Goal: Task Accomplishment & Management: Manage account settings

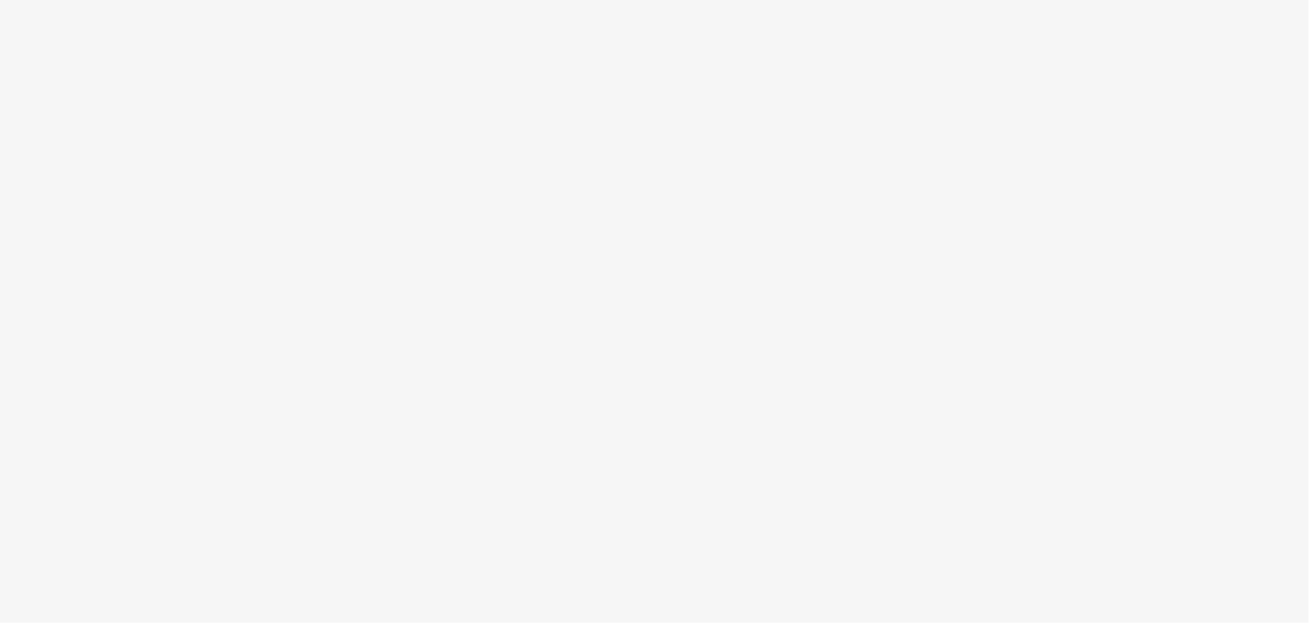
drag, startPoint x: 899, startPoint y: 375, endPoint x: 636, endPoint y: 161, distance: 338.6
click at [899, 375] on body at bounding box center [654, 311] width 1309 height 623
click at [636, 161] on body at bounding box center [654, 311] width 1309 height 623
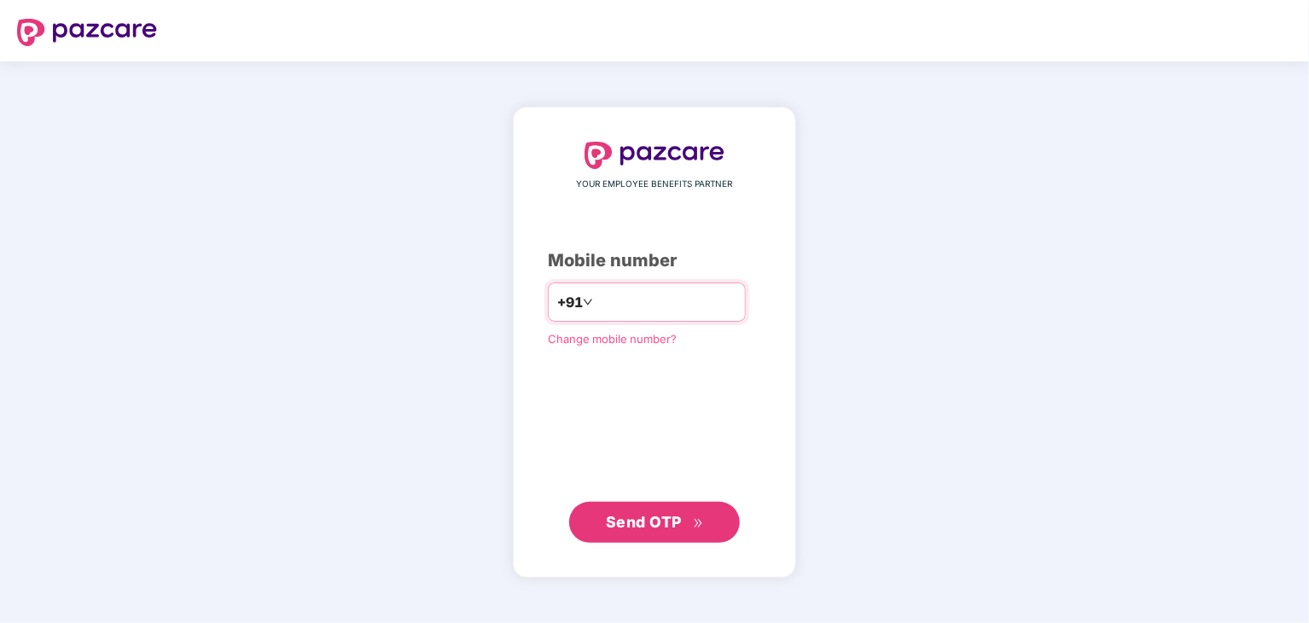
type input "**********"
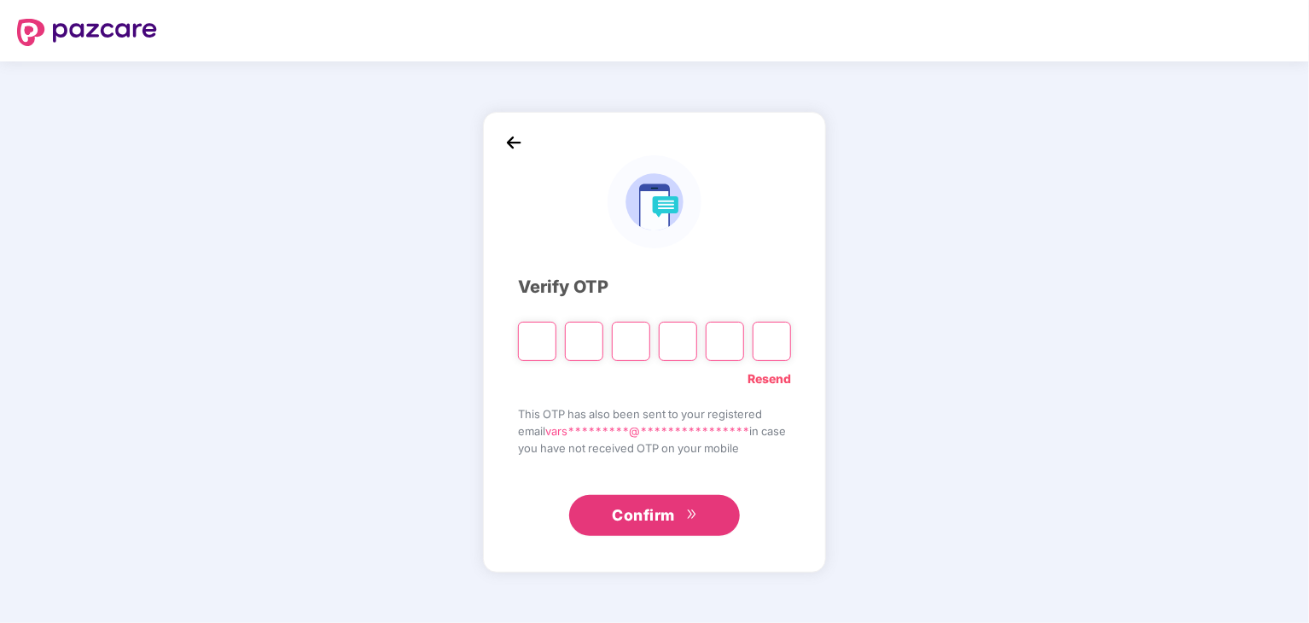
type input "*"
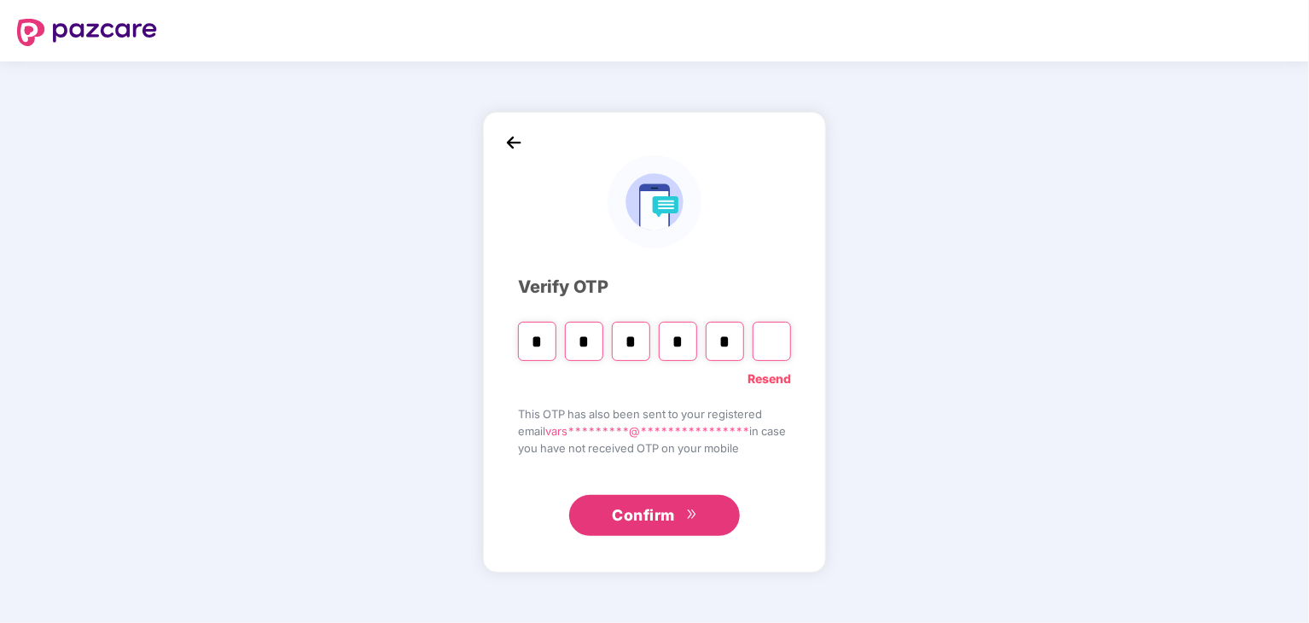
type input "*"
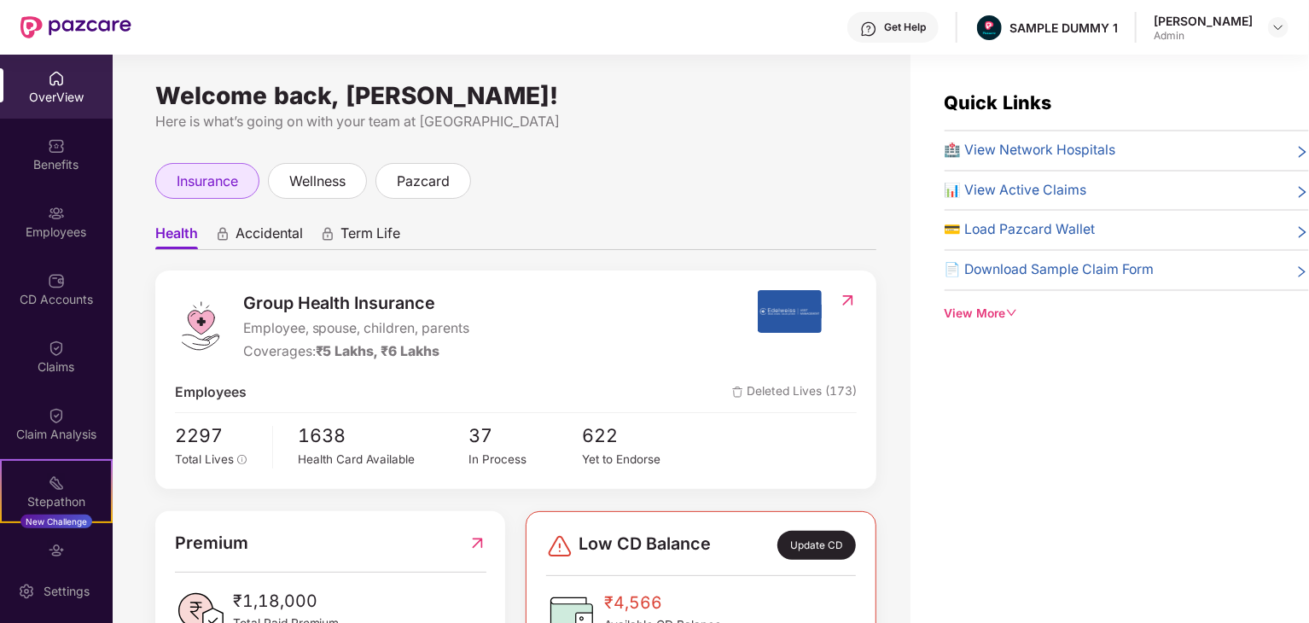
click at [207, 176] on span "insurance" at bounding box center [207, 181] width 61 height 21
click at [345, 187] on span "wellness" at bounding box center [317, 181] width 56 height 21
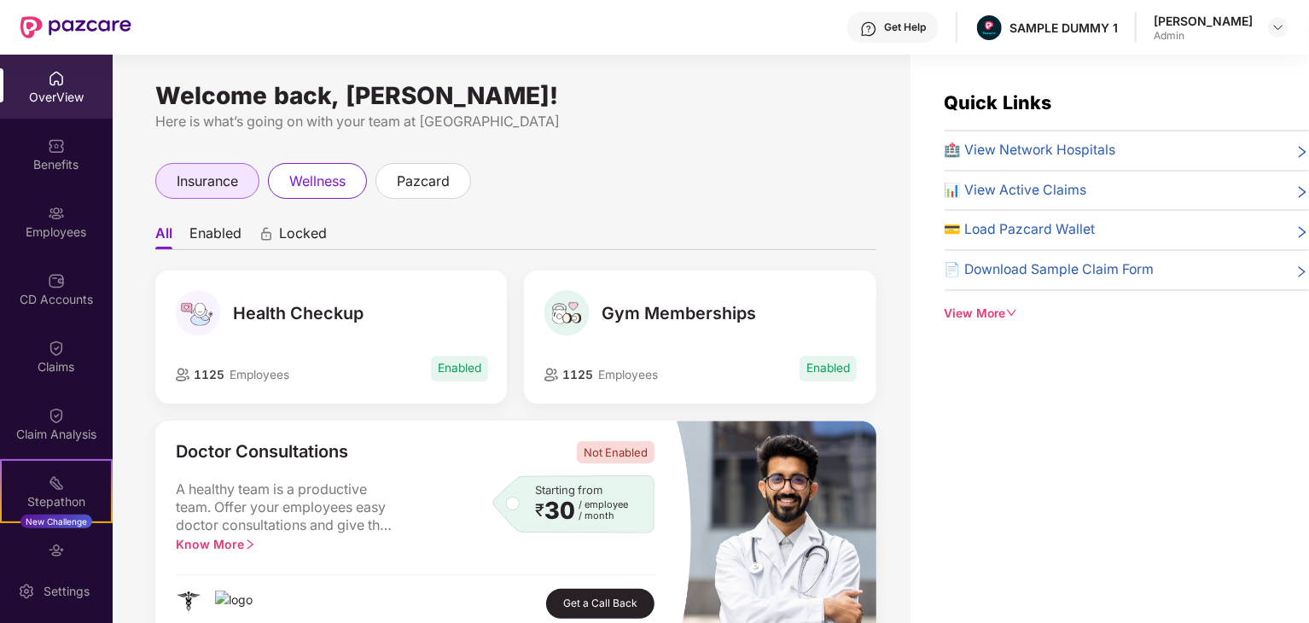
click at [205, 189] on span "insurance" at bounding box center [207, 181] width 61 height 21
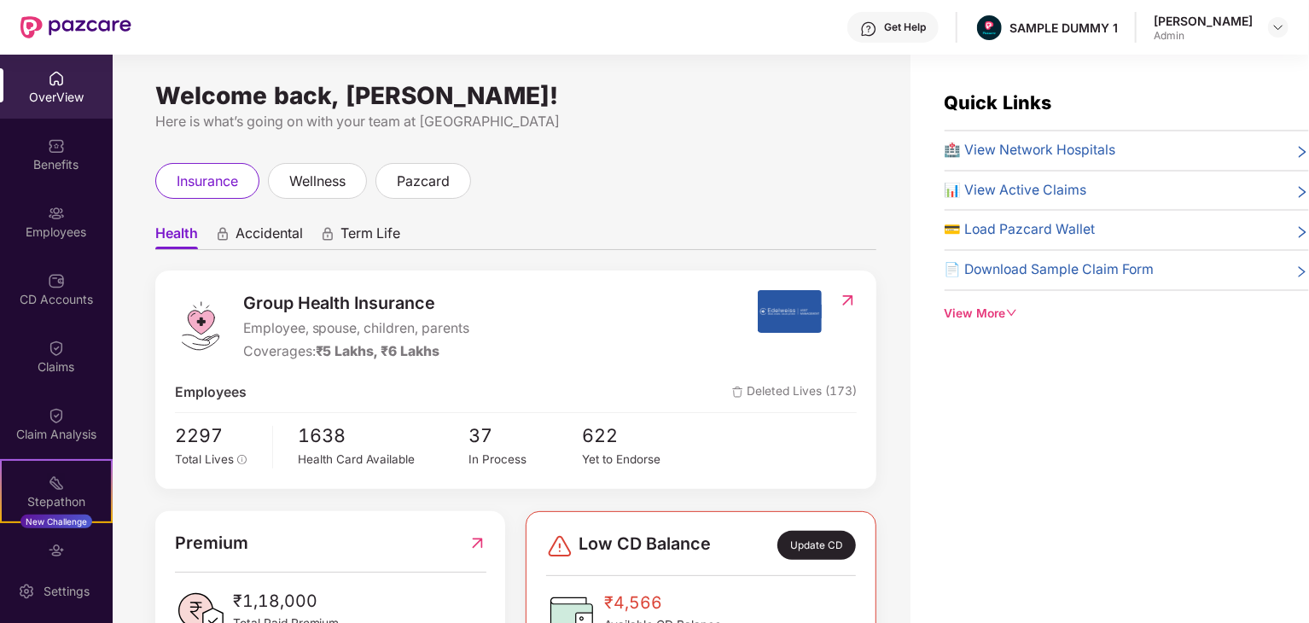
click at [260, 224] on span "Accidental" at bounding box center [269, 236] width 67 height 25
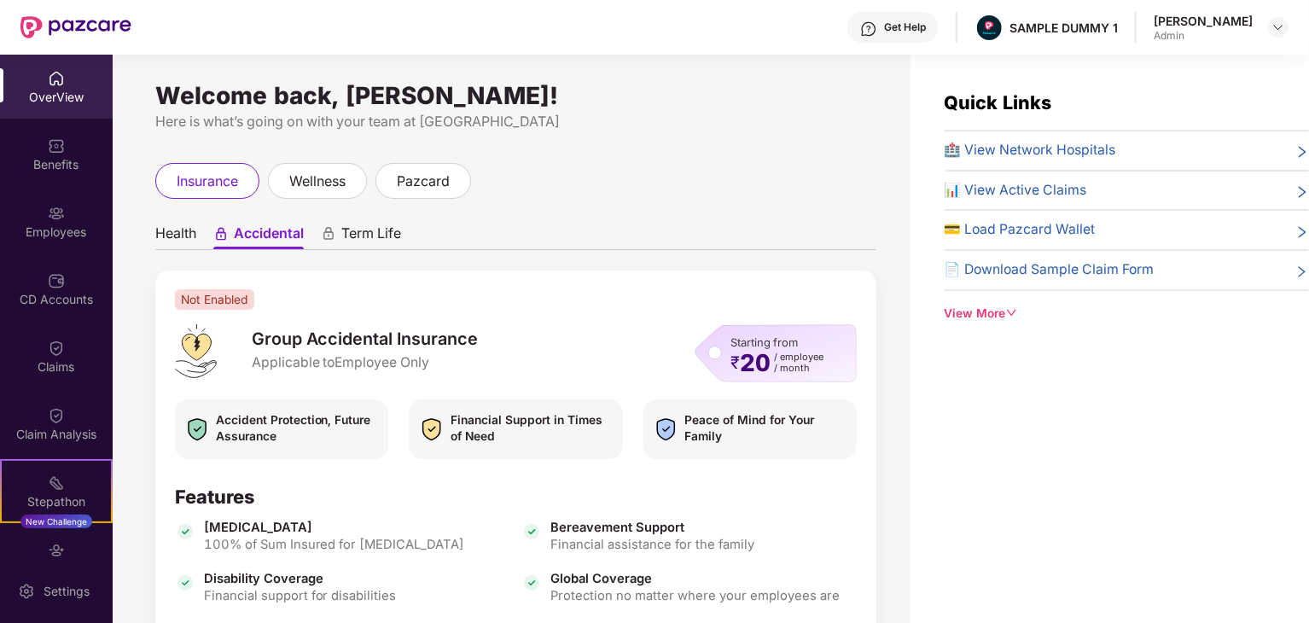
click at [167, 232] on span "Health" at bounding box center [175, 236] width 41 height 25
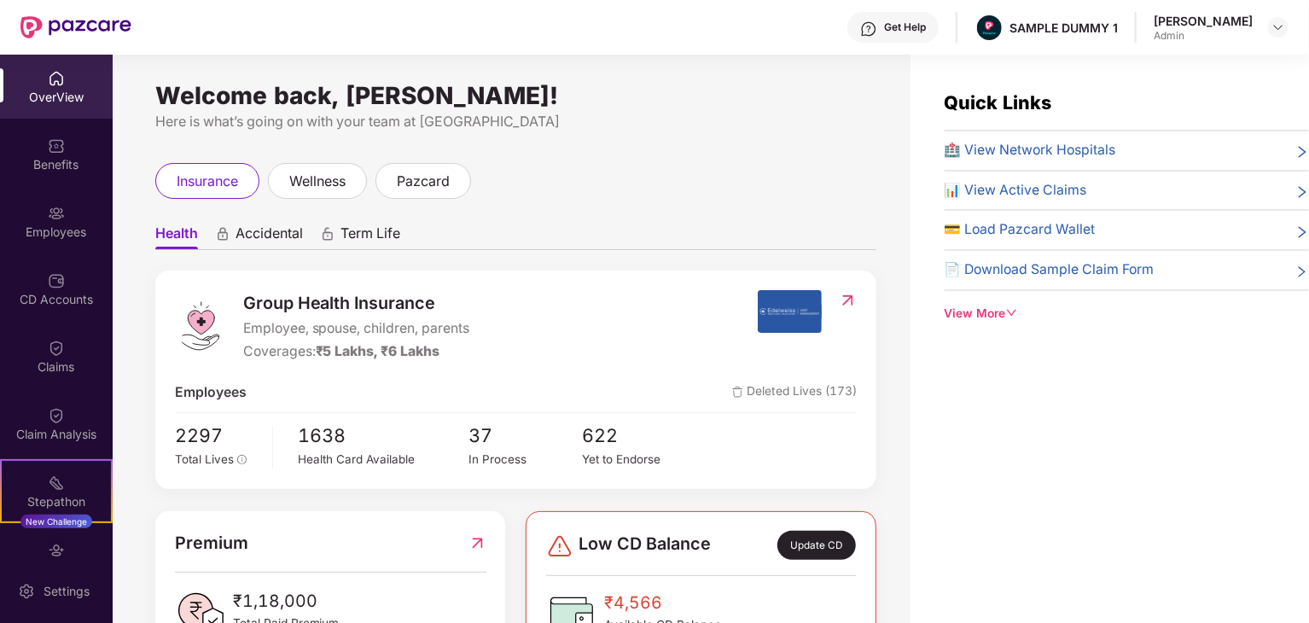
scroll to position [60, 0]
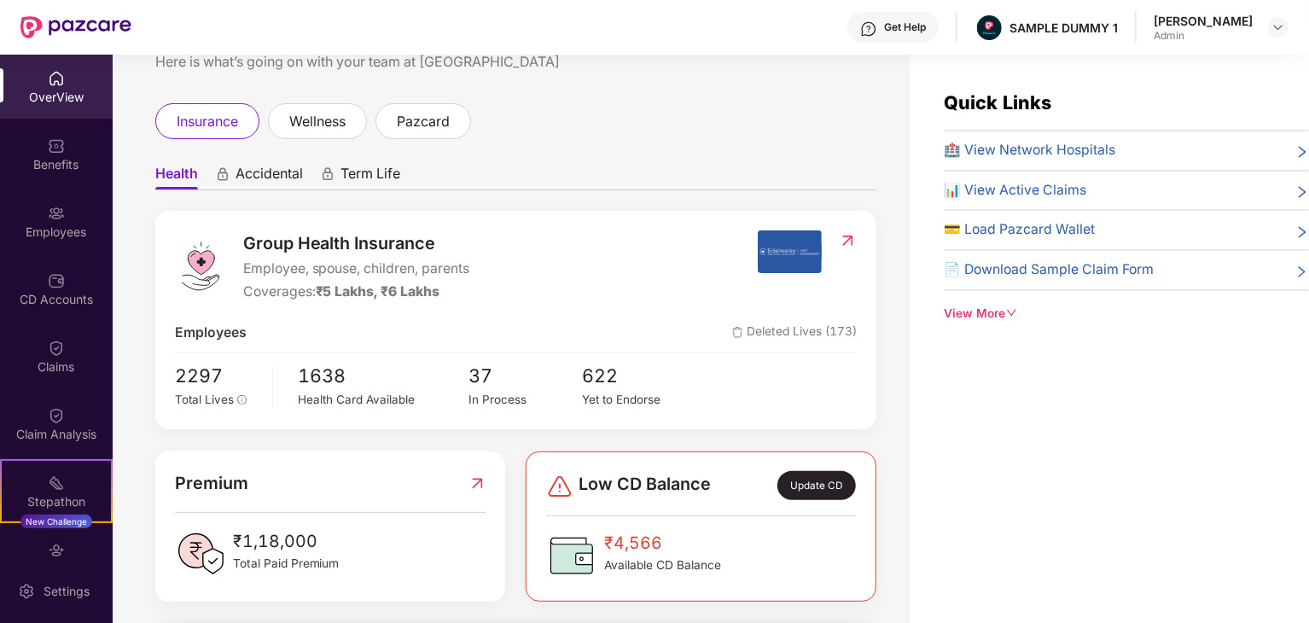
click at [847, 236] on img at bounding box center [848, 240] width 18 height 17
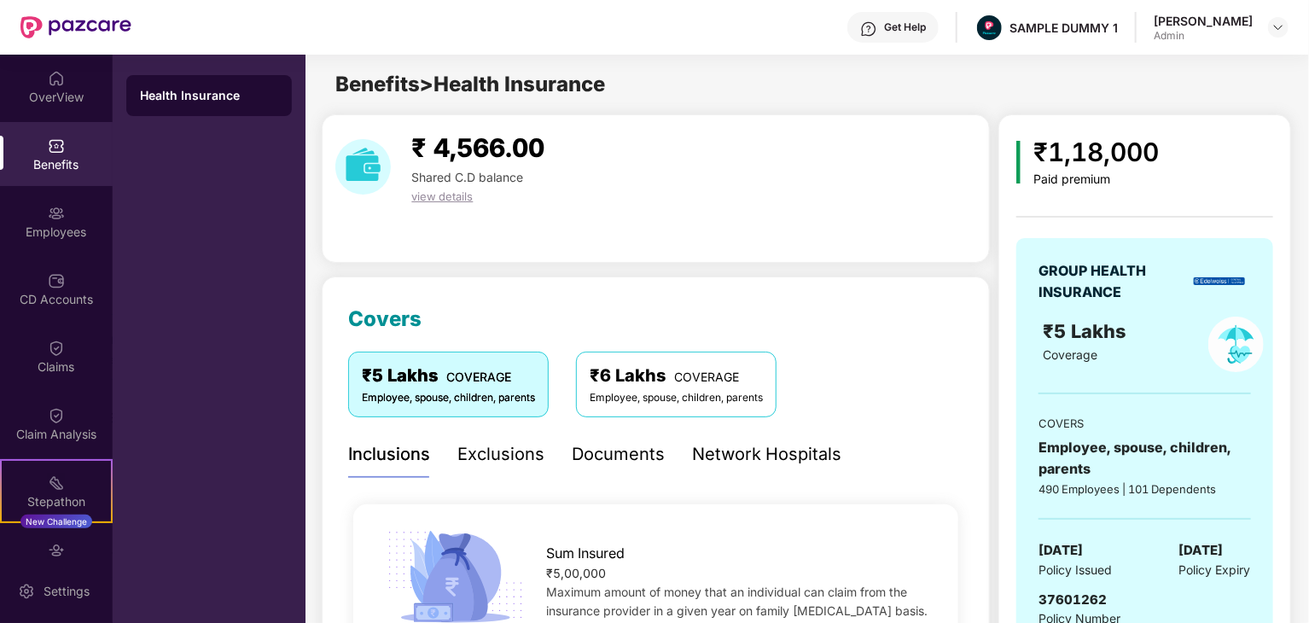
click at [450, 194] on span "view details" at bounding box center [441, 196] width 61 height 14
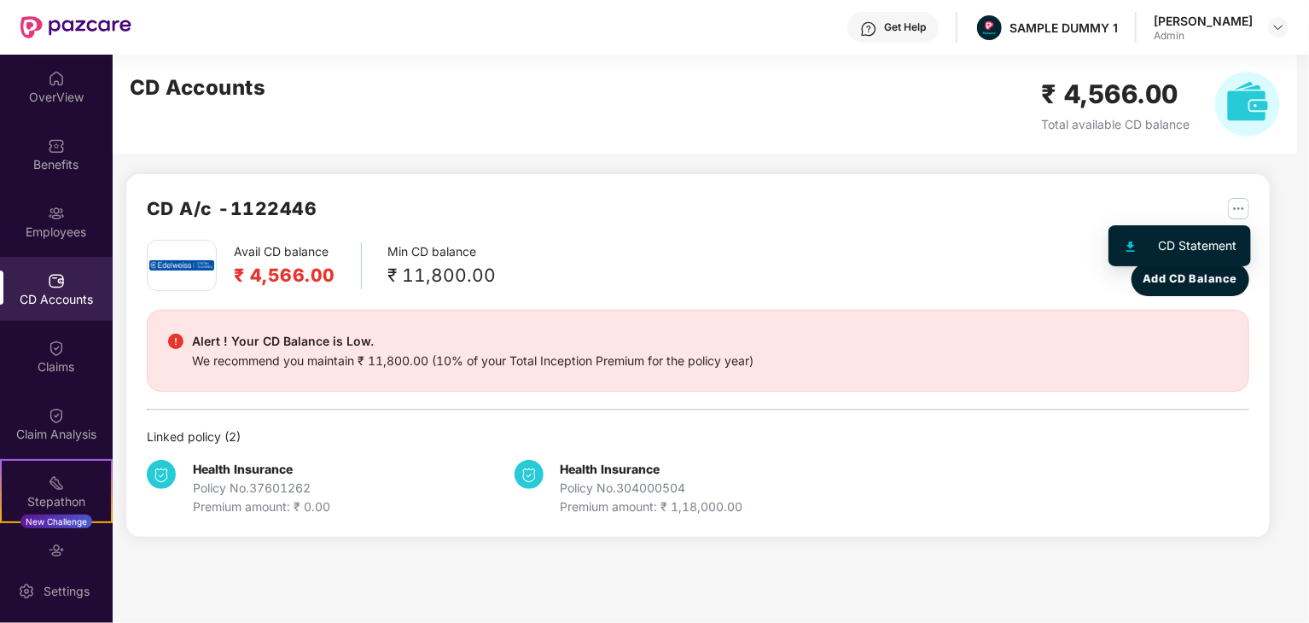
click at [1236, 214] on img "button" at bounding box center [1238, 208] width 21 height 21
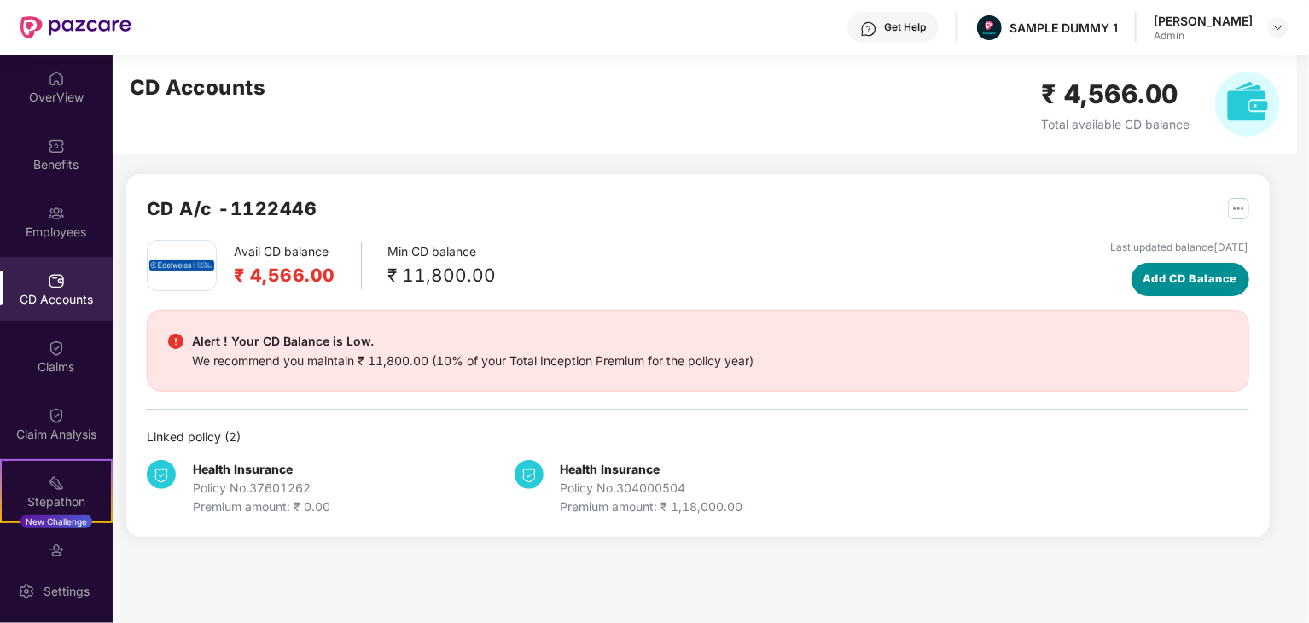
click at [1172, 281] on span "Add CD Balance" at bounding box center [1190, 279] width 95 height 17
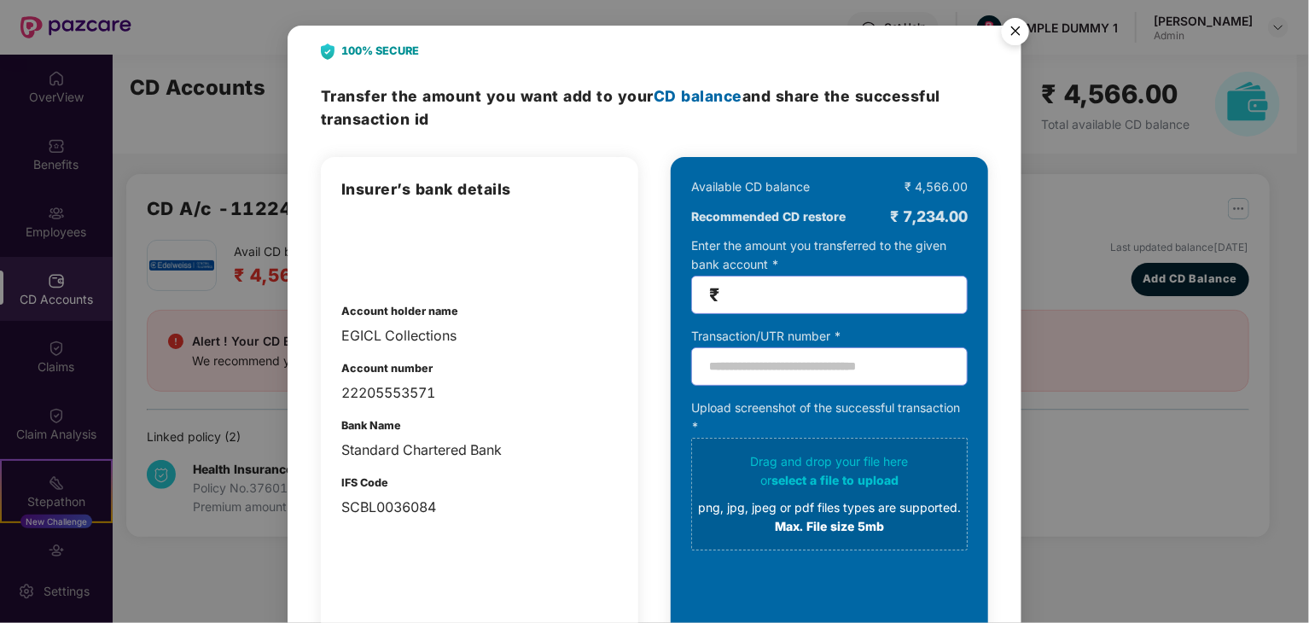
click at [794, 287] on input "number" at bounding box center [836, 295] width 227 height 20
click at [1011, 32] on img "Close" at bounding box center [1016, 34] width 48 height 48
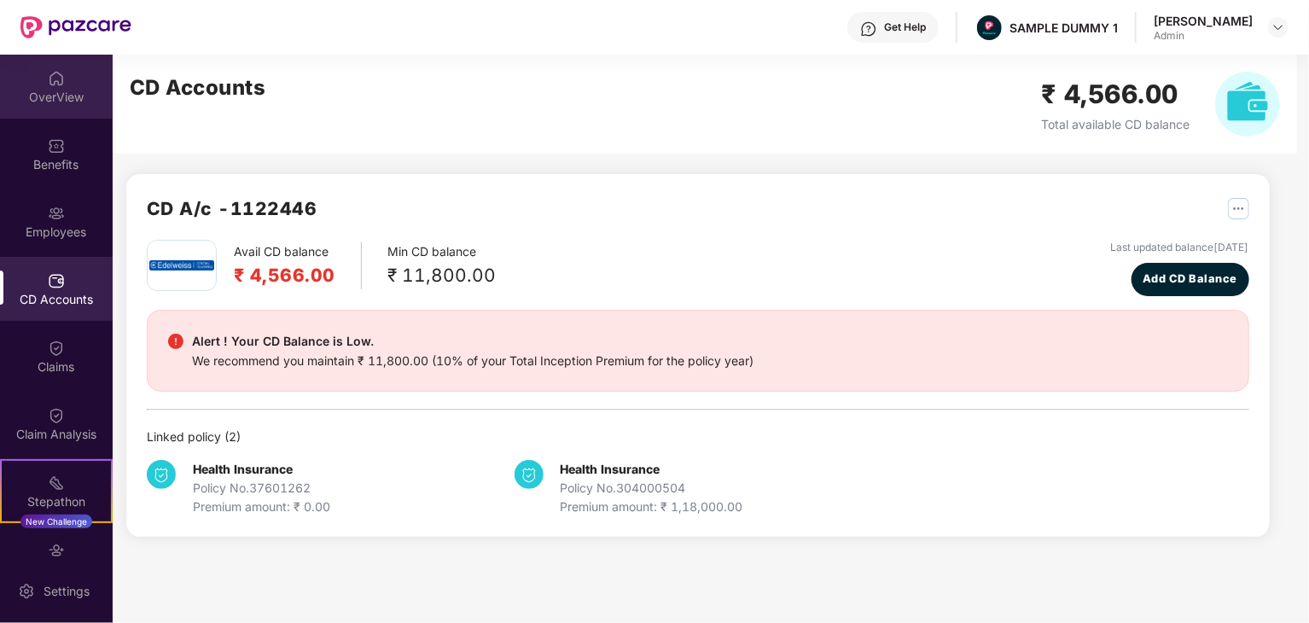
click at [58, 79] on img at bounding box center [56, 78] width 17 height 17
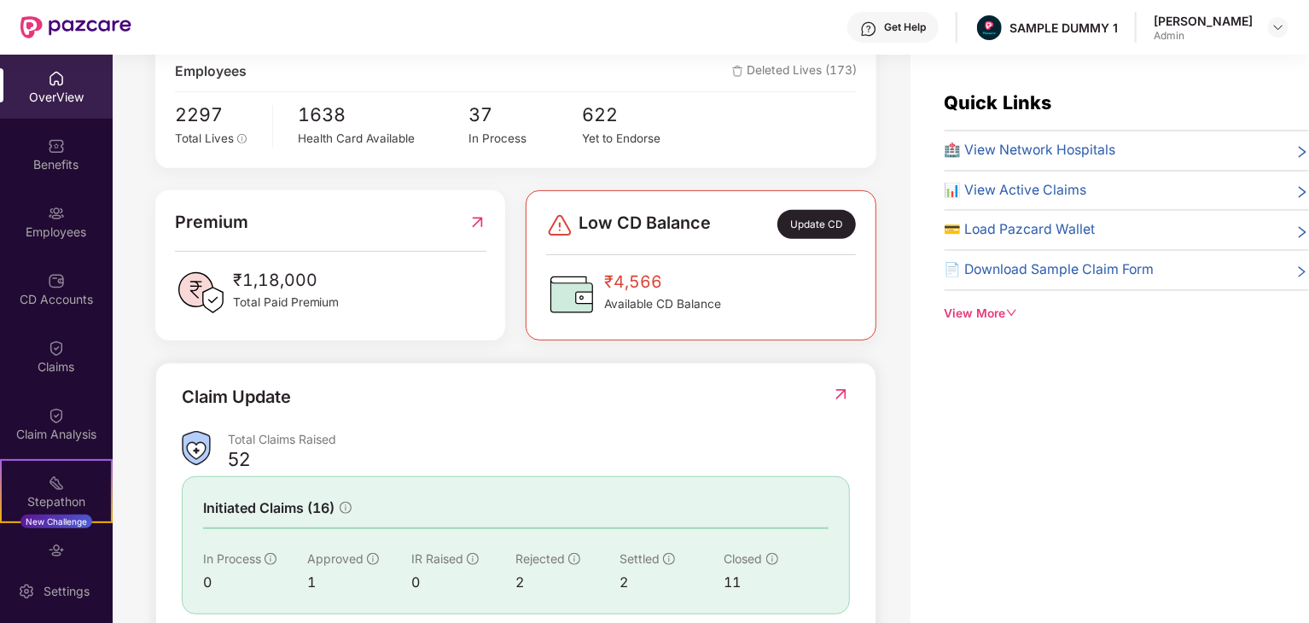
scroll to position [324, 0]
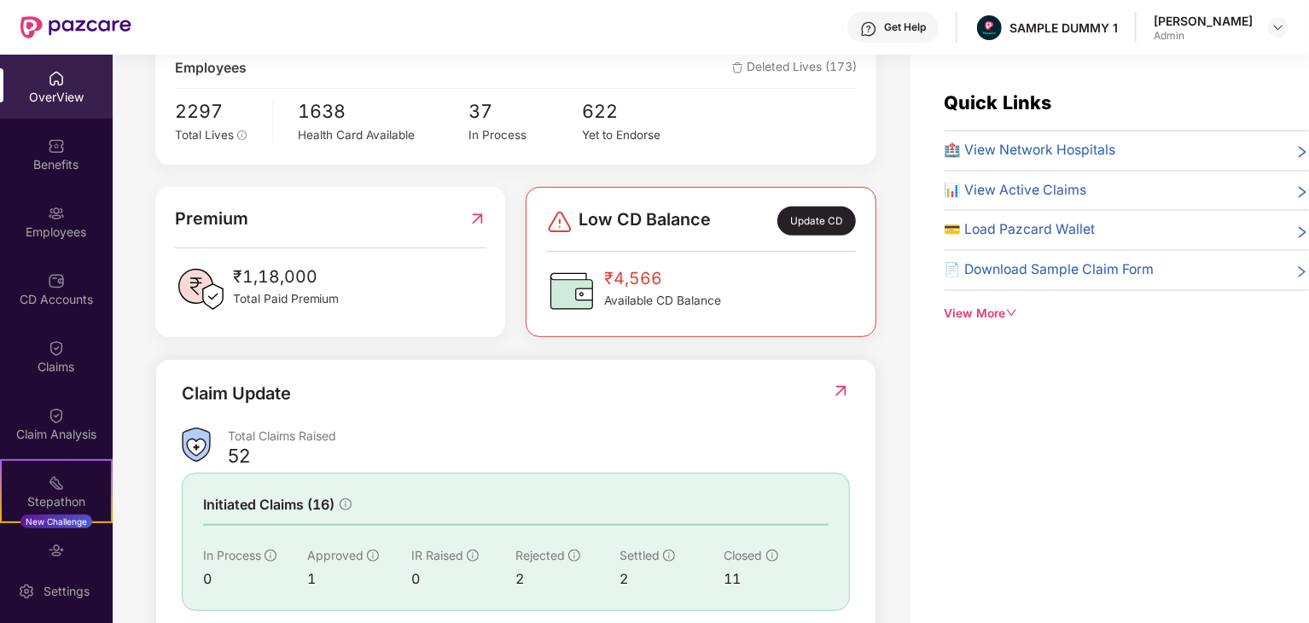
click at [475, 221] on img at bounding box center [478, 219] width 18 height 26
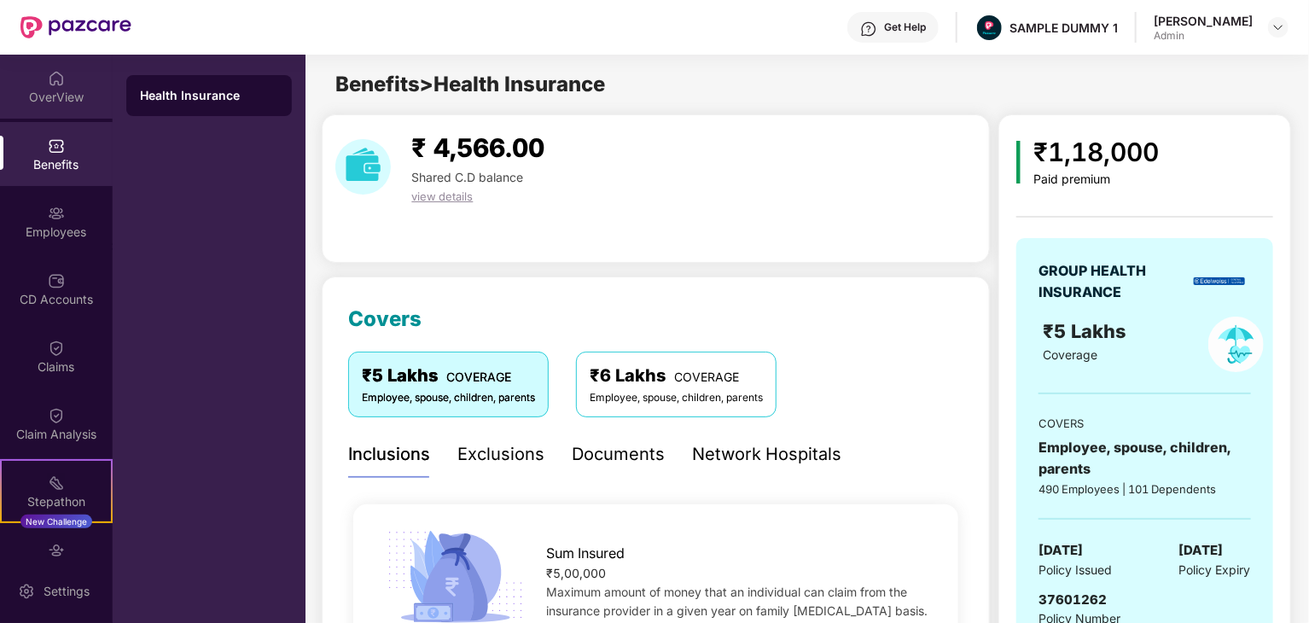
click at [48, 87] on div "OverView" at bounding box center [56, 87] width 113 height 64
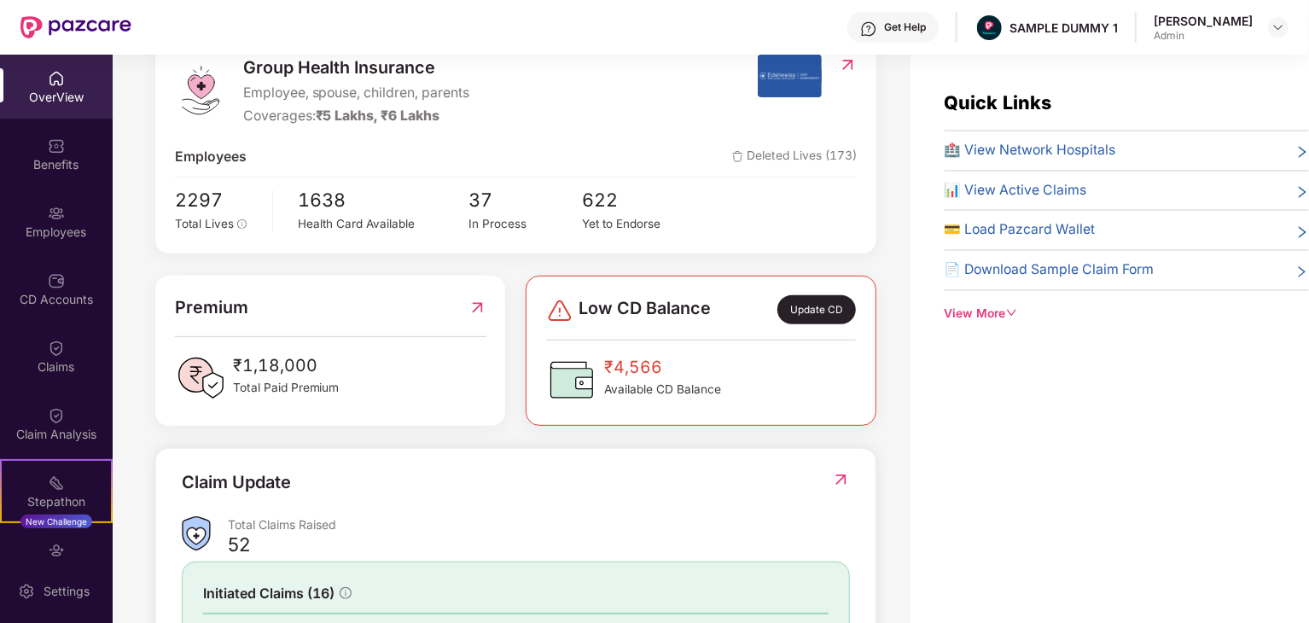
scroll to position [427, 0]
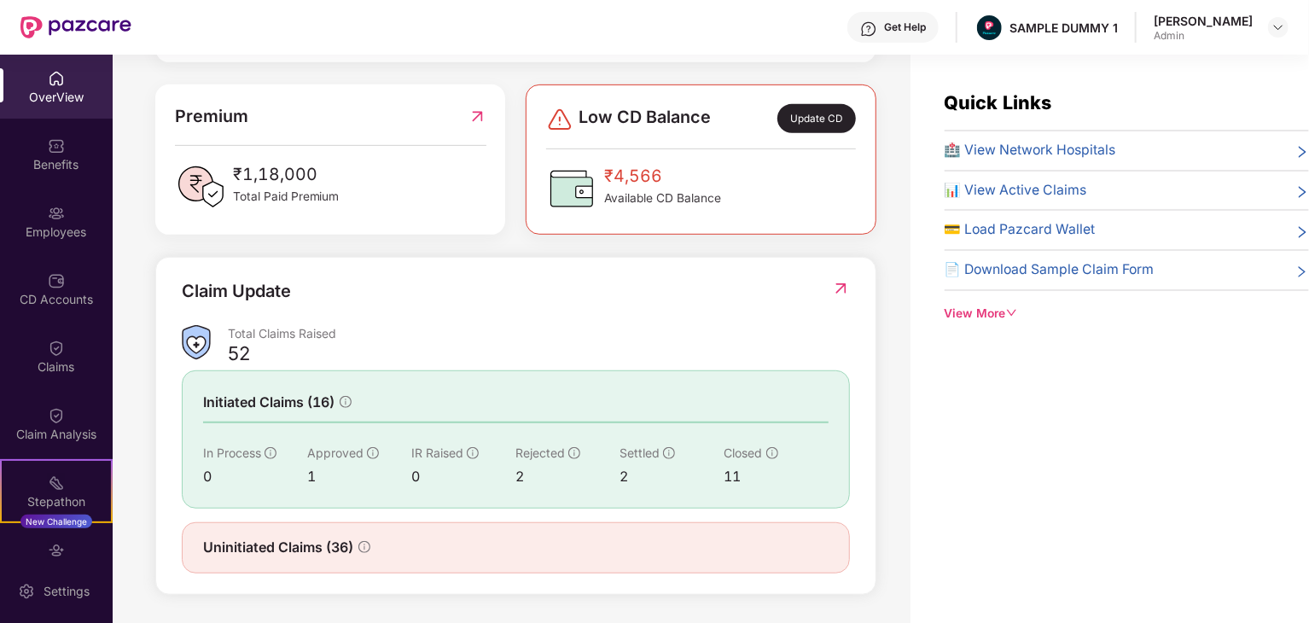
click at [841, 289] on img at bounding box center [841, 288] width 18 height 17
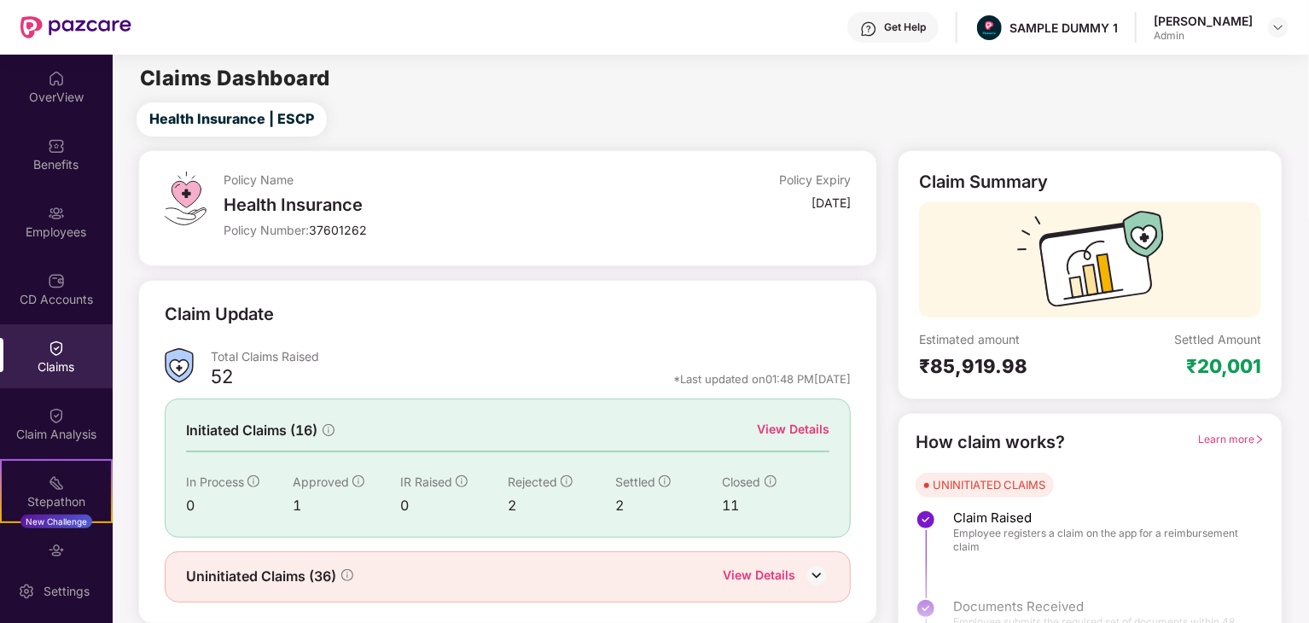
scroll to position [44, 0]
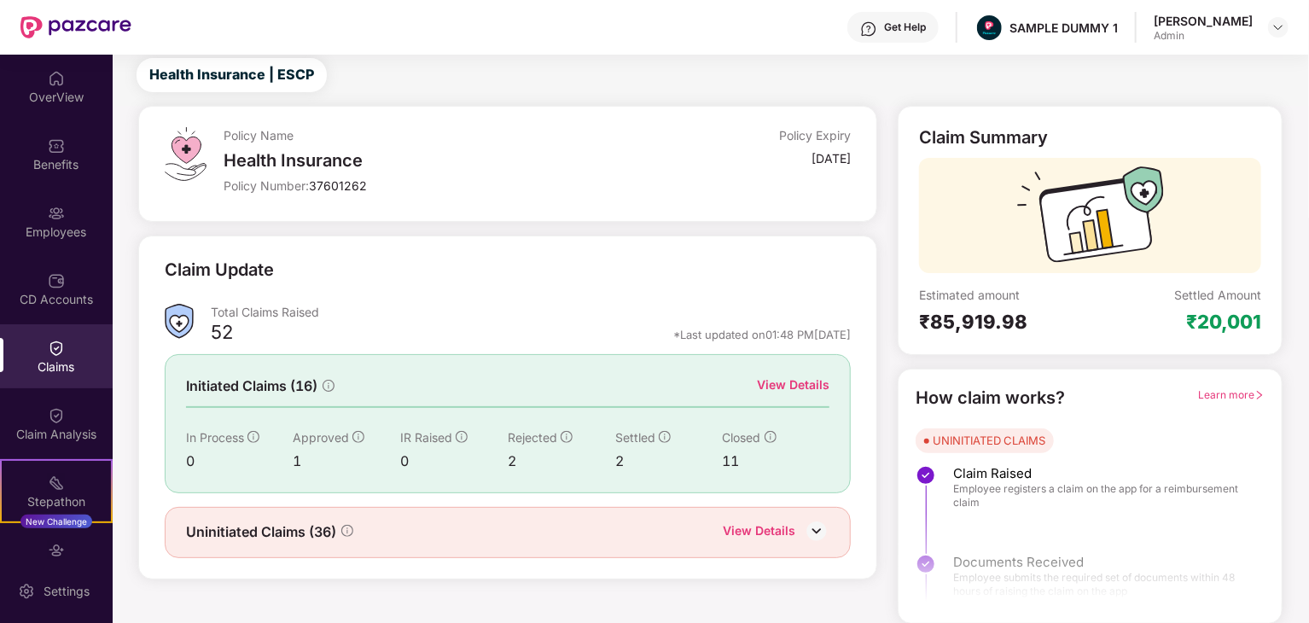
click at [1236, 396] on span "Learn more" at bounding box center [1231, 394] width 67 height 13
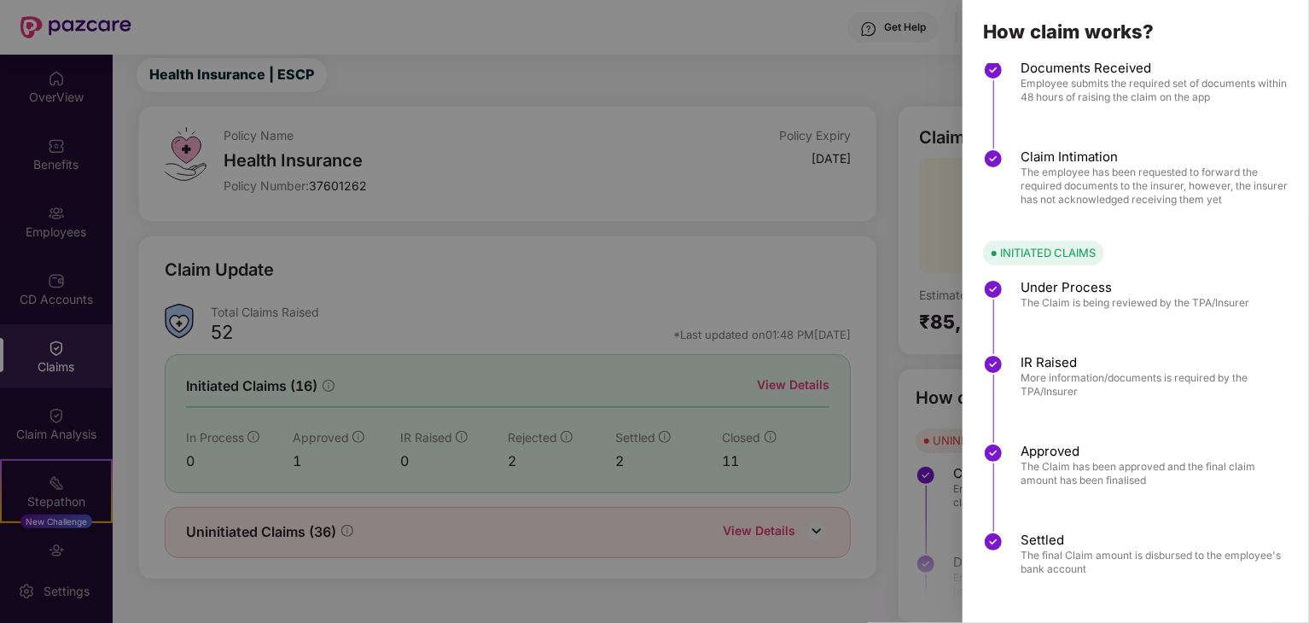
scroll to position [0, 0]
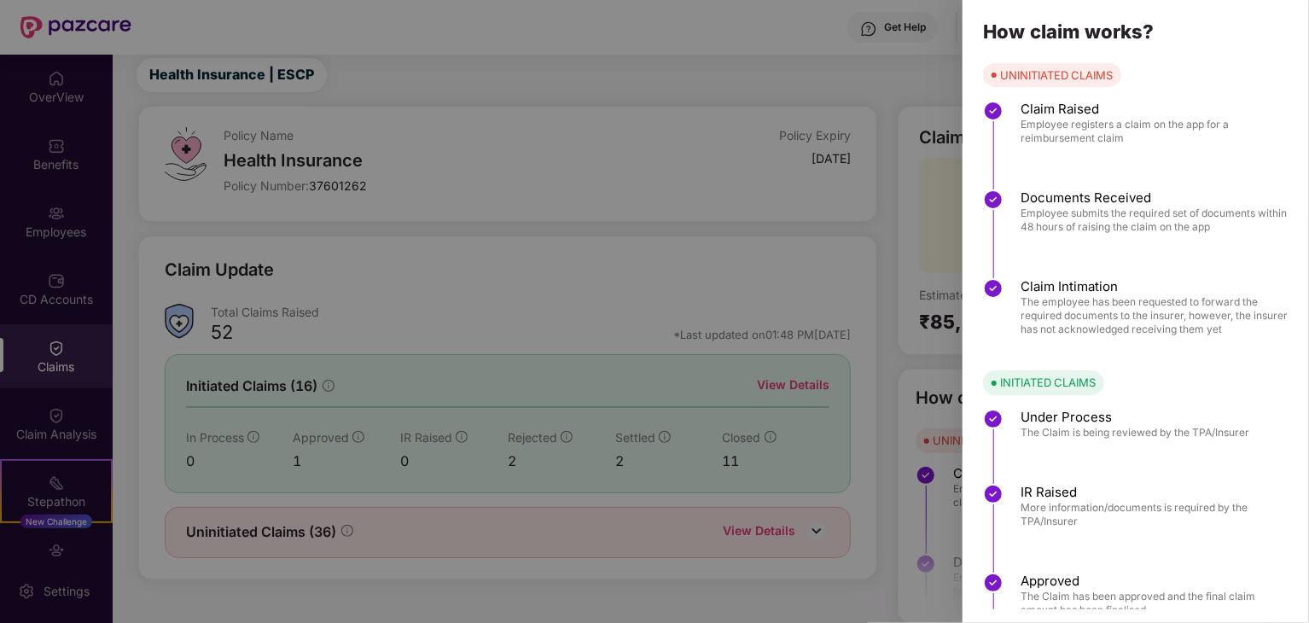
click at [857, 126] on div at bounding box center [654, 311] width 1309 height 623
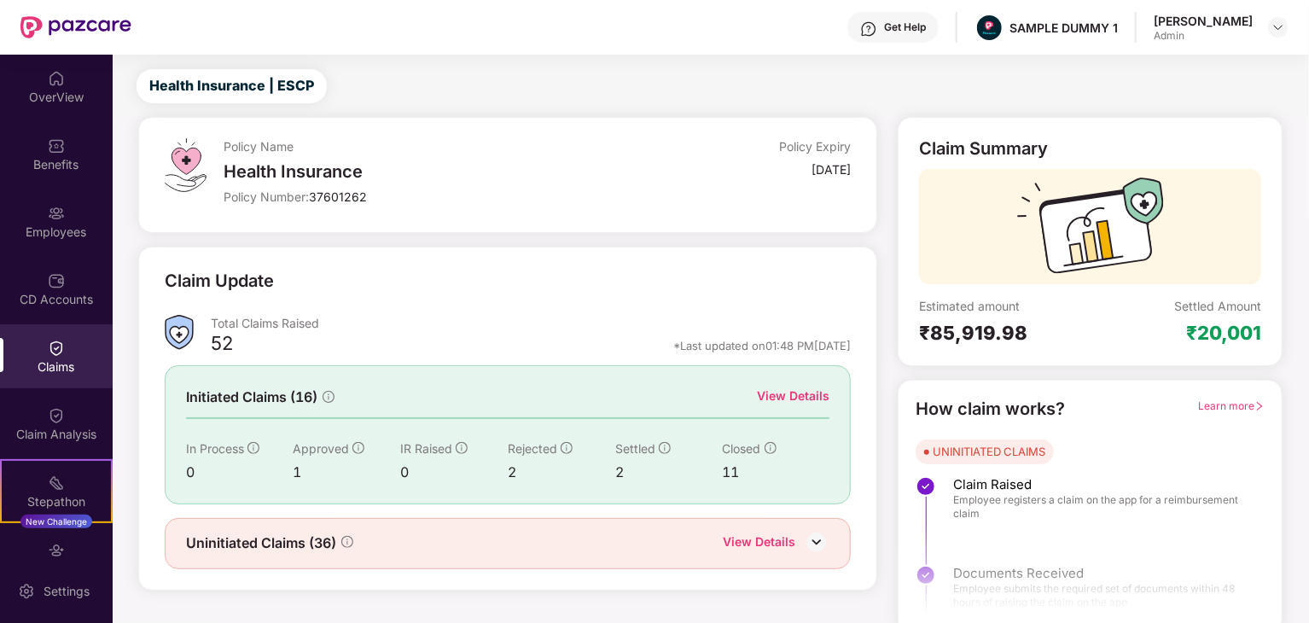
scroll to position [32, 0]
click at [986, 239] on div at bounding box center [1090, 228] width 342 height 115
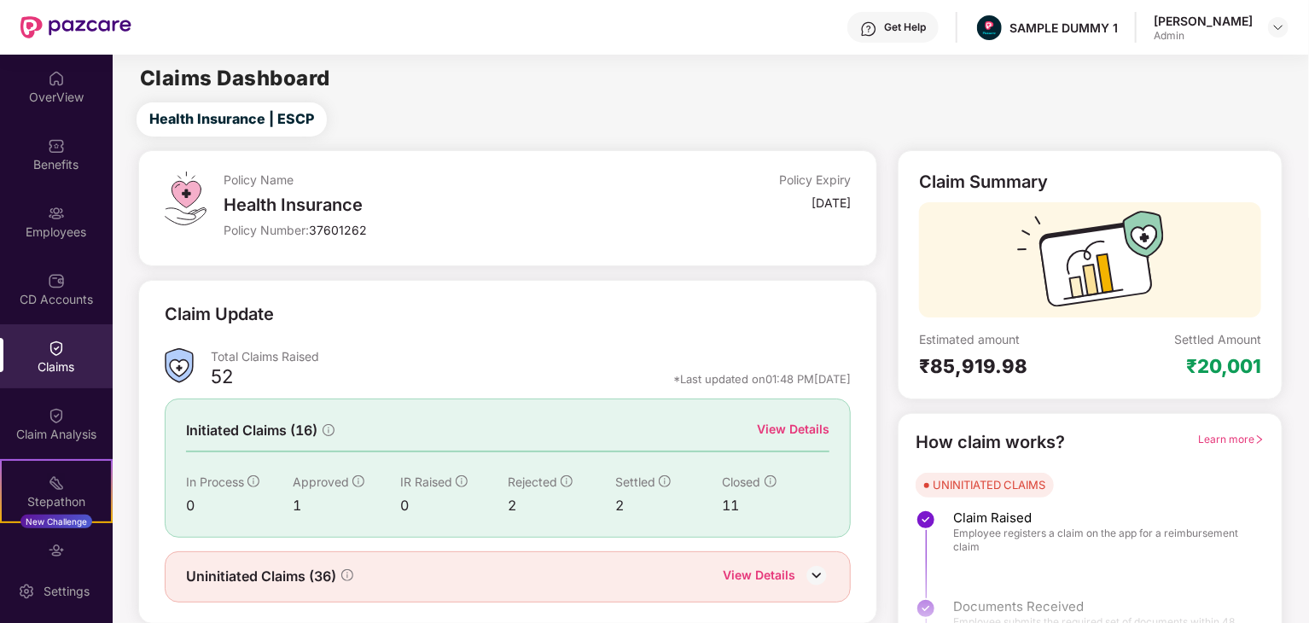
scroll to position [44, 0]
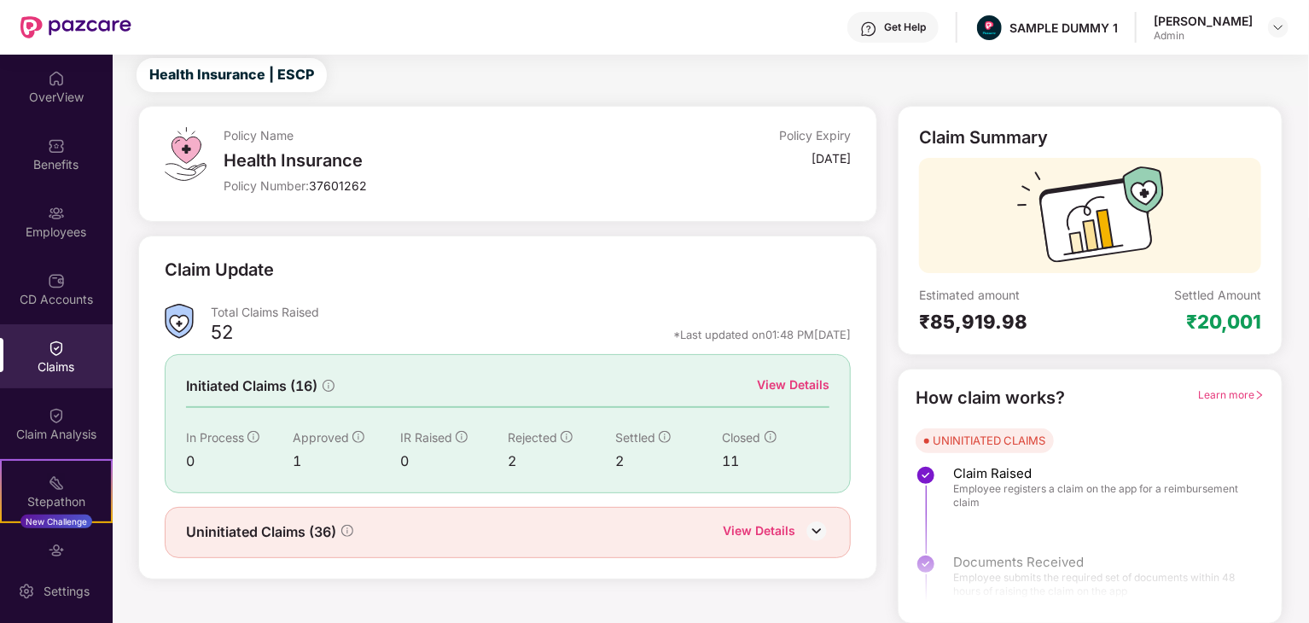
click at [806, 377] on div "View Details" at bounding box center [793, 385] width 73 height 19
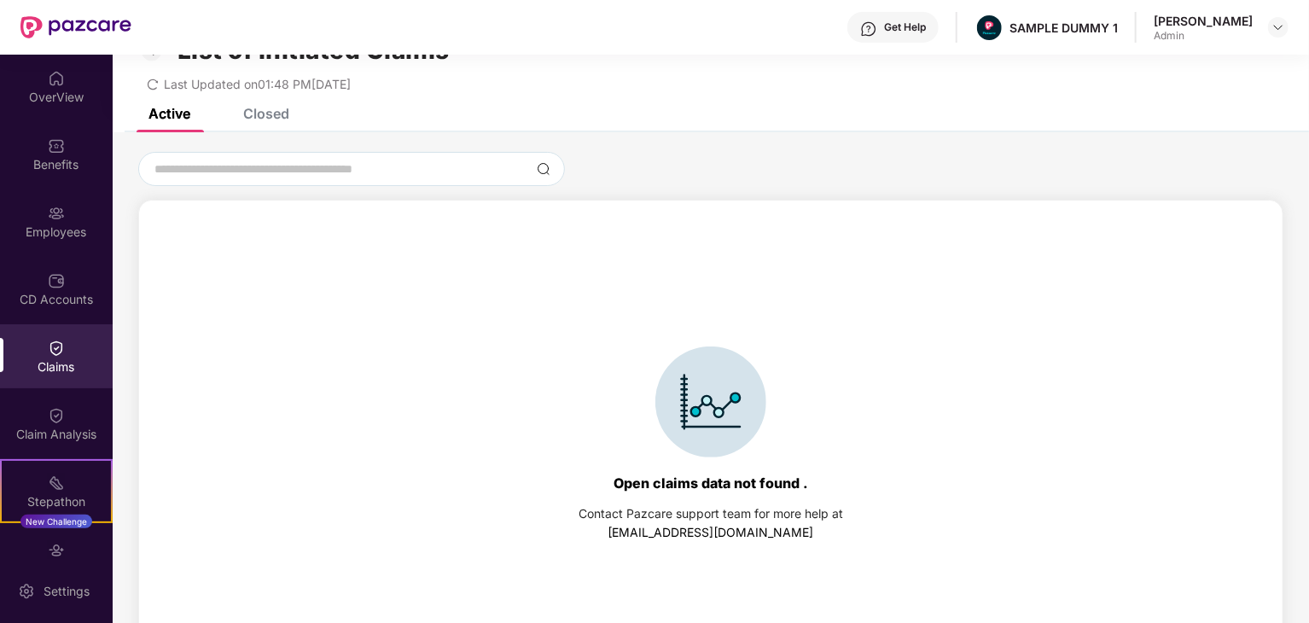
scroll to position [73, 0]
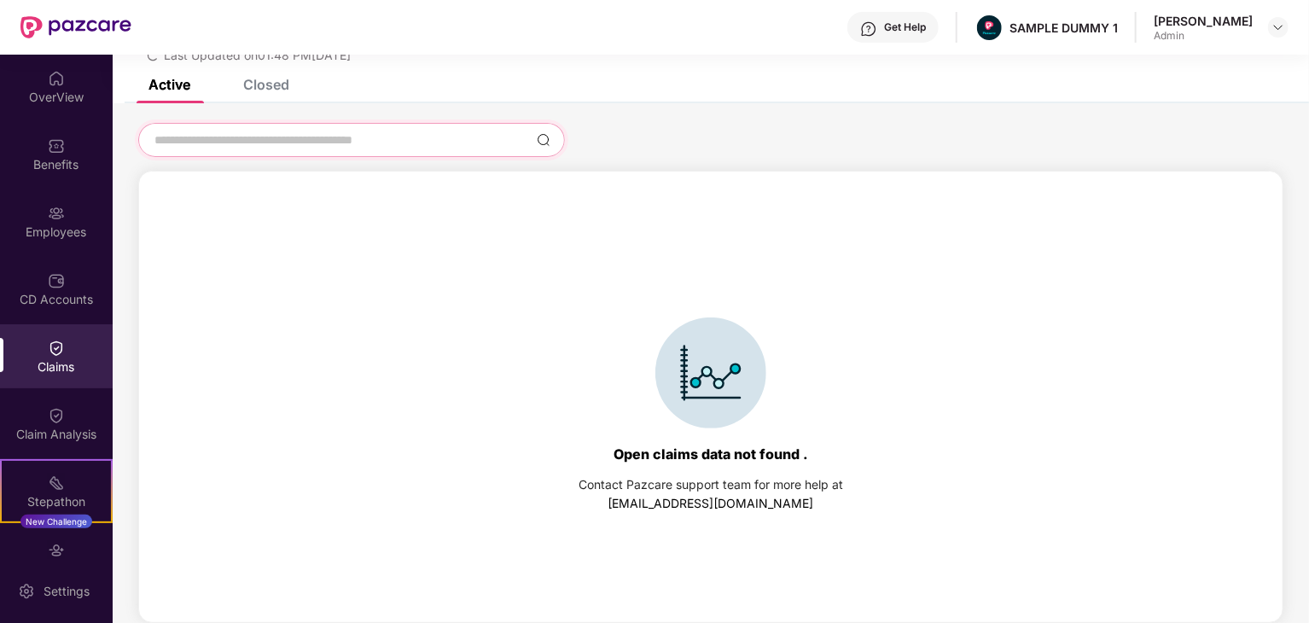
click at [403, 143] on input at bounding box center [341, 140] width 377 height 18
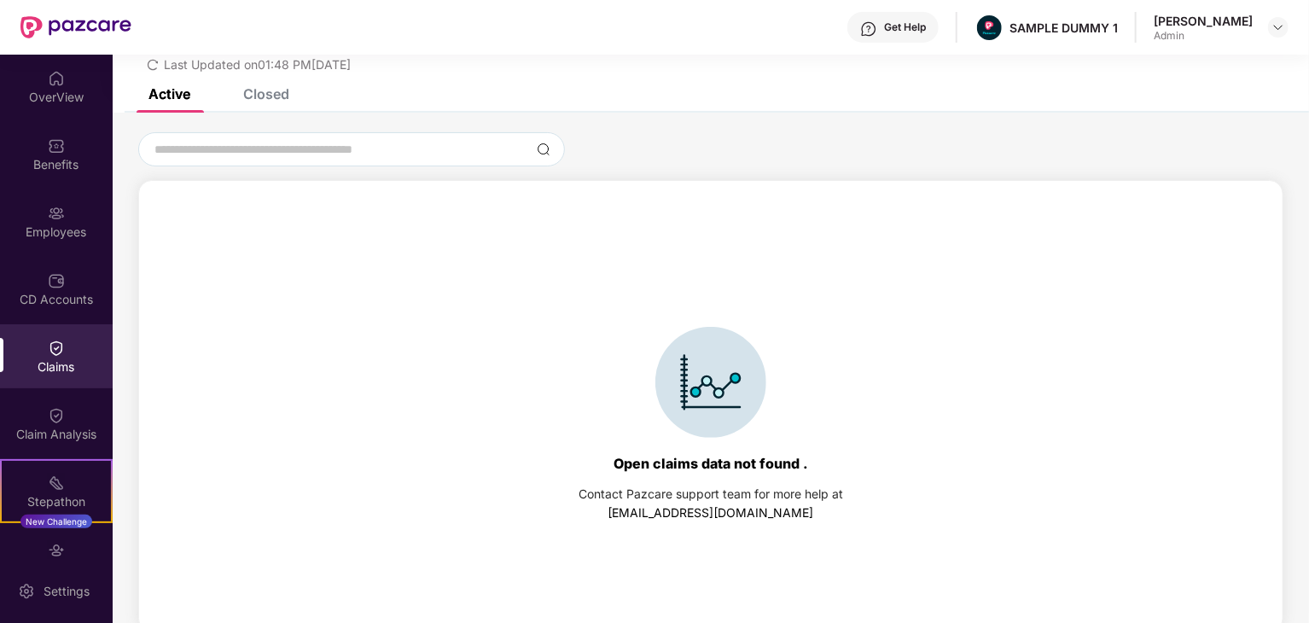
click at [283, 92] on div "Closed" at bounding box center [266, 93] width 46 height 17
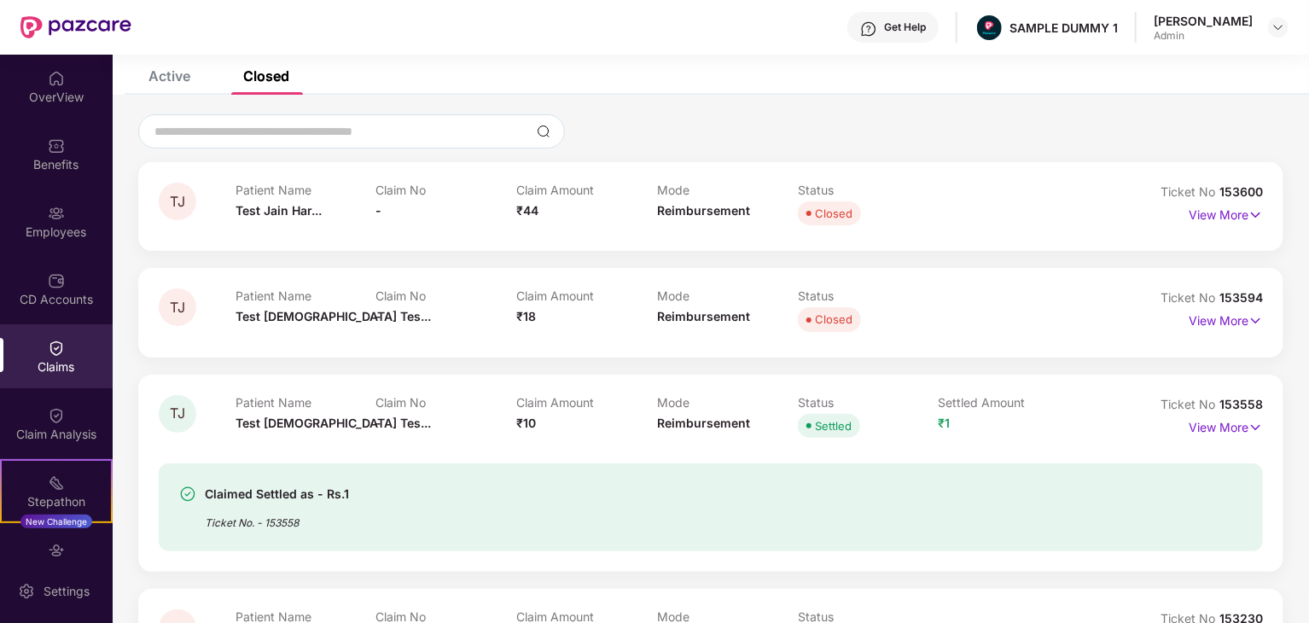
scroll to position [0, 0]
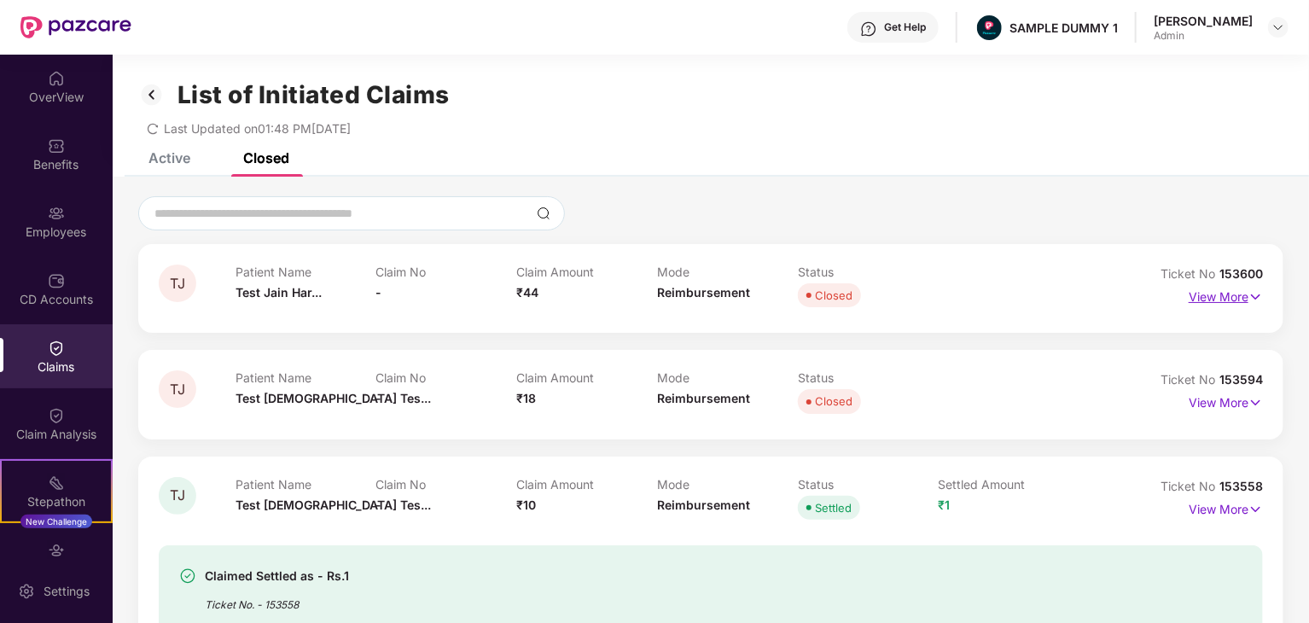
click at [1244, 298] on p "View More" at bounding box center [1226, 294] width 74 height 23
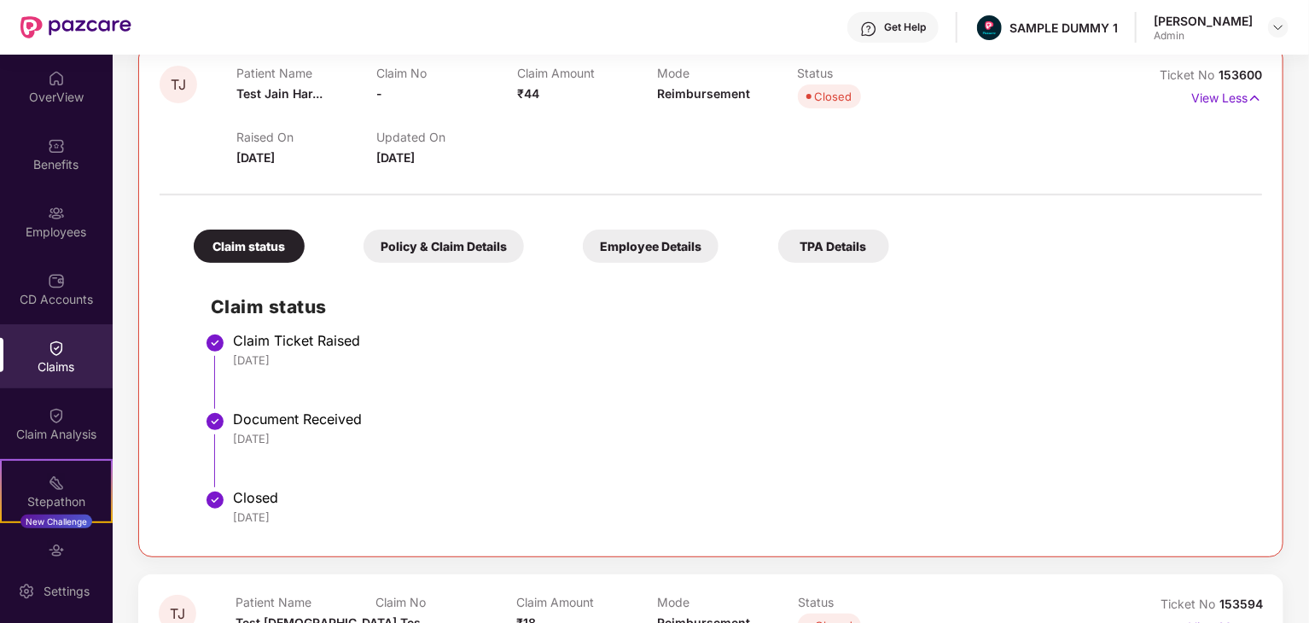
scroll to position [203, 0]
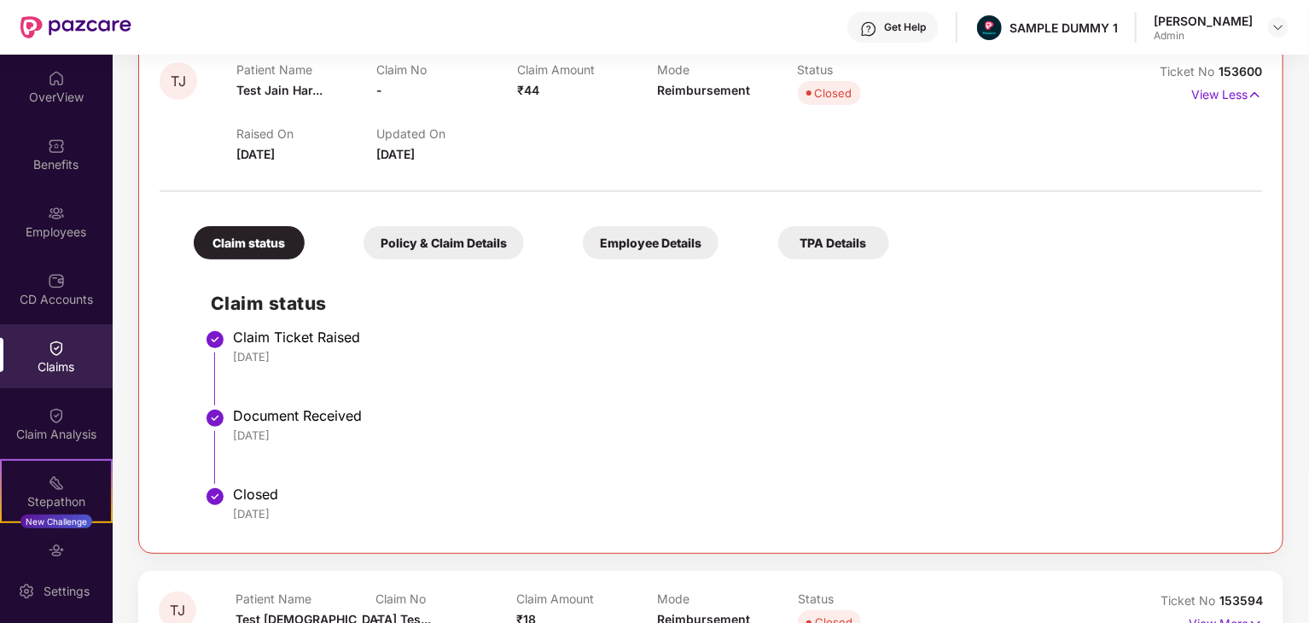
click at [478, 238] on div "Policy & Claim Details" at bounding box center [444, 242] width 160 height 33
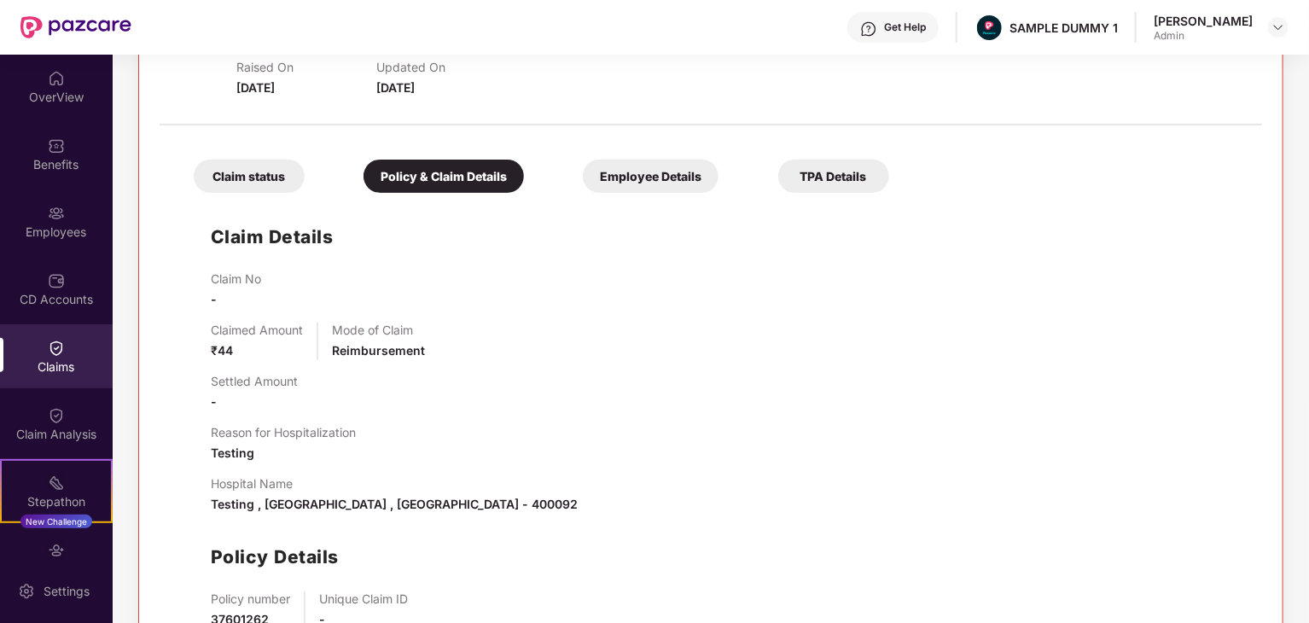
scroll to position [276, 0]
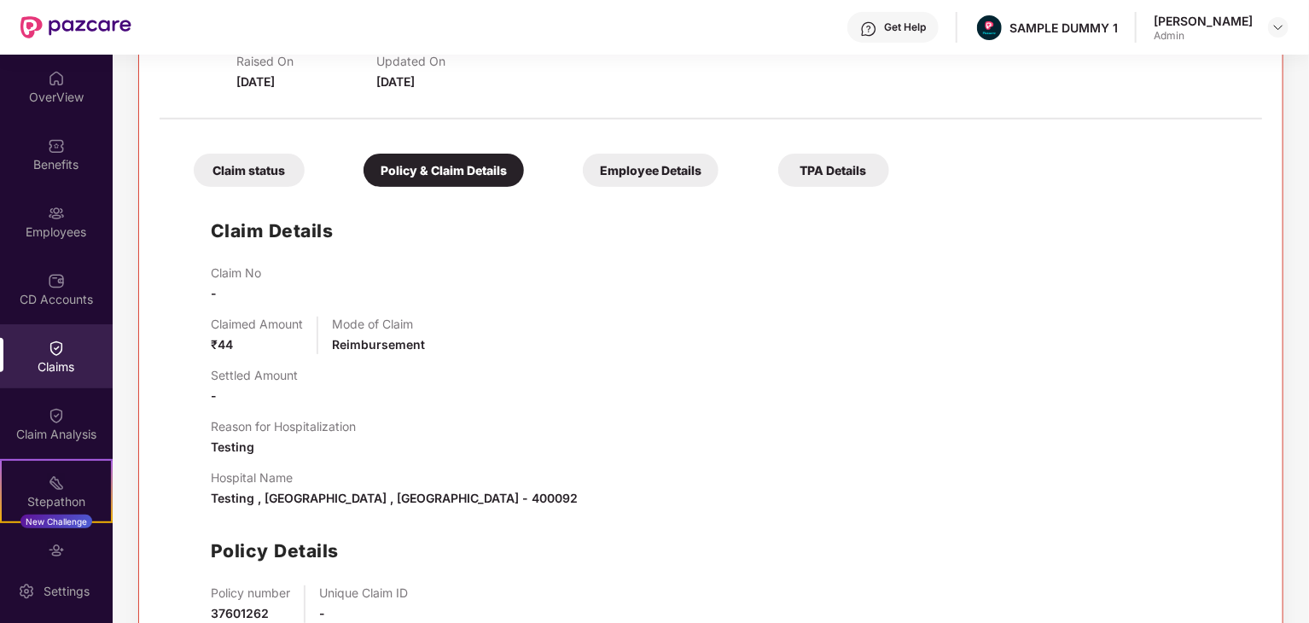
click at [264, 172] on div "Claim status" at bounding box center [249, 170] width 111 height 33
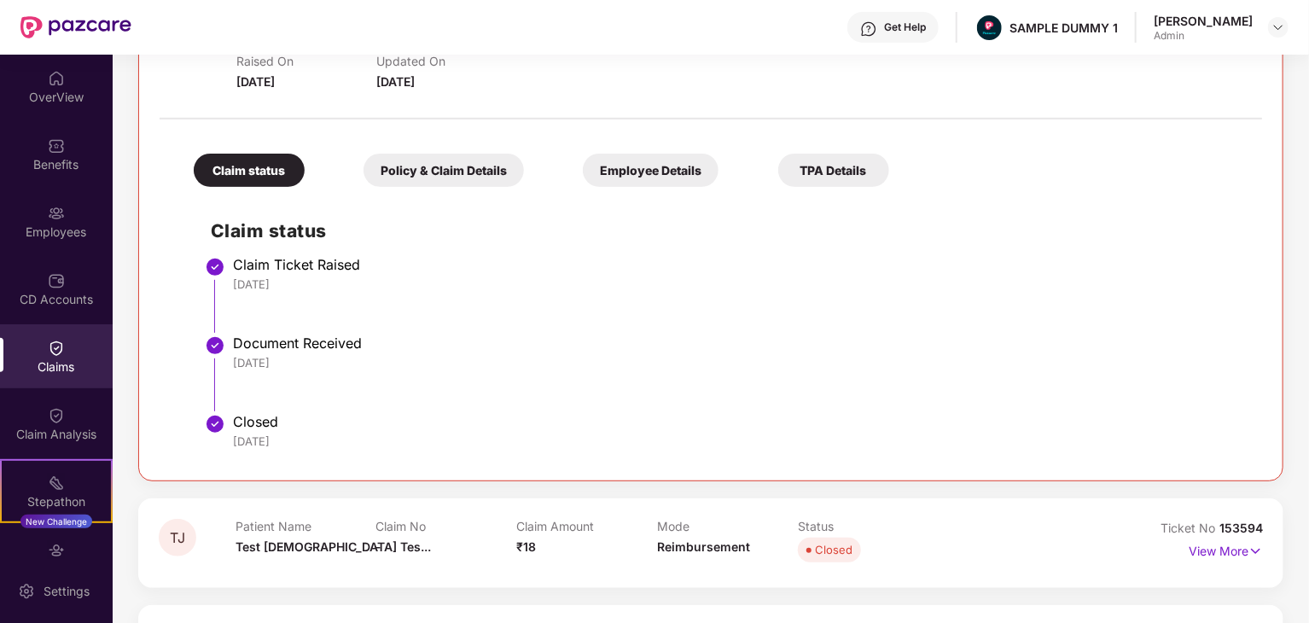
click at [457, 172] on div "Policy & Claim Details" at bounding box center [444, 170] width 160 height 33
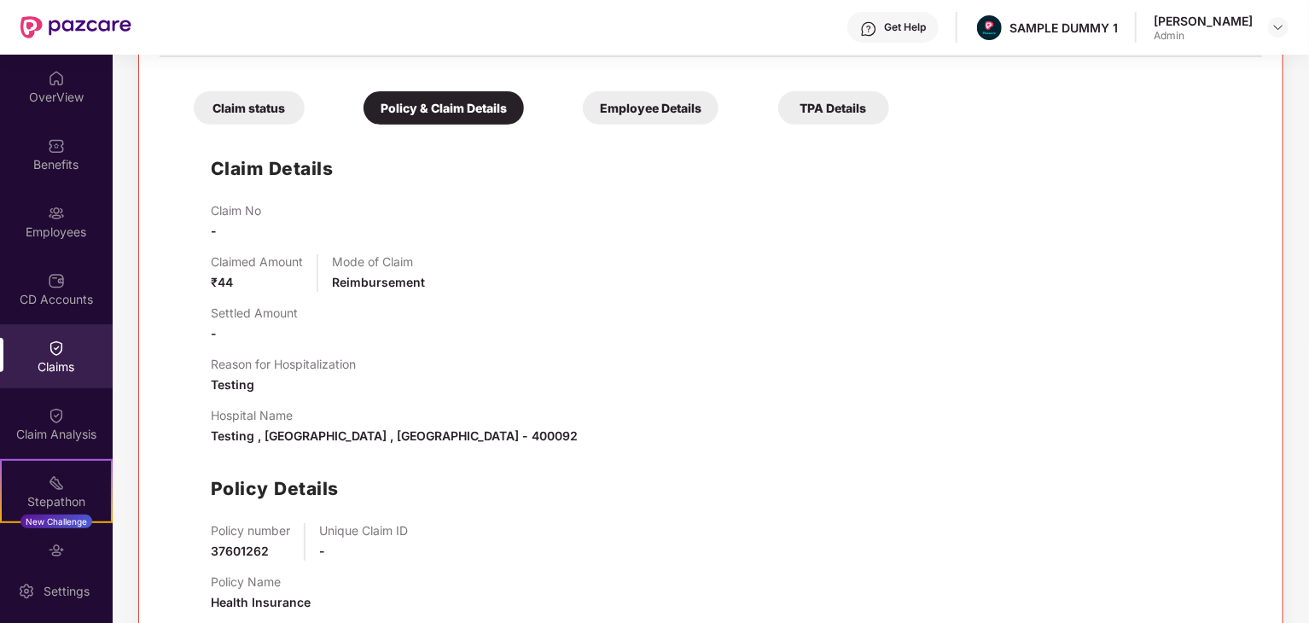
scroll to position [338, 0]
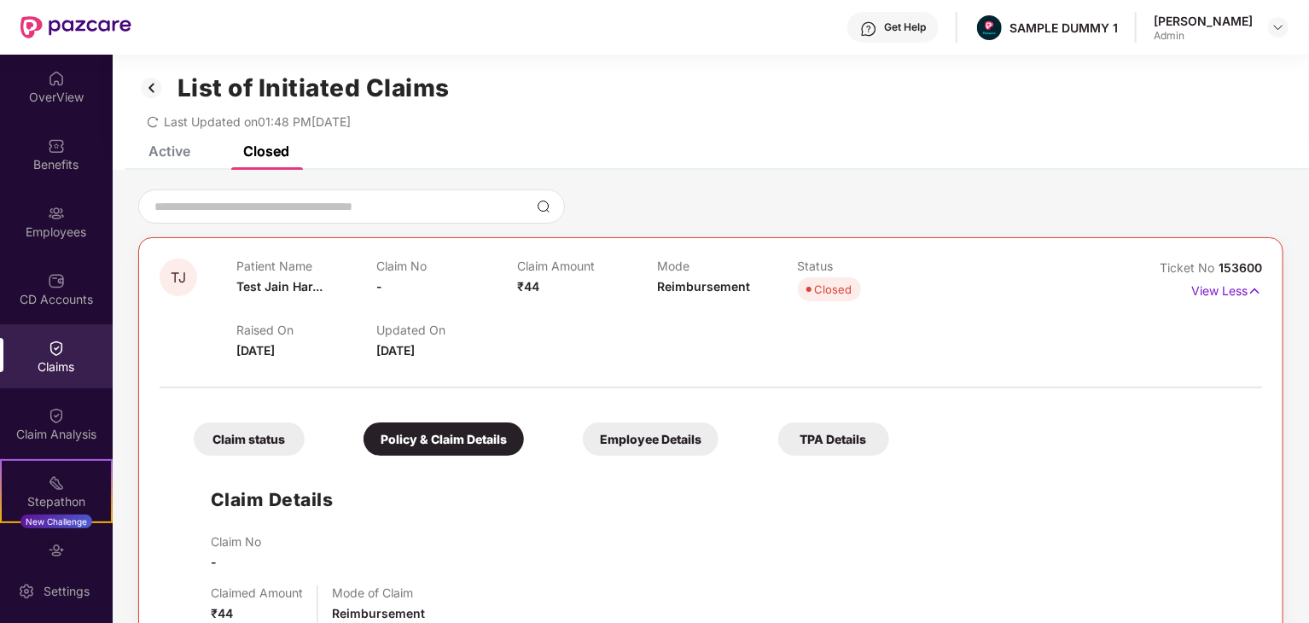
click at [672, 445] on div "Employee Details" at bounding box center [651, 439] width 136 height 33
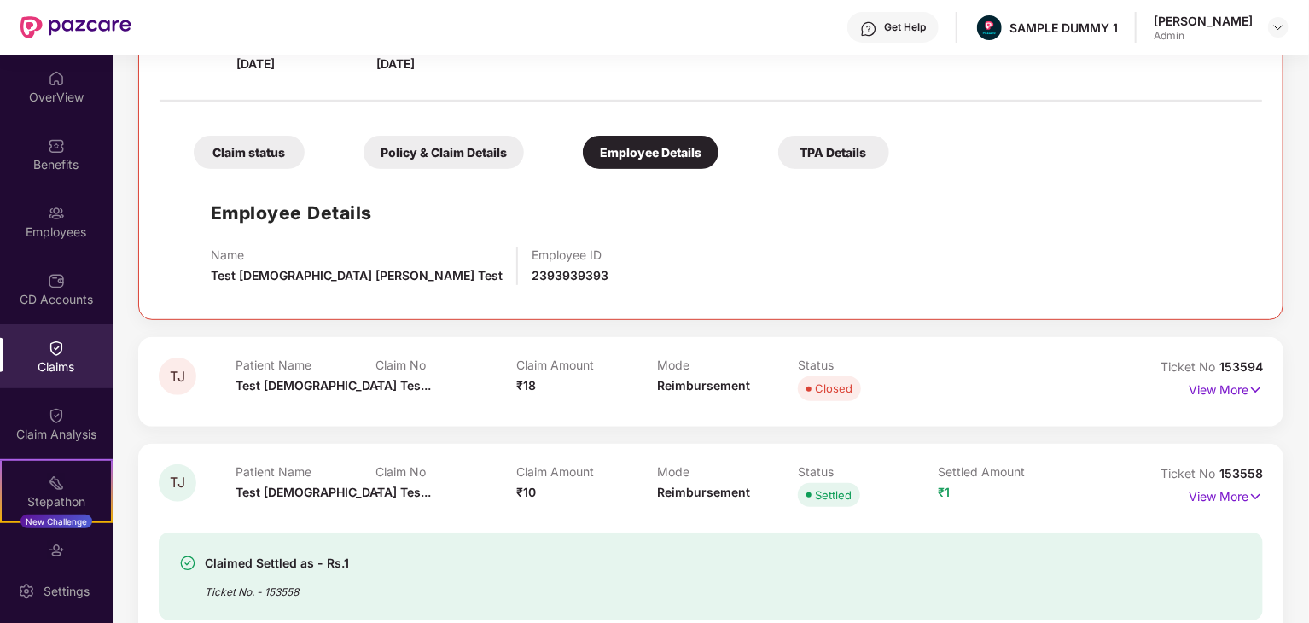
scroll to position [294, 0]
click at [836, 149] on div "TPA Details" at bounding box center [833, 152] width 111 height 33
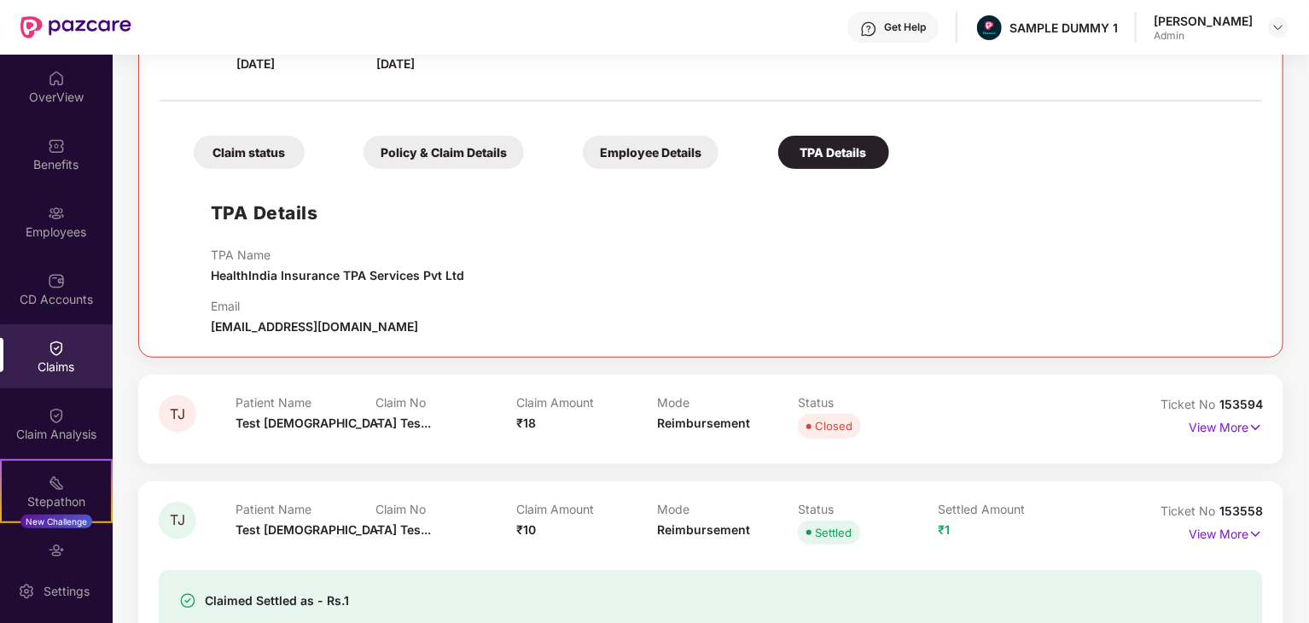
click at [670, 147] on div "Employee Details" at bounding box center [651, 152] width 136 height 33
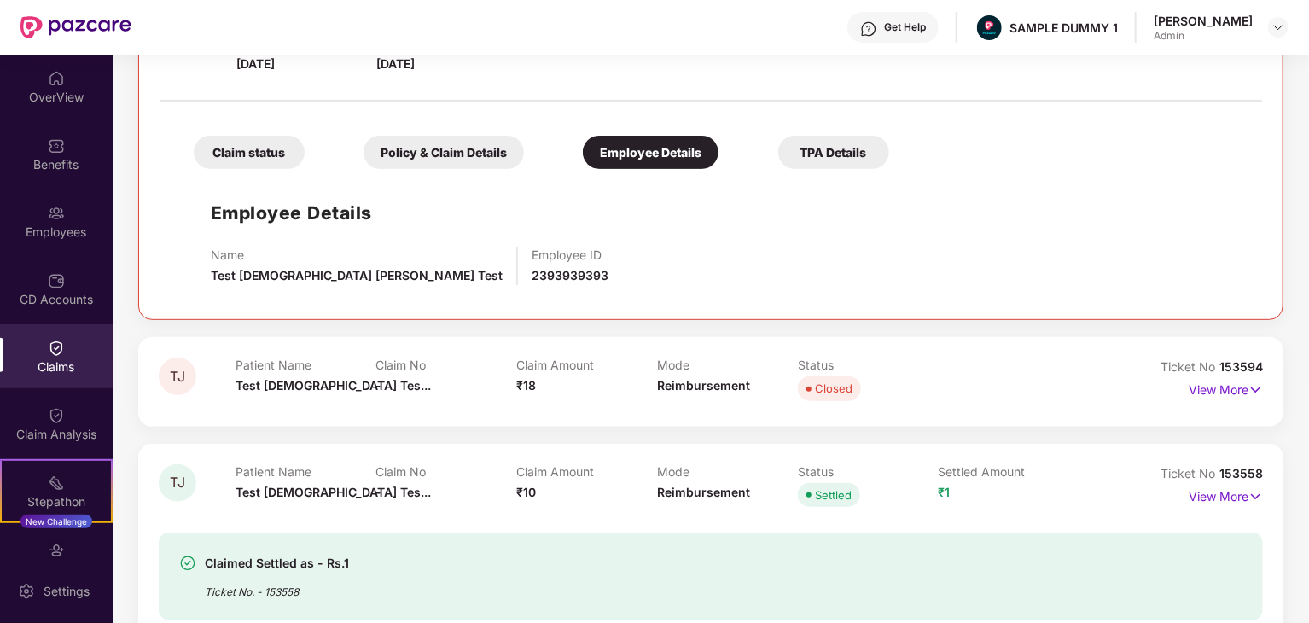
click at [478, 154] on div "Policy & Claim Details" at bounding box center [444, 152] width 160 height 33
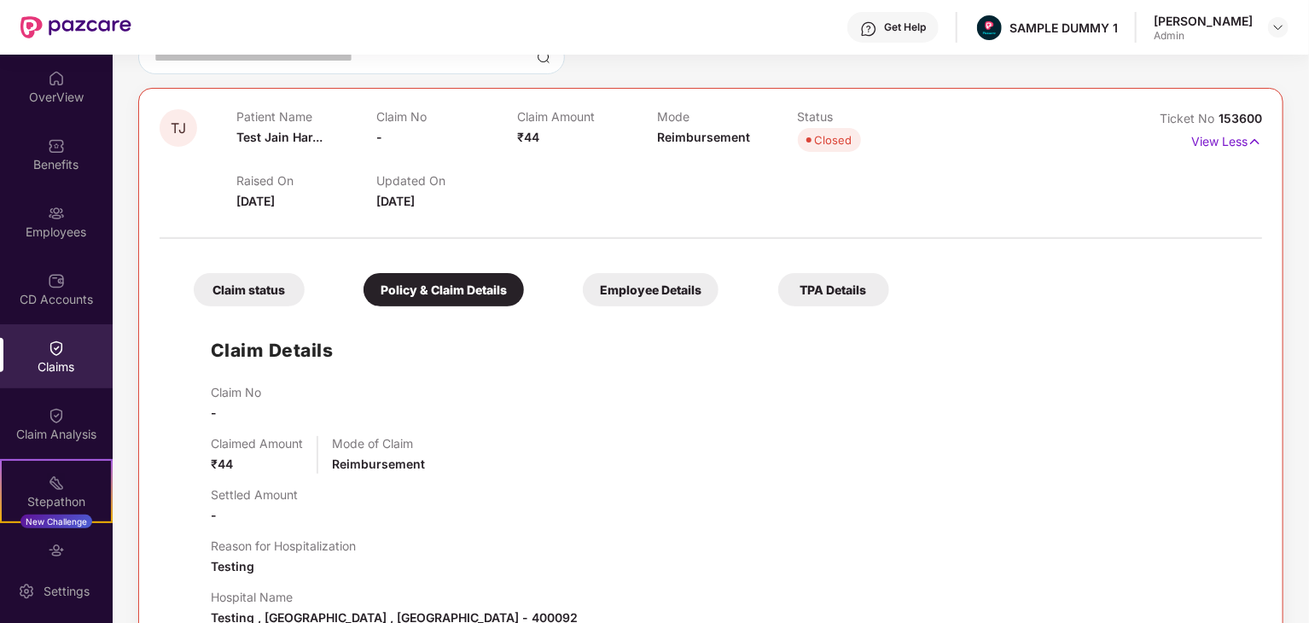
scroll to position [154, 0]
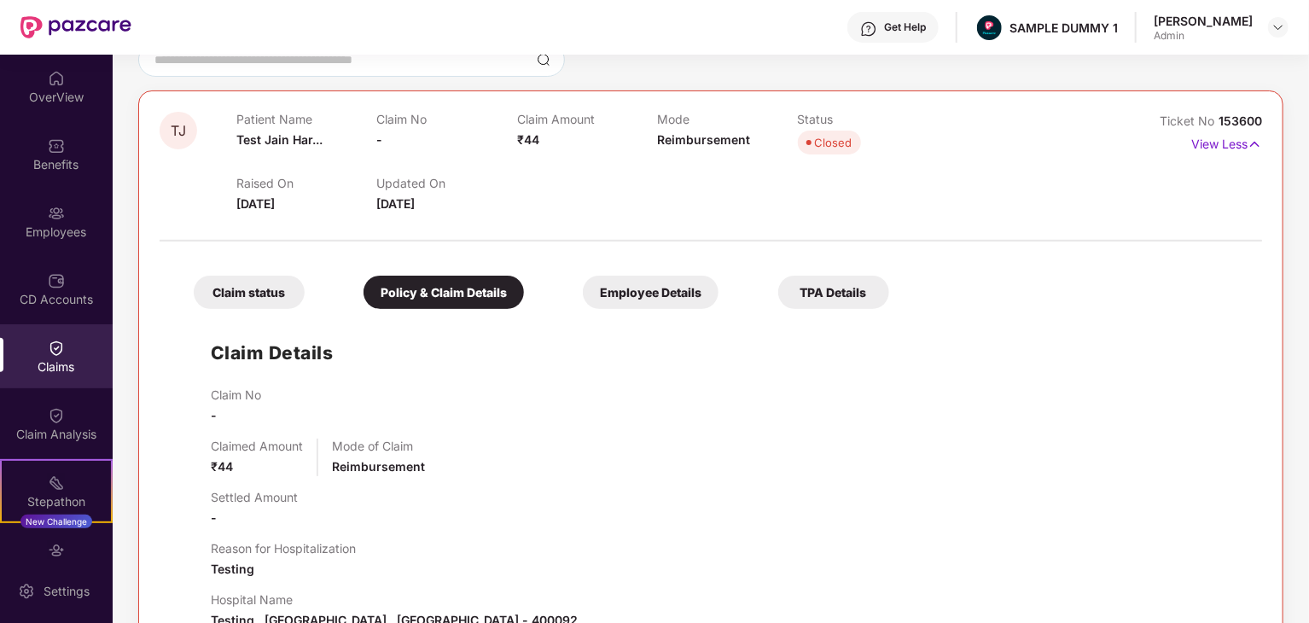
click at [257, 284] on div "Claim status" at bounding box center [249, 292] width 111 height 33
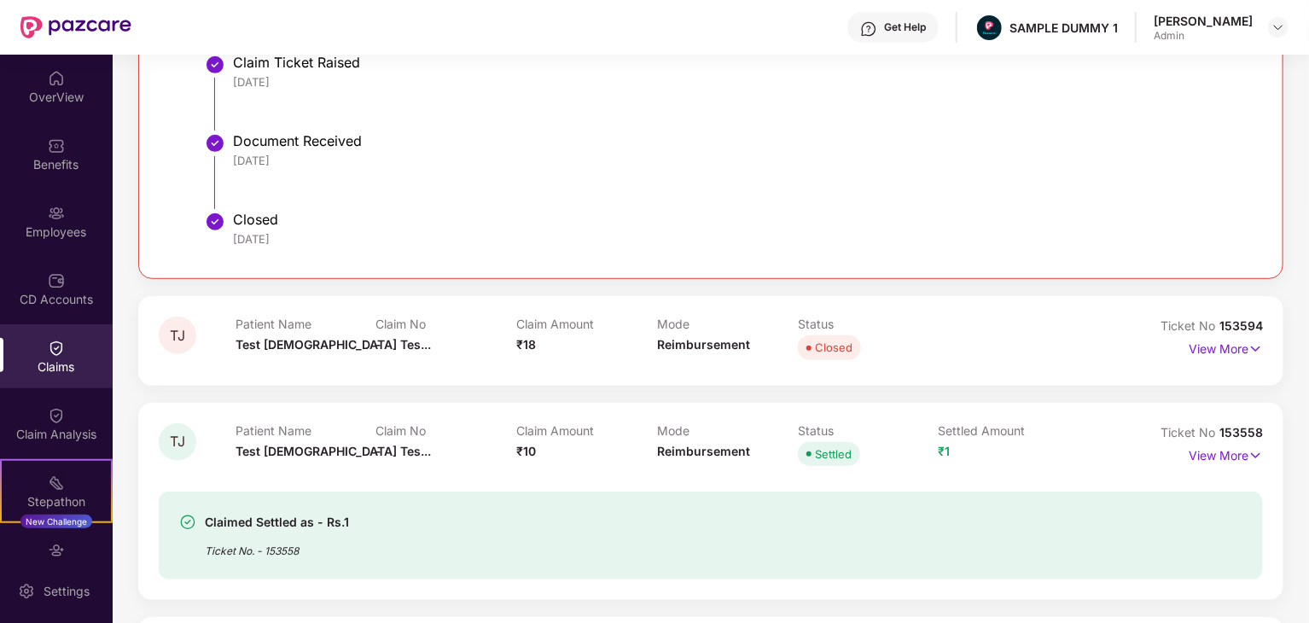
scroll to position [481, 0]
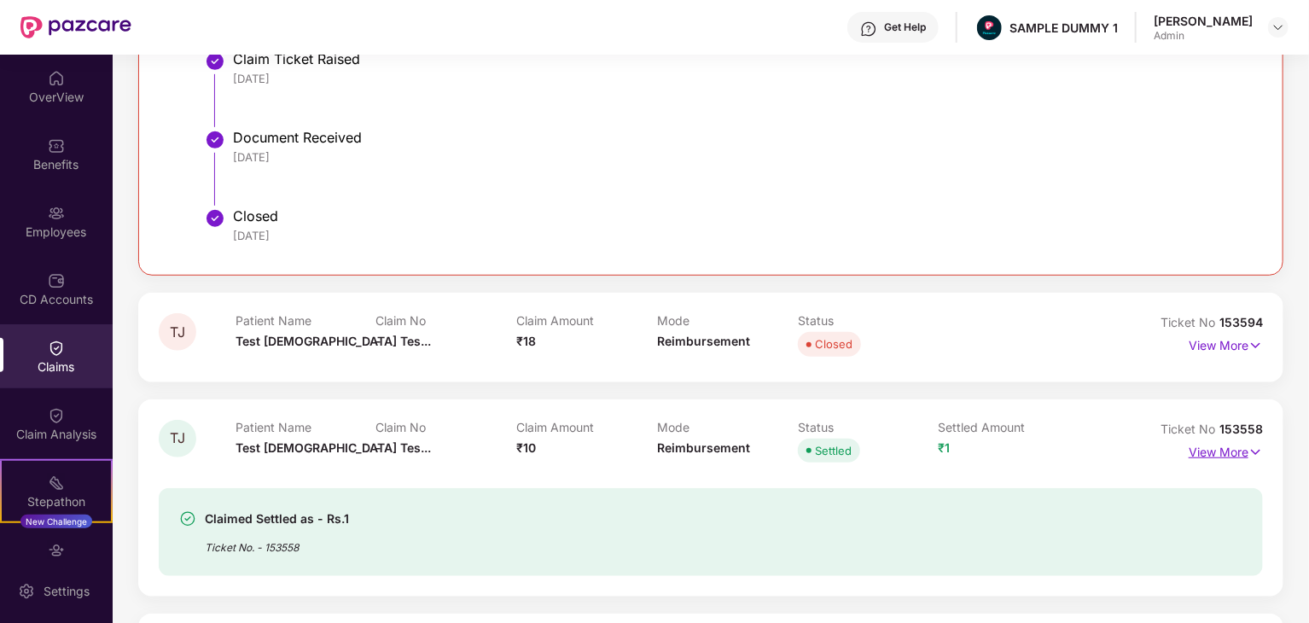
click at [1229, 443] on p "View More" at bounding box center [1226, 450] width 74 height 23
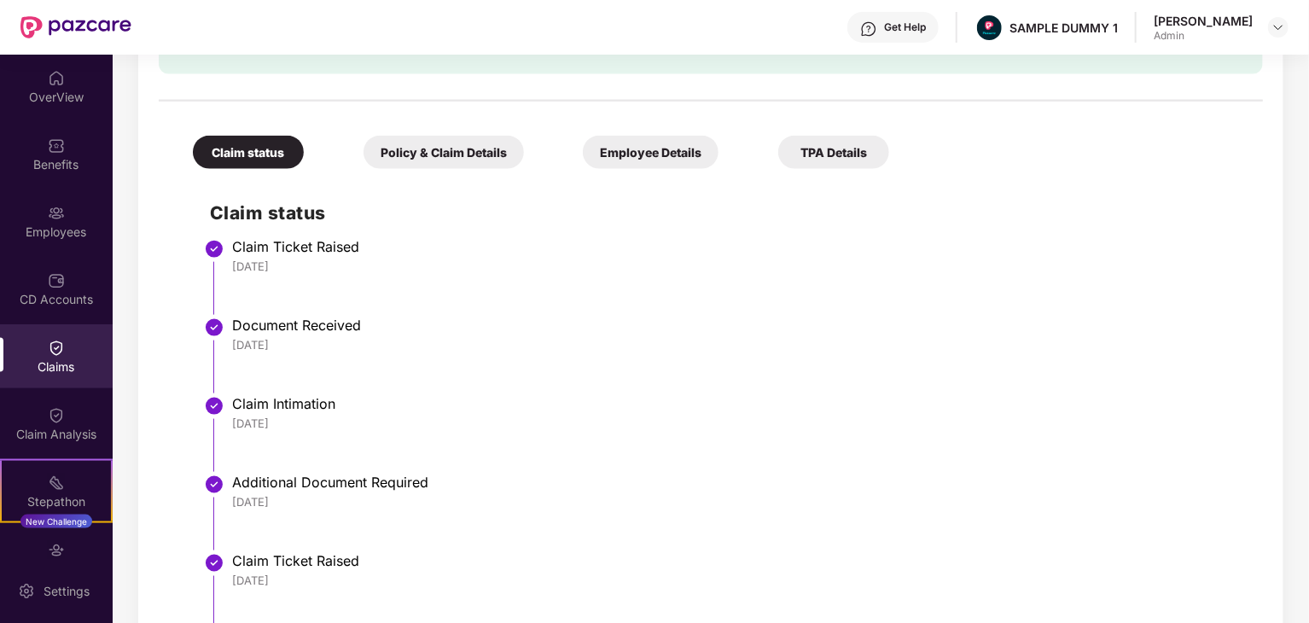
scroll to position [1037, 0]
click at [451, 142] on div "Policy & Claim Details" at bounding box center [444, 153] width 160 height 33
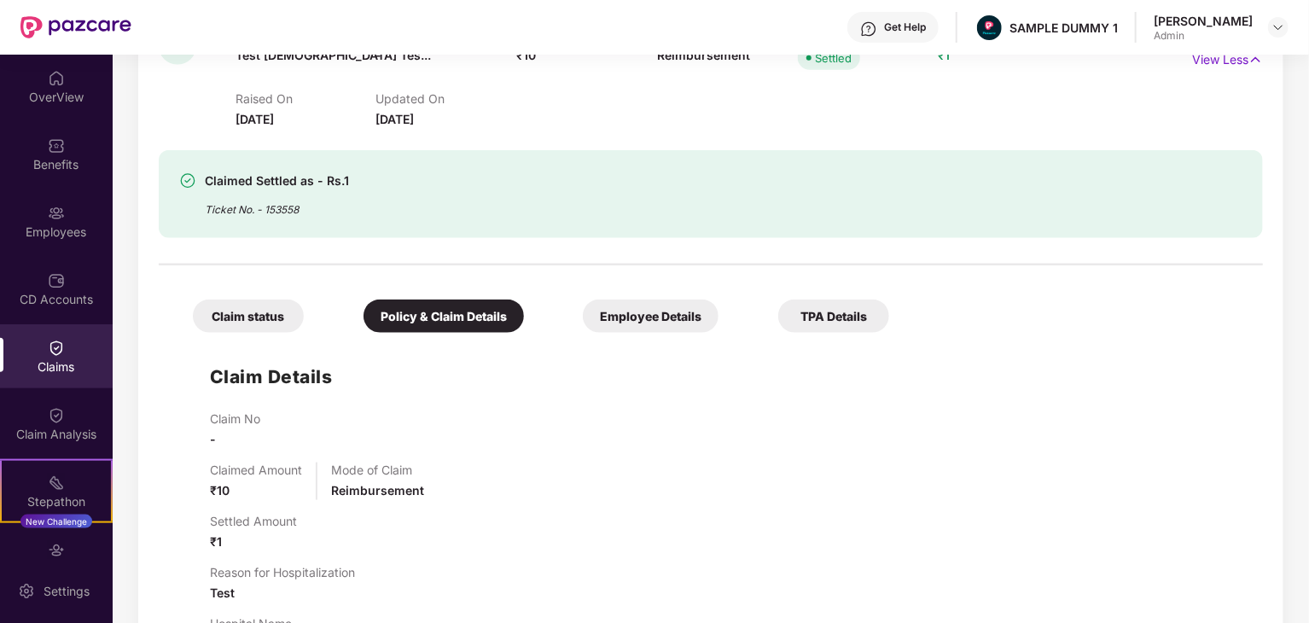
scroll to position [871, 0]
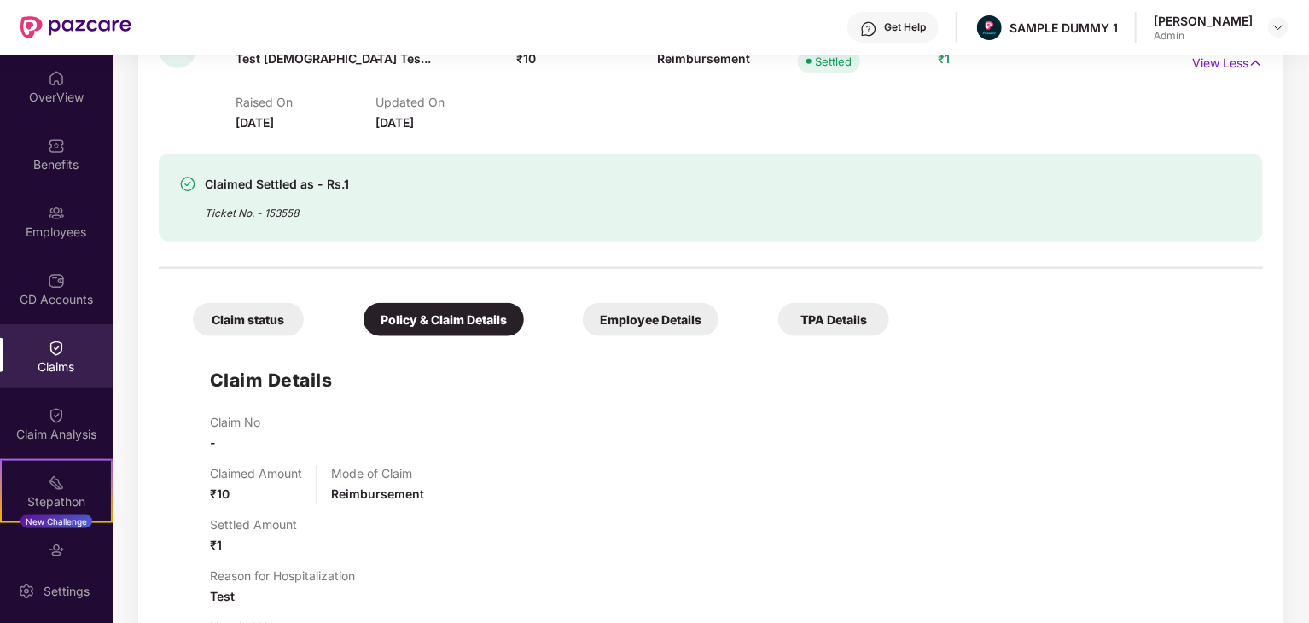
click at [668, 311] on div "Employee Details" at bounding box center [651, 319] width 136 height 33
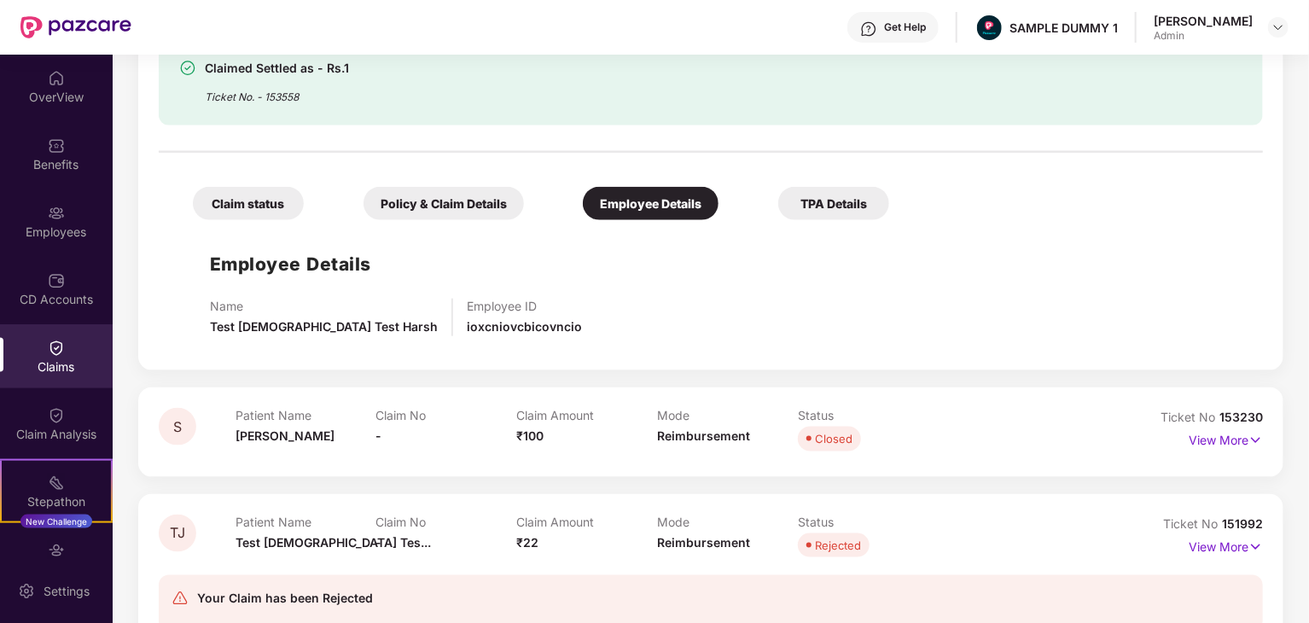
scroll to position [988, 0]
click at [840, 199] on div "TPA Details" at bounding box center [833, 201] width 111 height 33
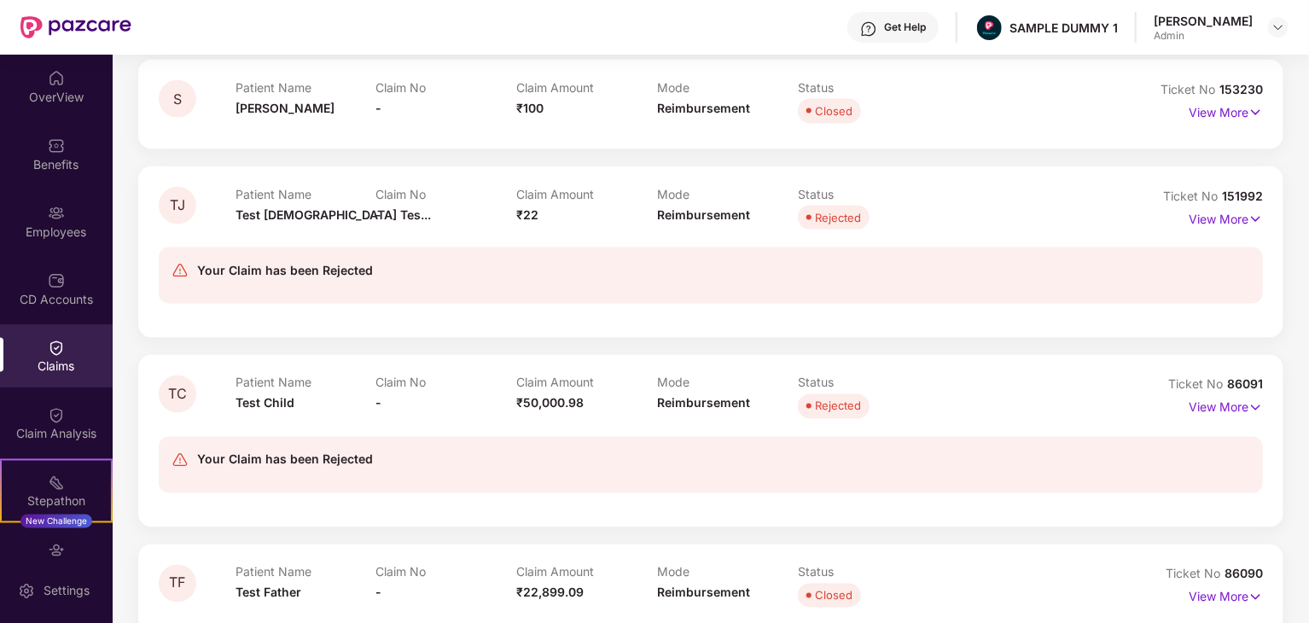
scroll to position [1355, 0]
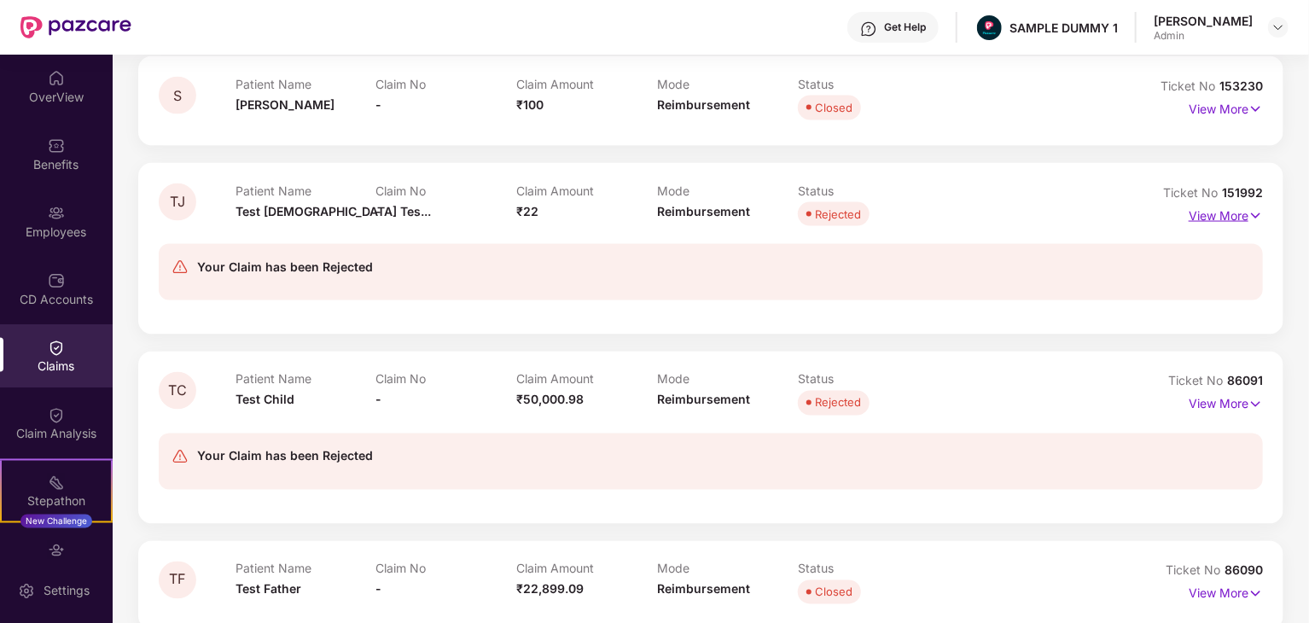
click at [1241, 223] on p "View More" at bounding box center [1226, 213] width 74 height 23
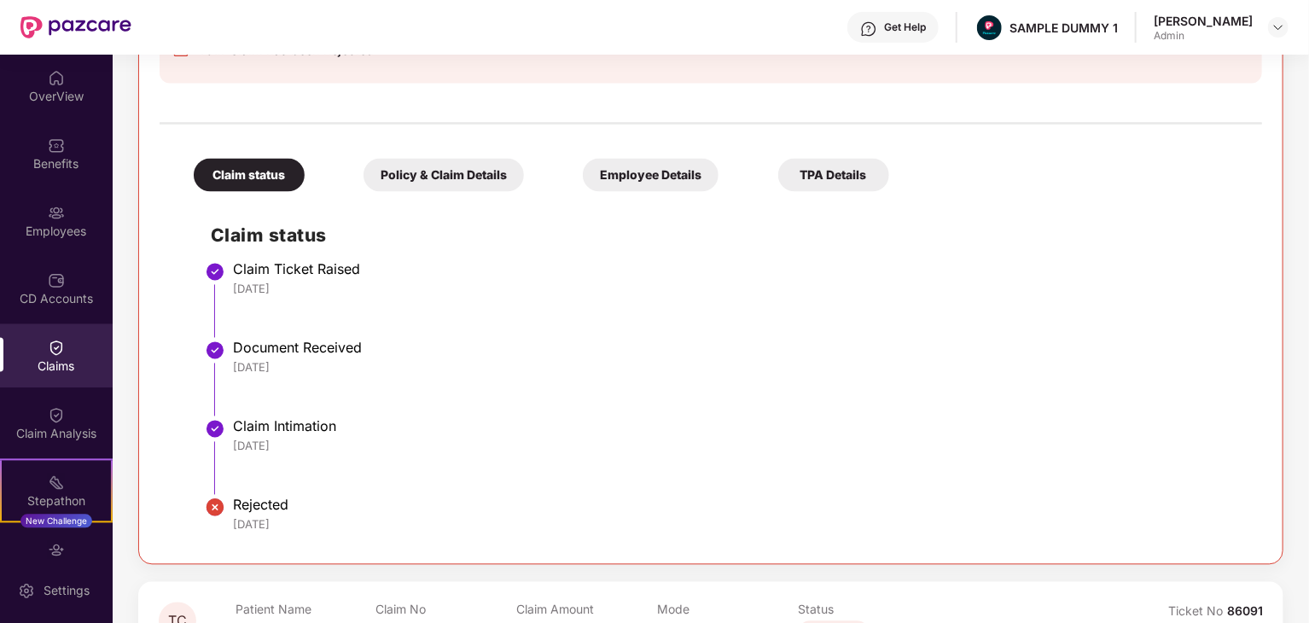
scroll to position [1637, 0]
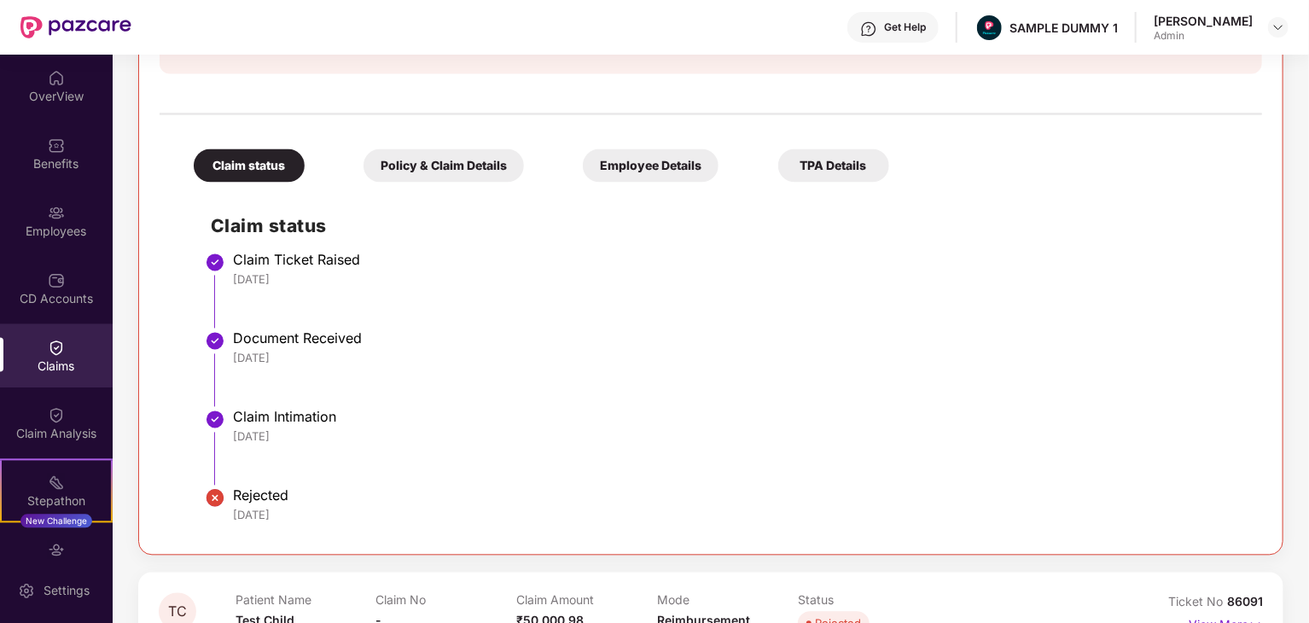
click at [405, 165] on div "Policy & Claim Details" at bounding box center [444, 165] width 160 height 33
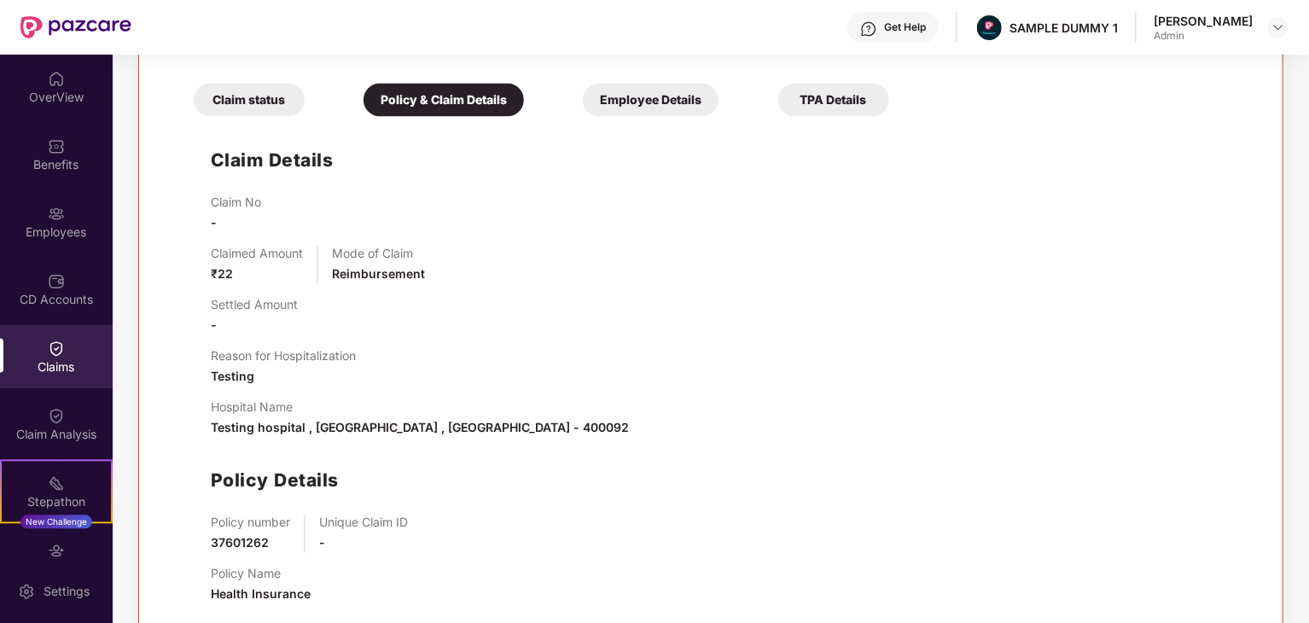
scroll to position [1699, 0]
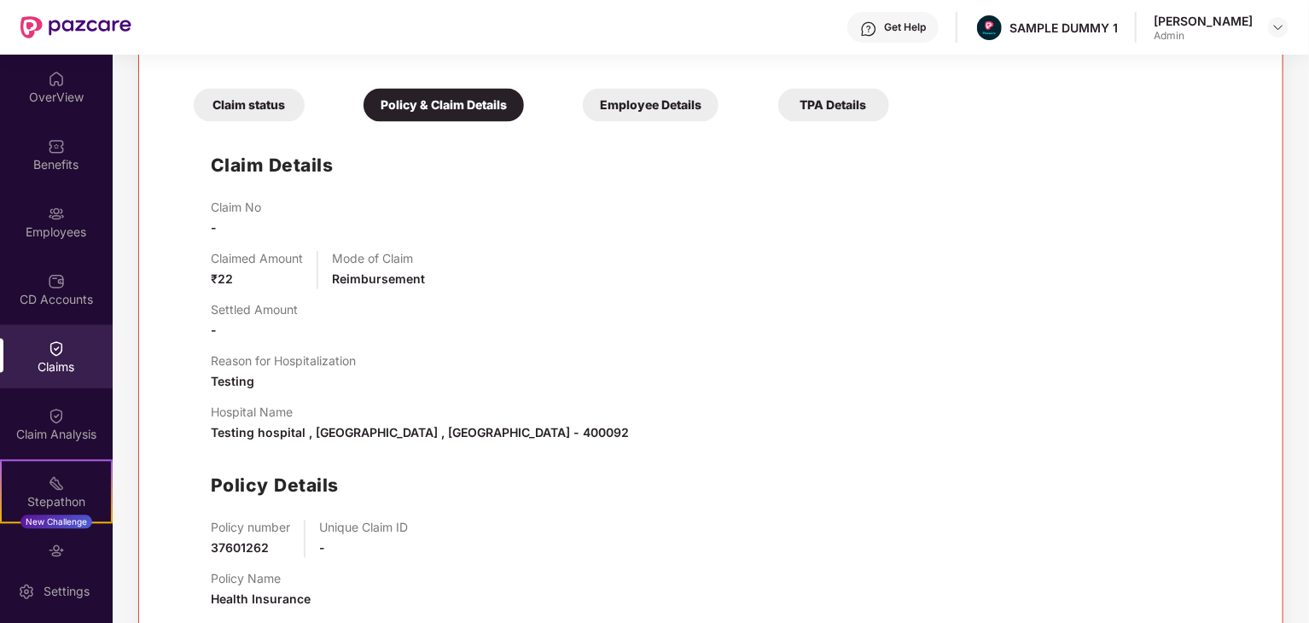
click at [652, 99] on div "Employee Details" at bounding box center [651, 104] width 136 height 33
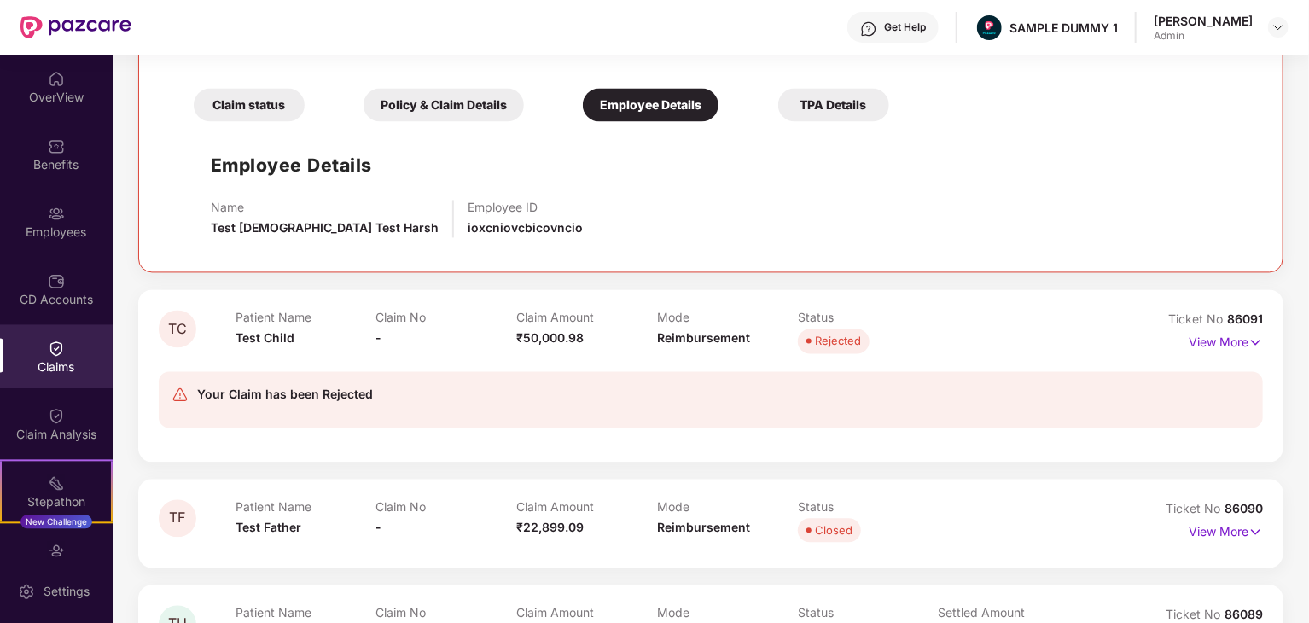
click at [832, 110] on div "TPA Details" at bounding box center [833, 104] width 111 height 33
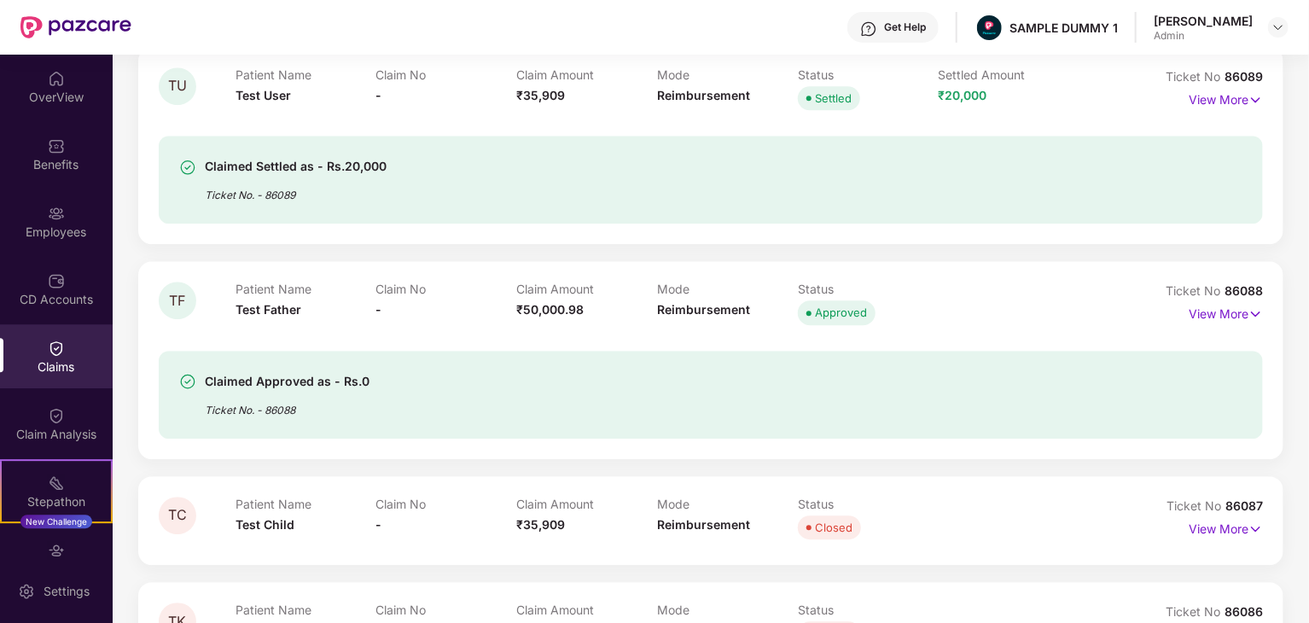
scroll to position [2280, 0]
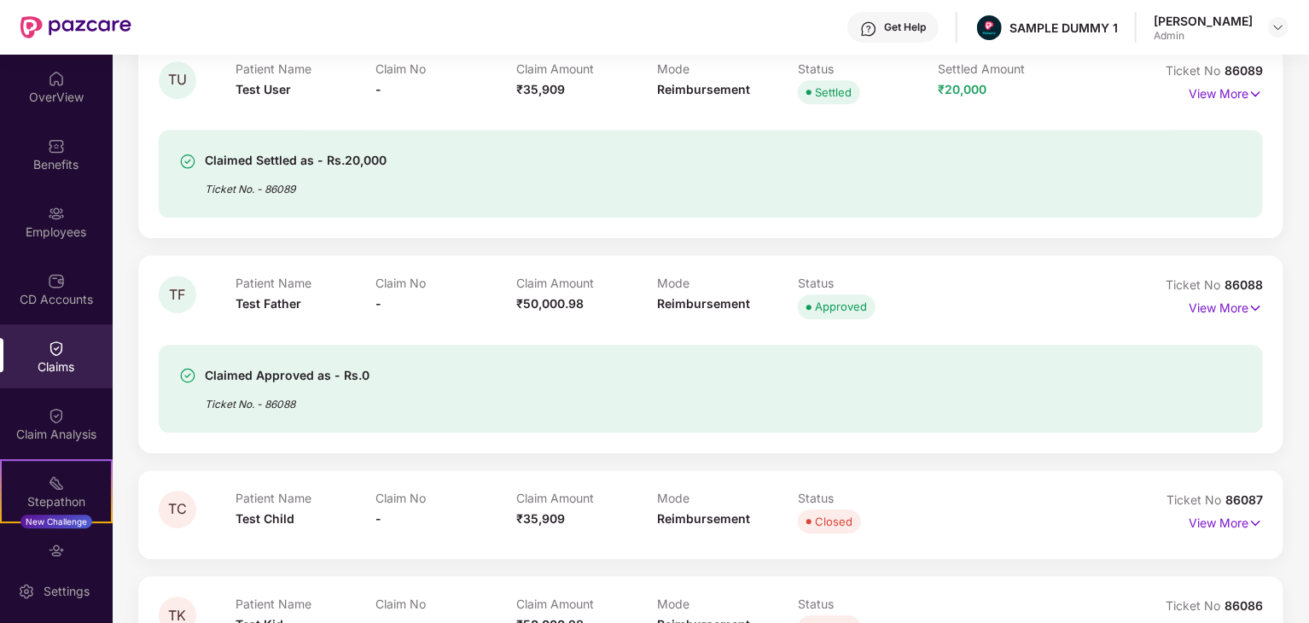
click at [1222, 317] on div "View More" at bounding box center [1226, 307] width 74 height 27
click at [1215, 314] on p "View More" at bounding box center [1226, 305] width 74 height 23
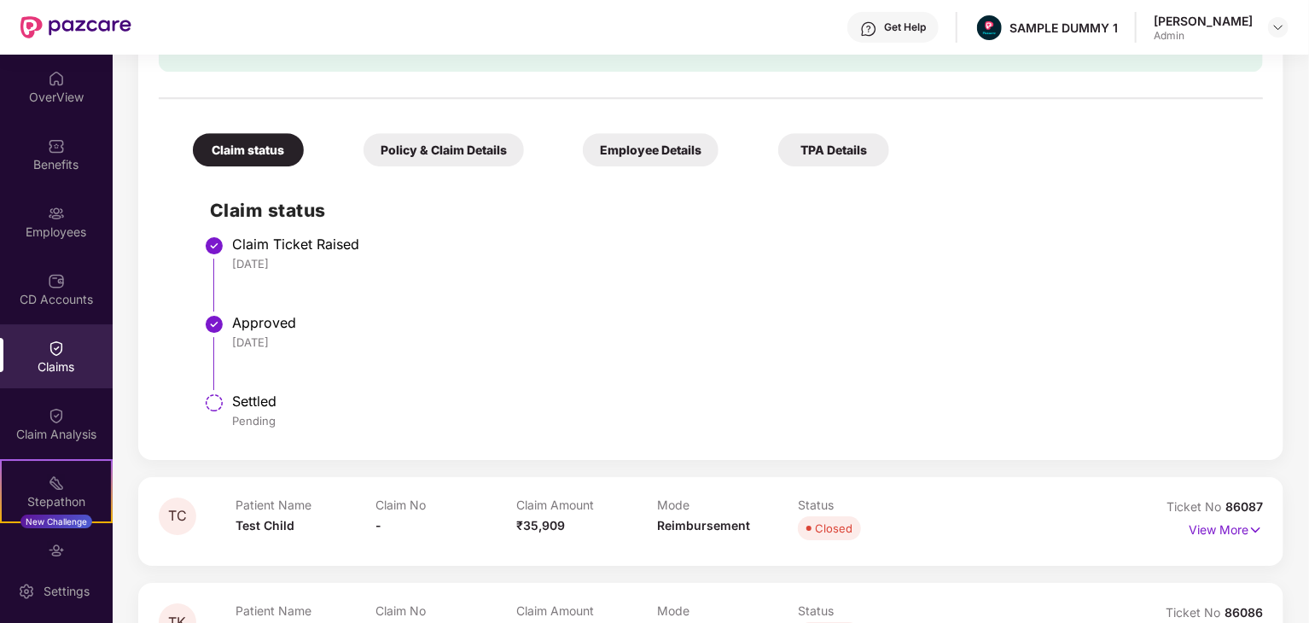
scroll to position [2714, 0]
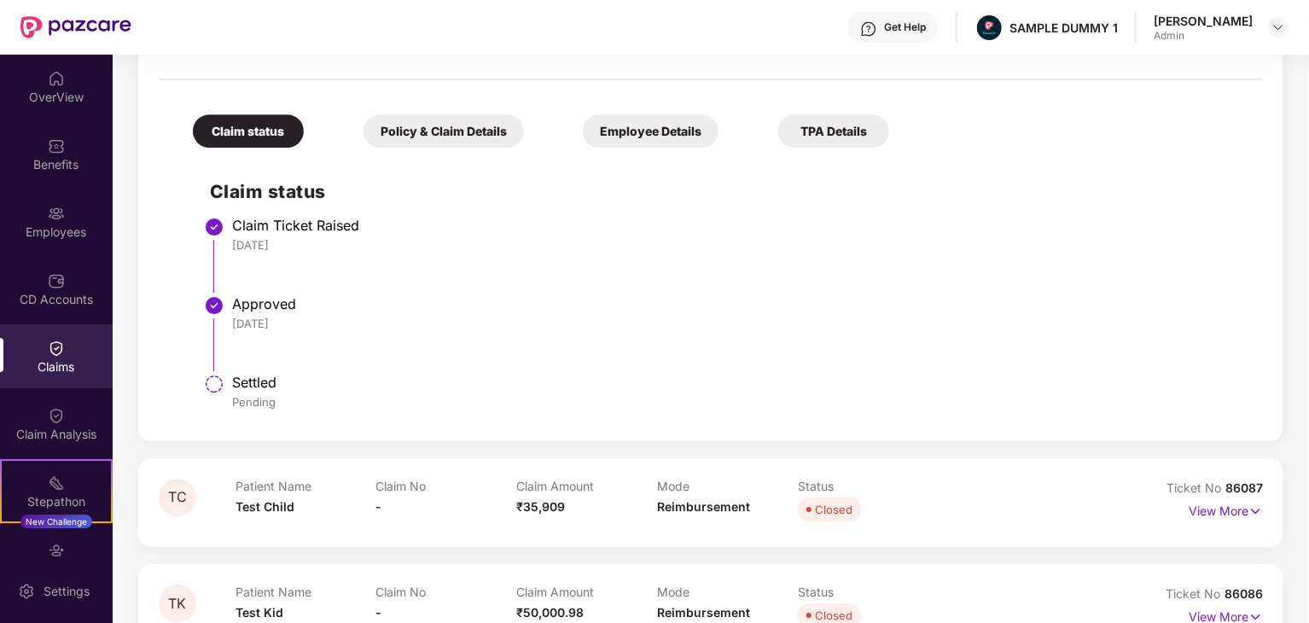
click at [411, 137] on div "Policy & Claim Details" at bounding box center [444, 130] width 160 height 33
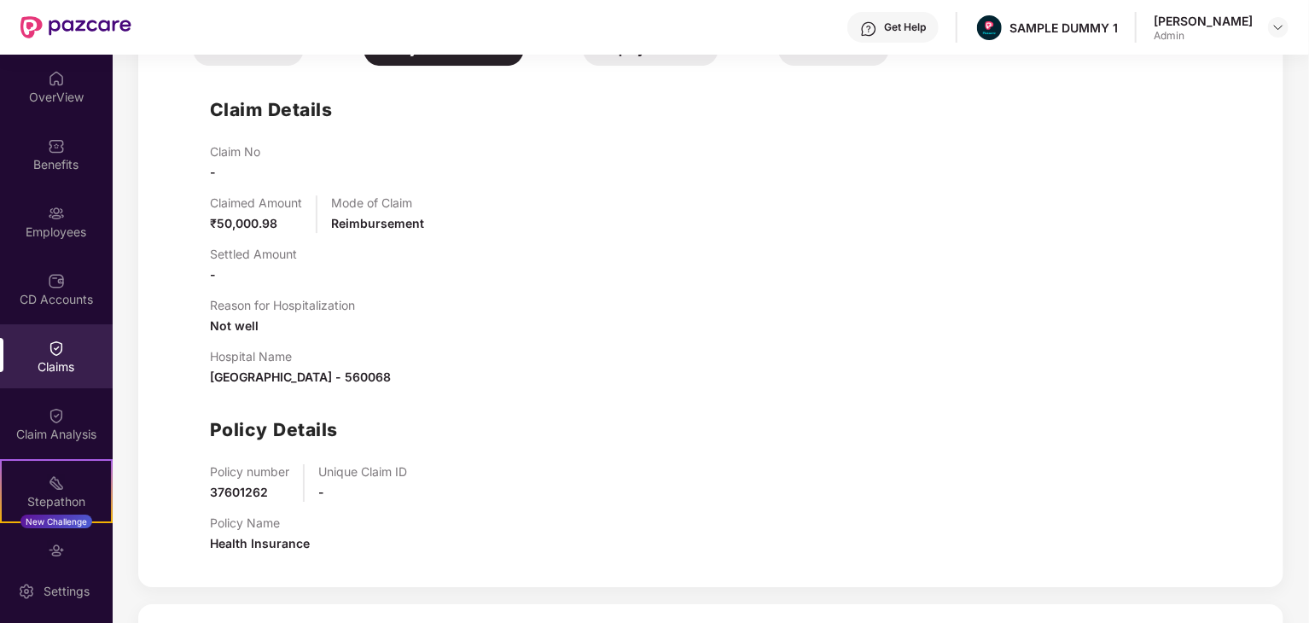
scroll to position [2796, 0]
click at [638, 61] on div "Employee Details" at bounding box center [651, 48] width 136 height 33
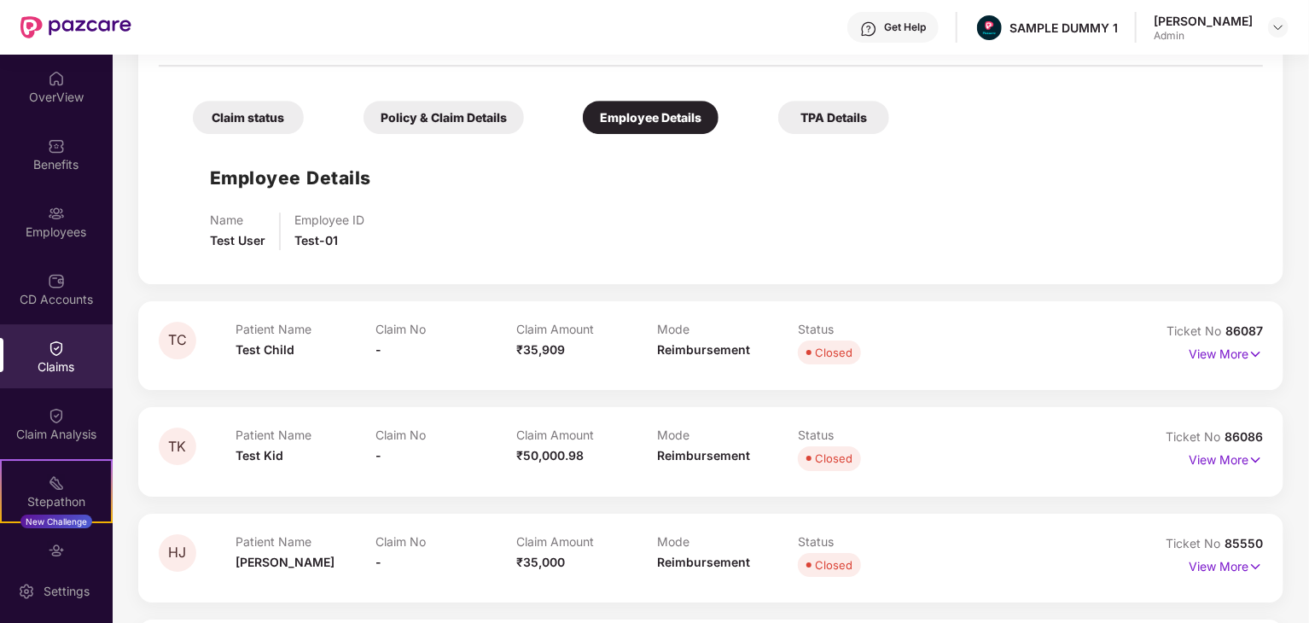
scroll to position [2684, 0]
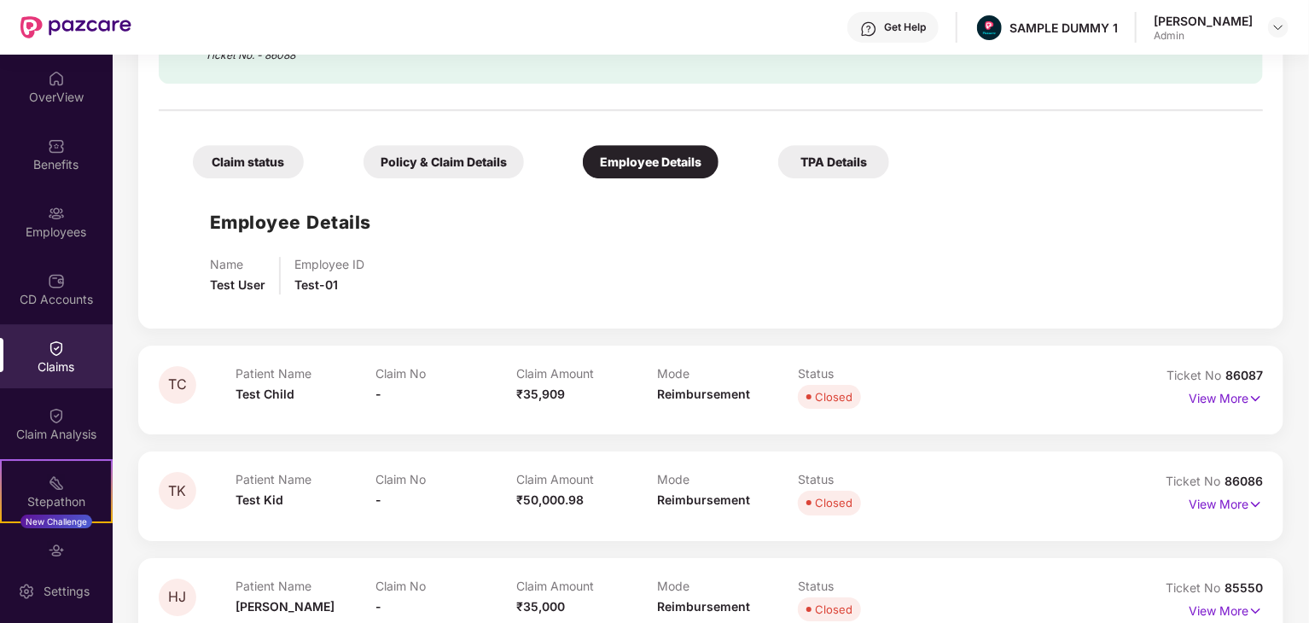
click at [842, 161] on div "TPA Details" at bounding box center [833, 161] width 111 height 33
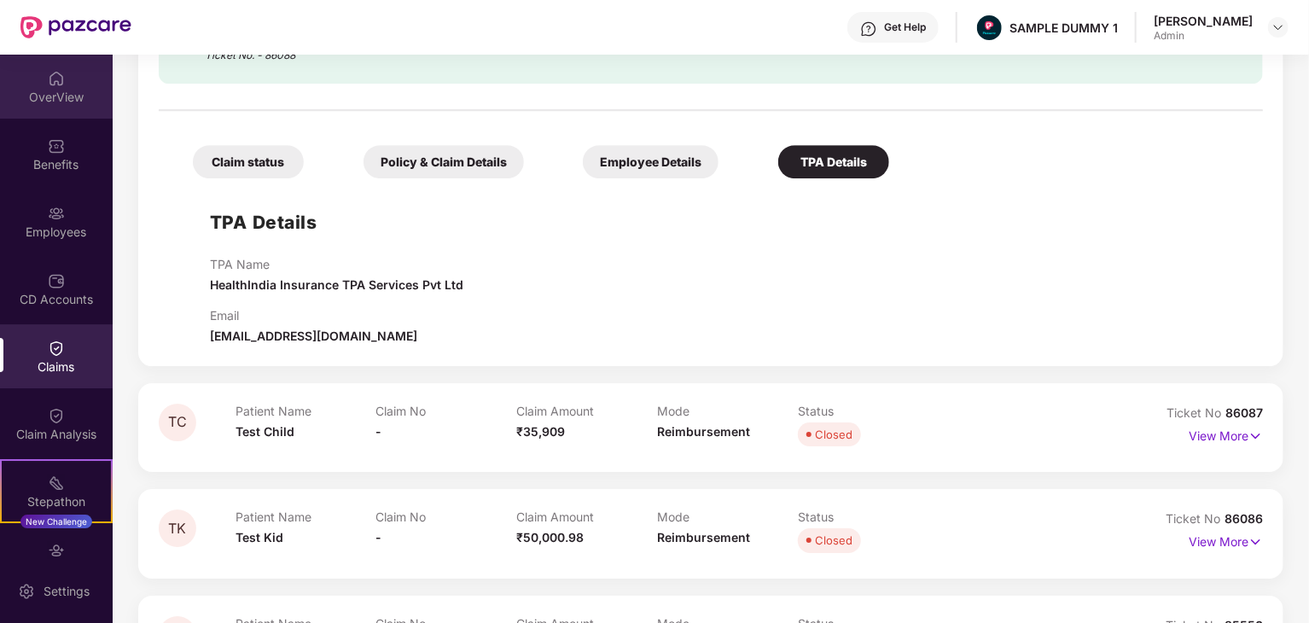
click at [79, 101] on div "OverView" at bounding box center [56, 97] width 113 height 17
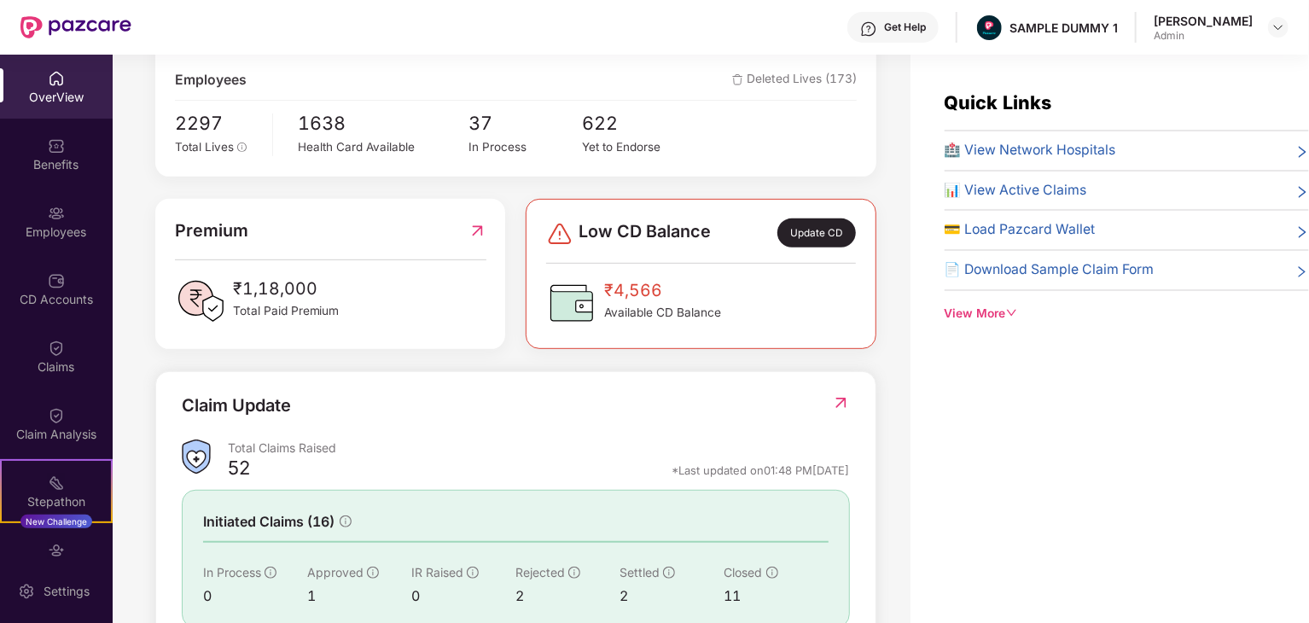
click at [991, 312] on div "View More" at bounding box center [1127, 314] width 364 height 19
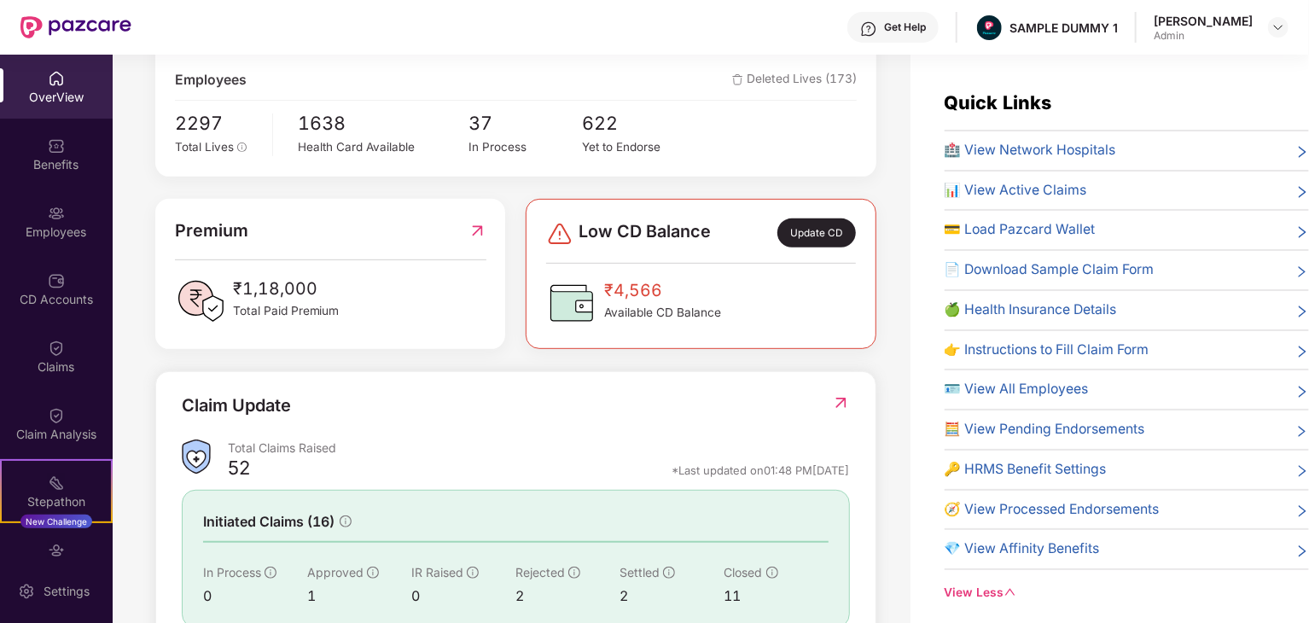
click at [1075, 151] on span "🏥 View Network Hospitals" at bounding box center [1031, 150] width 172 height 21
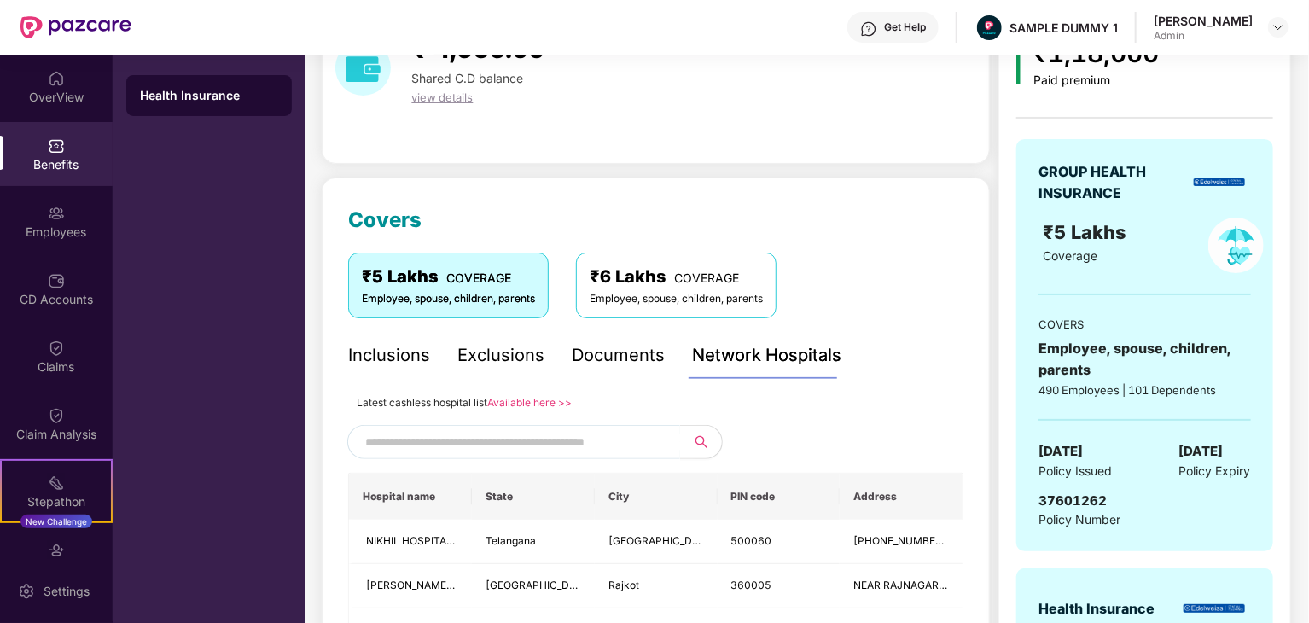
scroll to position [157, 0]
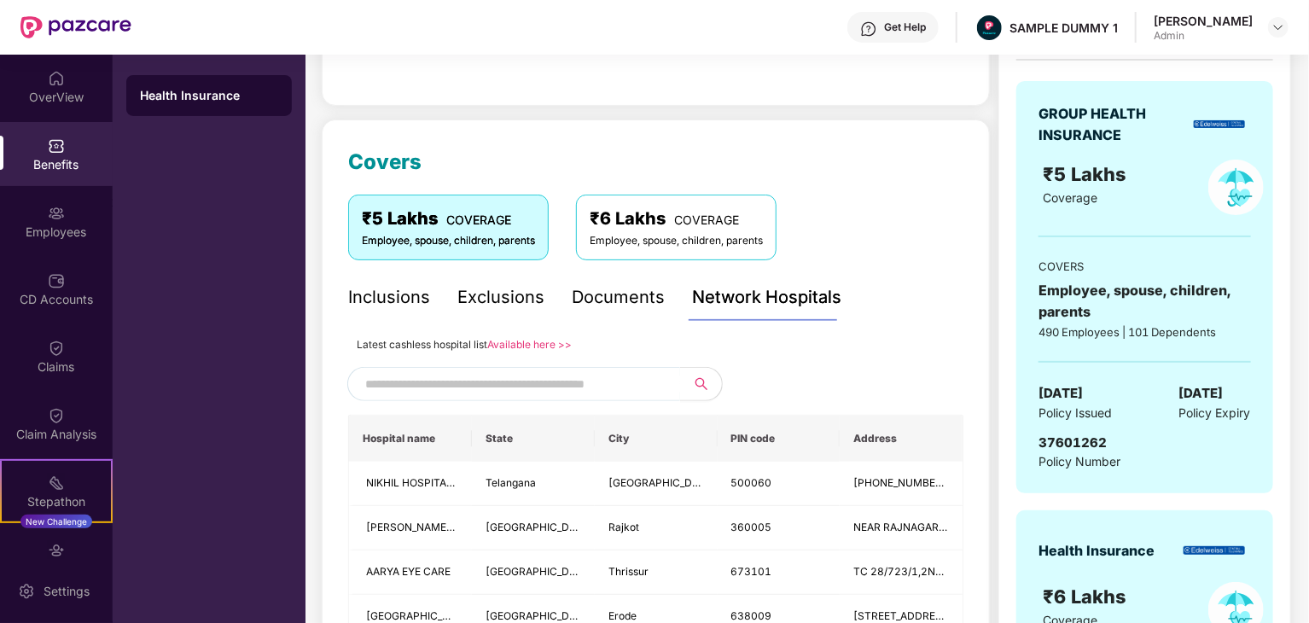
click at [656, 229] on div "₹6 Lakhs COVERAGE" at bounding box center [676, 219] width 173 height 26
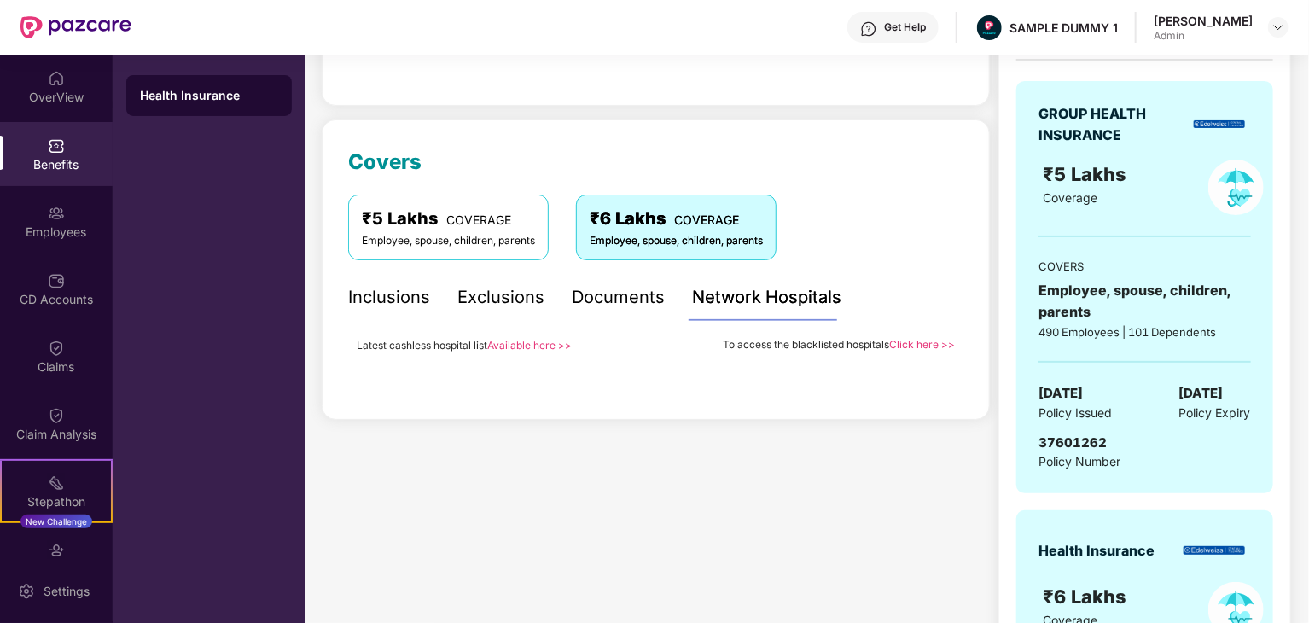
scroll to position [167, 0]
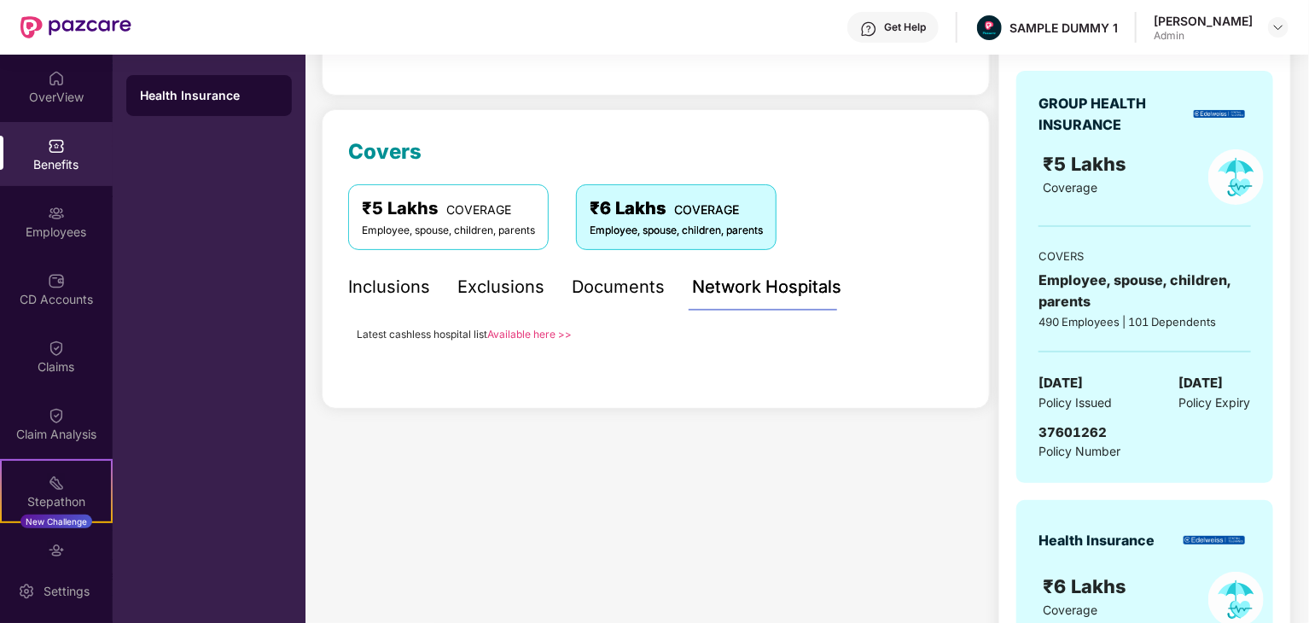
click at [451, 189] on div "₹5 Lakhs COVERAGE Employee, spouse, children, parents" at bounding box center [448, 216] width 201 height 65
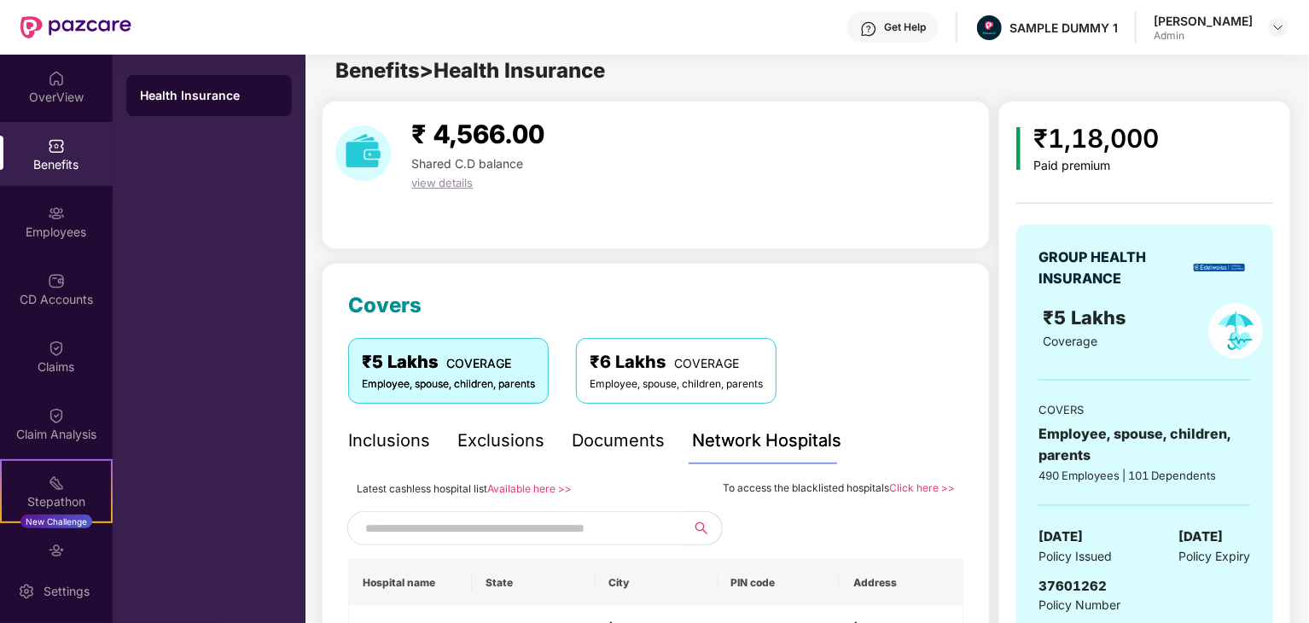
scroll to position [20, 0]
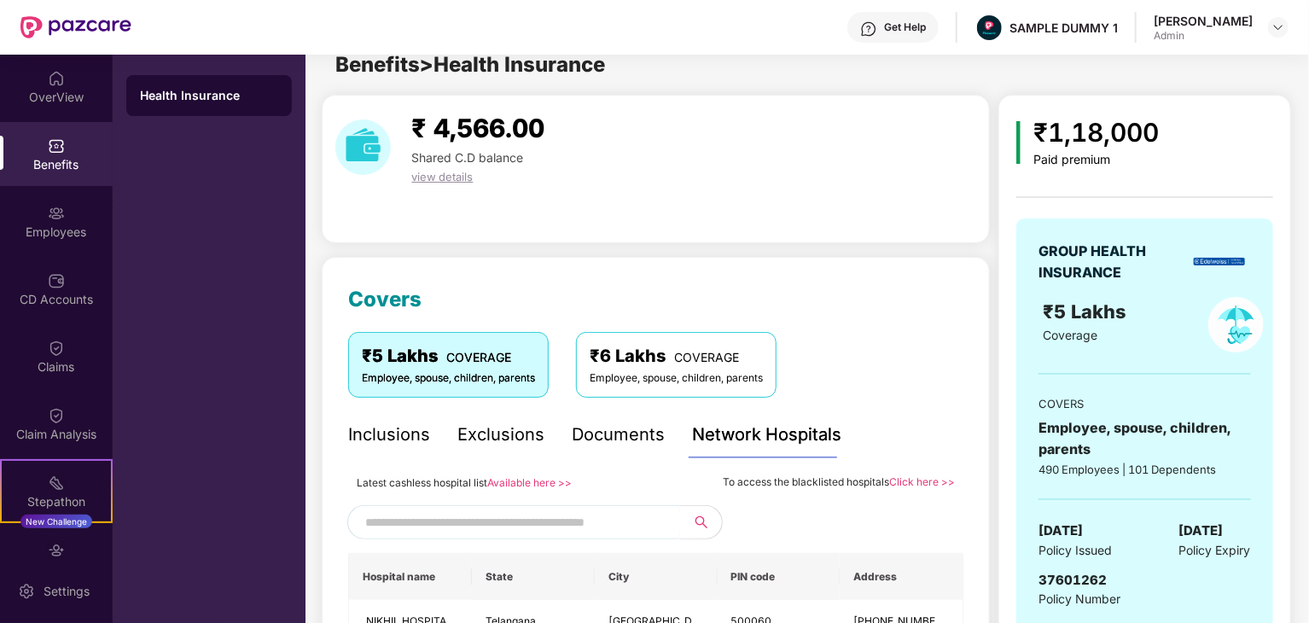
click at [420, 176] on span "view details" at bounding box center [441, 177] width 61 height 14
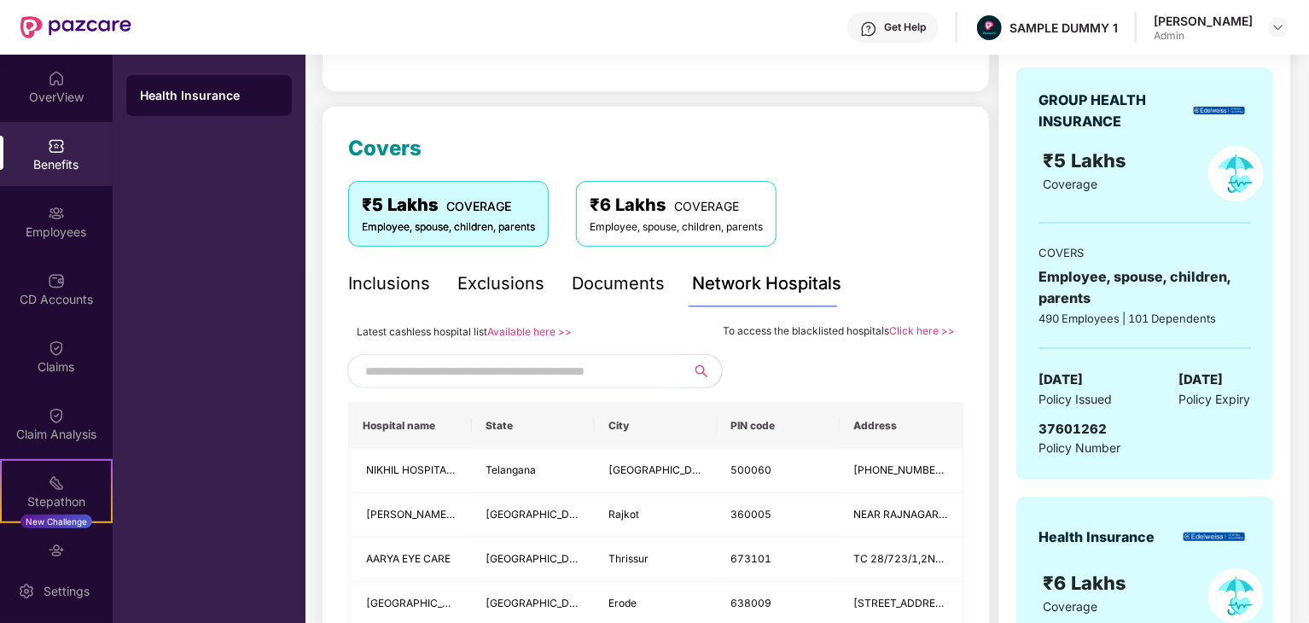
scroll to position [173, 0]
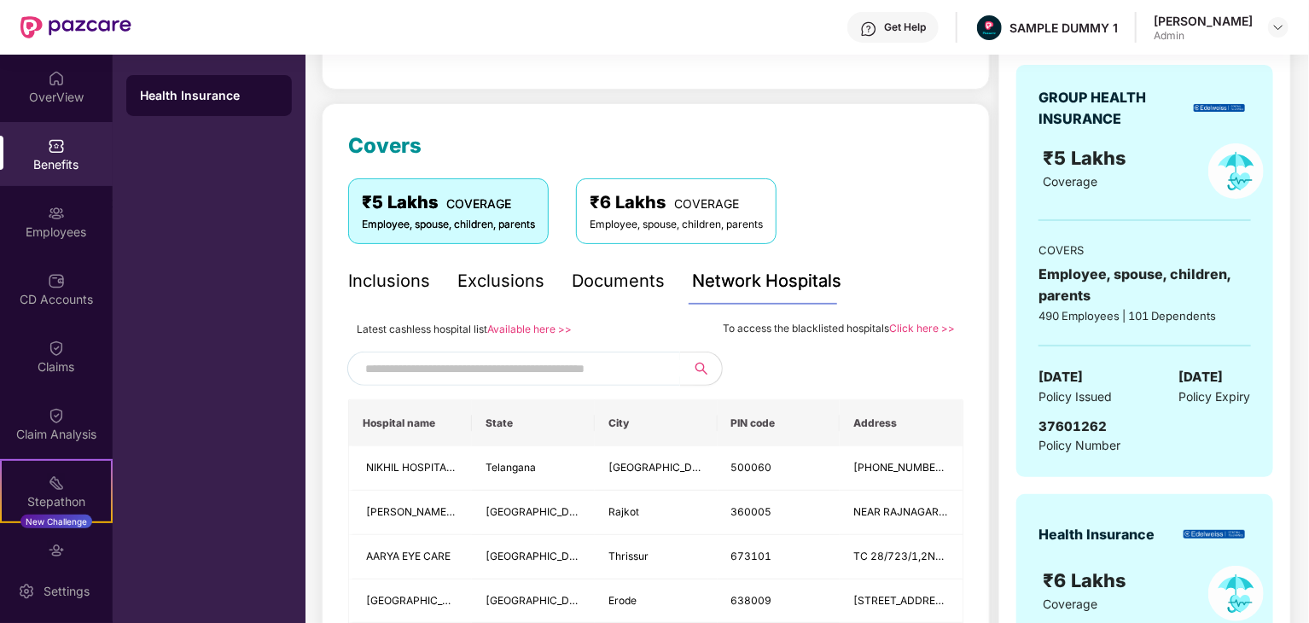
click at [351, 278] on div "Inclusions" at bounding box center [389, 281] width 82 height 26
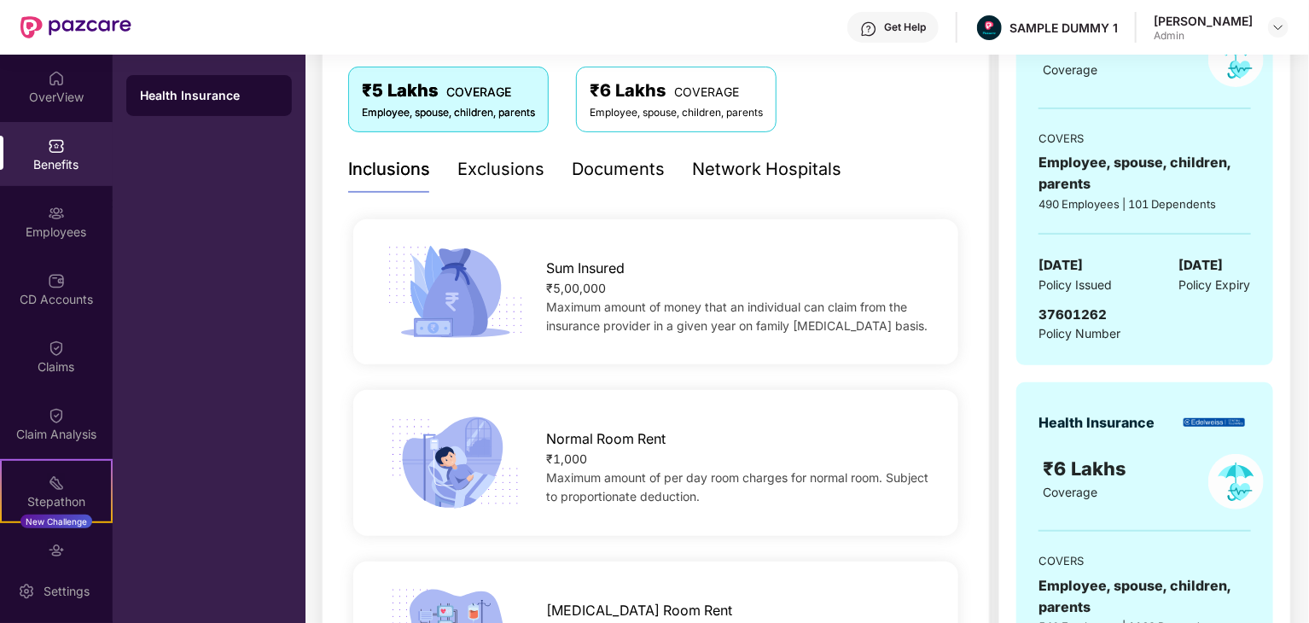
scroll to position [286, 0]
click at [478, 166] on div "Exclusions" at bounding box center [501, 168] width 87 height 26
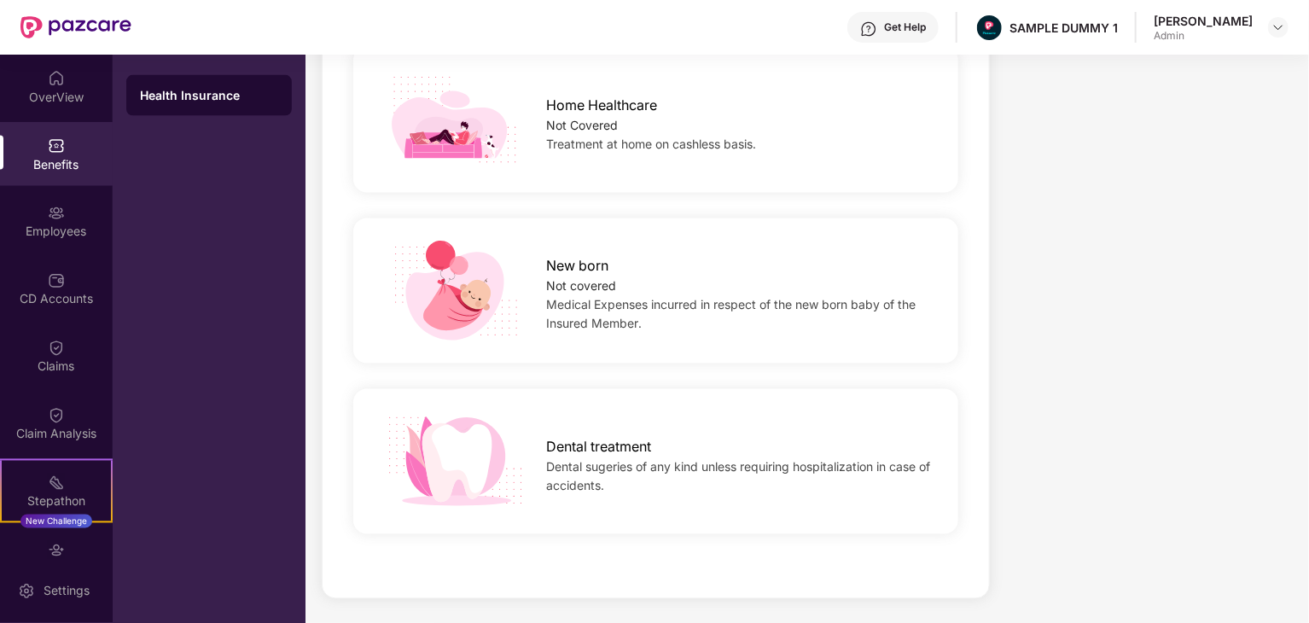
scroll to position [1489, 0]
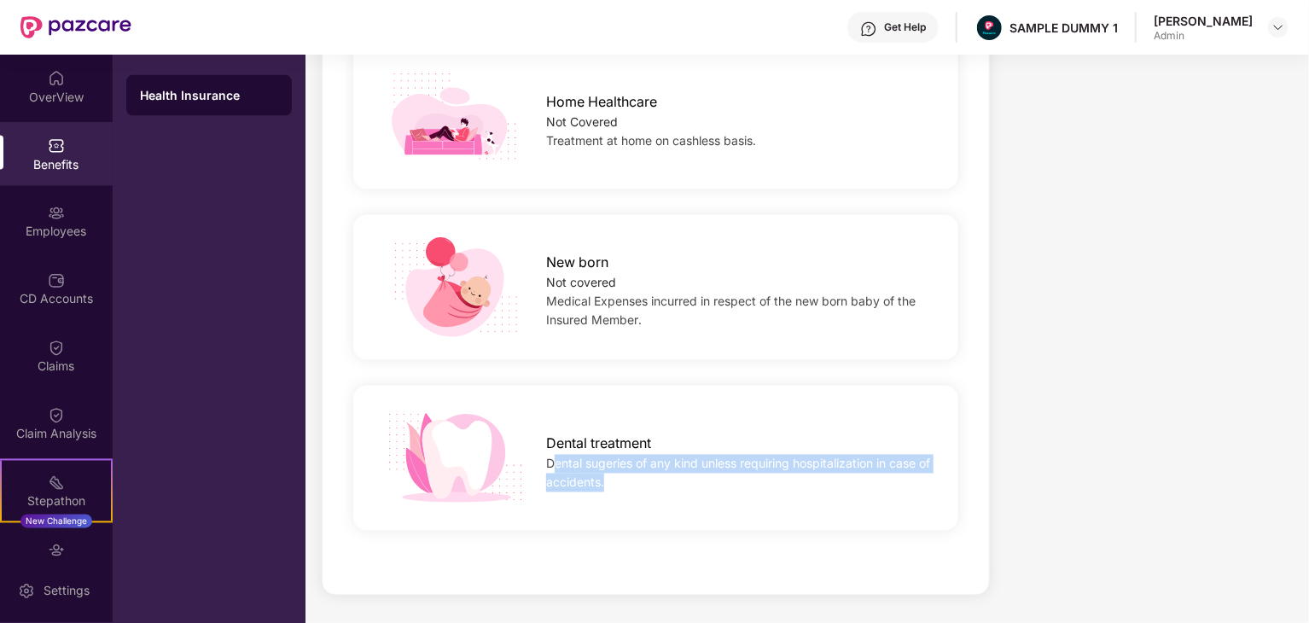
drag, startPoint x: 553, startPoint y: 455, endPoint x: 668, endPoint y: 489, distance: 120.2
click at [668, 489] on div "Dental sugeries of any kind unless requiring hospitalization in case of acciden…" at bounding box center [738, 474] width 385 height 38
click at [661, 493] on div "Dental treatment Dental sugeries of any kind unless requiring hospitalization i…" at bounding box center [656, 458] width 660 height 102
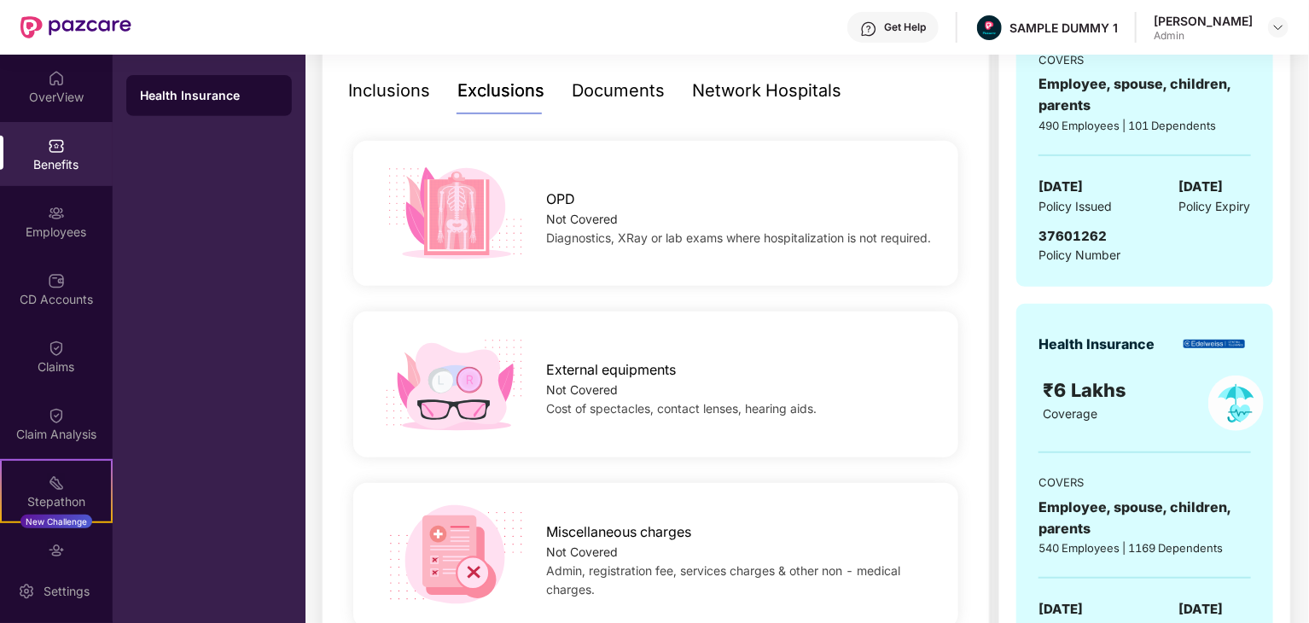
scroll to position [318, 0]
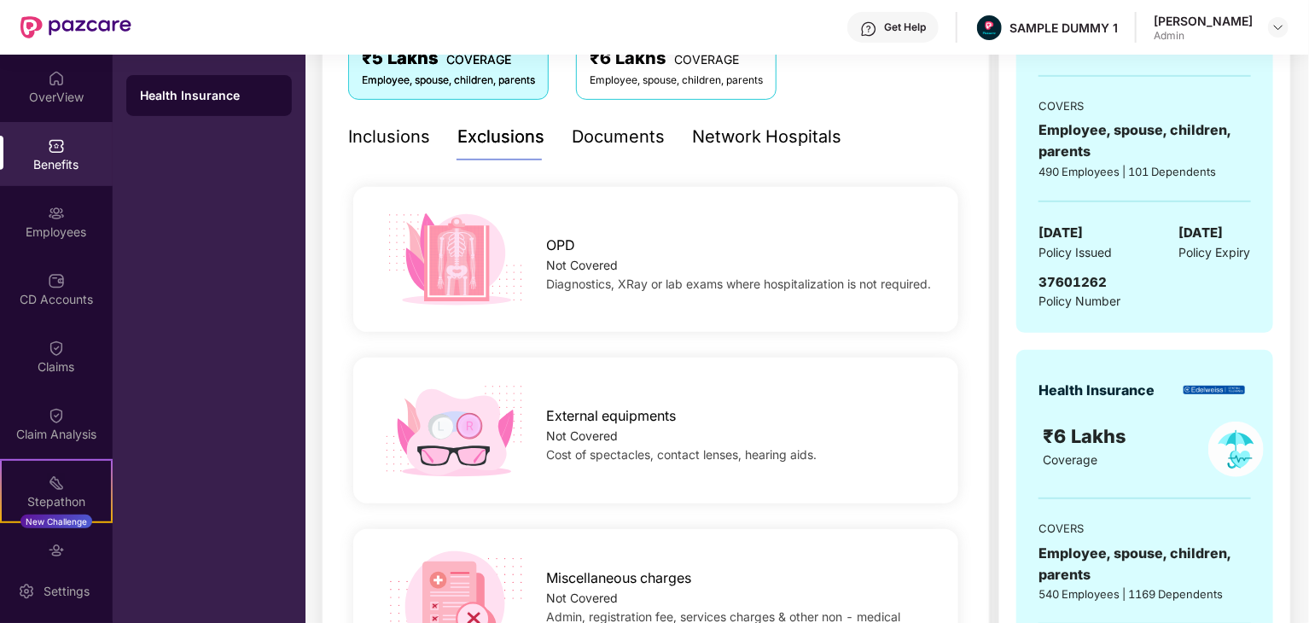
click at [621, 129] on div "Documents" at bounding box center [618, 137] width 93 height 26
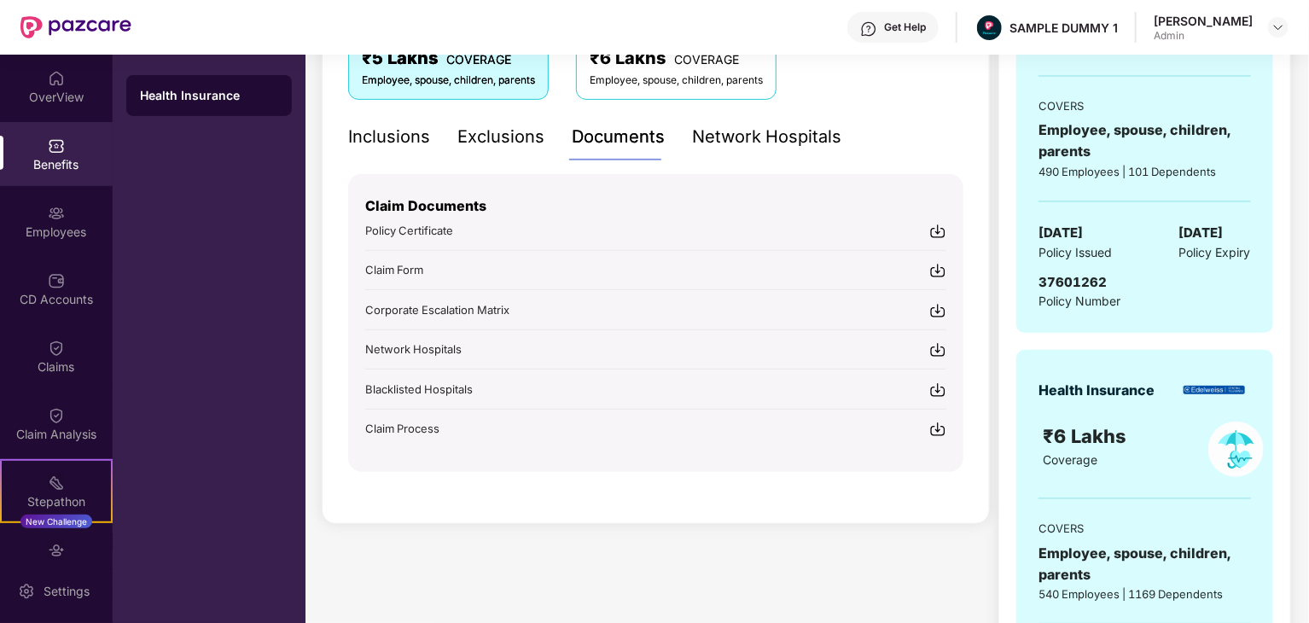
click at [937, 226] on img at bounding box center [938, 231] width 17 height 17
click at [724, 134] on div "Network Hospitals" at bounding box center [766, 137] width 149 height 26
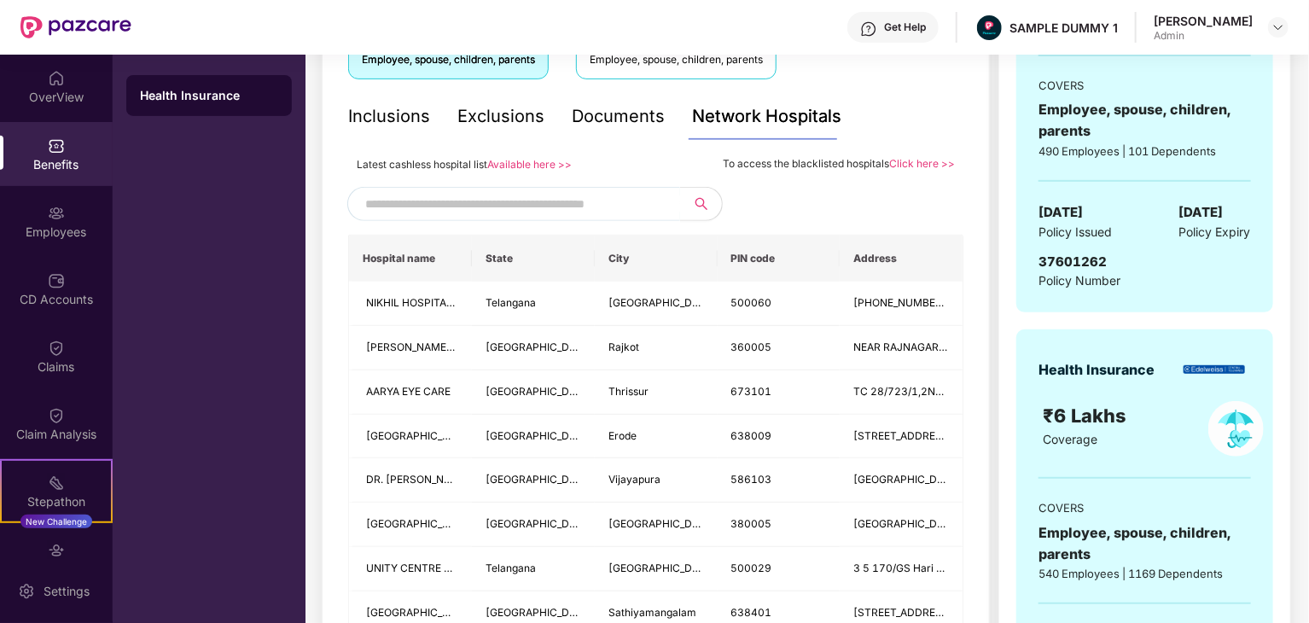
scroll to position [349, 0]
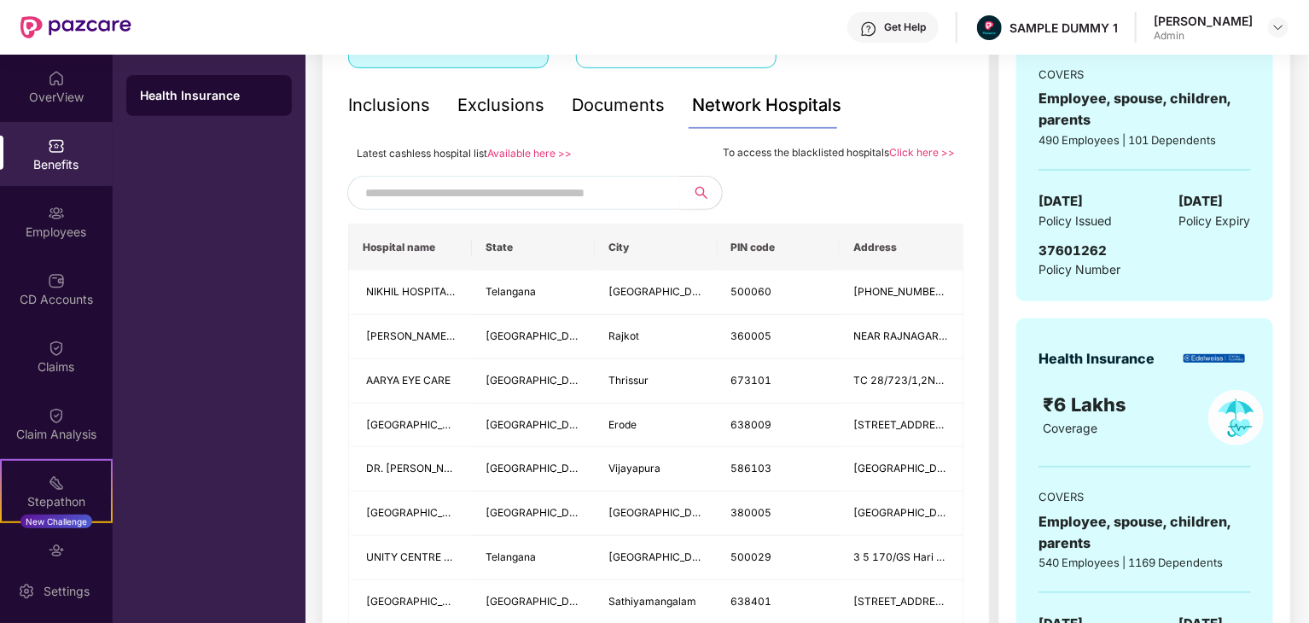
click at [528, 153] on link "Available here >>" at bounding box center [529, 153] width 85 height 13
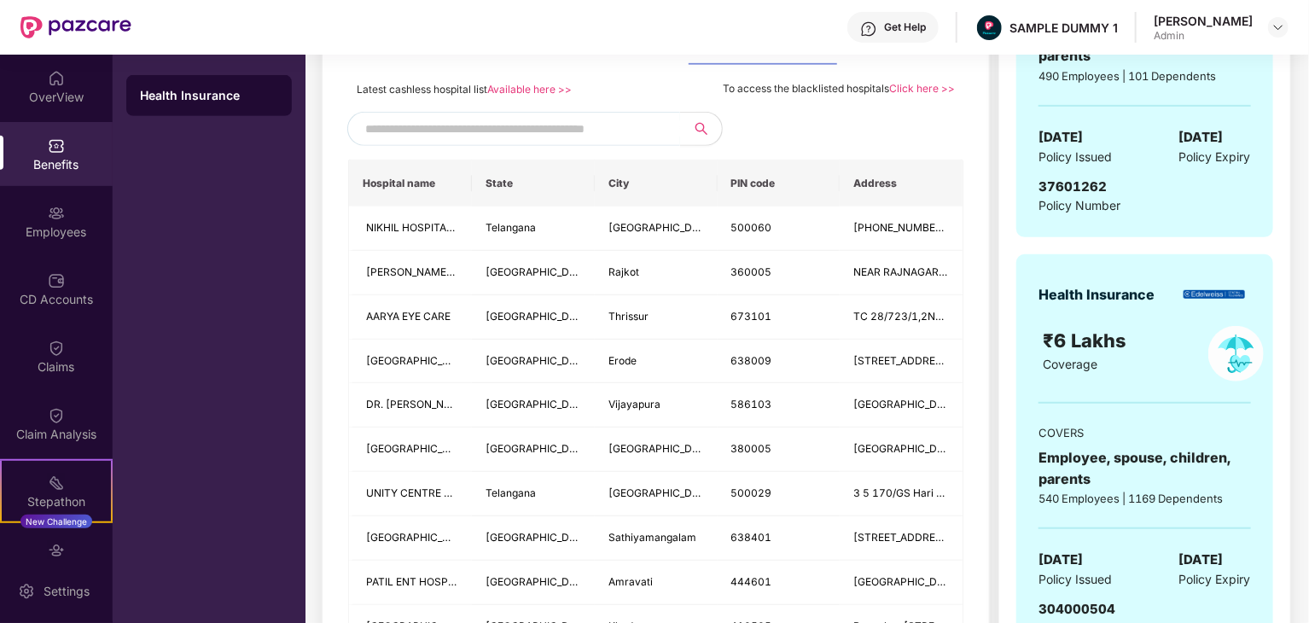
scroll to position [414, 0]
click at [435, 227] on span "NIKHIL HOSPITALS PVT LTD" at bounding box center [435, 226] width 138 height 13
click at [513, 228] on span "Telangana" at bounding box center [511, 226] width 50 height 13
click at [651, 228] on span "Hyderabad" at bounding box center [662, 226] width 107 height 13
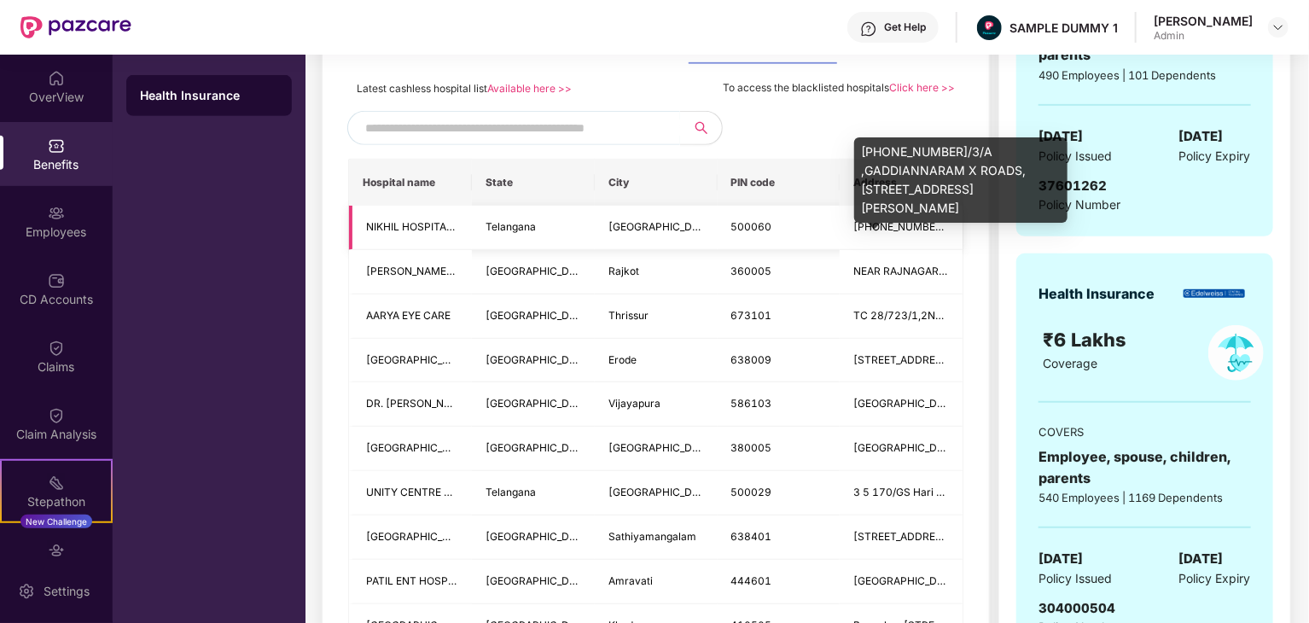
click at [918, 224] on span "16-11-740/3/A ,GADDIANNARAM X ROADS, PILLAR NO : 29 DILSHUK NAGAR,Saroornagar" at bounding box center [1074, 226] width 440 height 13
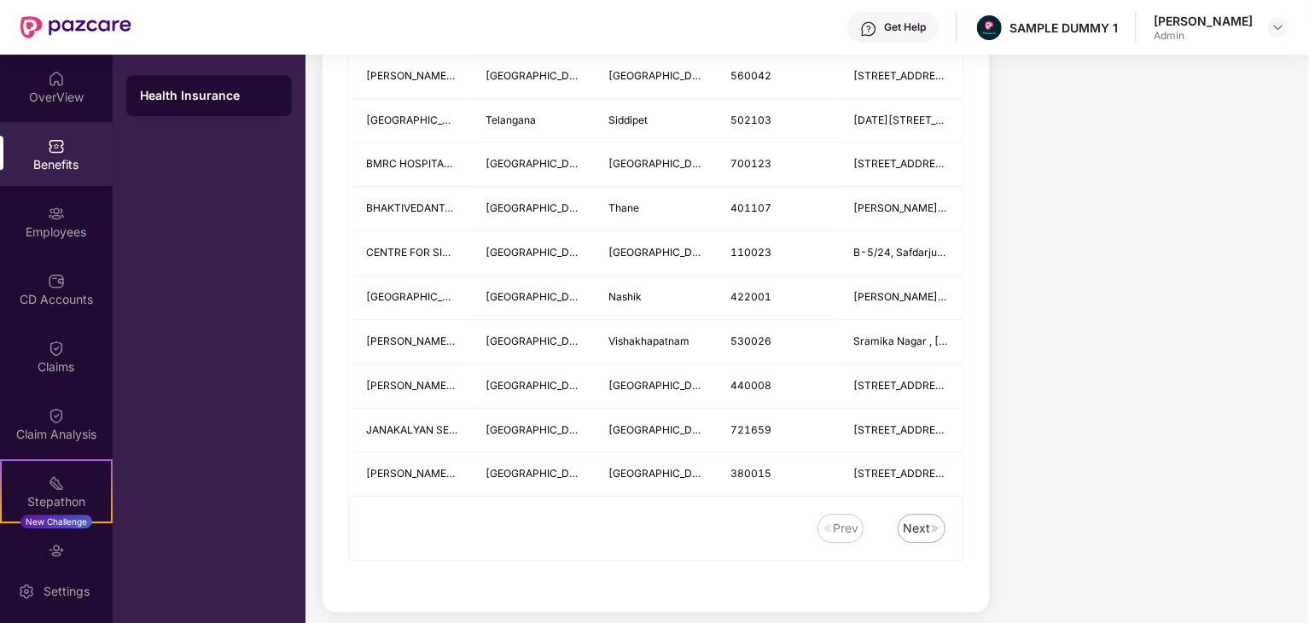
scroll to position [2343, 0]
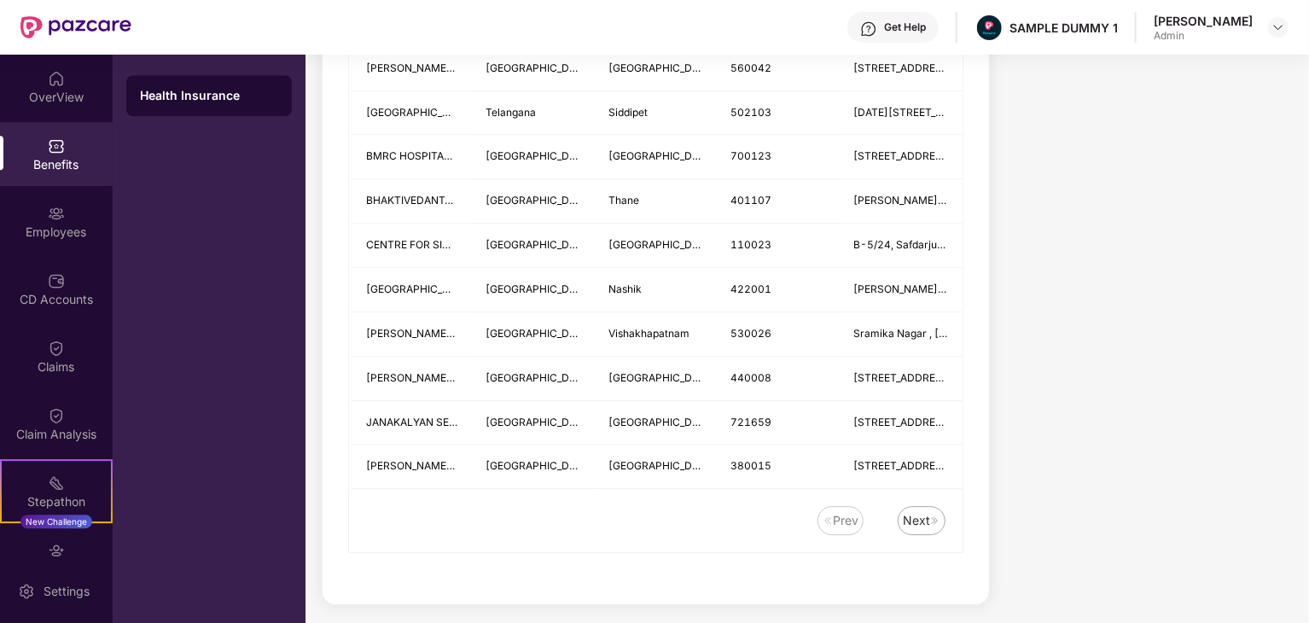
click at [923, 511] on div "Next" at bounding box center [916, 520] width 27 height 19
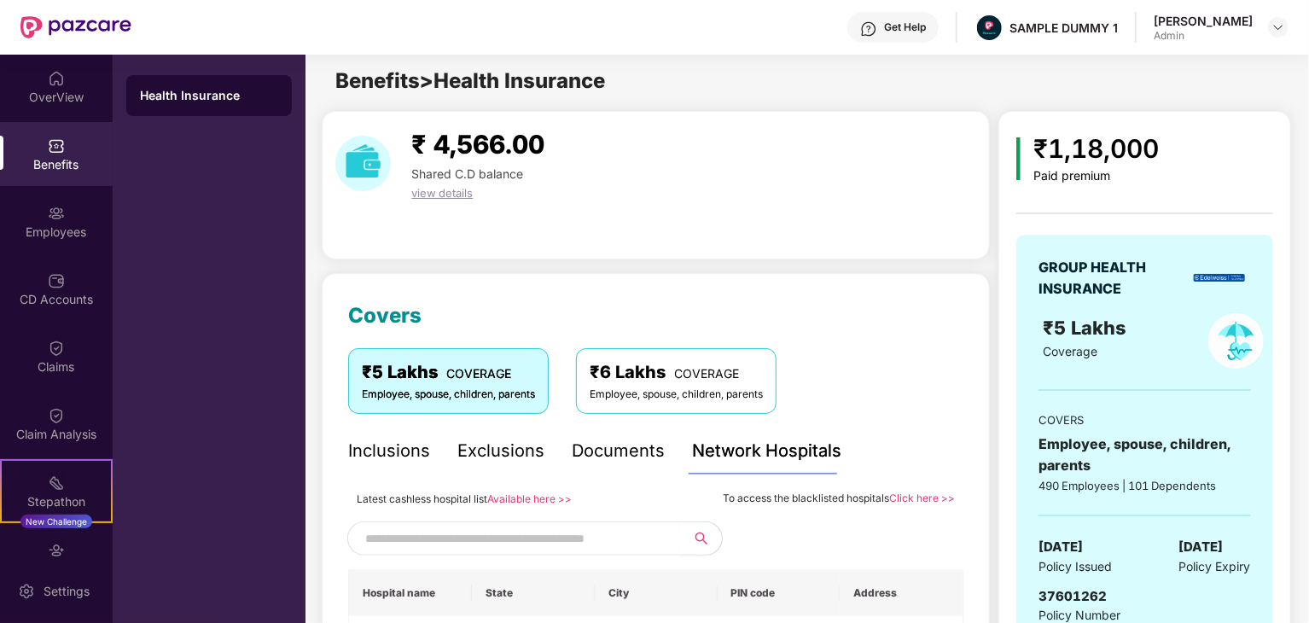
scroll to position [0, 0]
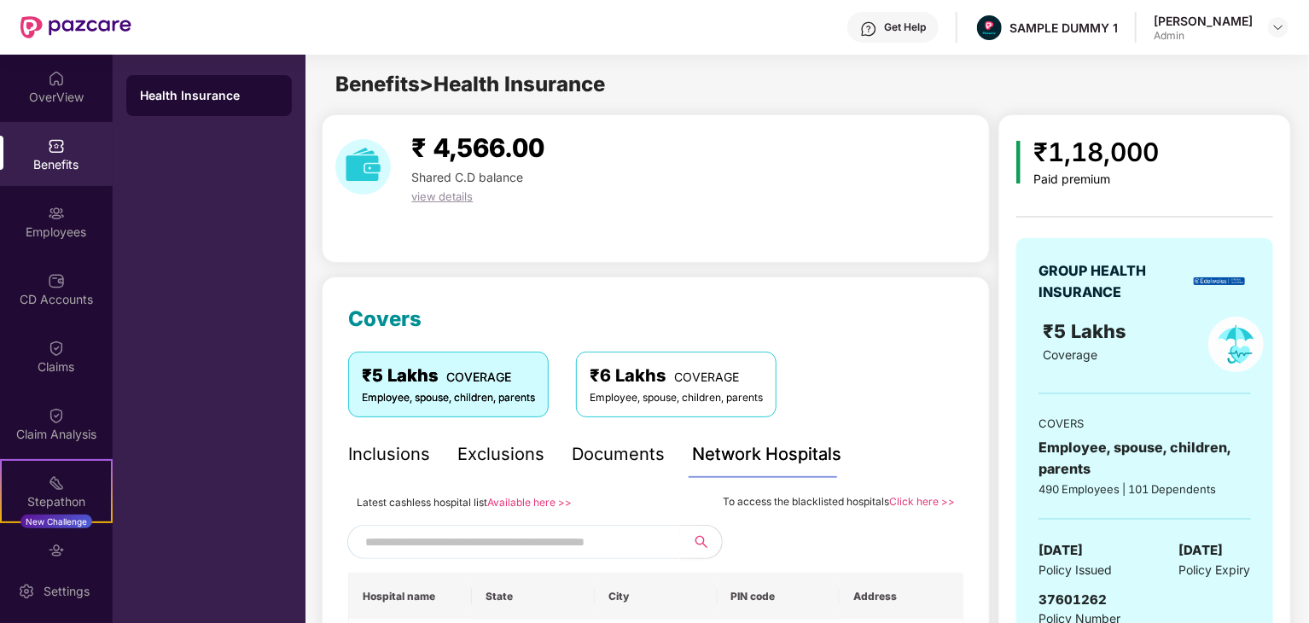
click at [642, 397] on div "Employee, spouse, children, parents" at bounding box center [676, 398] width 173 height 16
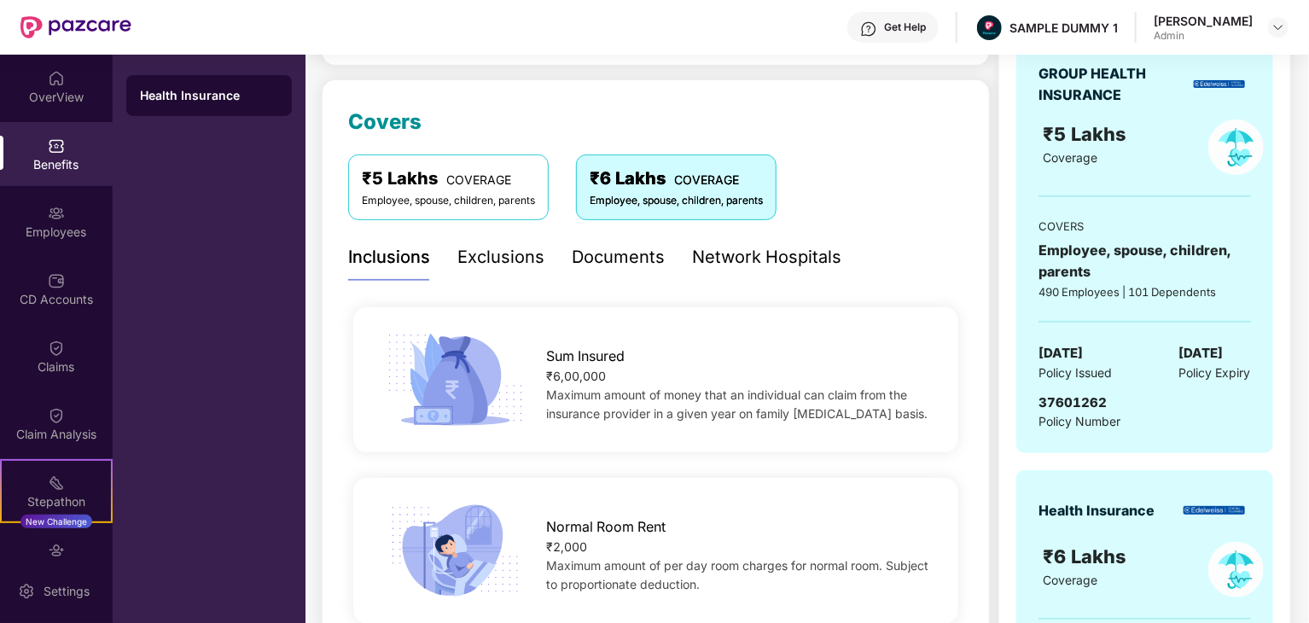
scroll to position [215, 0]
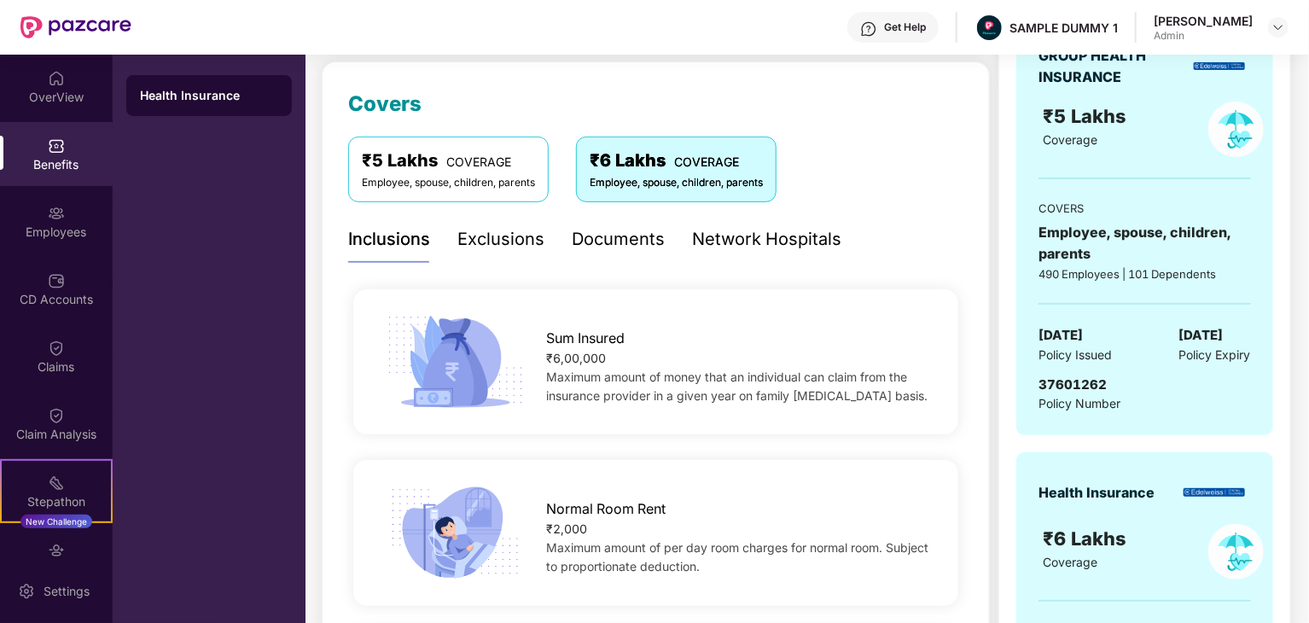
click at [501, 235] on div "Exclusions" at bounding box center [501, 239] width 87 height 26
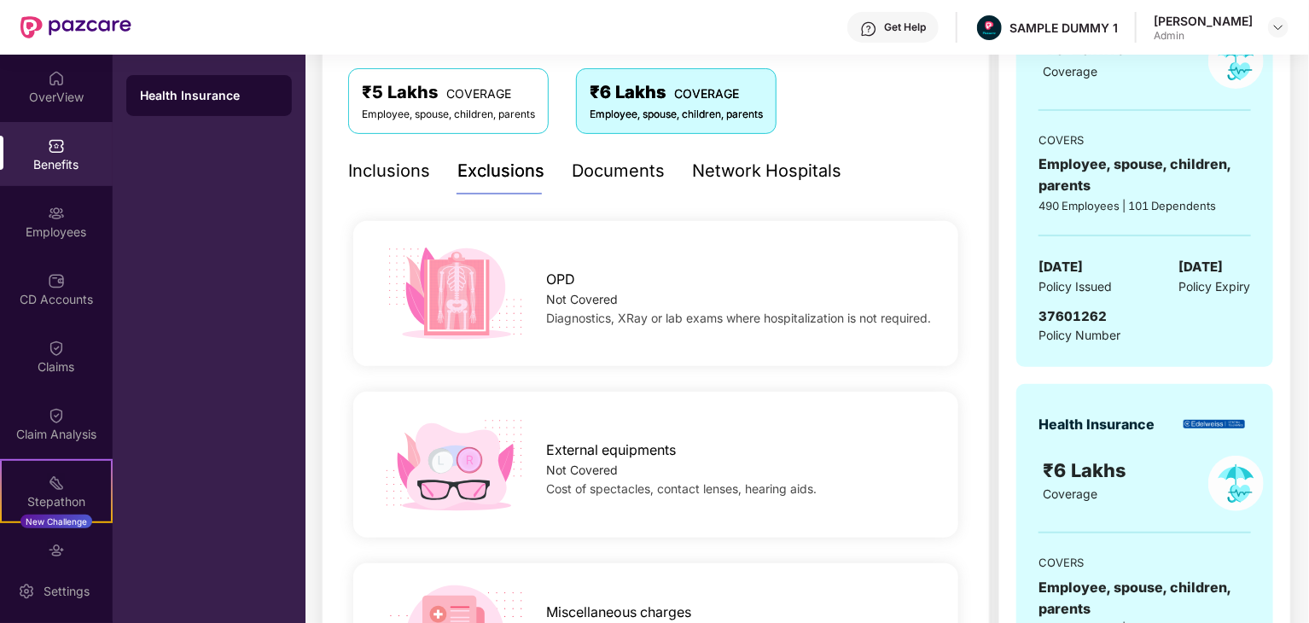
scroll to position [286, 0]
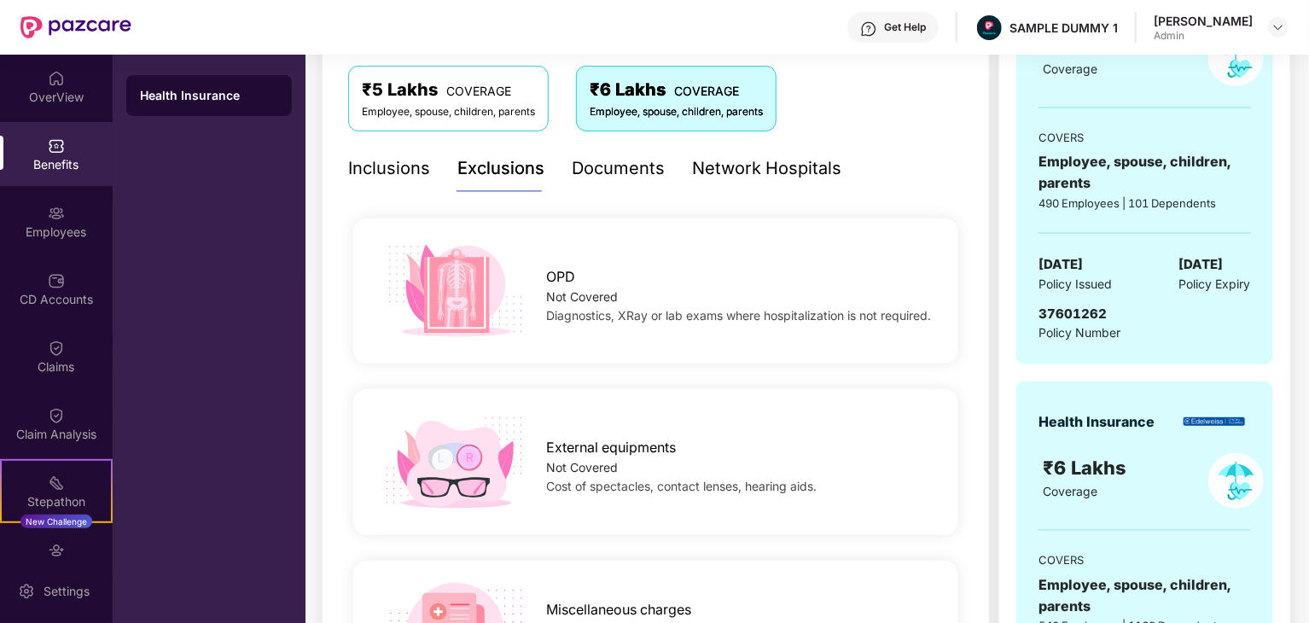
click at [608, 162] on div "Documents" at bounding box center [618, 168] width 93 height 26
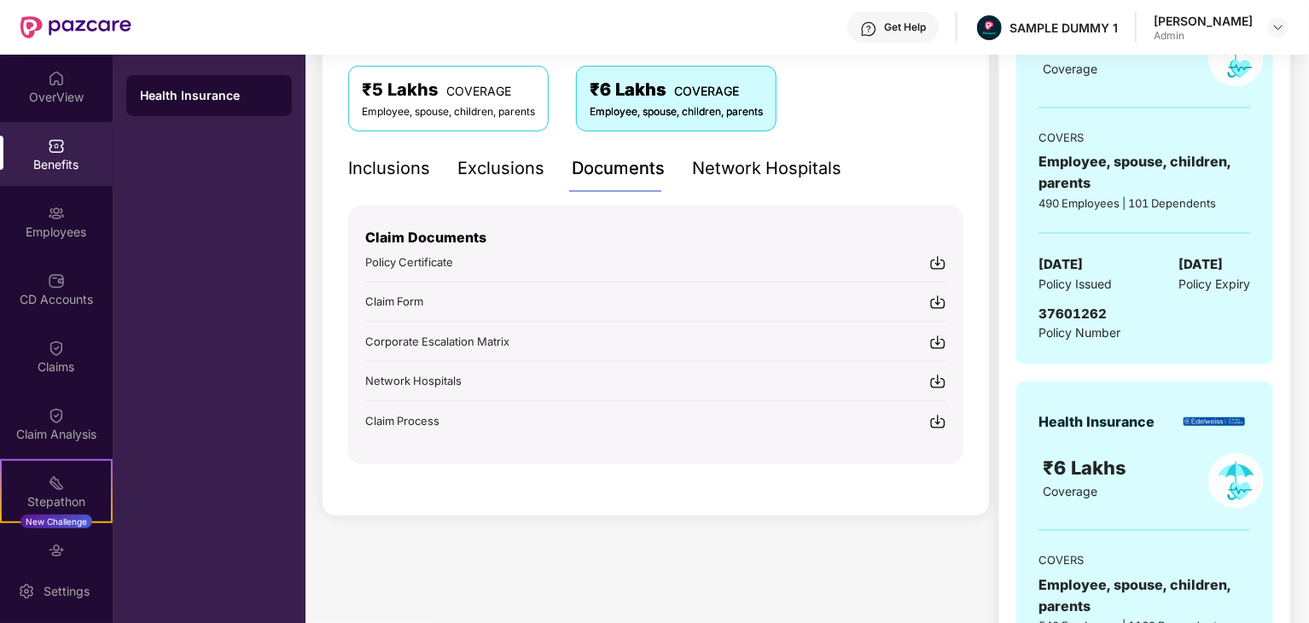
click at [738, 155] on div "Network Hospitals" at bounding box center [766, 168] width 149 height 26
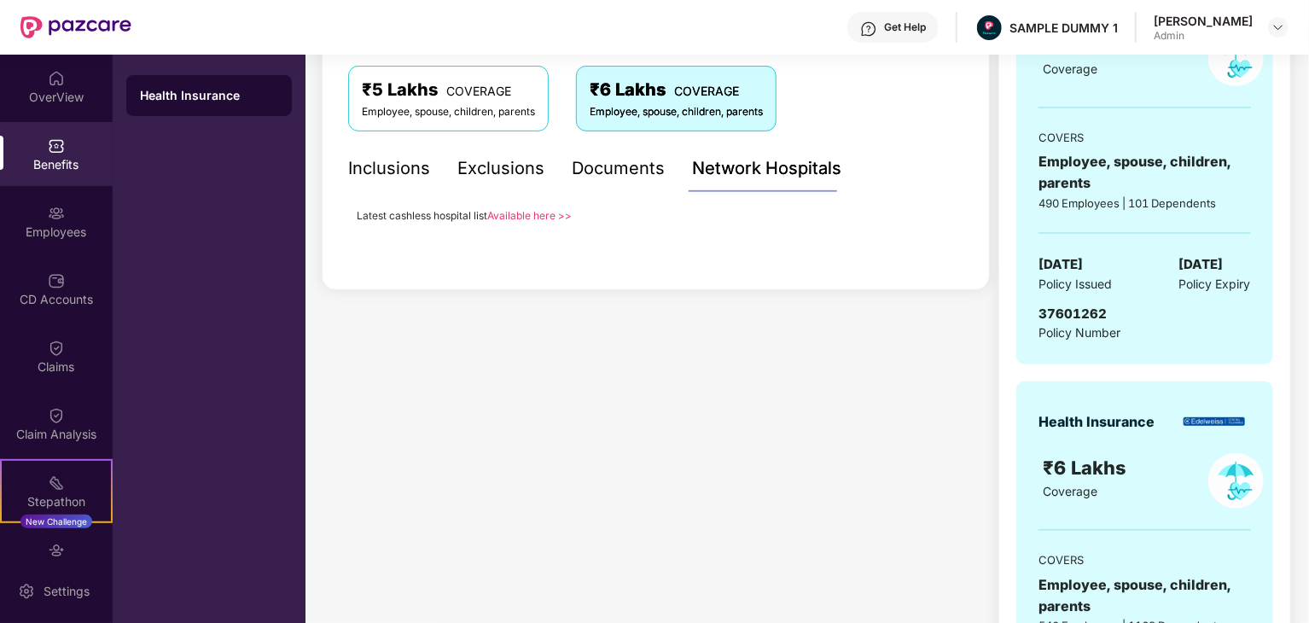
scroll to position [0, 0]
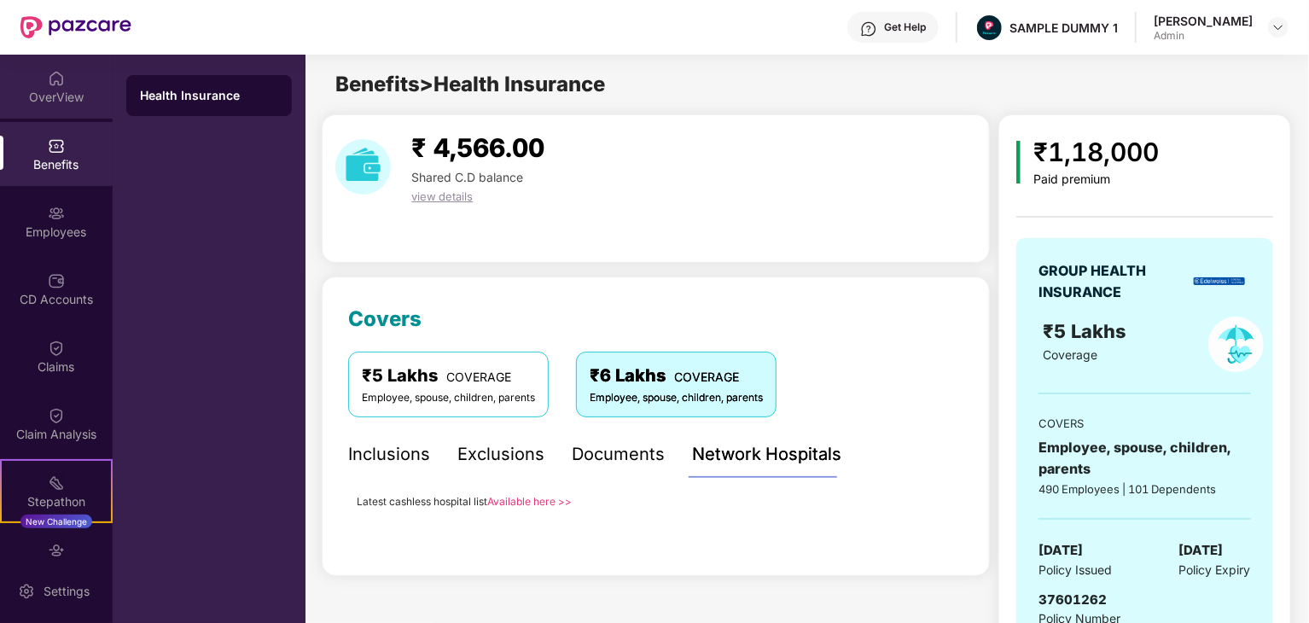
click at [56, 91] on div "OverView" at bounding box center [56, 97] width 113 height 17
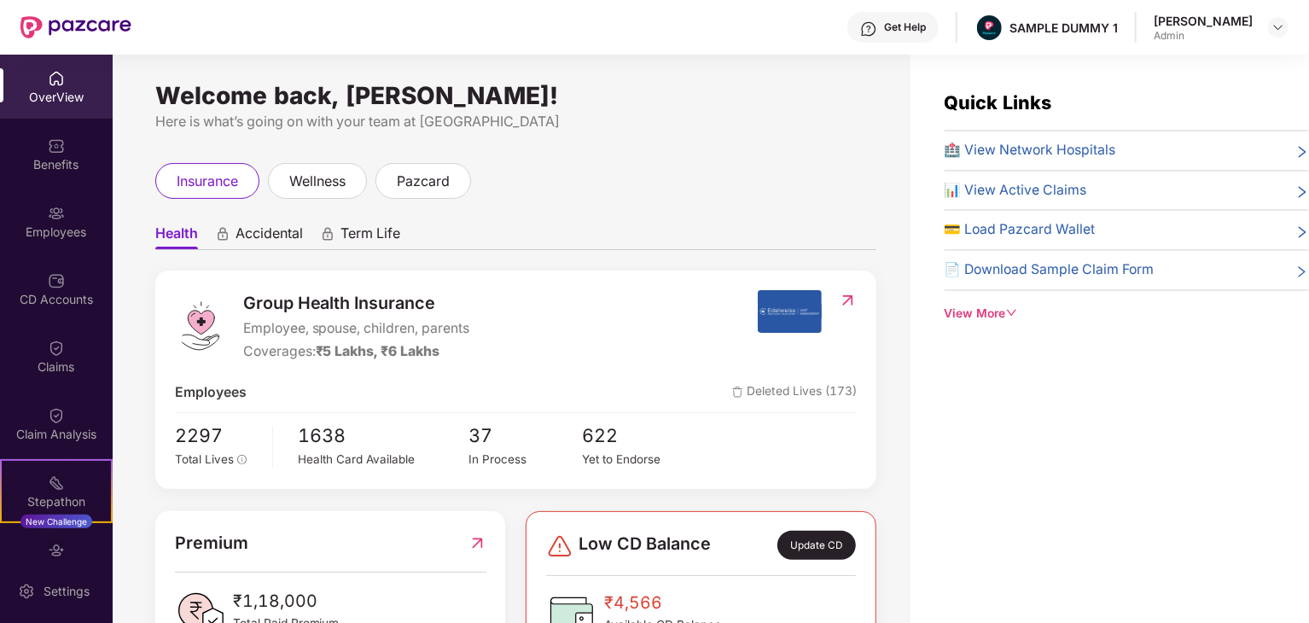
click at [264, 230] on span "Accidental" at bounding box center [269, 236] width 67 height 25
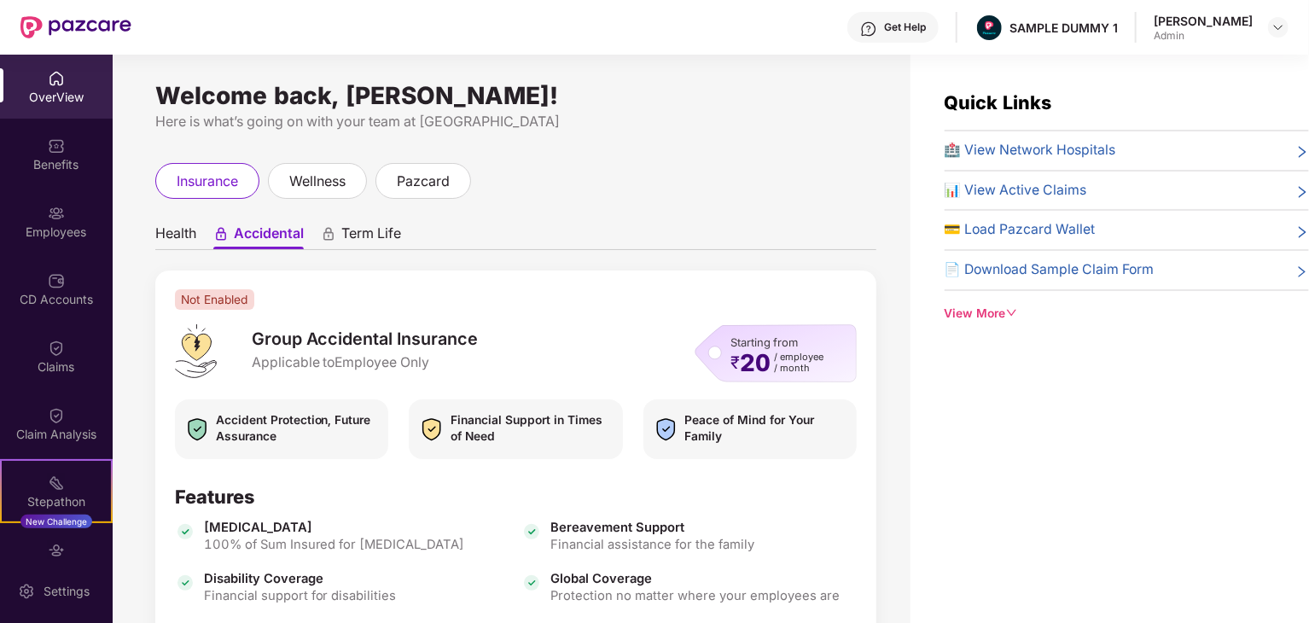
click at [356, 233] on span "Term Life" at bounding box center [371, 236] width 60 height 25
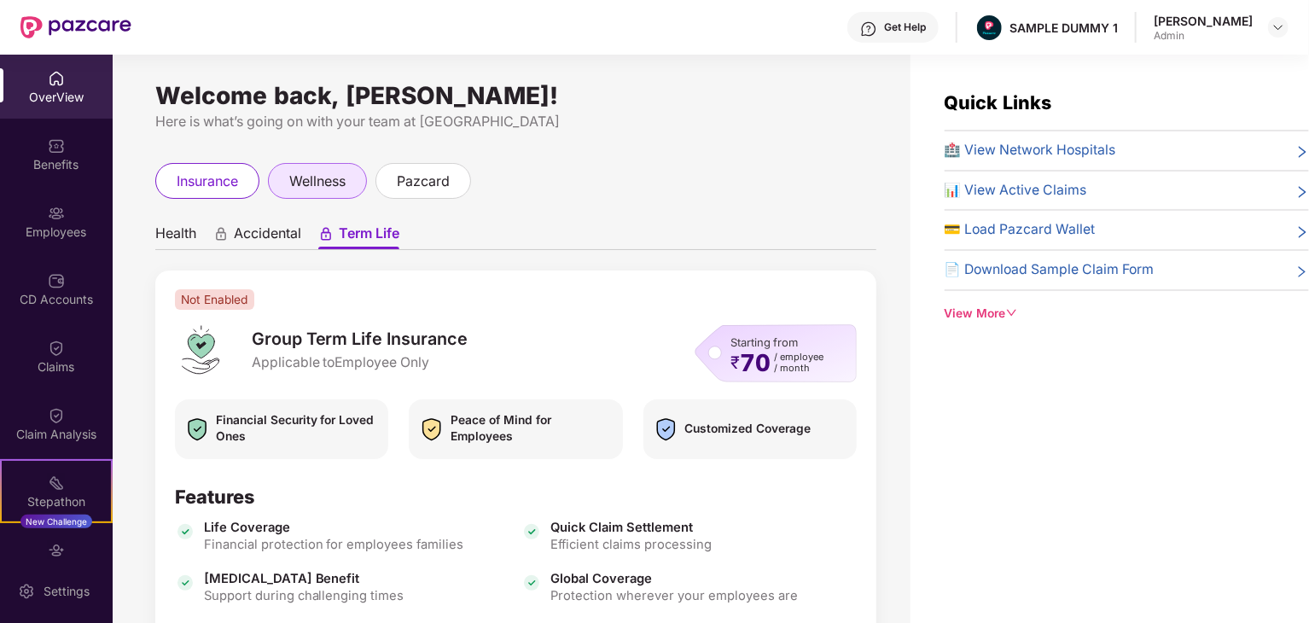
click at [329, 184] on span "wellness" at bounding box center [317, 181] width 56 height 21
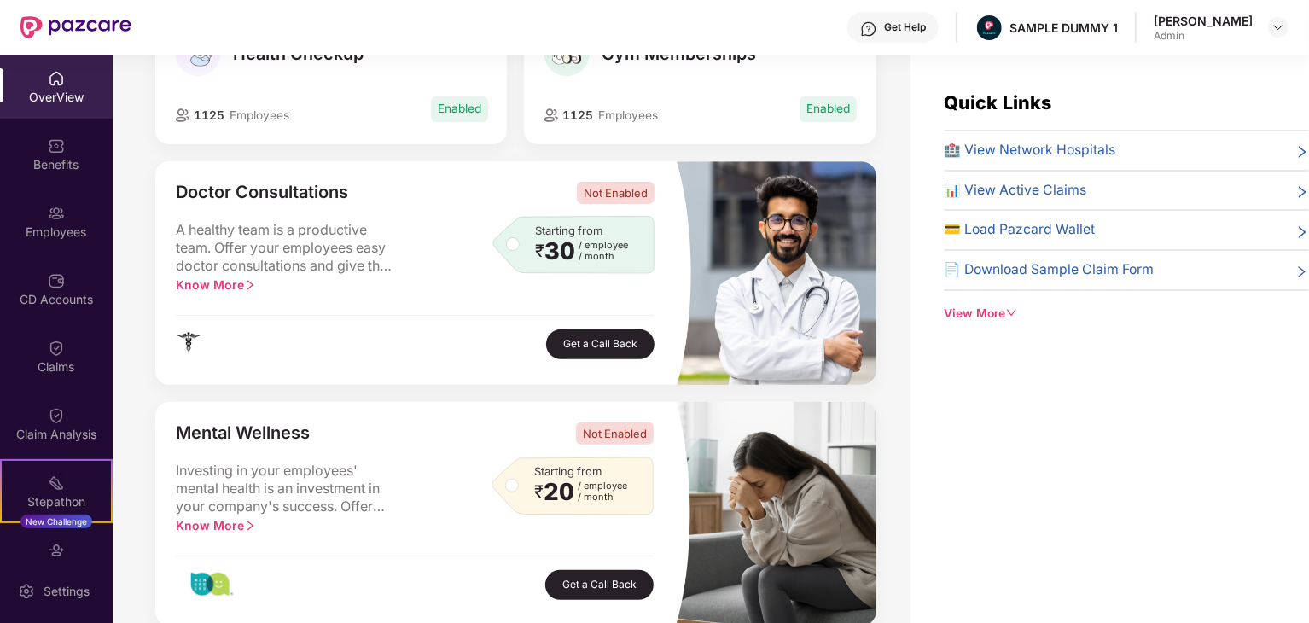
scroll to position [261, 0]
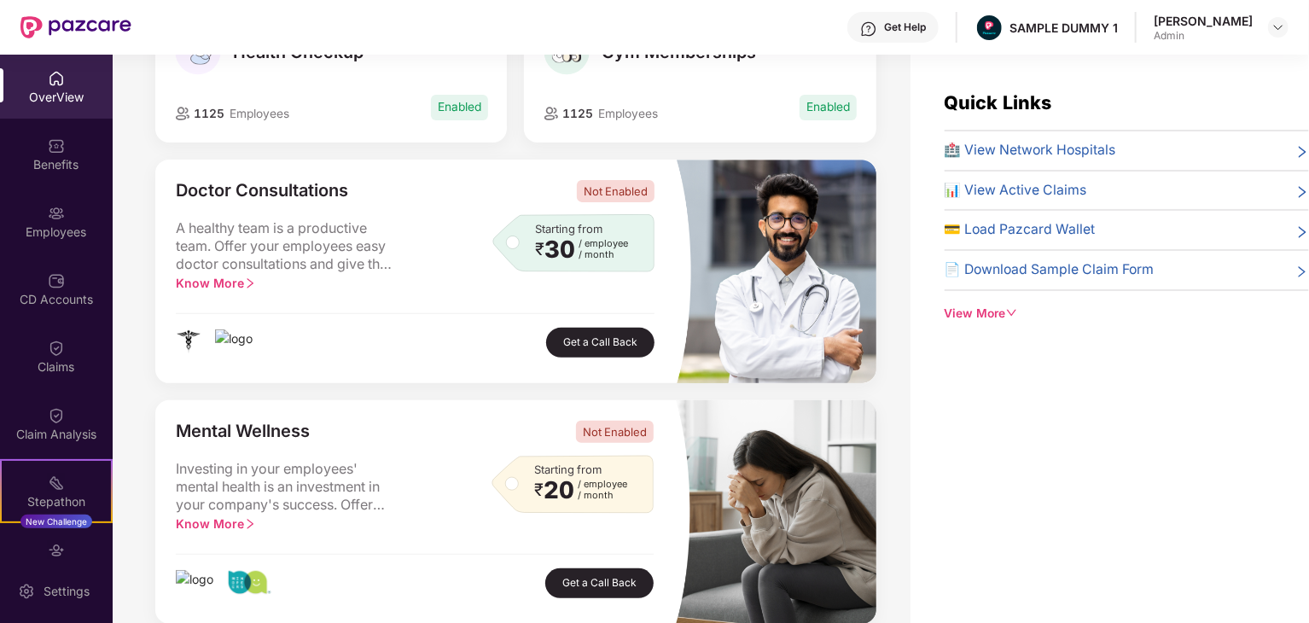
click at [588, 335] on button "Get a Call Back" at bounding box center [600, 343] width 108 height 30
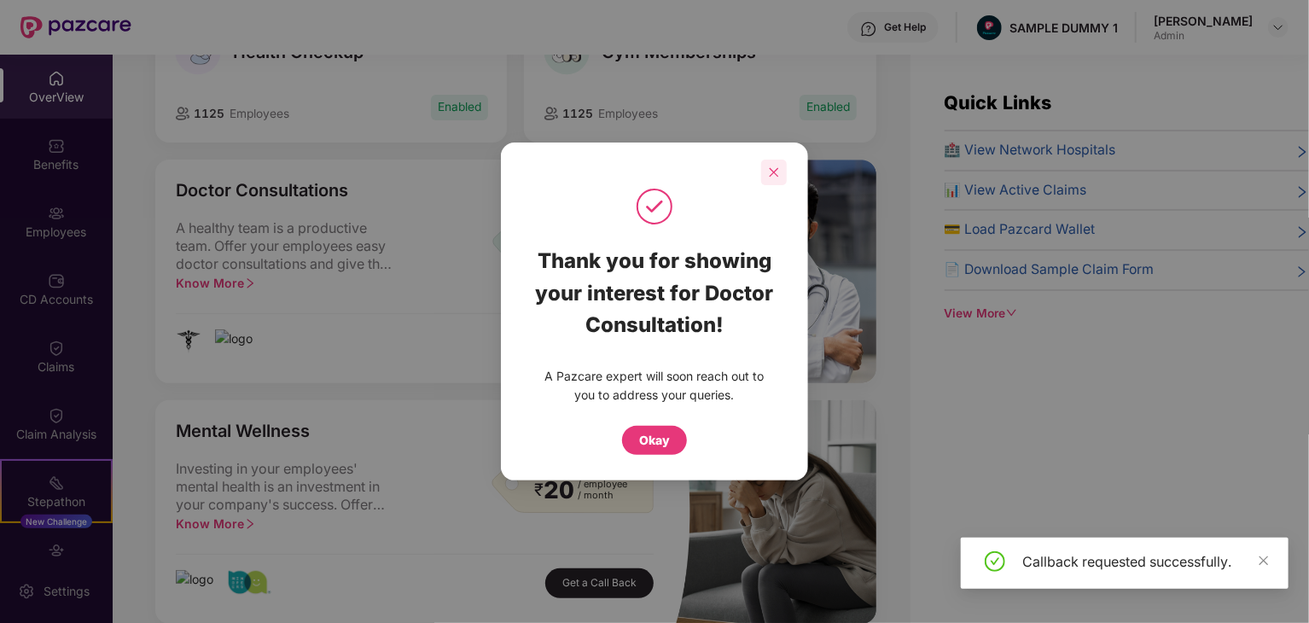
click at [773, 171] on icon "close" at bounding box center [774, 171] width 9 height 9
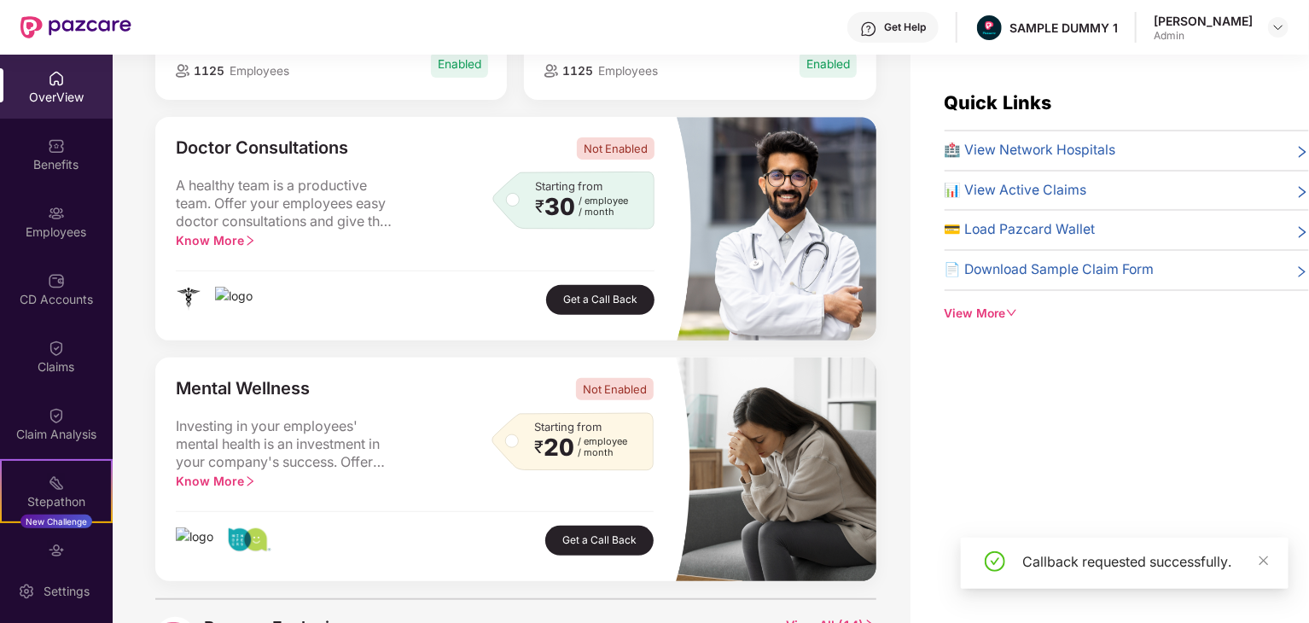
scroll to position [306, 0]
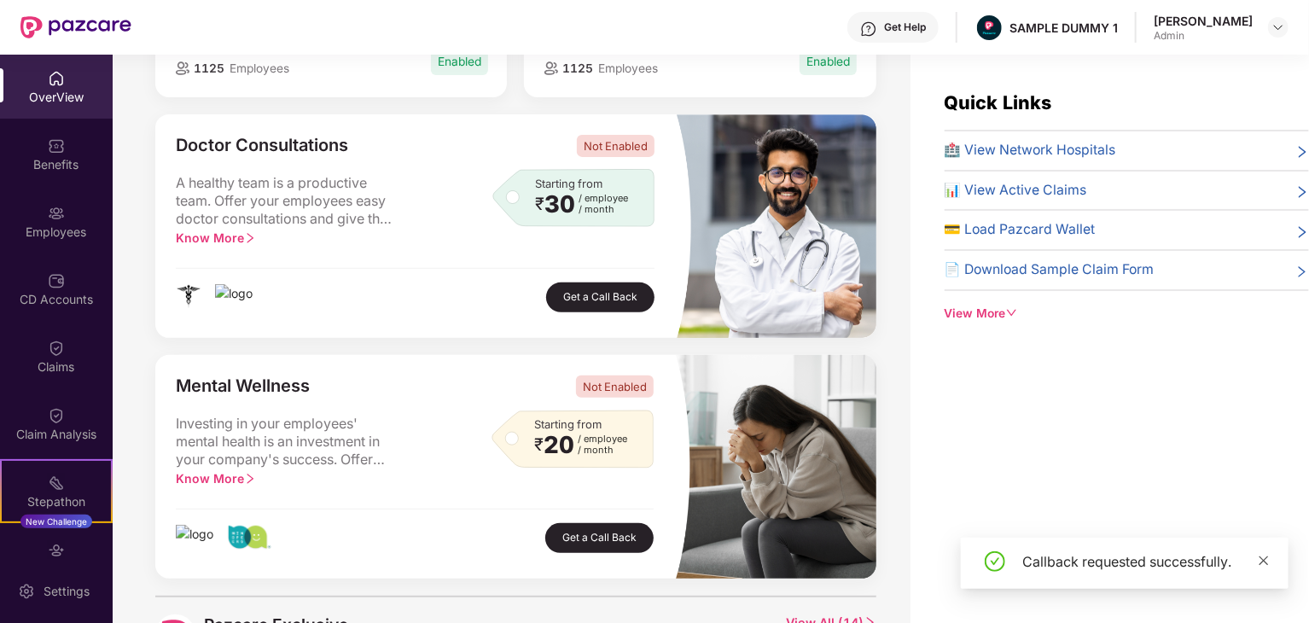
click at [1263, 560] on icon "close" at bounding box center [1264, 561] width 12 height 12
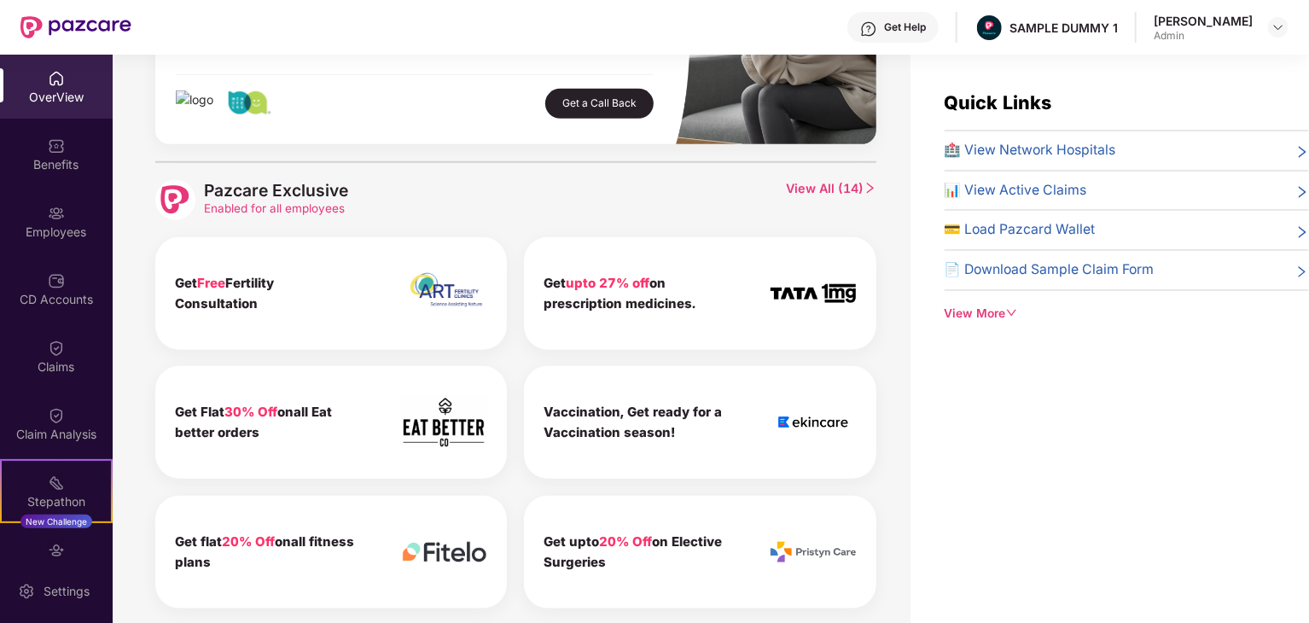
scroll to position [767, 0]
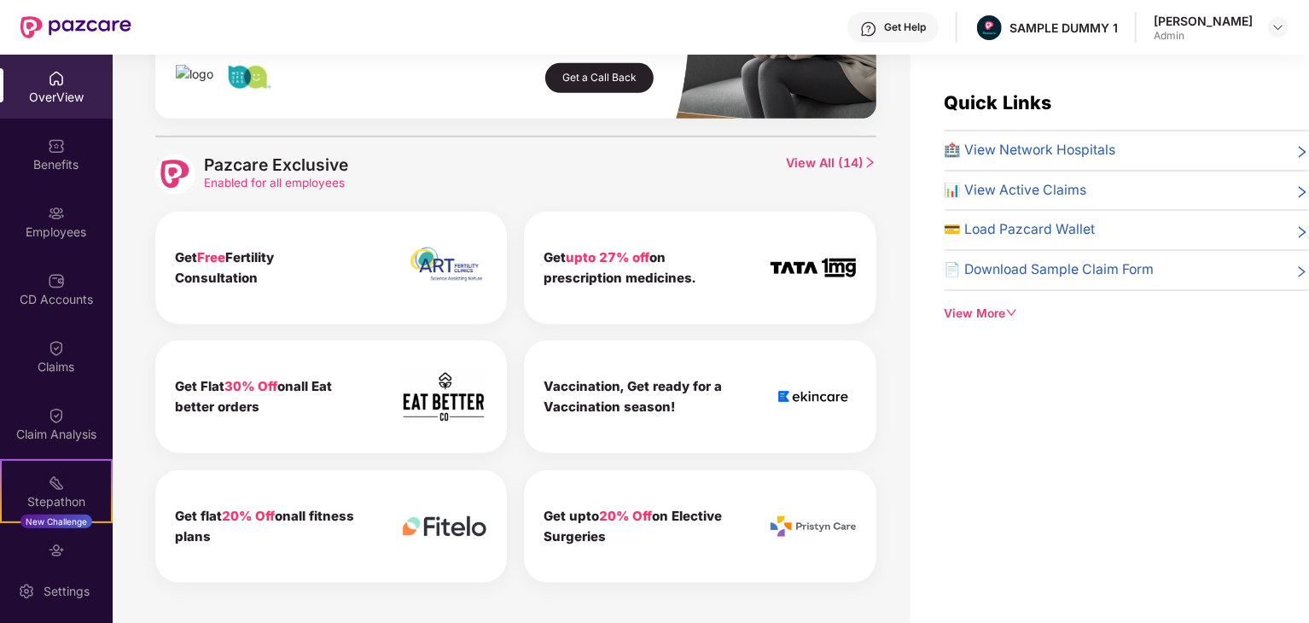
click at [833, 160] on span "View All ( 14 )" at bounding box center [831, 174] width 90 height 40
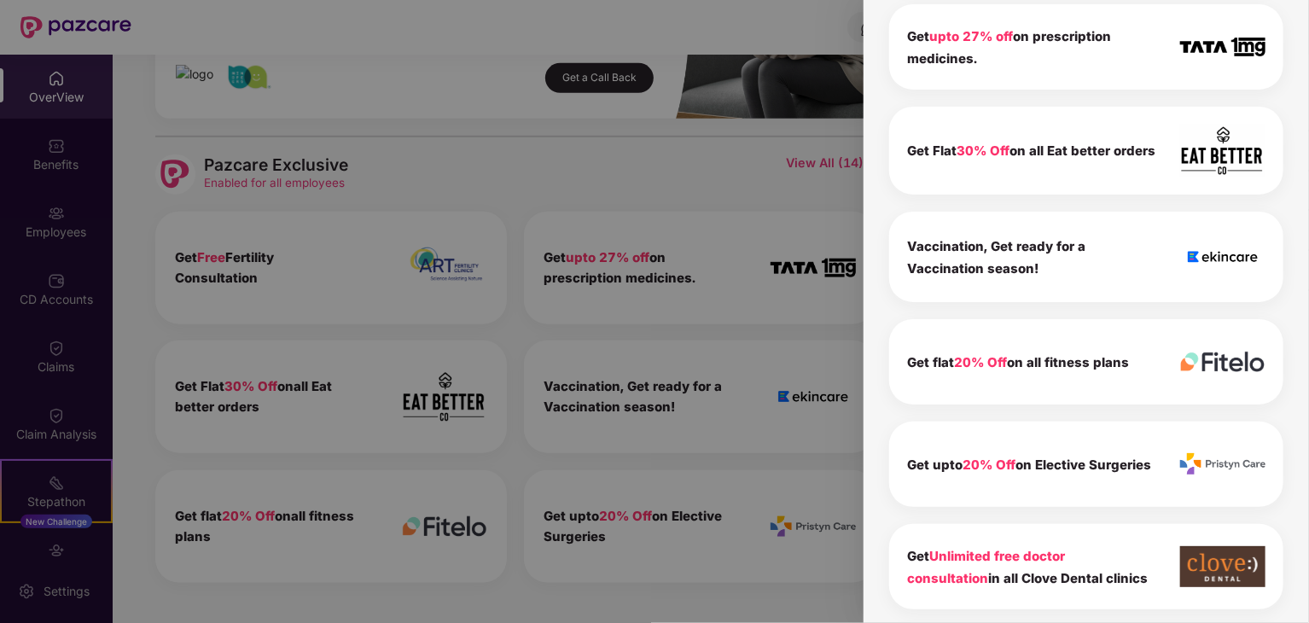
scroll to position [0, 0]
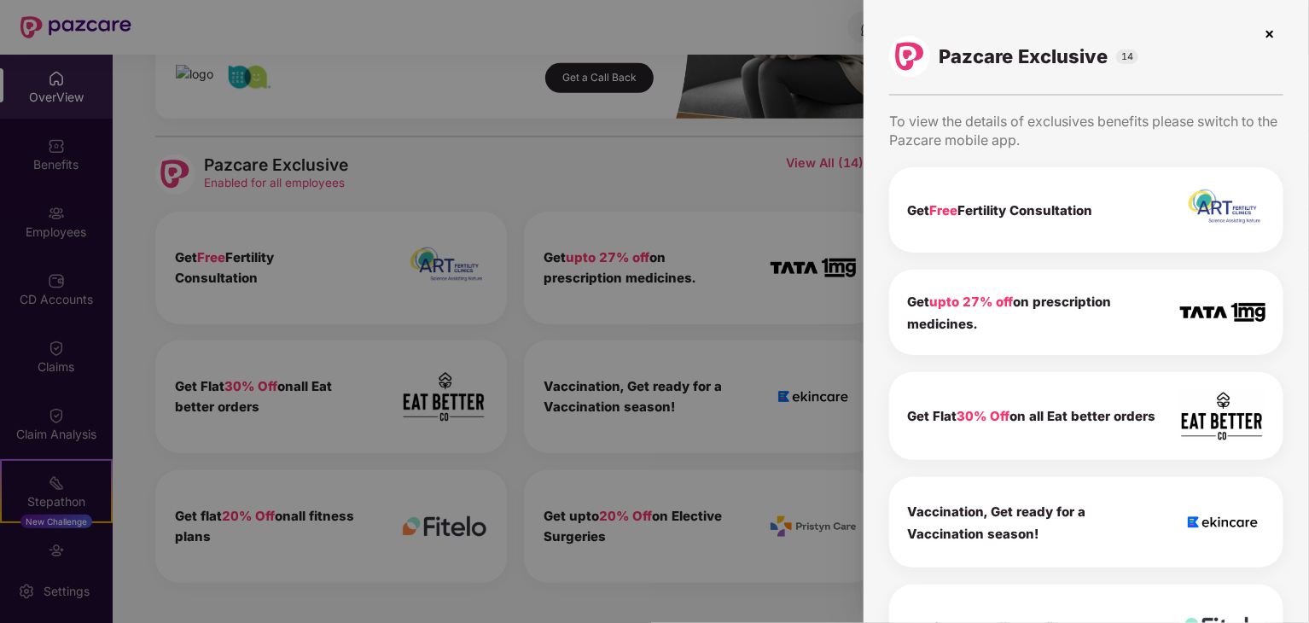
click at [1200, 231] on img at bounding box center [1222, 210] width 85 height 46
click at [1194, 216] on img at bounding box center [1222, 210] width 85 height 46
click at [1121, 311] on div "Get upto 27% off on prescription medicines." at bounding box center [1032, 312] width 251 height 44
click at [1134, 408] on div "Get Flat 30% Off on all Eat better orders" at bounding box center [1031, 416] width 248 height 22
click at [1226, 217] on img at bounding box center [1222, 210] width 85 height 46
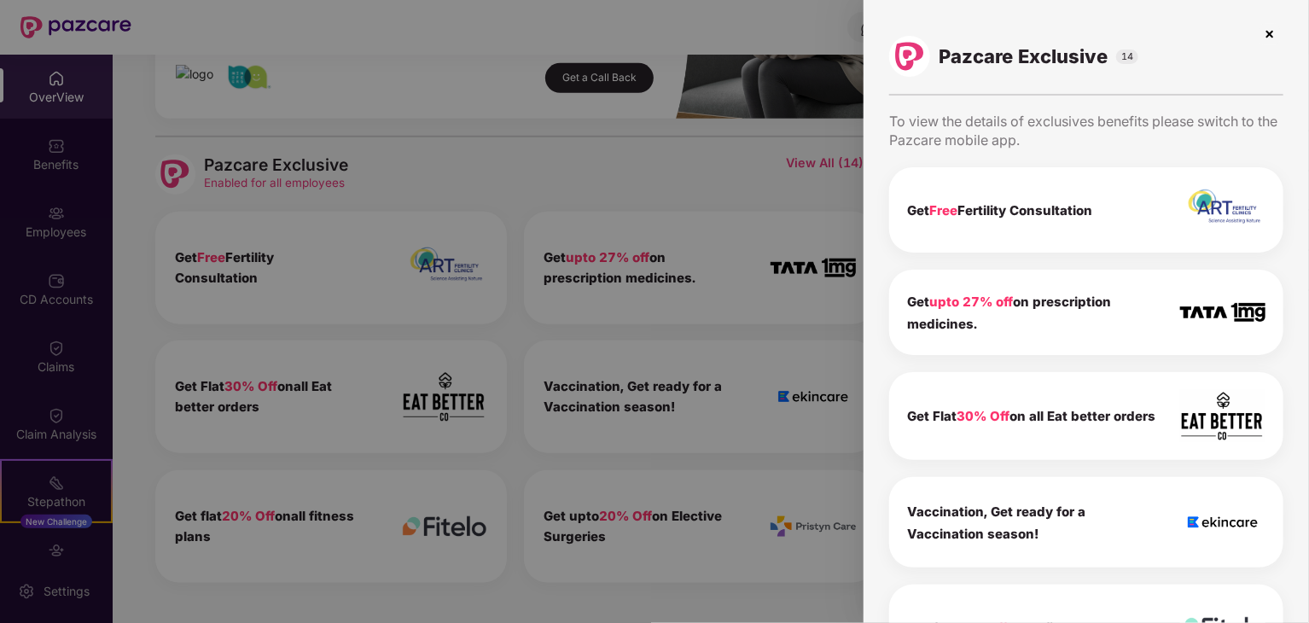
click at [1233, 305] on img at bounding box center [1222, 313] width 85 height 20
click at [1219, 394] on img at bounding box center [1222, 416] width 85 height 52
click at [1223, 426] on img at bounding box center [1222, 416] width 85 height 52
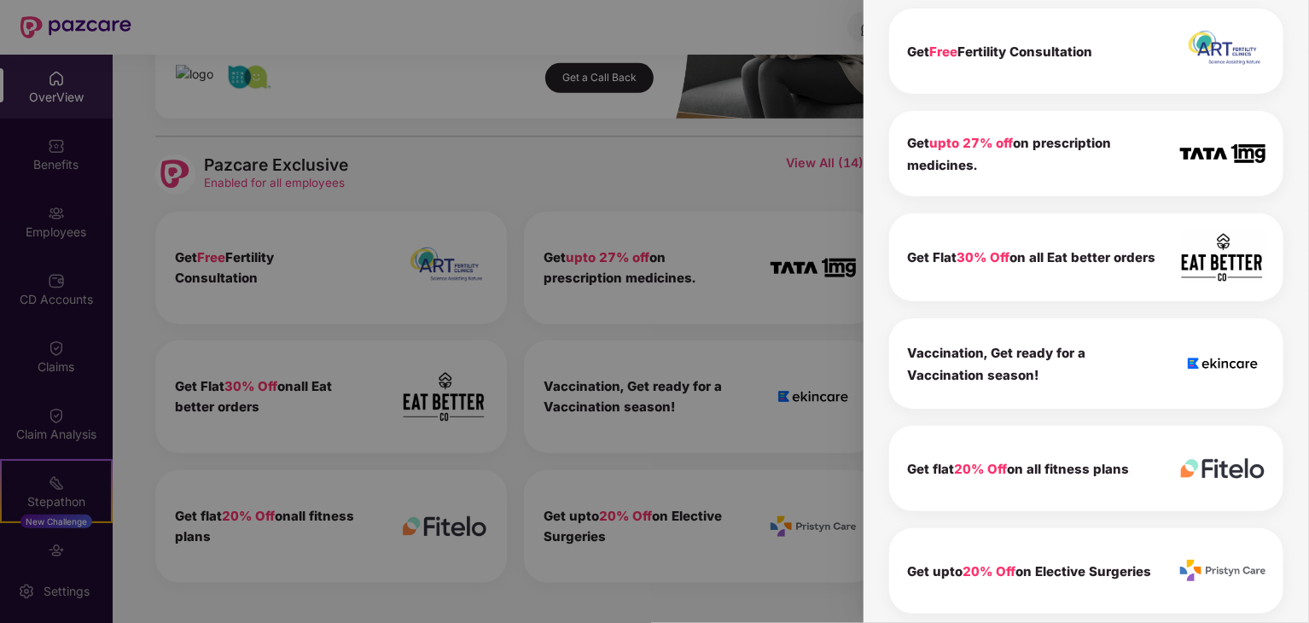
scroll to position [164, 0]
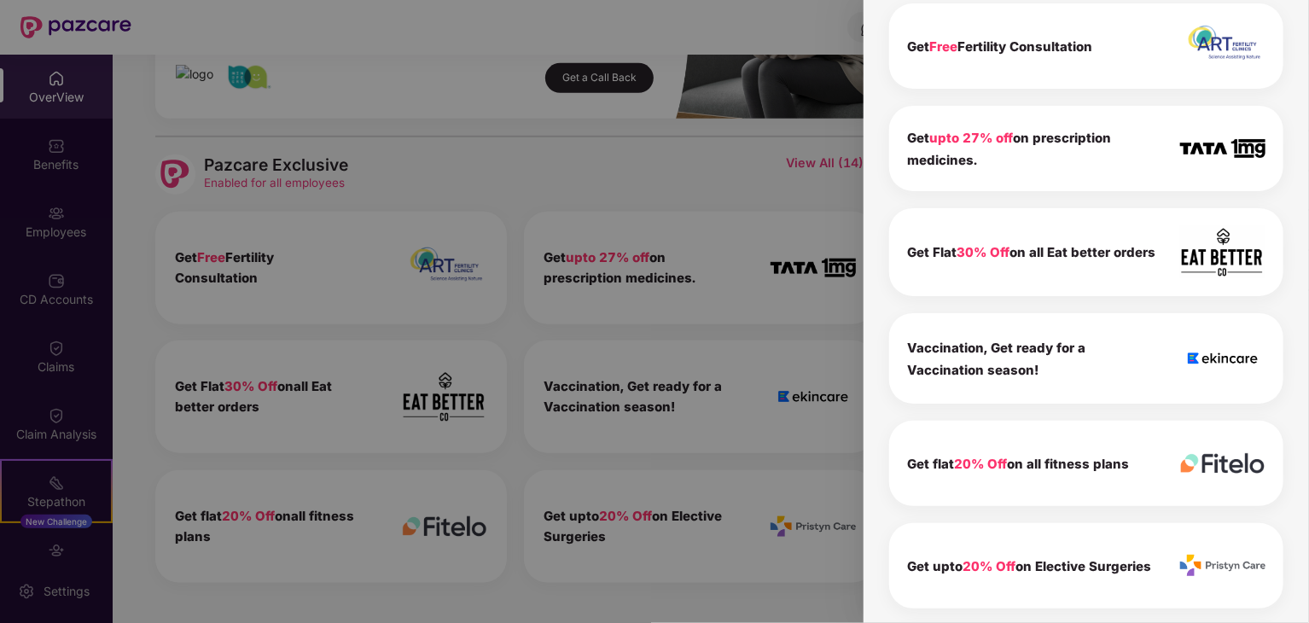
click at [1223, 426] on div "Get flat 20% Off on all fitness plans" at bounding box center [1086, 463] width 394 height 85
click at [1227, 489] on div "Get flat 20% Off on all fitness plans" at bounding box center [1086, 463] width 394 height 85
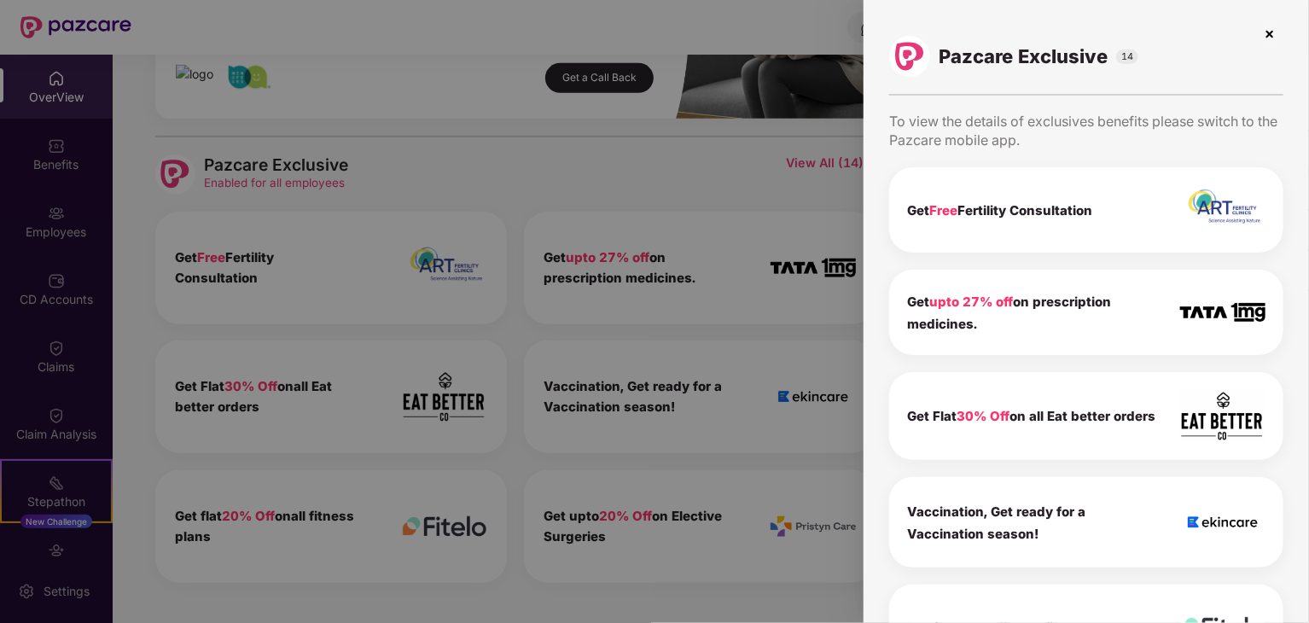
click at [1269, 35] on img at bounding box center [1269, 33] width 27 height 27
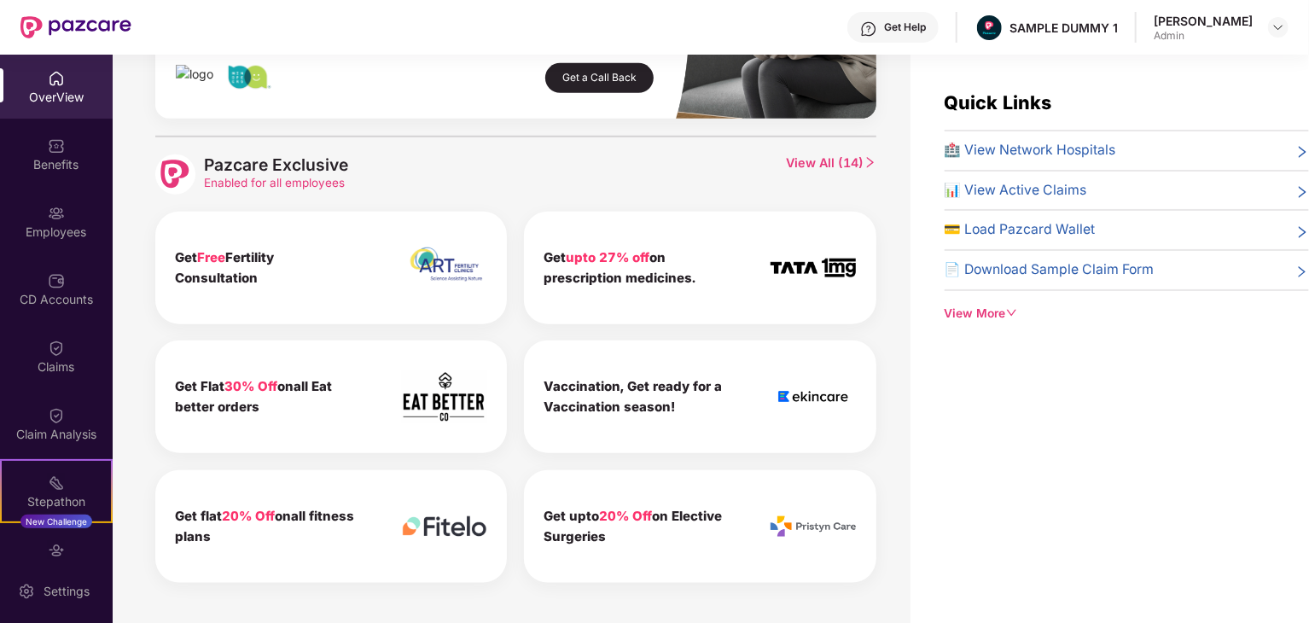
click at [1021, 189] on span "📊 View Active Claims" at bounding box center [1016, 190] width 143 height 21
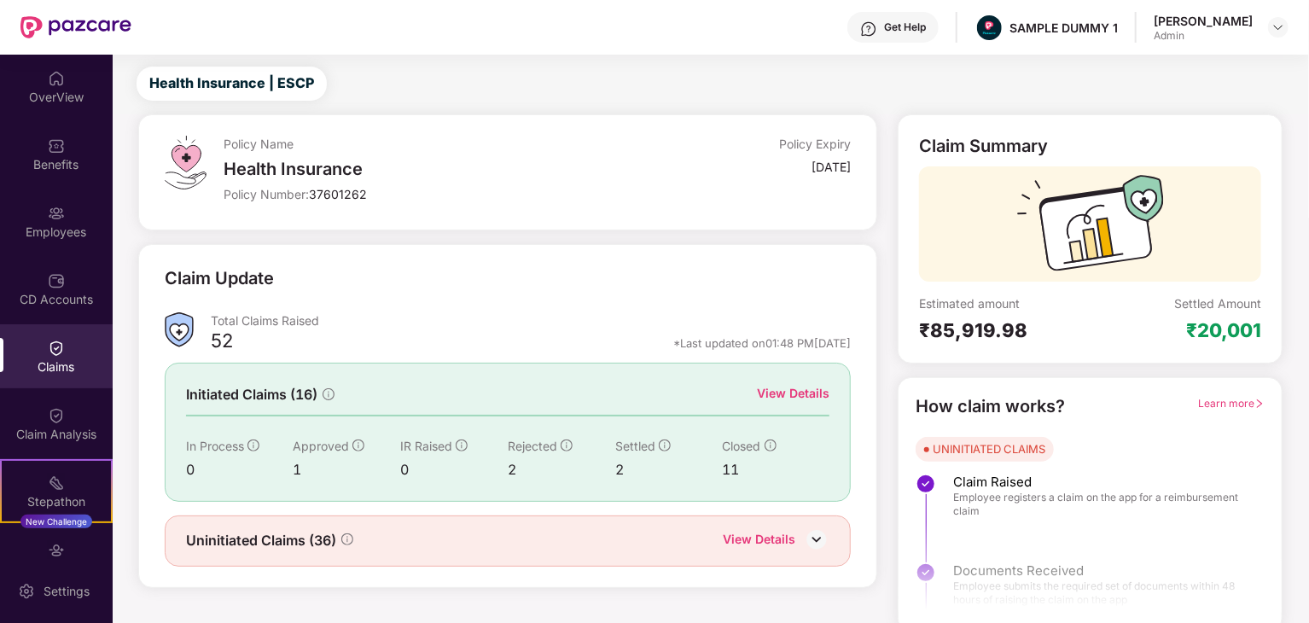
scroll to position [44, 0]
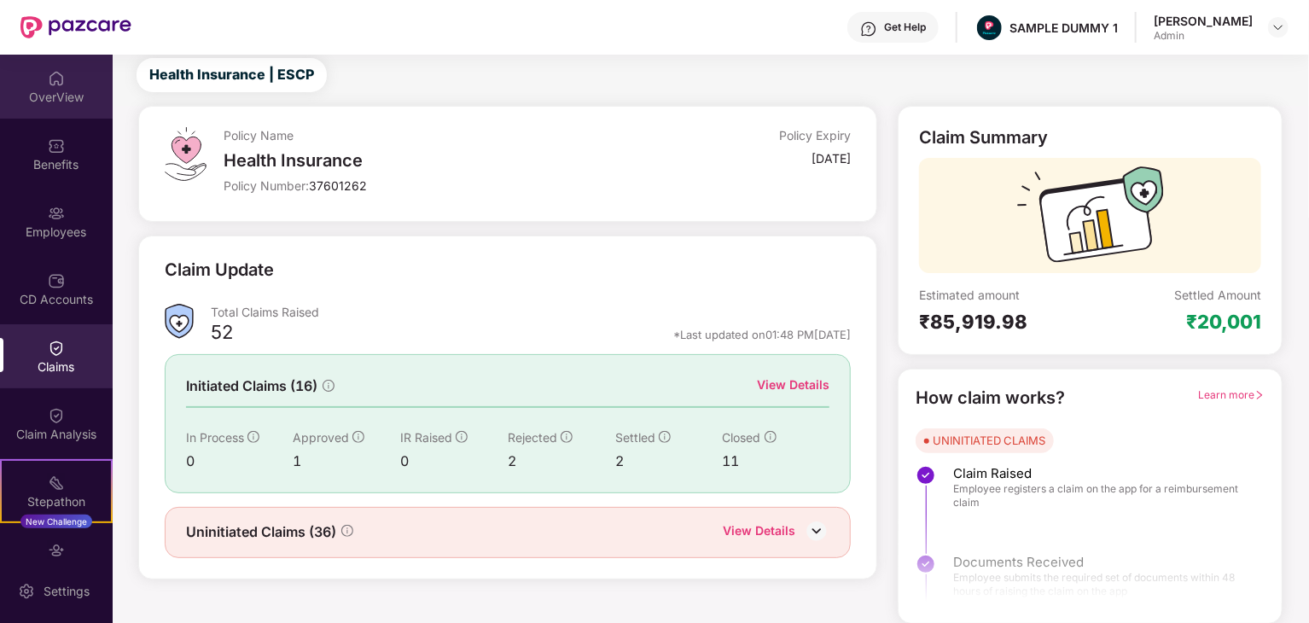
click at [51, 103] on div "OverView" at bounding box center [56, 97] width 113 height 17
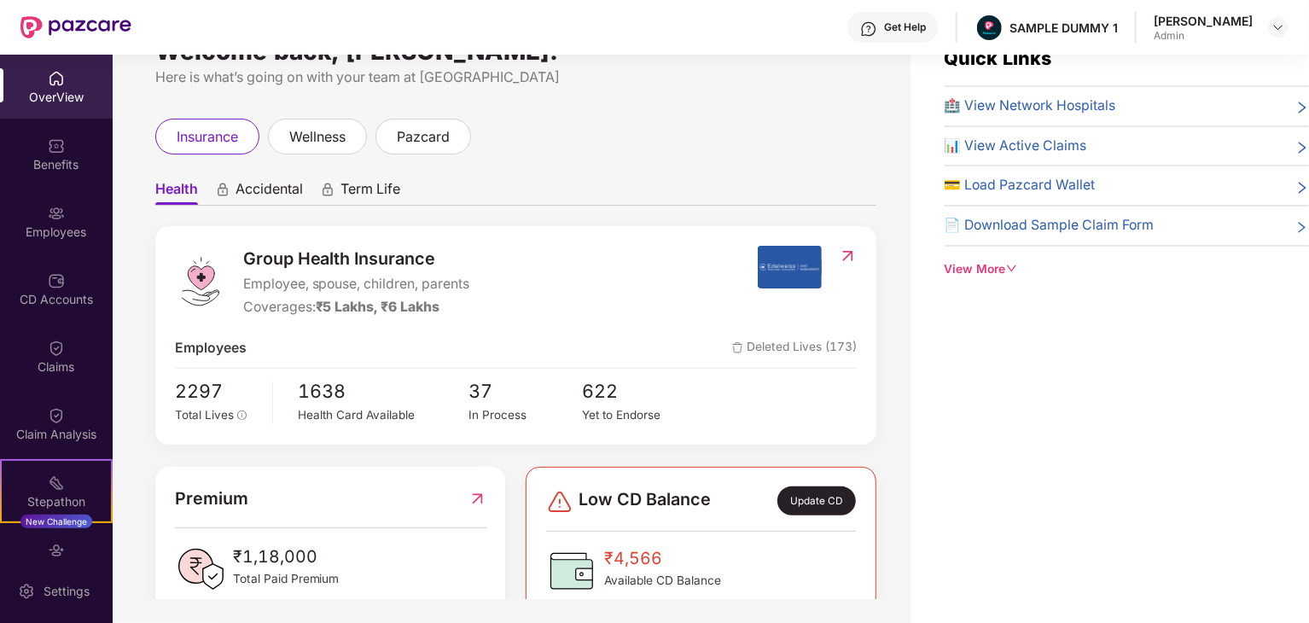
click at [1034, 179] on span "💳 Load Pazcard Wallet" at bounding box center [1020, 185] width 151 height 21
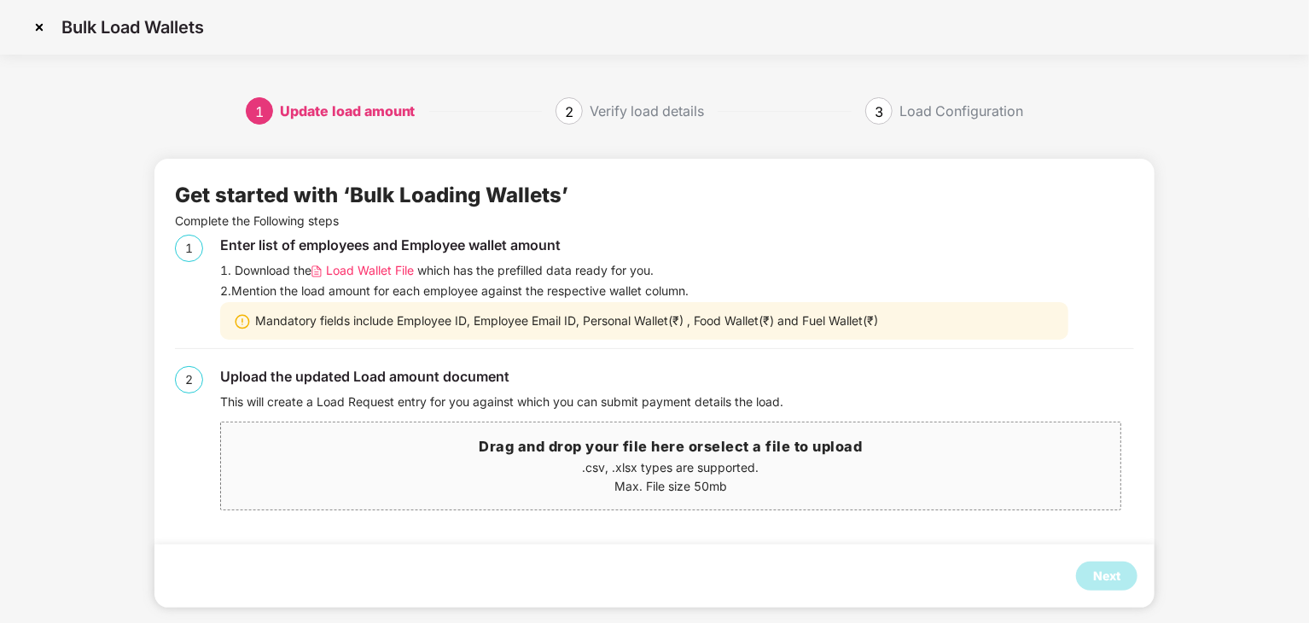
click at [636, 119] on div "Verify load details" at bounding box center [647, 110] width 114 height 27
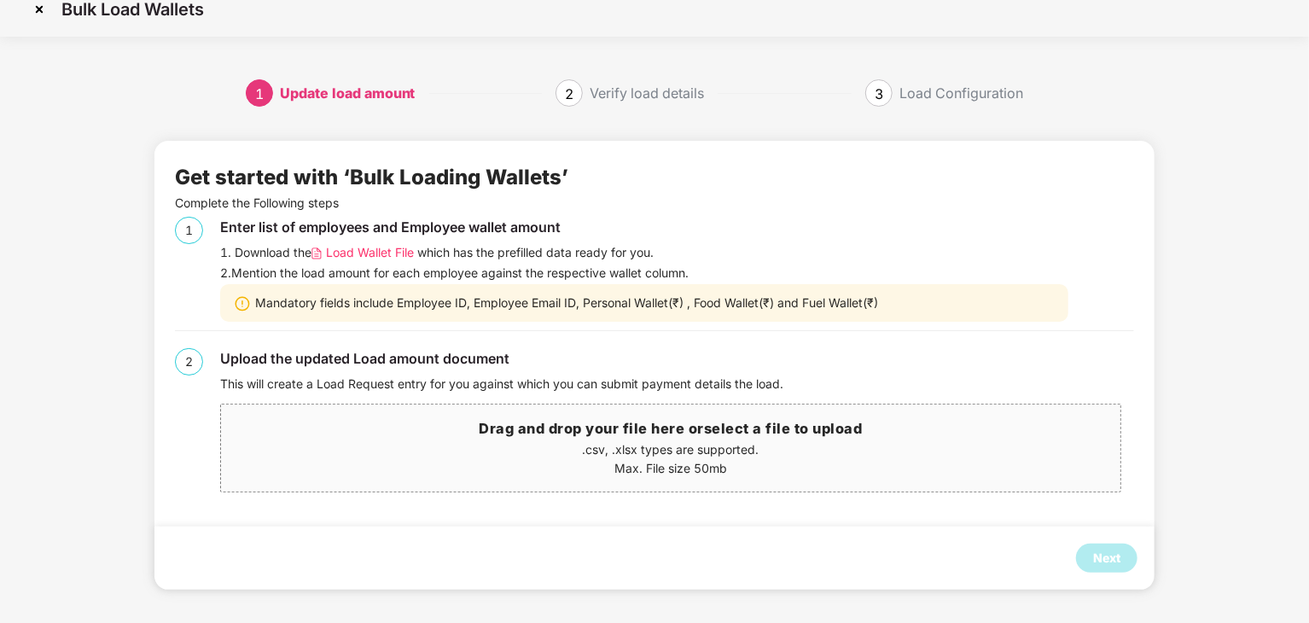
click at [1093, 539] on div "Next" at bounding box center [654, 558] width 1000 height 63
click at [1110, 557] on div "Next" at bounding box center [1106, 558] width 27 height 19
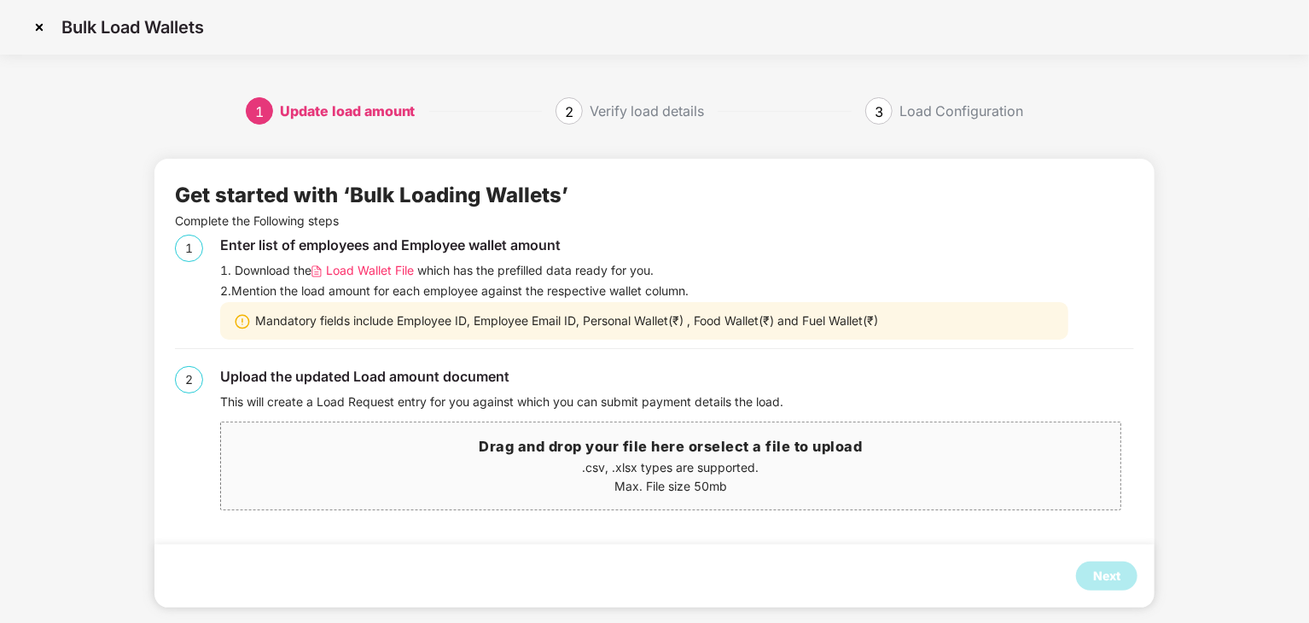
click at [40, 21] on img at bounding box center [39, 27] width 27 height 27
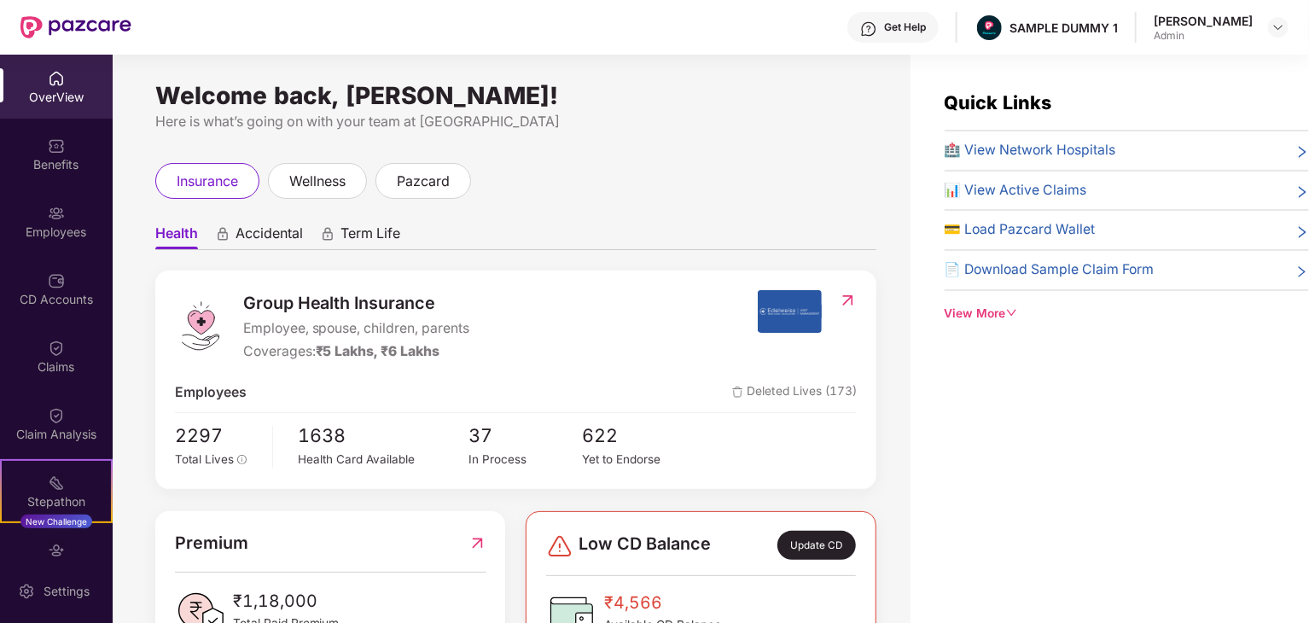
click at [61, 112] on div "OverView" at bounding box center [56, 87] width 113 height 64
click at [1023, 277] on span "📄 Download Sample Claim Form" at bounding box center [1050, 269] width 210 height 21
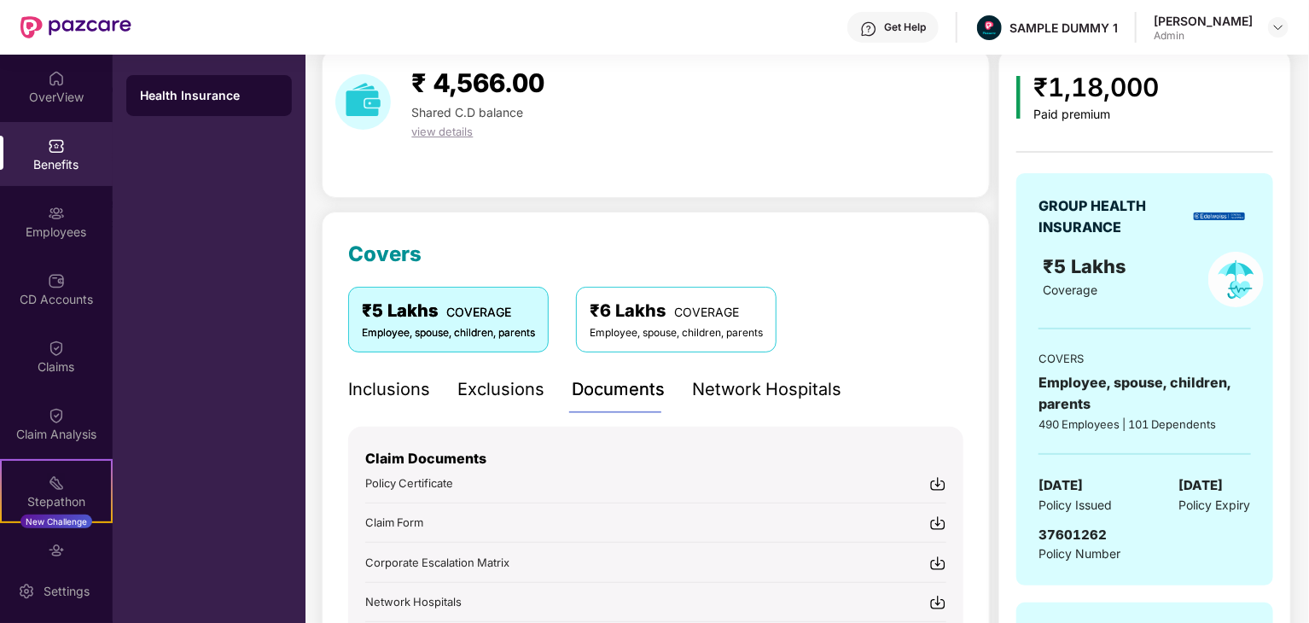
scroll to position [68, 0]
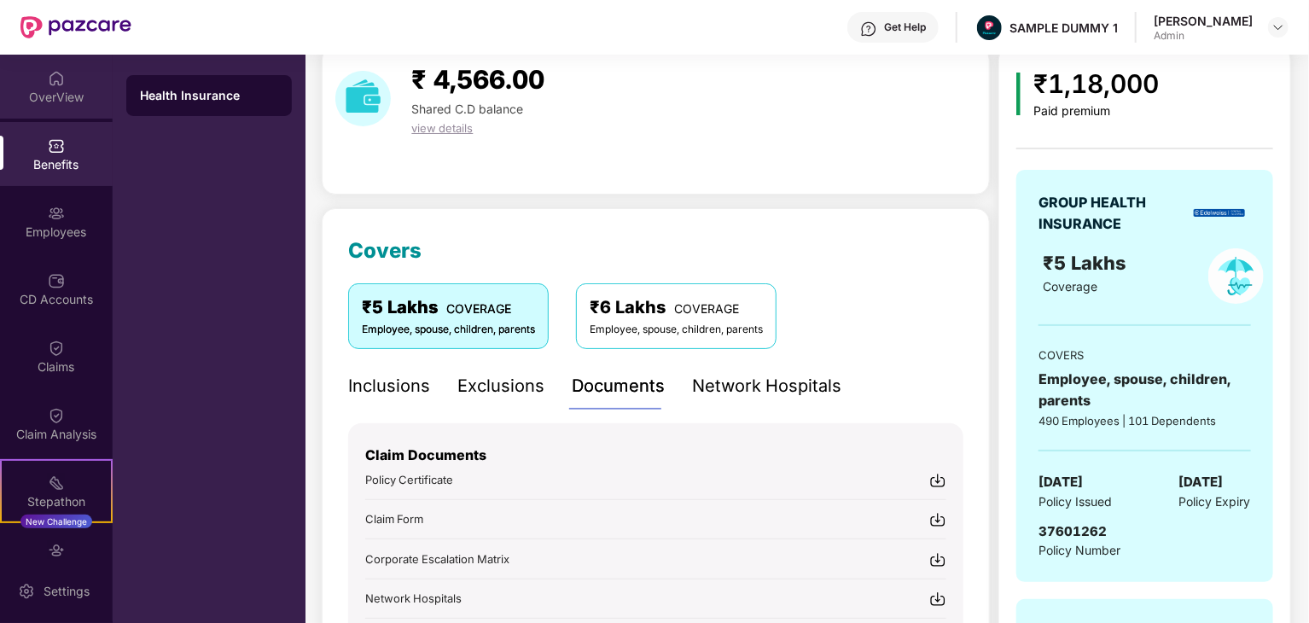
click at [65, 91] on div "OverView" at bounding box center [56, 97] width 113 height 17
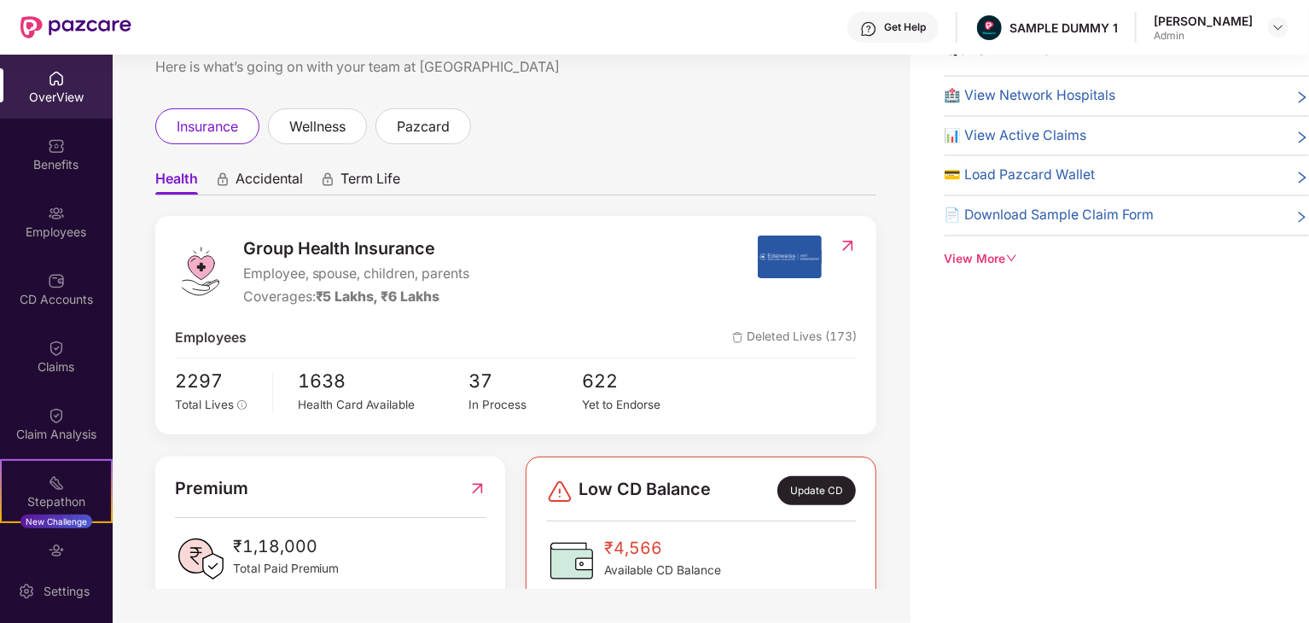
click at [1004, 264] on div "View More" at bounding box center [1127, 259] width 364 height 19
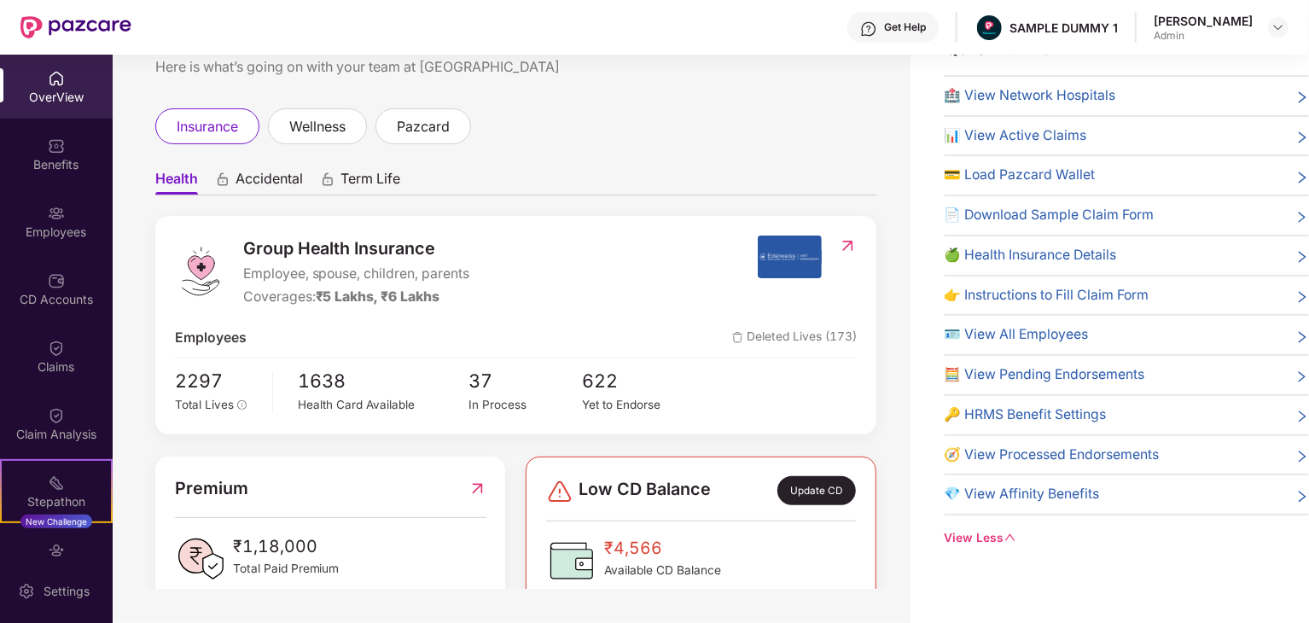
click at [1011, 261] on span "🍏 Health Insurance Details" at bounding box center [1031, 255] width 172 height 21
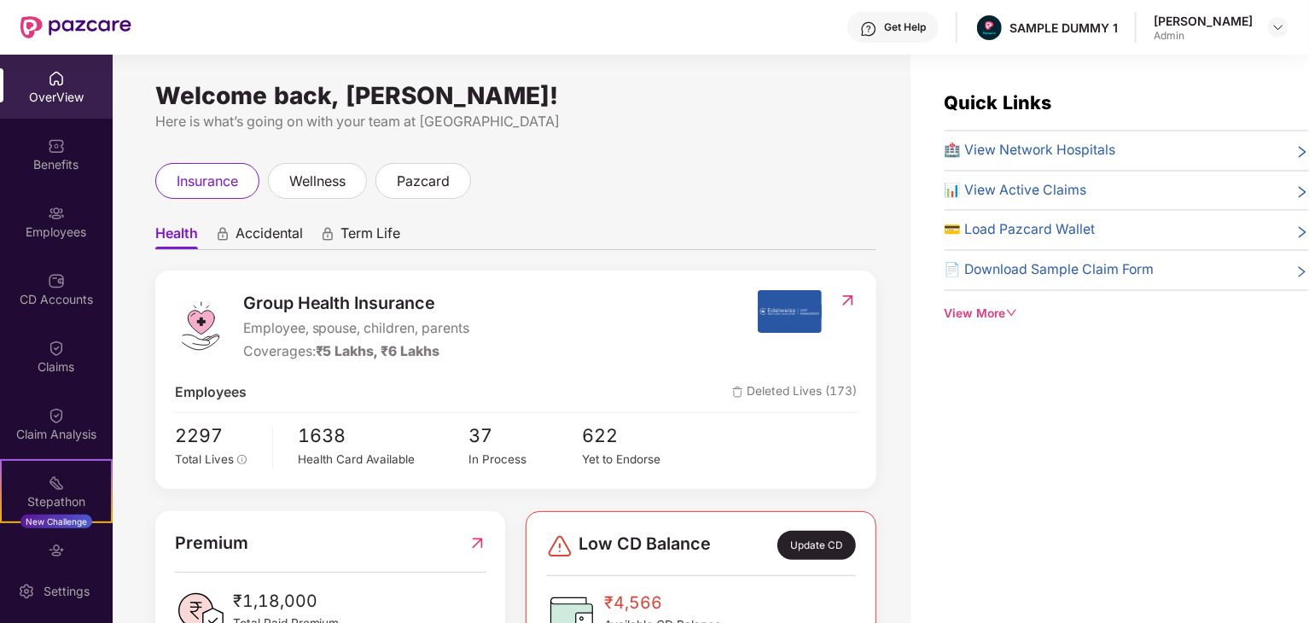
click at [998, 311] on div "View More" at bounding box center [1127, 314] width 364 height 19
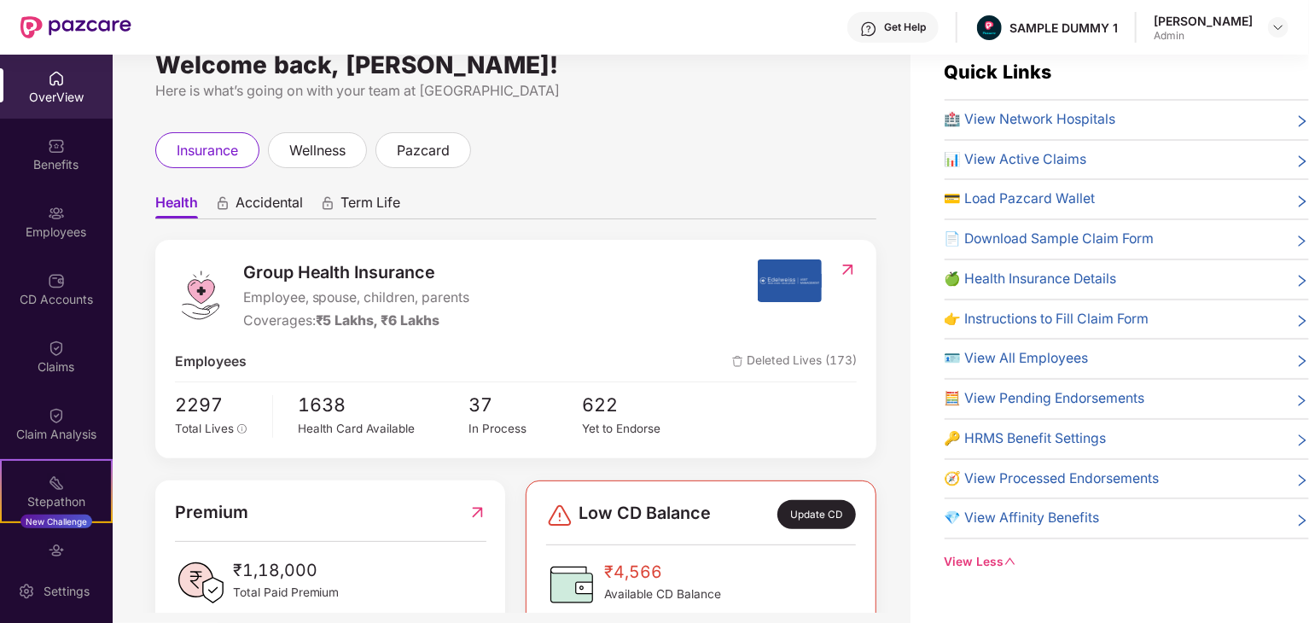
scroll to position [55, 0]
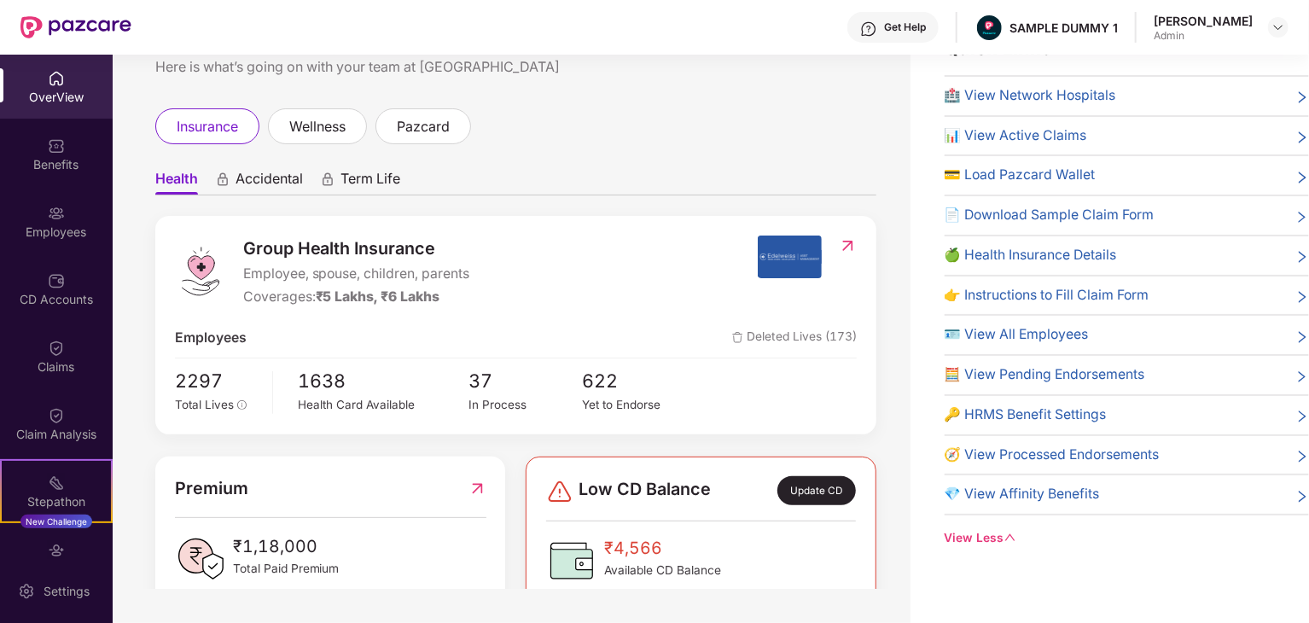
click at [1024, 296] on span "👉 Instructions to Fill Claim Form" at bounding box center [1047, 295] width 205 height 21
click at [1041, 333] on span "🪪 View All Employees" at bounding box center [1017, 334] width 144 height 21
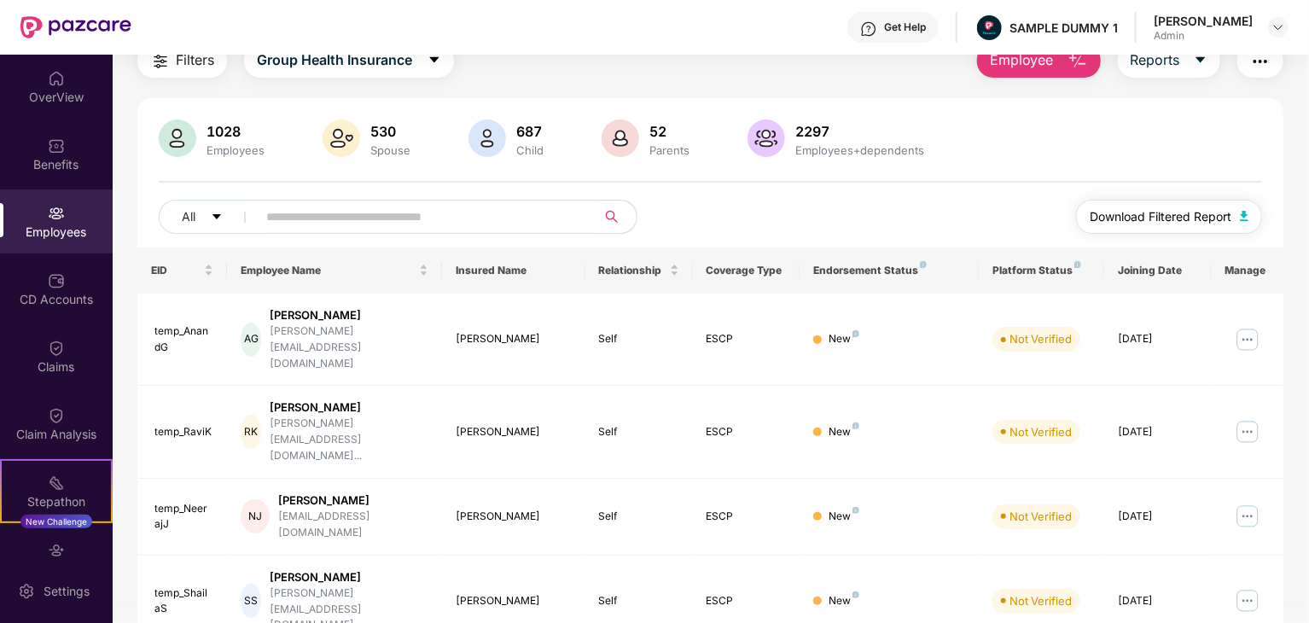
scroll to position [72, 0]
click at [1253, 325] on img at bounding box center [1247, 338] width 27 height 27
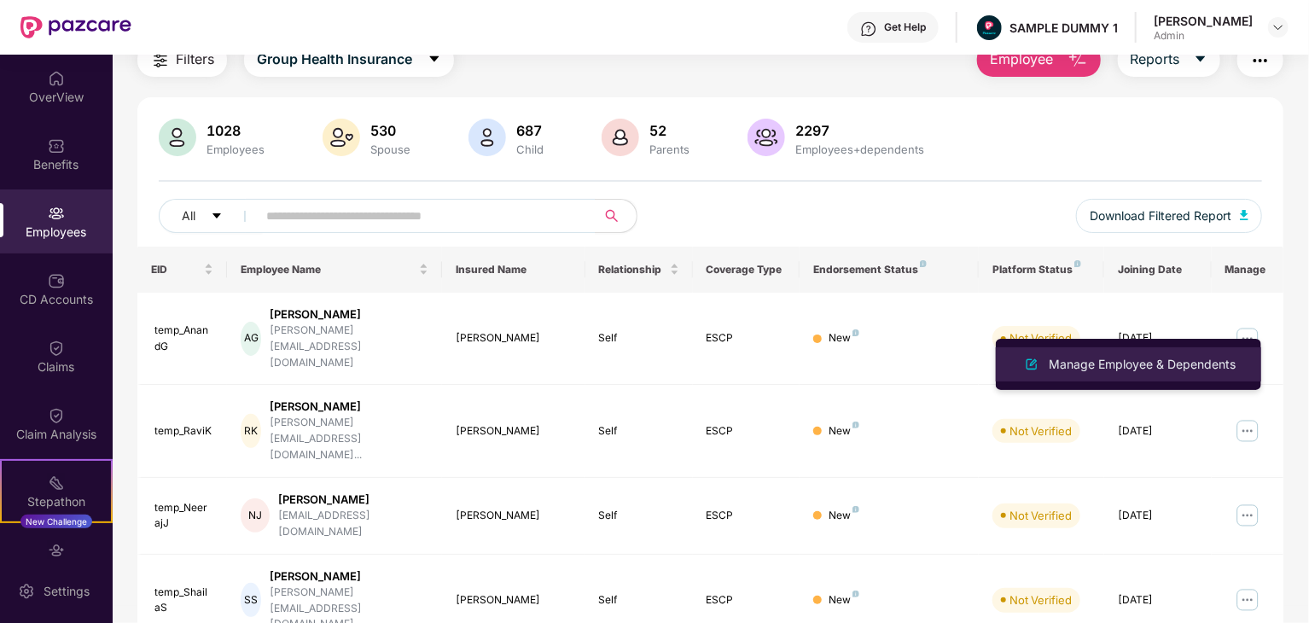
click at [1129, 369] on div "Manage Employee & Dependents" at bounding box center [1143, 364] width 194 height 19
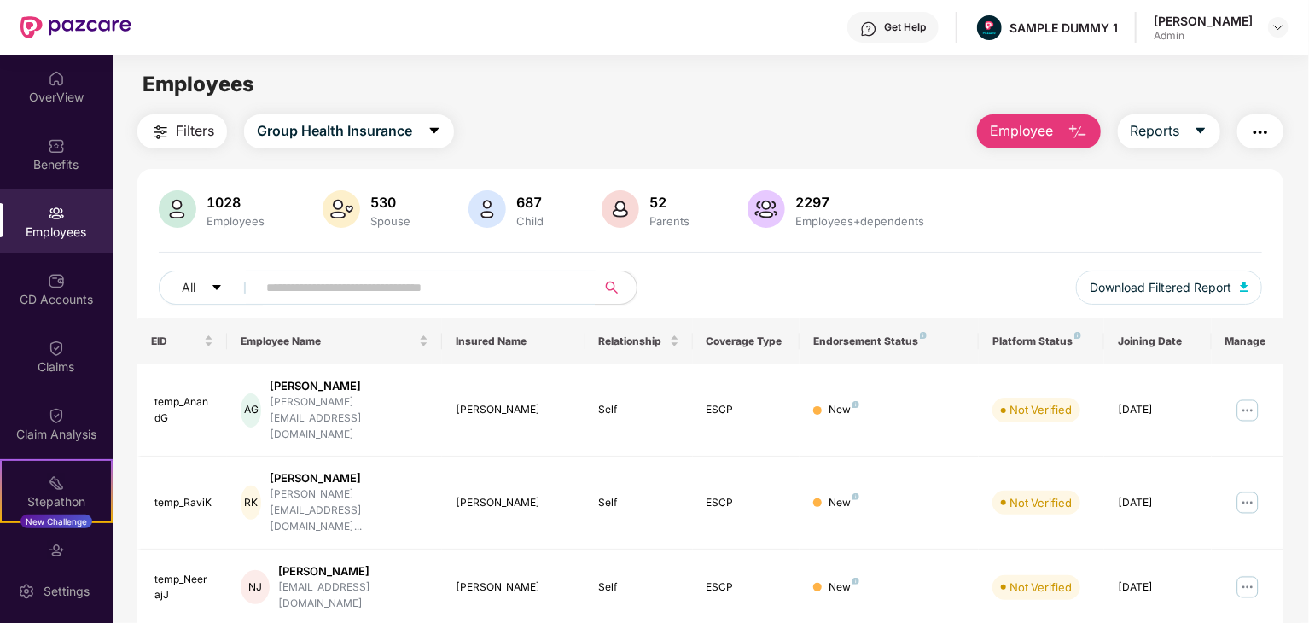
click at [1041, 131] on span "Employee" at bounding box center [1022, 130] width 64 height 21
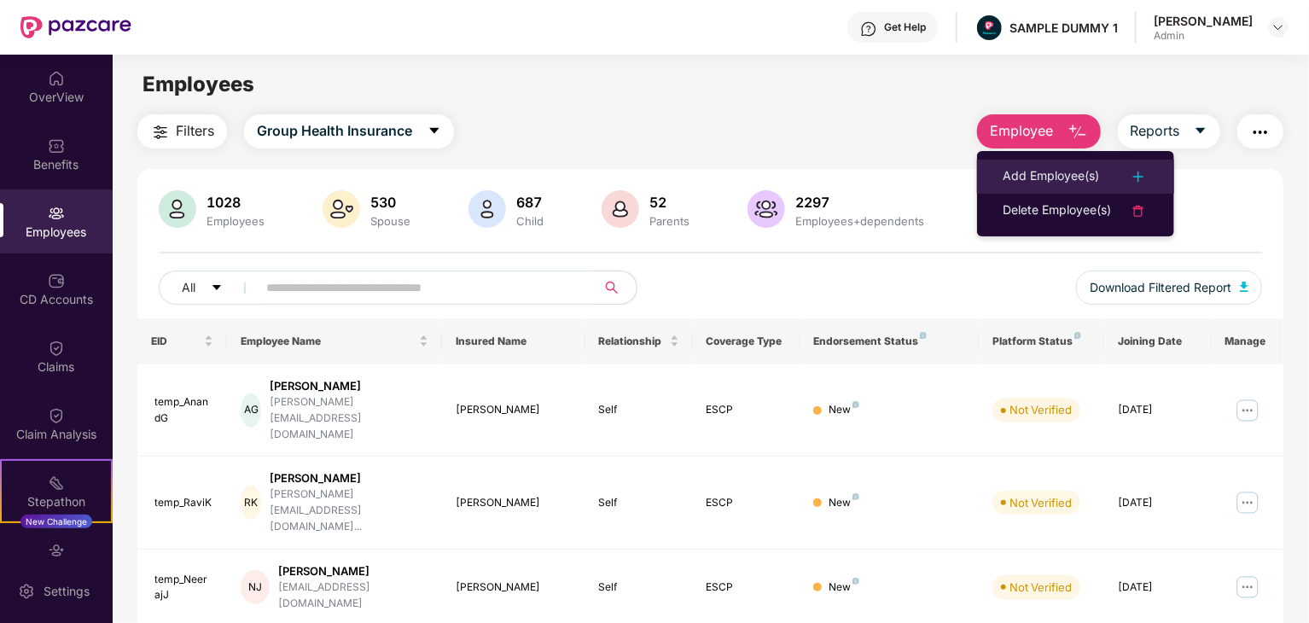
click at [1098, 172] on div "Add Employee(s)" at bounding box center [1051, 176] width 96 height 20
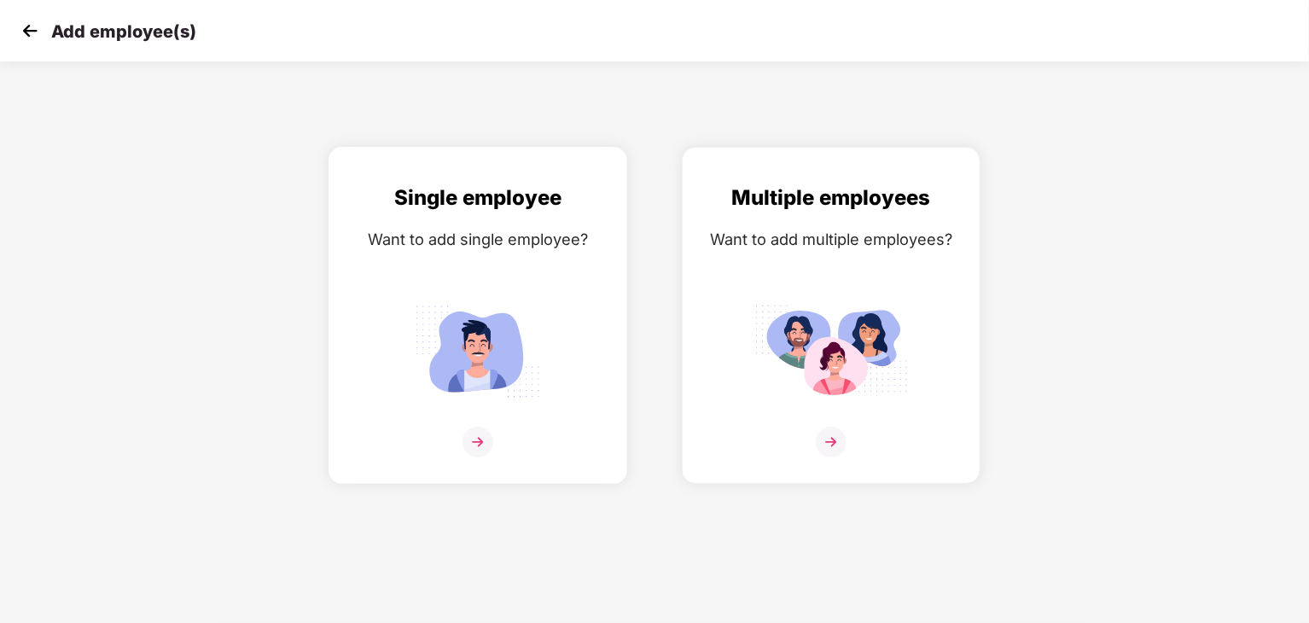
click at [519, 332] on img at bounding box center [478, 351] width 154 height 107
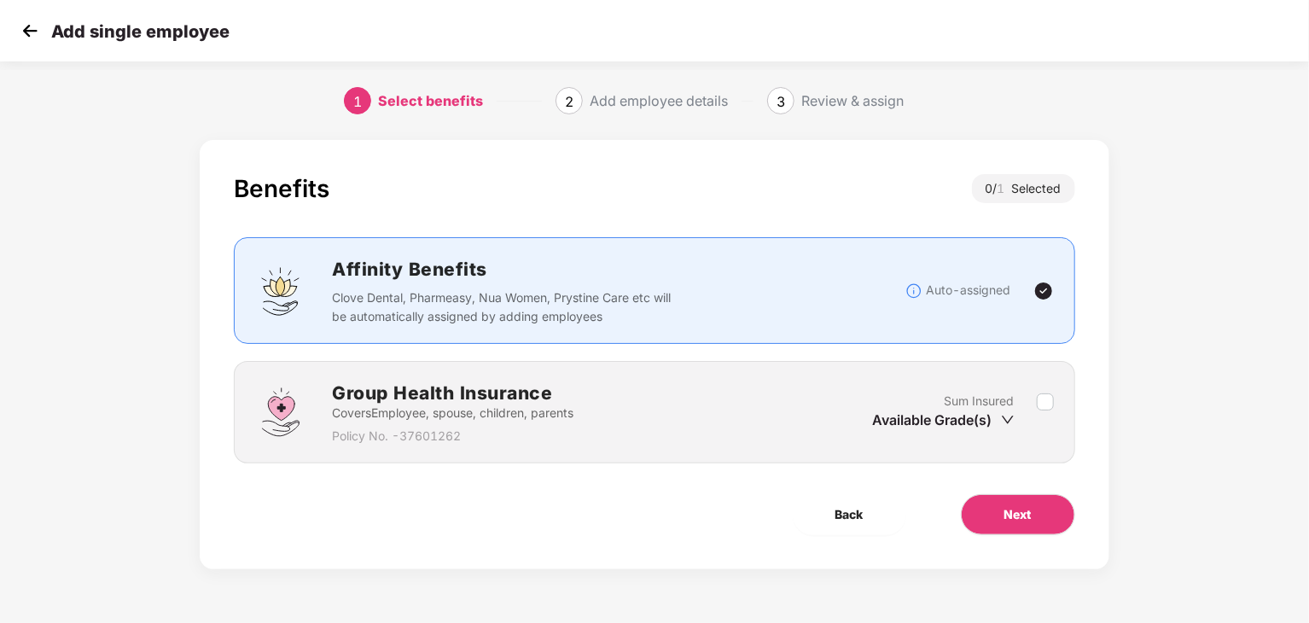
click at [1046, 545] on div "Benefits 0 / 1 Selected Affinity Benefits Clove Dental, Pharmeasy, Nua Women, P…" at bounding box center [654, 354] width 909 height 429
drag, startPoint x: 1038, startPoint y: 526, endPoint x: 901, endPoint y: 443, distance: 160.4
click at [901, 443] on div "Benefits 0 / 1 Selected Affinity Benefits Clove Dental, Pharmeasy, Nua Women, P…" at bounding box center [654, 354] width 909 height 429
click at [1007, 423] on icon "down" at bounding box center [1008, 420] width 14 height 14
click at [1041, 506] on button "Next" at bounding box center [1018, 514] width 114 height 41
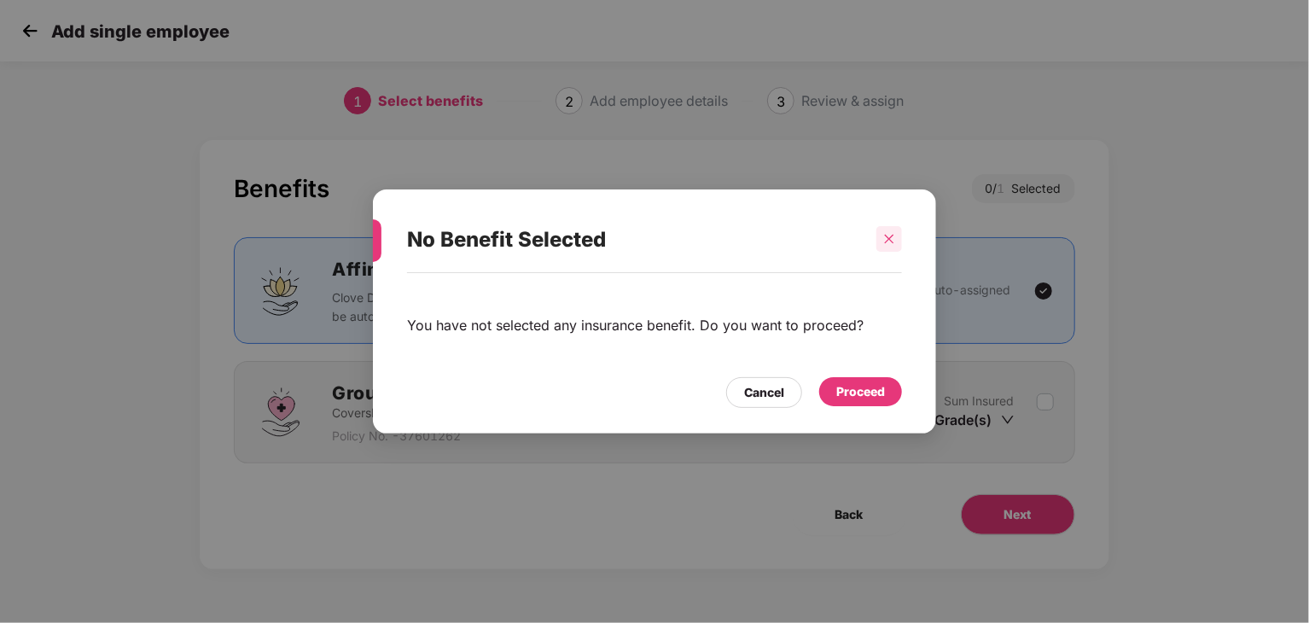
click at [893, 238] on icon "close" at bounding box center [889, 239] width 12 height 12
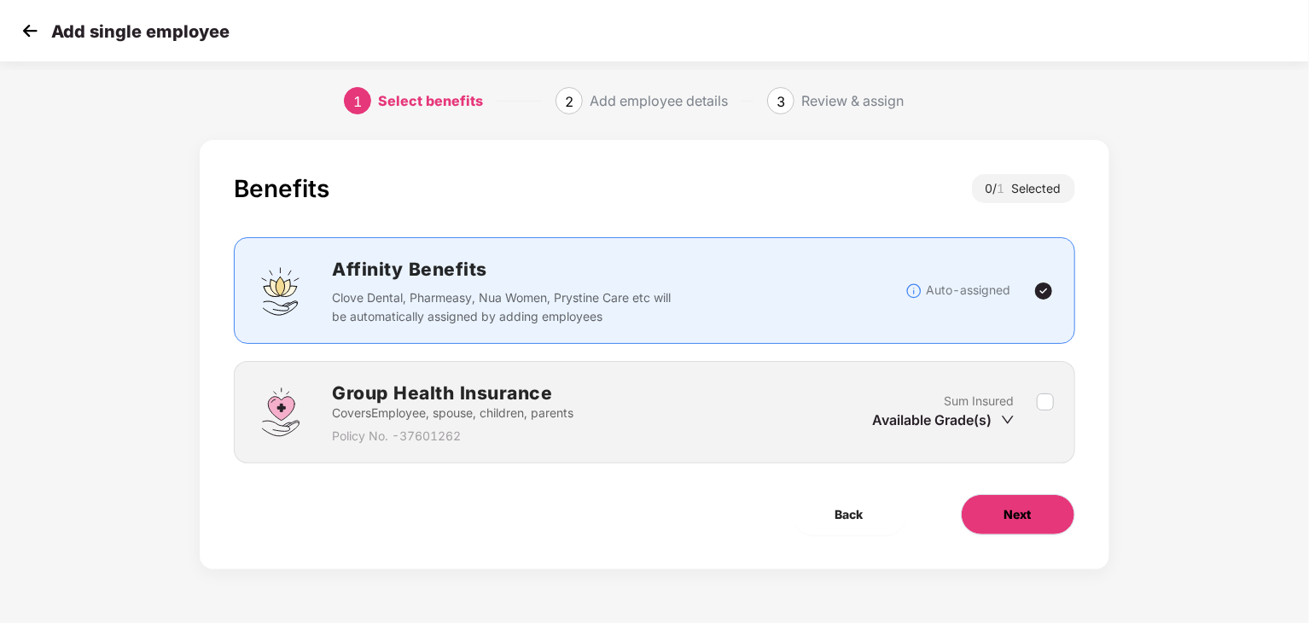
click at [1028, 521] on span "Next" at bounding box center [1018, 514] width 27 height 19
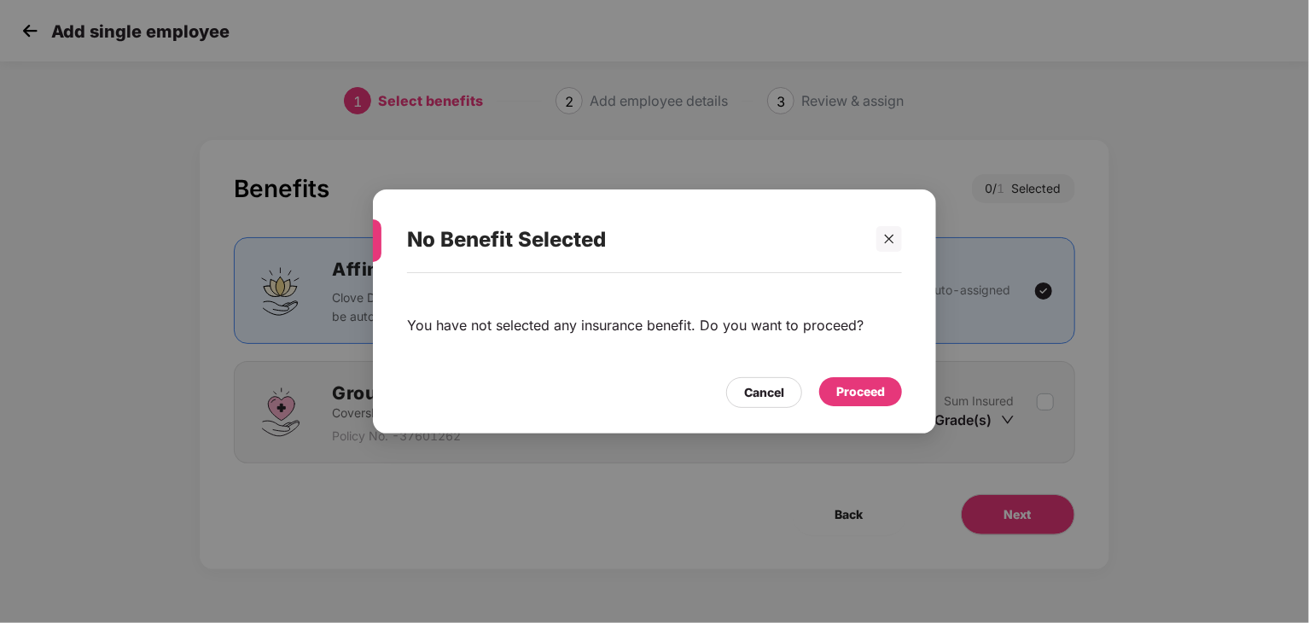
click at [850, 394] on div "Proceed" at bounding box center [860, 391] width 49 height 19
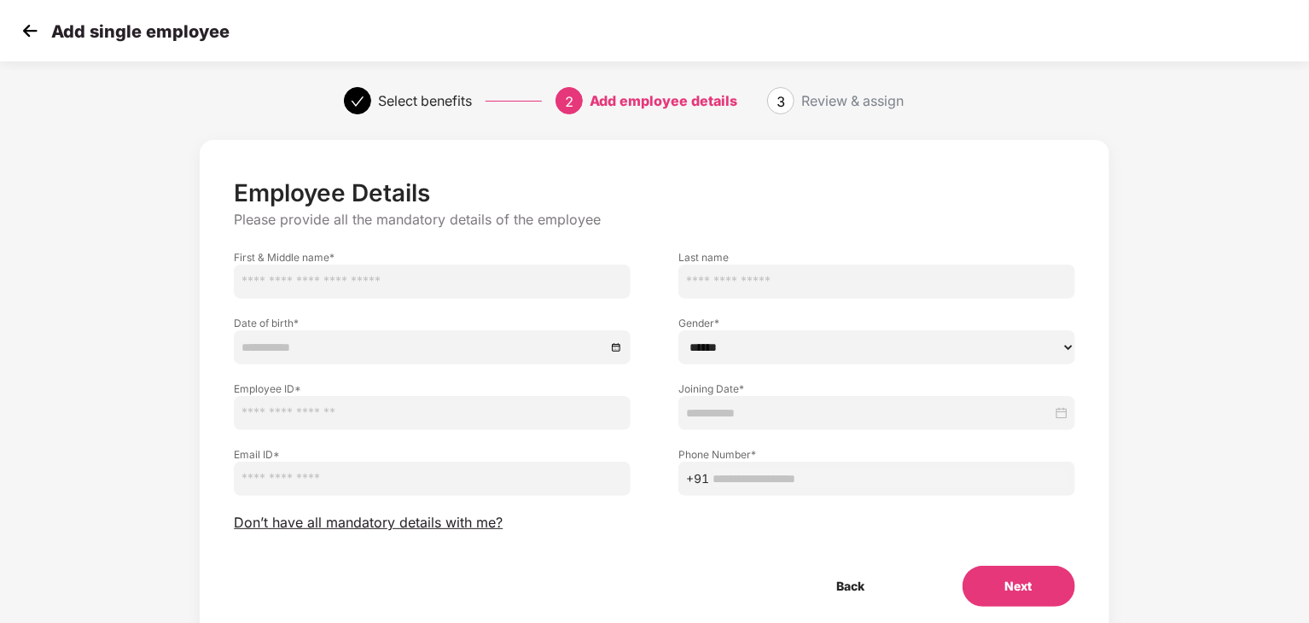
scroll to position [61, 0]
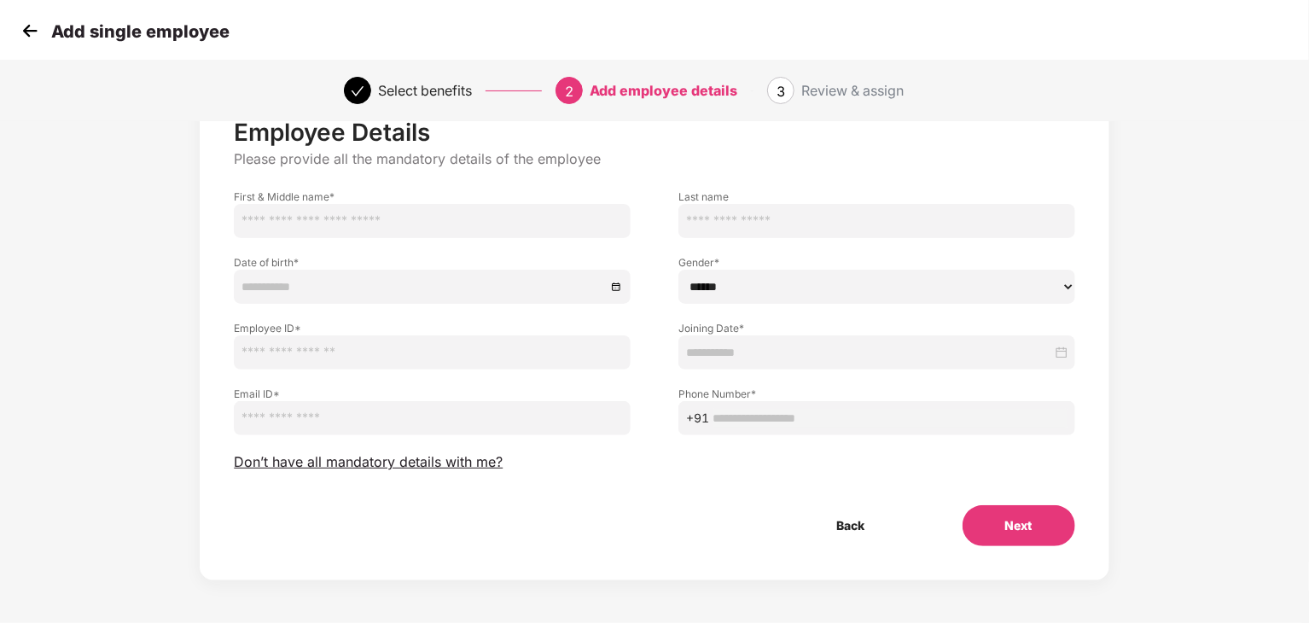
click at [1067, 285] on select "****** **** ******" at bounding box center [877, 287] width 397 height 34
click at [1031, 533] on button "Next" at bounding box center [1019, 525] width 113 height 41
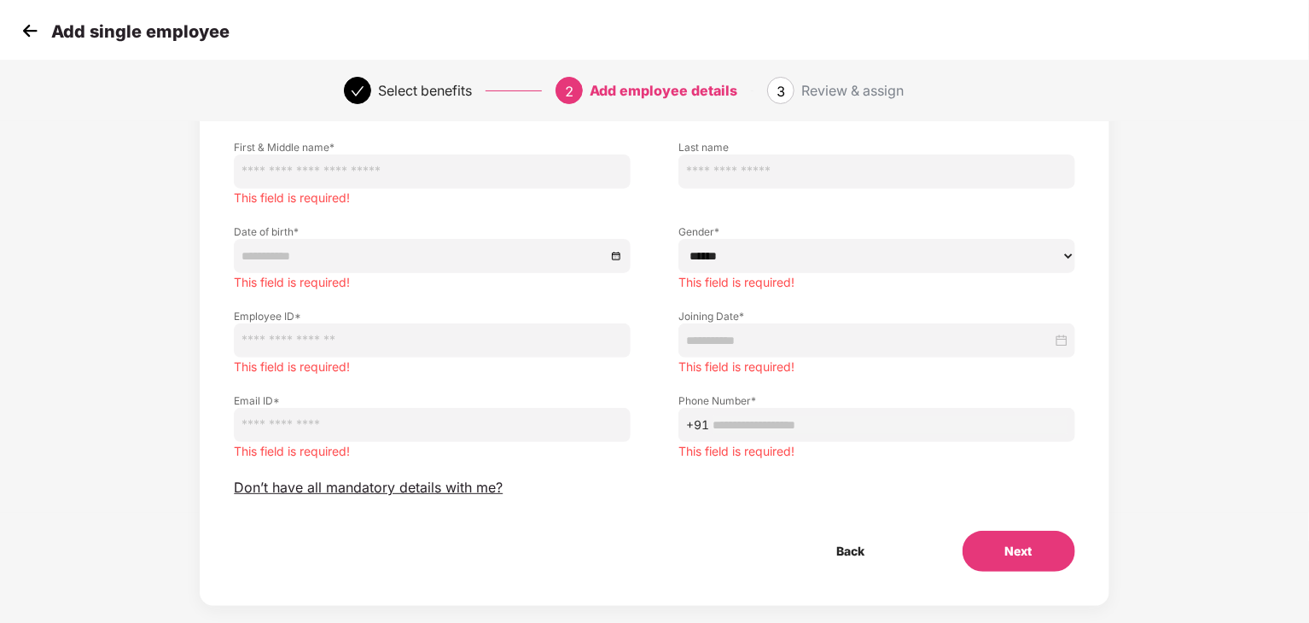
scroll to position [0, 0]
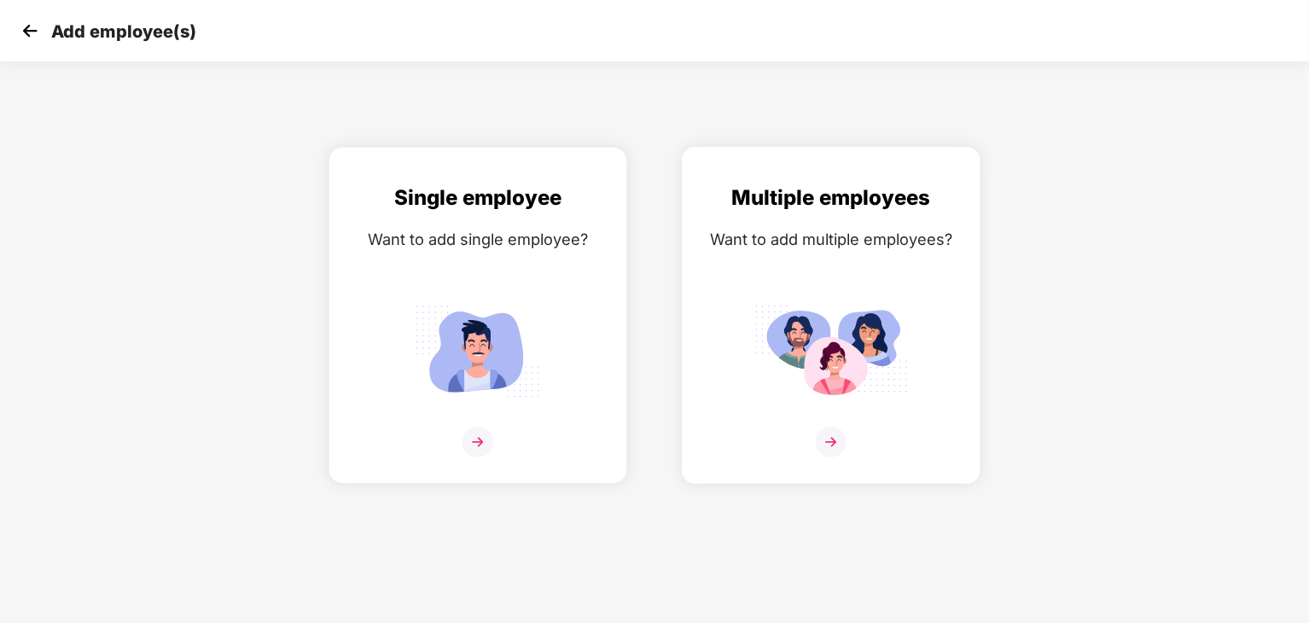
click at [852, 283] on div "Multiple employees Want to add multiple employees?" at bounding box center [831, 330] width 263 height 297
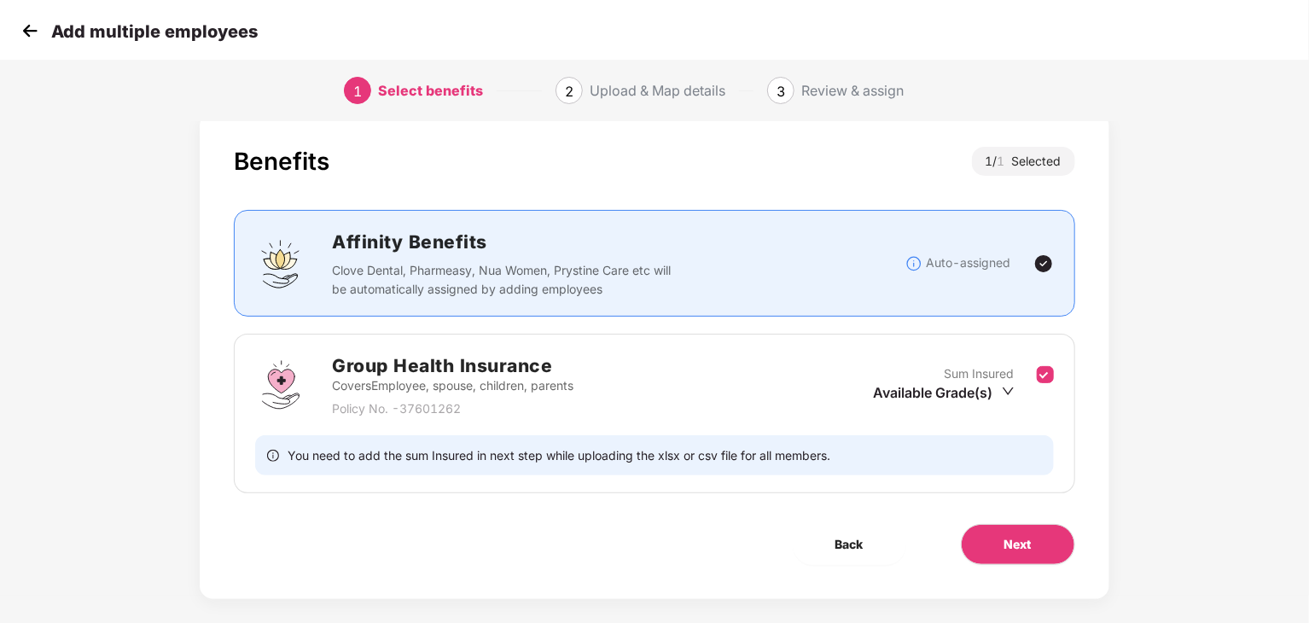
scroll to position [27, 0]
click at [1011, 543] on span "Next" at bounding box center [1018, 544] width 27 height 19
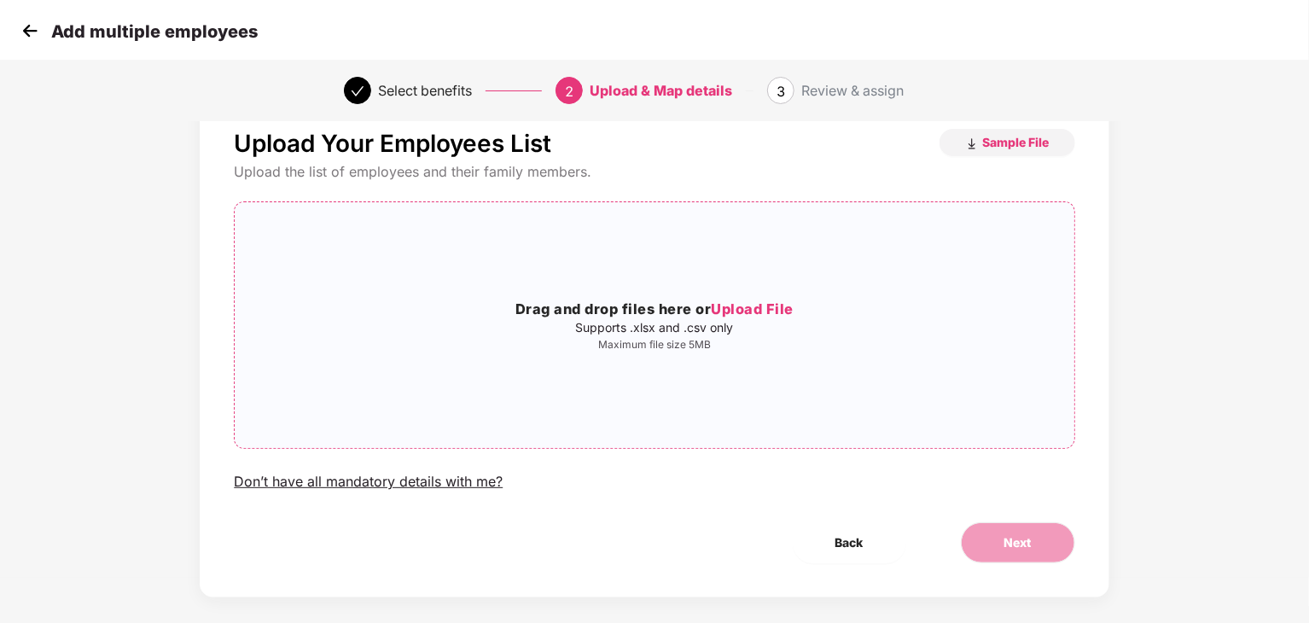
scroll to position [46, 0]
click at [998, 147] on span "Sample File" at bounding box center [1016, 141] width 67 height 16
click at [850, 93] on div "Review & assign" at bounding box center [853, 90] width 102 height 27
click at [23, 32] on img at bounding box center [30, 31] width 26 height 26
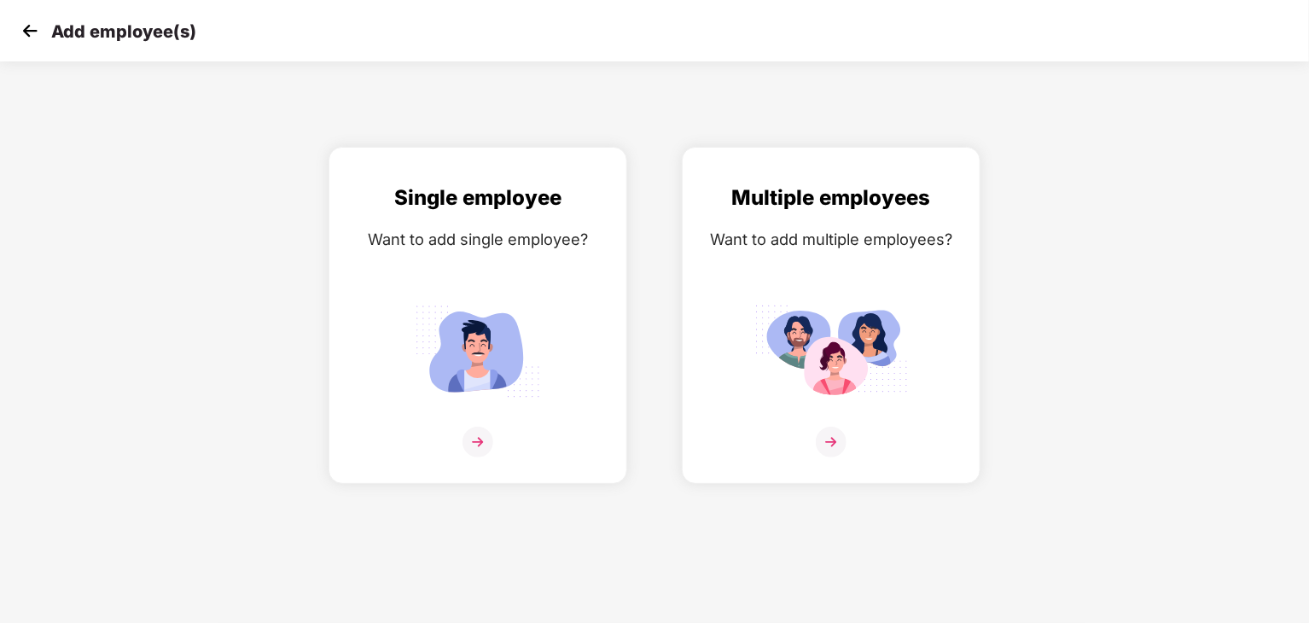
click at [22, 30] on img at bounding box center [30, 31] width 26 height 26
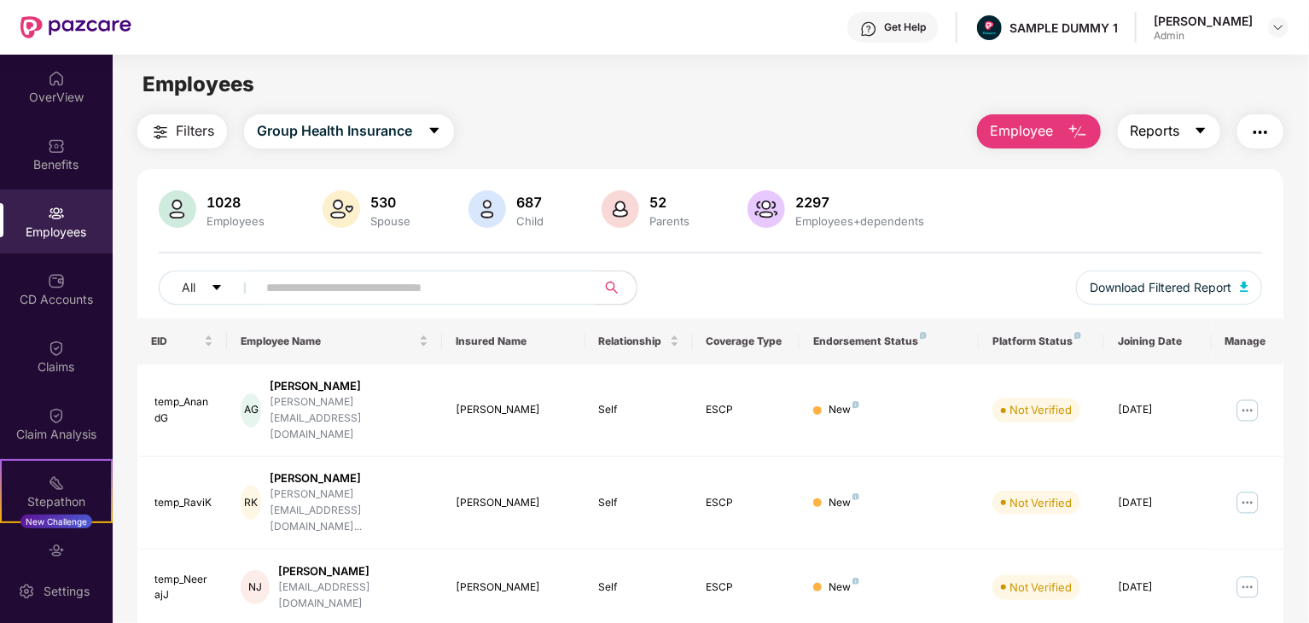
click at [1168, 146] on button "Reports" at bounding box center [1169, 131] width 102 height 34
click at [1269, 145] on button "button" at bounding box center [1261, 131] width 46 height 34
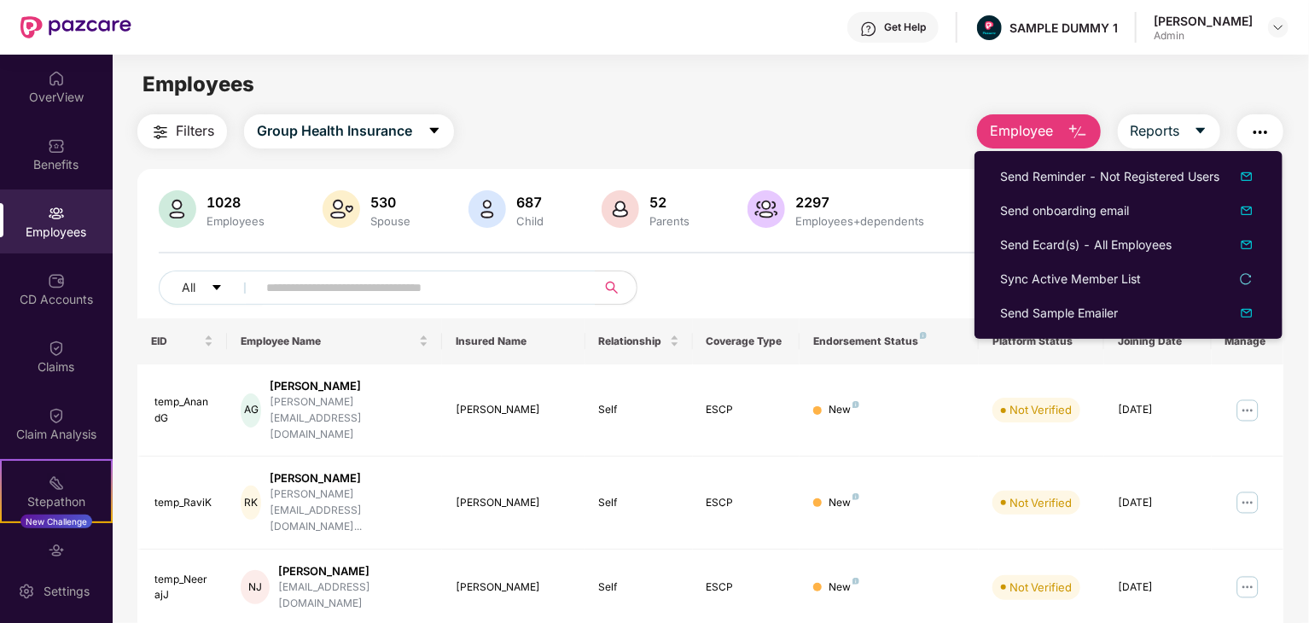
click at [830, 85] on div "Employees" at bounding box center [711, 84] width 1196 height 32
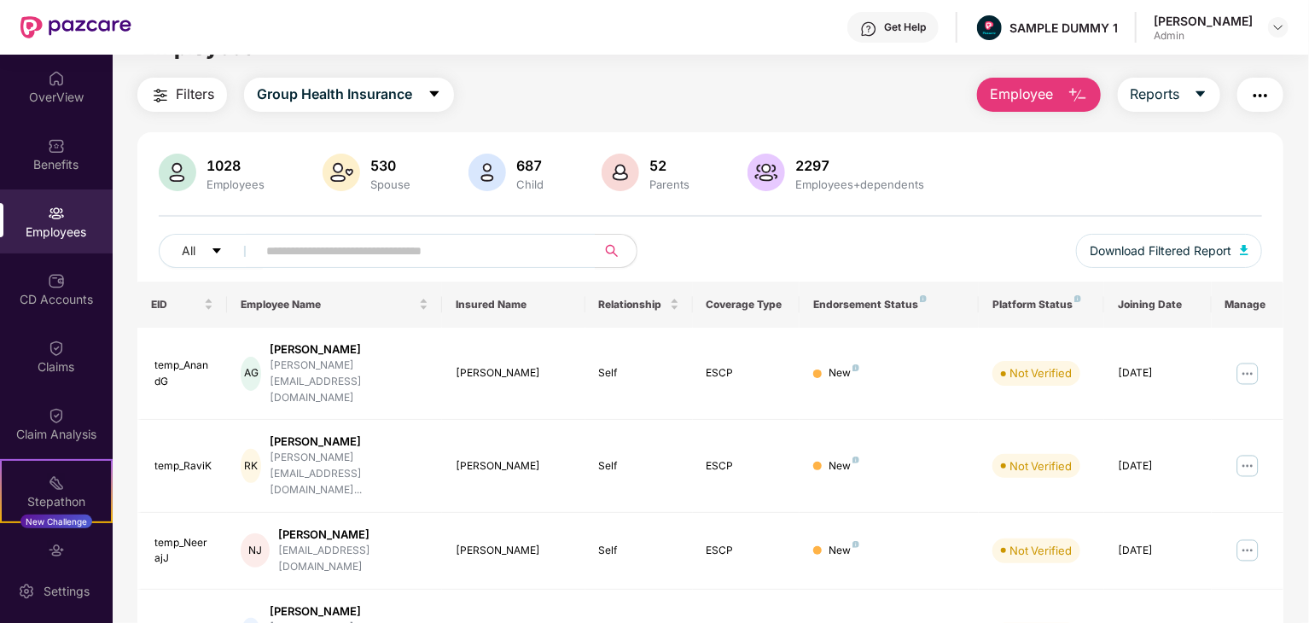
scroll to position [38, 0]
click at [223, 247] on button "All" at bounding box center [211, 250] width 104 height 34
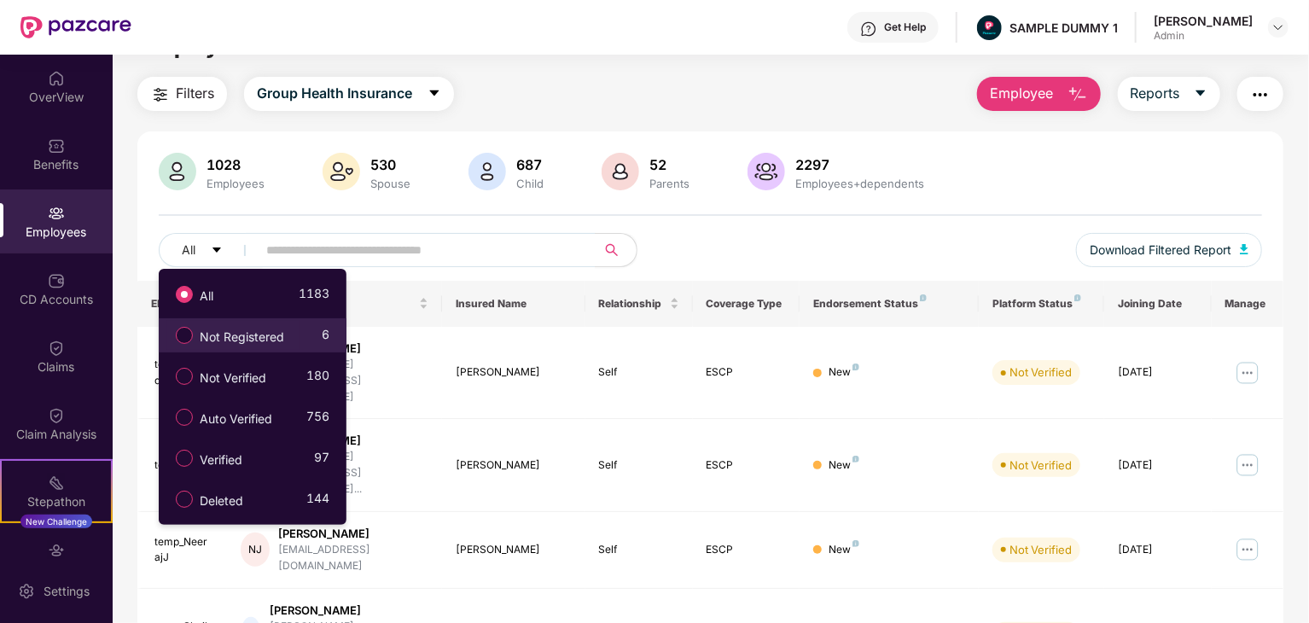
click at [228, 332] on span "Not Registered" at bounding box center [242, 337] width 98 height 19
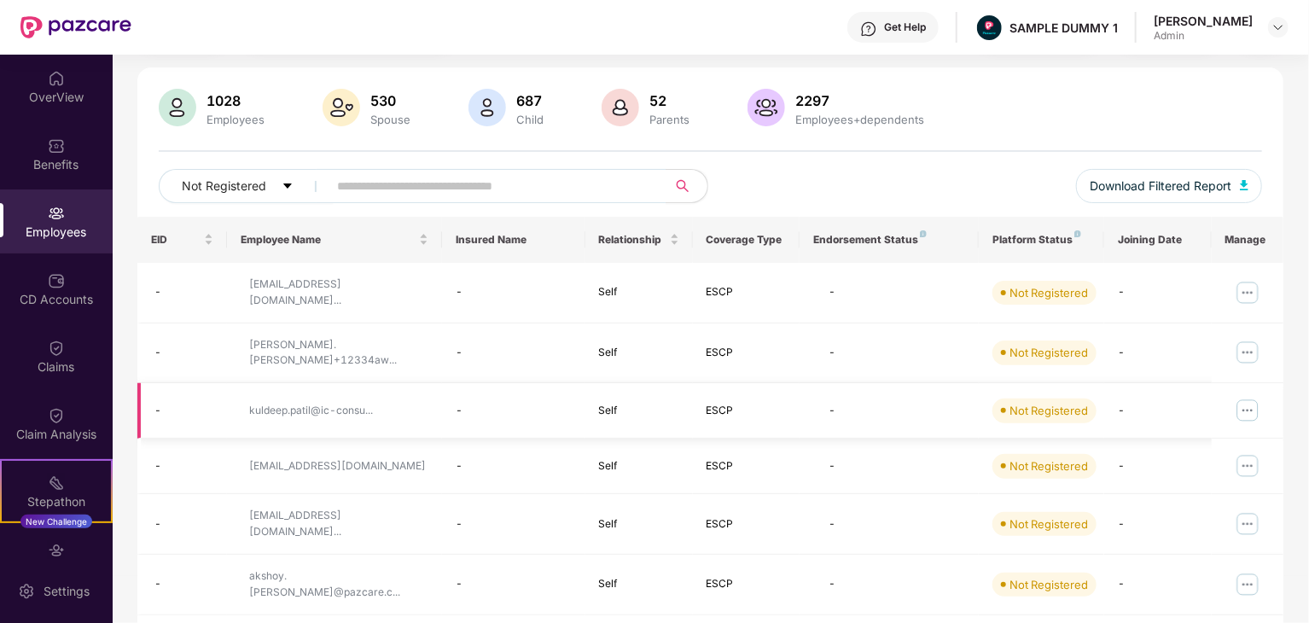
scroll to position [134, 0]
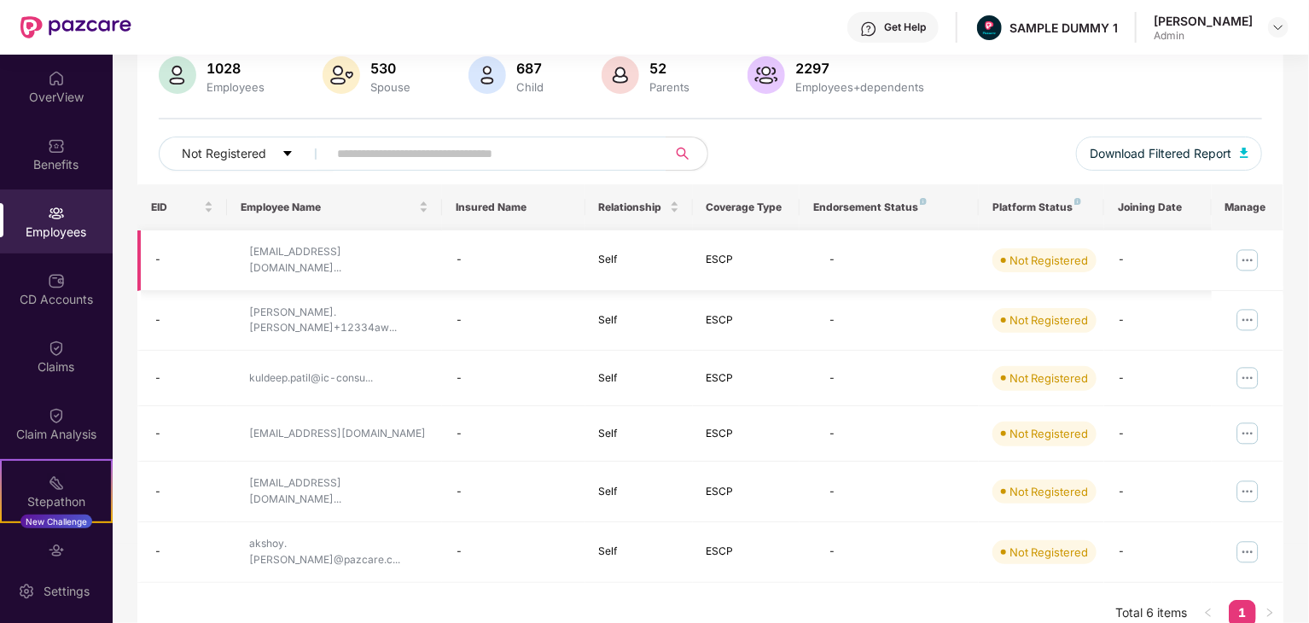
click at [1253, 254] on img at bounding box center [1247, 260] width 27 height 27
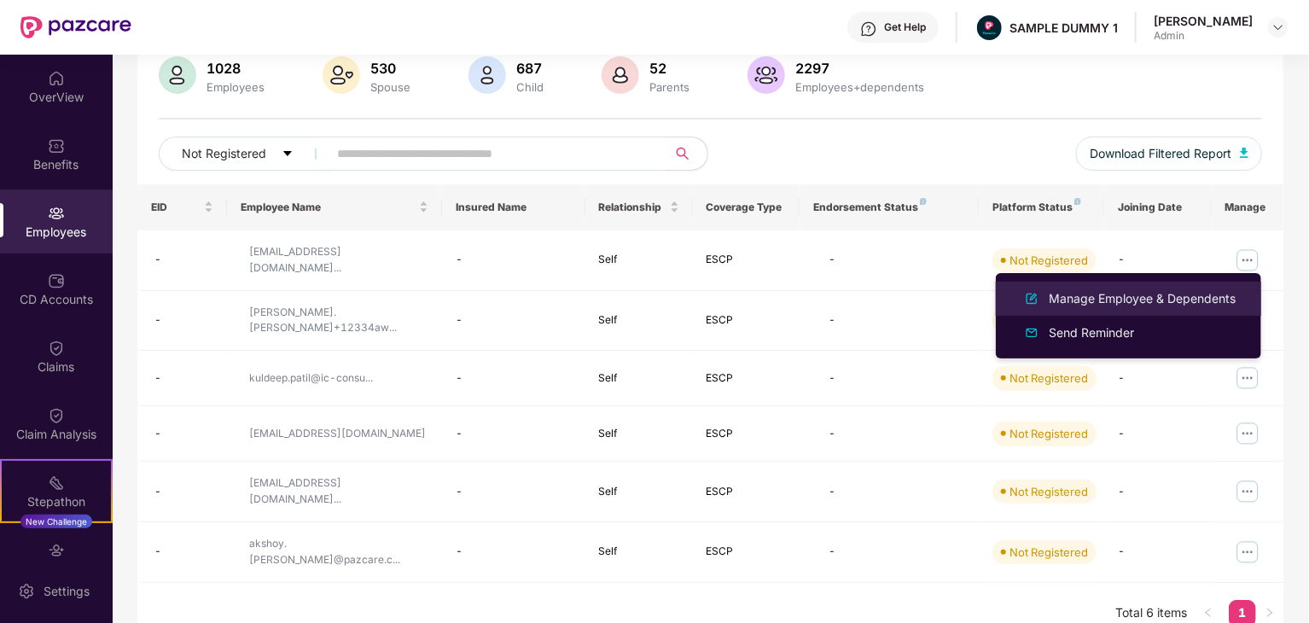
click at [1180, 308] on div "Manage Employee & Dependents" at bounding box center [1128, 299] width 221 height 20
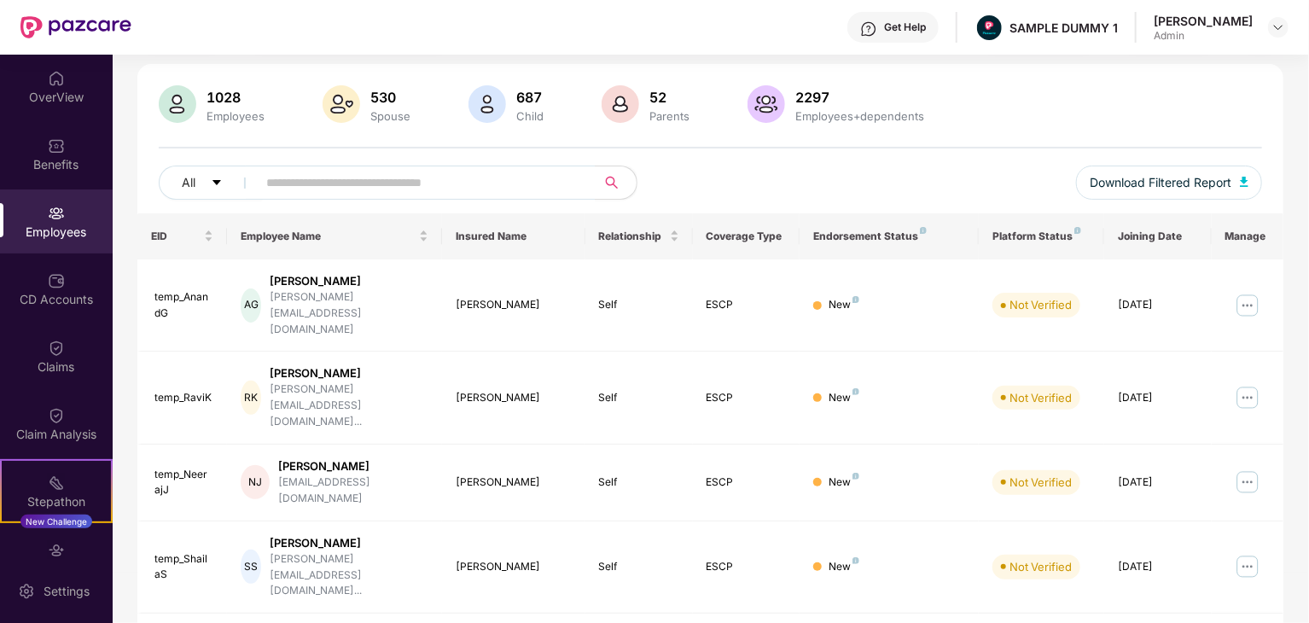
scroll to position [106, 0]
click at [1253, 291] on img at bounding box center [1247, 304] width 27 height 27
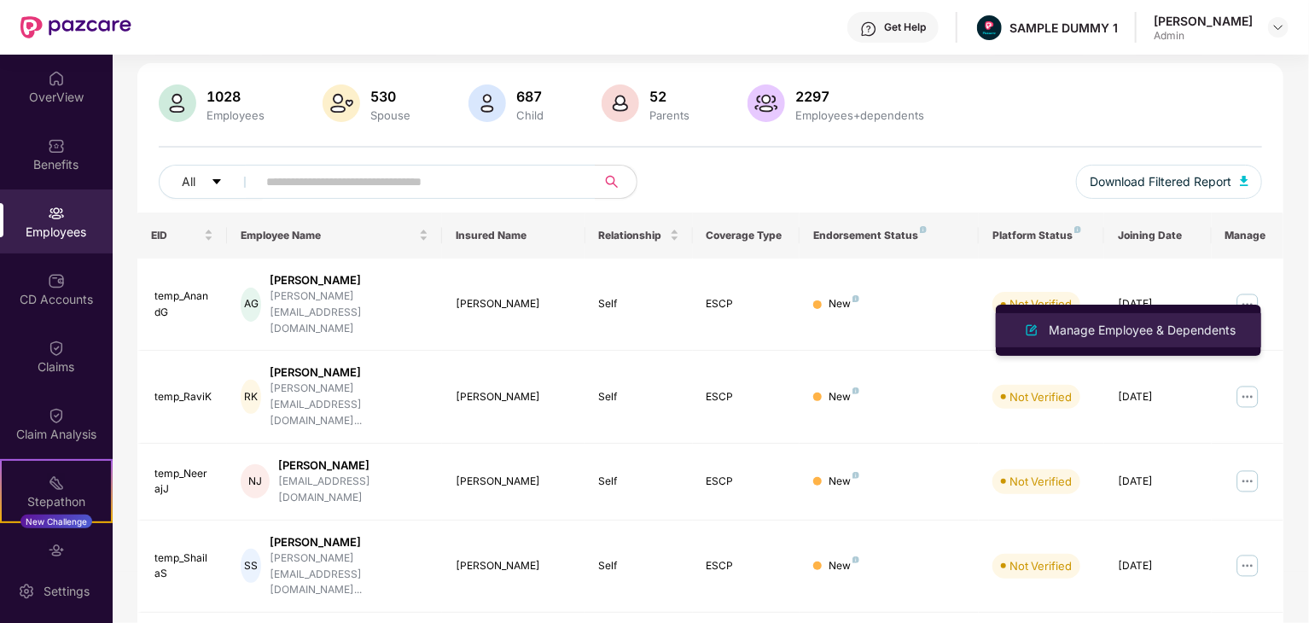
click at [1182, 332] on div "Manage Employee & Dependents" at bounding box center [1143, 330] width 194 height 19
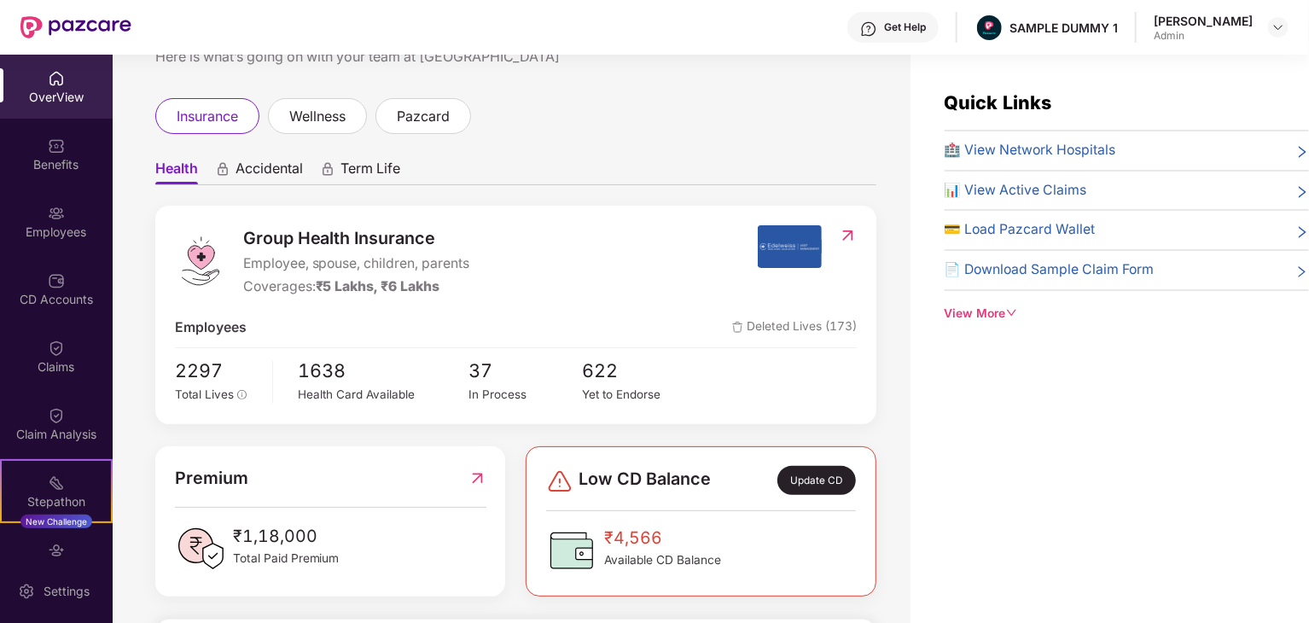
scroll to position [67, 0]
click at [999, 318] on div "View More" at bounding box center [1127, 314] width 364 height 19
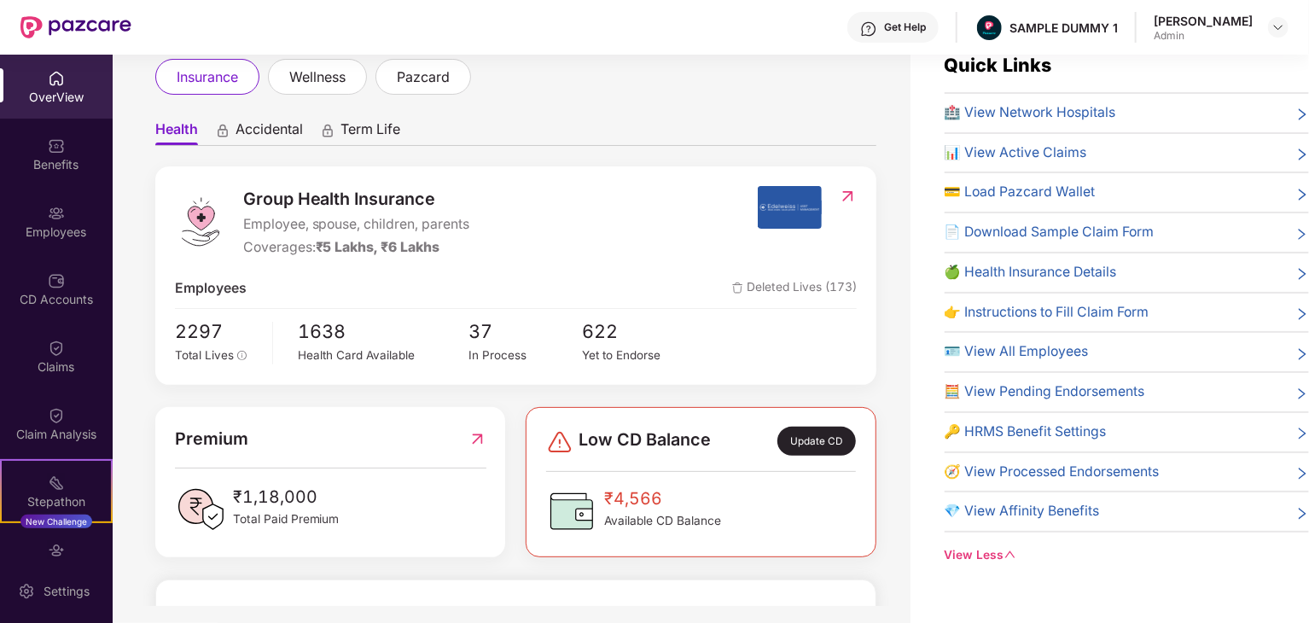
scroll to position [55, 0]
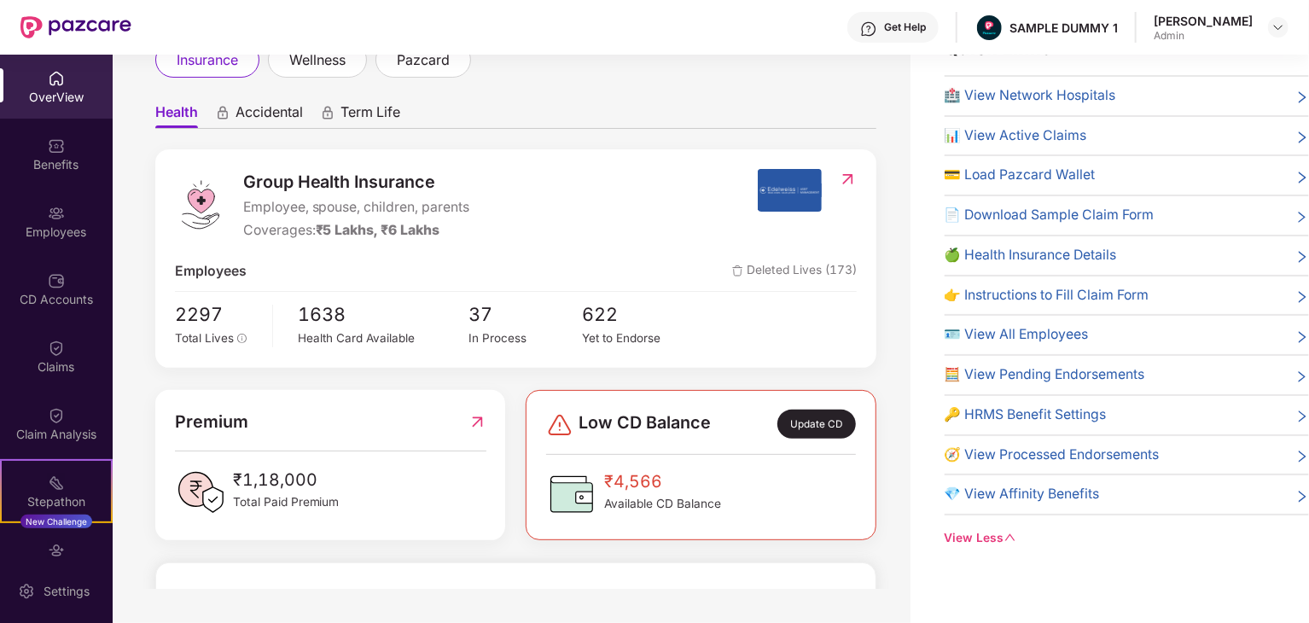
click at [1038, 373] on span "🧮 View Pending Endorsements" at bounding box center [1045, 374] width 201 height 21
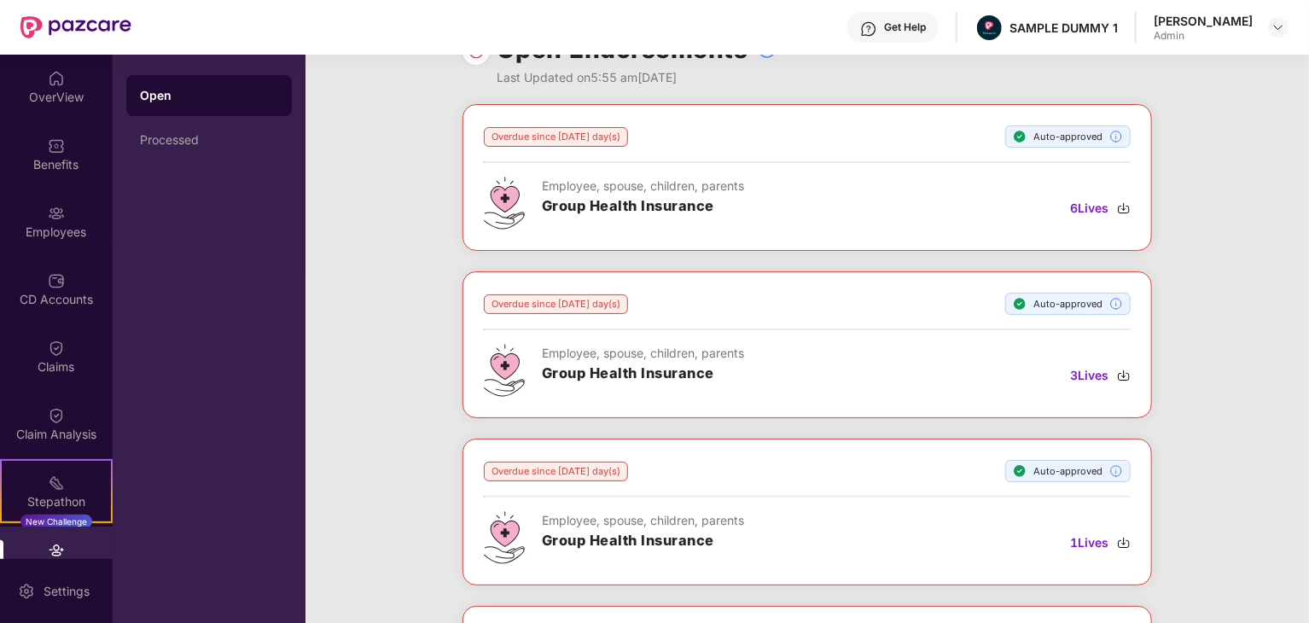
scroll to position [56, 0]
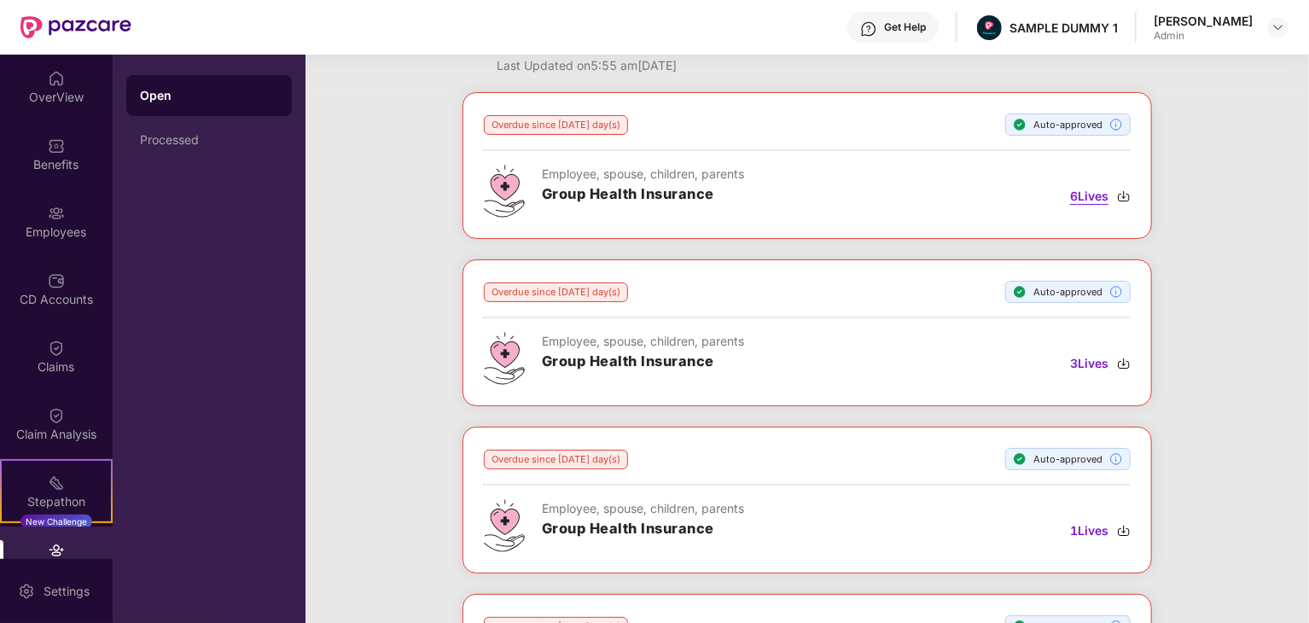
click at [1073, 199] on span "6 Lives" at bounding box center [1089, 196] width 38 height 19
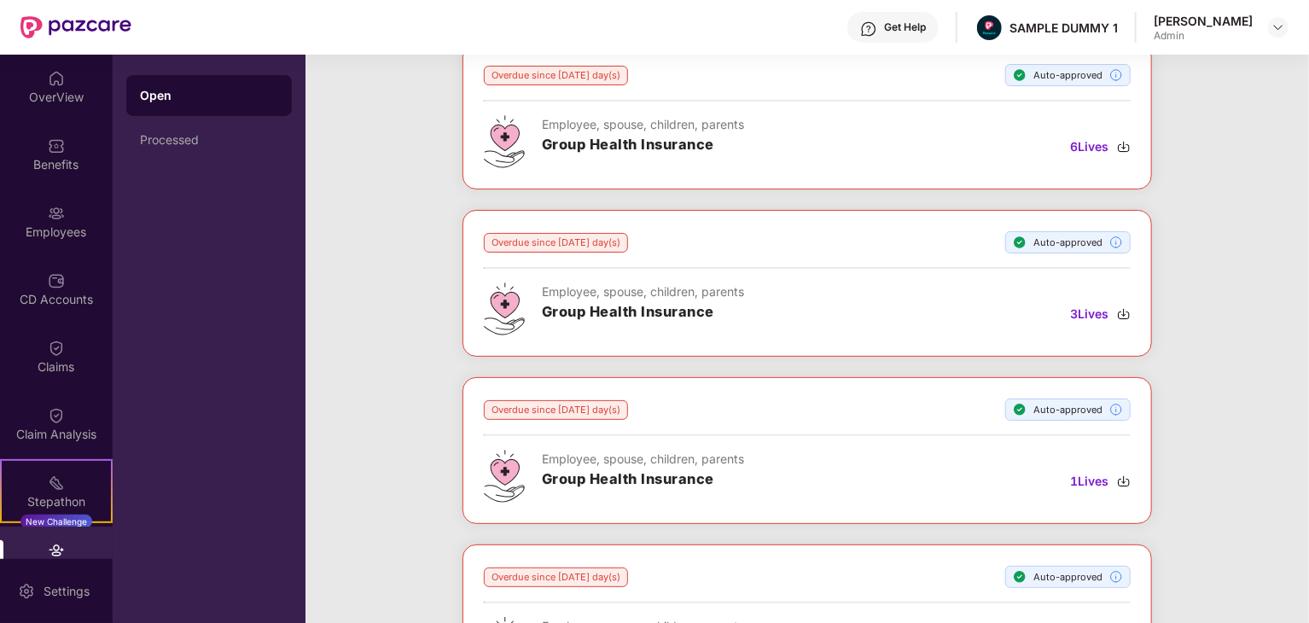
scroll to position [108, 0]
click at [1086, 315] on span "3 Lives" at bounding box center [1089, 312] width 38 height 19
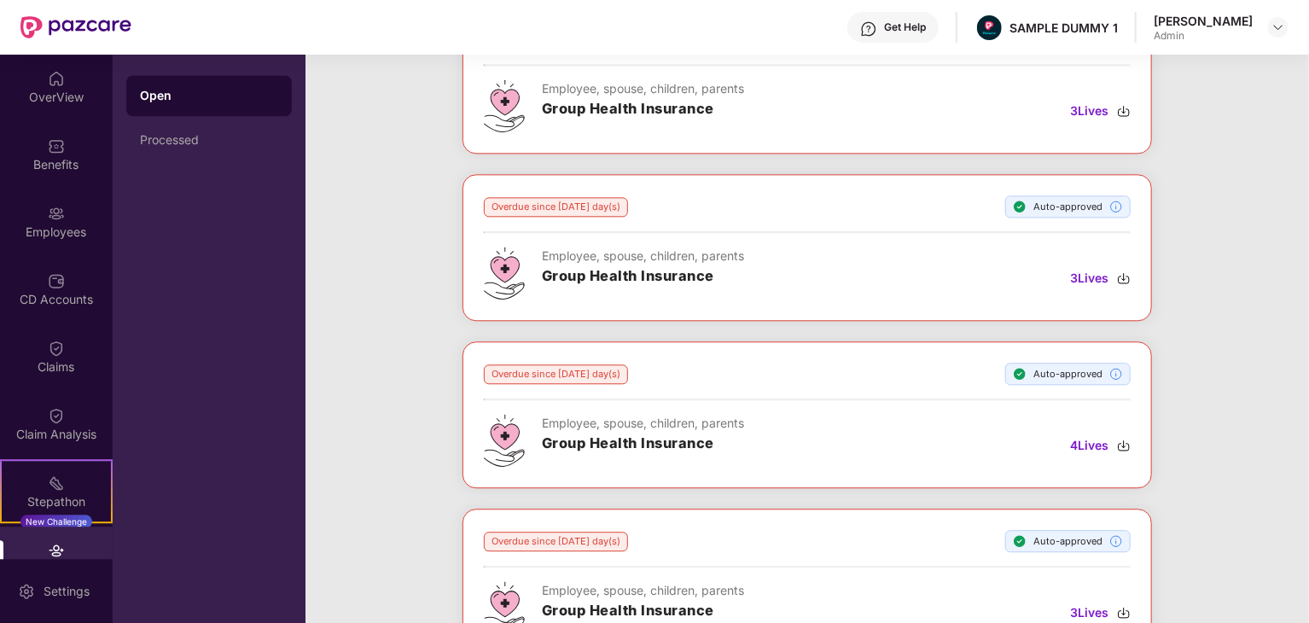
scroll to position [1570, 0]
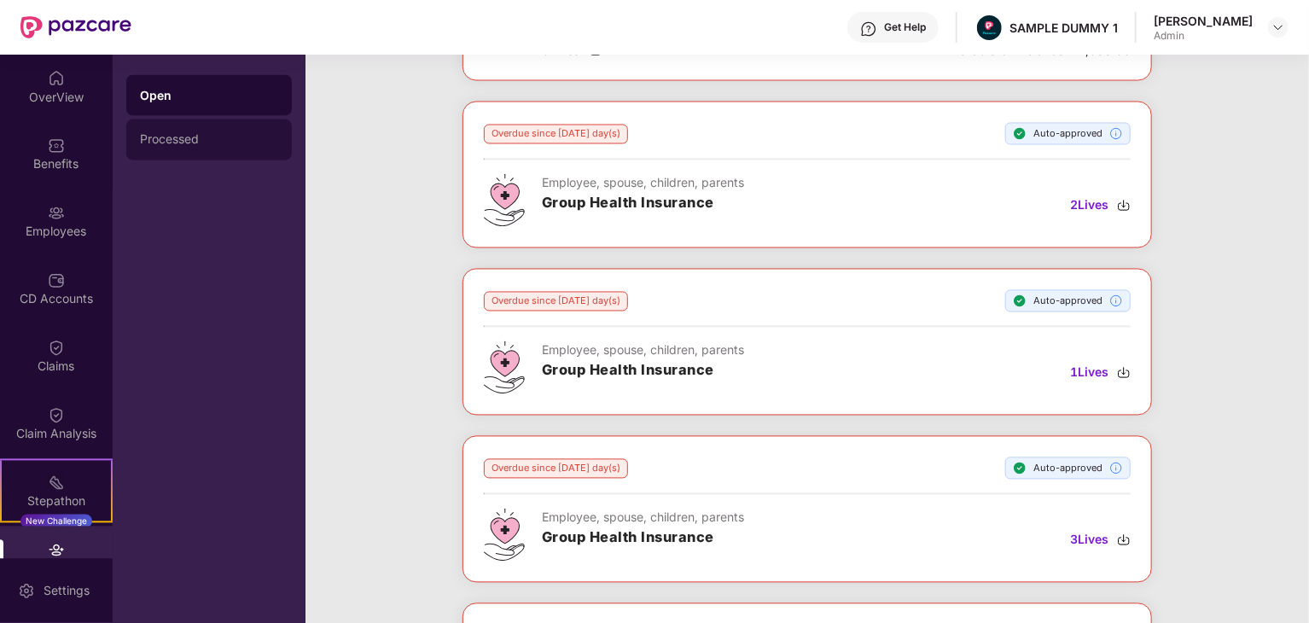
click at [192, 139] on div "Processed" at bounding box center [209, 140] width 138 height 14
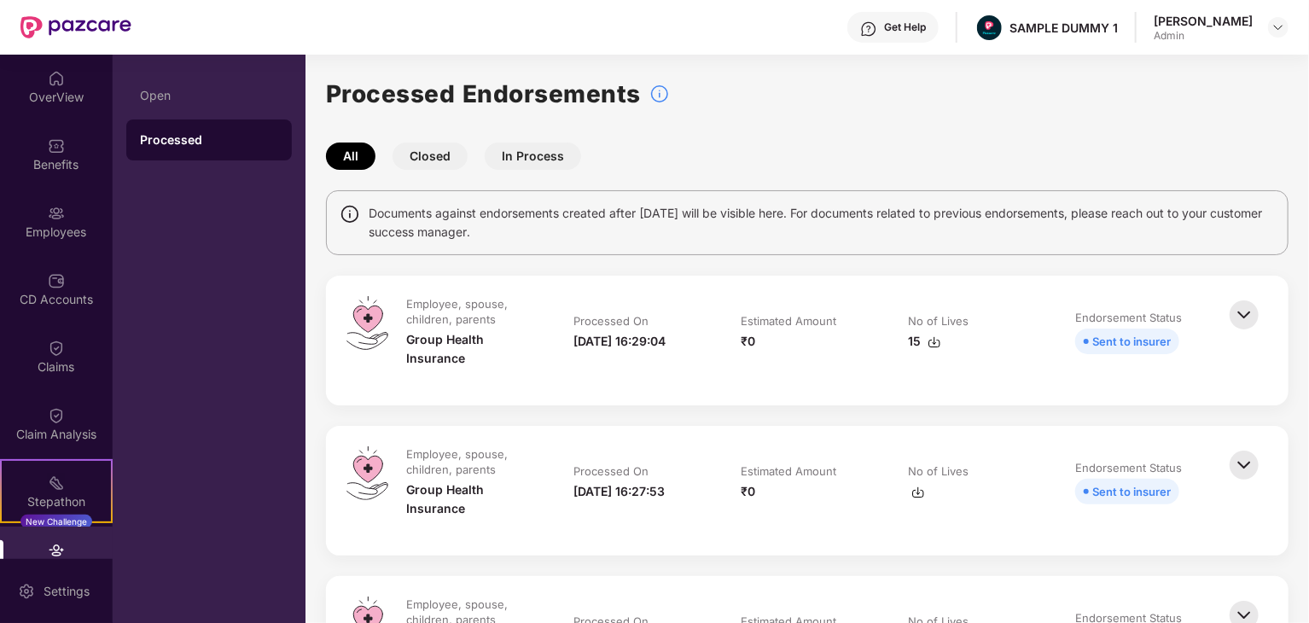
click at [1243, 317] on img at bounding box center [1245, 315] width 38 height 38
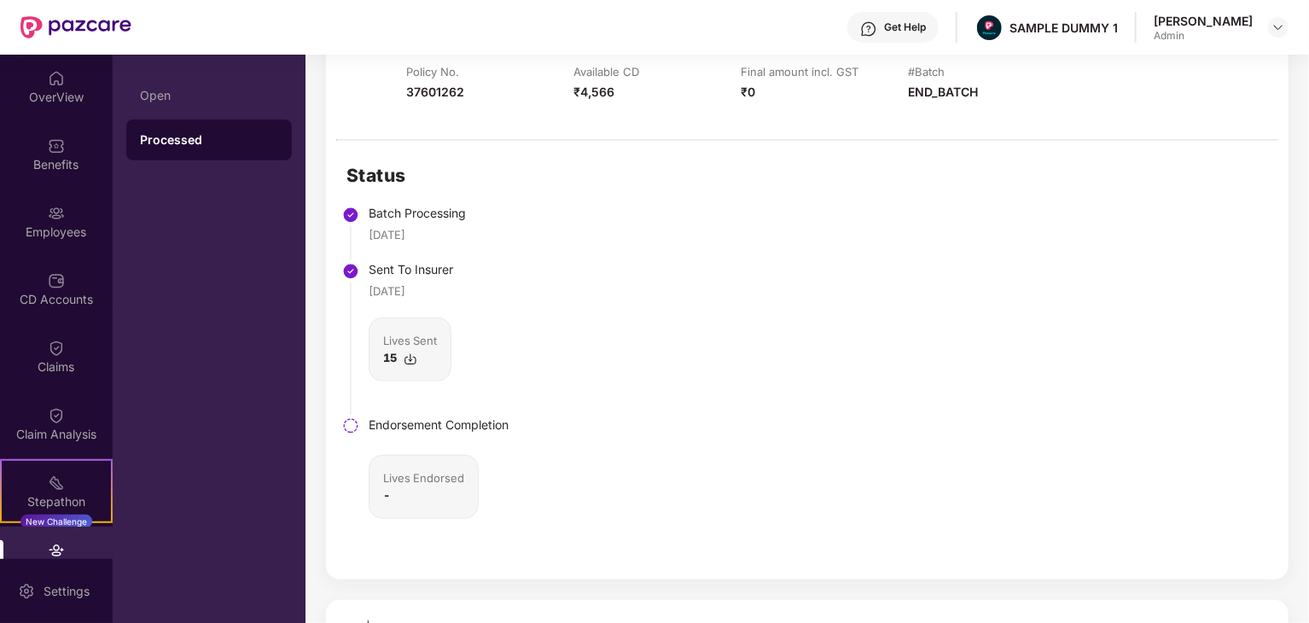
scroll to position [324, 0]
click at [413, 356] on img at bounding box center [411, 357] width 14 height 14
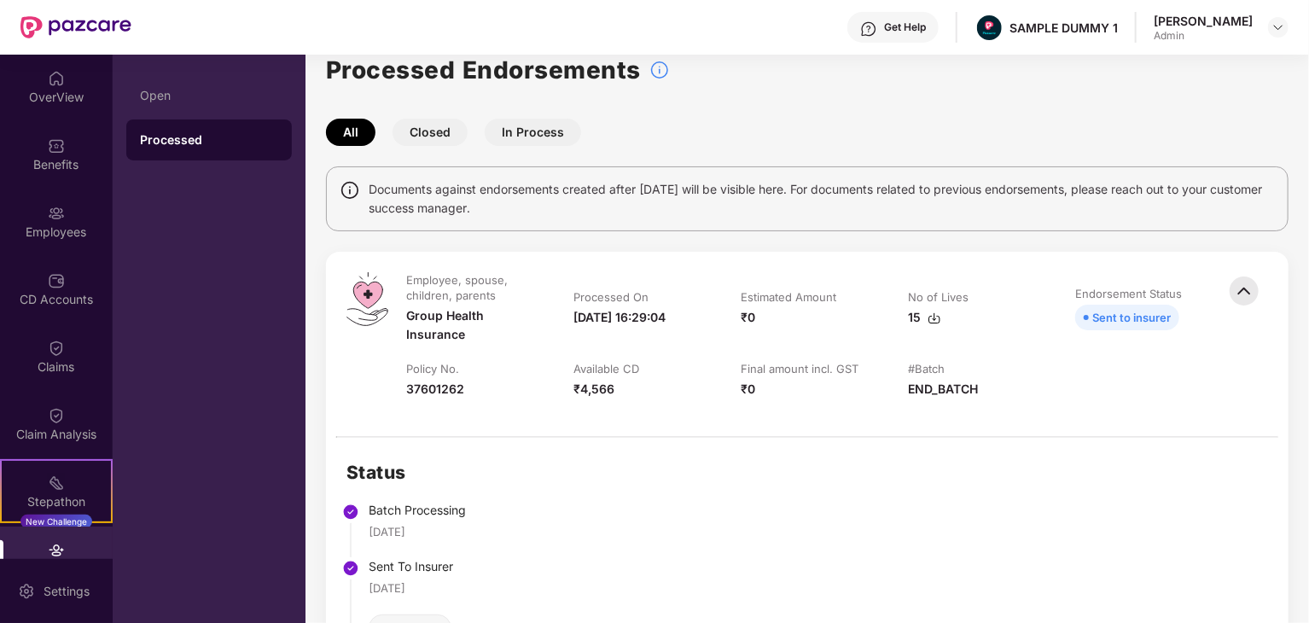
scroll to position [24, 0]
click at [1250, 287] on img at bounding box center [1245, 291] width 38 height 38
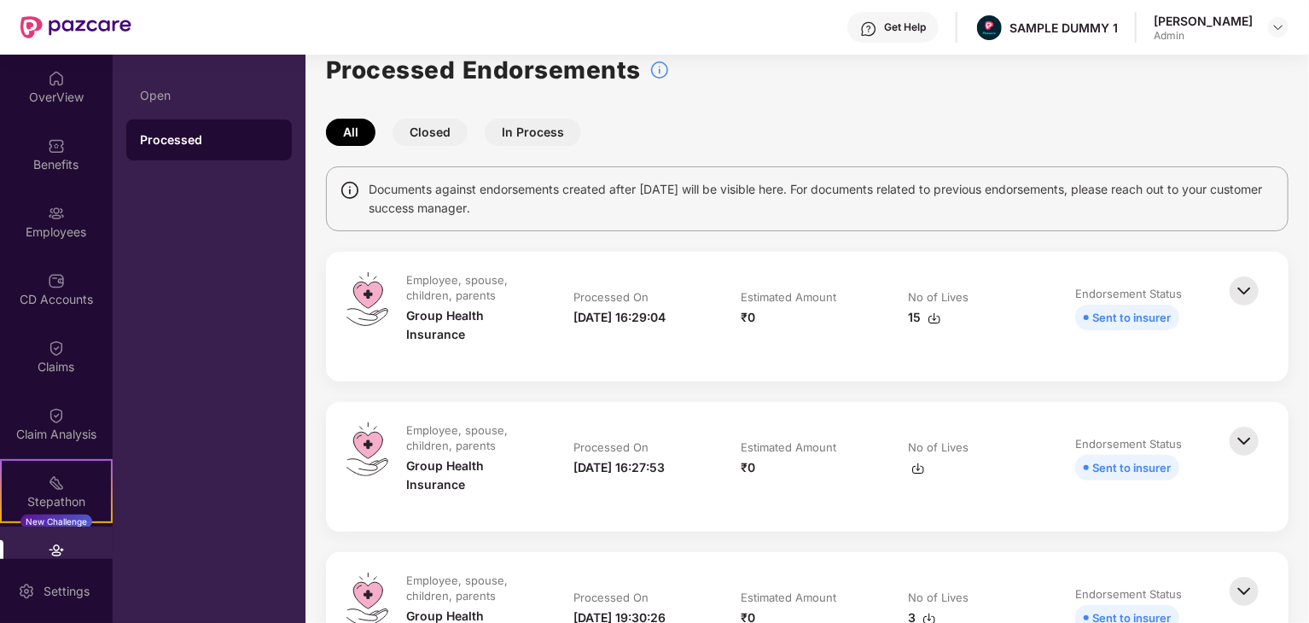
click at [427, 129] on button "Closed" at bounding box center [430, 132] width 75 height 27
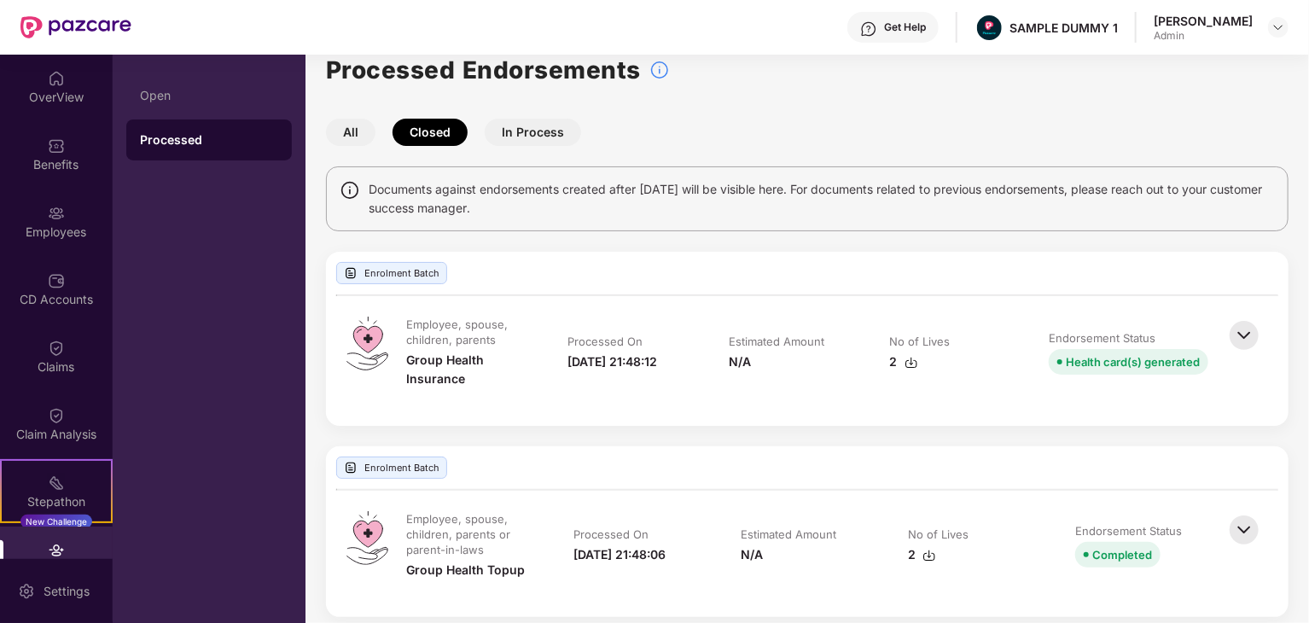
click at [1249, 332] on img at bounding box center [1245, 336] width 38 height 38
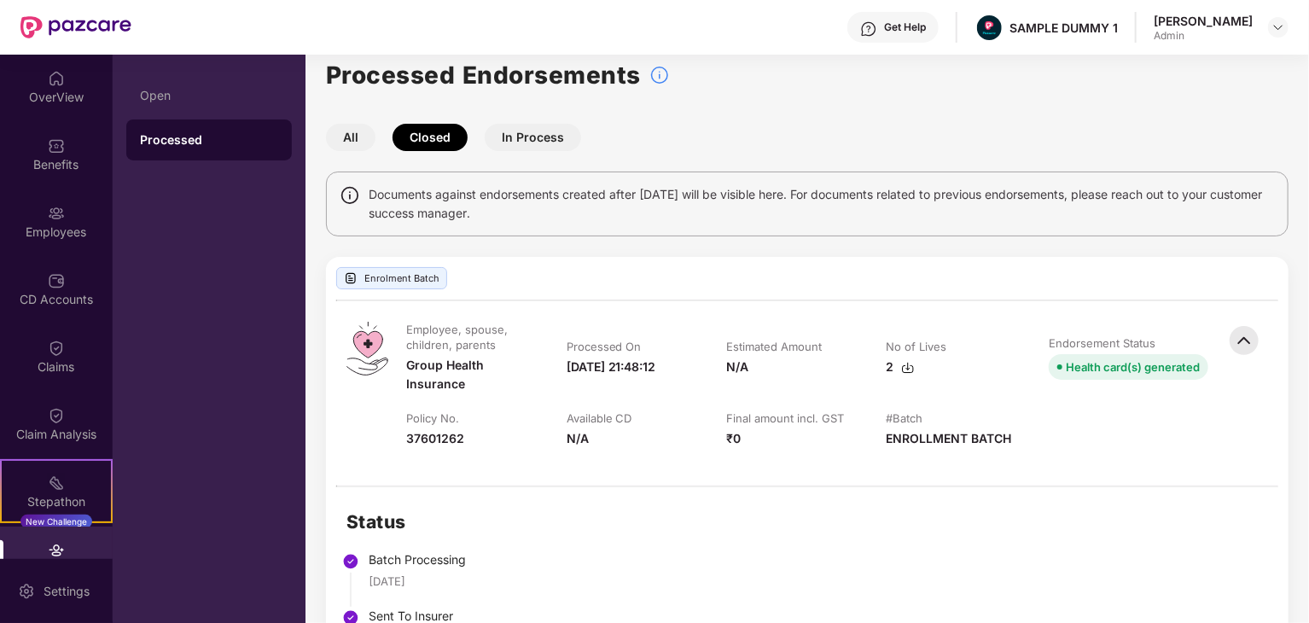
scroll to position [0, 0]
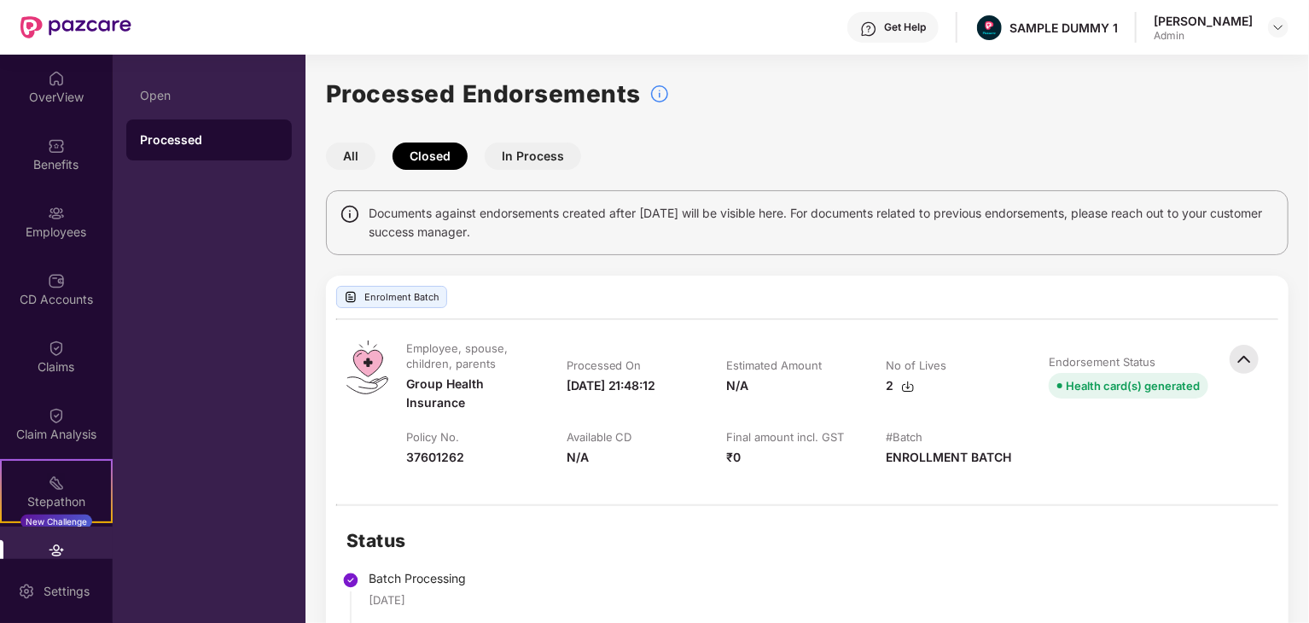
click at [510, 158] on button "In Process" at bounding box center [533, 156] width 96 height 27
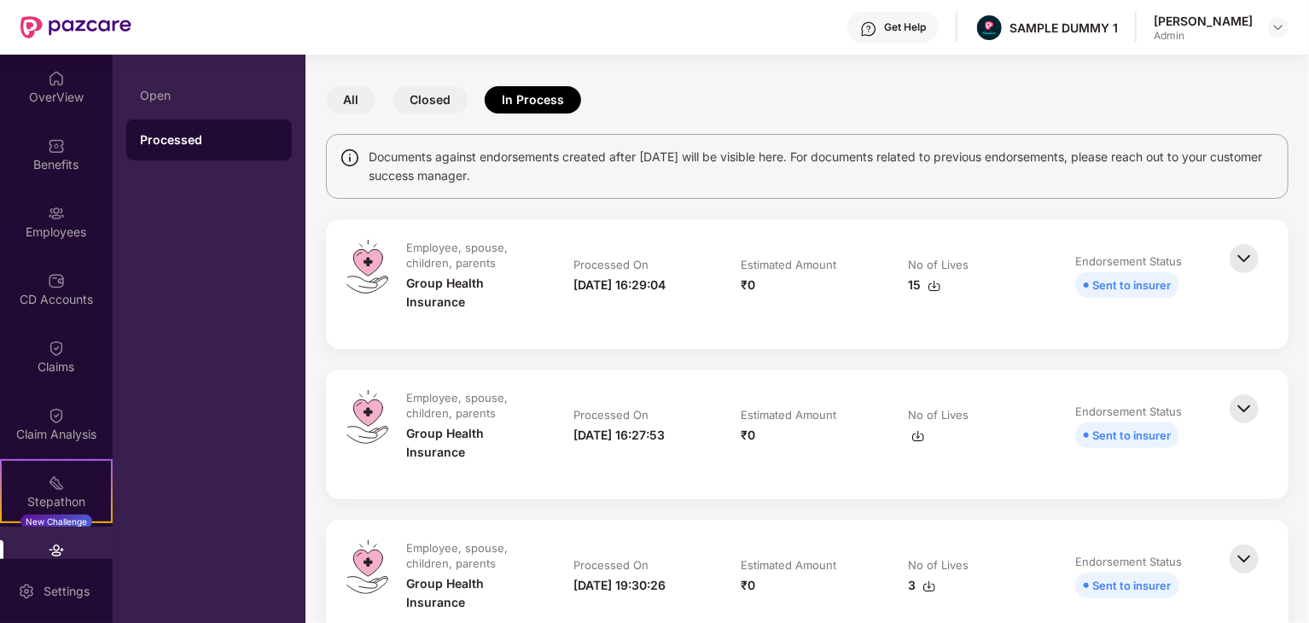
scroll to position [58, 0]
click at [1245, 251] on img at bounding box center [1245, 257] width 38 height 38
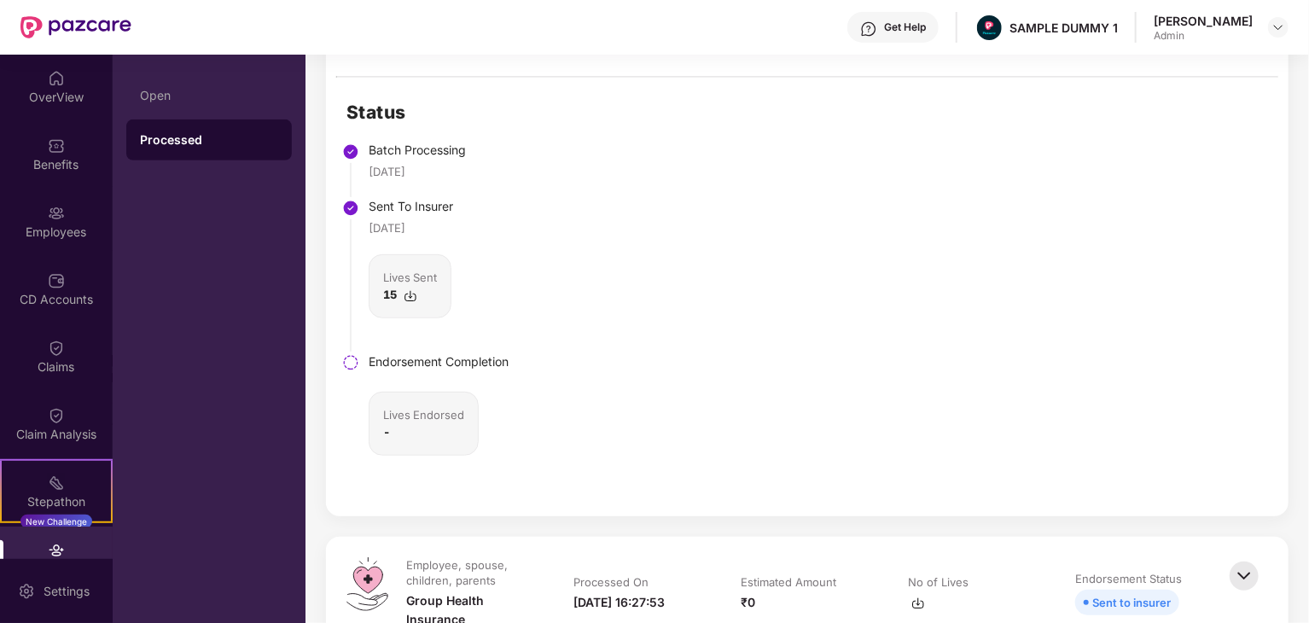
scroll to position [386, 0]
click at [45, 107] on div "OverView" at bounding box center [56, 87] width 113 height 64
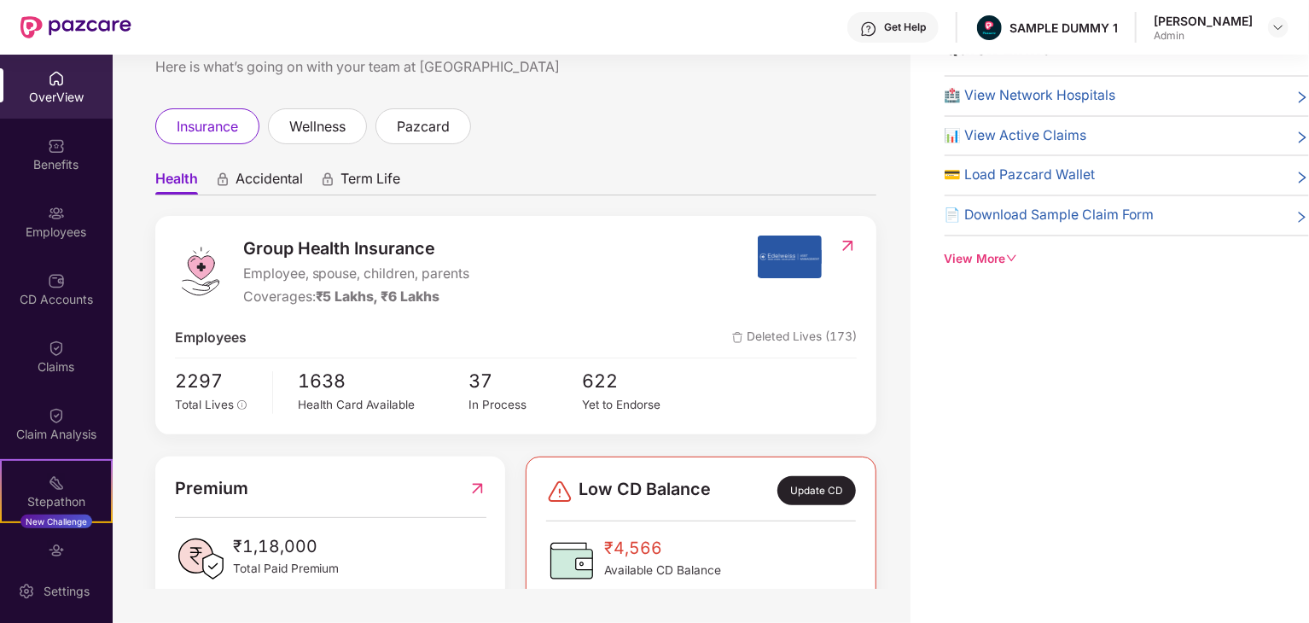
click at [986, 254] on div "View More" at bounding box center [1127, 259] width 364 height 19
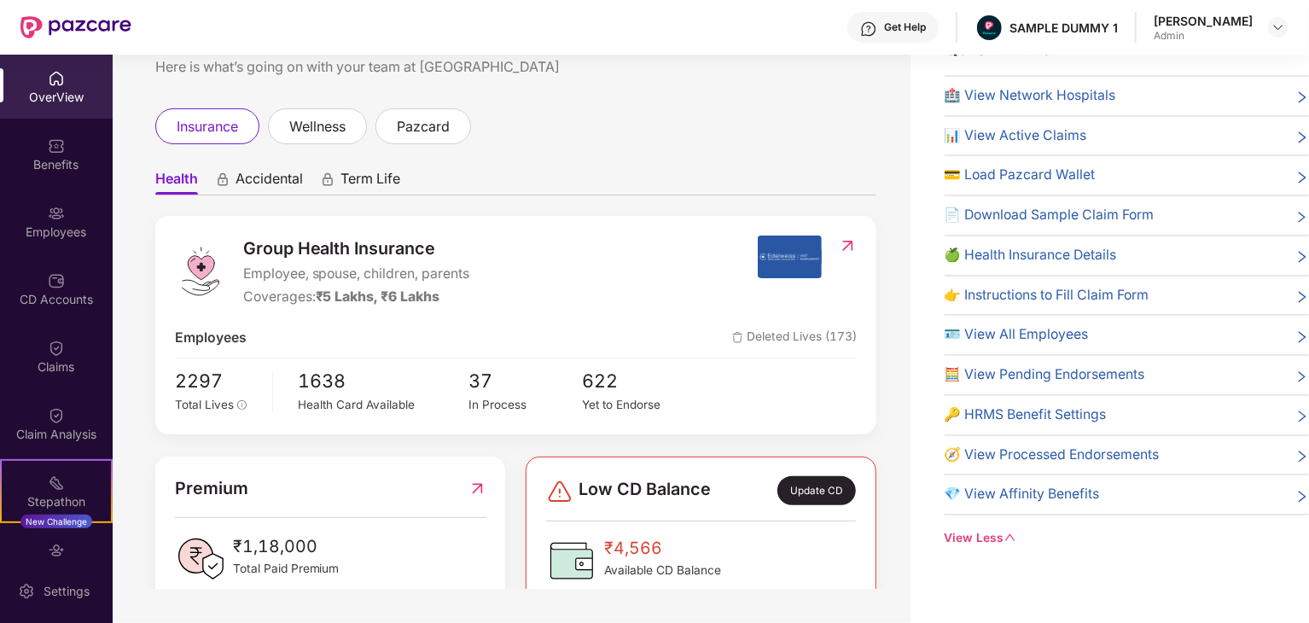
click at [1038, 412] on span "🔑 HRMS Benefit Settings" at bounding box center [1026, 415] width 162 height 21
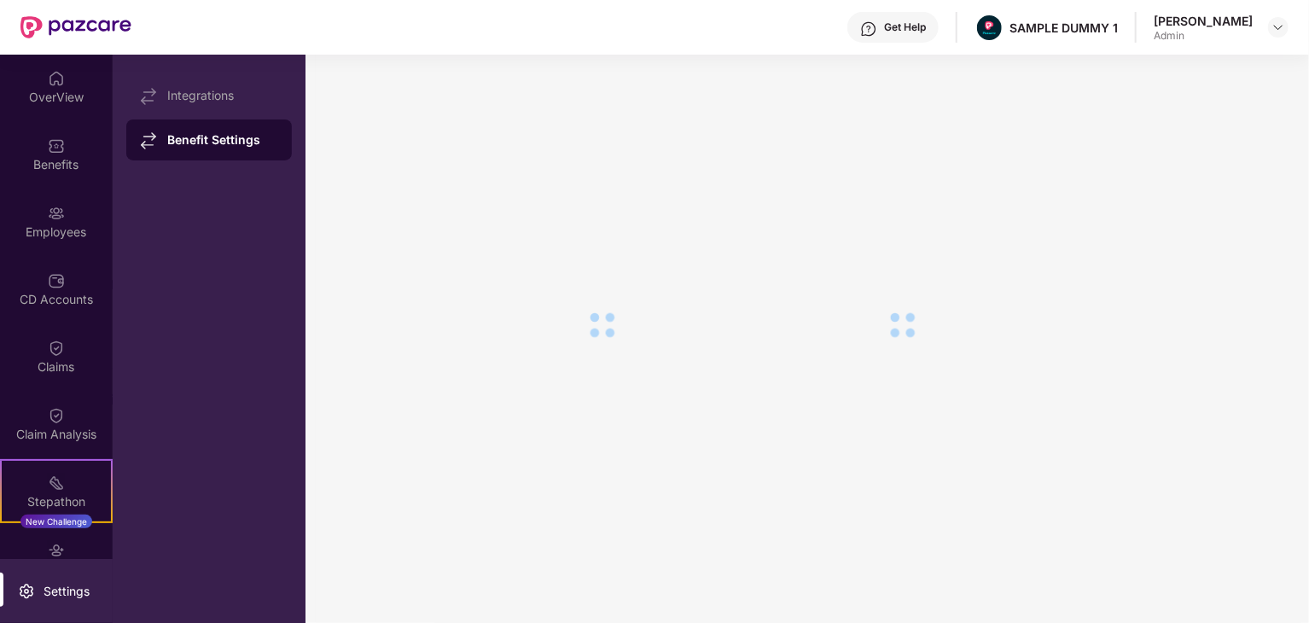
scroll to position [65, 0]
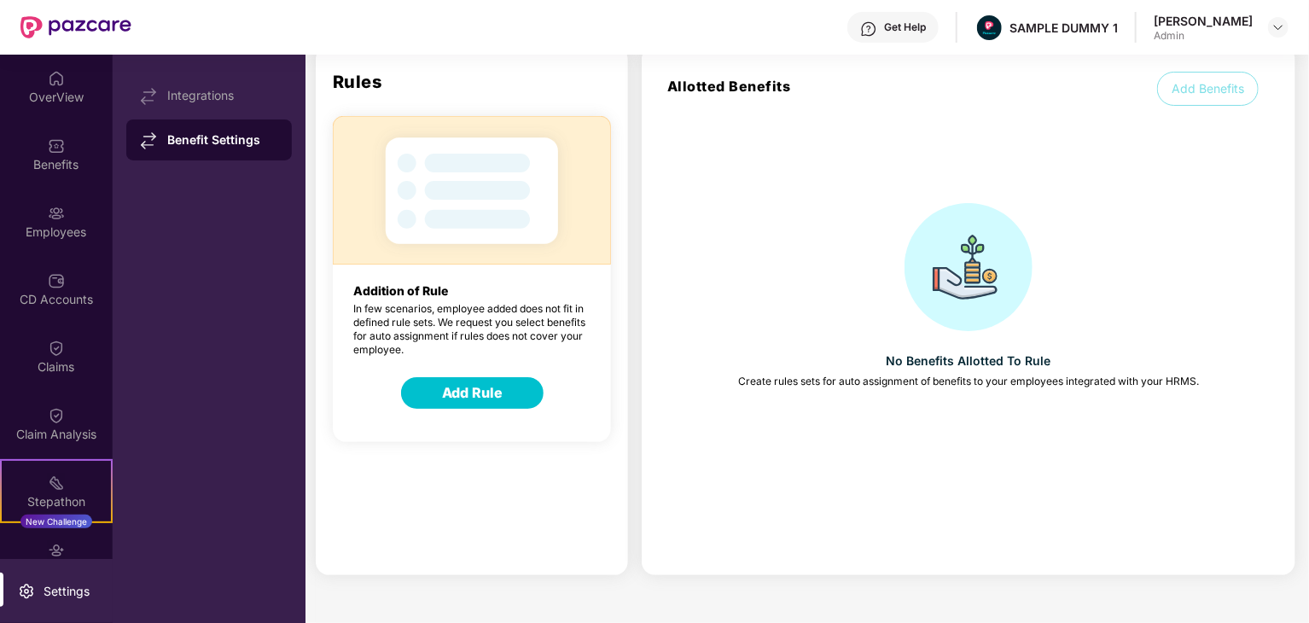
click at [484, 397] on button "Add Rule" at bounding box center [472, 393] width 143 height 32
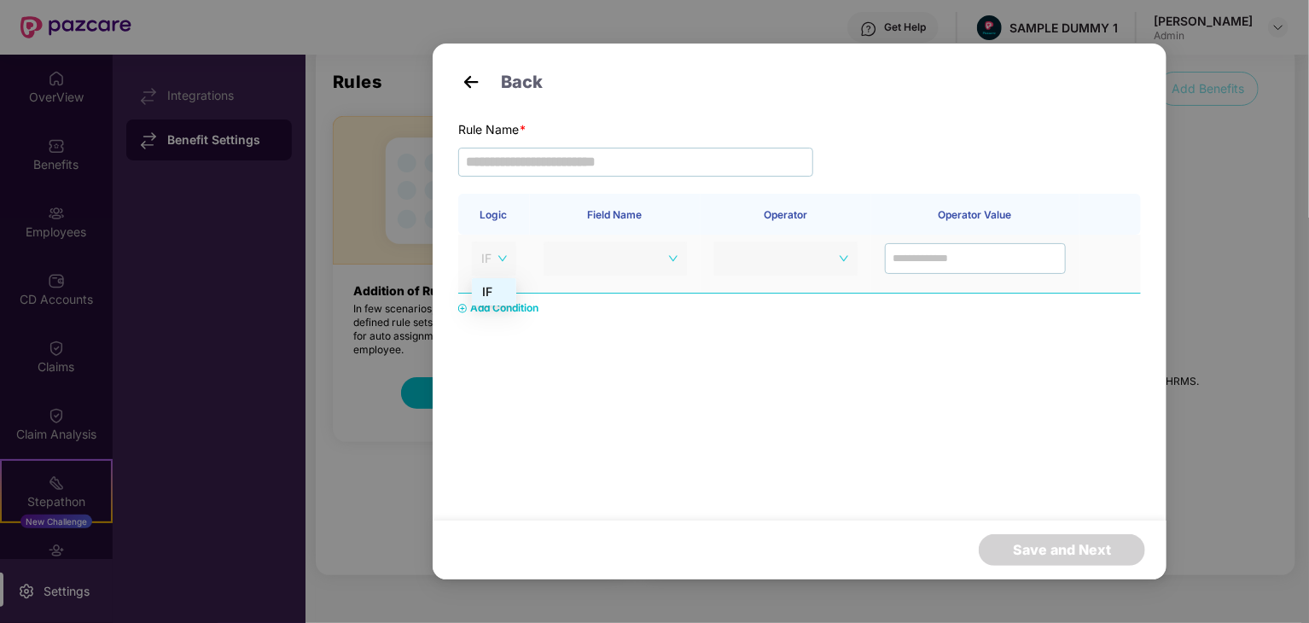
click at [501, 266] on span "IF" at bounding box center [494, 259] width 26 height 26
click at [597, 272] on span at bounding box center [611, 259] width 113 height 34
click at [742, 270] on span at bounding box center [786, 259] width 125 height 26
click at [673, 167] on input "text" at bounding box center [635, 162] width 355 height 29
type input "*"
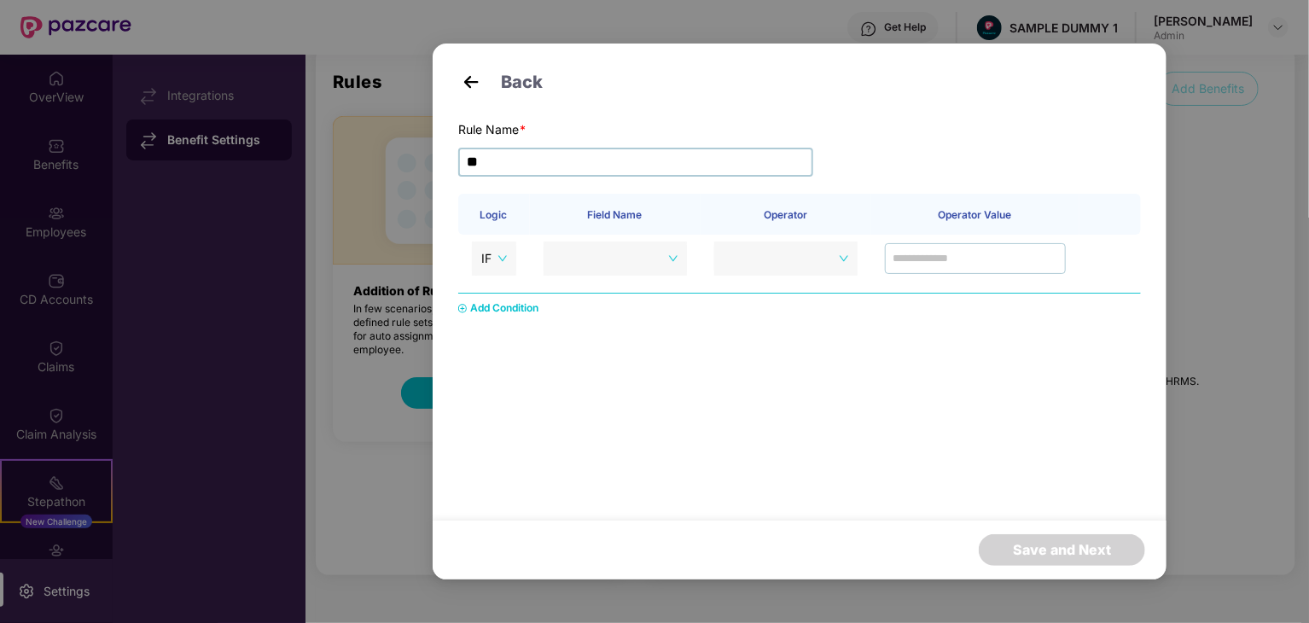
type input "*"
click at [471, 312] on div "Add Condition" at bounding box center [504, 308] width 68 height 16
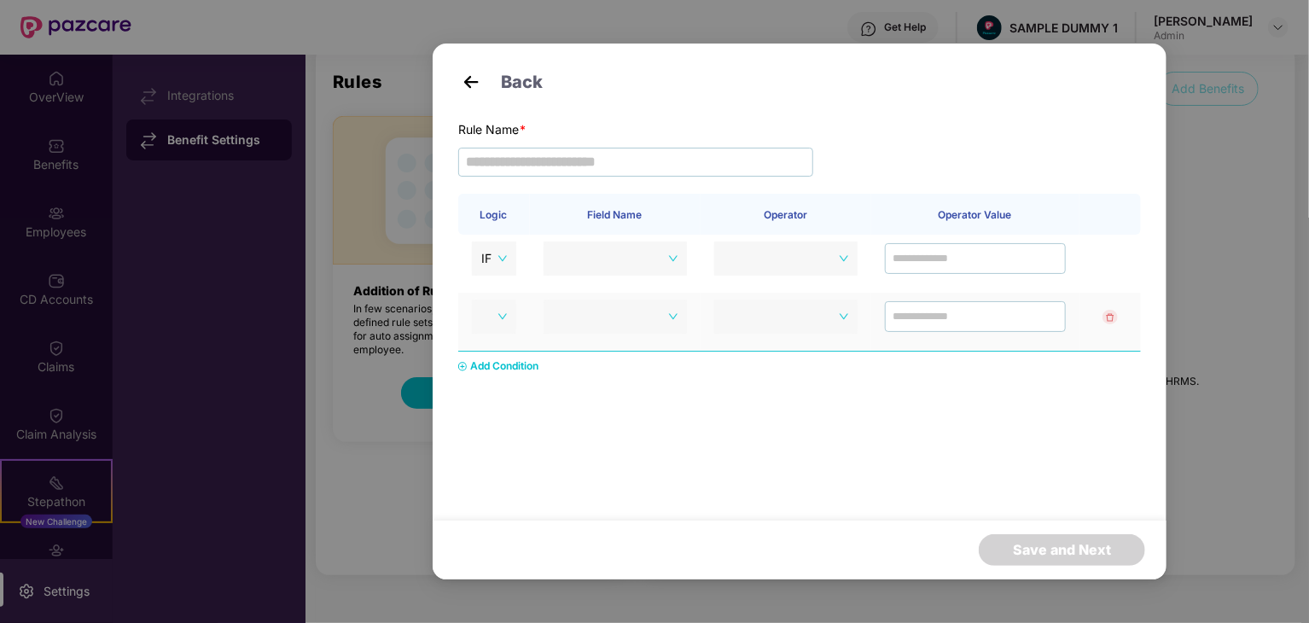
click at [1110, 316] on img at bounding box center [1110, 317] width 15 height 15
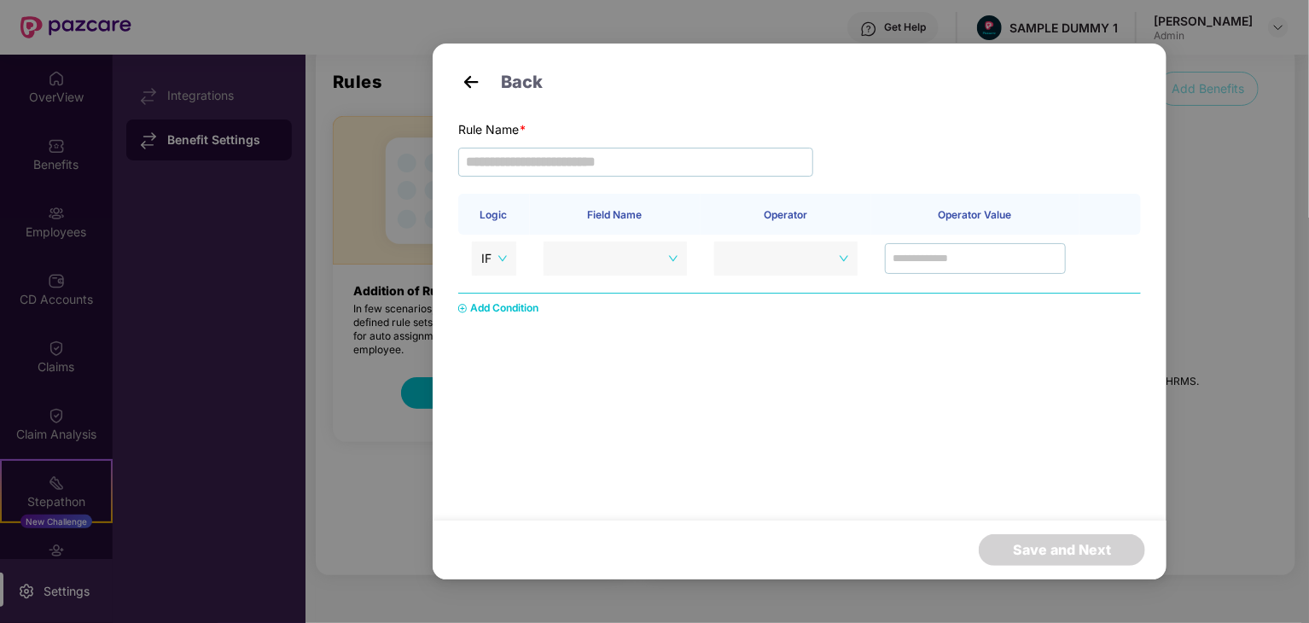
click at [1277, 184] on div "Back Rule Name * Logic Field Name Operator Operator Value IF Add Condition Save…" at bounding box center [654, 311] width 1309 height 623
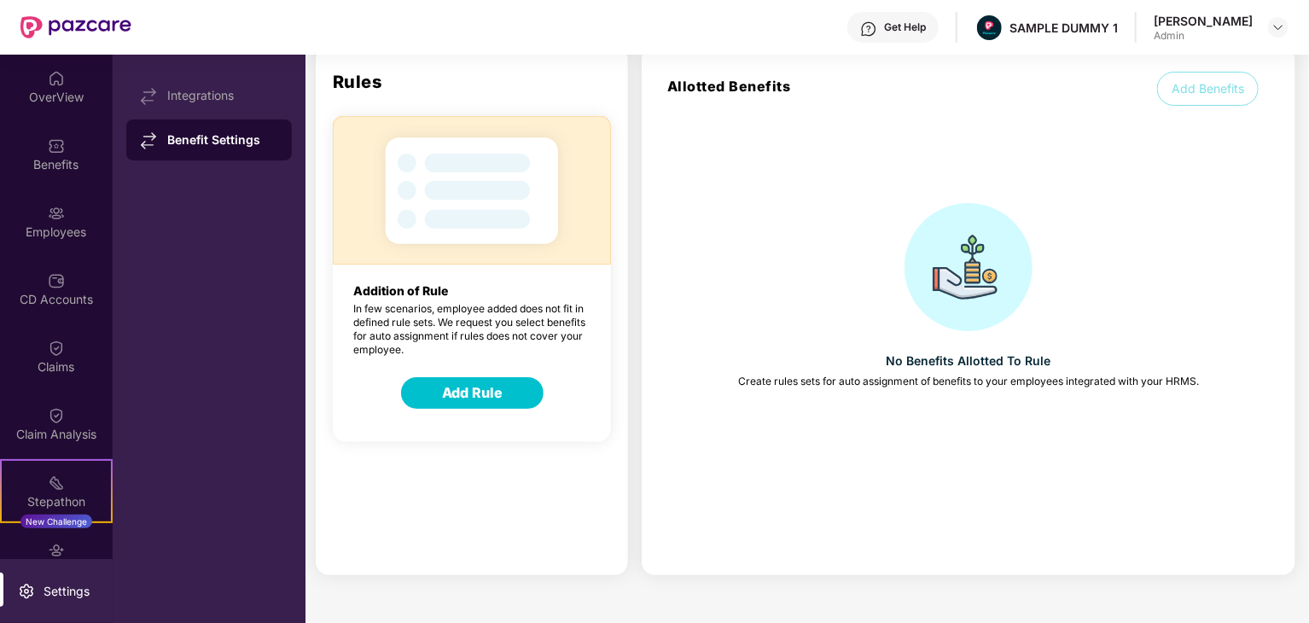
click at [1219, 96] on button "Add Benefits" at bounding box center [1208, 89] width 102 height 34
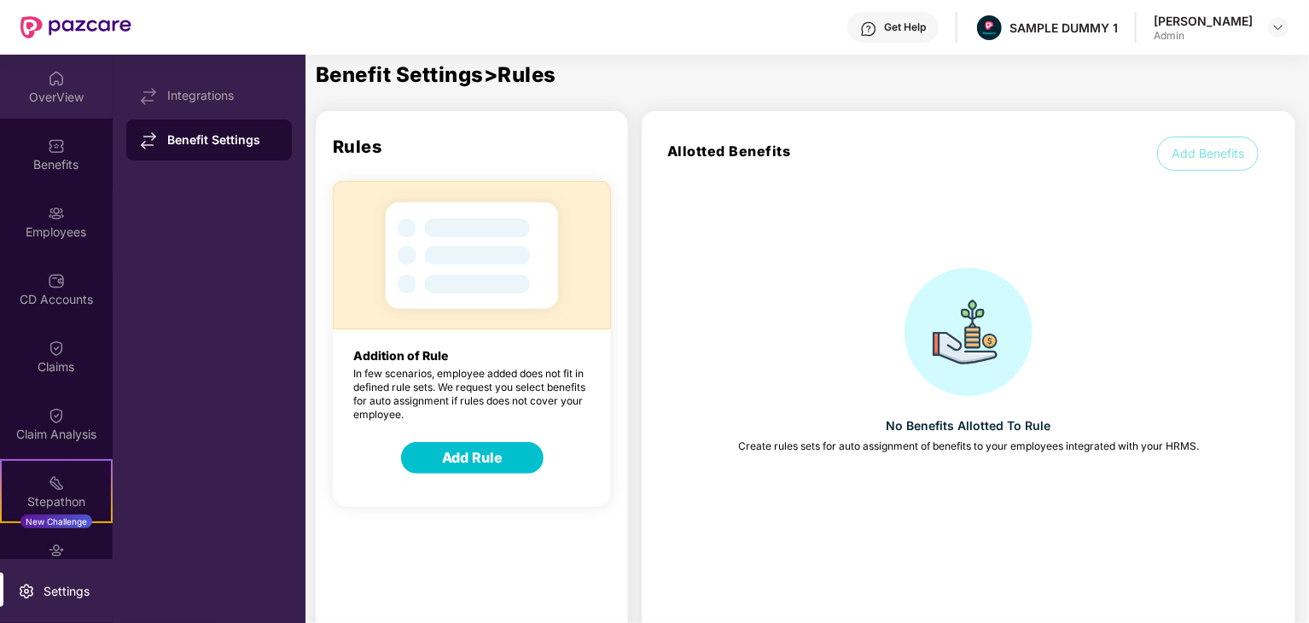
click at [61, 114] on div "OverView" at bounding box center [56, 87] width 113 height 64
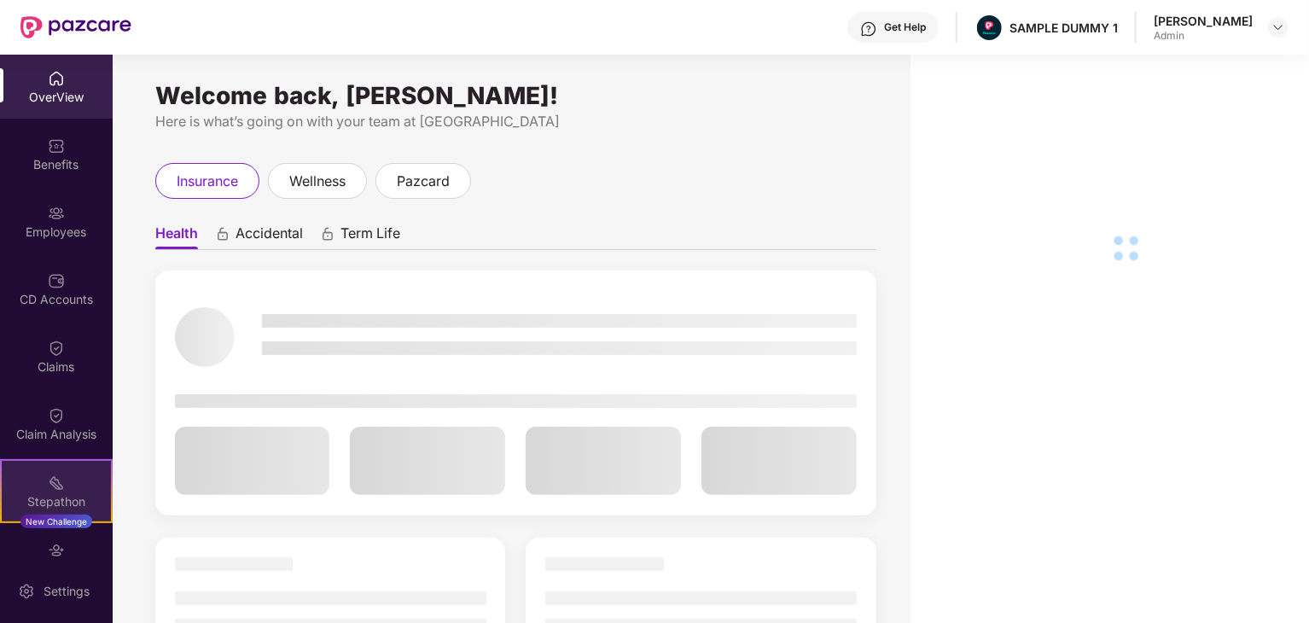
click at [40, 486] on div "Stepathon New Challenge" at bounding box center [56, 491] width 113 height 64
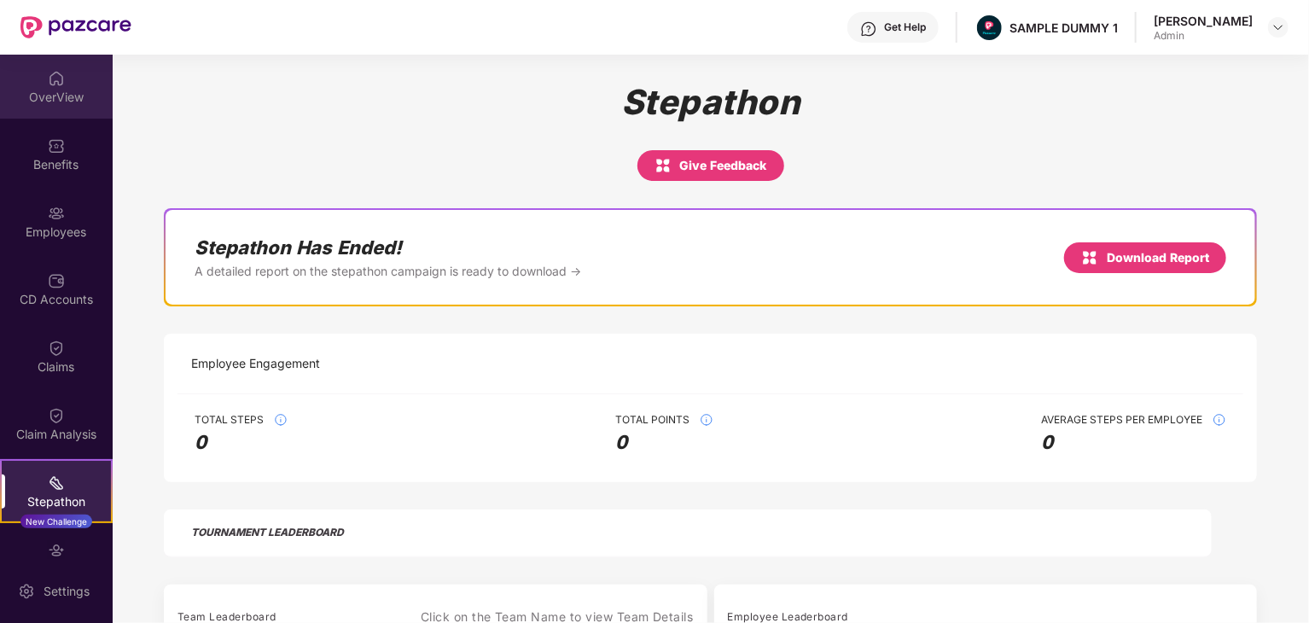
click at [60, 102] on div "OverView" at bounding box center [56, 97] width 113 height 17
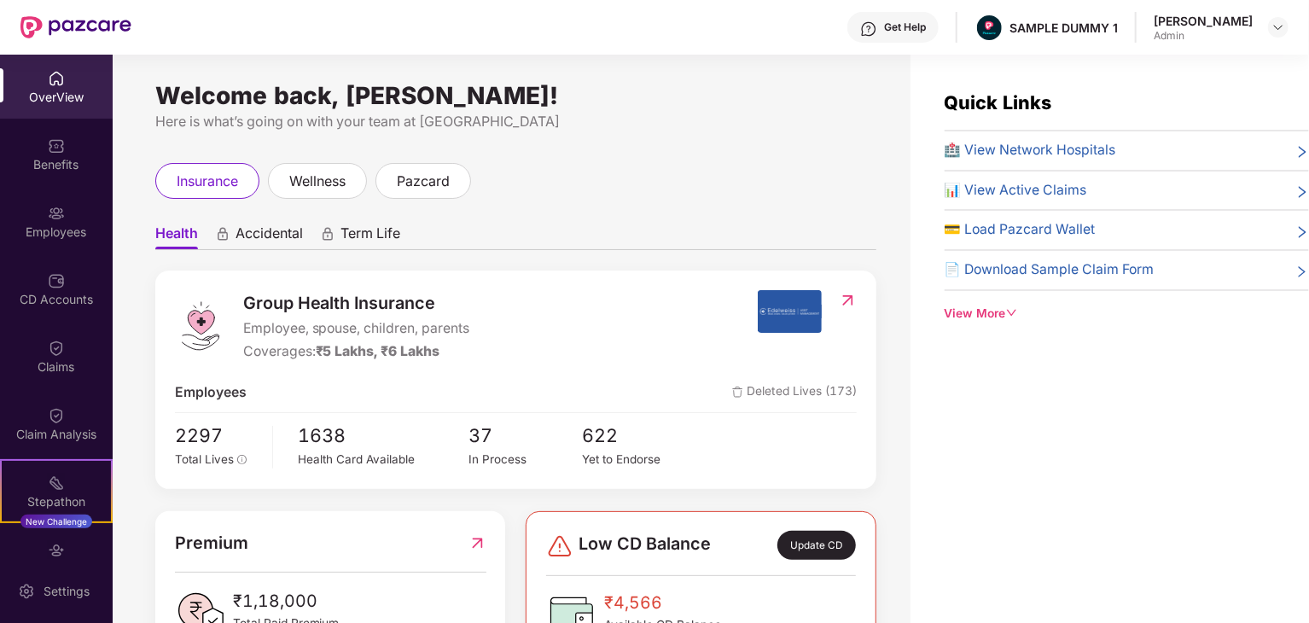
click at [997, 318] on div "View More" at bounding box center [1127, 314] width 364 height 19
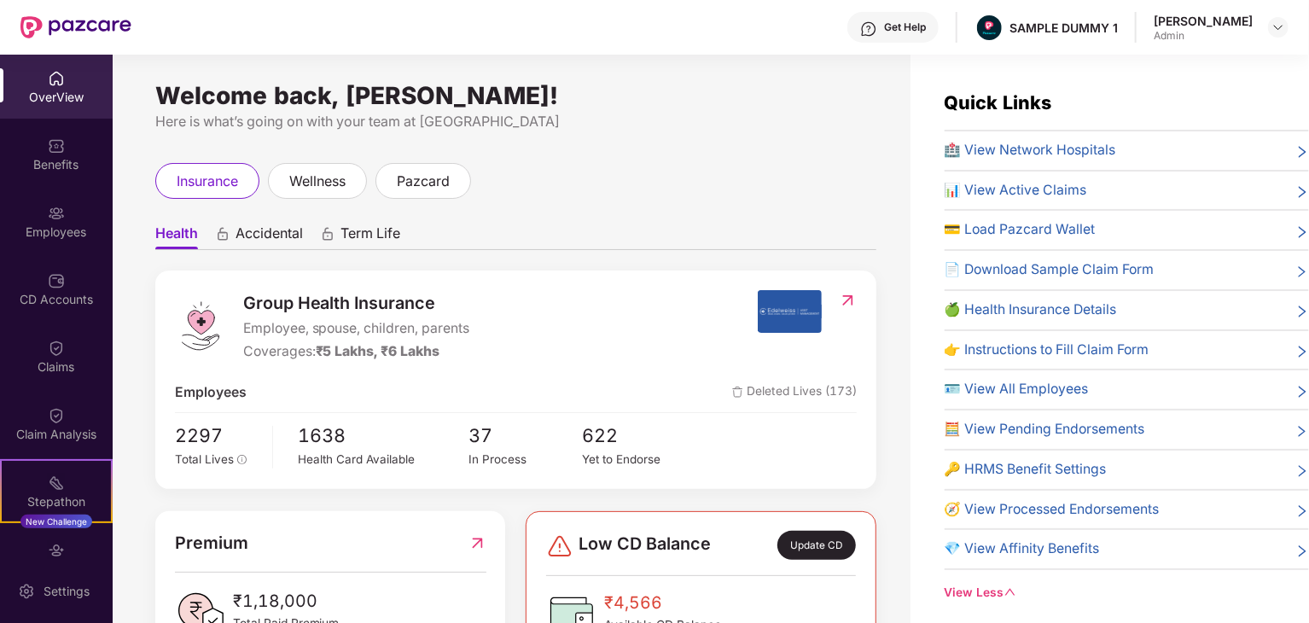
scroll to position [55, 0]
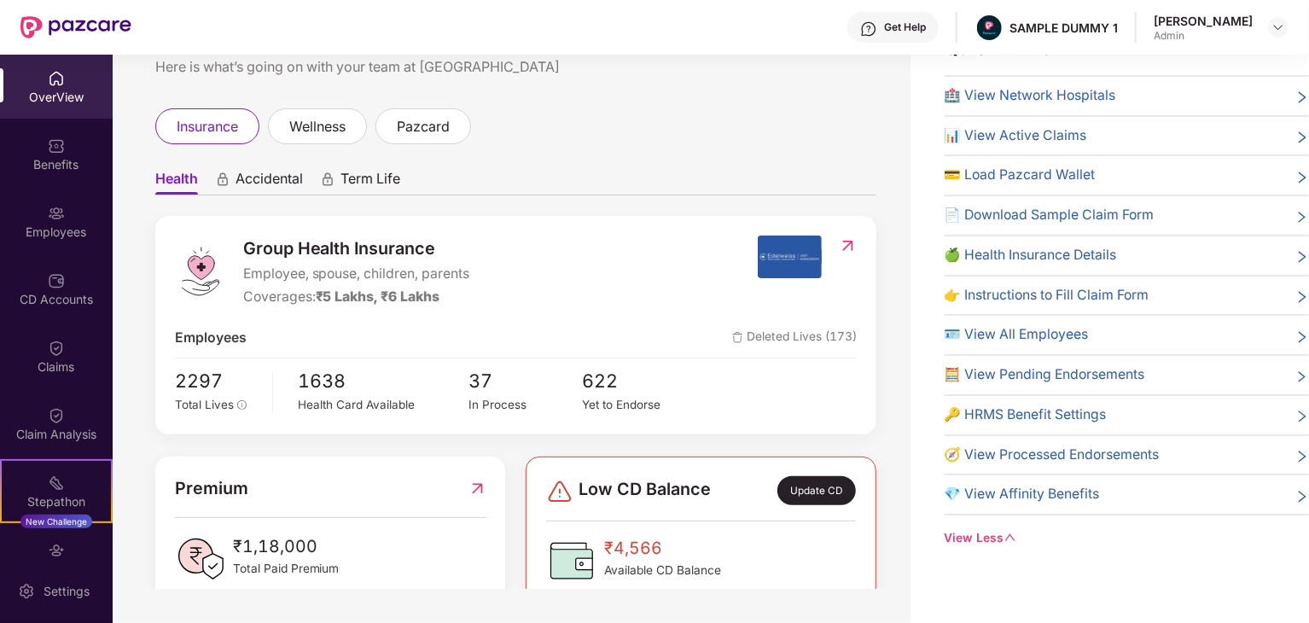
click at [1076, 447] on span "🧭 View Processed Endorsements" at bounding box center [1052, 455] width 215 height 21
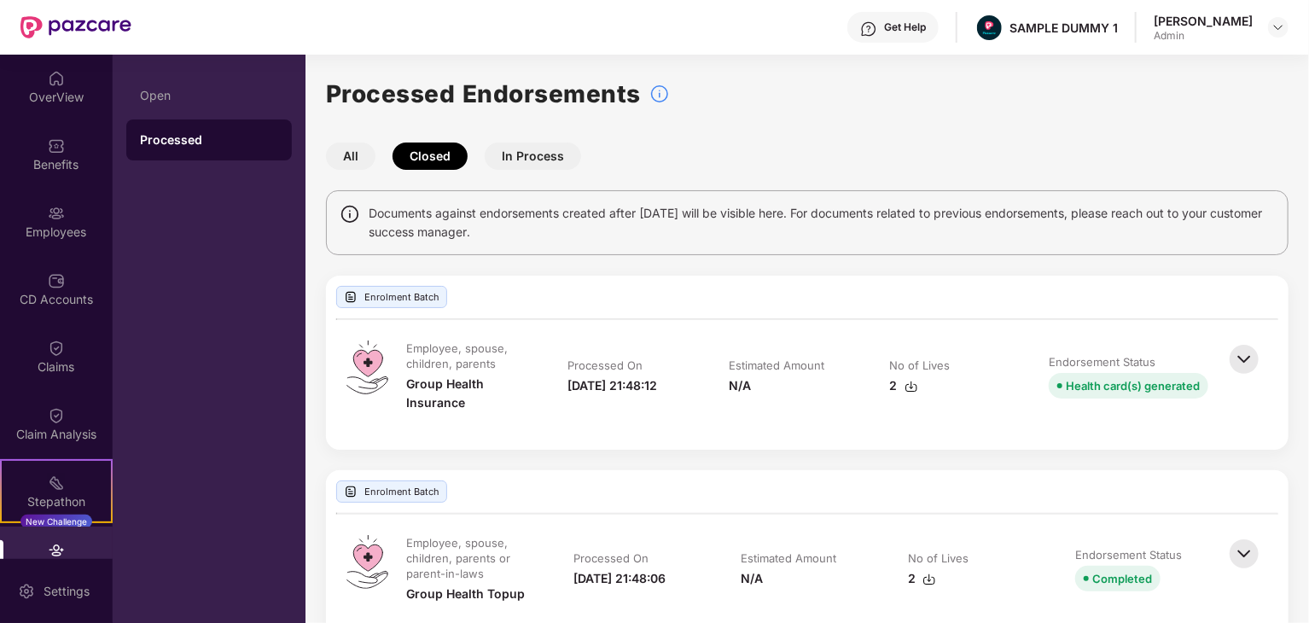
click at [551, 152] on button "In Process" at bounding box center [533, 156] width 96 height 27
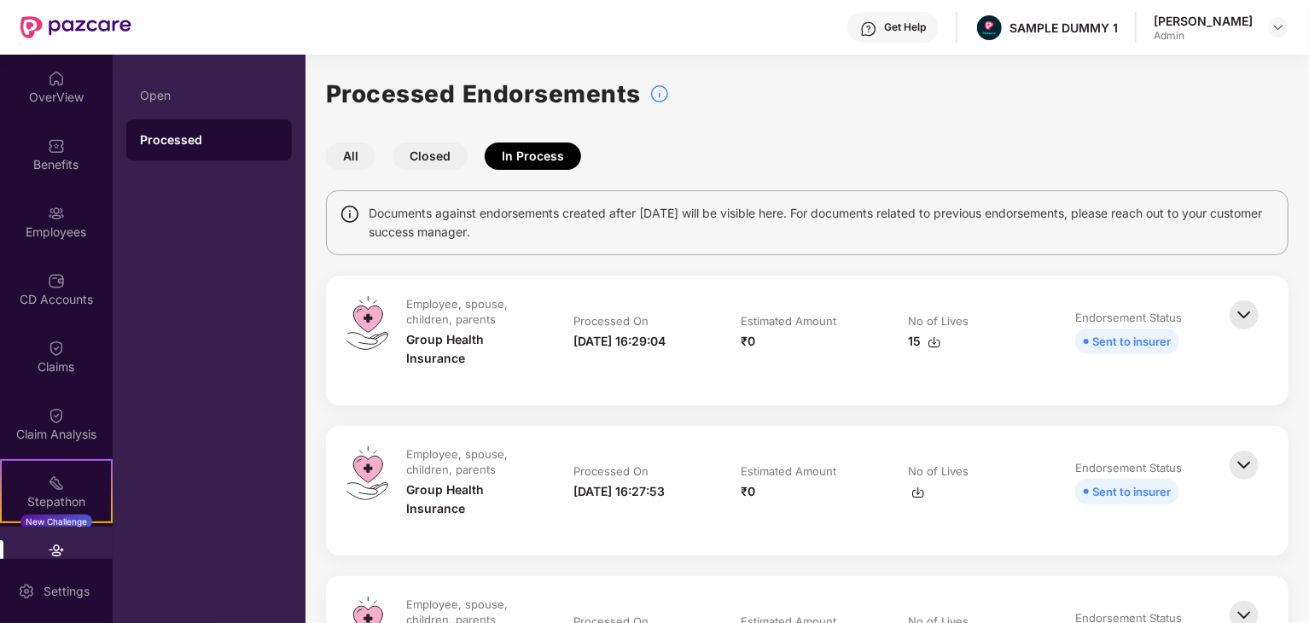
click at [441, 158] on button "Closed" at bounding box center [430, 156] width 75 height 27
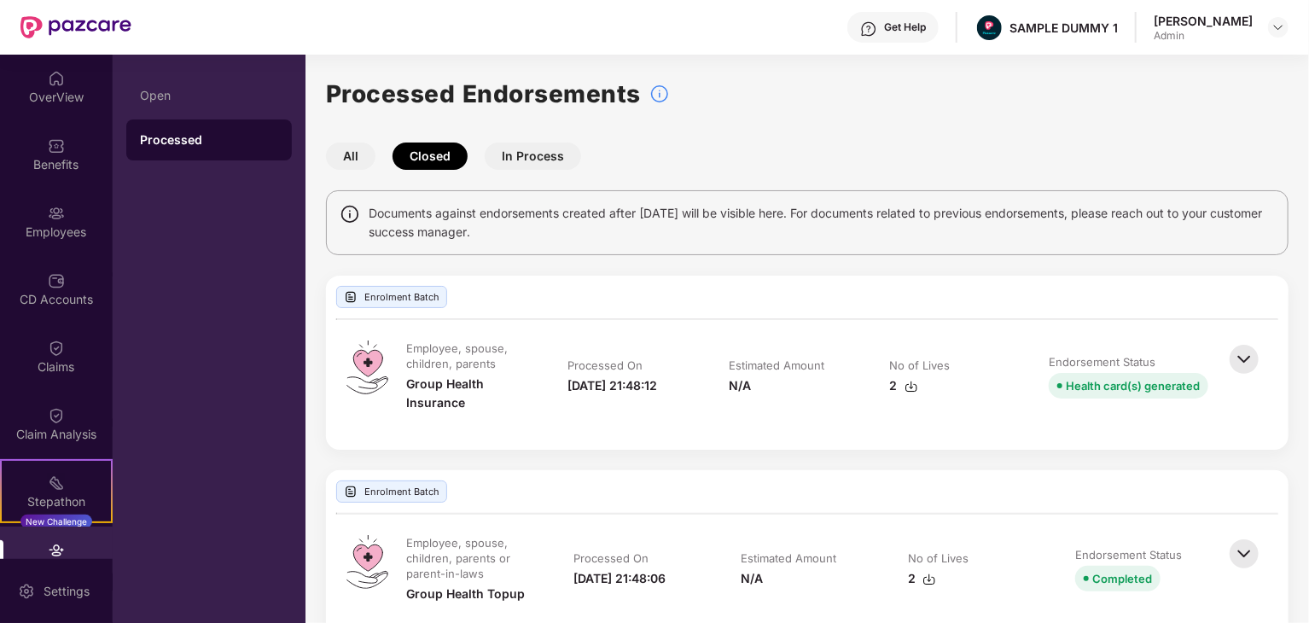
click at [1236, 361] on img at bounding box center [1245, 360] width 38 height 38
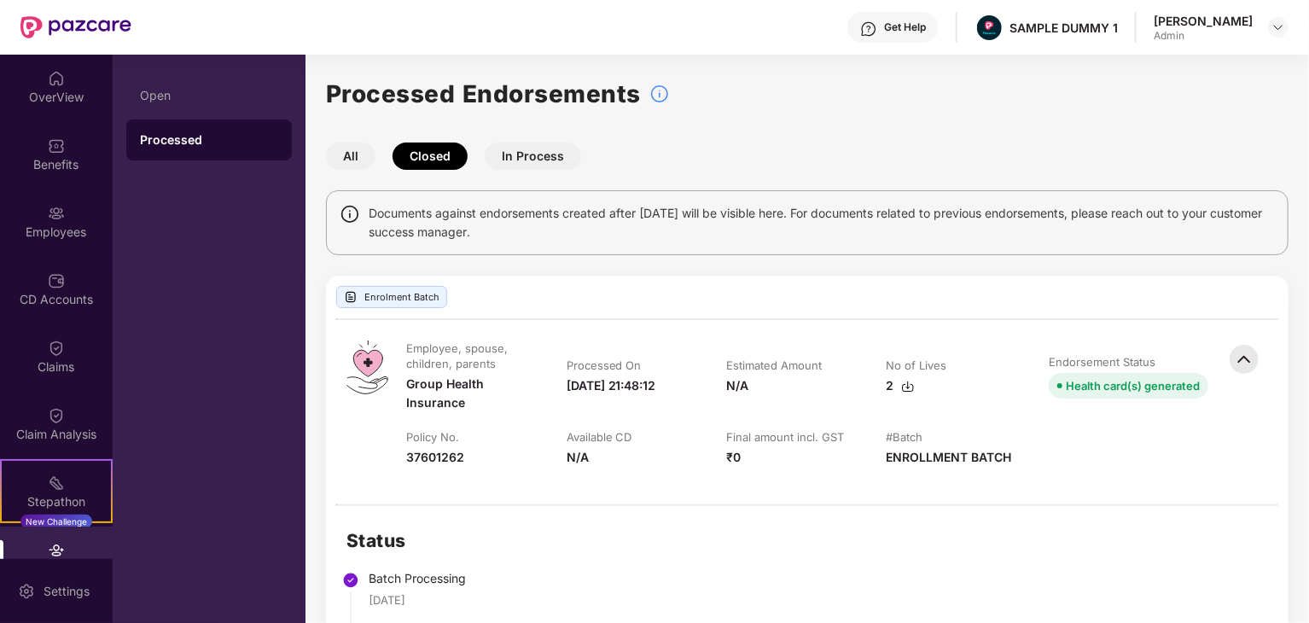
click at [225, 55] on div "Open Processed" at bounding box center [209, 339] width 193 height 568
click at [168, 90] on div "Open" at bounding box center [209, 96] width 138 height 14
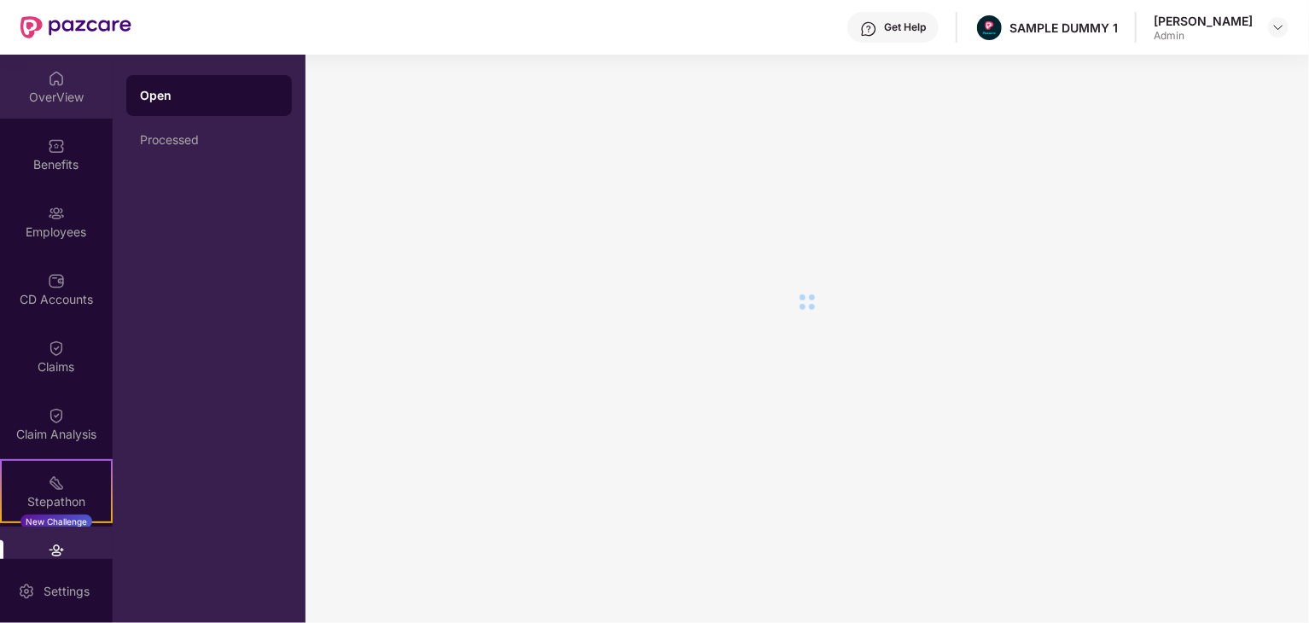
click at [60, 106] on div "OverView" at bounding box center [56, 87] width 113 height 64
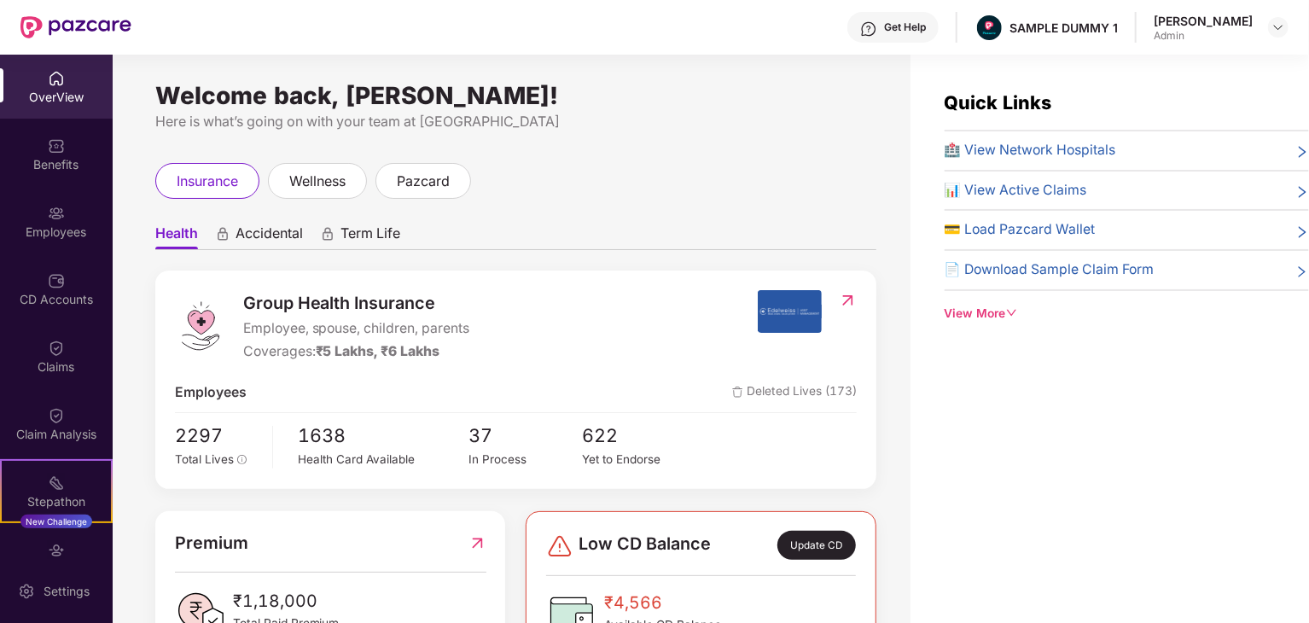
click at [970, 316] on div "View More" at bounding box center [1127, 314] width 364 height 19
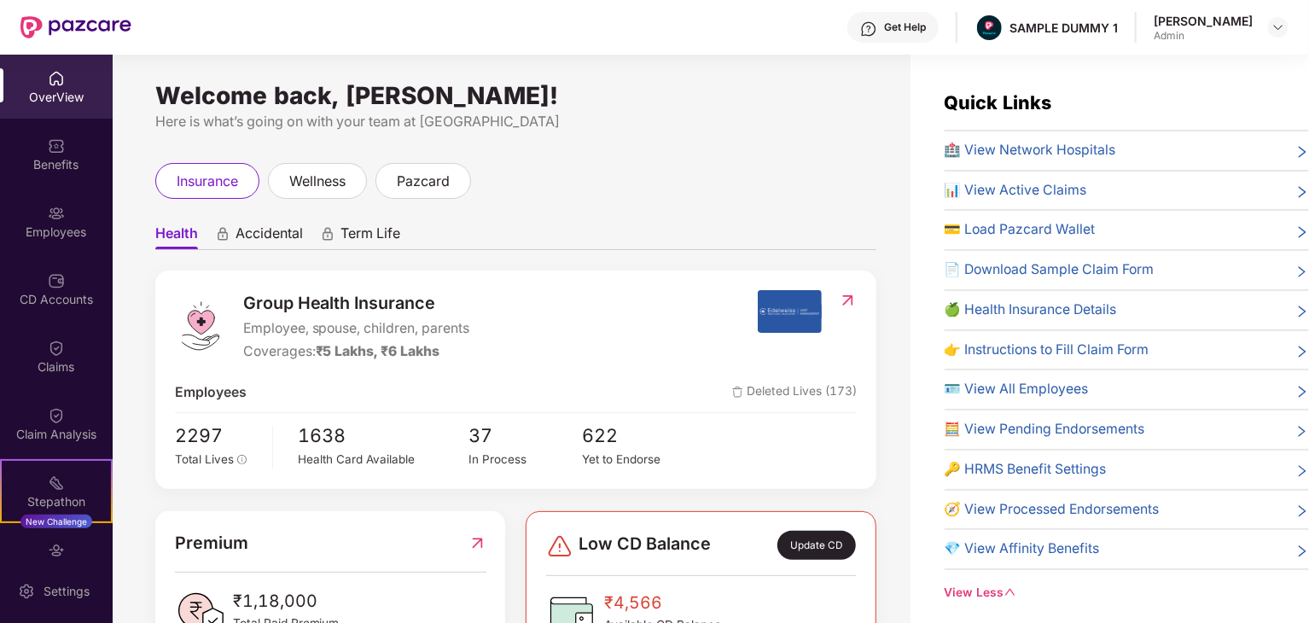
scroll to position [55, 0]
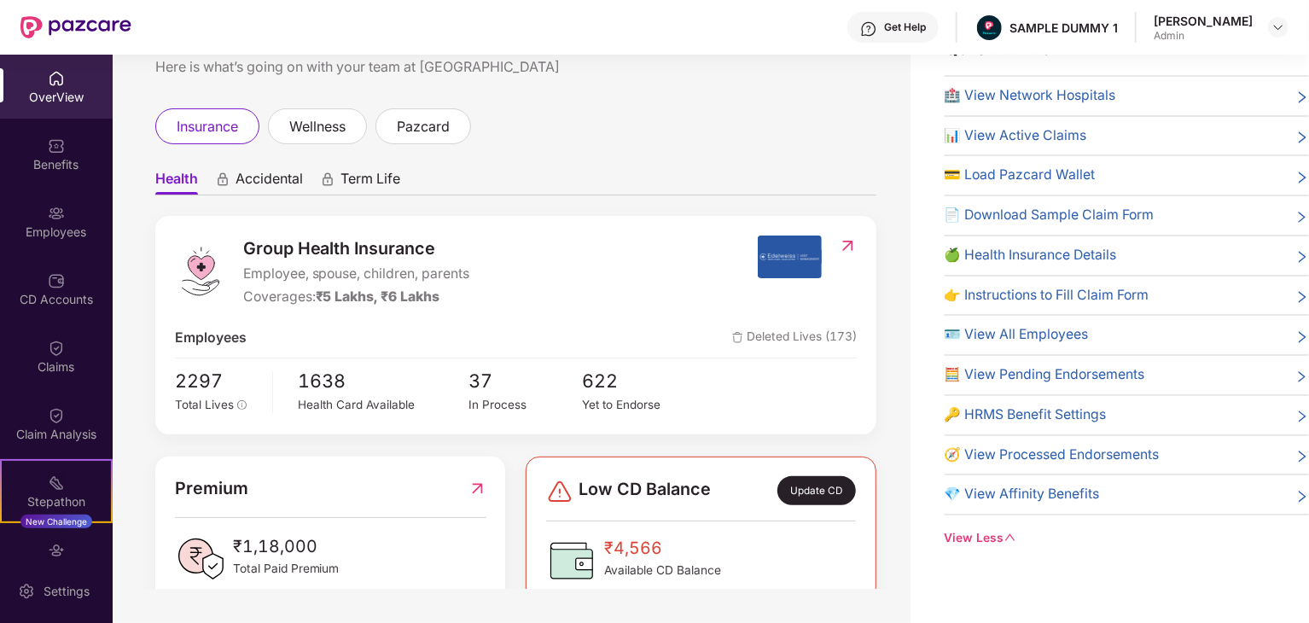
click at [1057, 492] on span "💎 View Affinity Benefits" at bounding box center [1022, 494] width 155 height 21
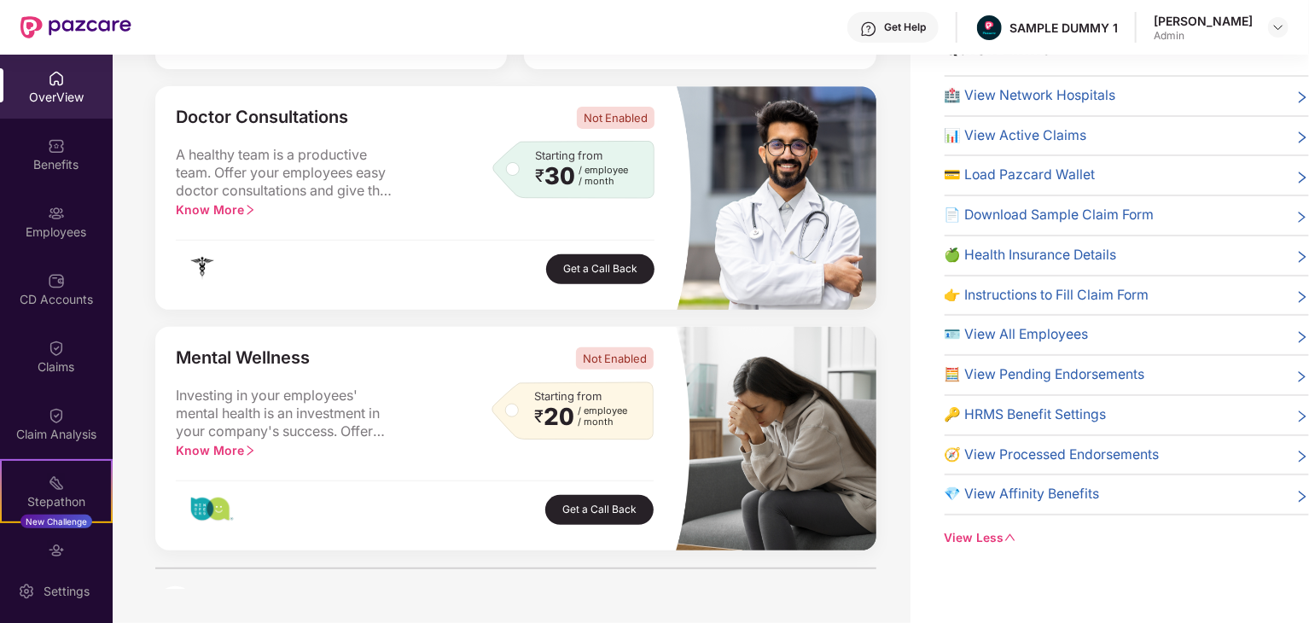
scroll to position [0, 0]
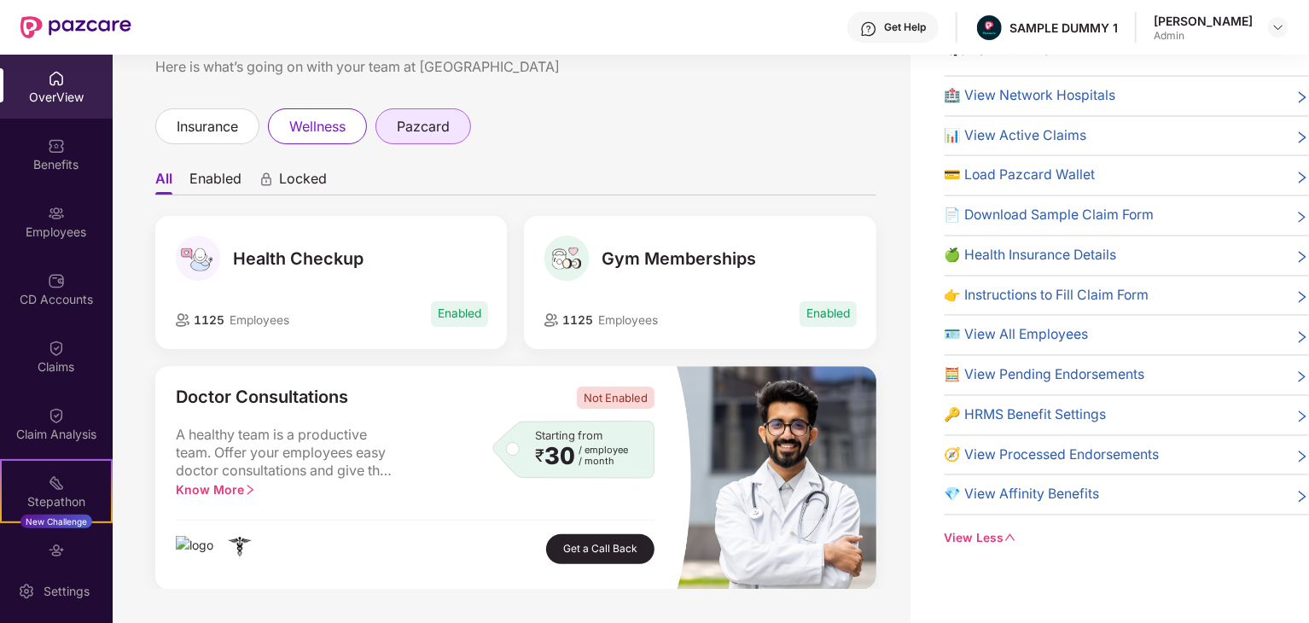
click at [425, 121] on span "pazcard" at bounding box center [423, 126] width 53 height 21
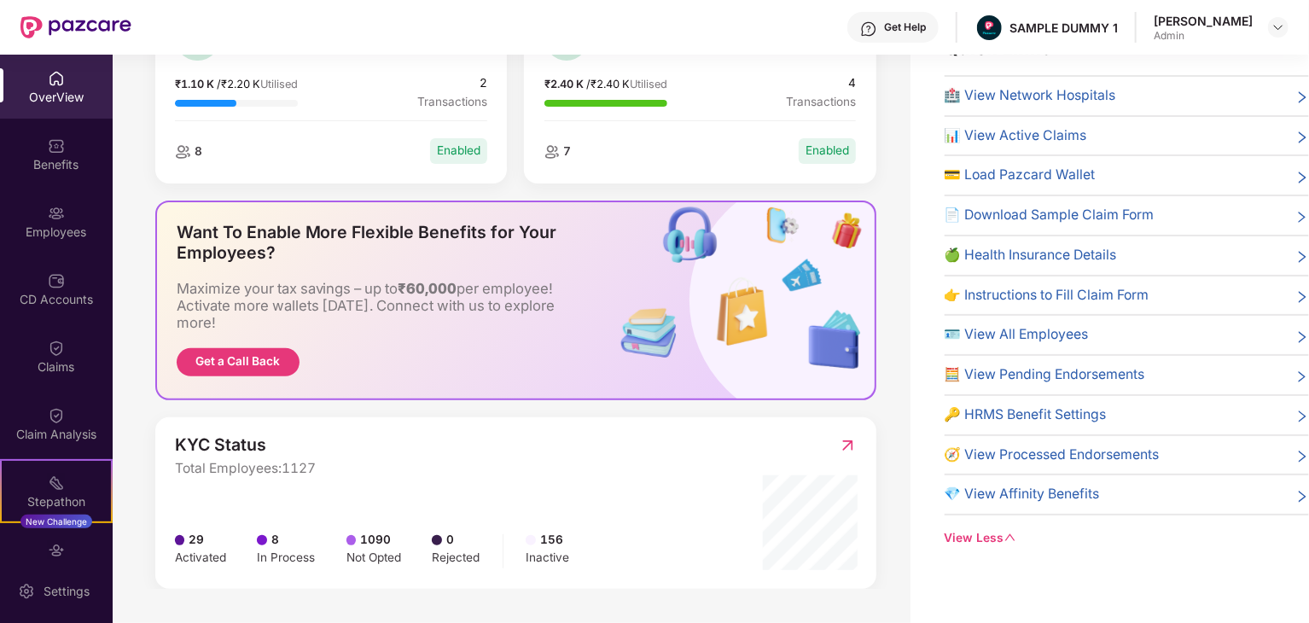
scroll to position [242, 0]
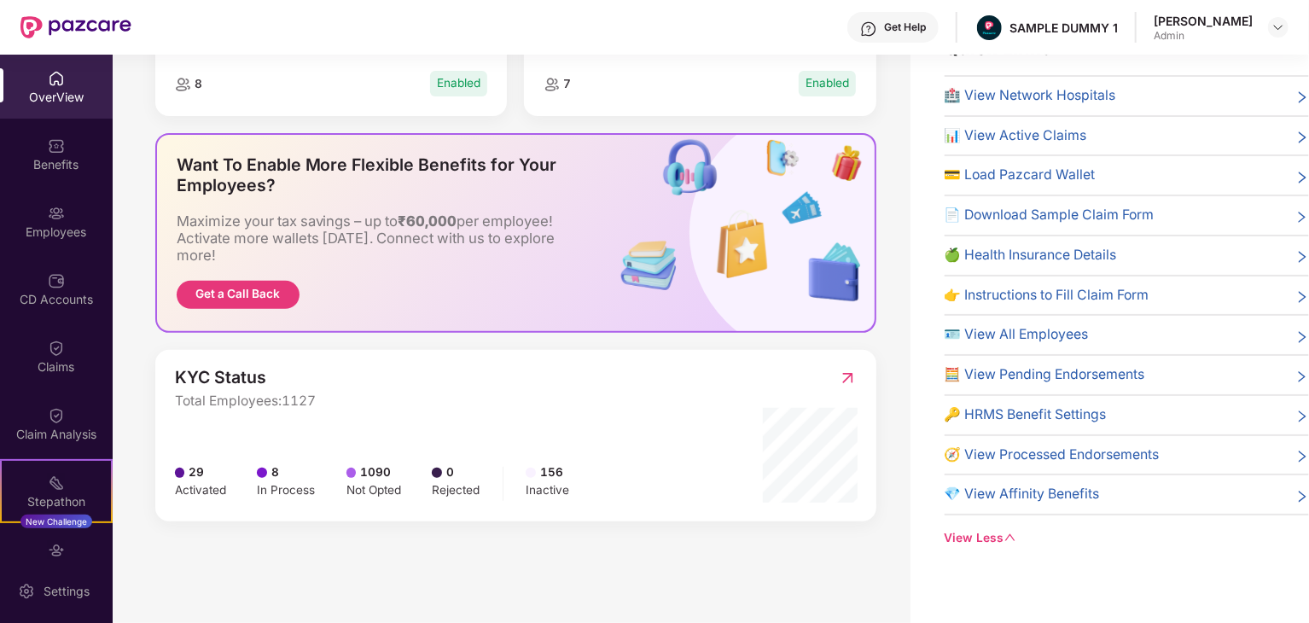
click at [854, 377] on img at bounding box center [848, 378] width 18 height 17
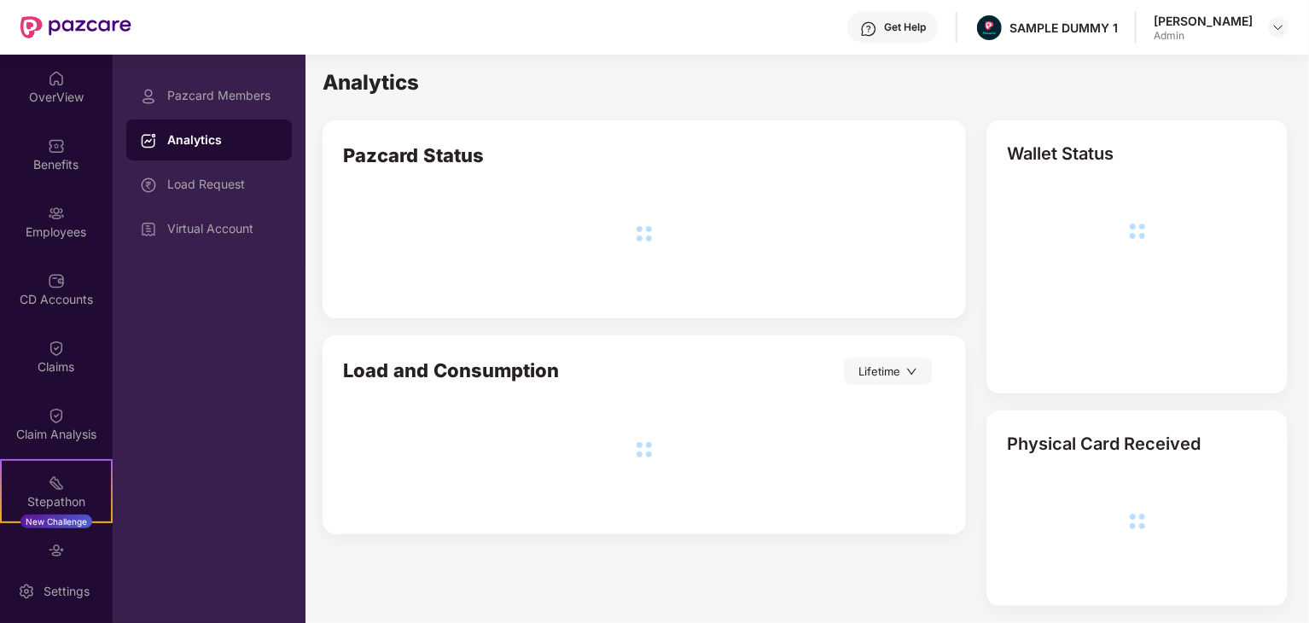
scroll to position [9, 0]
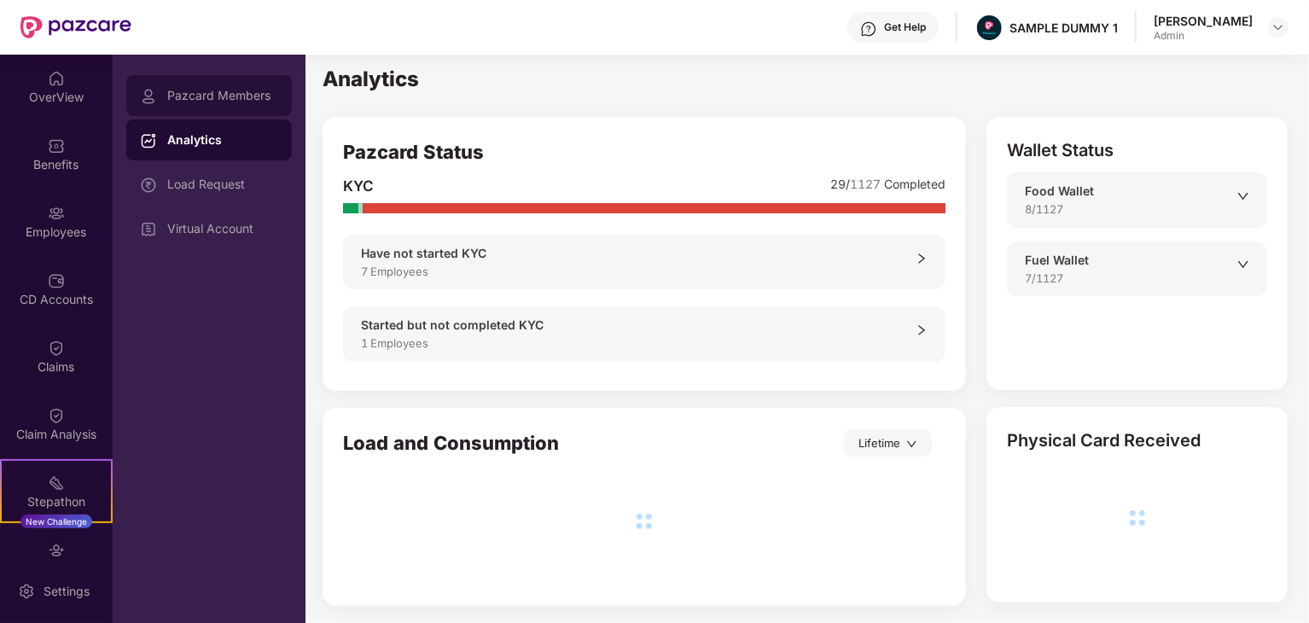
click at [224, 102] on div "Pazcard Members" at bounding box center [209, 95] width 166 height 41
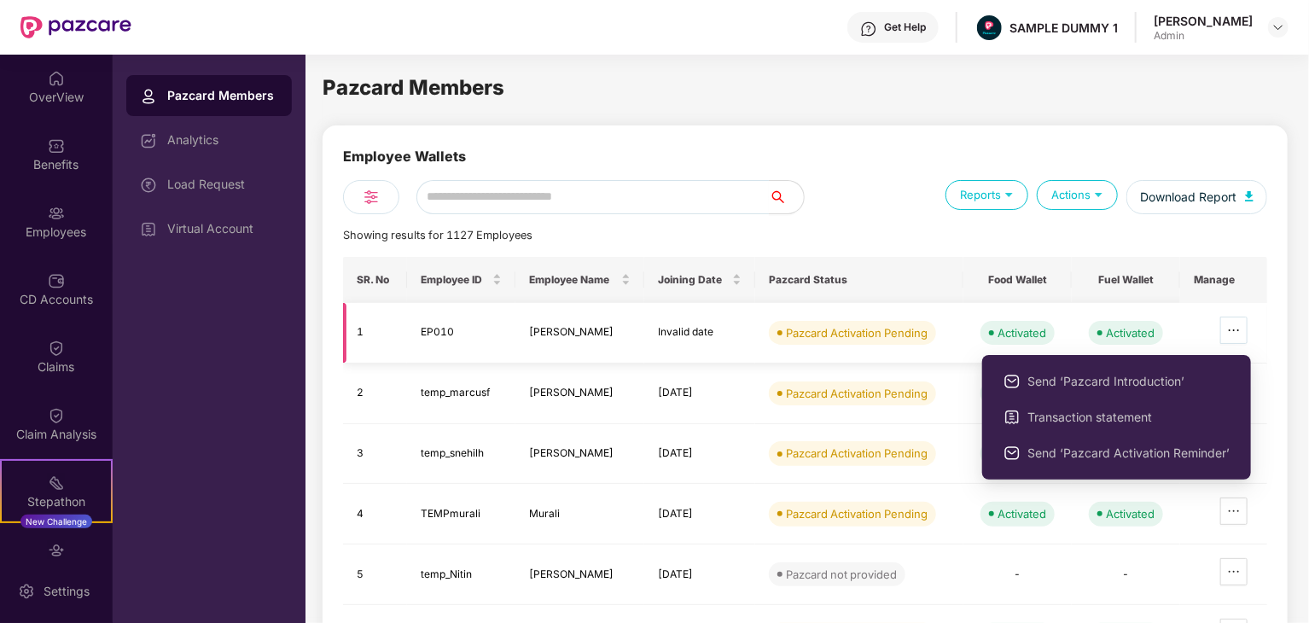
click at [1236, 333] on icon "ellipsis" at bounding box center [1234, 331] width 14 height 14
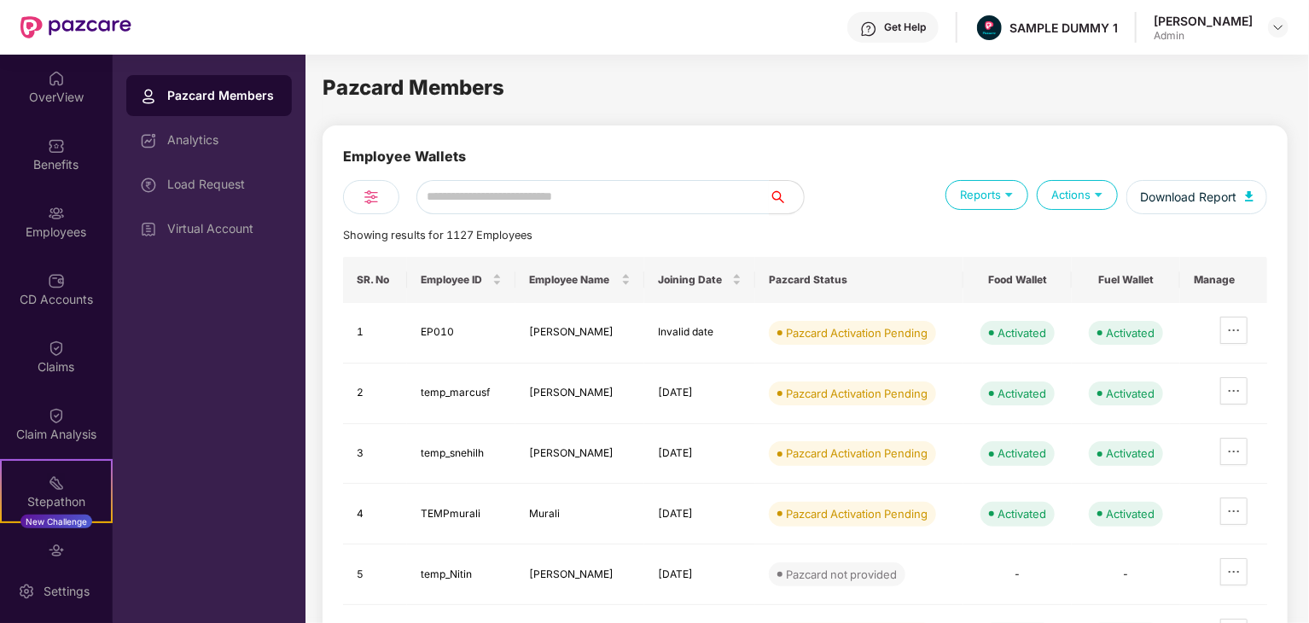
click at [1102, 195] on img at bounding box center [1099, 194] width 16 height 16
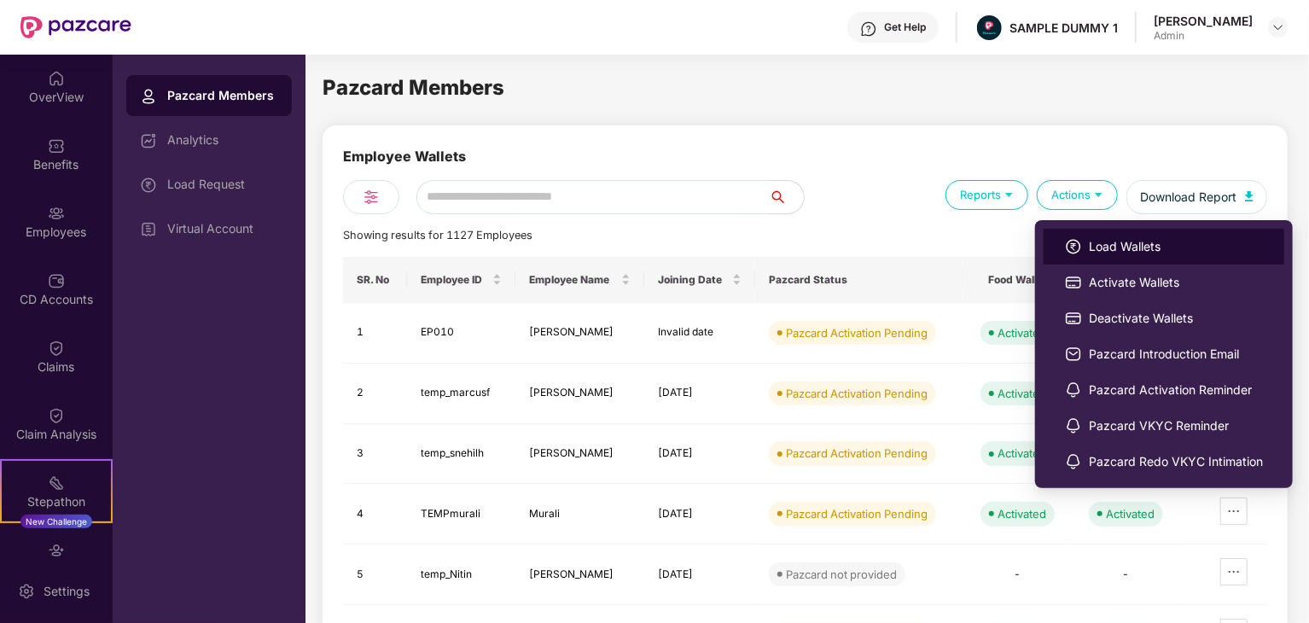
click at [1138, 251] on span "Load Wallets" at bounding box center [1176, 246] width 174 height 19
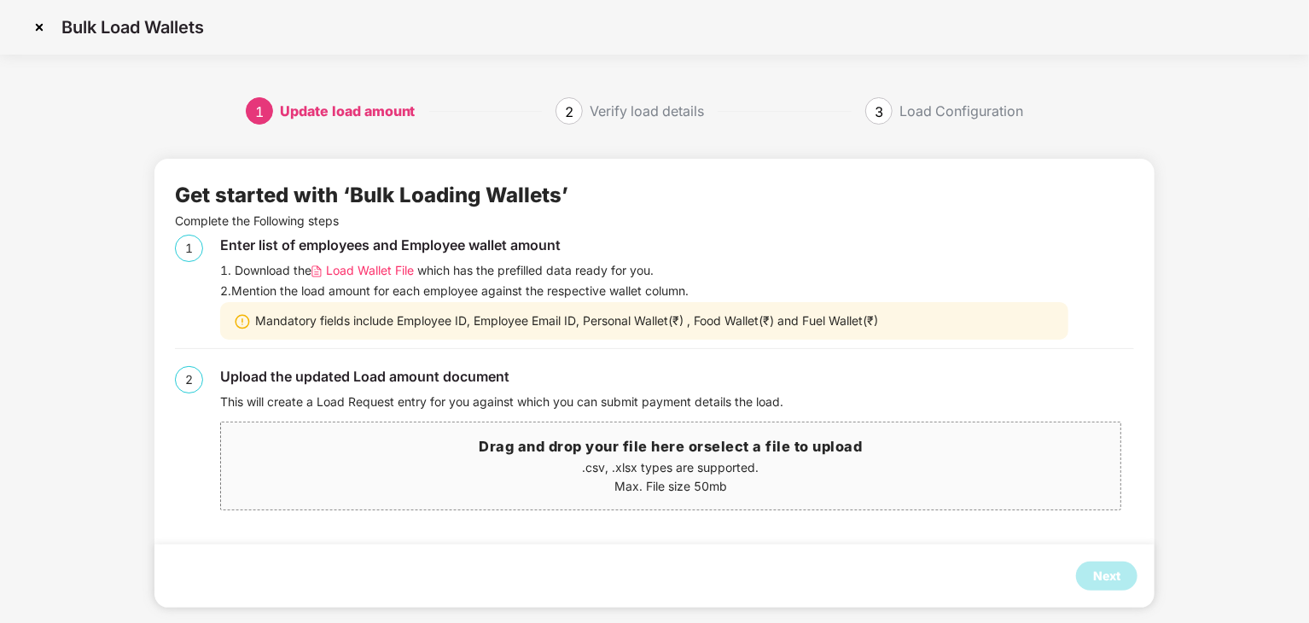
scroll to position [18, 0]
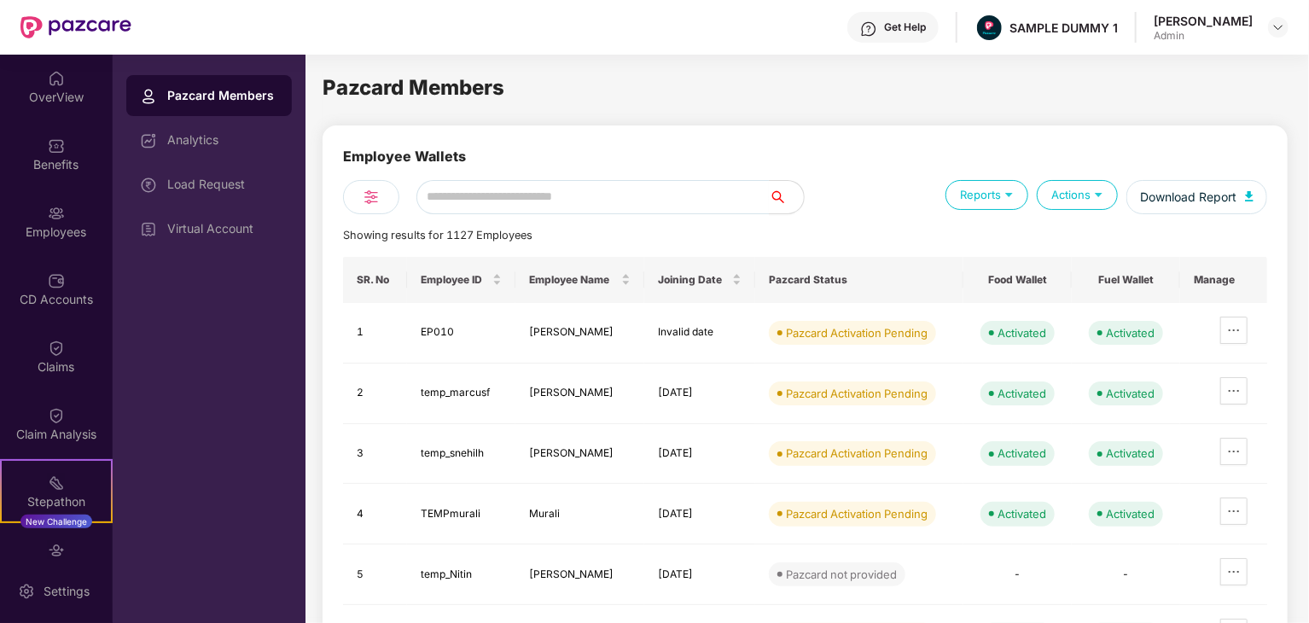
click at [1071, 203] on div "Actions" at bounding box center [1077, 195] width 81 height 30
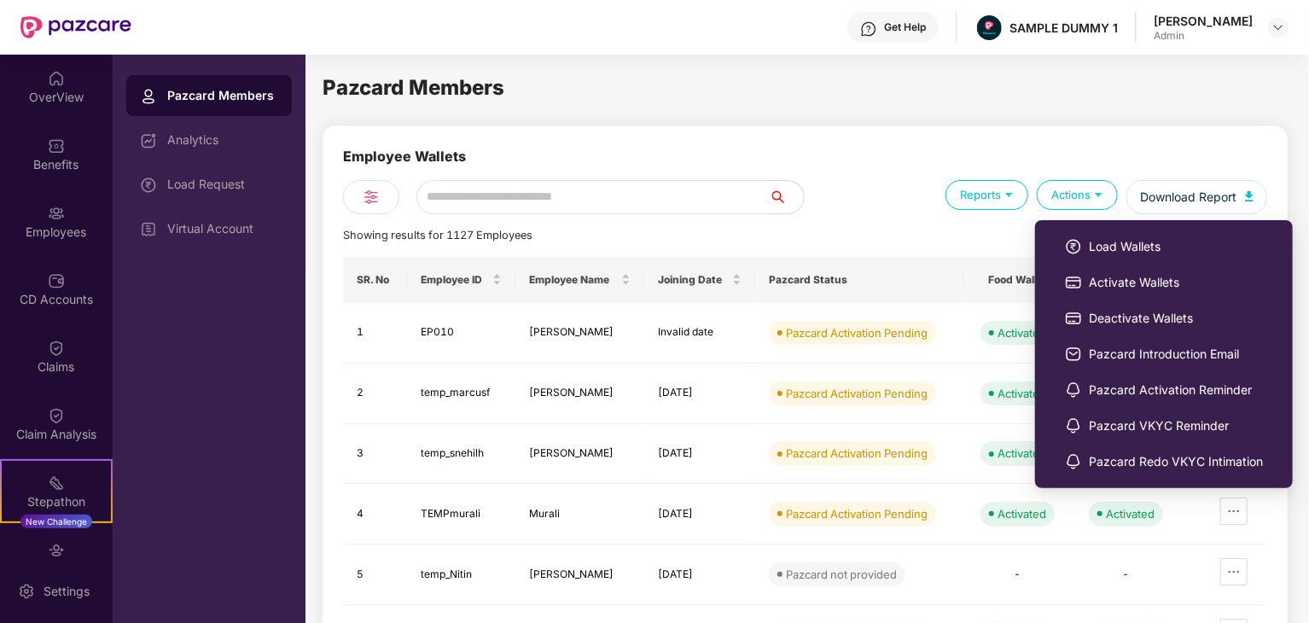
click at [1093, 196] on img at bounding box center [1099, 194] width 16 height 16
click at [1107, 188] on img at bounding box center [1099, 194] width 16 height 16
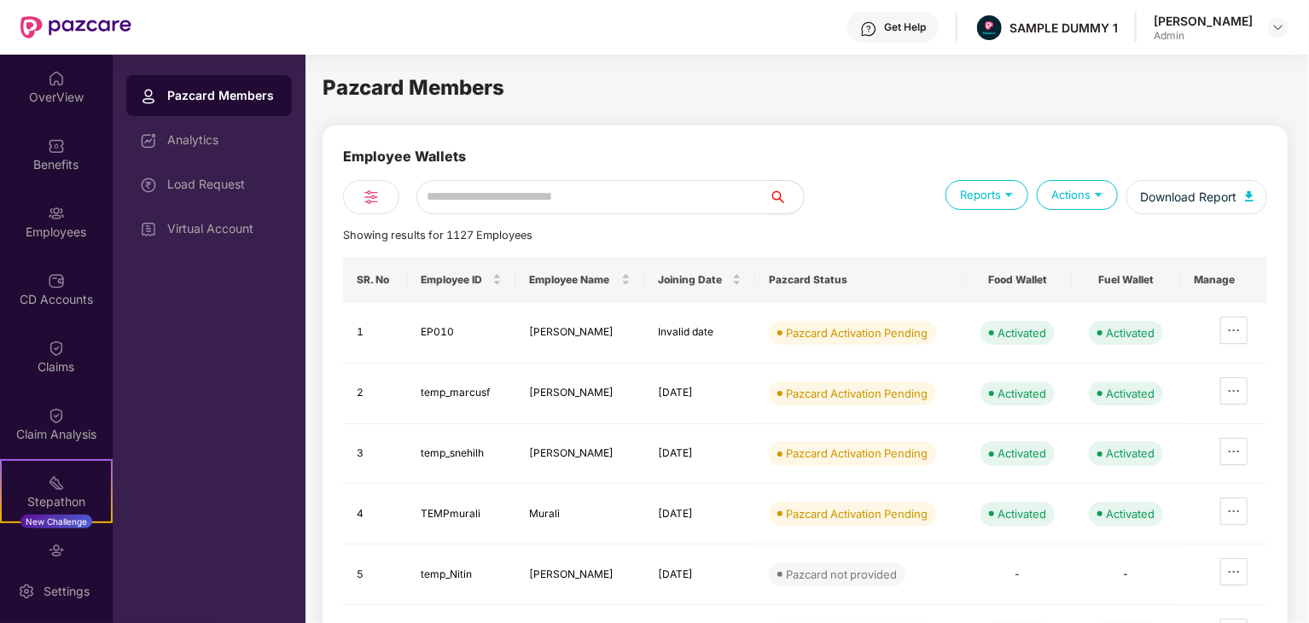
click at [1102, 202] on div "Actions" at bounding box center [1077, 195] width 81 height 30
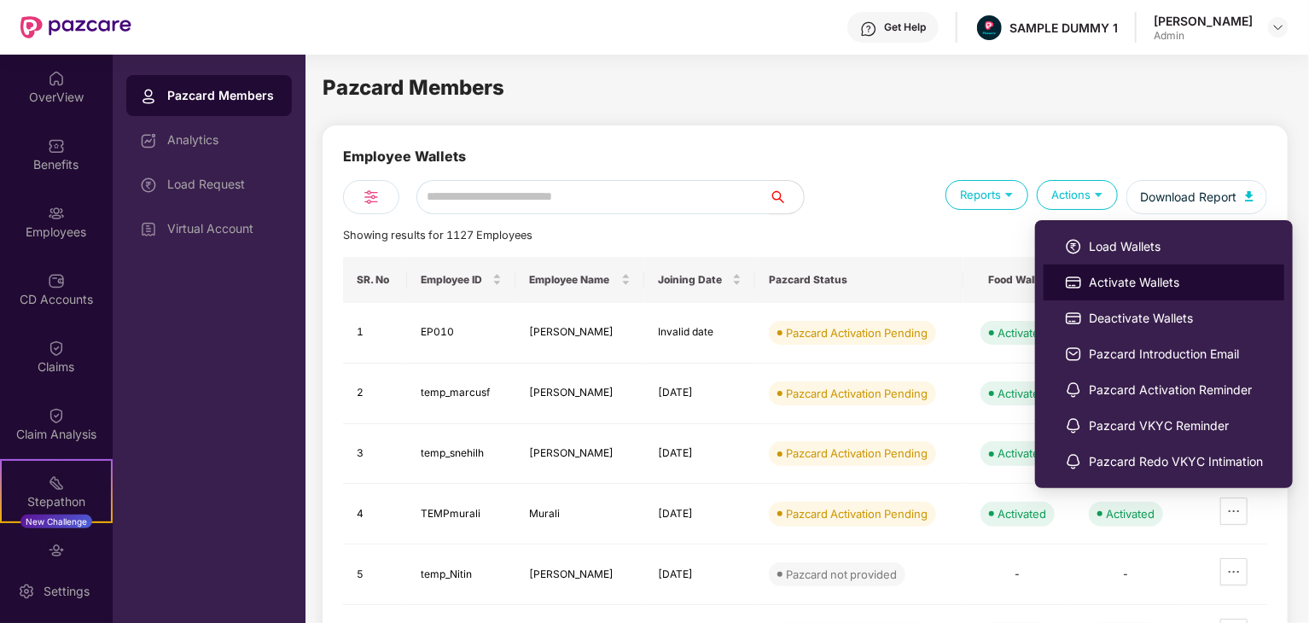
click at [1108, 281] on span "Activate Wallets" at bounding box center [1176, 282] width 174 height 19
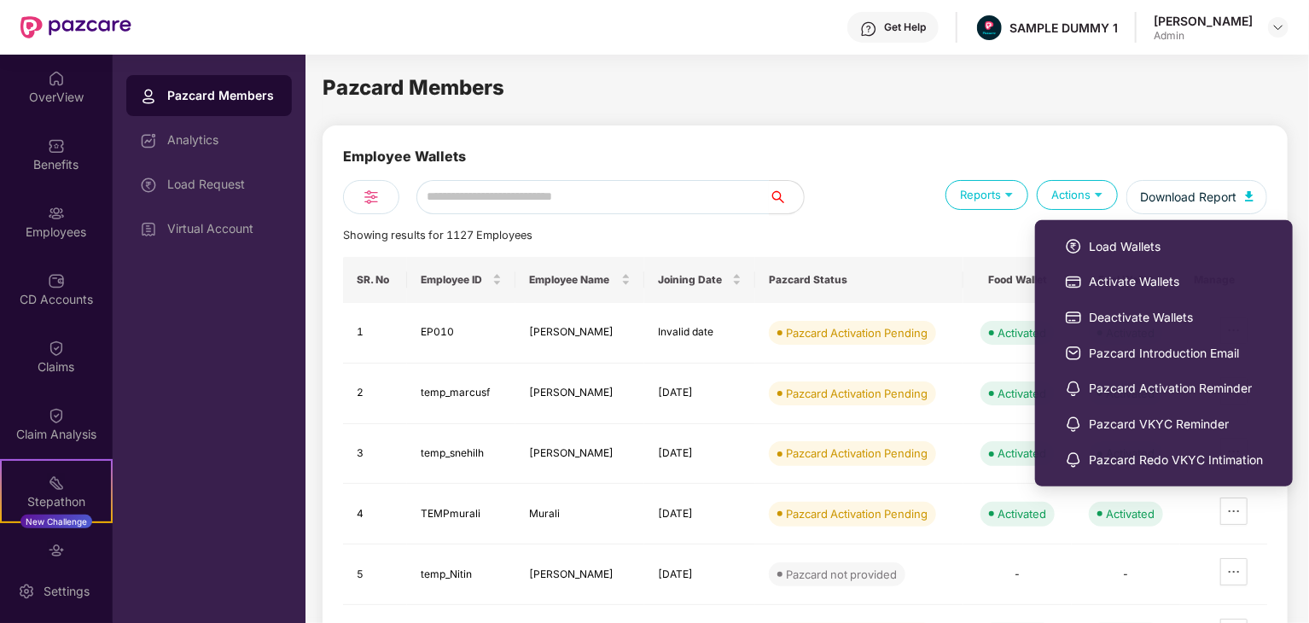
click at [1067, 188] on div "Actions" at bounding box center [1077, 195] width 81 height 30
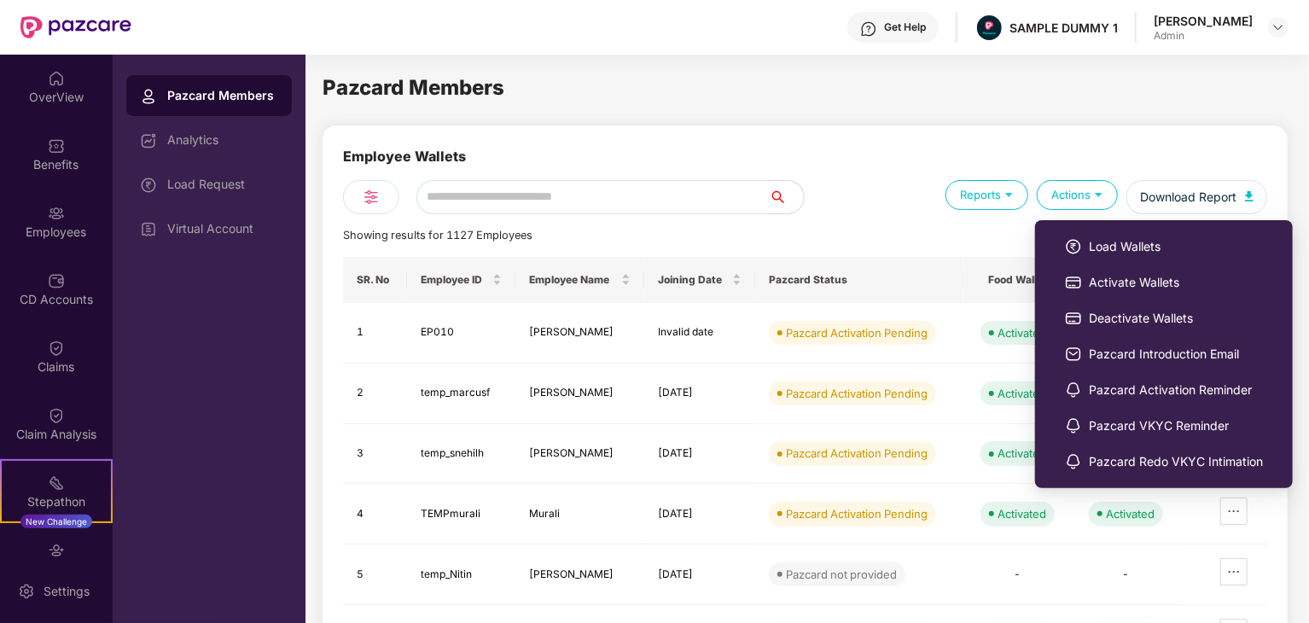
click at [1092, 196] on img at bounding box center [1099, 194] width 16 height 16
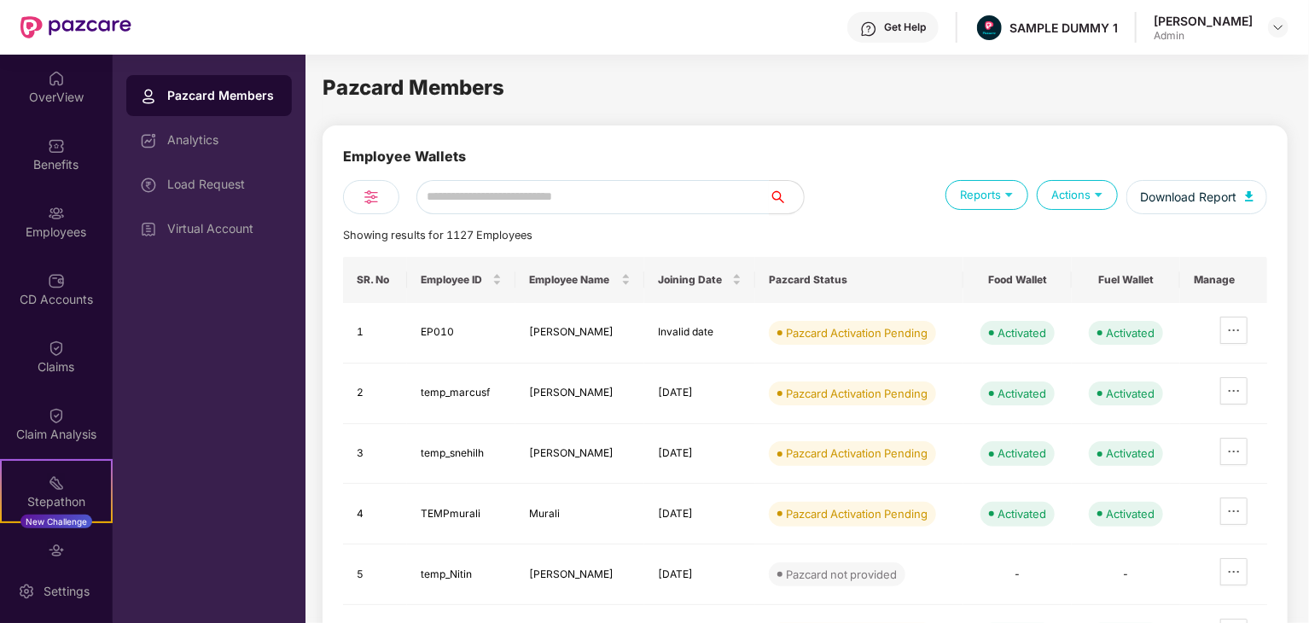
click at [1090, 195] on div "Actions" at bounding box center [1077, 195] width 81 height 30
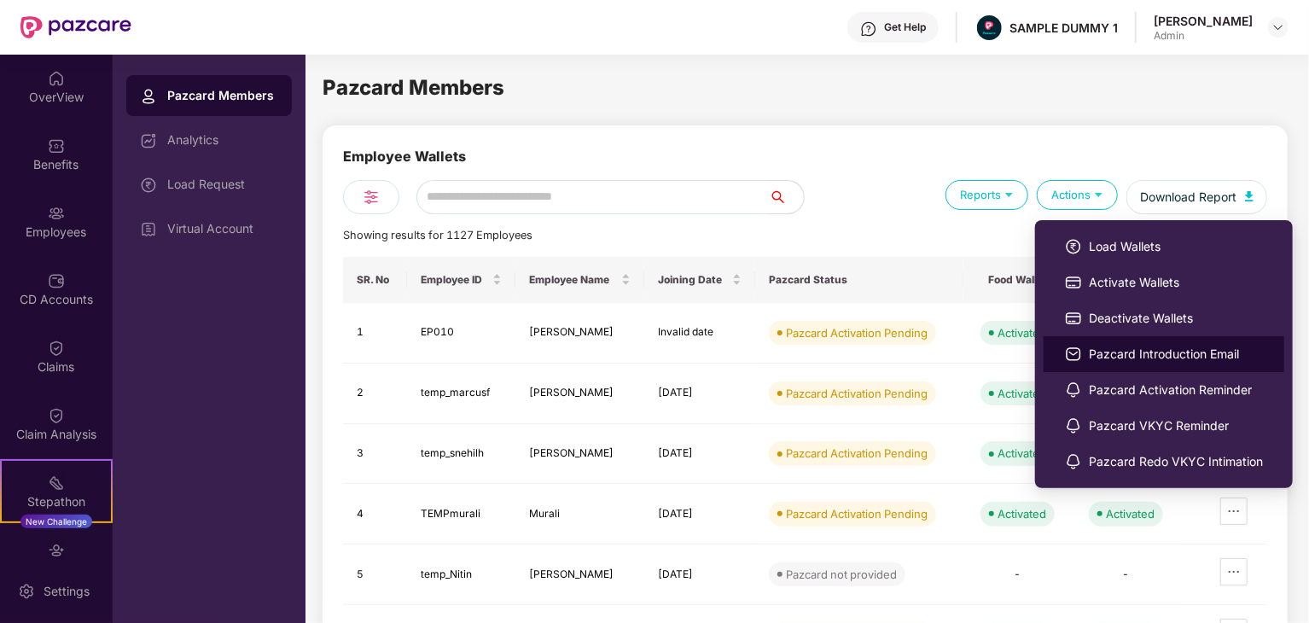
click at [1124, 357] on span "Pazcard Introduction Email" at bounding box center [1176, 354] width 174 height 19
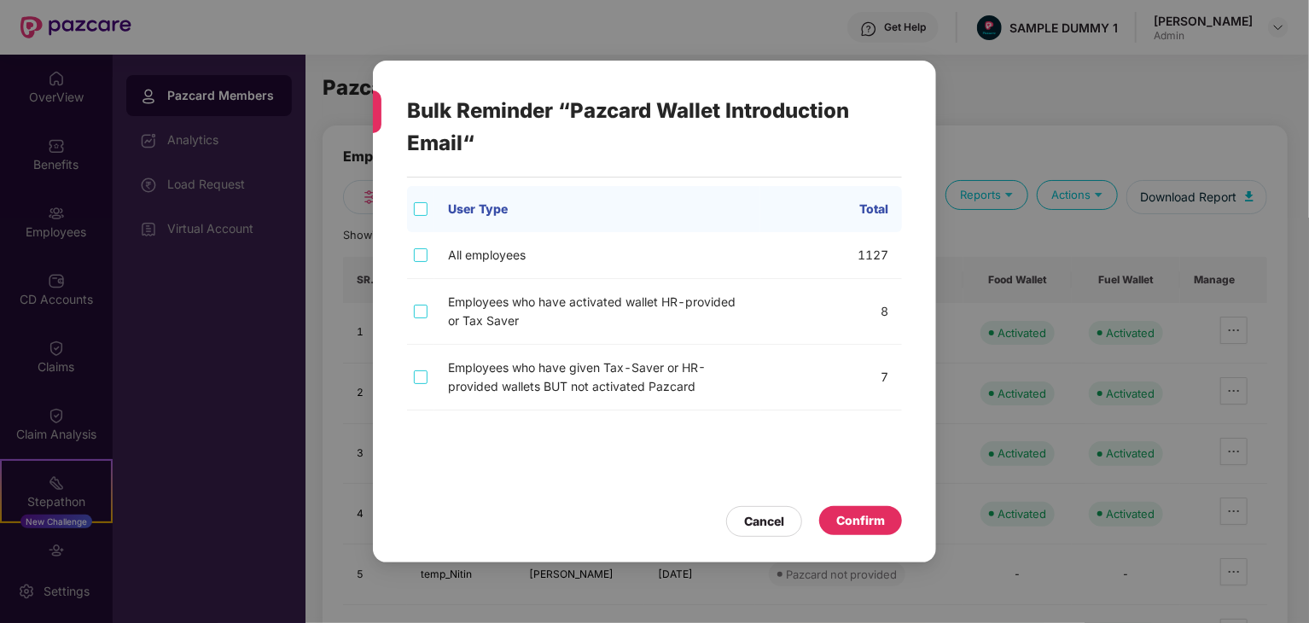
click at [618, 229] on th "User Type" at bounding box center [597, 209] width 326 height 46
click at [586, 276] on td "All employees" at bounding box center [597, 255] width 326 height 47
click at [590, 295] on td "Employees who have activated wallet HR-provided or Tax Saver" at bounding box center [597, 312] width 326 height 66
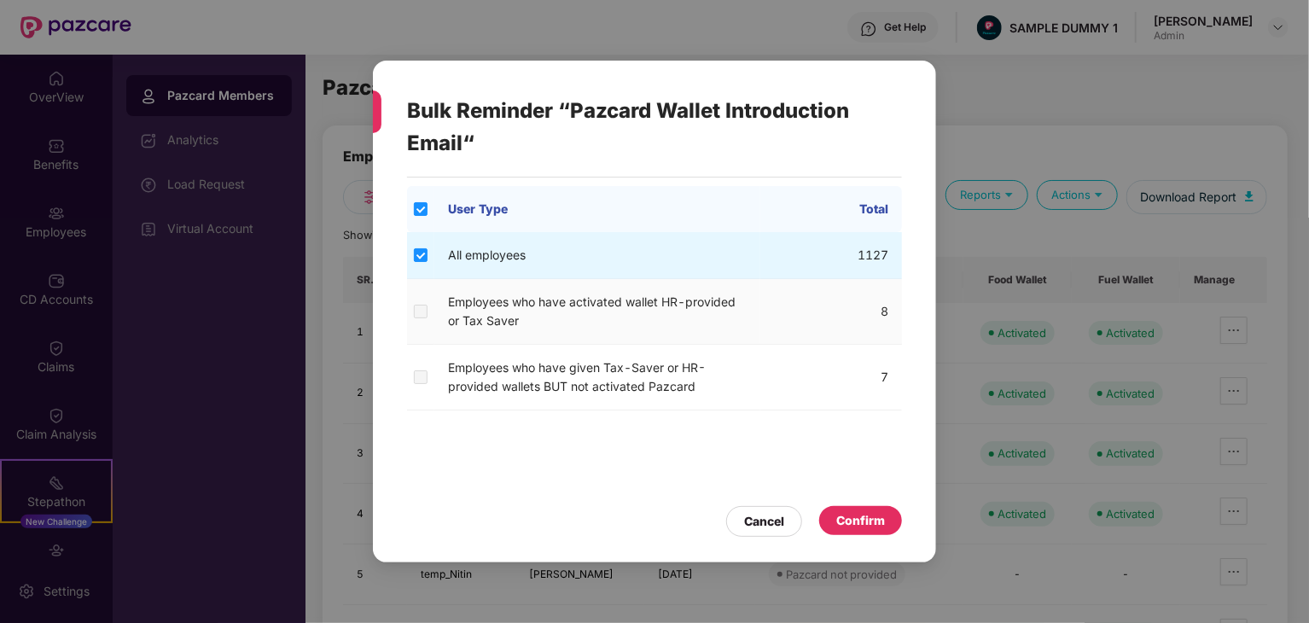
click at [425, 314] on span at bounding box center [421, 312] width 14 height 14
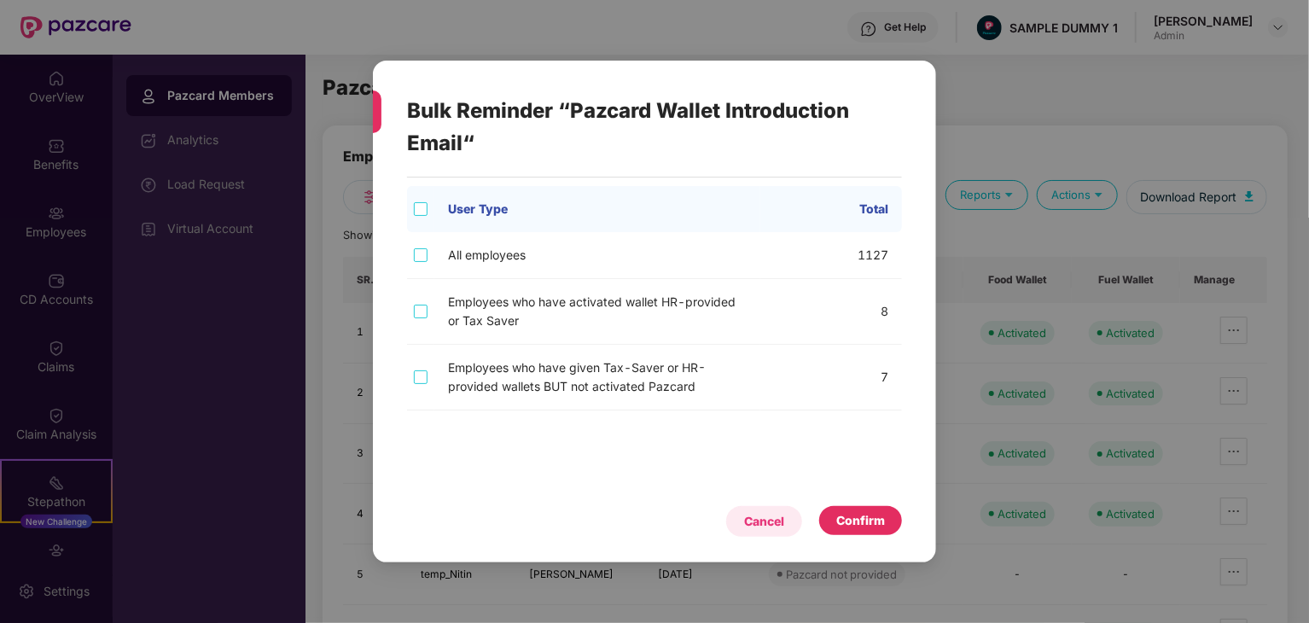
click at [756, 516] on div "Cancel" at bounding box center [764, 521] width 40 height 19
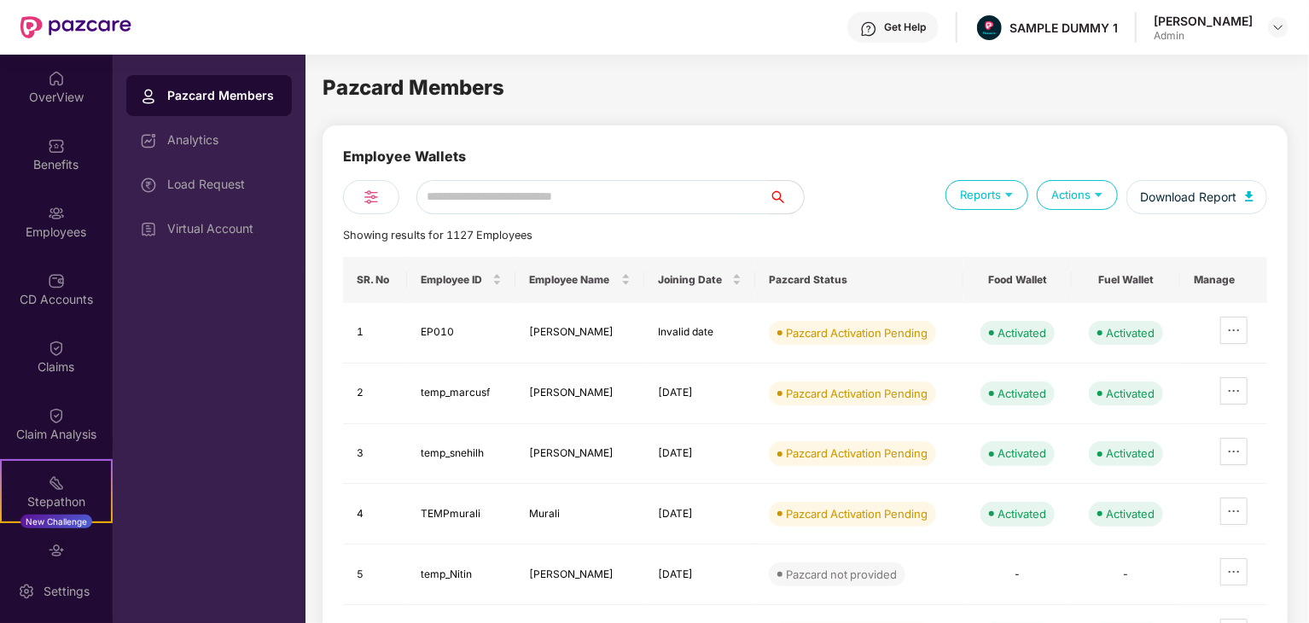
click at [997, 202] on div "Reports" at bounding box center [987, 195] width 83 height 30
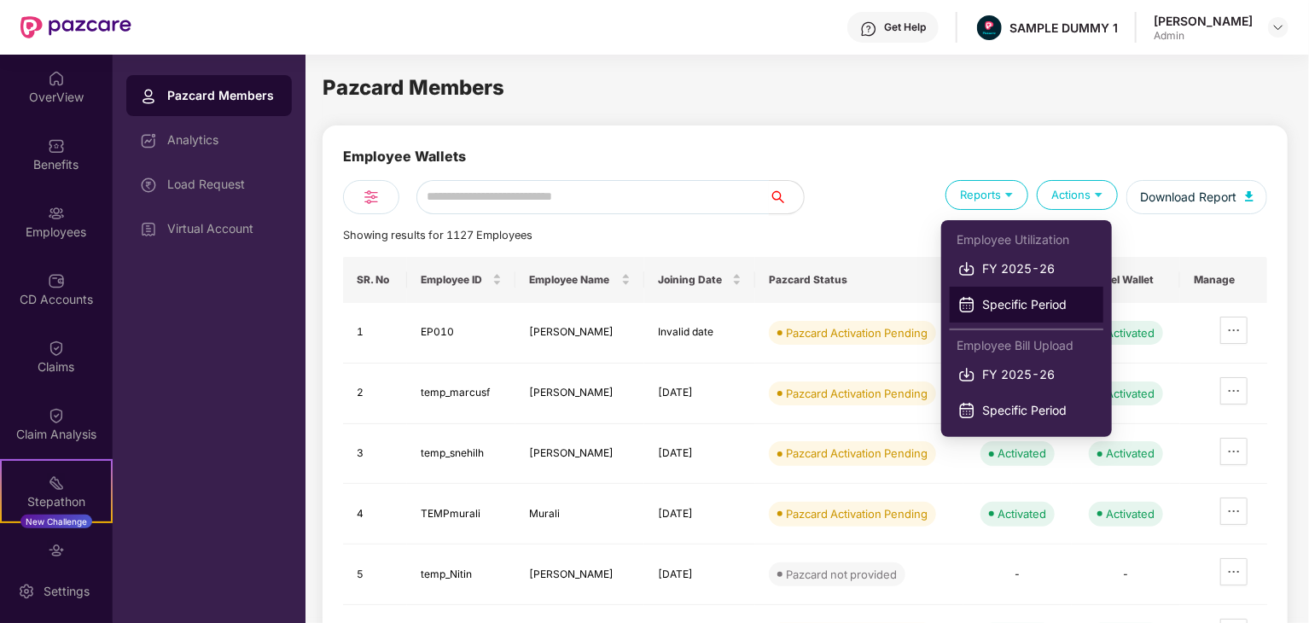
click at [1028, 310] on span "Specific Period" at bounding box center [1038, 304] width 113 height 19
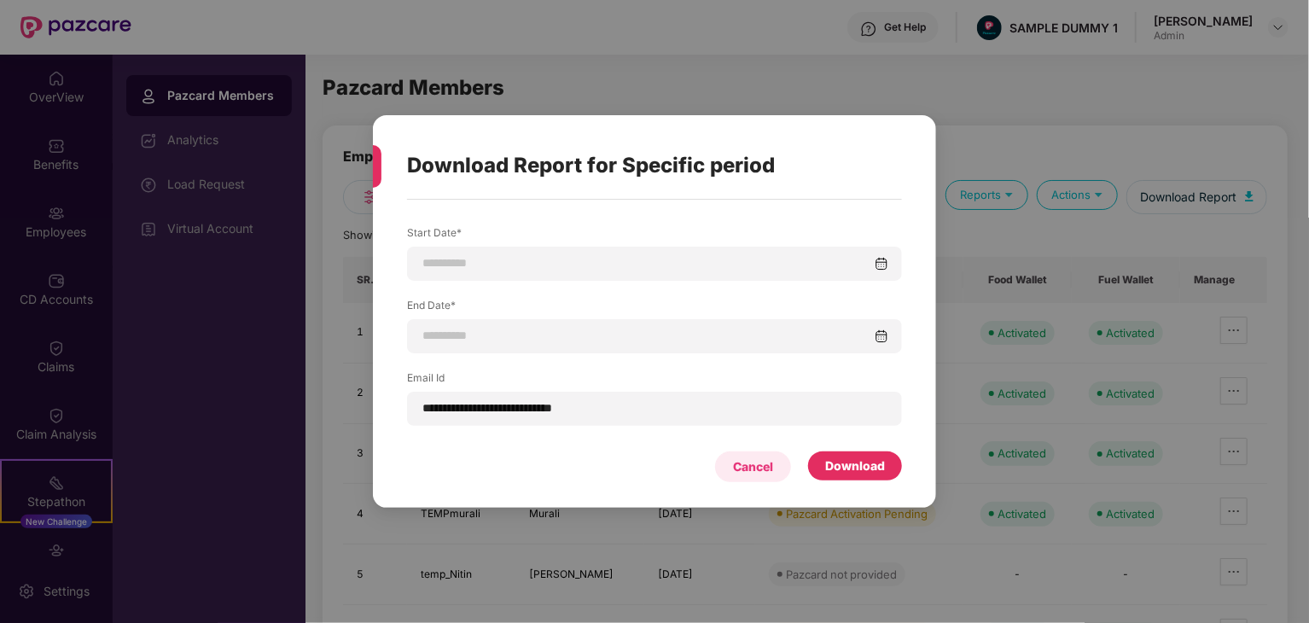
click at [753, 464] on div "Cancel" at bounding box center [753, 467] width 40 height 19
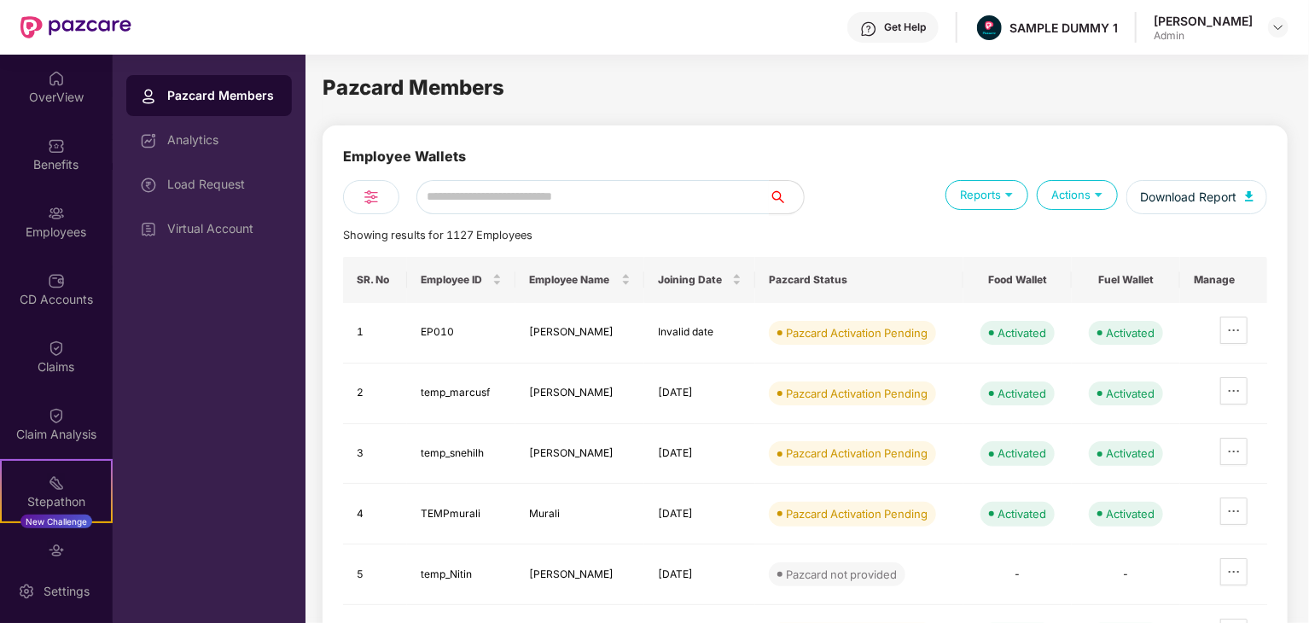
click at [1007, 203] on div "Reports" at bounding box center [987, 195] width 83 height 30
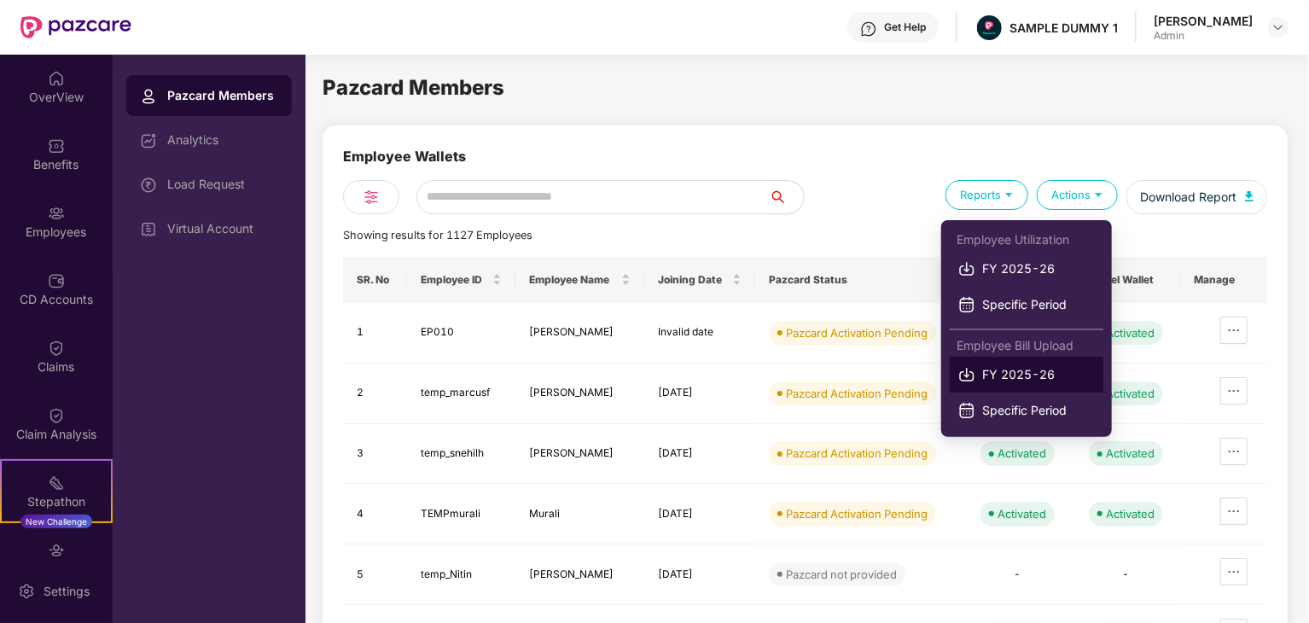
click at [1020, 380] on span "FY 2025-26" at bounding box center [1038, 374] width 113 height 19
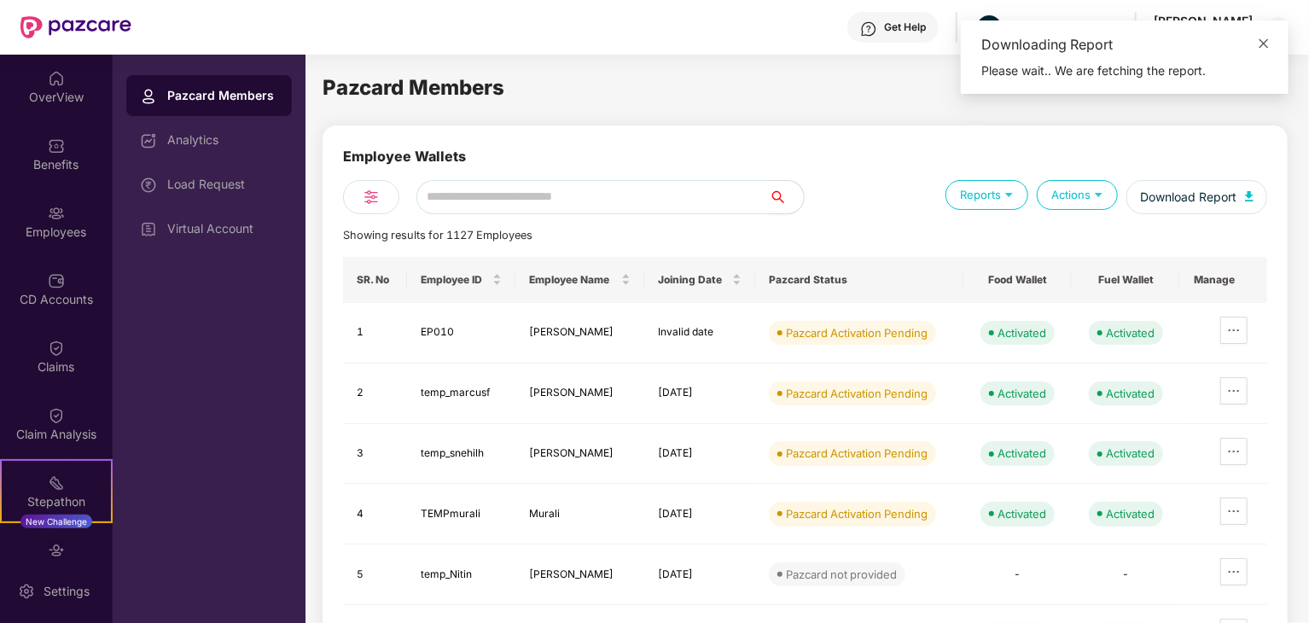
click at [1268, 38] on icon "close" at bounding box center [1264, 44] width 12 height 12
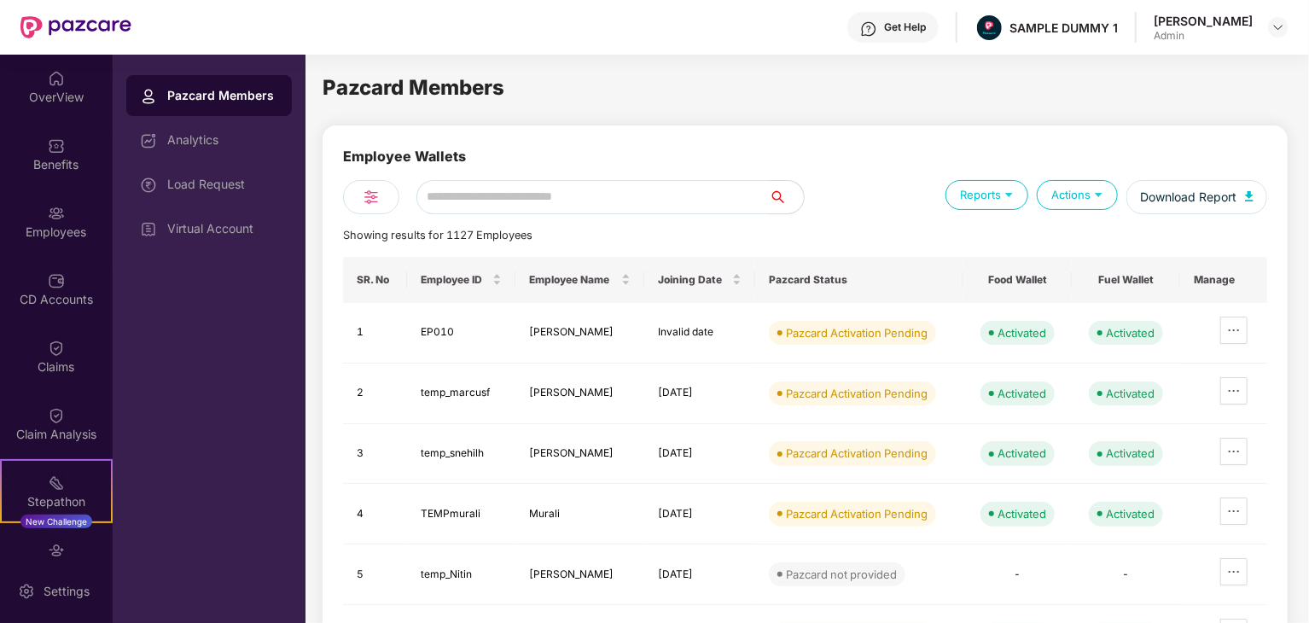
click at [388, 194] on div at bounding box center [371, 197] width 56 height 34
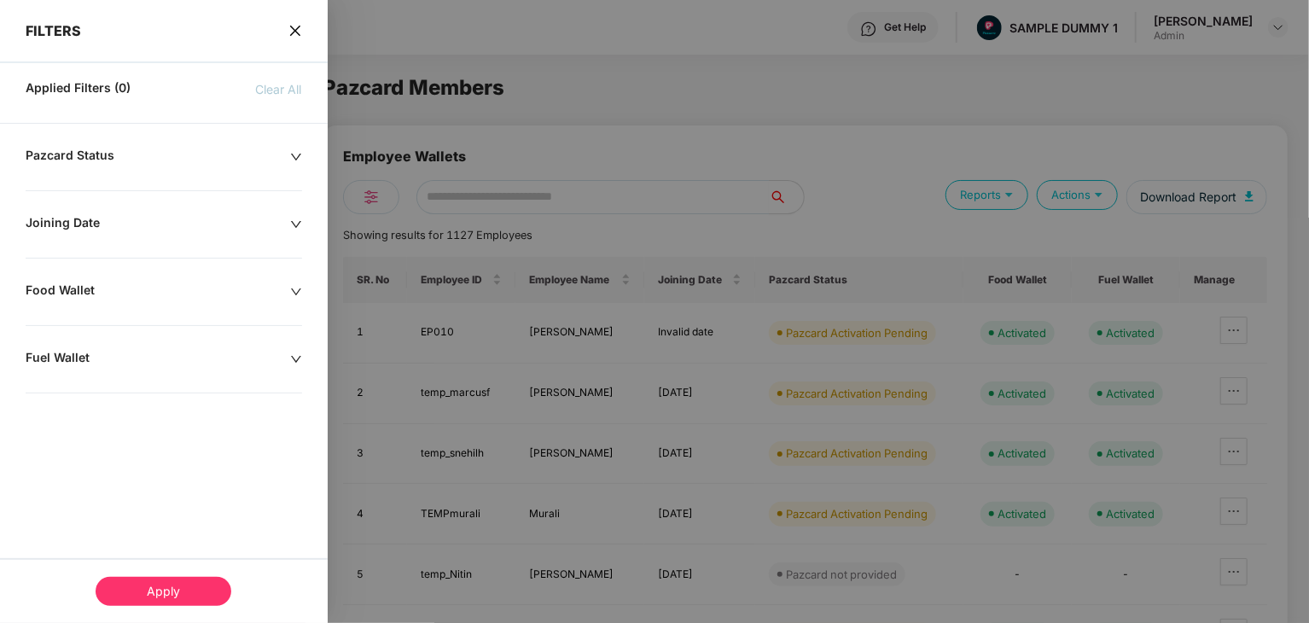
click at [297, 158] on icon "down" at bounding box center [296, 157] width 10 height 7
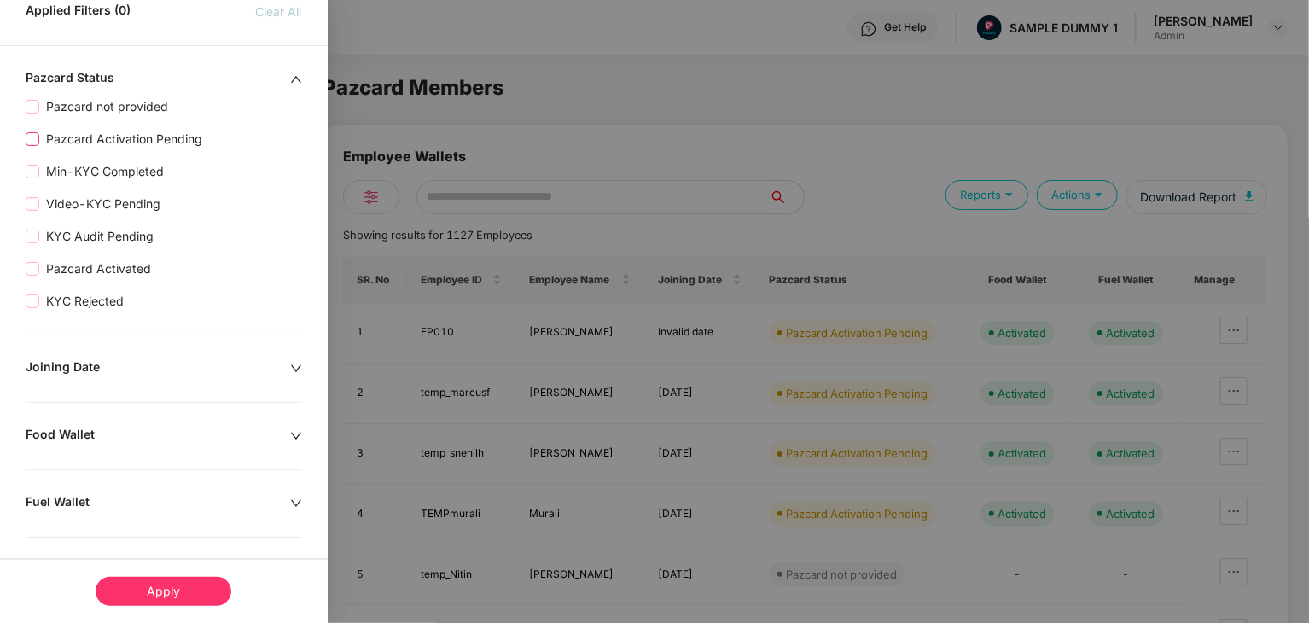
scroll to position [84, 0]
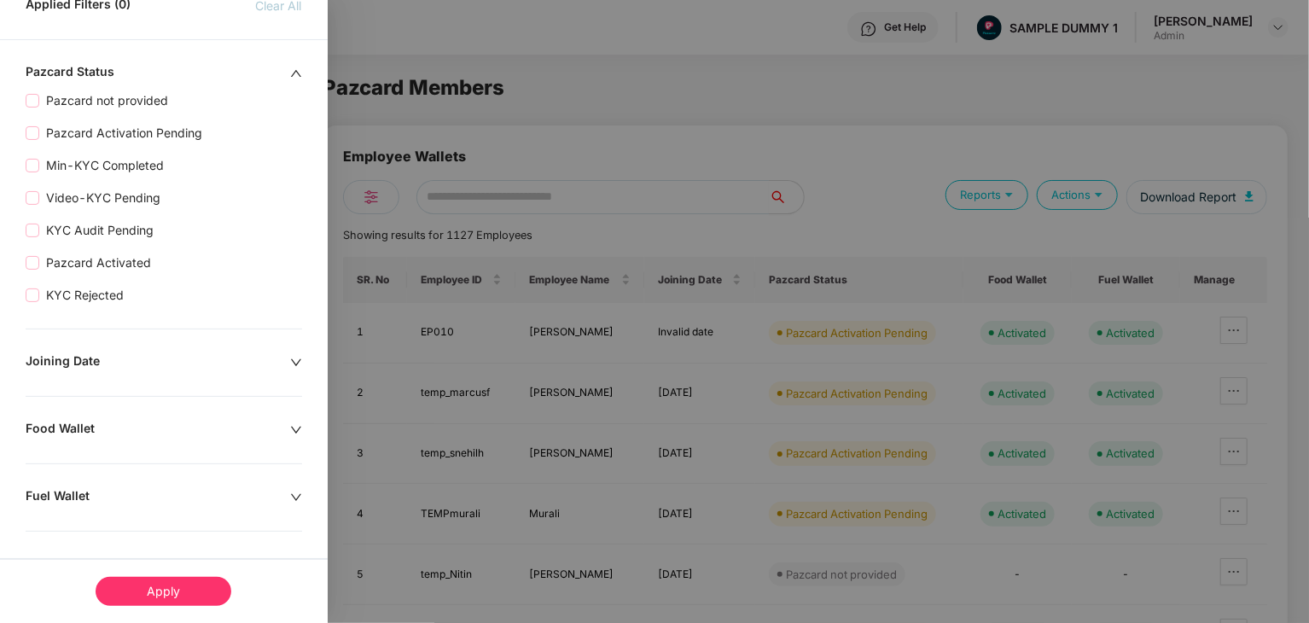
click at [288, 358] on div "Joining Date" at bounding box center [158, 362] width 265 height 19
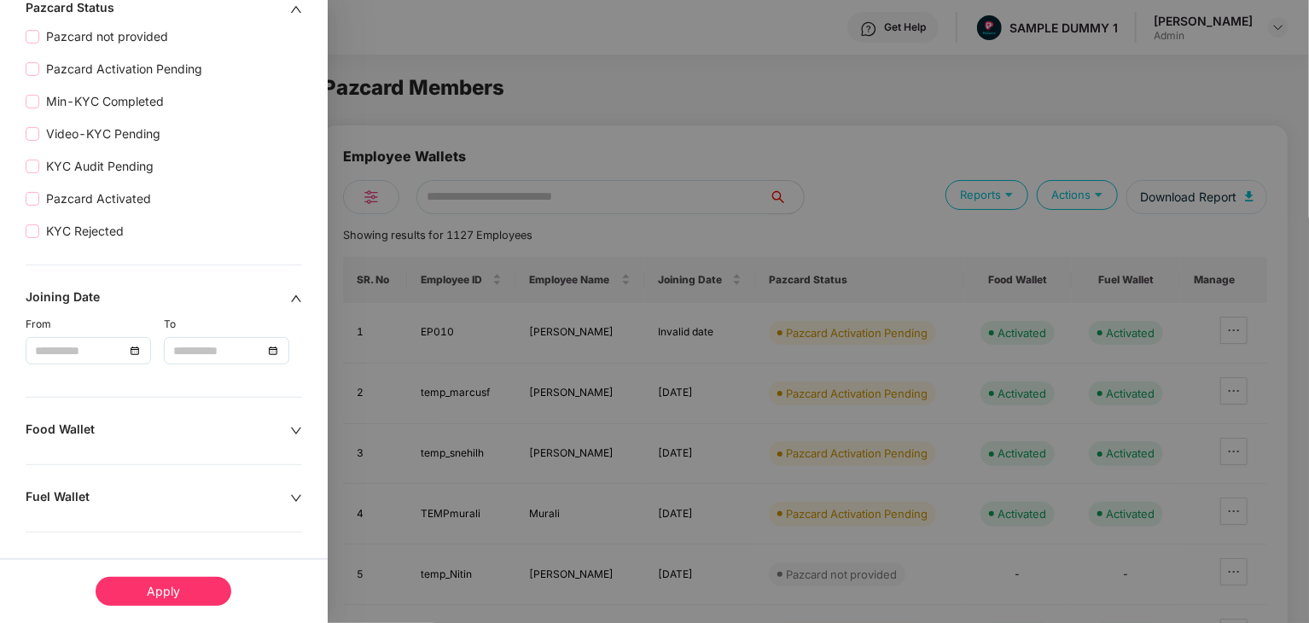
click at [294, 425] on icon "down" at bounding box center [296, 431] width 12 height 12
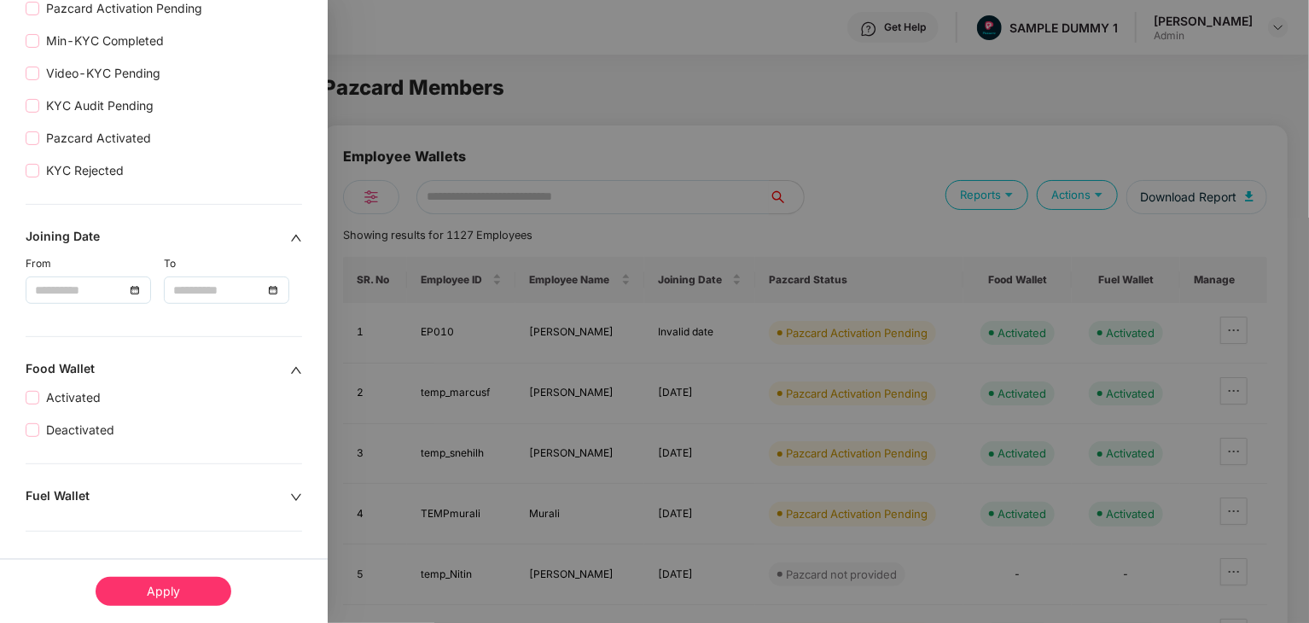
click at [292, 499] on icon "down" at bounding box center [296, 498] width 12 height 12
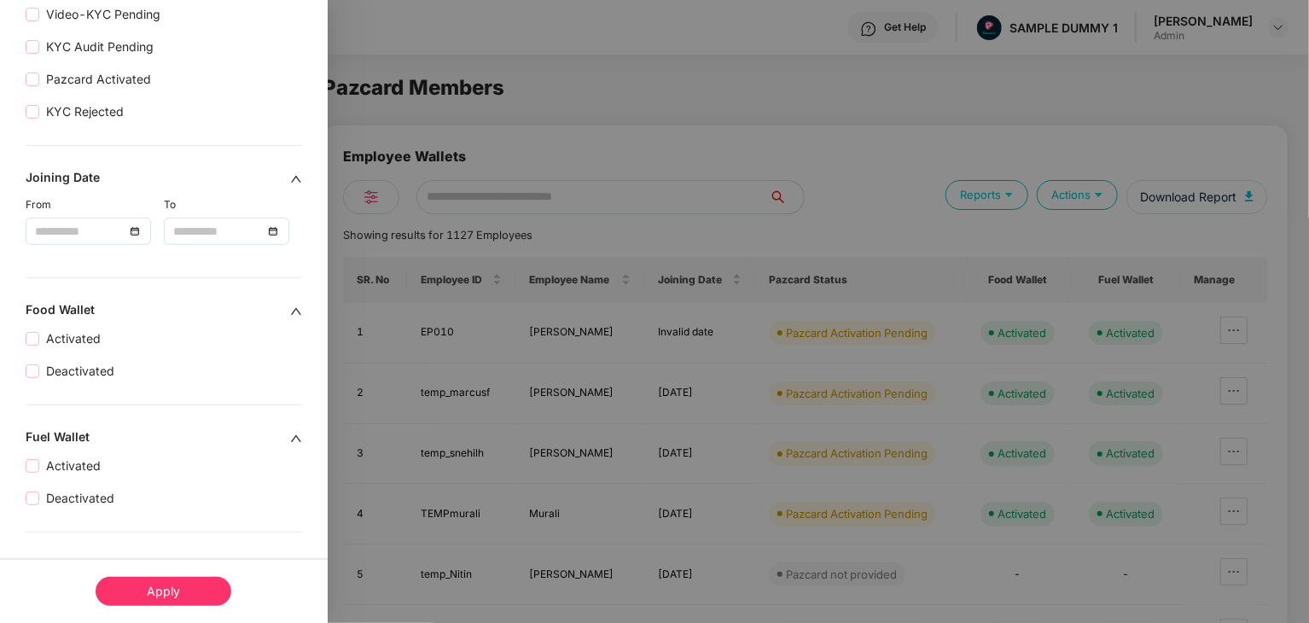
click at [596, 294] on div at bounding box center [654, 311] width 1309 height 623
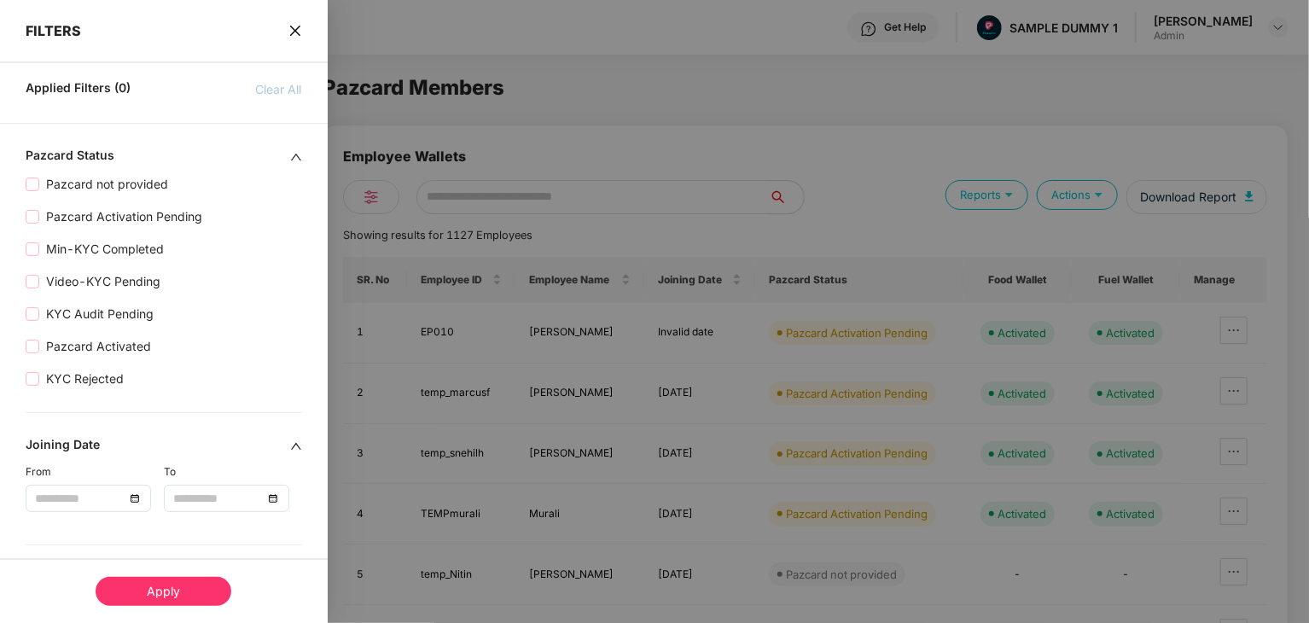
click at [298, 32] on icon "close" at bounding box center [296, 31] width 14 height 14
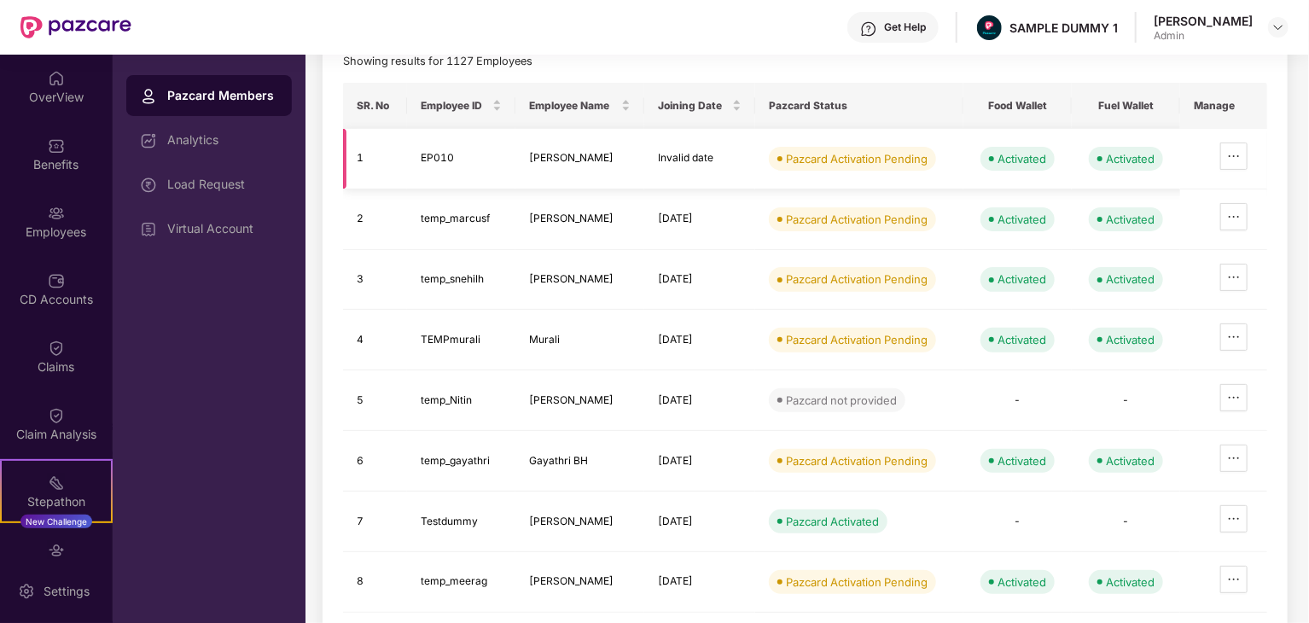
scroll to position [181, 0]
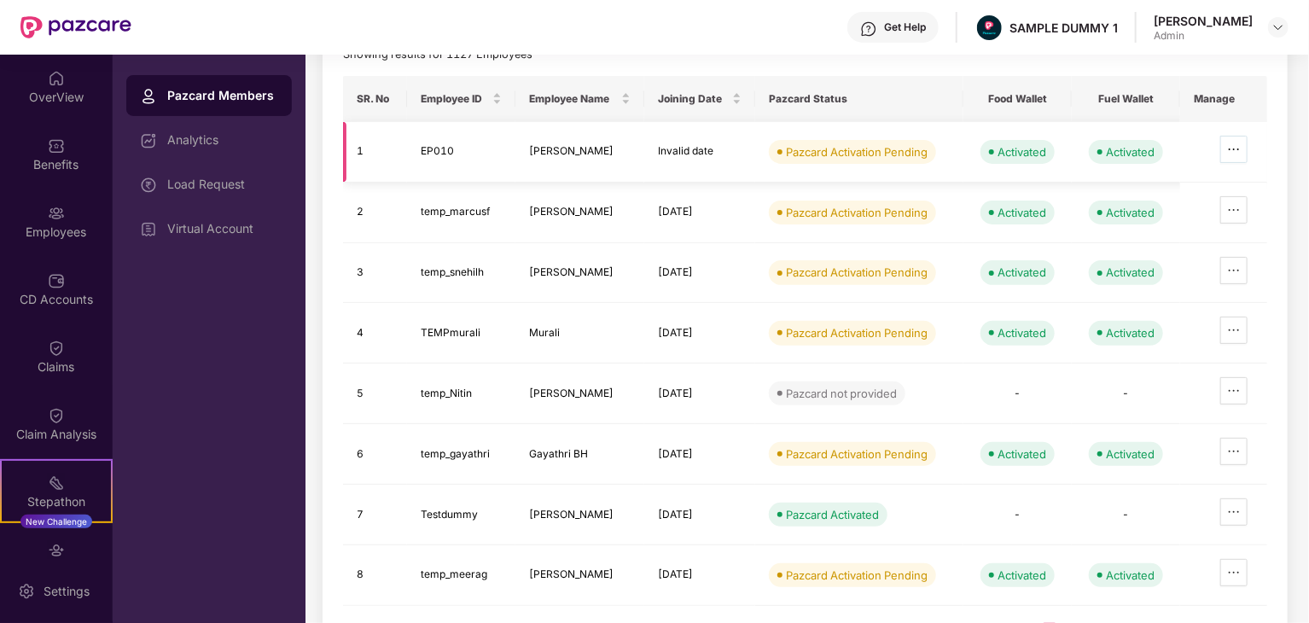
click at [1239, 150] on icon "ellipsis" at bounding box center [1234, 150] width 14 height 14
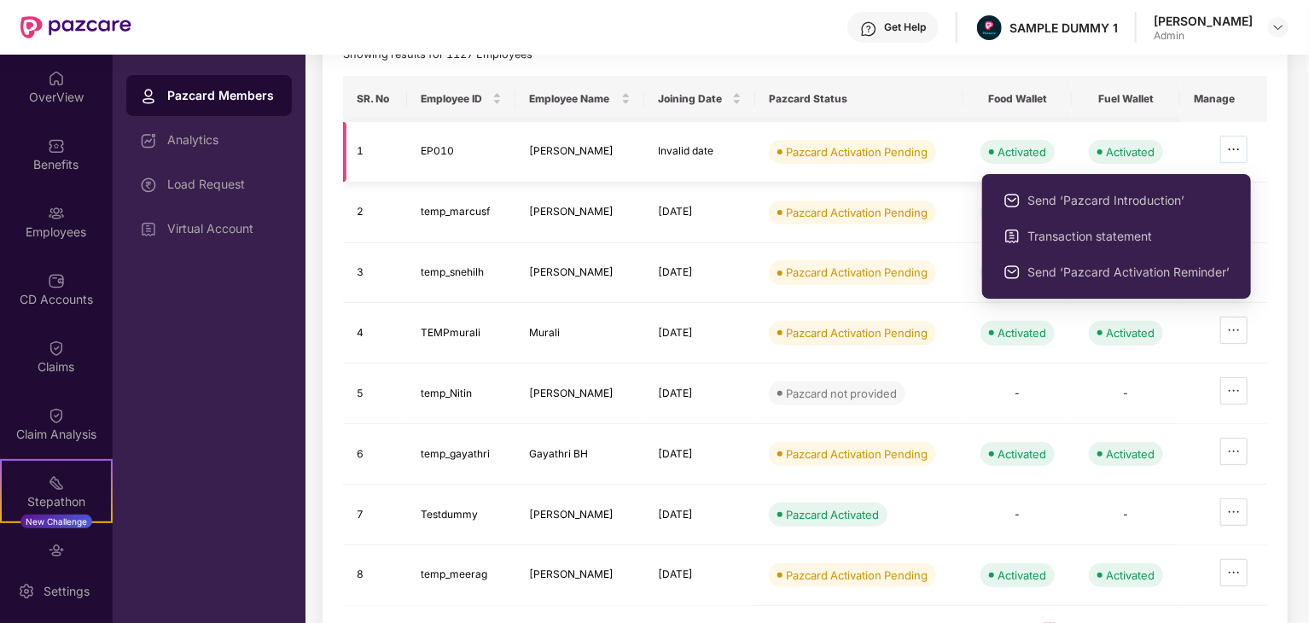
click at [1239, 151] on icon "ellipsis" at bounding box center [1234, 150] width 14 height 14
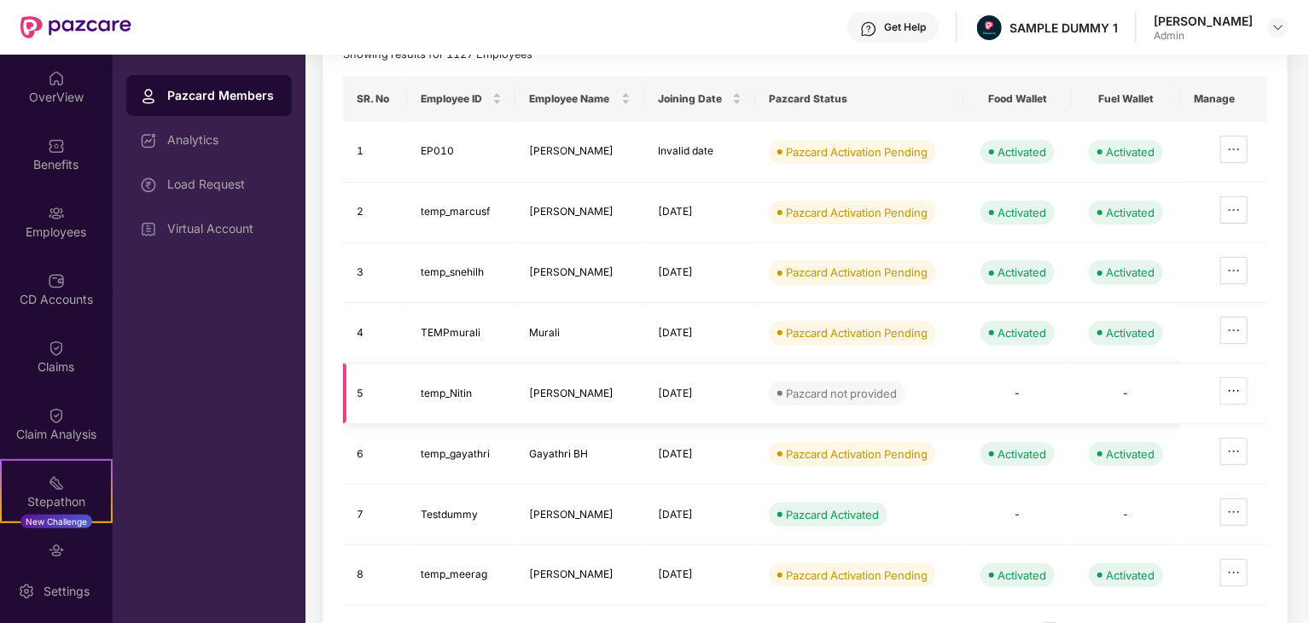
click at [1237, 390] on icon "ellipsis" at bounding box center [1234, 391] width 10 height 2
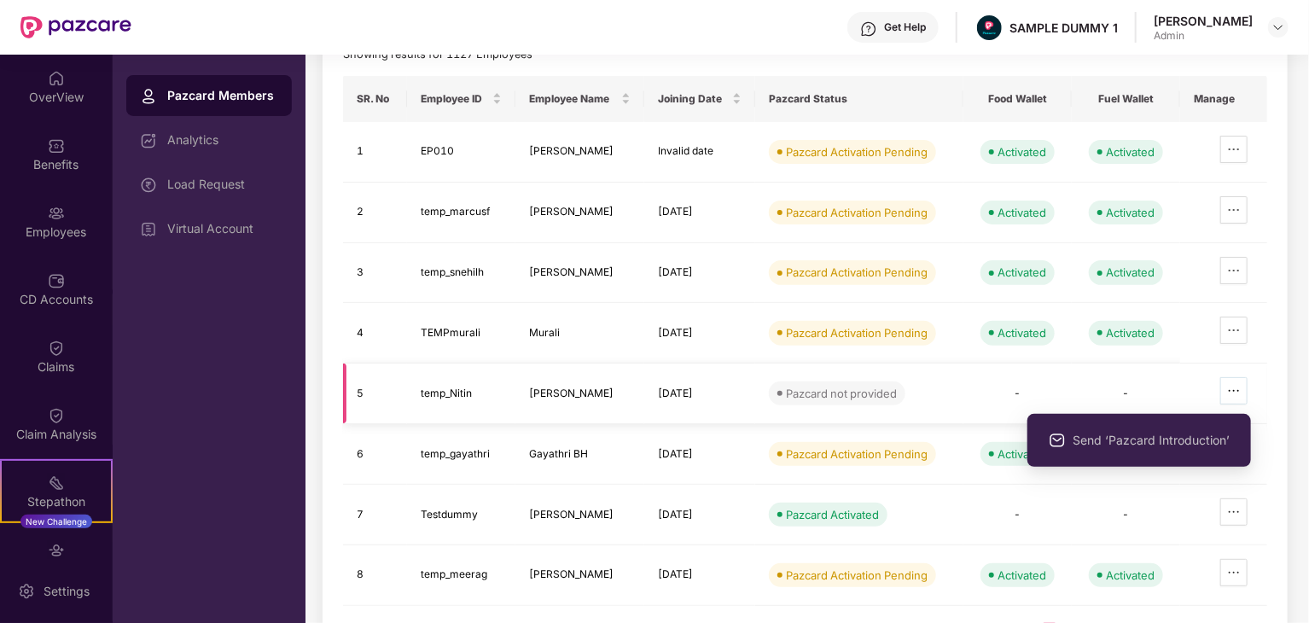
click at [1237, 390] on icon "ellipsis" at bounding box center [1234, 391] width 10 height 2
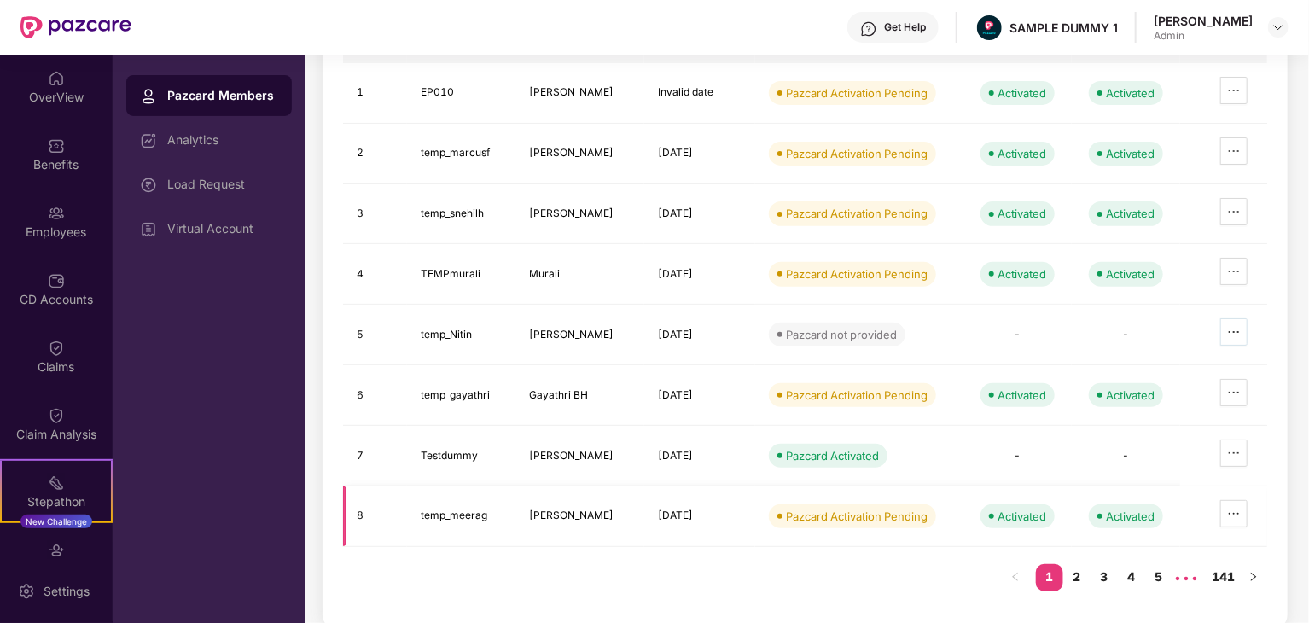
scroll to position [0, 0]
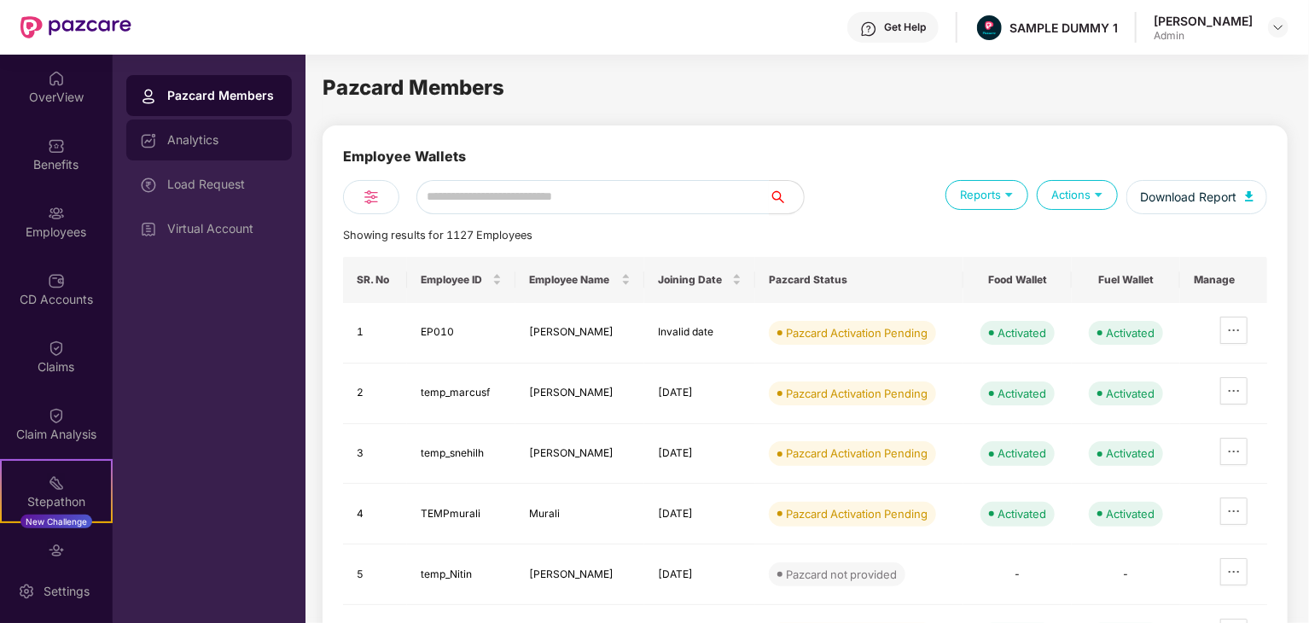
click at [225, 133] on div "Analytics" at bounding box center [222, 140] width 111 height 14
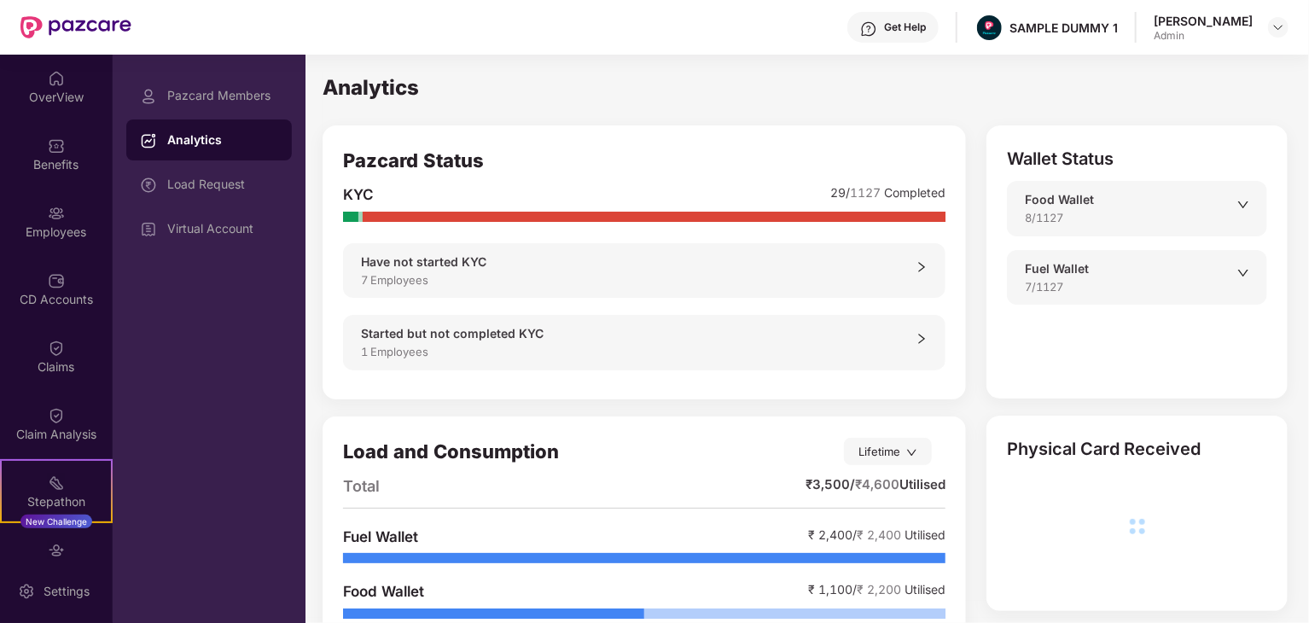
click at [925, 266] on icon "right" at bounding box center [922, 267] width 6 height 10
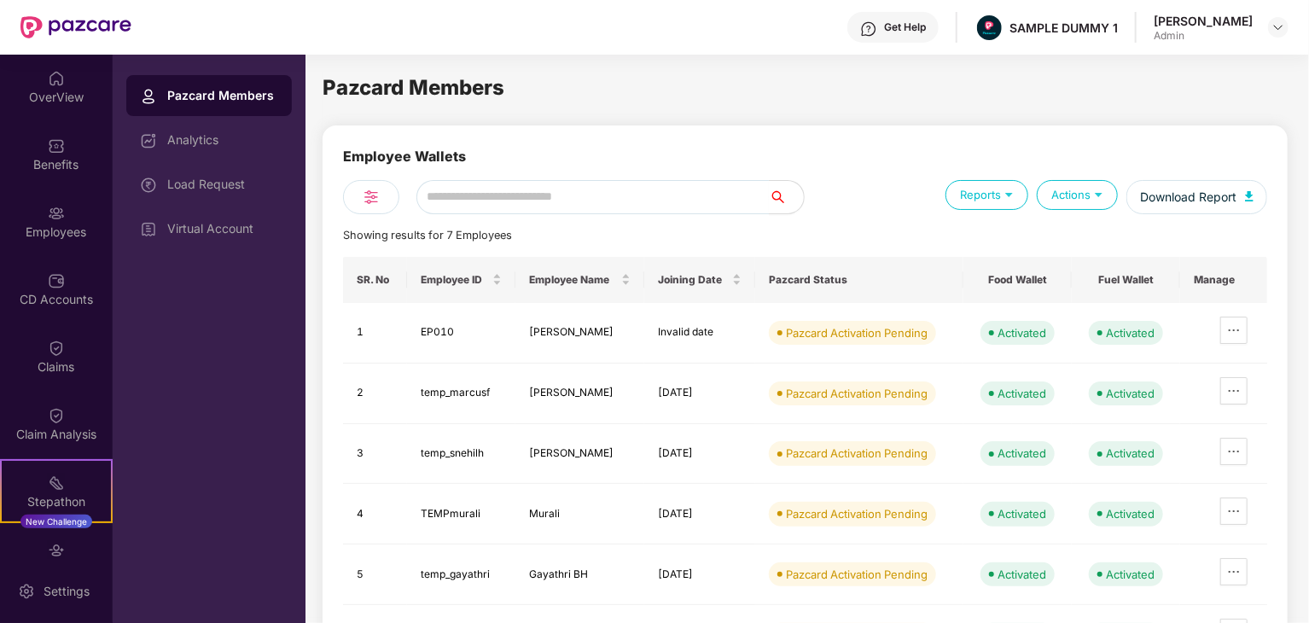
click at [379, 202] on img at bounding box center [371, 197] width 20 height 20
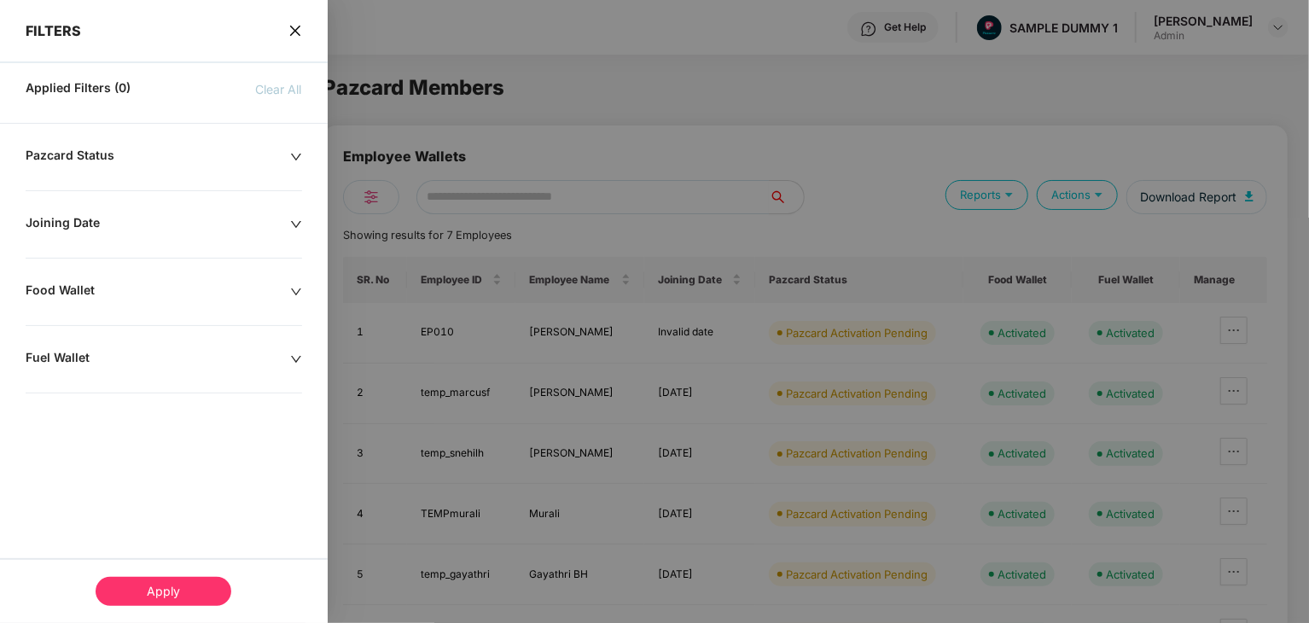
click at [379, 202] on div at bounding box center [654, 311] width 1309 height 623
click at [293, 32] on icon "close" at bounding box center [294, 31] width 10 height 10
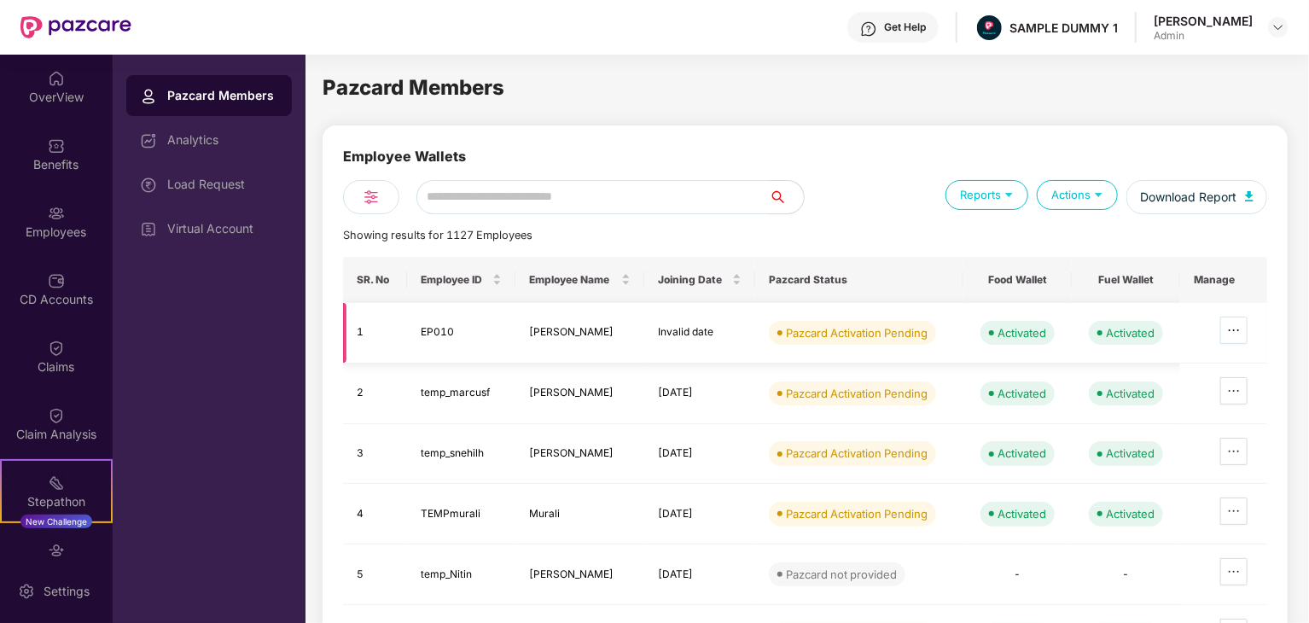
click at [1245, 333] on span "ellipsis" at bounding box center [1234, 331] width 26 height 14
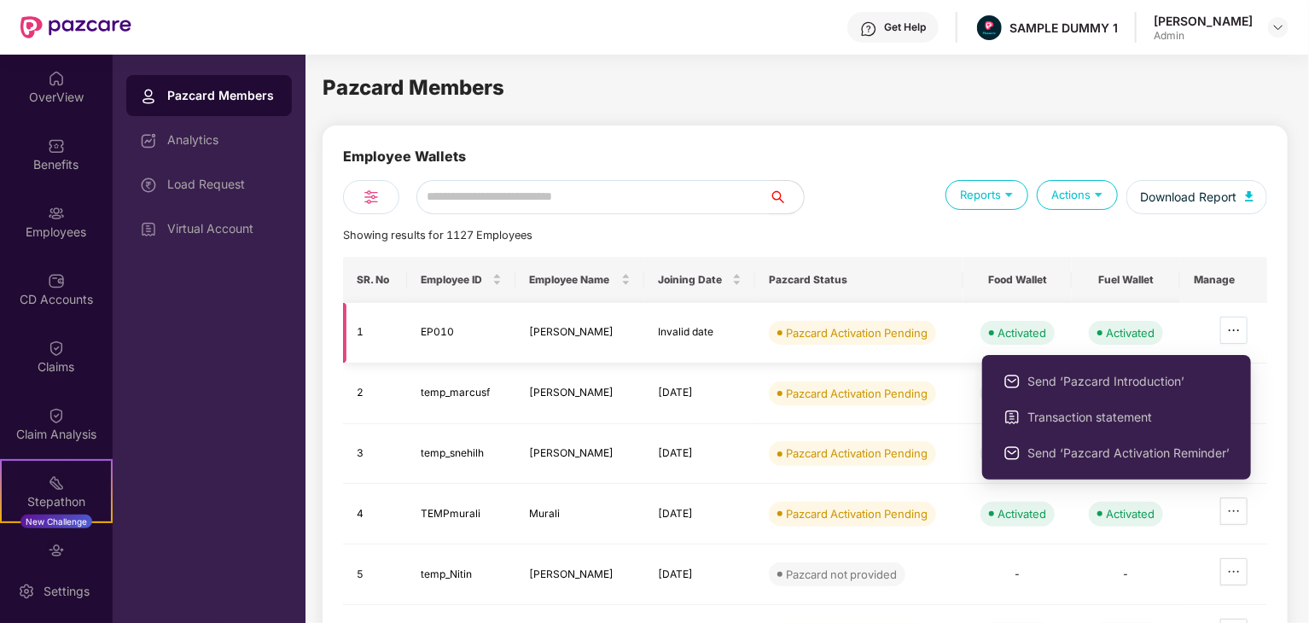
click at [1241, 333] on icon "ellipsis" at bounding box center [1234, 331] width 14 height 14
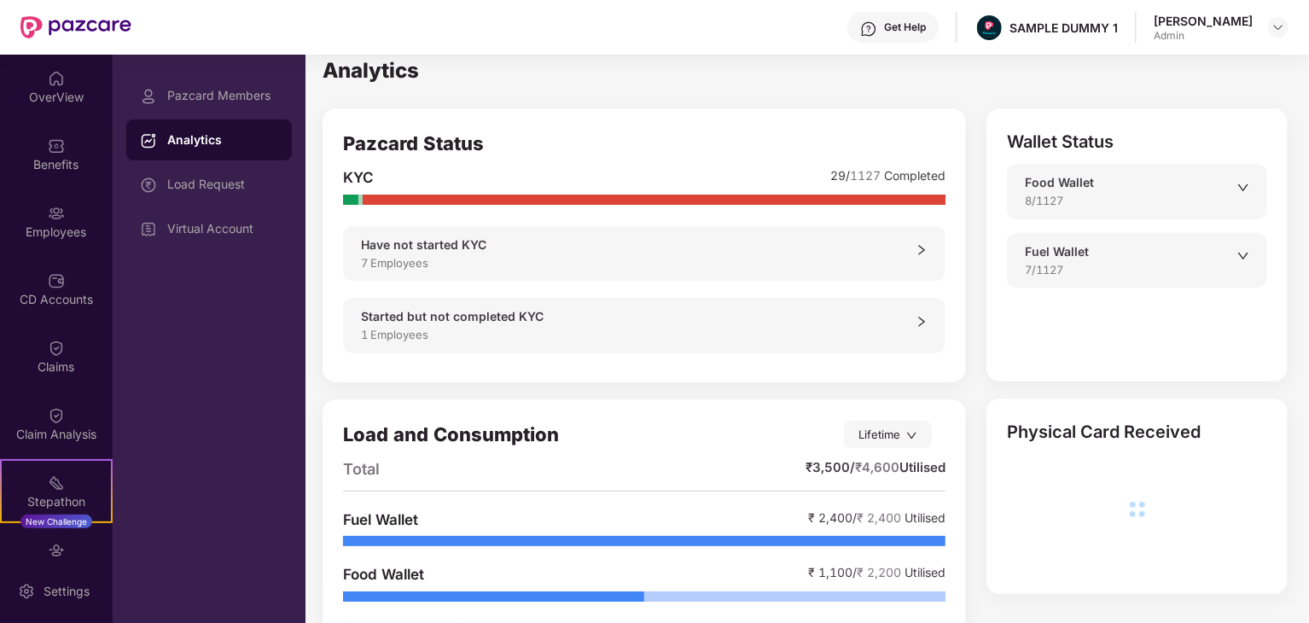
scroll to position [19, 0]
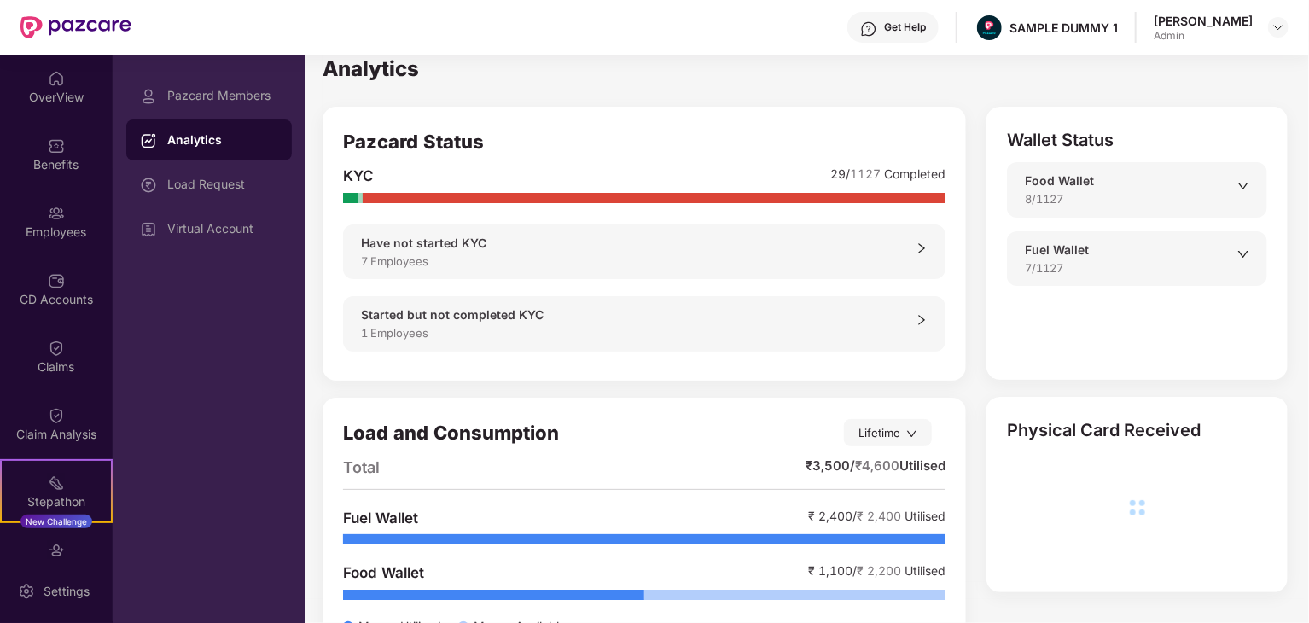
click at [925, 321] on icon "right" at bounding box center [922, 320] width 12 height 12
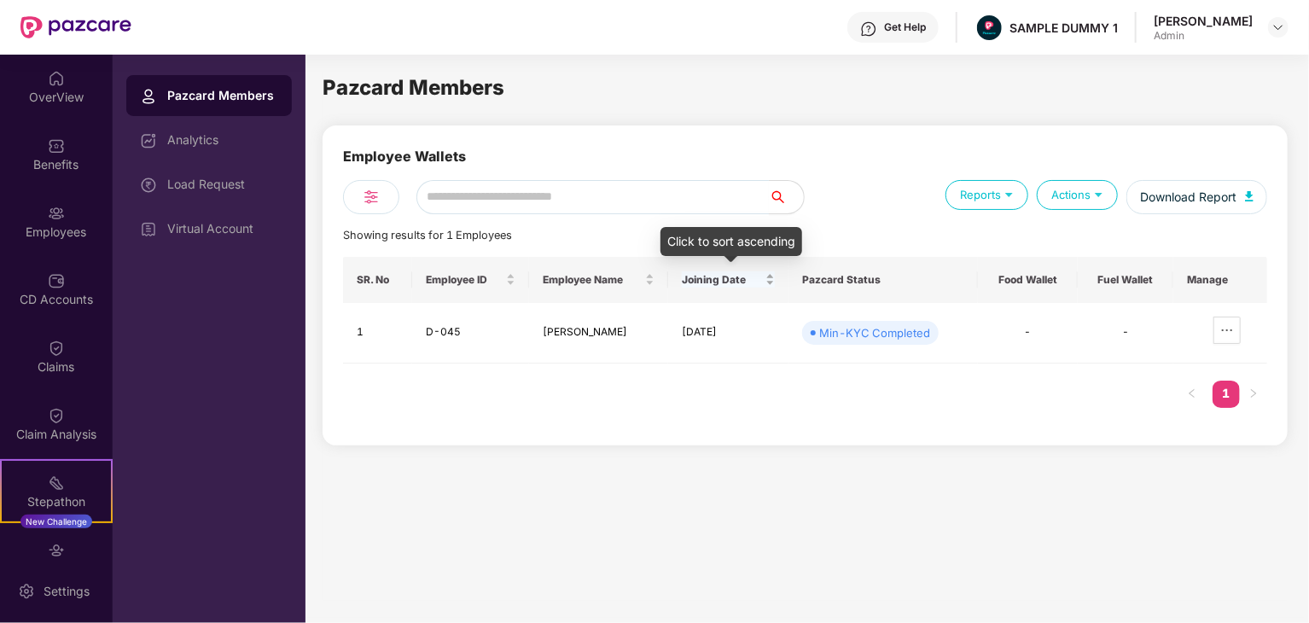
click at [758, 276] on span "Joining Date" at bounding box center [722, 280] width 80 height 14
click at [762, 276] on span "Joining Date" at bounding box center [722, 280] width 80 height 14
click at [766, 277] on div "Joining Date" at bounding box center [728, 279] width 93 height 16
click at [775, 285] on div "Joining Date" at bounding box center [728, 279] width 93 height 16
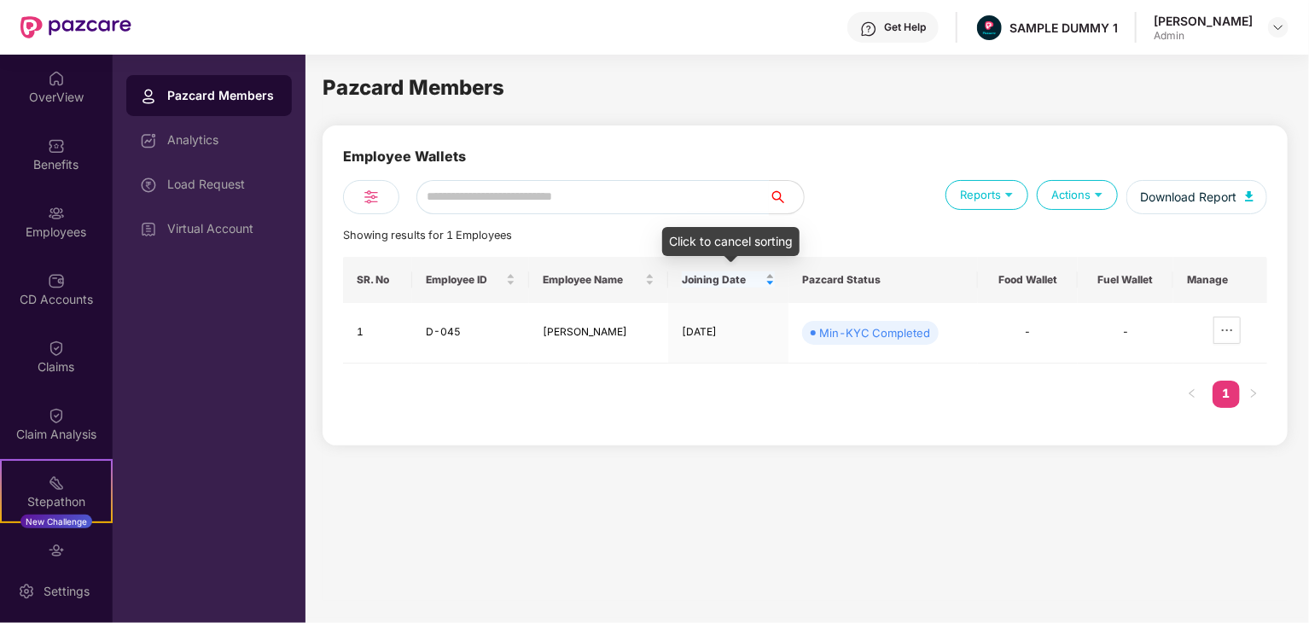
click at [775, 282] on div "Joining Date" at bounding box center [728, 279] width 93 height 16
click at [775, 280] on div "Joining Date" at bounding box center [728, 279] width 93 height 16
click at [1223, 328] on icon "ellipsis" at bounding box center [1228, 331] width 14 height 14
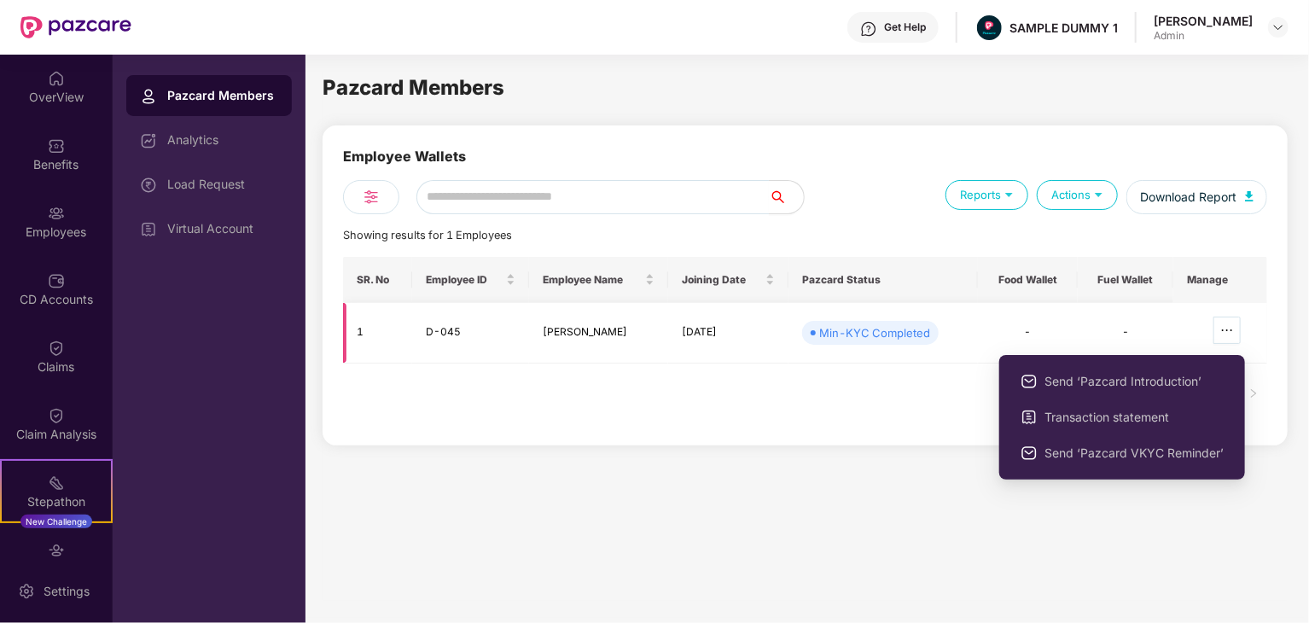
click at [1223, 328] on icon "ellipsis" at bounding box center [1228, 331] width 14 height 14
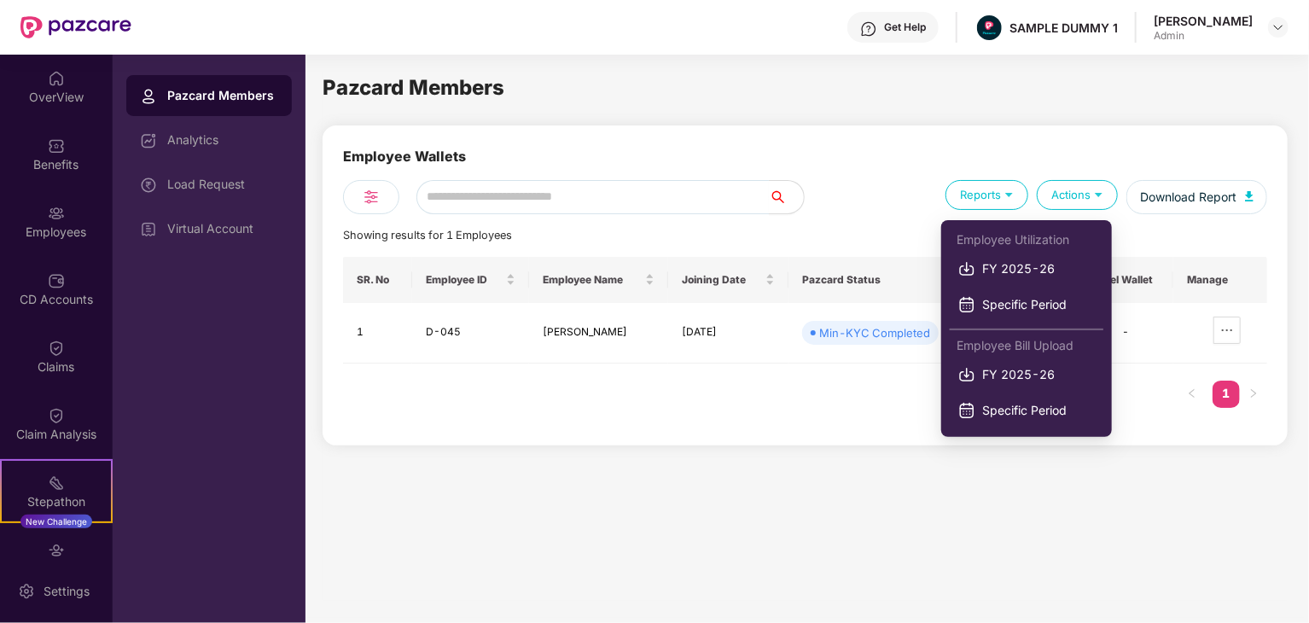
click at [1001, 194] on img at bounding box center [1009, 194] width 16 height 16
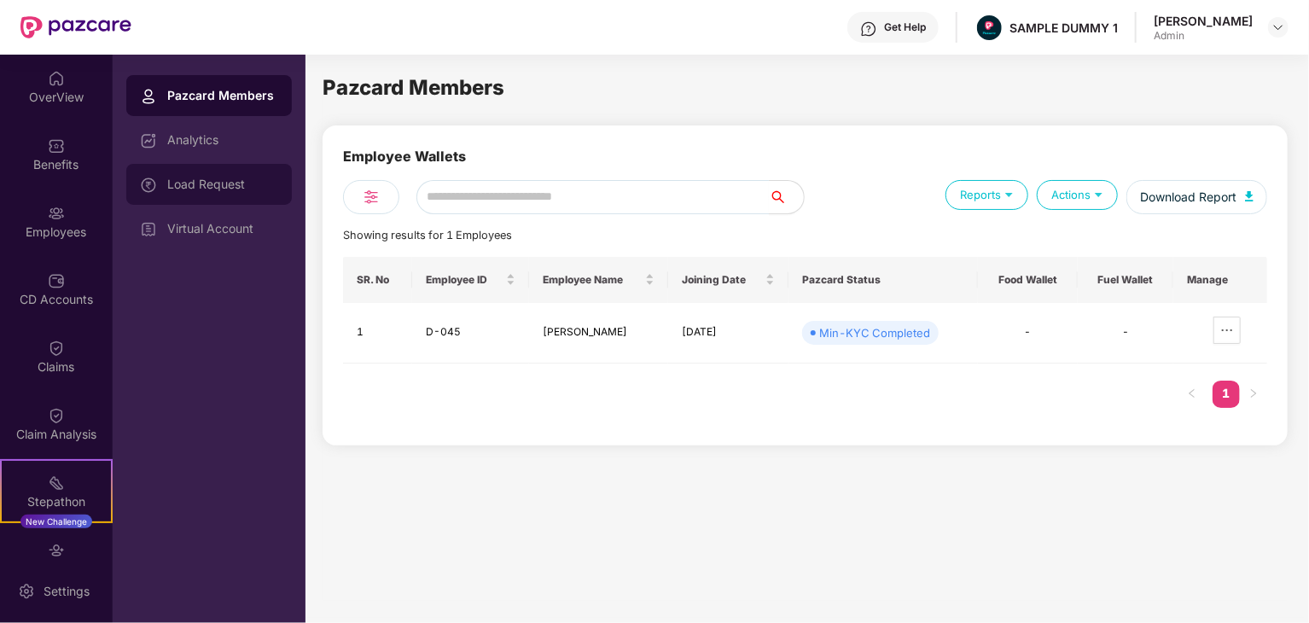
click at [222, 191] on div "Load Request" at bounding box center [209, 184] width 166 height 41
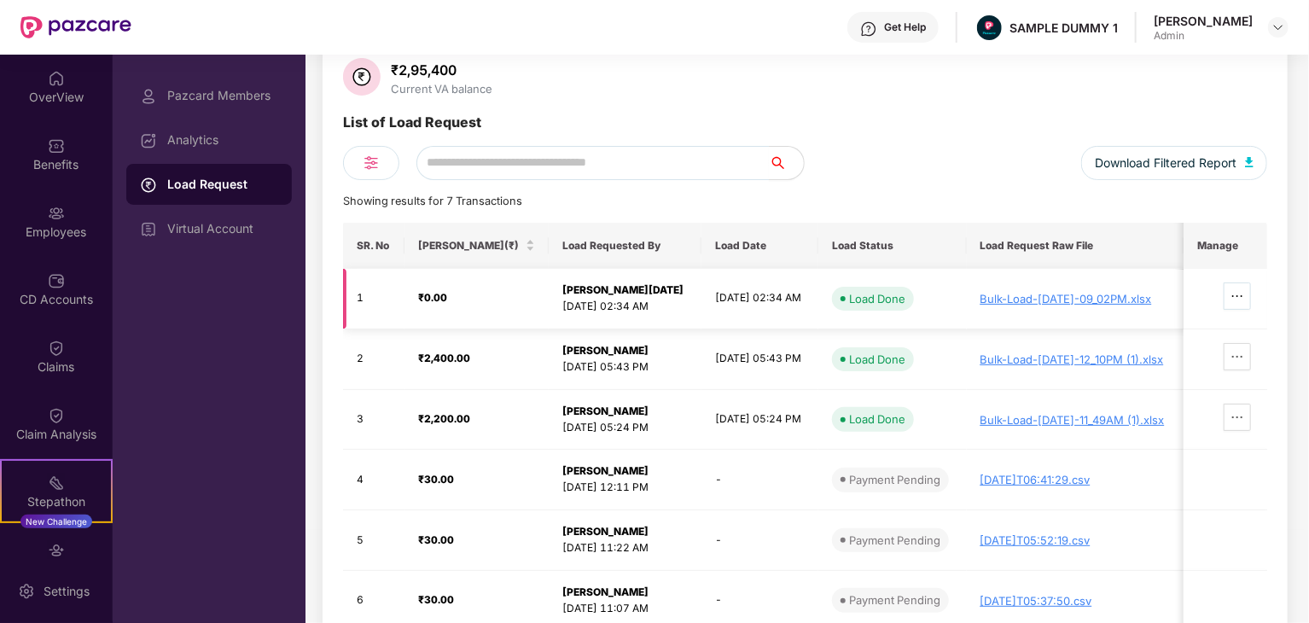
click at [1233, 293] on span "ellipsis" at bounding box center [1238, 296] width 26 height 14
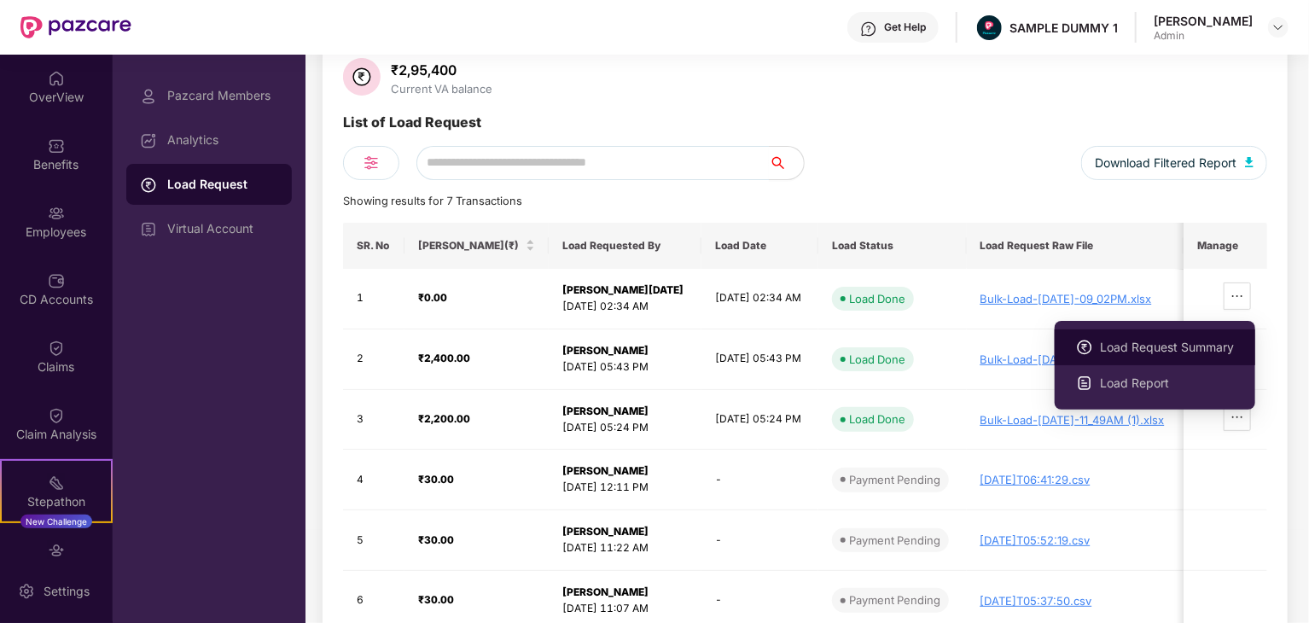
click at [1197, 341] on span "Load Request Summary" at bounding box center [1167, 347] width 134 height 19
click at [1238, 296] on icon "ellipsis" at bounding box center [1238, 296] width 10 height 2
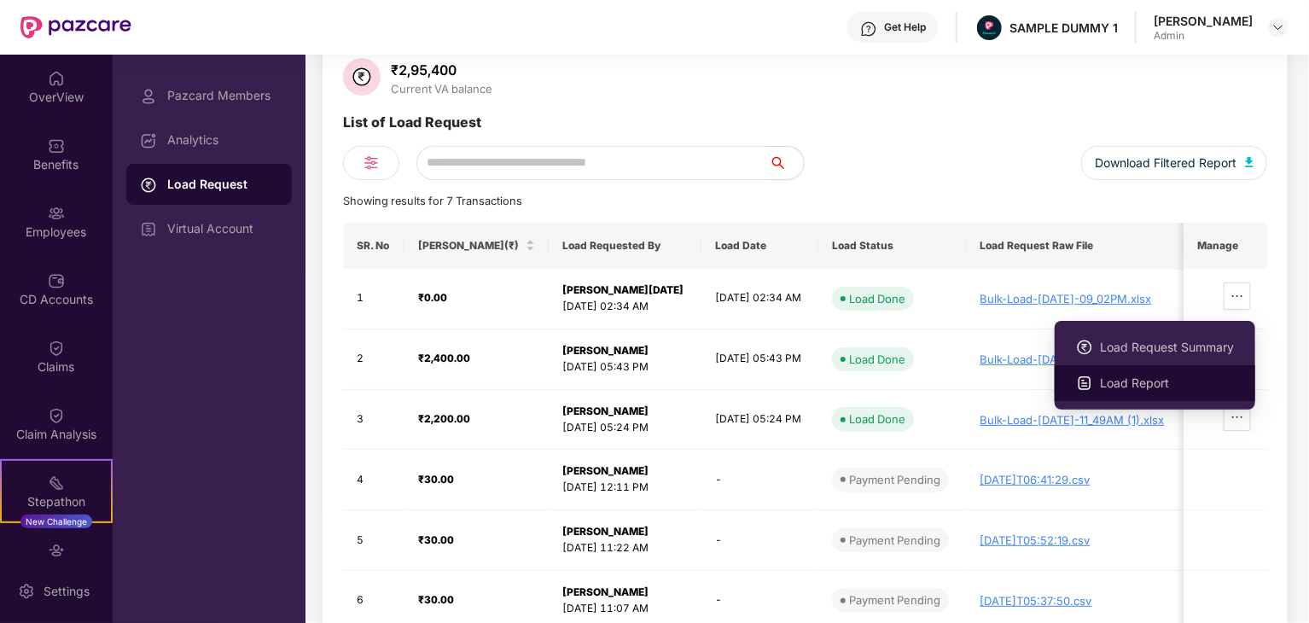
click at [1175, 379] on span "Load Report" at bounding box center [1167, 383] width 134 height 19
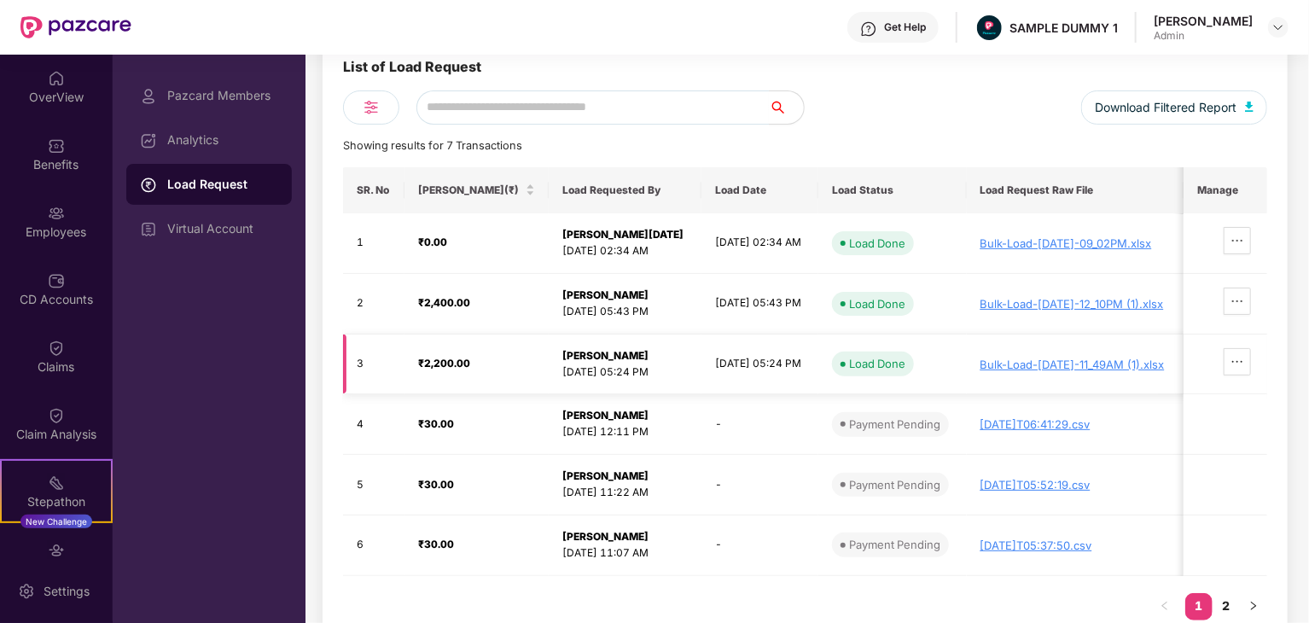
scroll to position [177, 0]
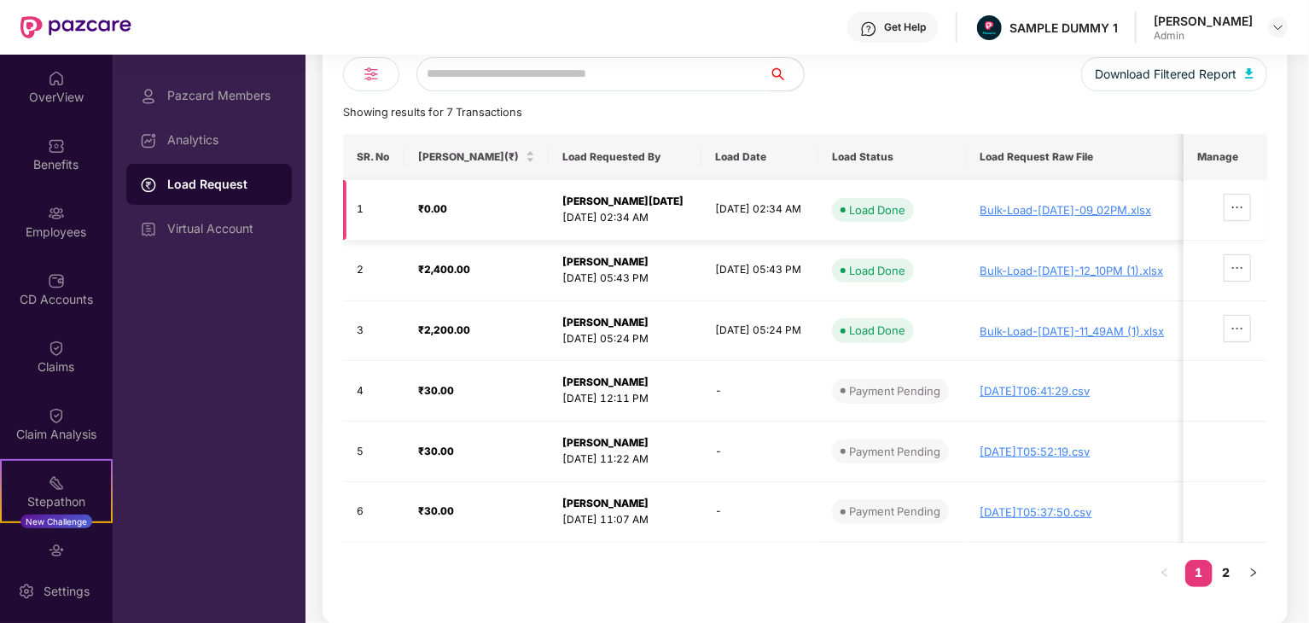
click at [1110, 211] on div "Bulk-Load-18-Feb-2025-09_02PM.xlsx" at bounding box center [1076, 210] width 190 height 14
click at [224, 241] on div "Virtual Account" at bounding box center [209, 228] width 166 height 41
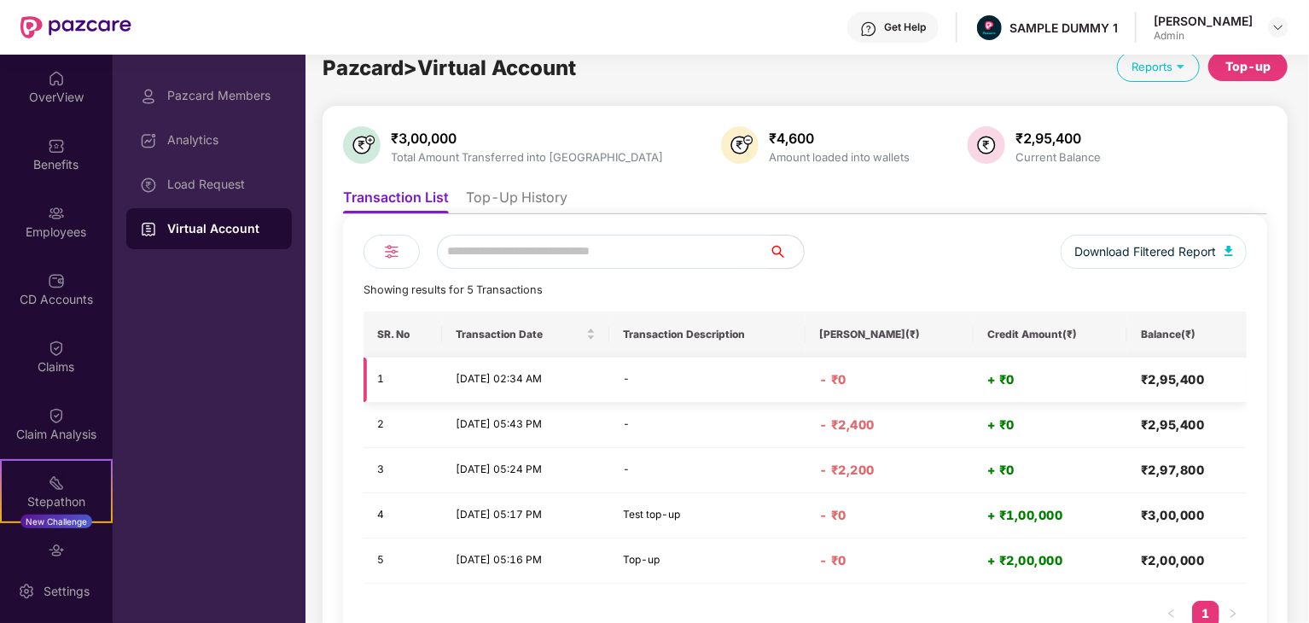
scroll to position [13, 0]
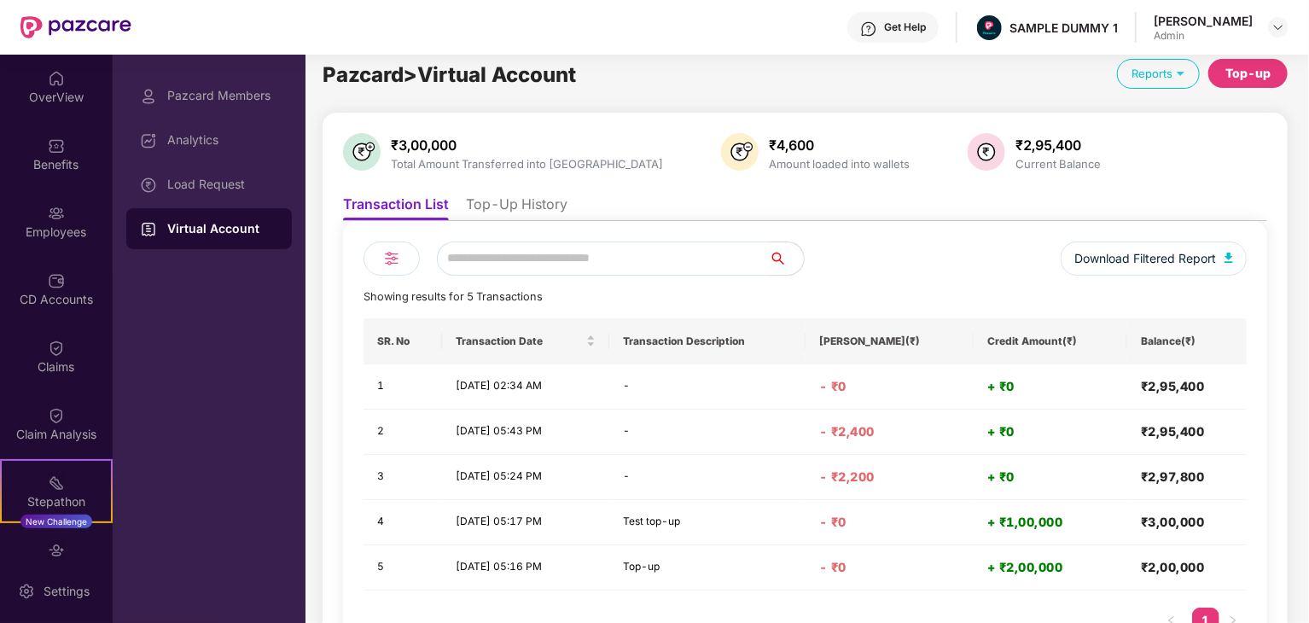
click at [515, 207] on li "Top-Up History" at bounding box center [517, 207] width 102 height 25
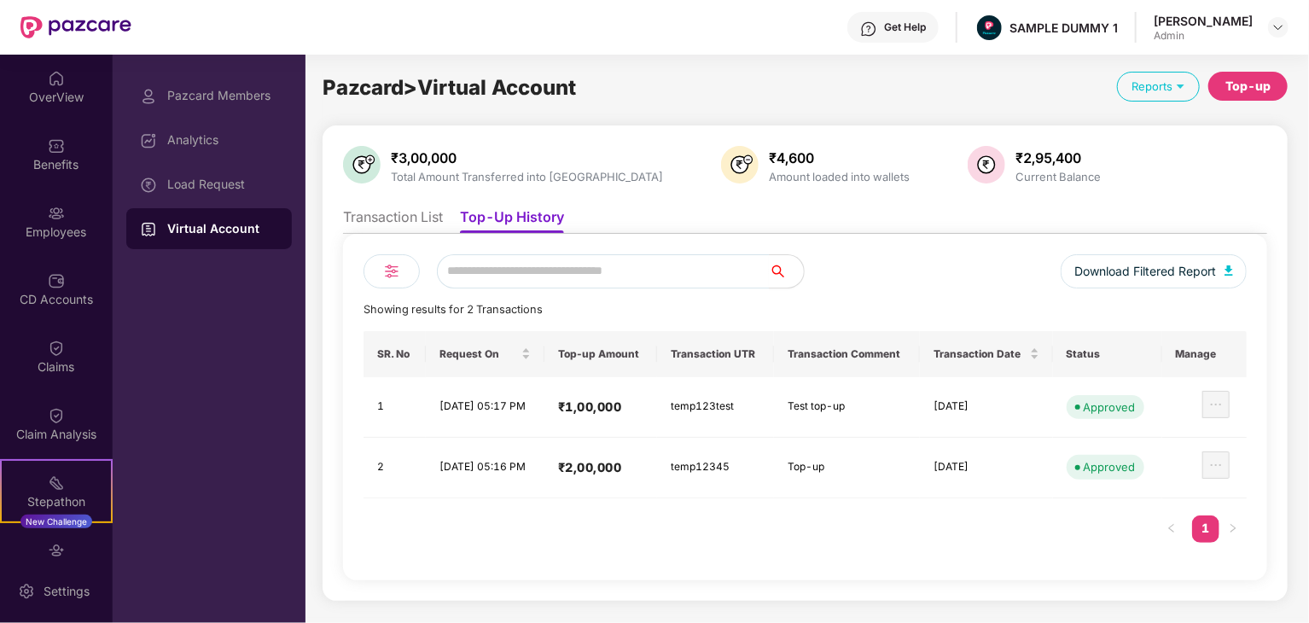
click at [407, 218] on li "Transaction List" at bounding box center [393, 220] width 100 height 25
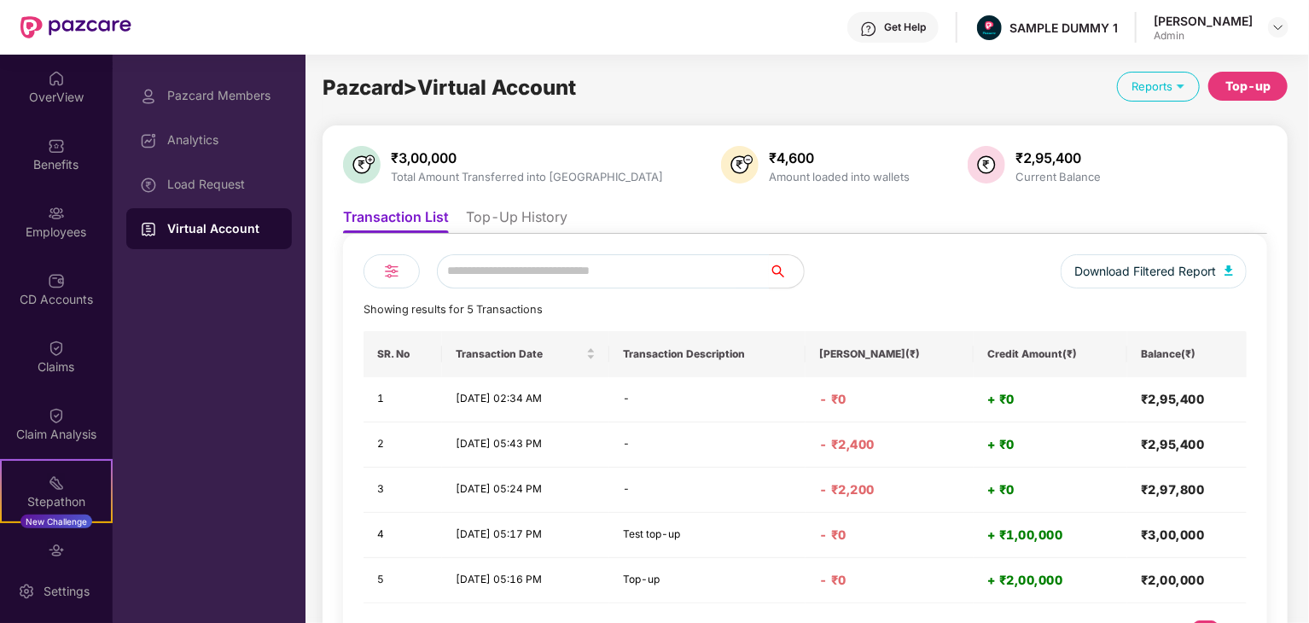
click at [534, 219] on li "Top-Up History" at bounding box center [517, 220] width 102 height 25
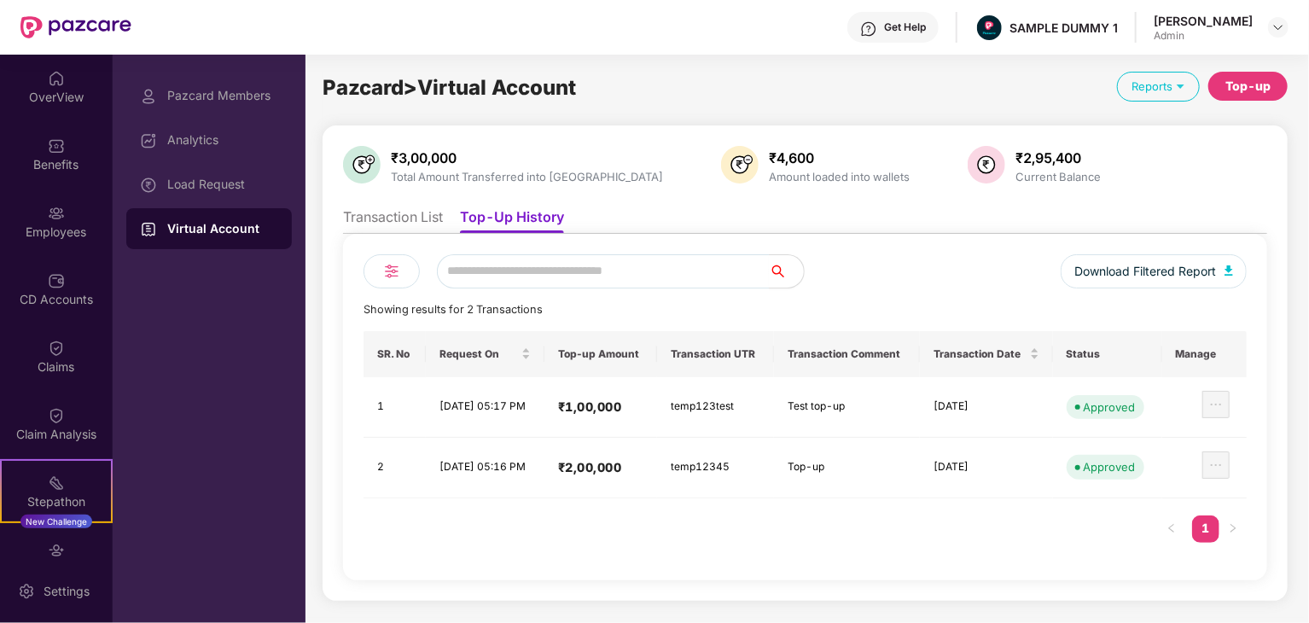
click at [377, 221] on li "Transaction List" at bounding box center [393, 220] width 100 height 25
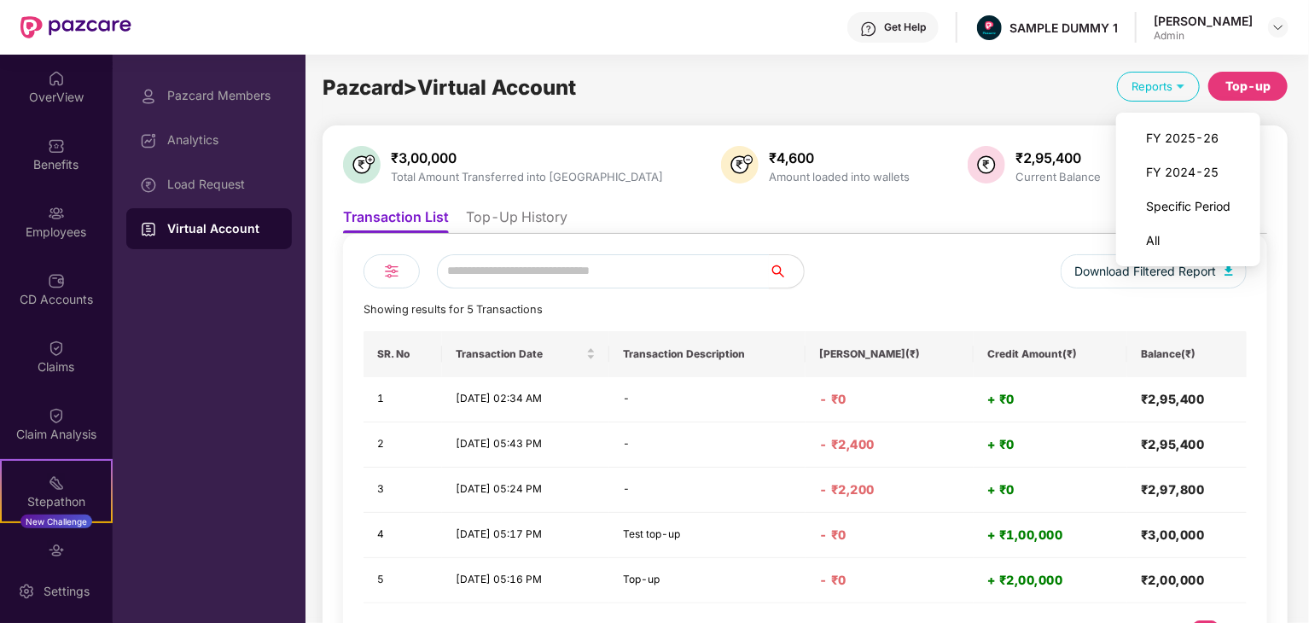
click at [1173, 77] on div "Reports" at bounding box center [1158, 87] width 83 height 30
click at [1256, 95] on div "Top-up" at bounding box center [1248, 86] width 45 height 19
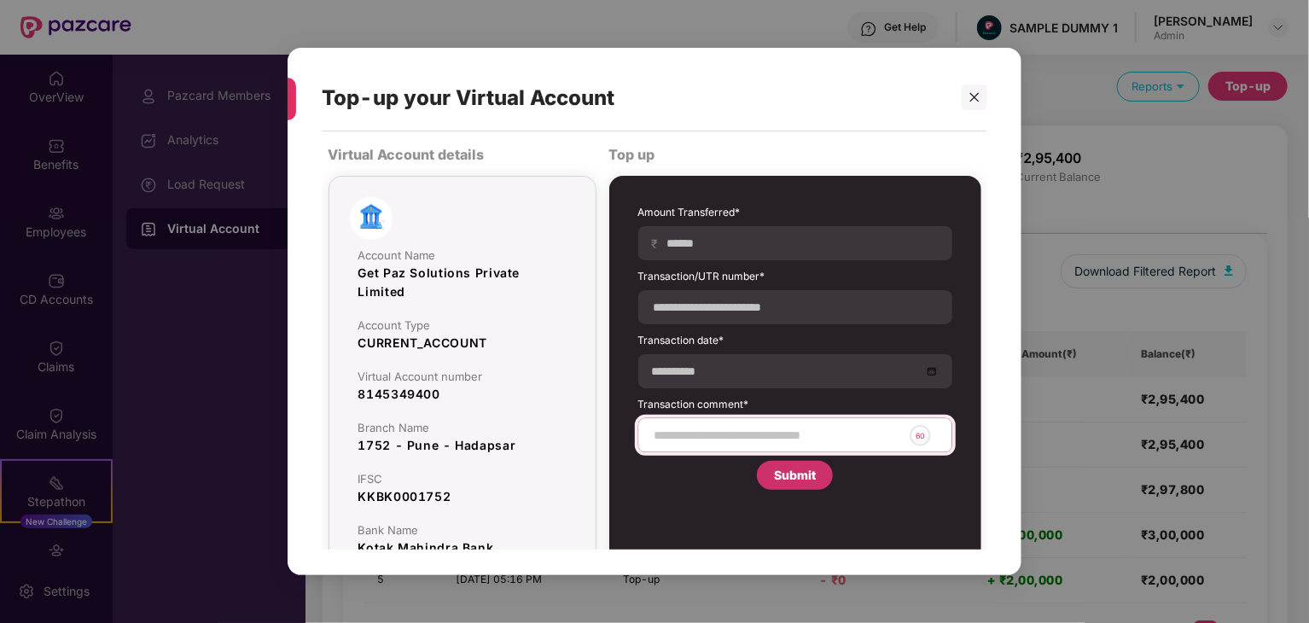
click at [924, 438] on text "60" at bounding box center [920, 435] width 9 height 9
click at [922, 438] on text "60" at bounding box center [920, 435] width 9 height 9
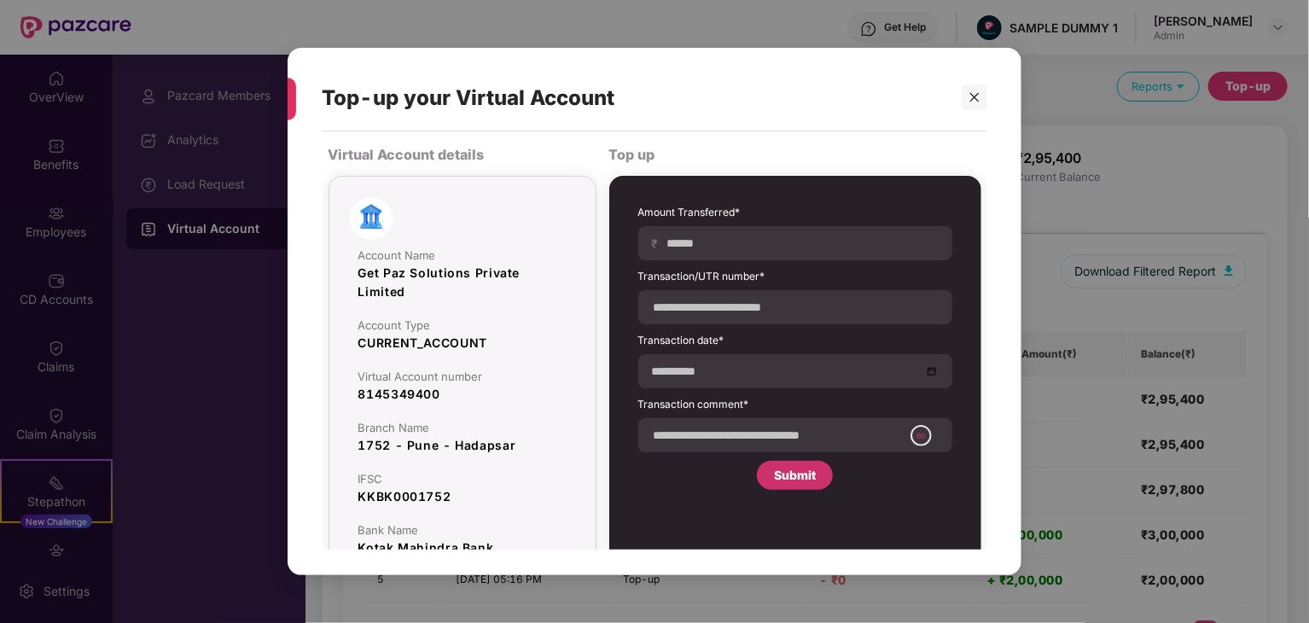
scroll to position [26, 0]
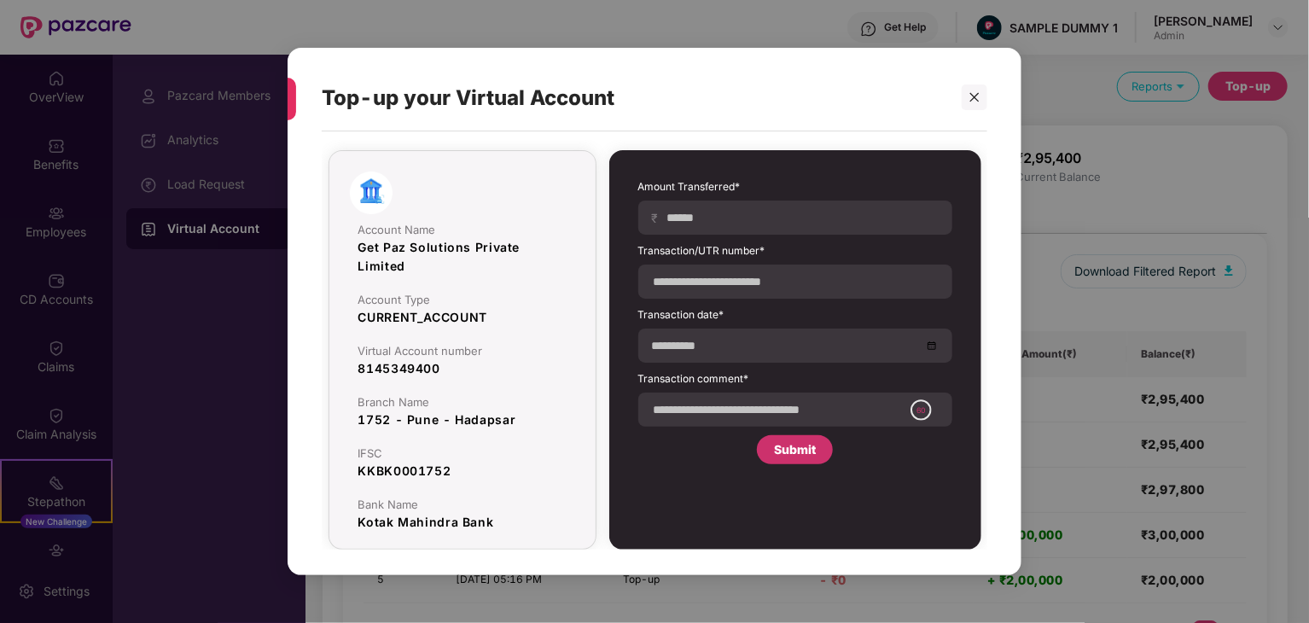
click at [802, 455] on div "Submit" at bounding box center [795, 449] width 42 height 19
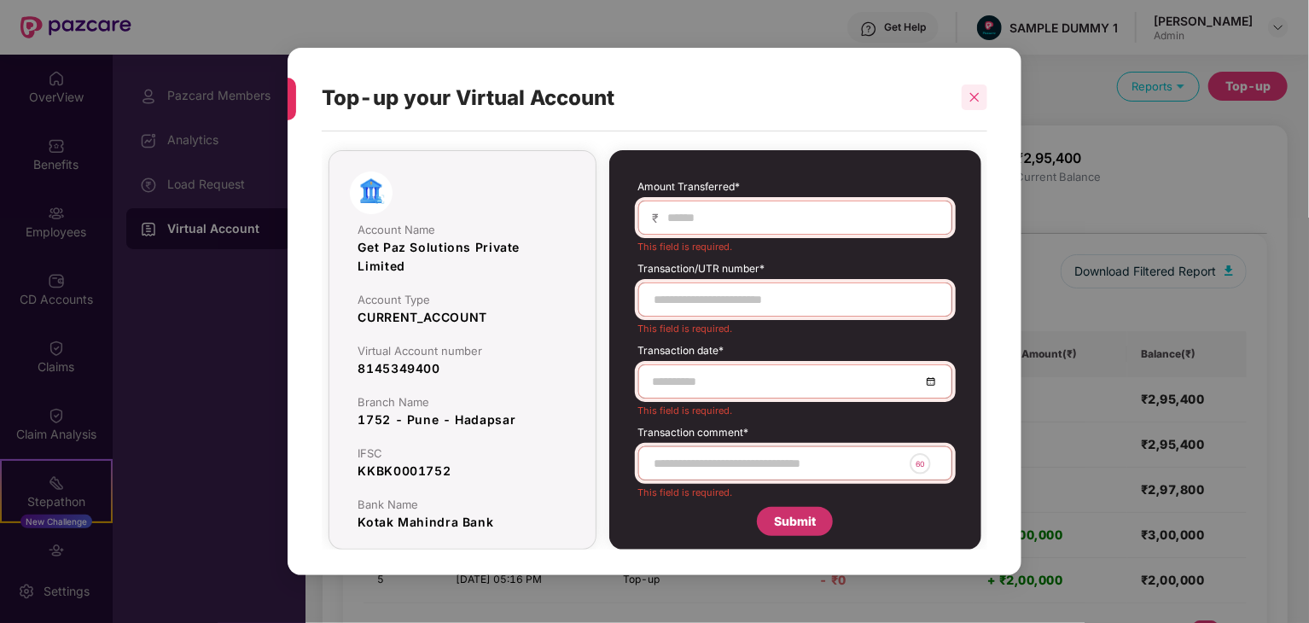
click at [963, 98] on div at bounding box center [975, 98] width 26 height 26
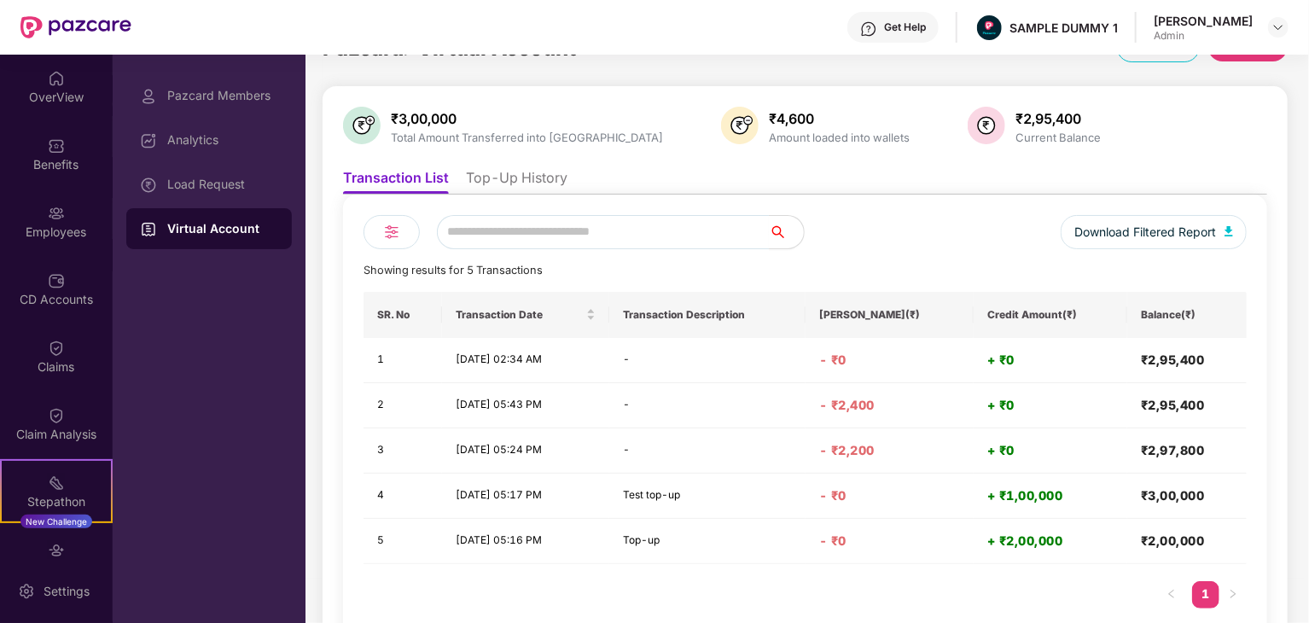
scroll to position [0, 0]
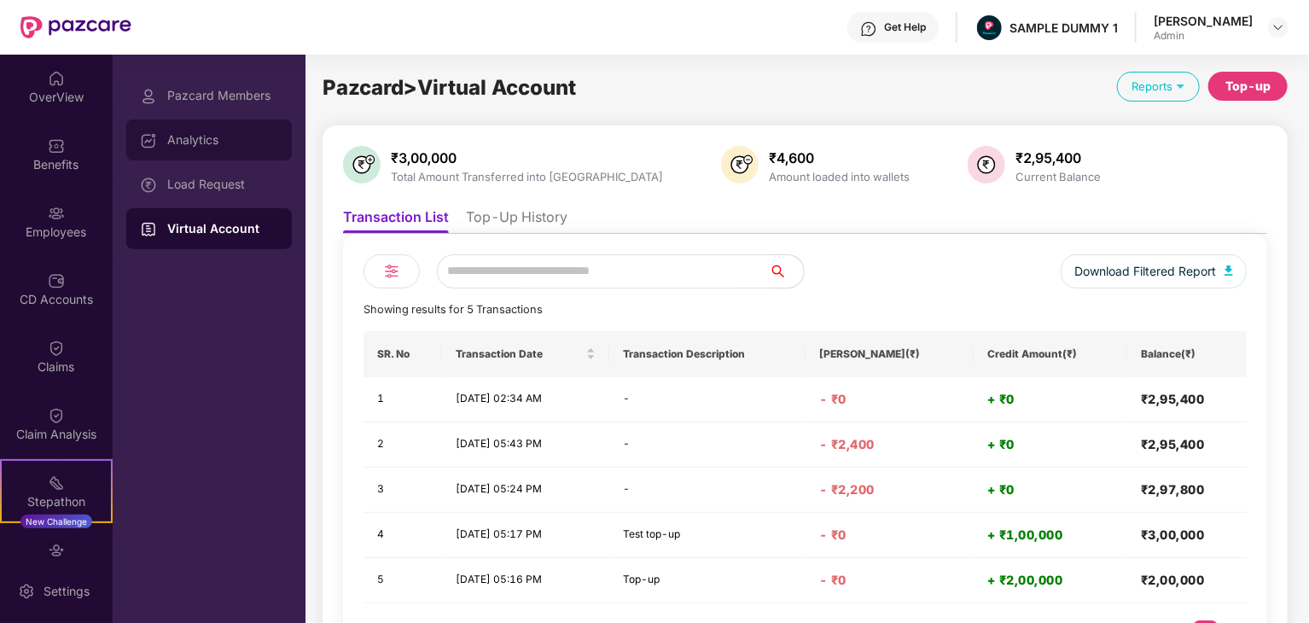
click at [201, 139] on div "Analytics" at bounding box center [222, 140] width 111 height 14
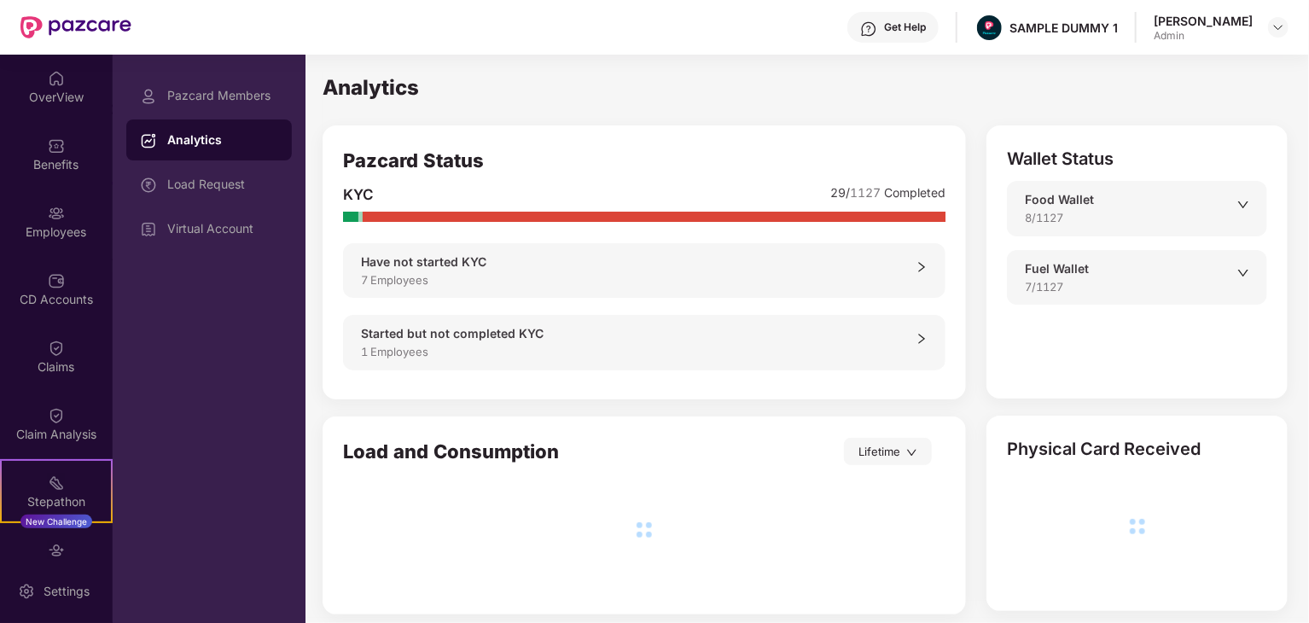
click at [1244, 209] on icon "down" at bounding box center [1244, 205] width 12 height 12
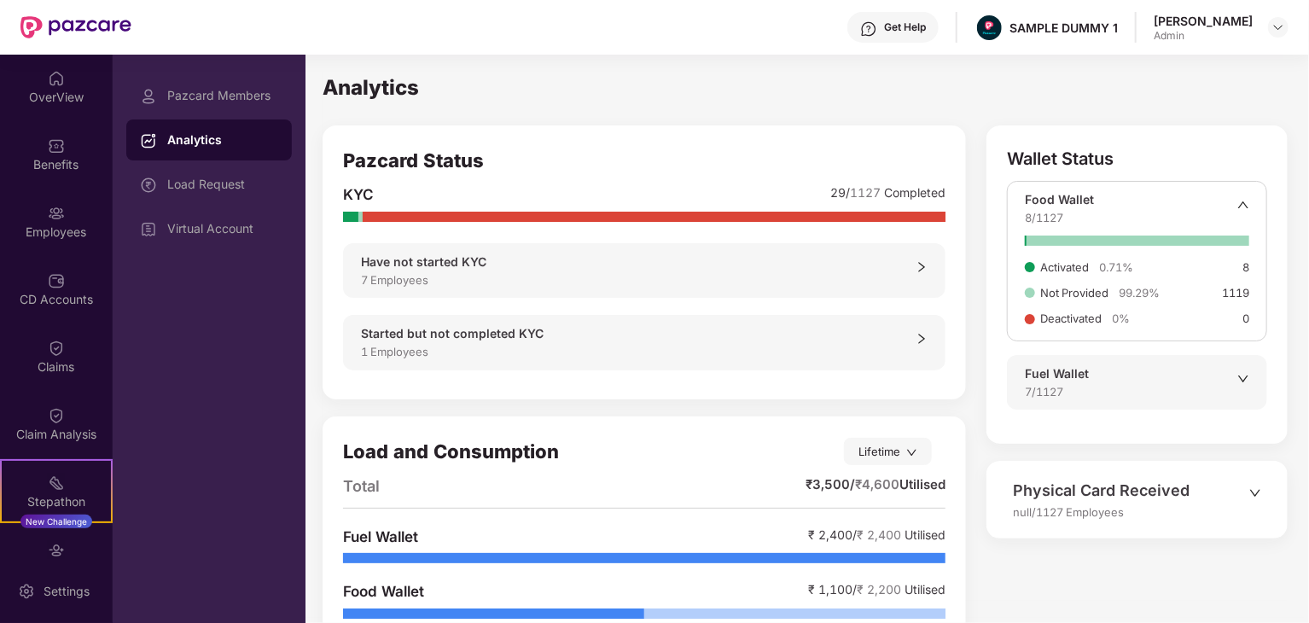
click at [1246, 199] on icon "up" at bounding box center [1244, 205] width 12 height 12
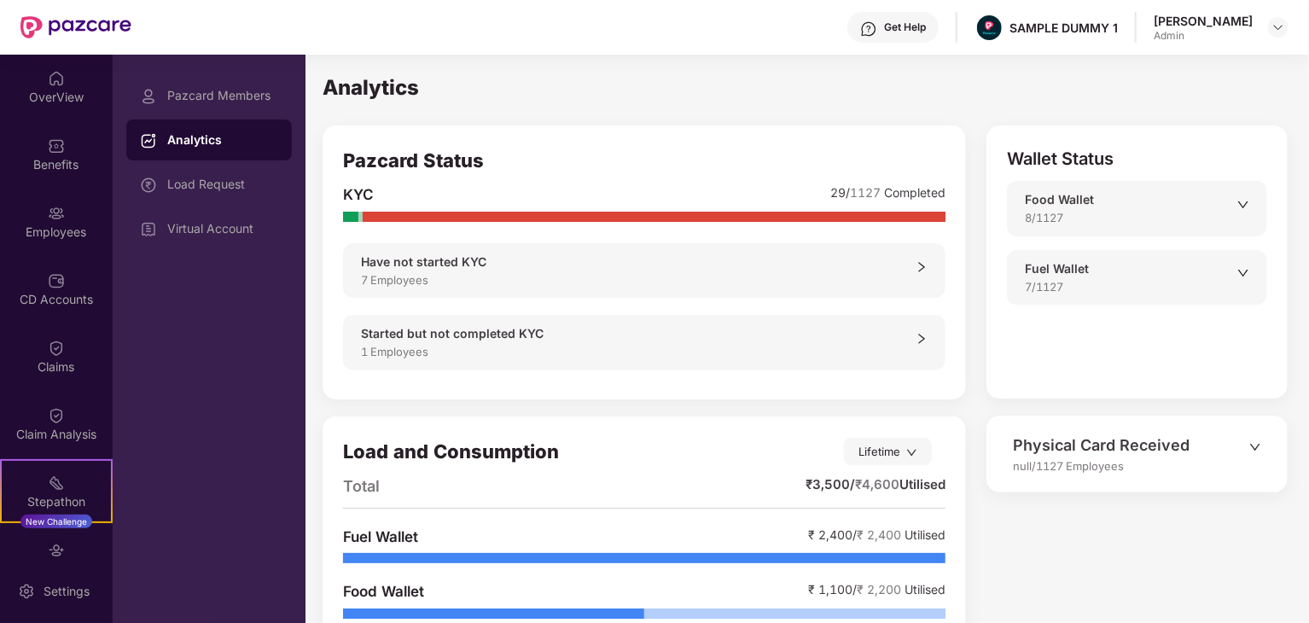
click at [1246, 199] on icon "down" at bounding box center [1244, 205] width 12 height 12
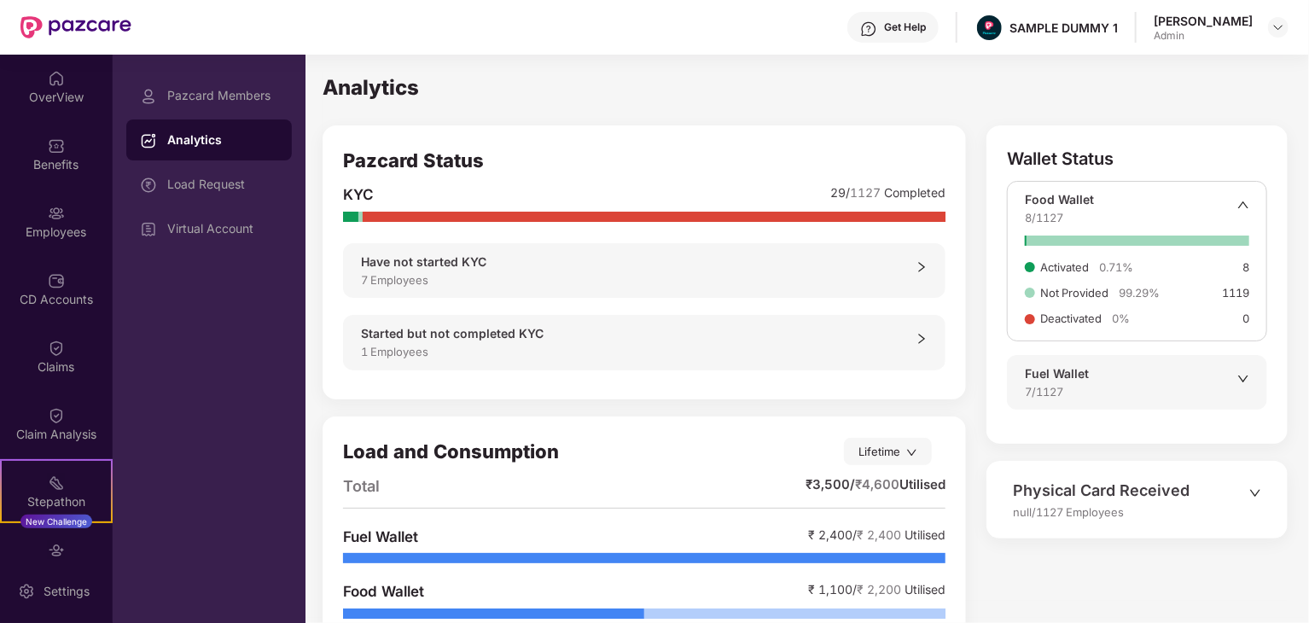
click at [1246, 199] on icon "up" at bounding box center [1244, 205] width 12 height 12
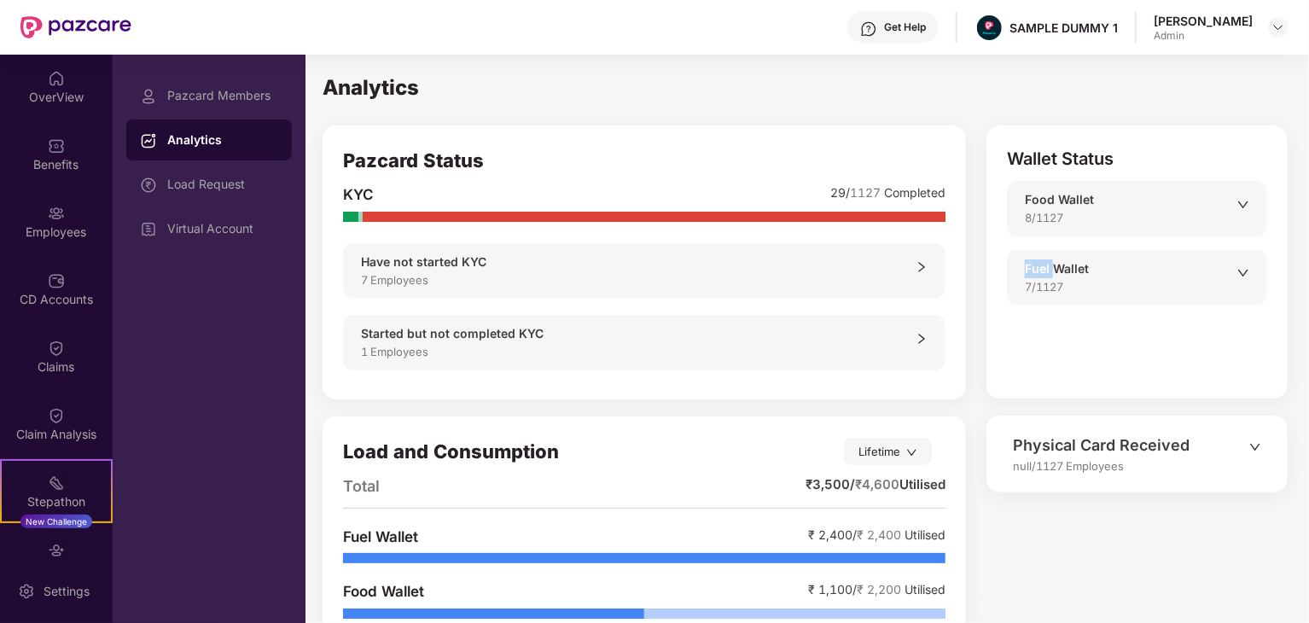
click at [1246, 199] on icon "down" at bounding box center [1244, 205] width 12 height 12
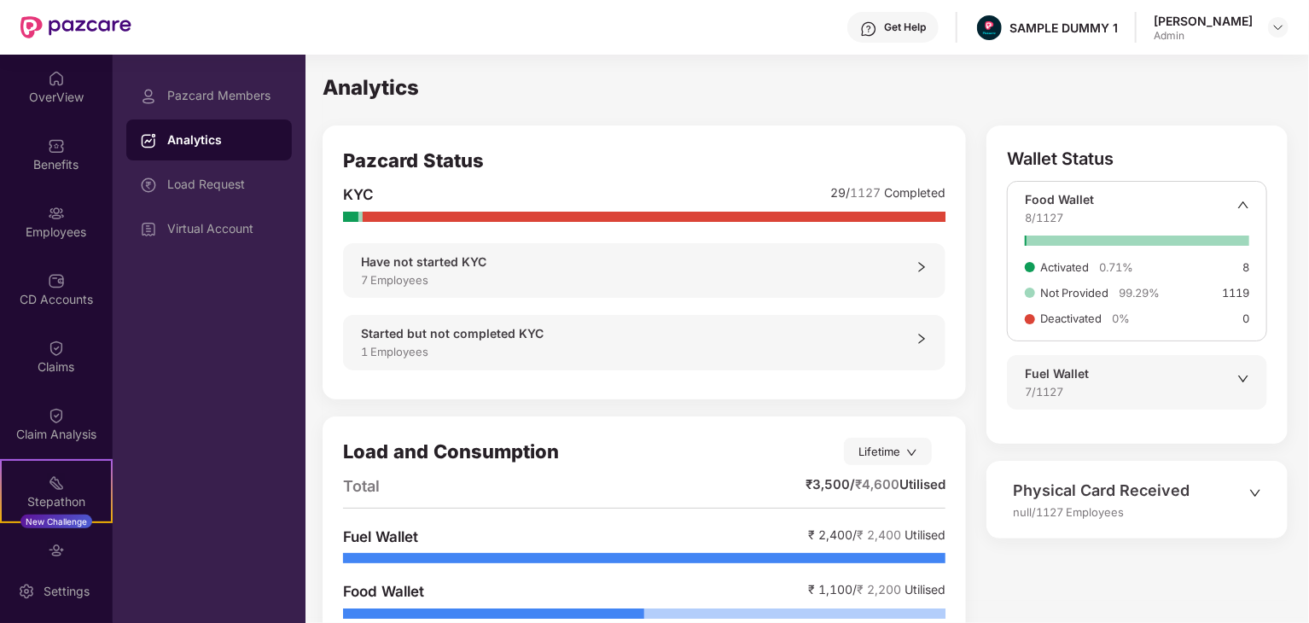
click at [1246, 199] on icon "up" at bounding box center [1244, 205] width 12 height 12
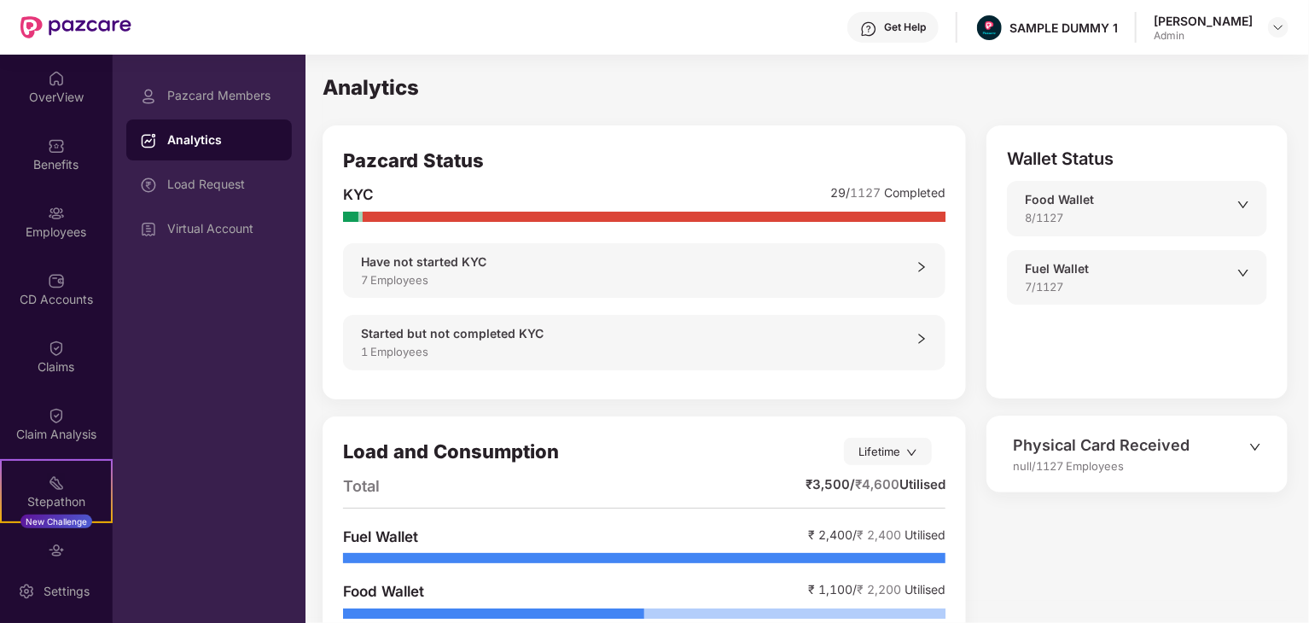
click at [1242, 277] on icon "down" at bounding box center [1244, 273] width 12 height 12
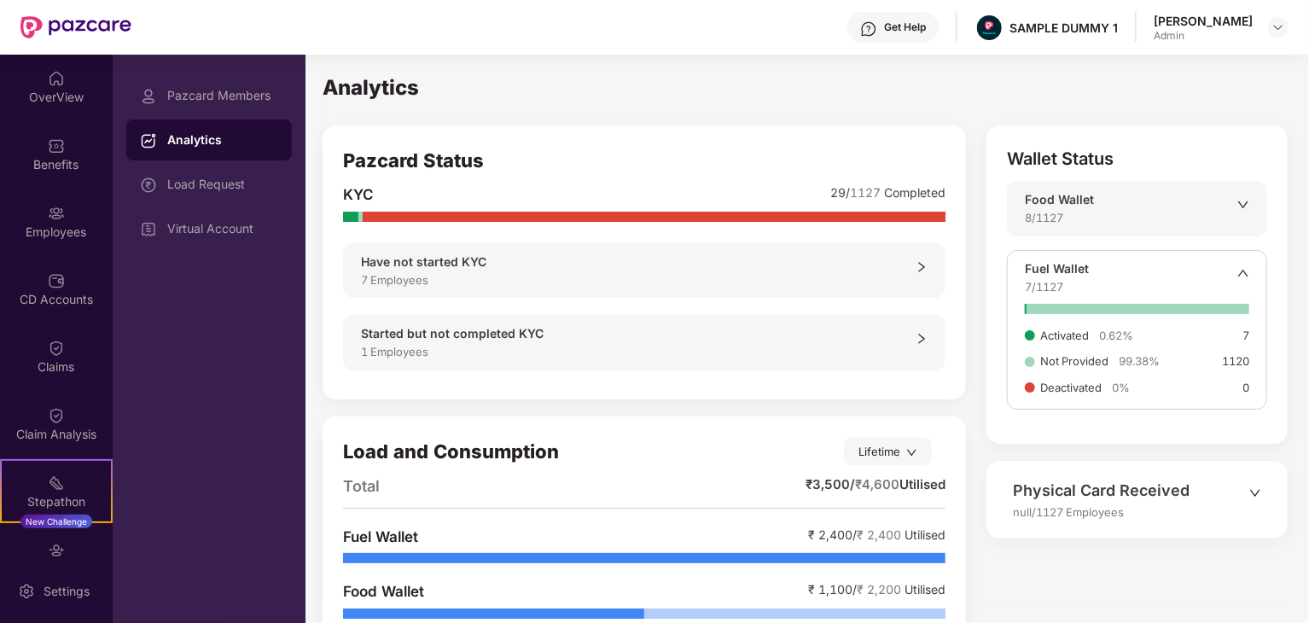
click at [1239, 262] on div "Fuel Wallet 7/1127" at bounding box center [1137, 277] width 224 height 36
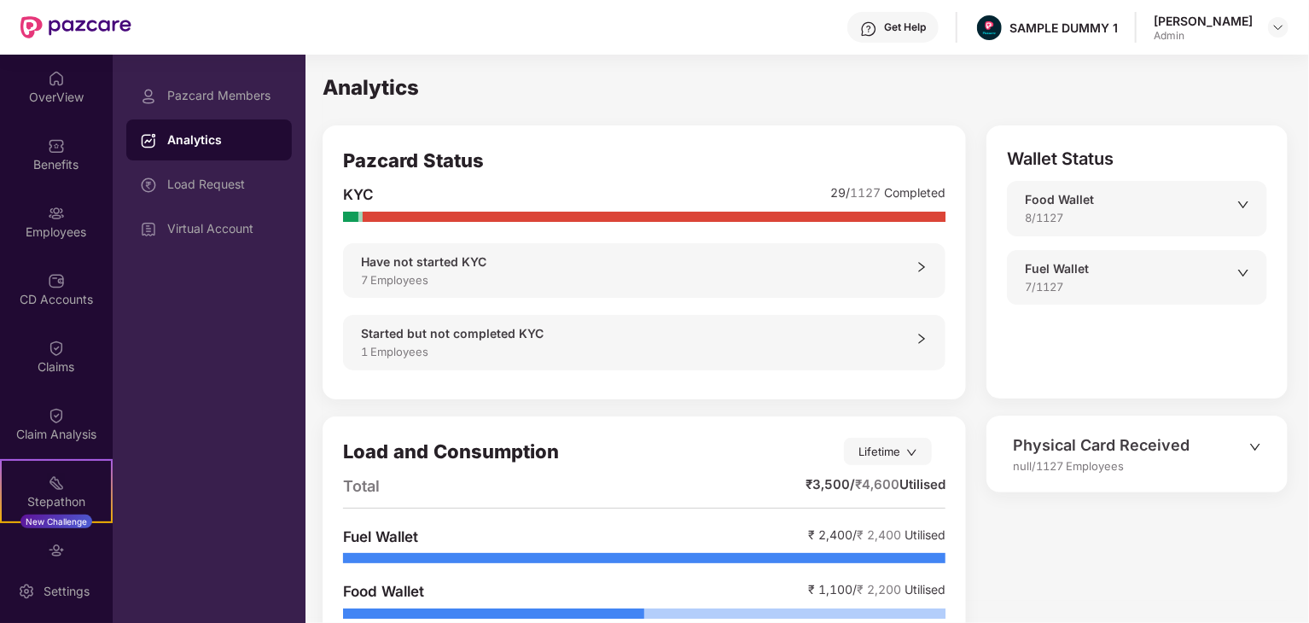
click at [1242, 444] on div "Physical Card Received" at bounding box center [1131, 446] width 236 height 24
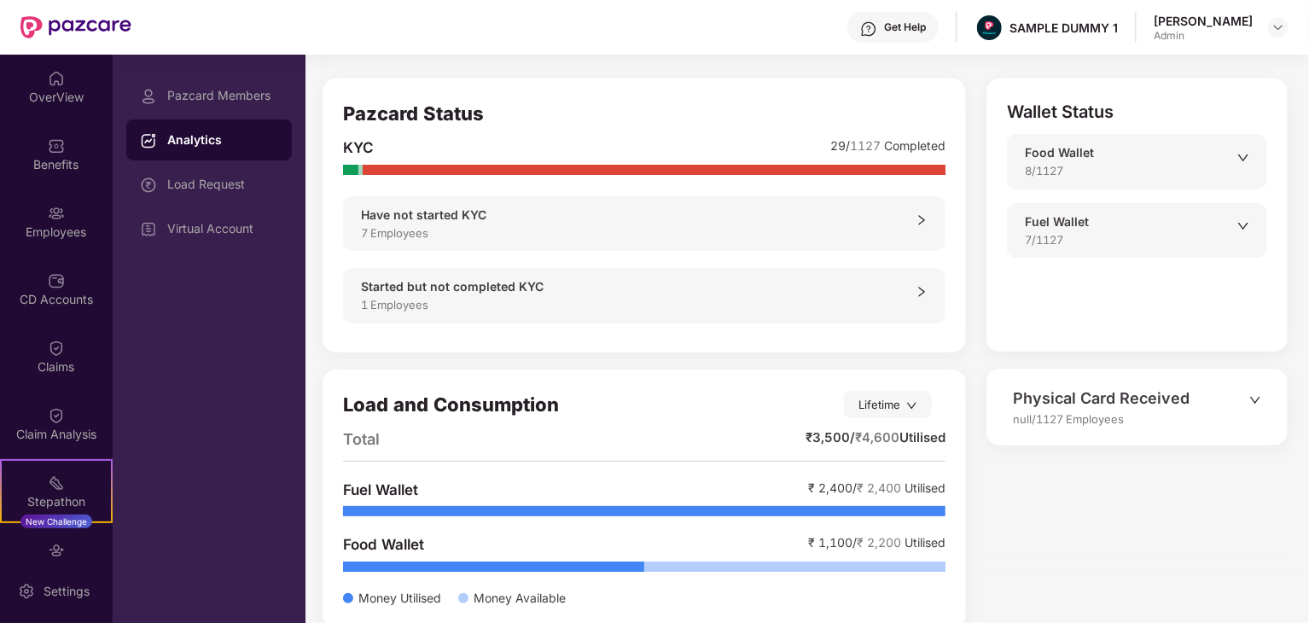
scroll to position [48, 0]
click at [1262, 397] on icon "down" at bounding box center [1256, 399] width 12 height 12
click at [1254, 401] on icon "down" at bounding box center [1256, 399] width 12 height 12
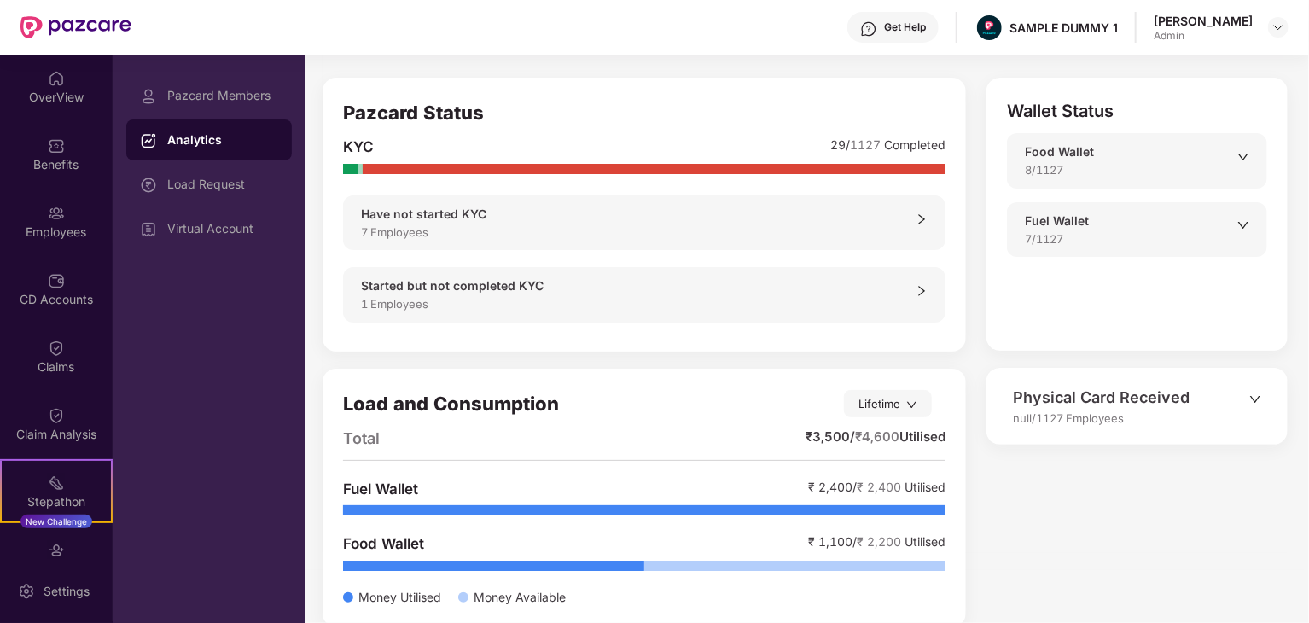
click at [1253, 399] on icon "down" at bounding box center [1256, 399] width 12 height 12
click at [1043, 438] on div "Physical Card Received null/1127 Employees" at bounding box center [1137, 407] width 301 height 78
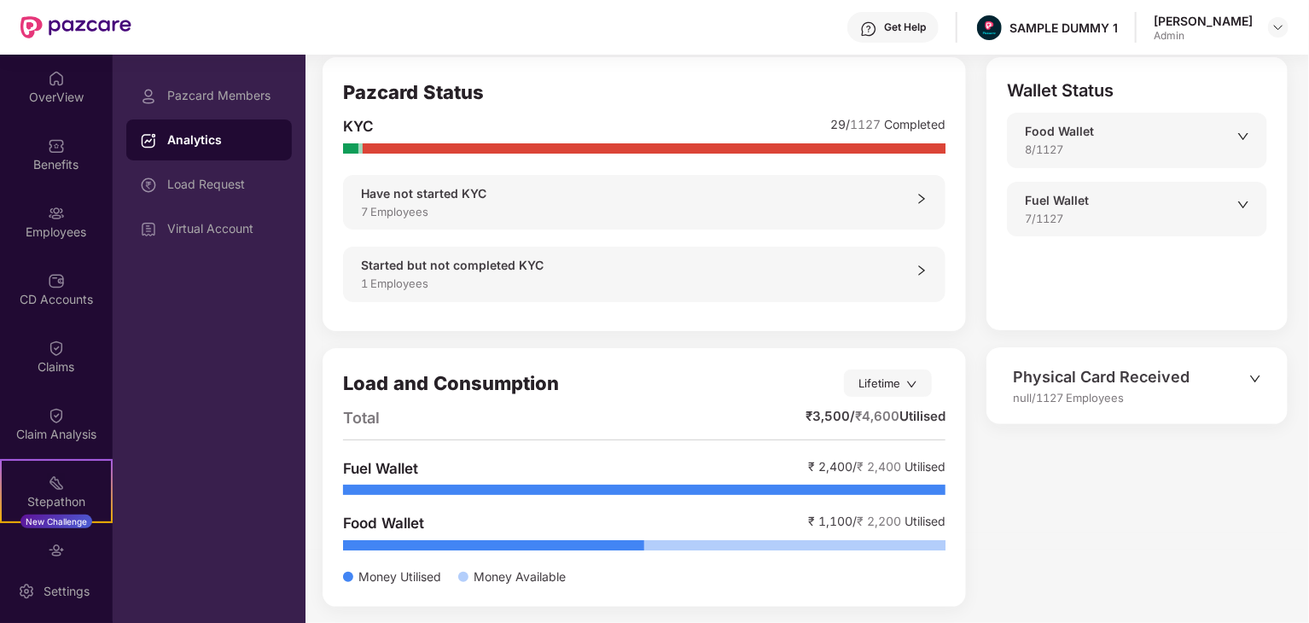
click at [1252, 380] on icon "down" at bounding box center [1256, 379] width 12 height 12
click at [908, 388] on div "Lifetime" at bounding box center [888, 383] width 88 height 27
click at [849, 460] on div "FY2025-26" at bounding box center [851, 457] width 92 height 19
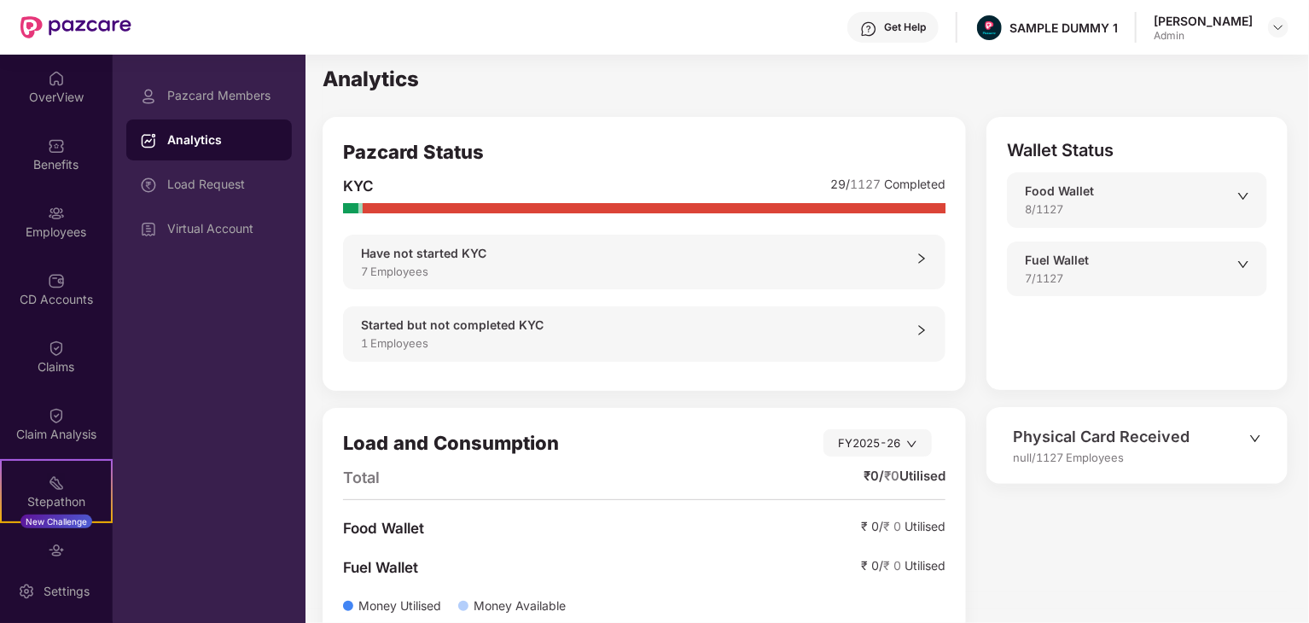
scroll to position [38, 0]
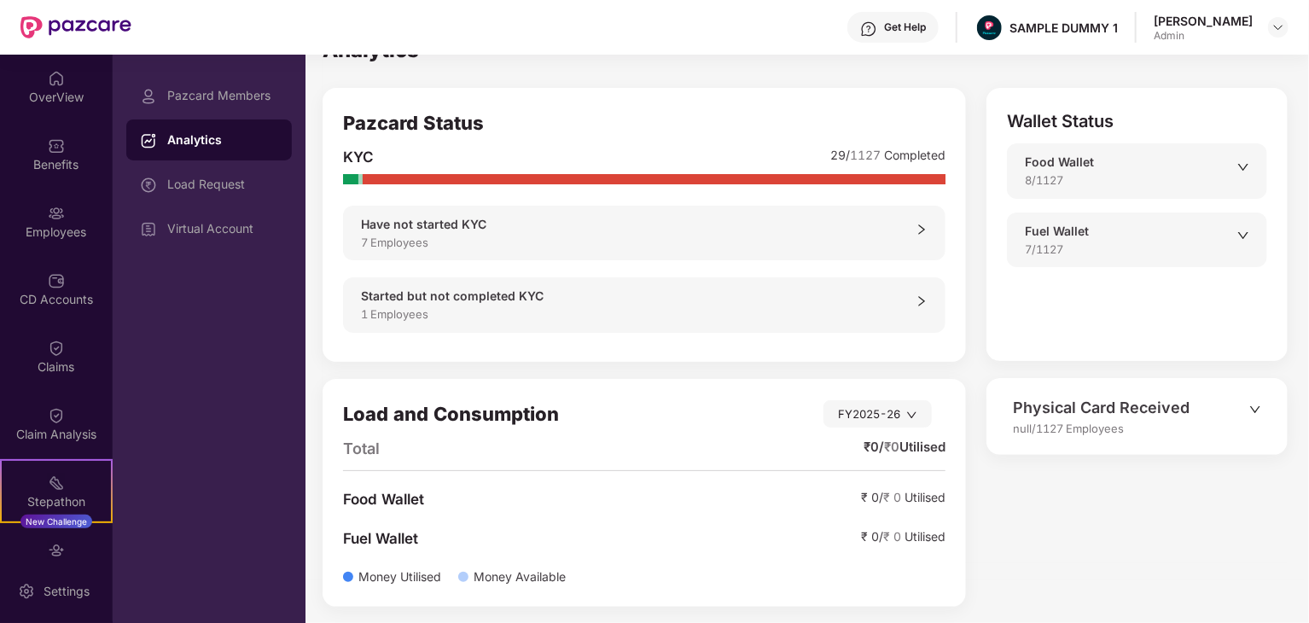
click at [910, 410] on icon "down" at bounding box center [911, 415] width 11 height 11
click at [842, 457] on div "Lifetime" at bounding box center [851, 459] width 92 height 19
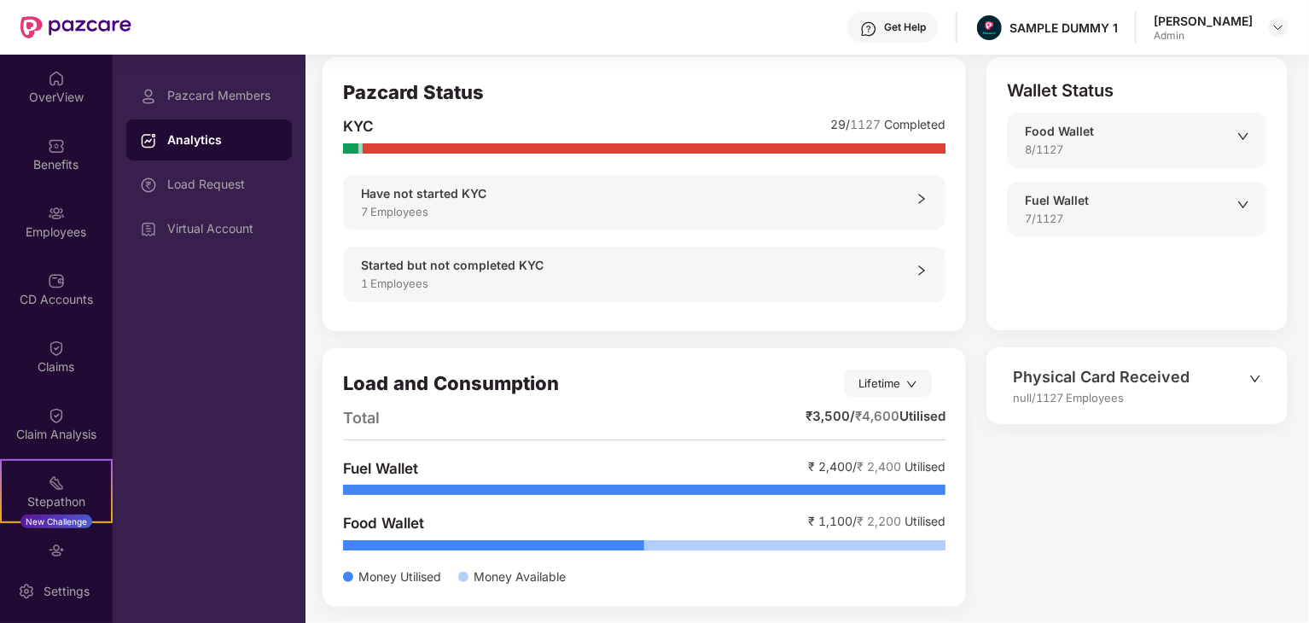
scroll to position [0, 0]
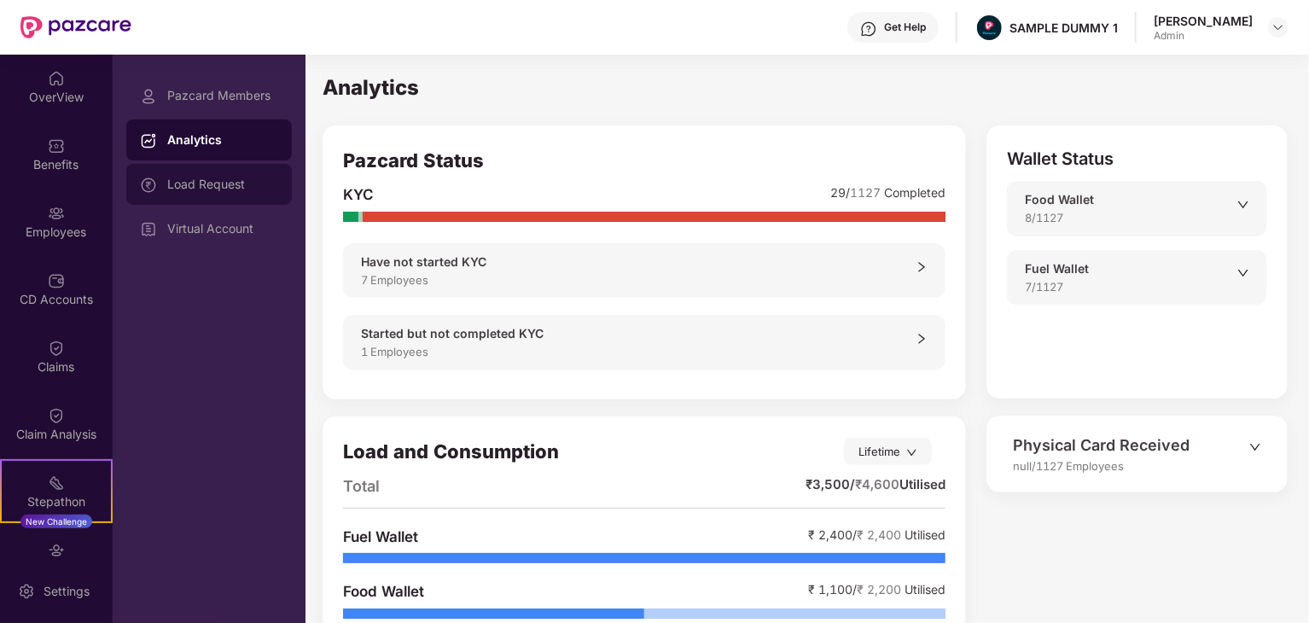
click at [201, 194] on div "Load Request" at bounding box center [209, 184] width 166 height 41
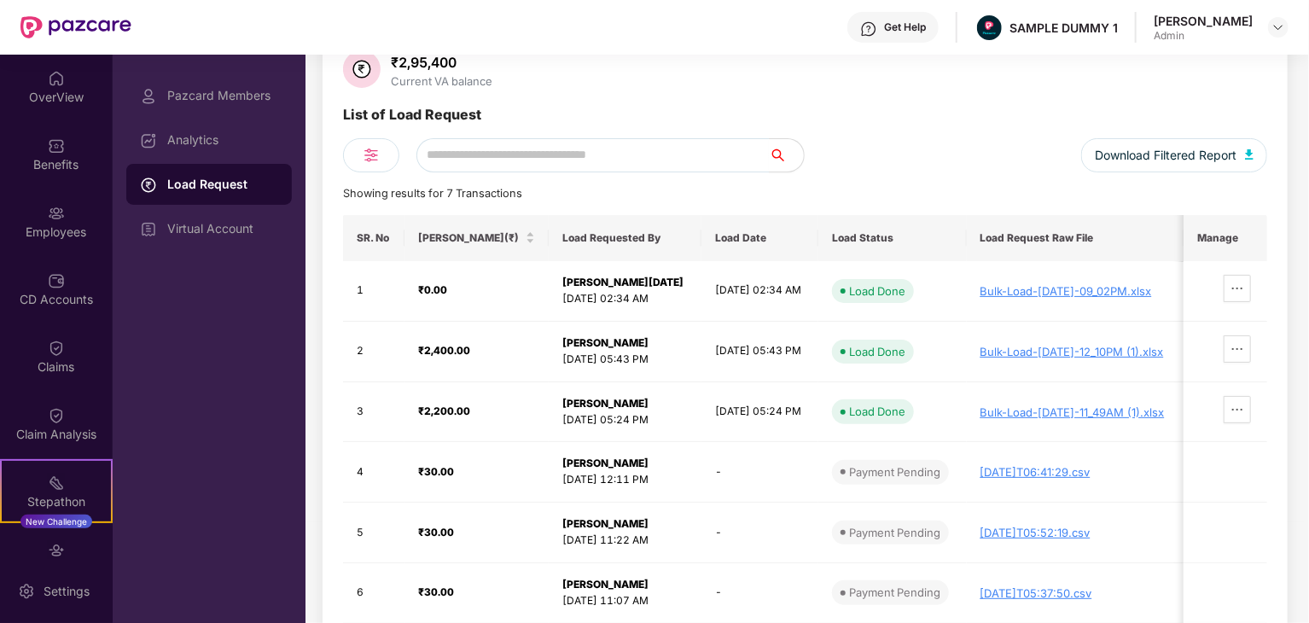
scroll to position [97, 0]
click at [229, 215] on div "Virtual Account" at bounding box center [209, 228] width 166 height 41
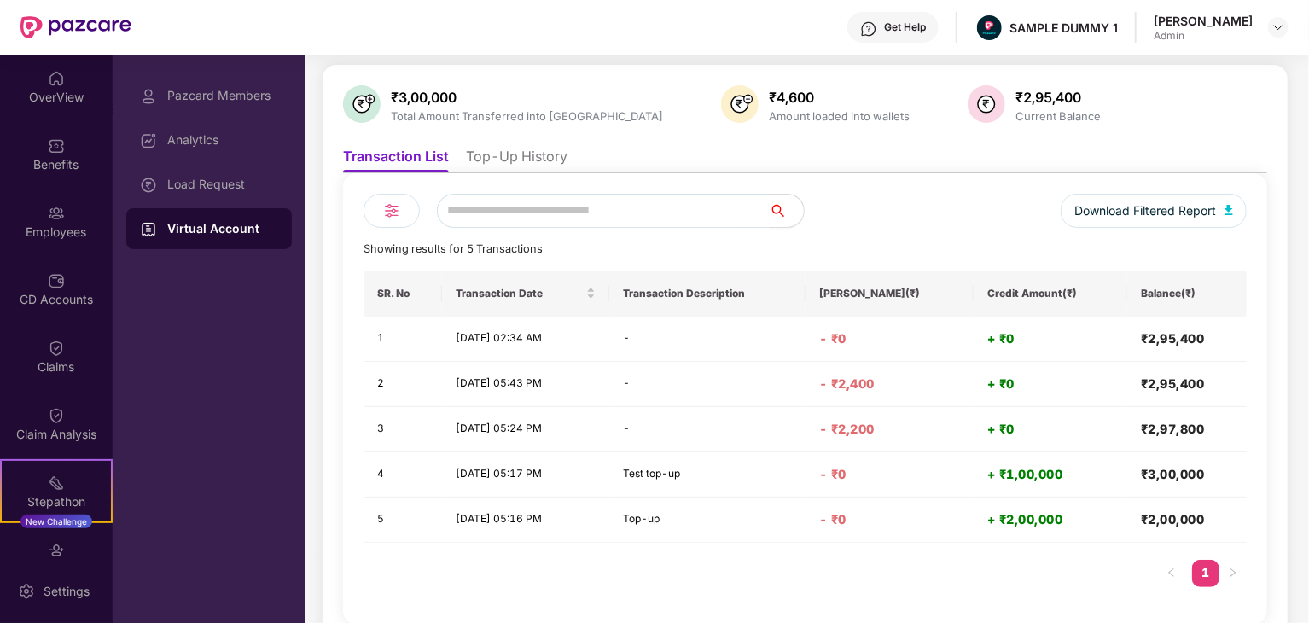
scroll to position [82, 0]
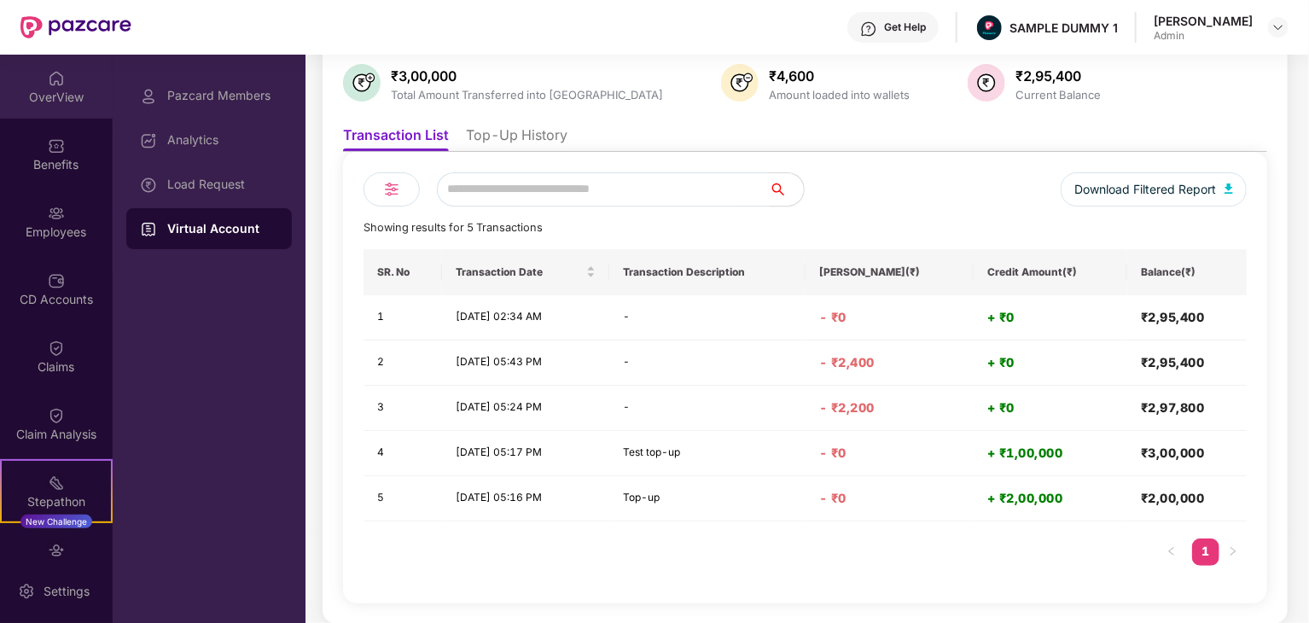
click at [65, 76] on div "OverView" at bounding box center [56, 87] width 113 height 64
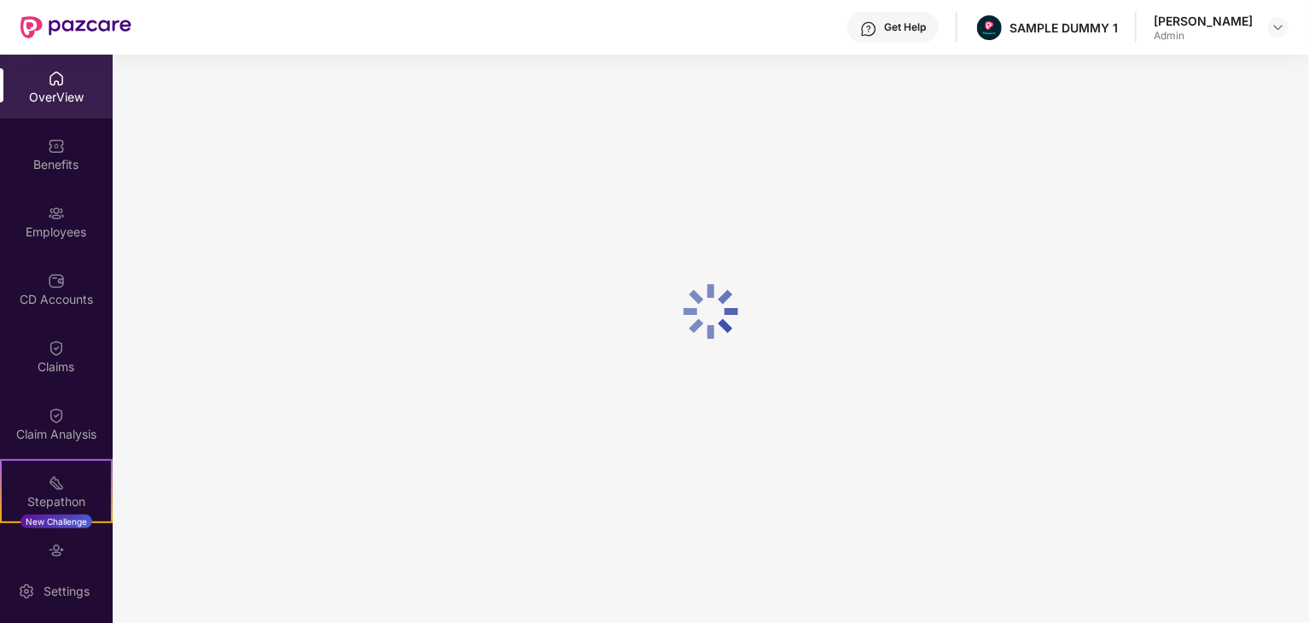
scroll to position [55, 0]
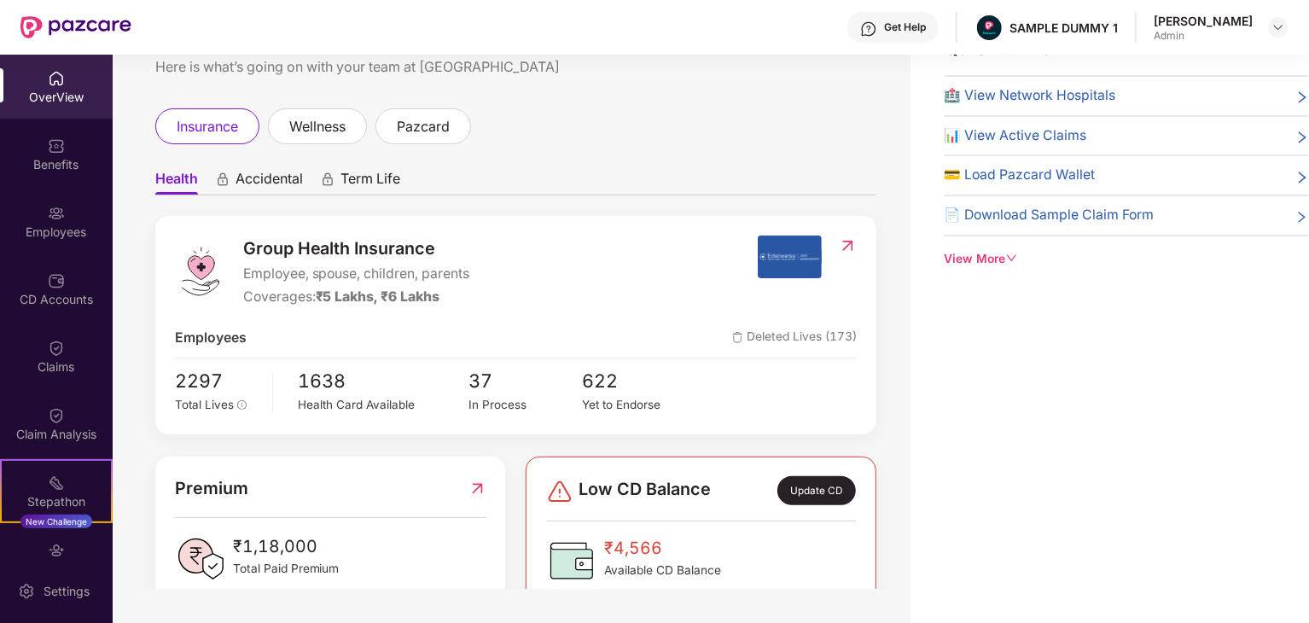
click at [791, 342] on span "Deleted Lives (173)" at bounding box center [794, 338] width 125 height 21
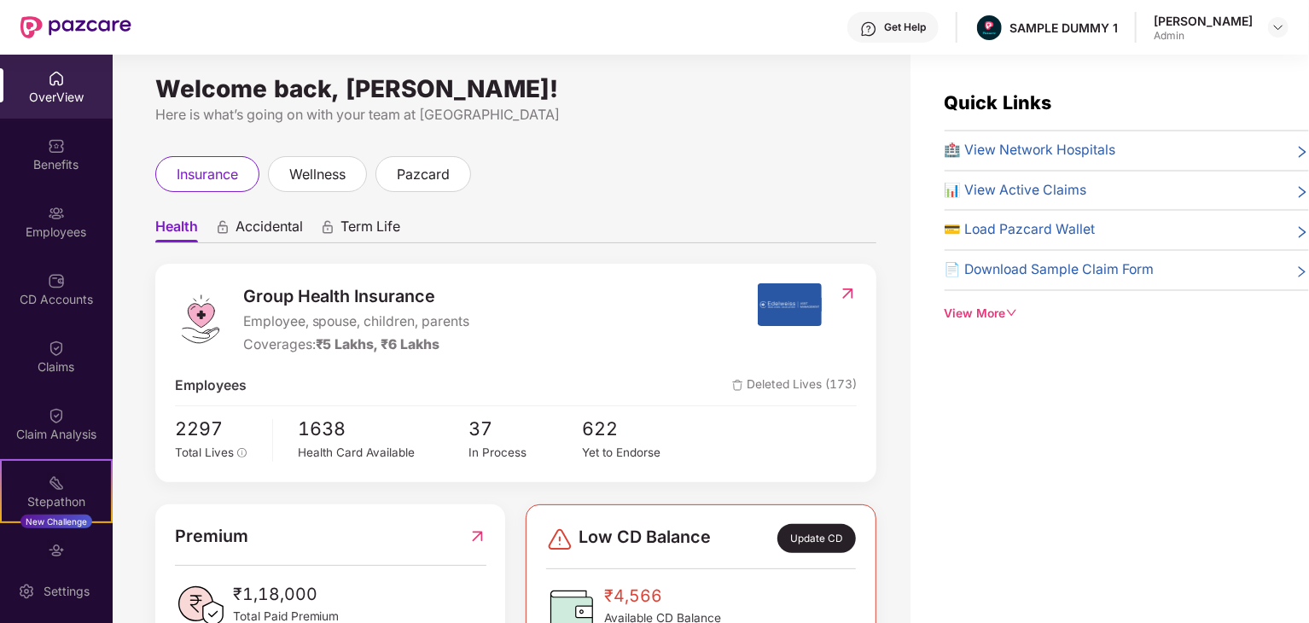
scroll to position [3, 0]
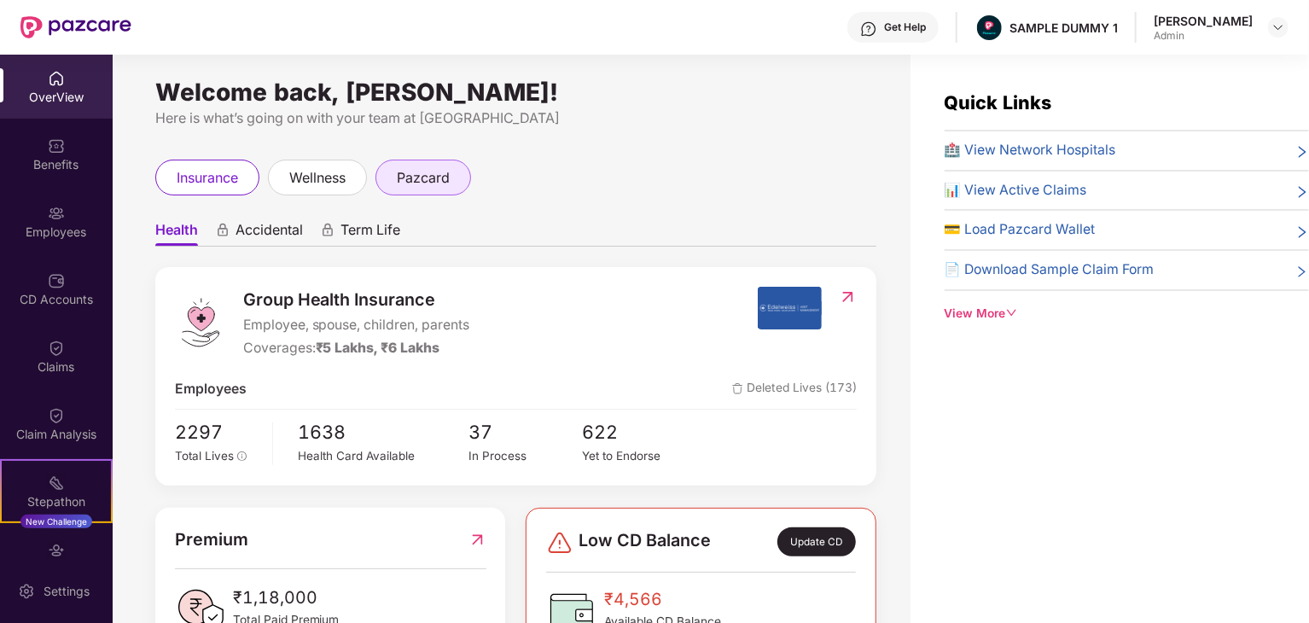
click at [405, 178] on span "pazcard" at bounding box center [423, 177] width 53 height 21
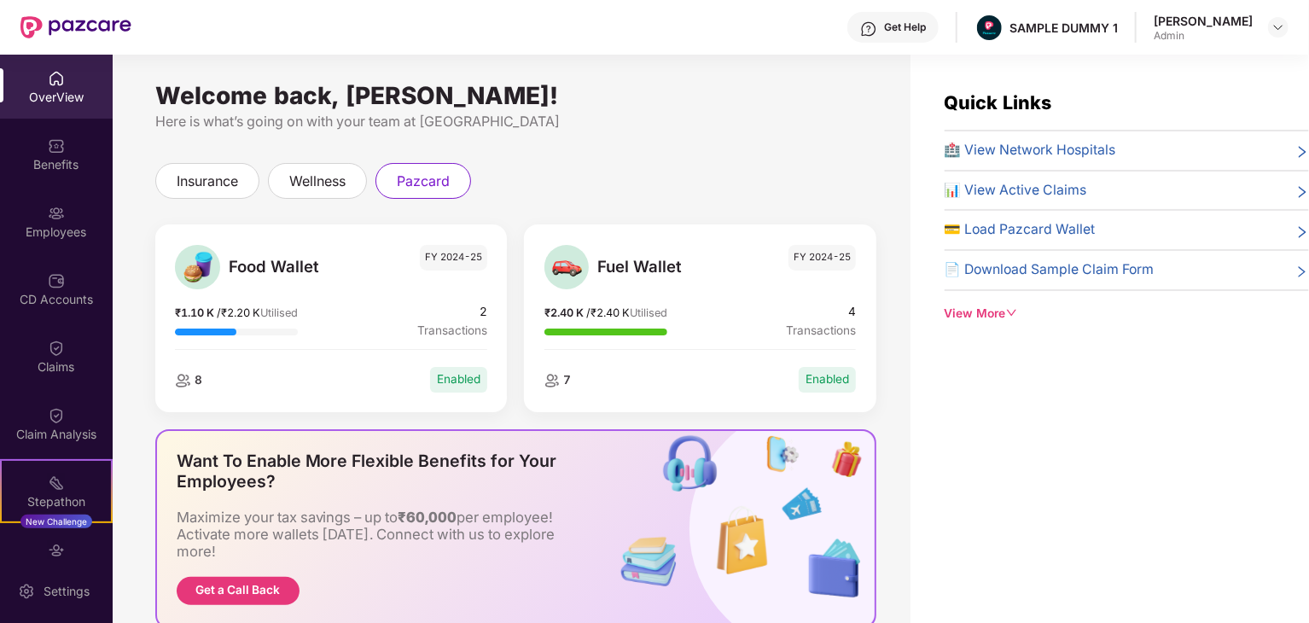
scroll to position [242, 0]
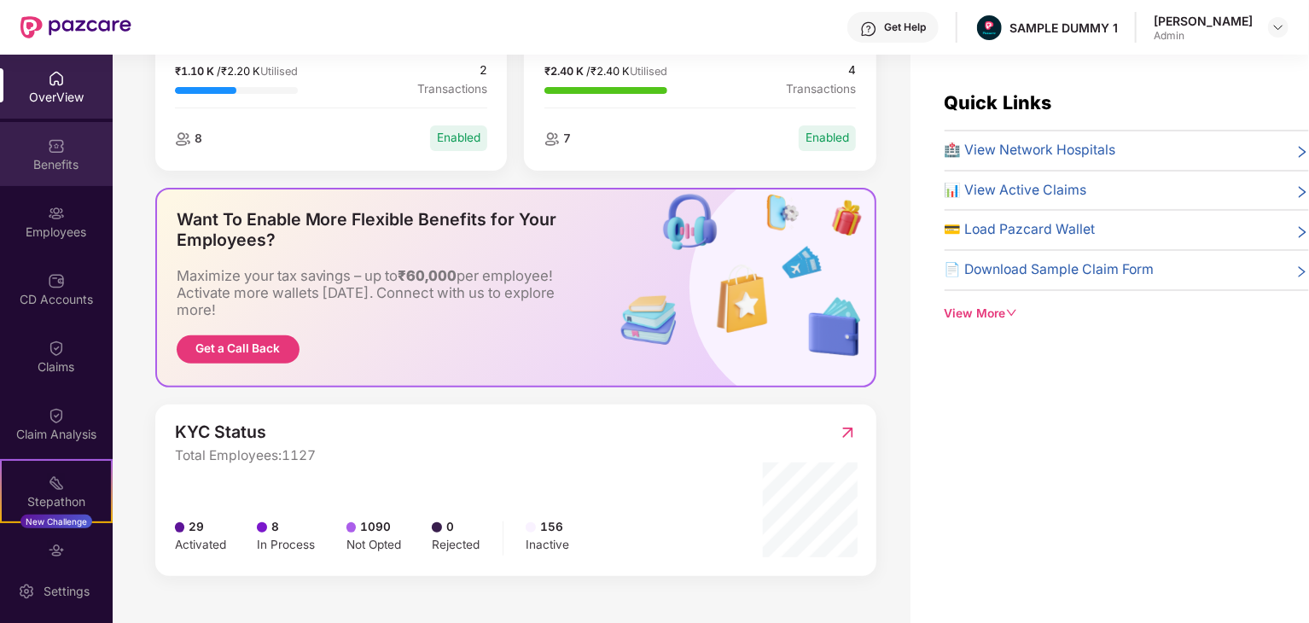
click at [32, 163] on div "Benefits" at bounding box center [56, 164] width 113 height 17
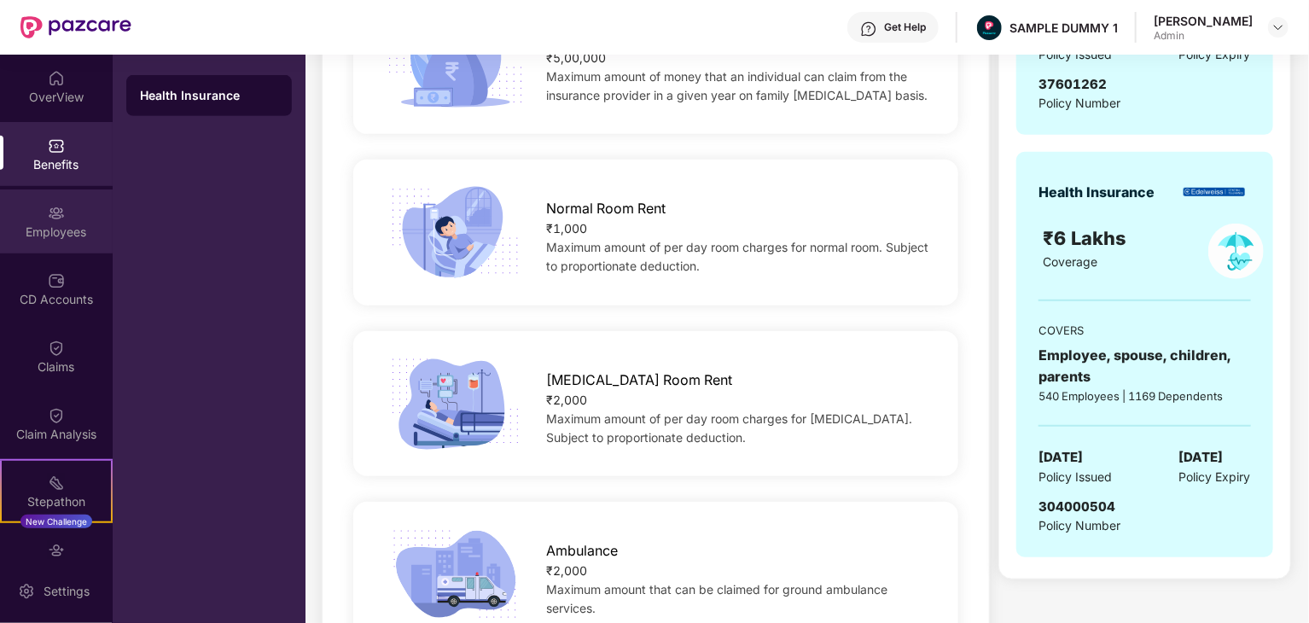
click at [78, 232] on div "Employees" at bounding box center [56, 232] width 113 height 17
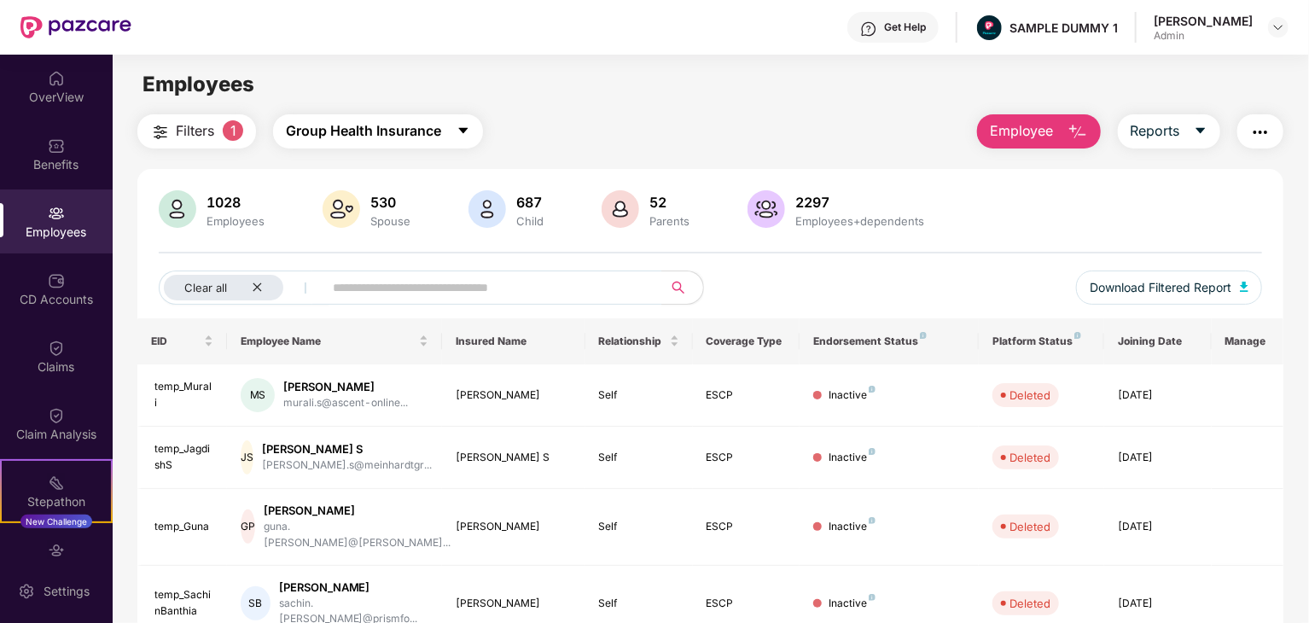
click at [462, 138] on span "caret-down" at bounding box center [464, 131] width 14 height 15
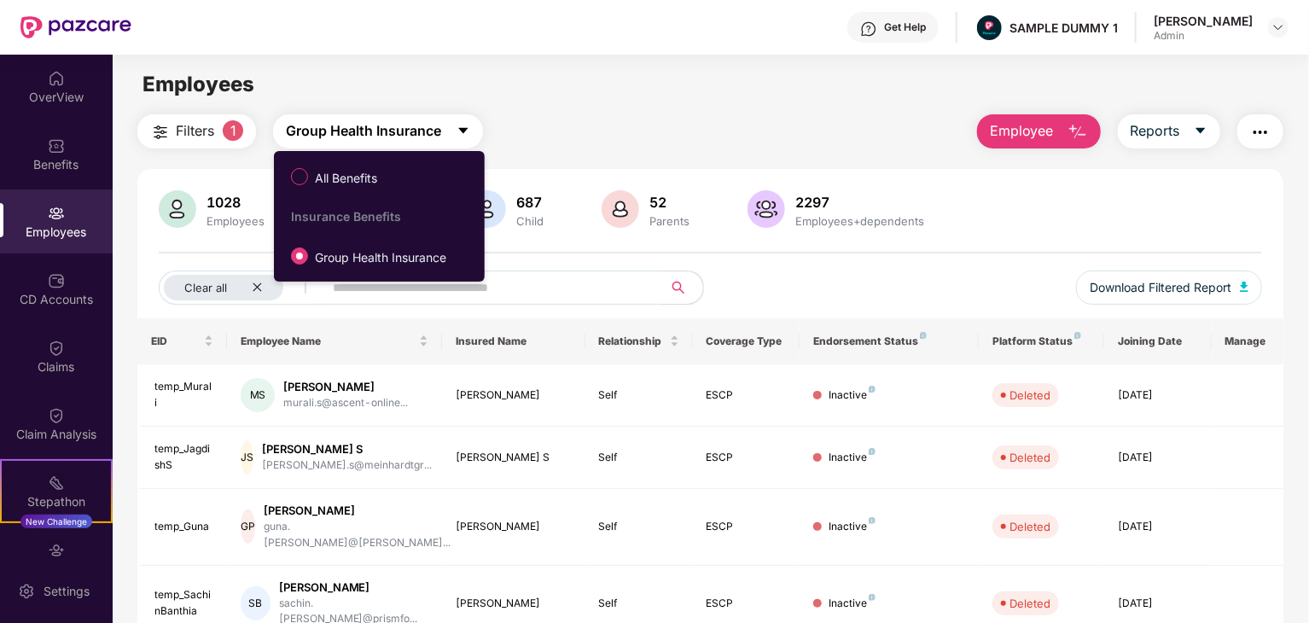
click at [449, 137] on button "Group Health Insurance" at bounding box center [378, 131] width 210 height 34
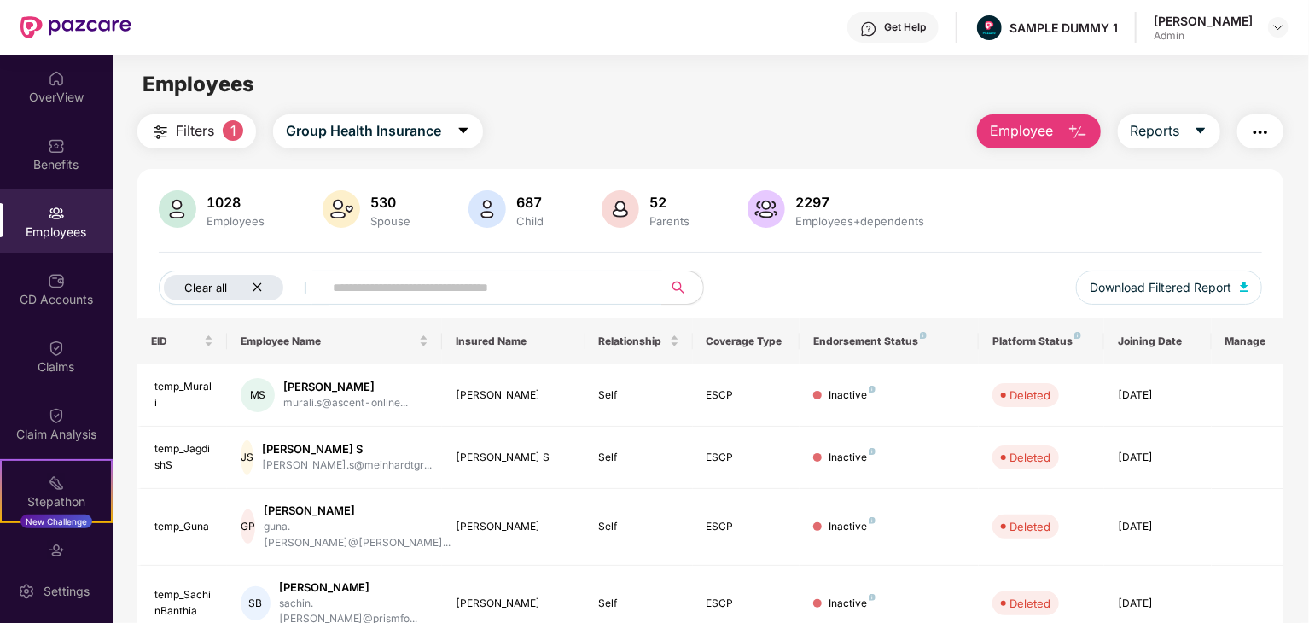
click at [259, 286] on icon "close" at bounding box center [257, 287] width 11 height 11
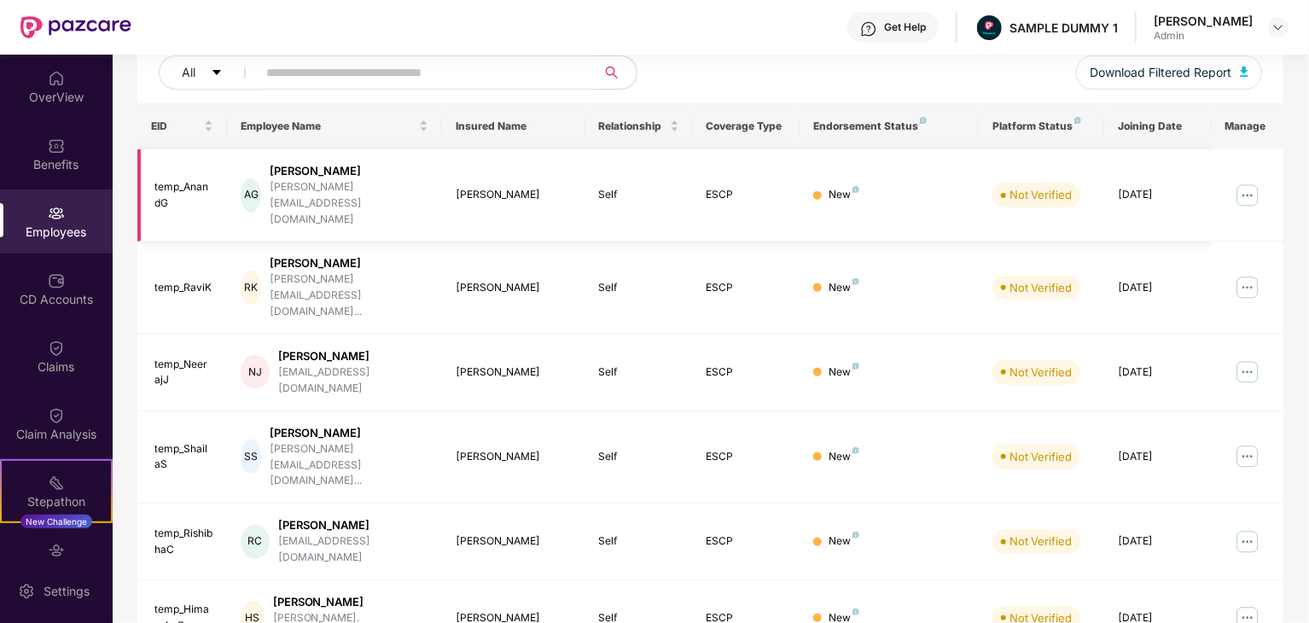
scroll to position [218, 0]
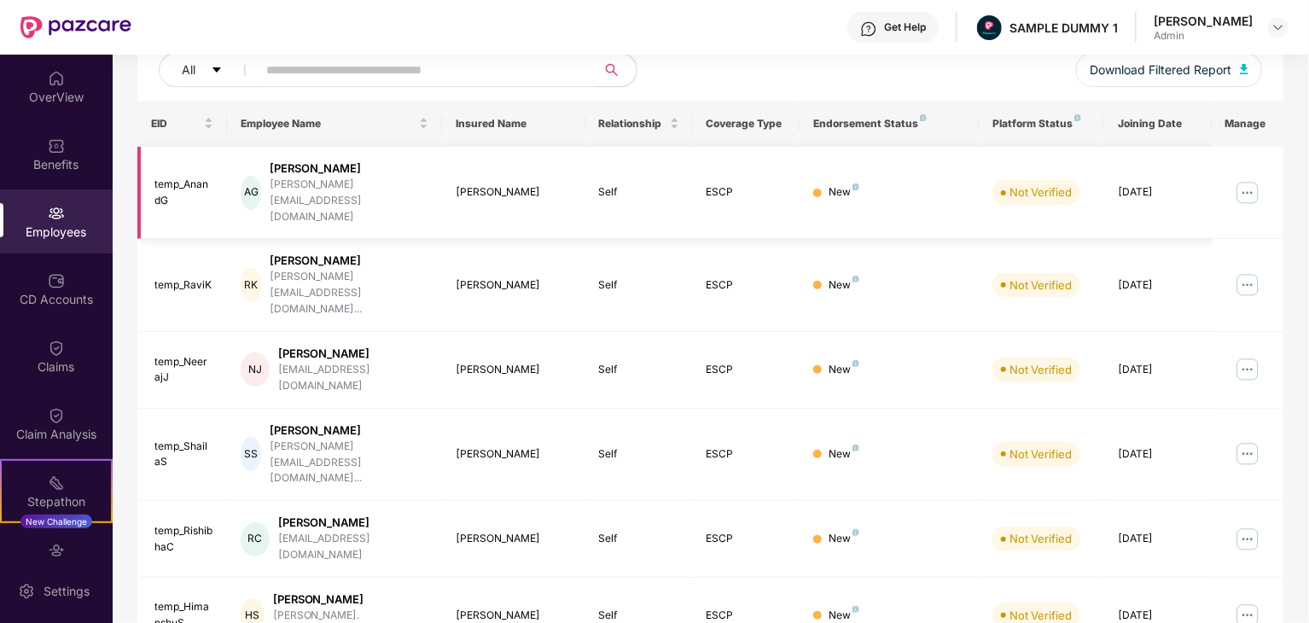
click at [1245, 179] on img at bounding box center [1247, 192] width 27 height 27
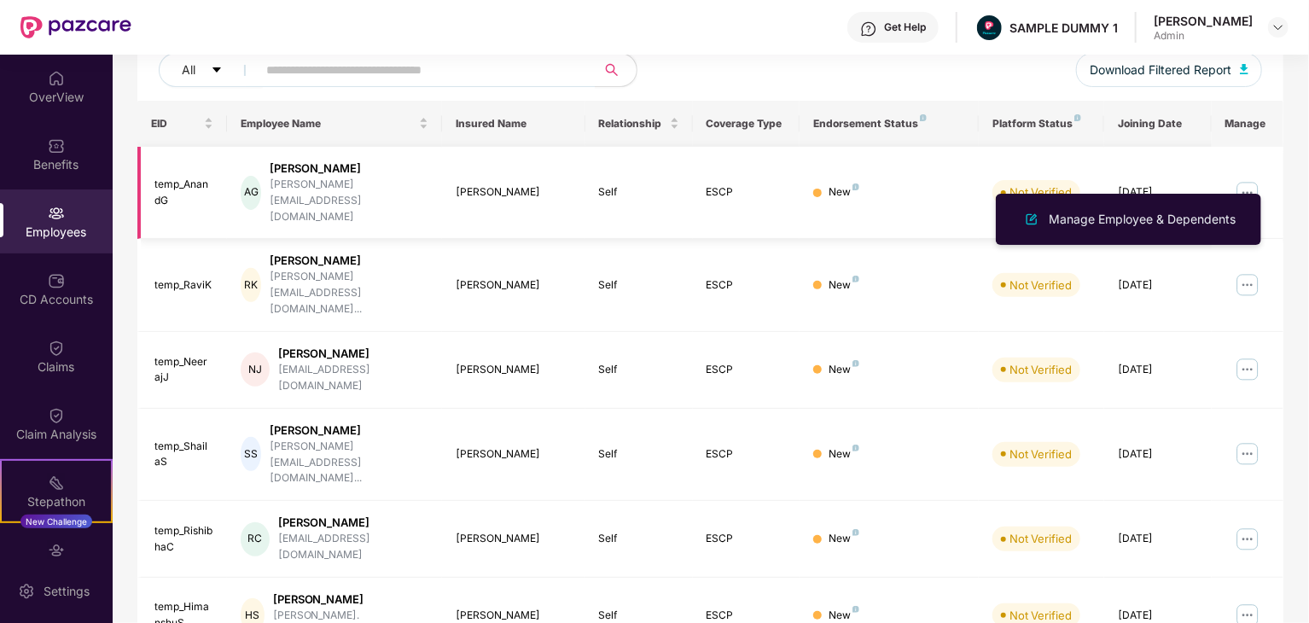
click at [1245, 179] on img at bounding box center [1247, 192] width 27 height 27
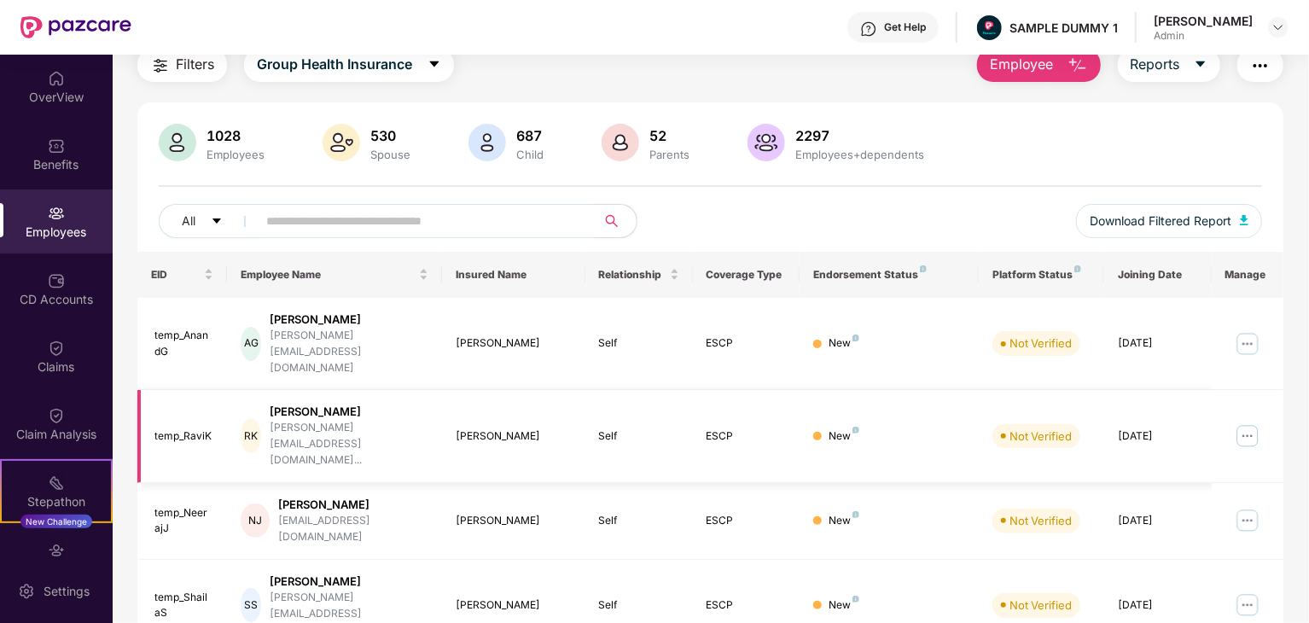
scroll to position [0, 0]
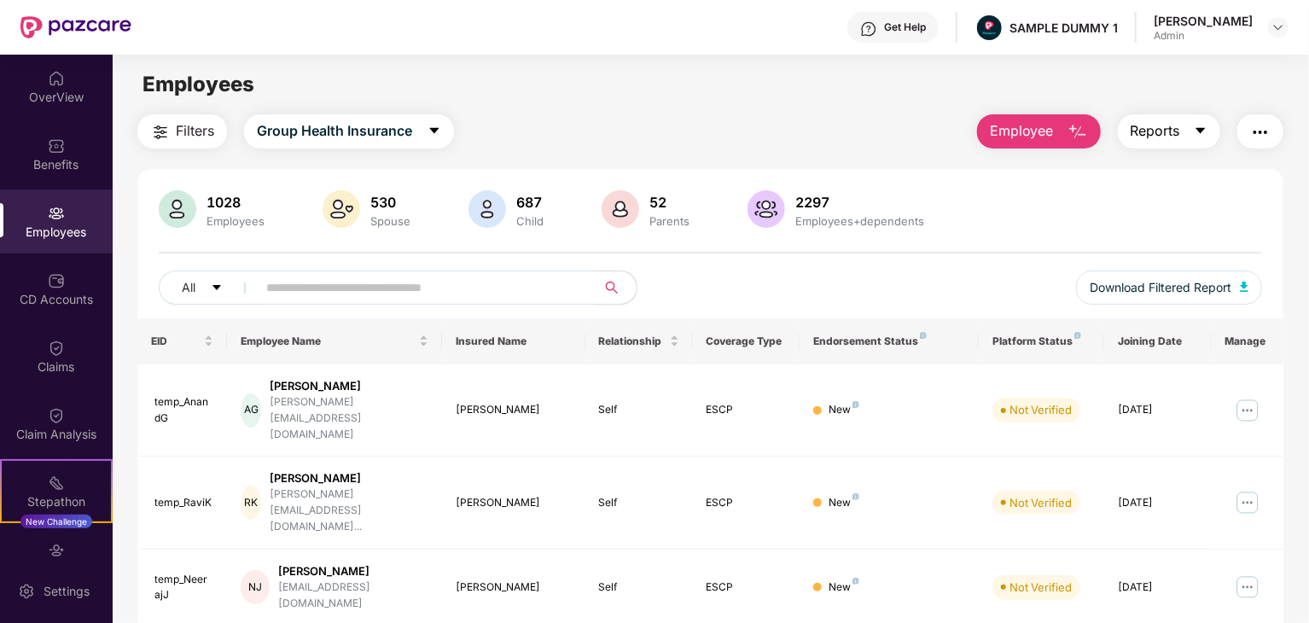
click at [1187, 141] on button "Reports" at bounding box center [1169, 131] width 102 height 34
click at [219, 294] on span "caret-down" at bounding box center [217, 289] width 12 height 14
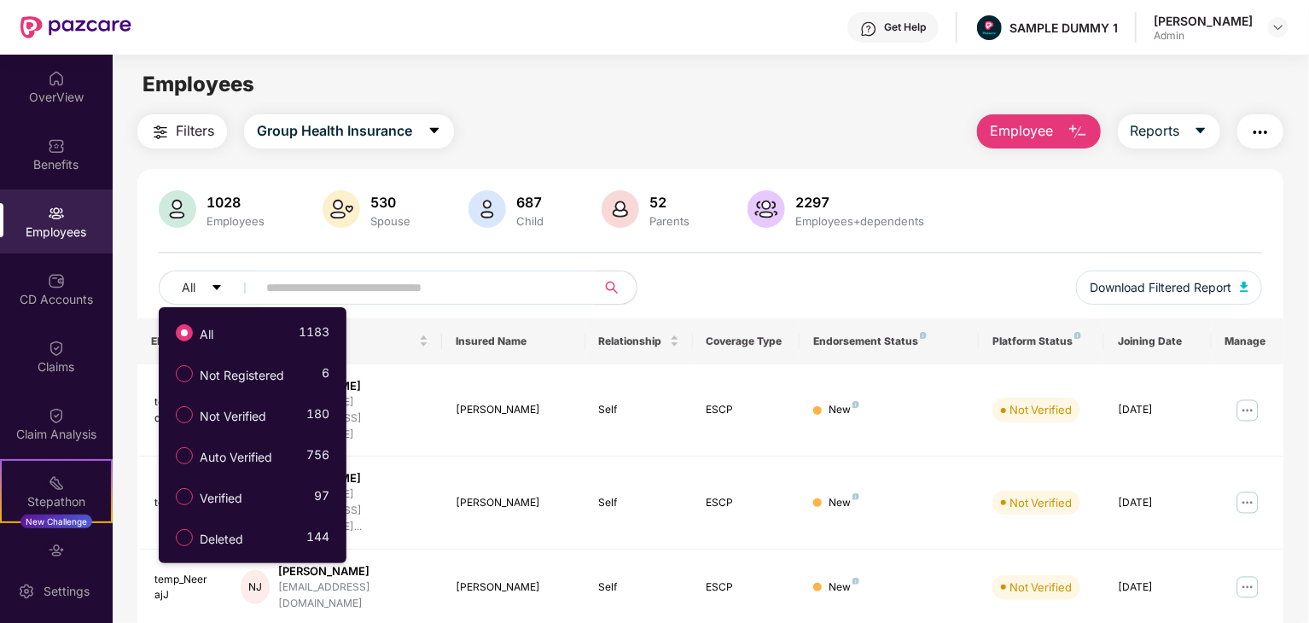
click at [529, 76] on div "Employees" at bounding box center [711, 84] width 1196 height 32
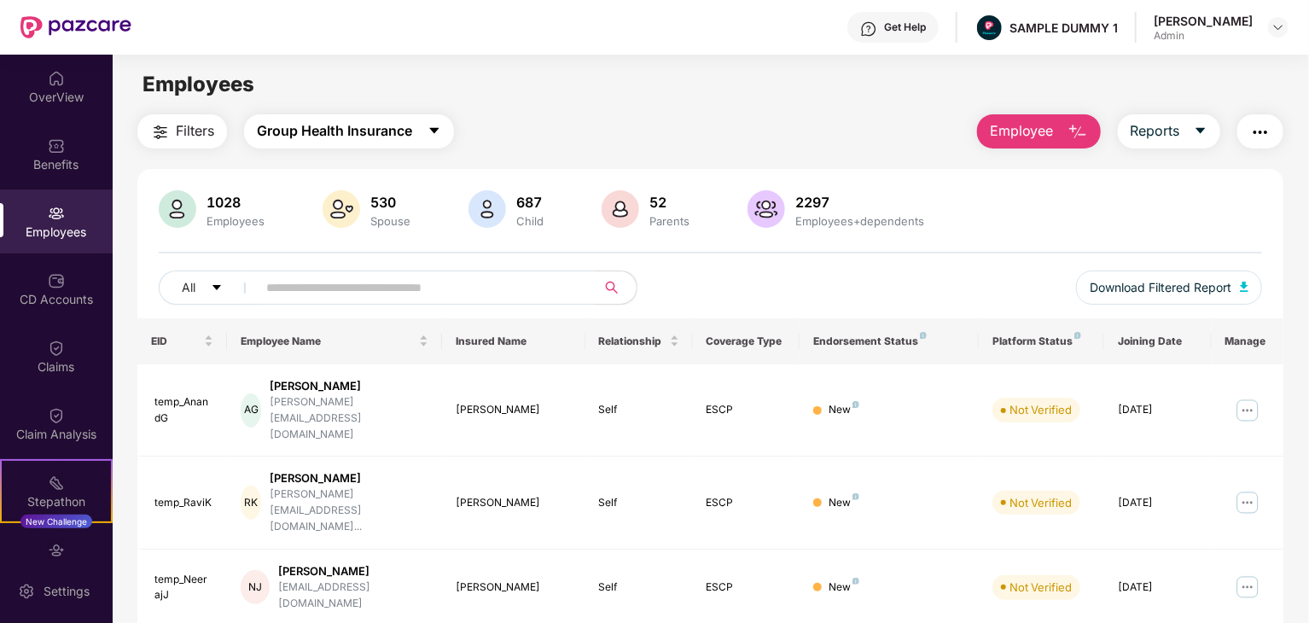
click at [394, 125] on span "Group Health Insurance" at bounding box center [334, 130] width 155 height 21
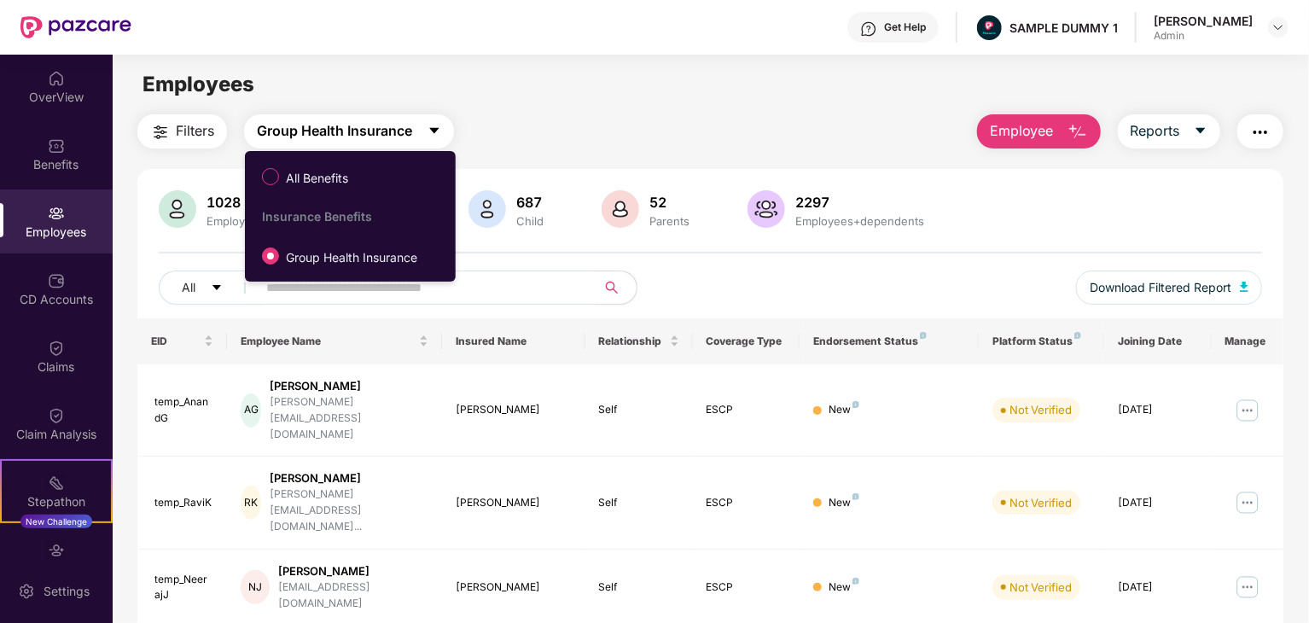
click at [401, 125] on span "Group Health Insurance" at bounding box center [334, 130] width 155 height 21
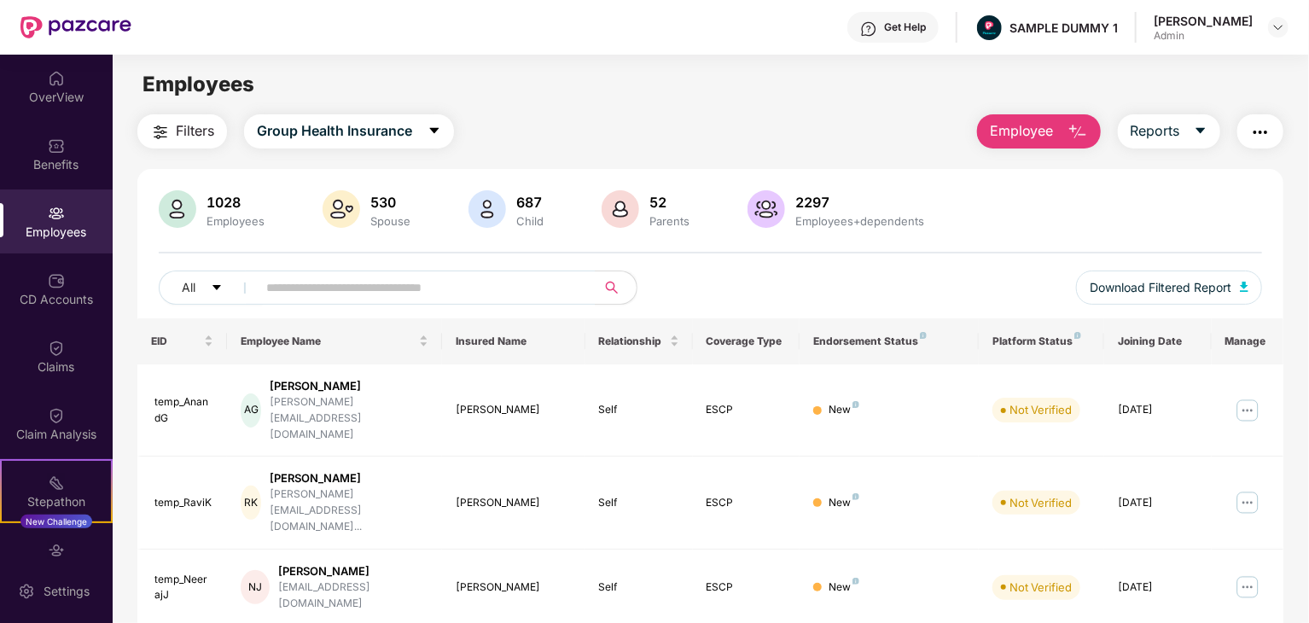
click at [1272, 137] on button "button" at bounding box center [1261, 131] width 46 height 34
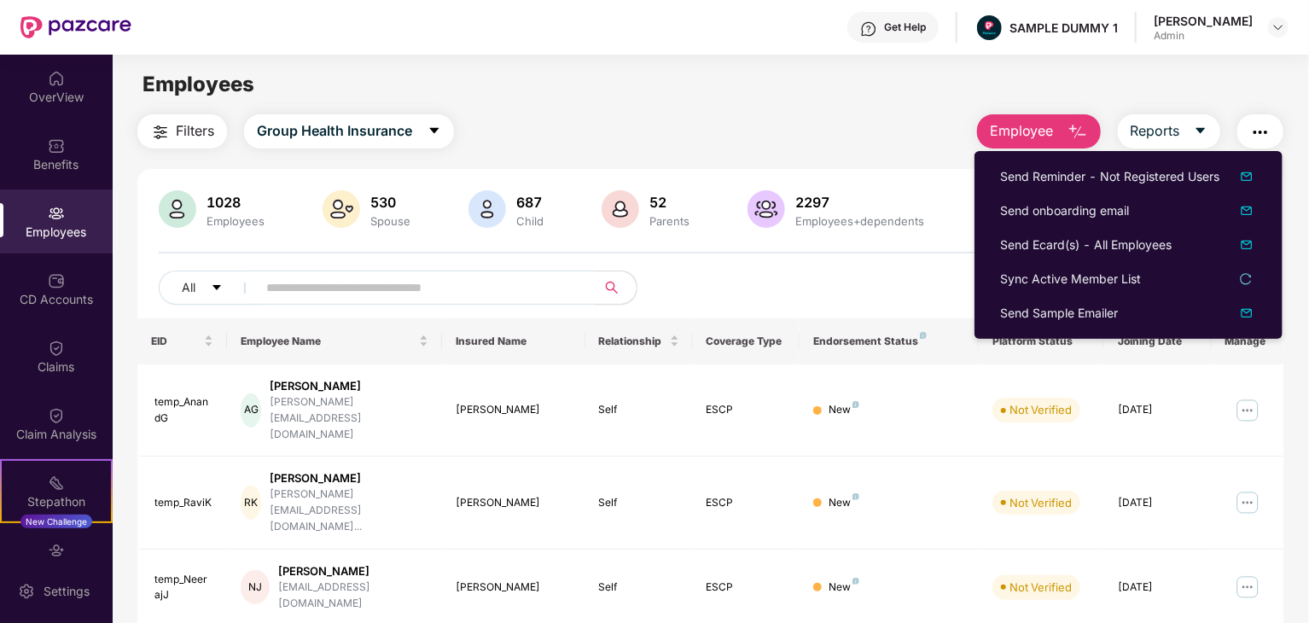
click at [1270, 137] on button "button" at bounding box center [1261, 131] width 46 height 34
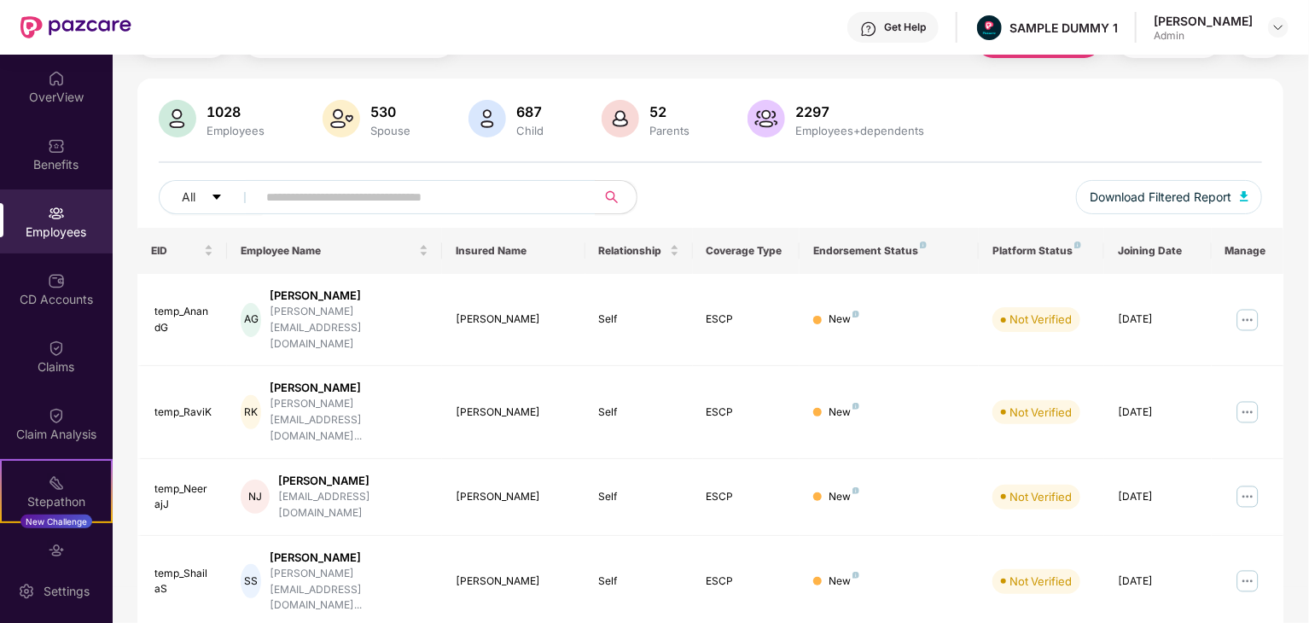
scroll to position [97, 0]
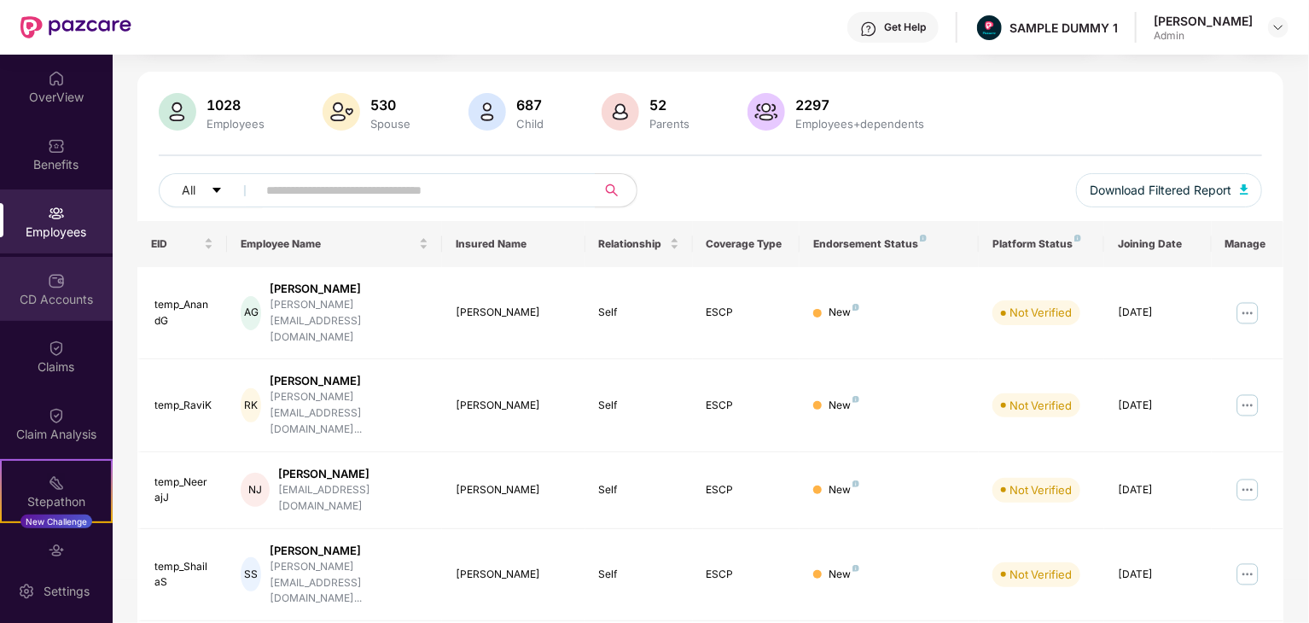
click at [35, 295] on div "CD Accounts" at bounding box center [56, 299] width 113 height 17
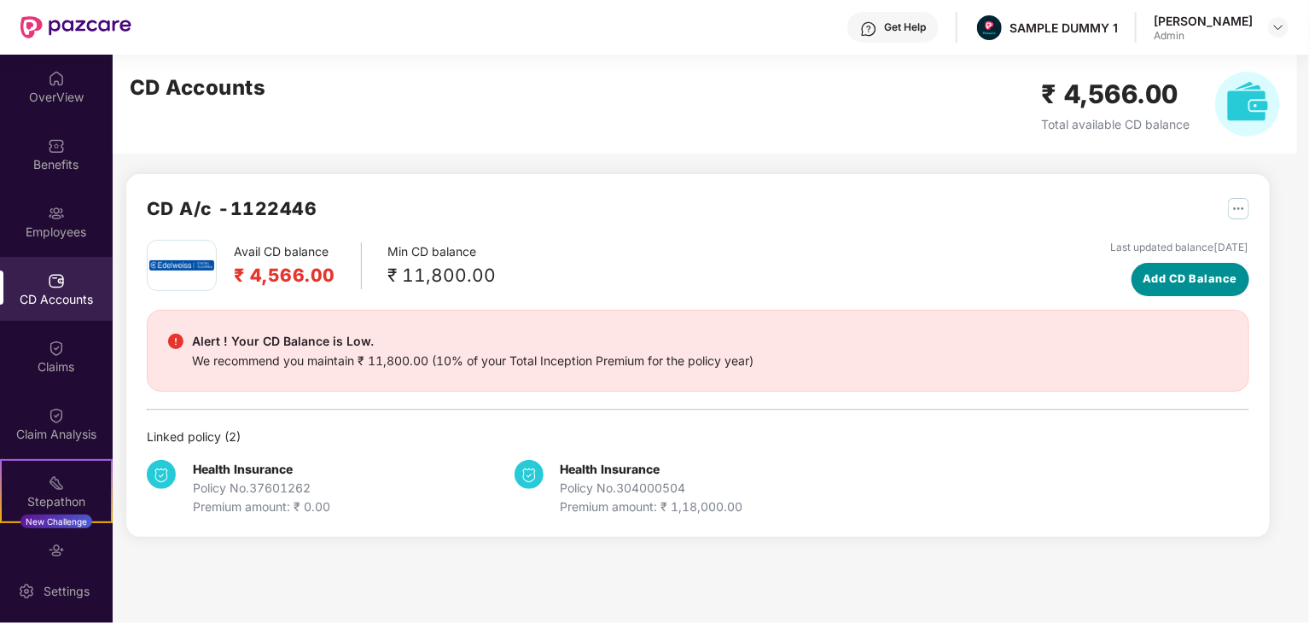
click at [1163, 282] on span "Add CD Balance" at bounding box center [1190, 279] width 95 height 17
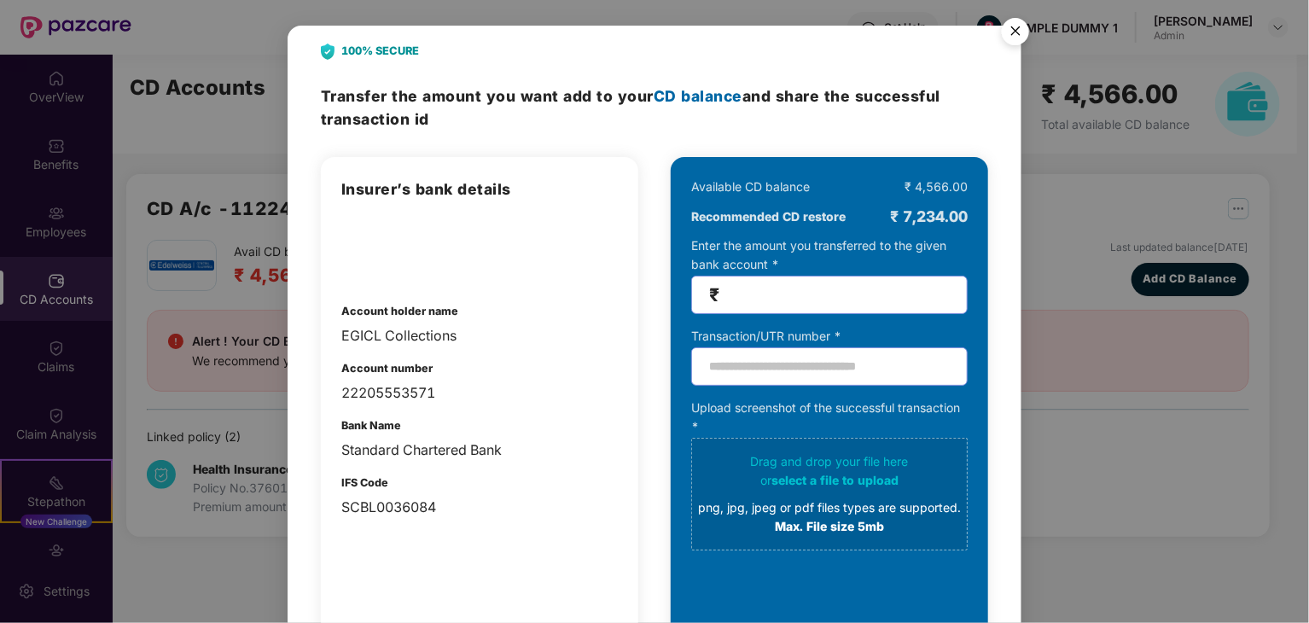
click at [1021, 26] on img "Close" at bounding box center [1016, 34] width 48 height 48
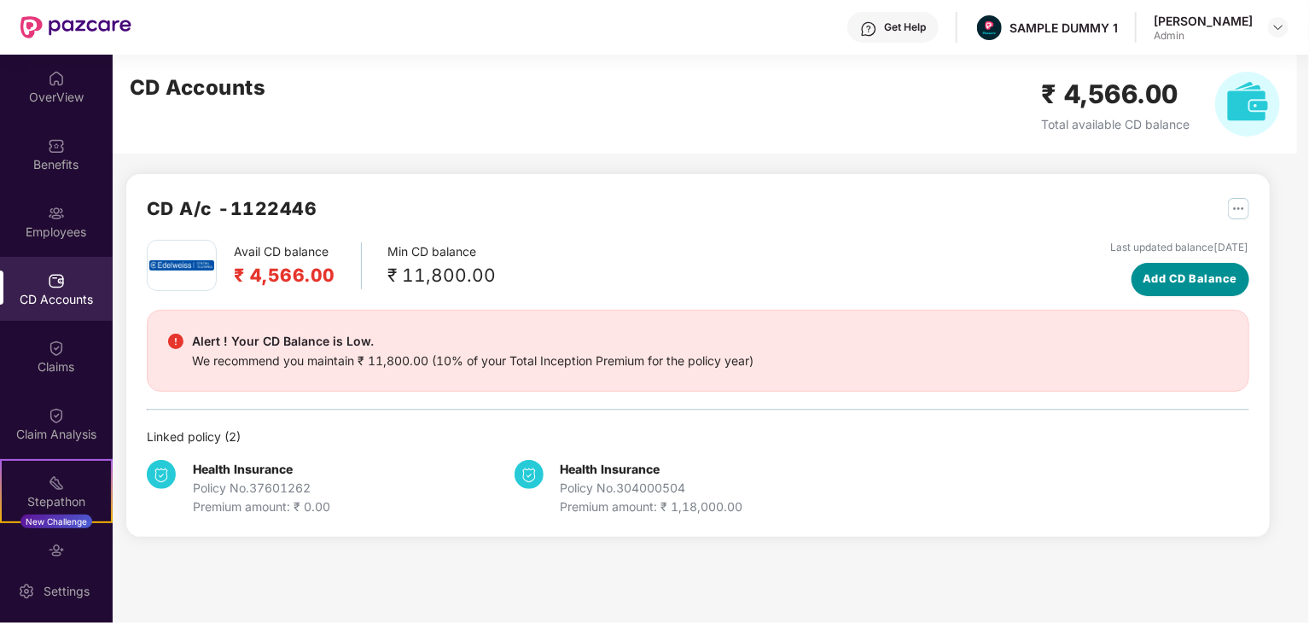
click at [1192, 277] on span "Add CD Balance" at bounding box center [1190, 279] width 95 height 17
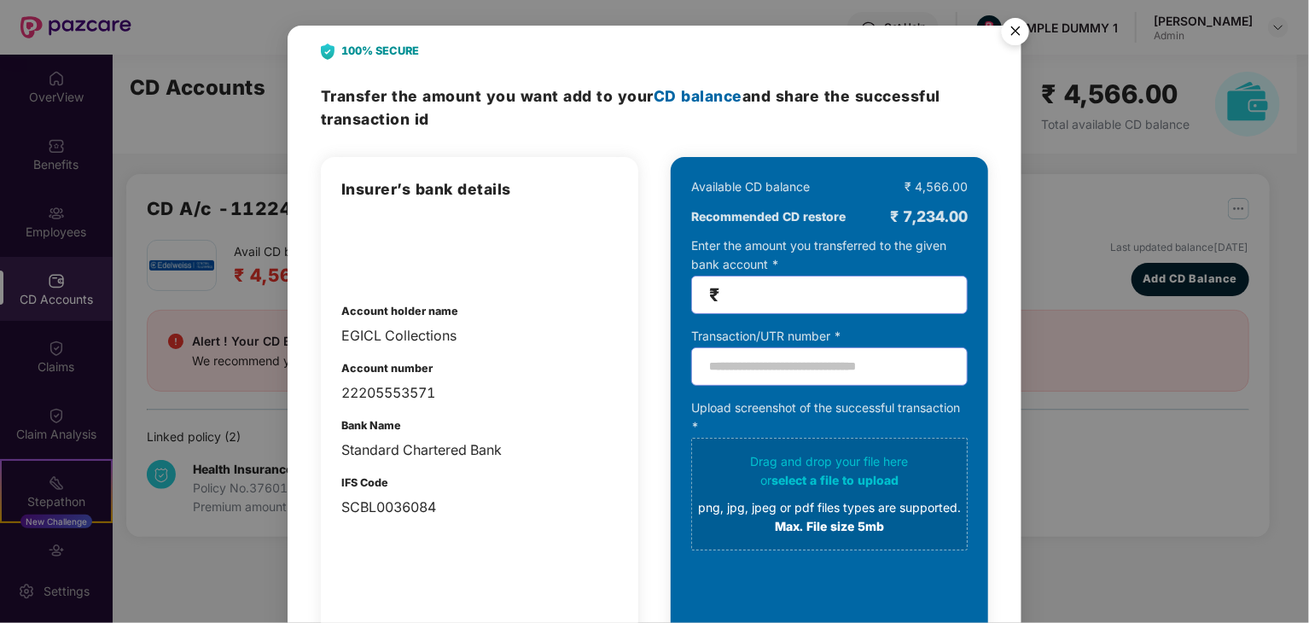
click at [1019, 25] on img "Close" at bounding box center [1016, 34] width 48 height 48
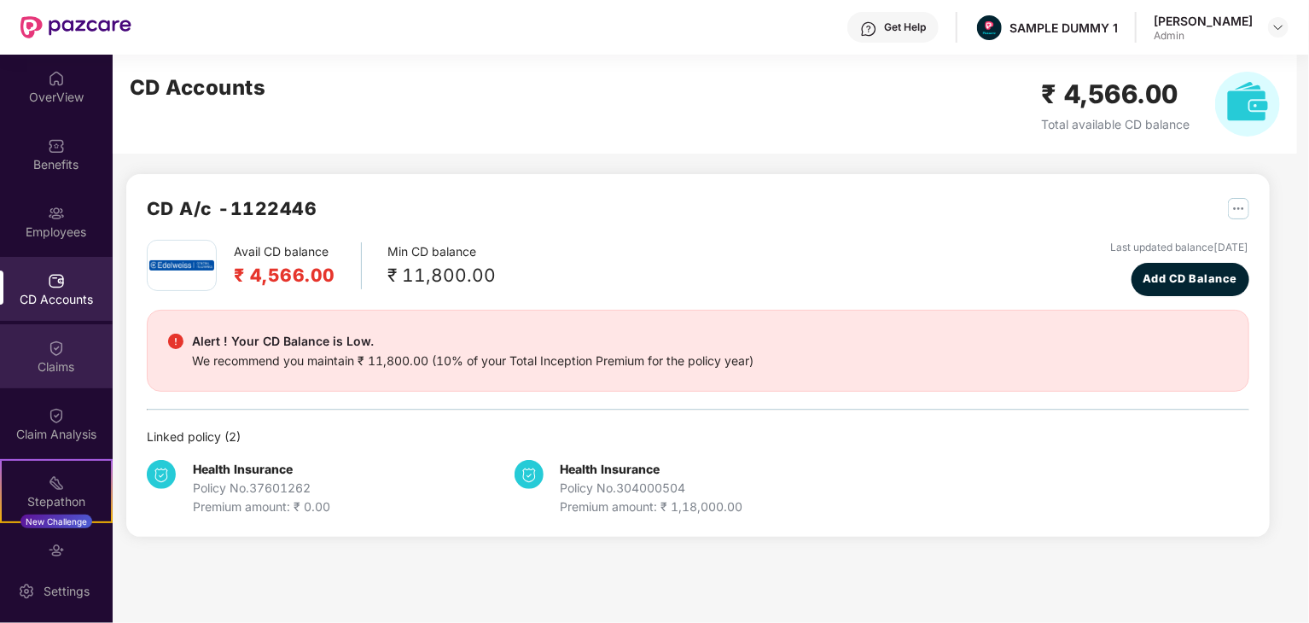
click at [68, 357] on div "Claims" at bounding box center [56, 356] width 113 height 64
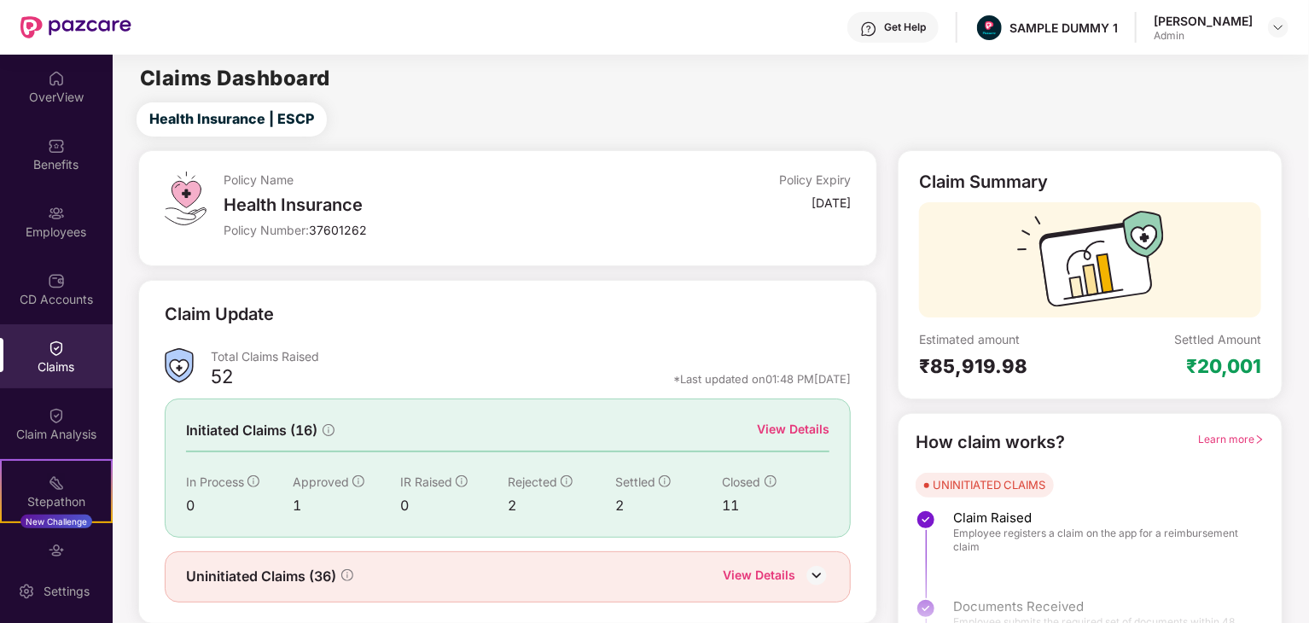
scroll to position [44, 0]
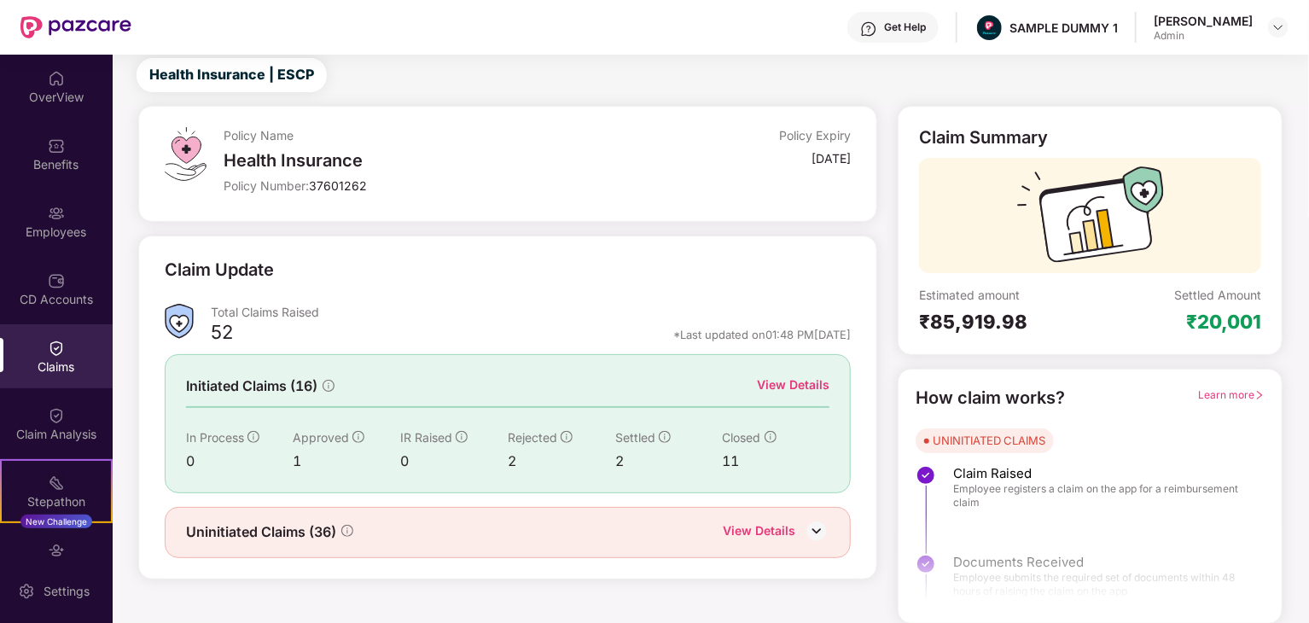
click at [798, 380] on div "View Details" at bounding box center [793, 385] width 73 height 19
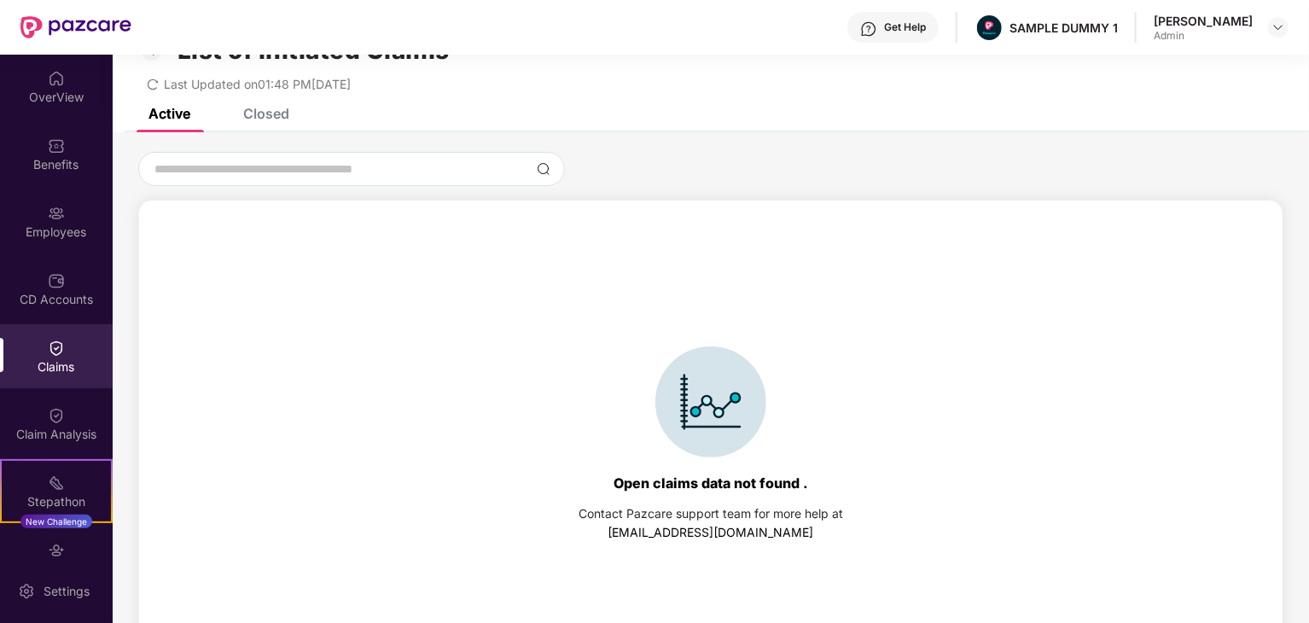
scroll to position [73, 0]
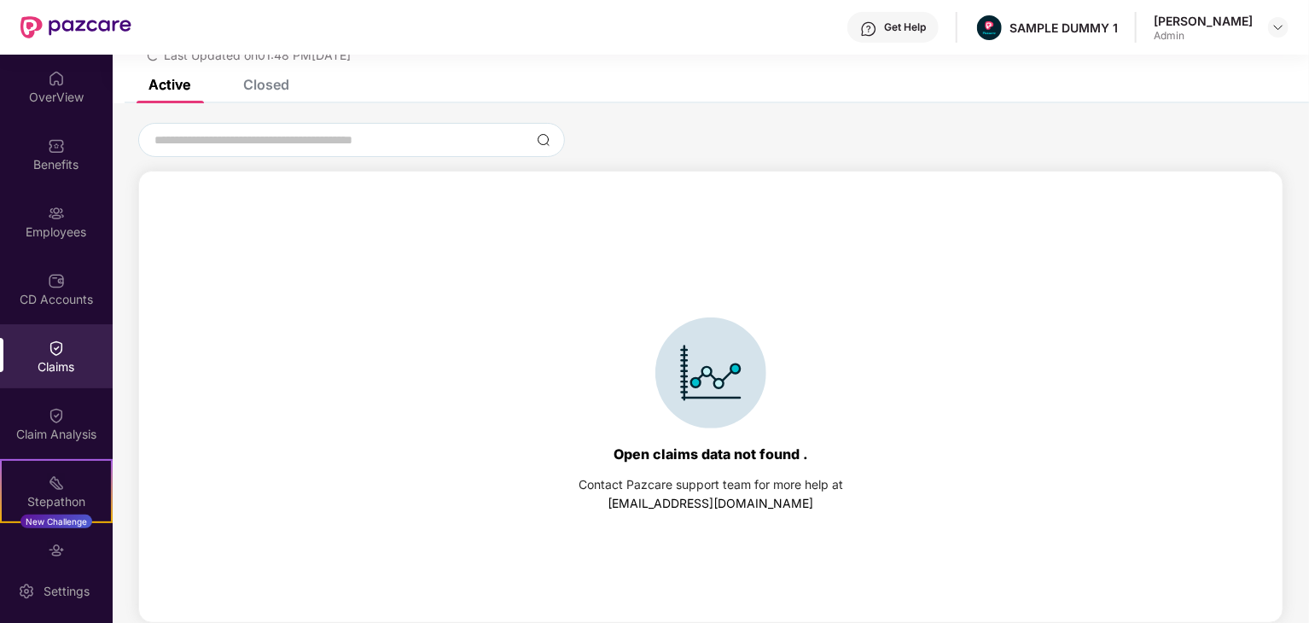
click at [284, 89] on div "Closed" at bounding box center [266, 84] width 46 height 17
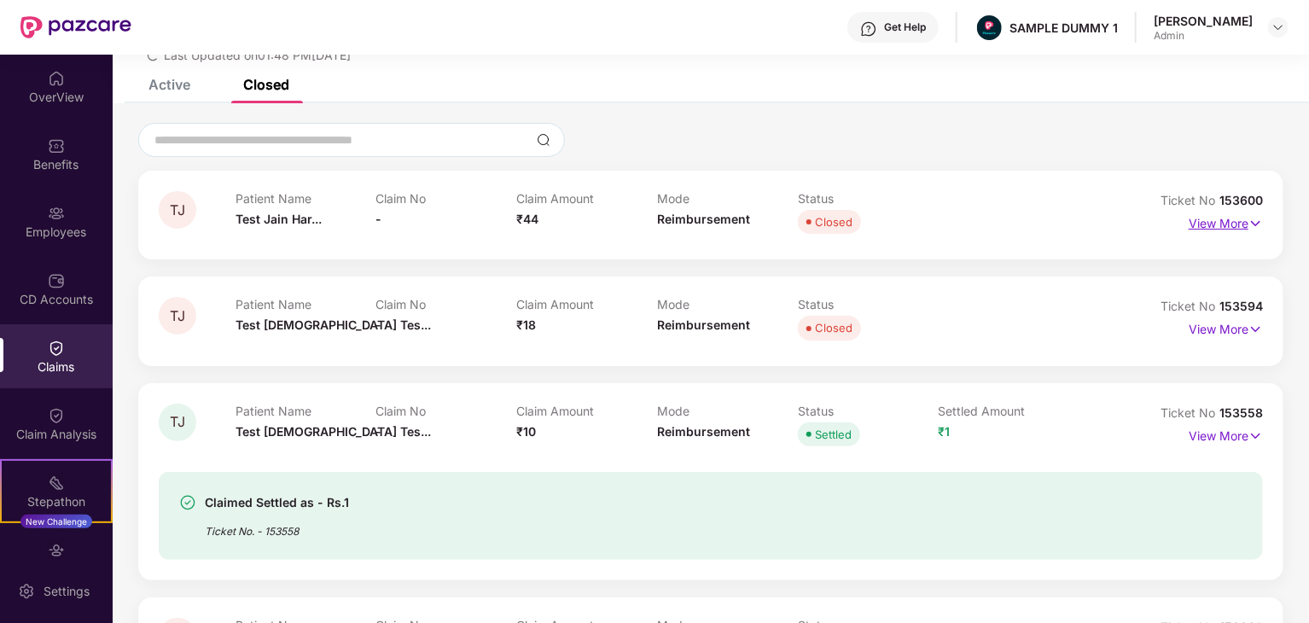
click at [1241, 221] on p "View More" at bounding box center [1226, 221] width 74 height 23
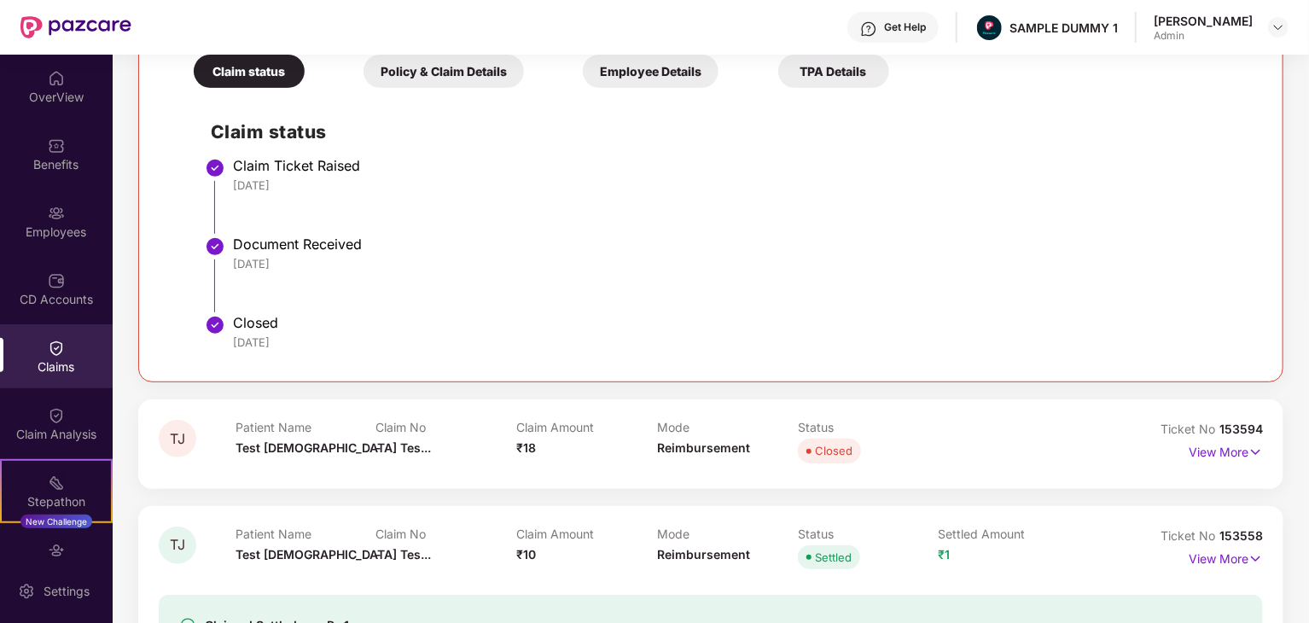
scroll to position [376, 0]
click at [449, 67] on div "Policy & Claim Details" at bounding box center [444, 69] width 160 height 33
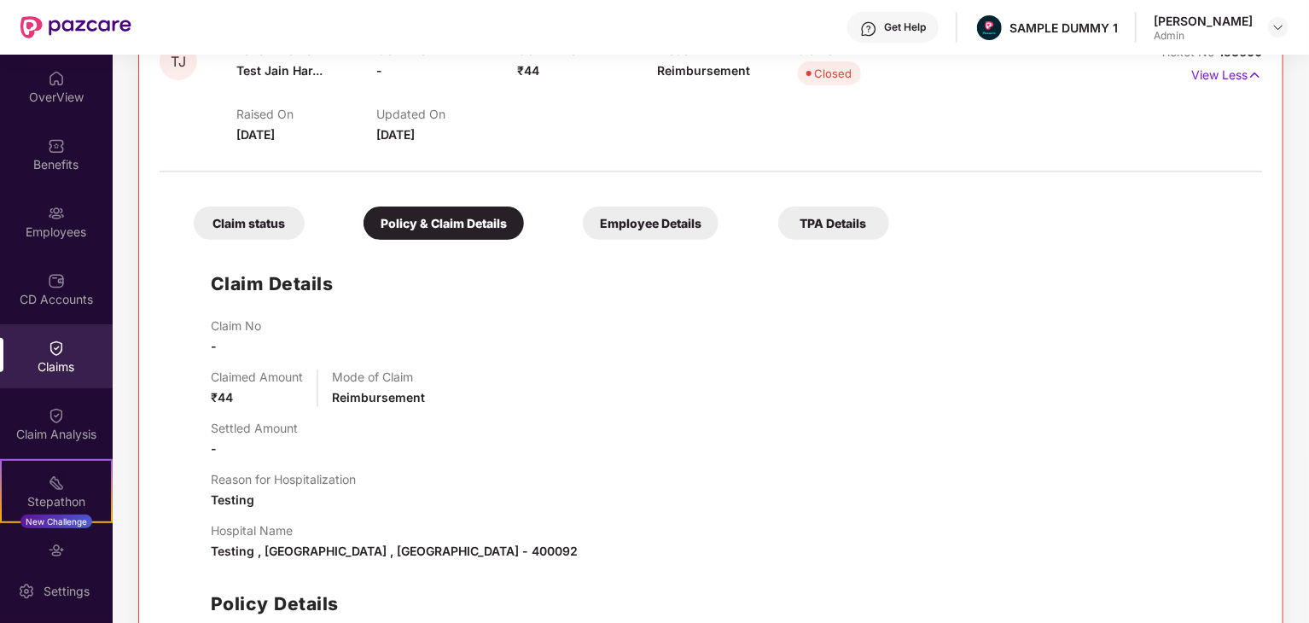
scroll to position [224, 0]
click at [667, 213] on div "Employee Details" at bounding box center [651, 222] width 136 height 33
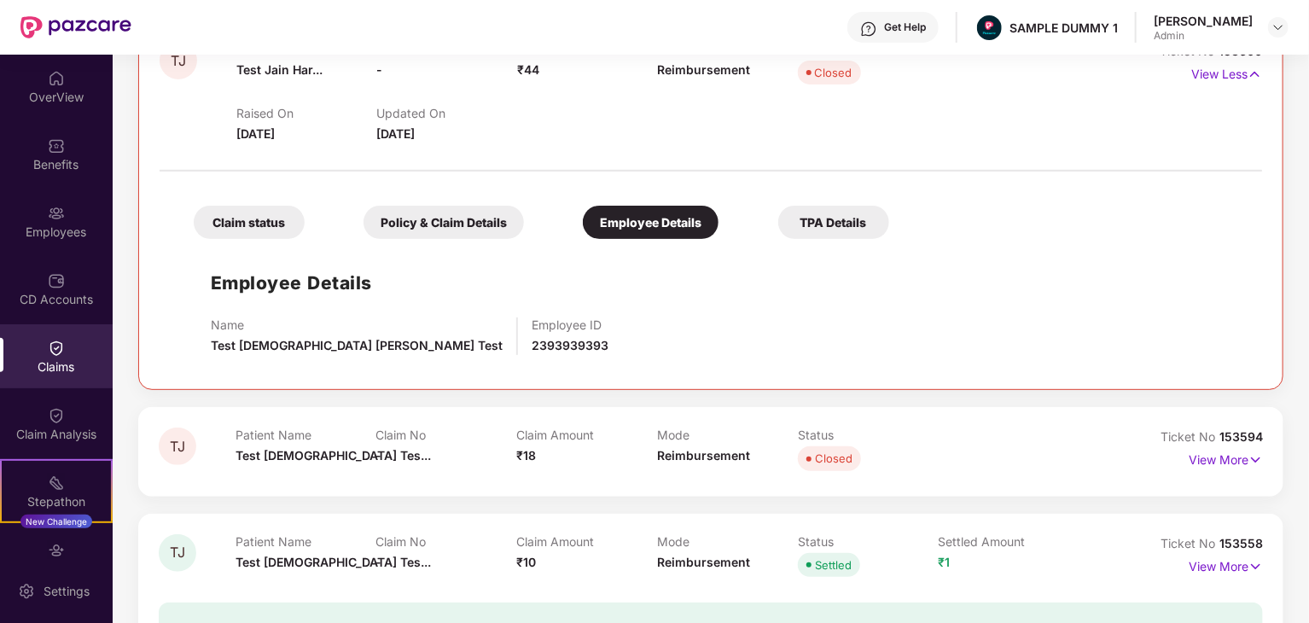
click at [813, 223] on div "TPA Details" at bounding box center [833, 222] width 111 height 33
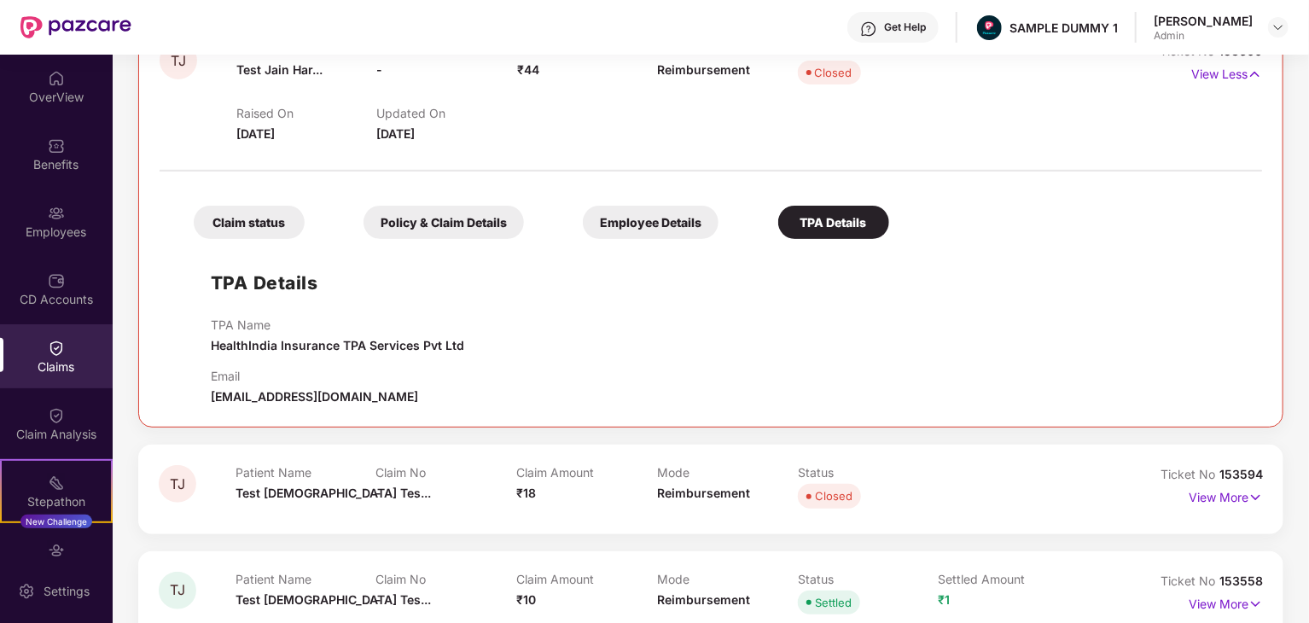
scroll to position [0, 0]
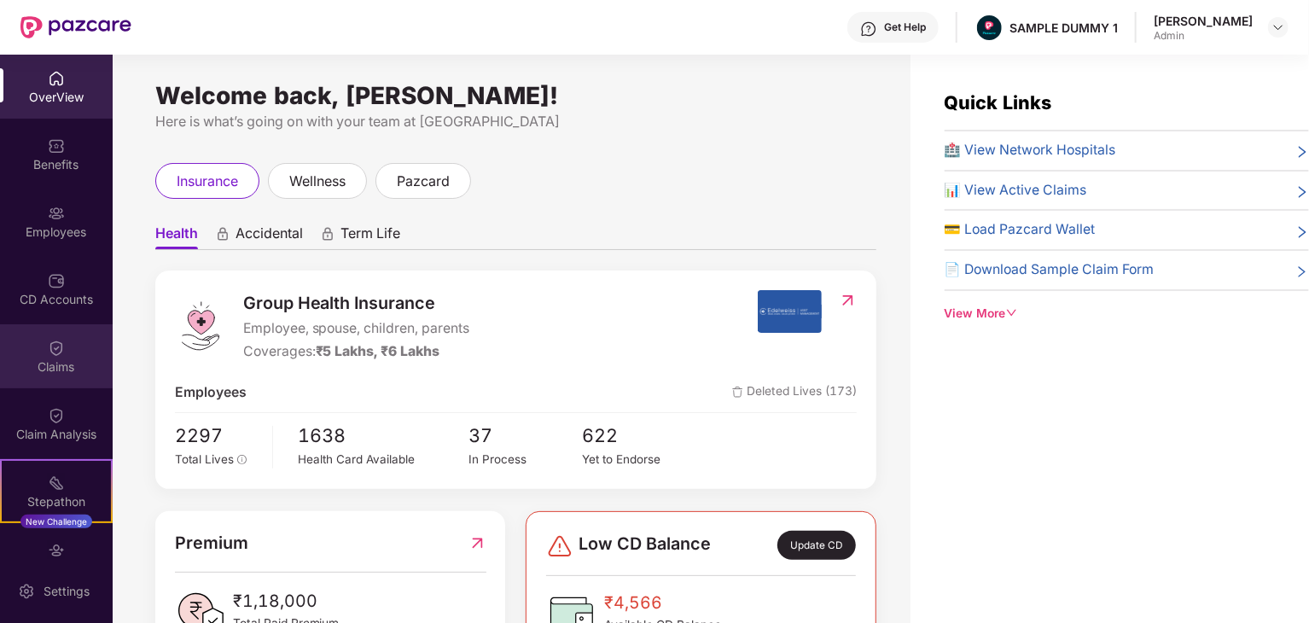
click at [61, 349] on div "Claims" at bounding box center [56, 356] width 113 height 64
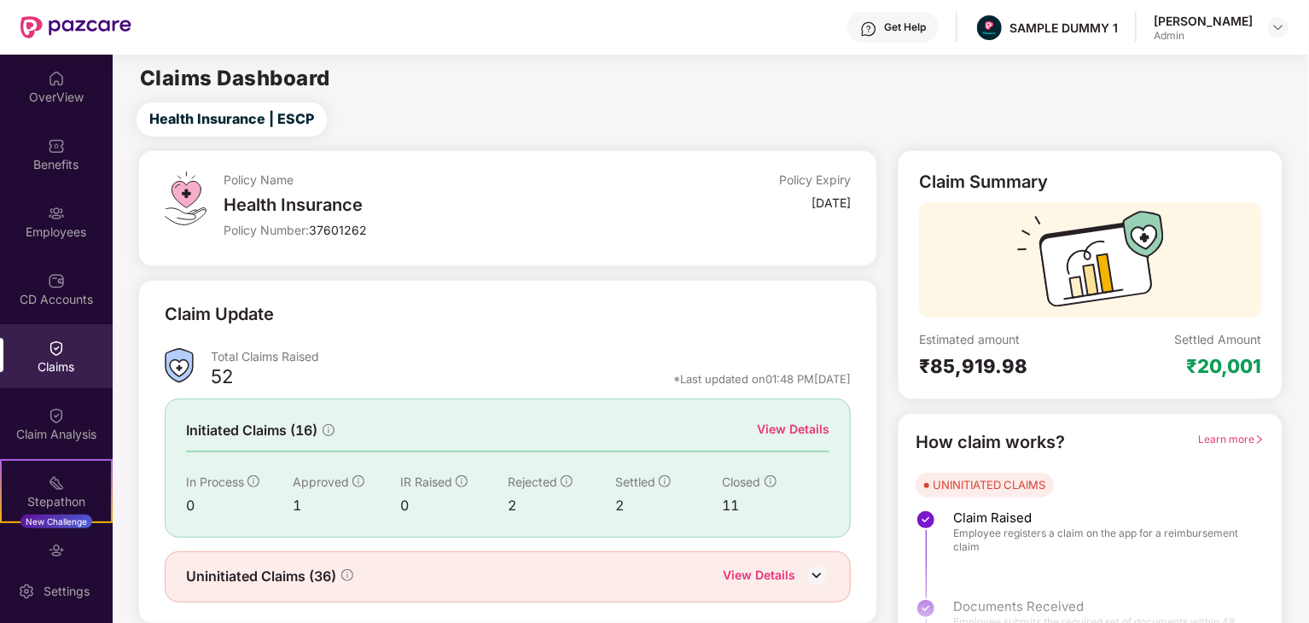
scroll to position [44, 0]
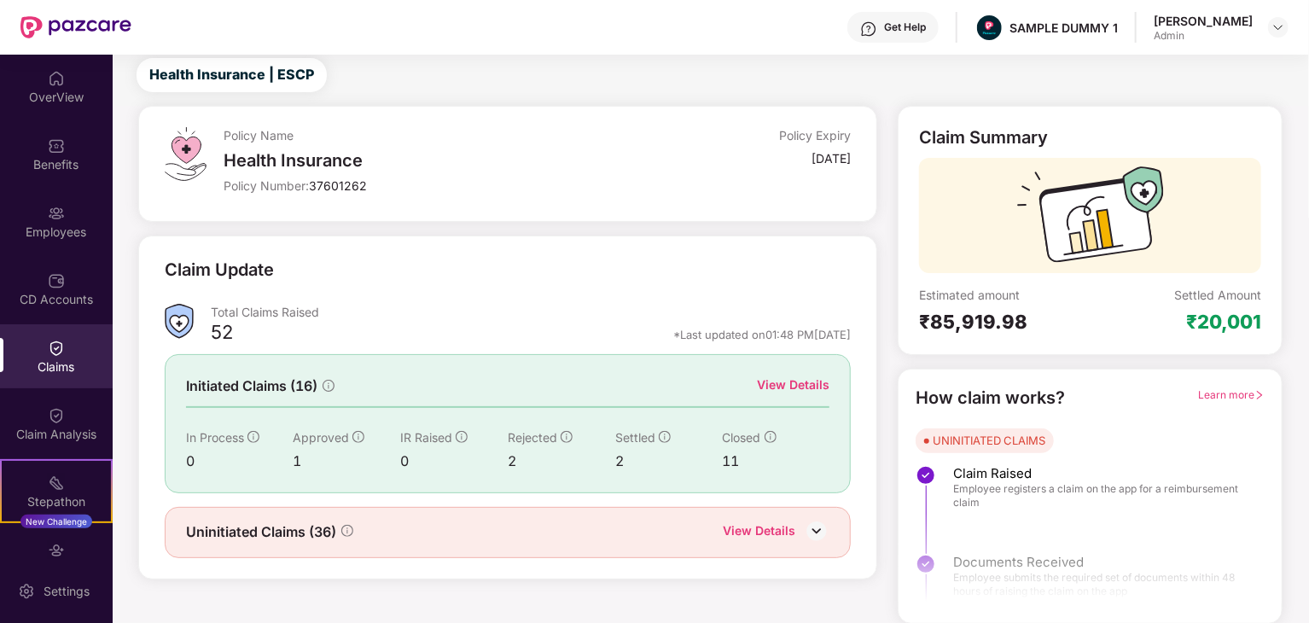
click at [818, 527] on img at bounding box center [817, 531] width 26 height 26
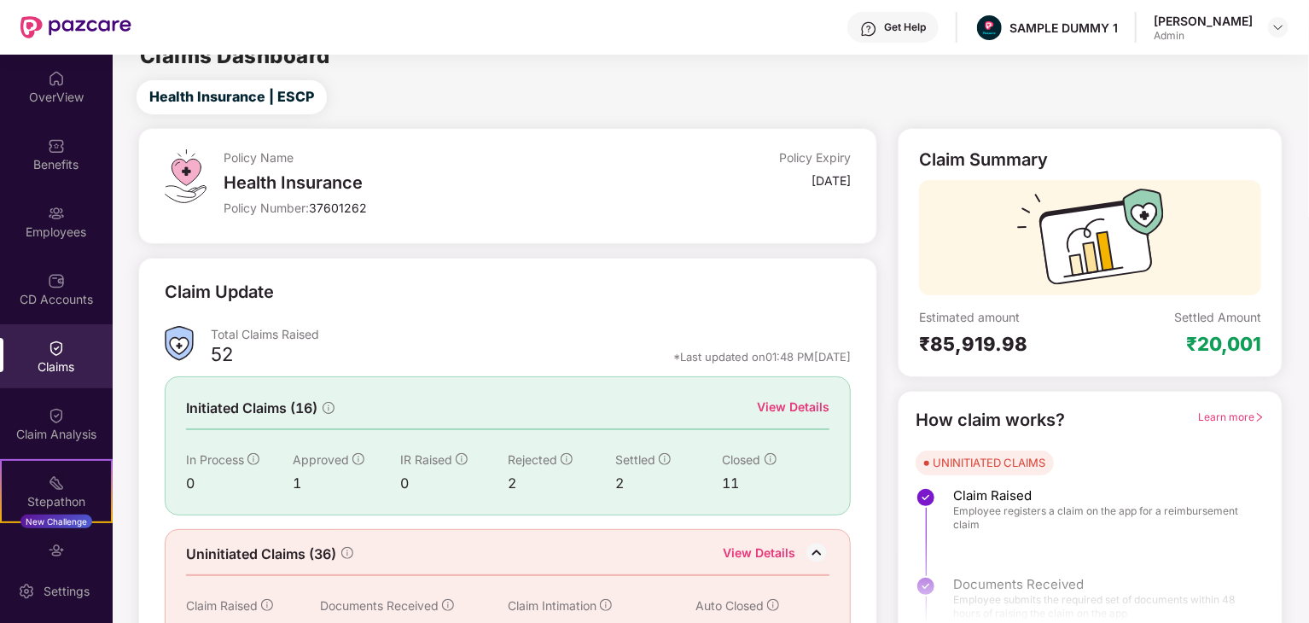
scroll to position [0, 0]
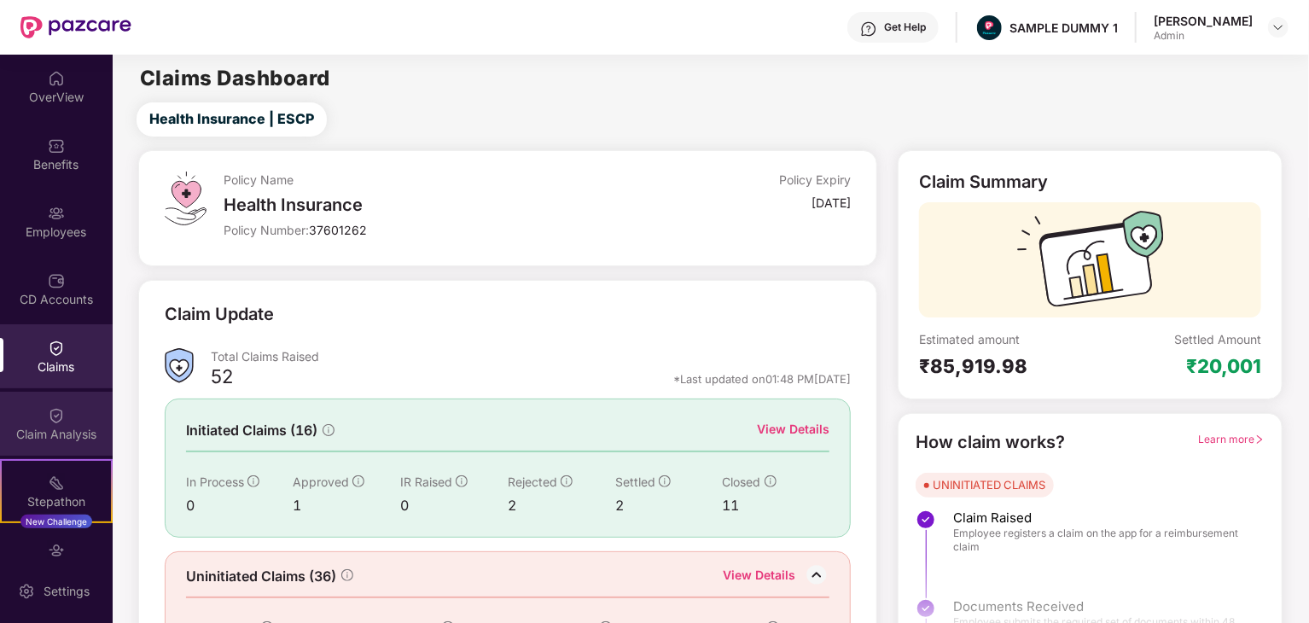
click at [72, 433] on div "Claim Analysis" at bounding box center [56, 434] width 113 height 17
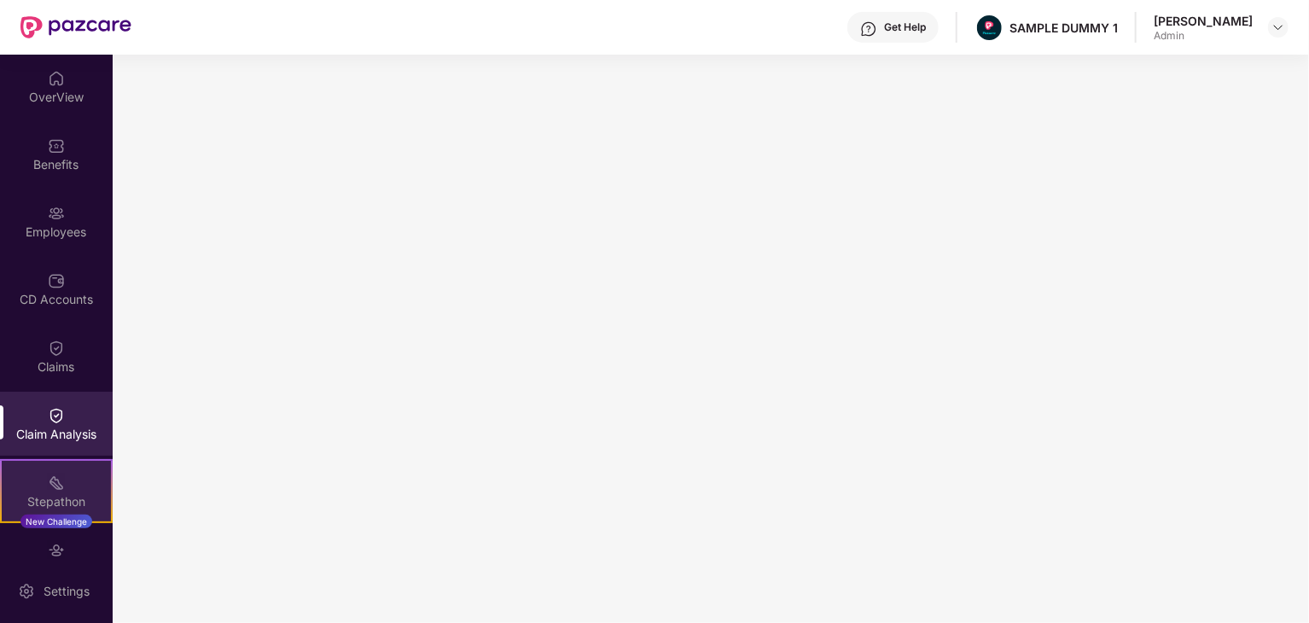
click at [57, 501] on div "Stepathon" at bounding box center [56, 501] width 109 height 17
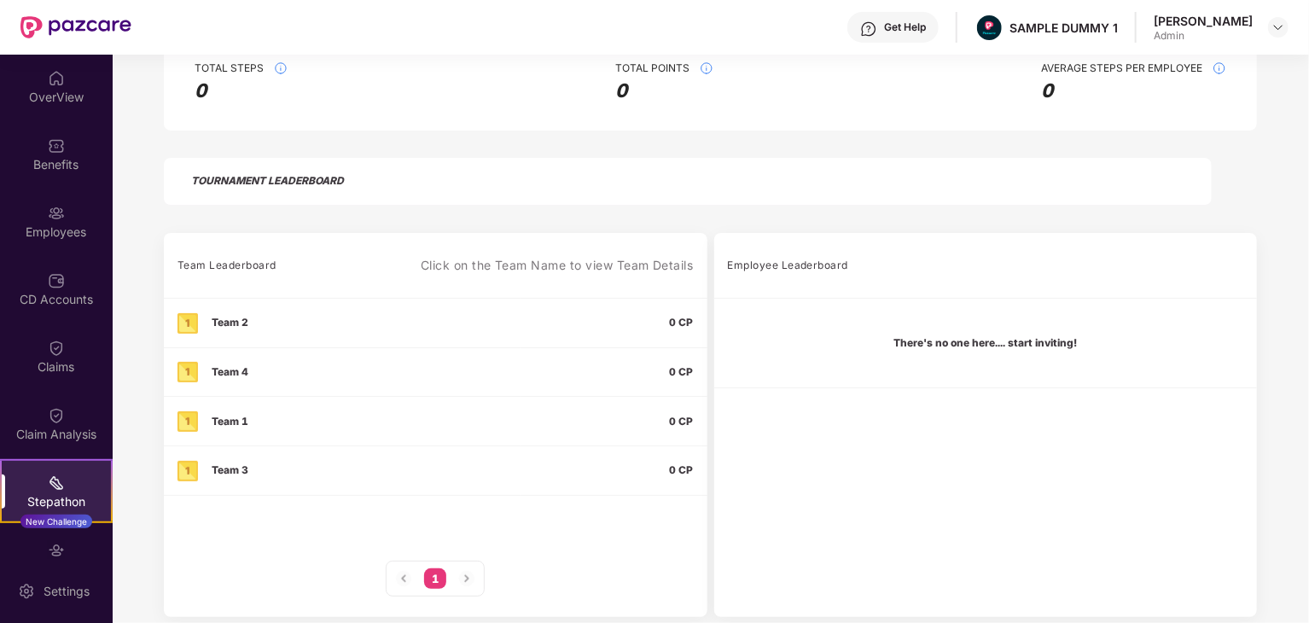
scroll to position [362, 0]
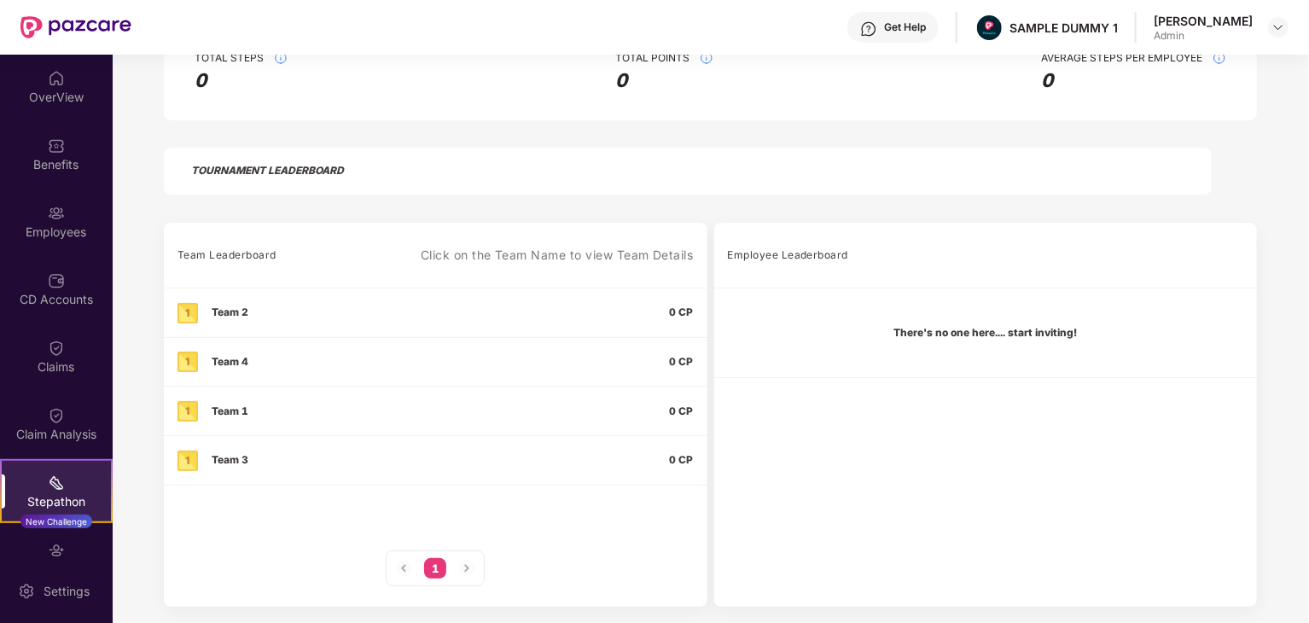
click at [462, 571] on img at bounding box center [467, 568] width 20 height 20
click at [685, 408] on span "0 CP" at bounding box center [682, 411] width 24 height 13
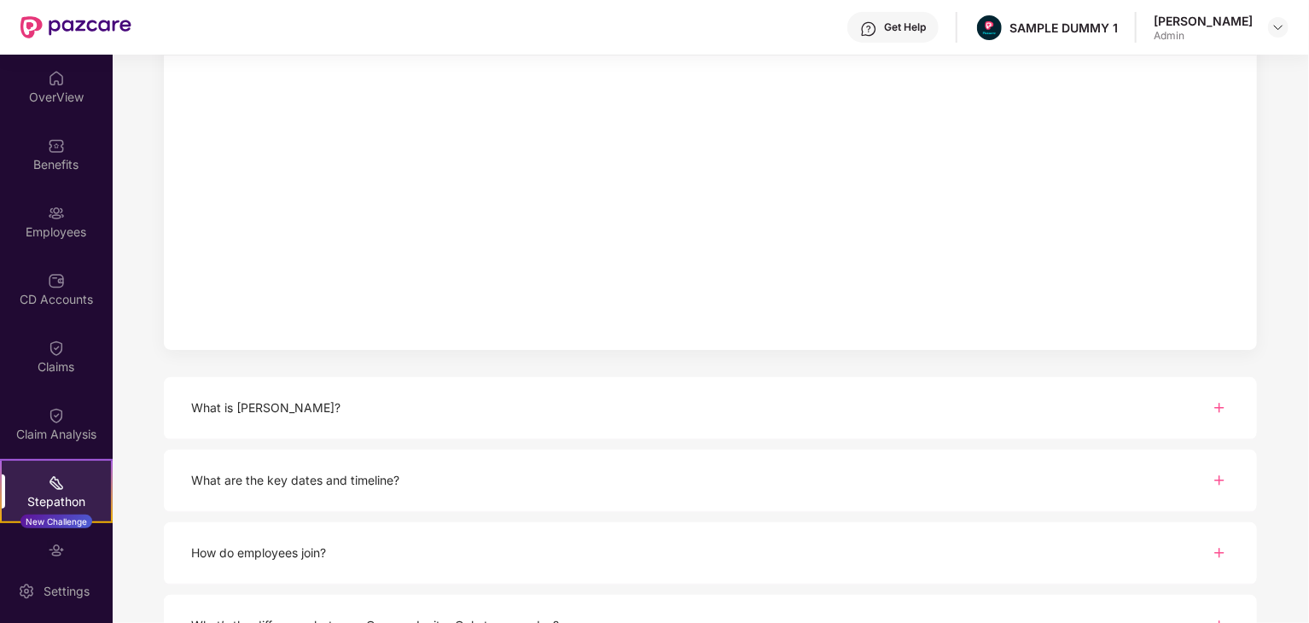
scroll to position [0, 0]
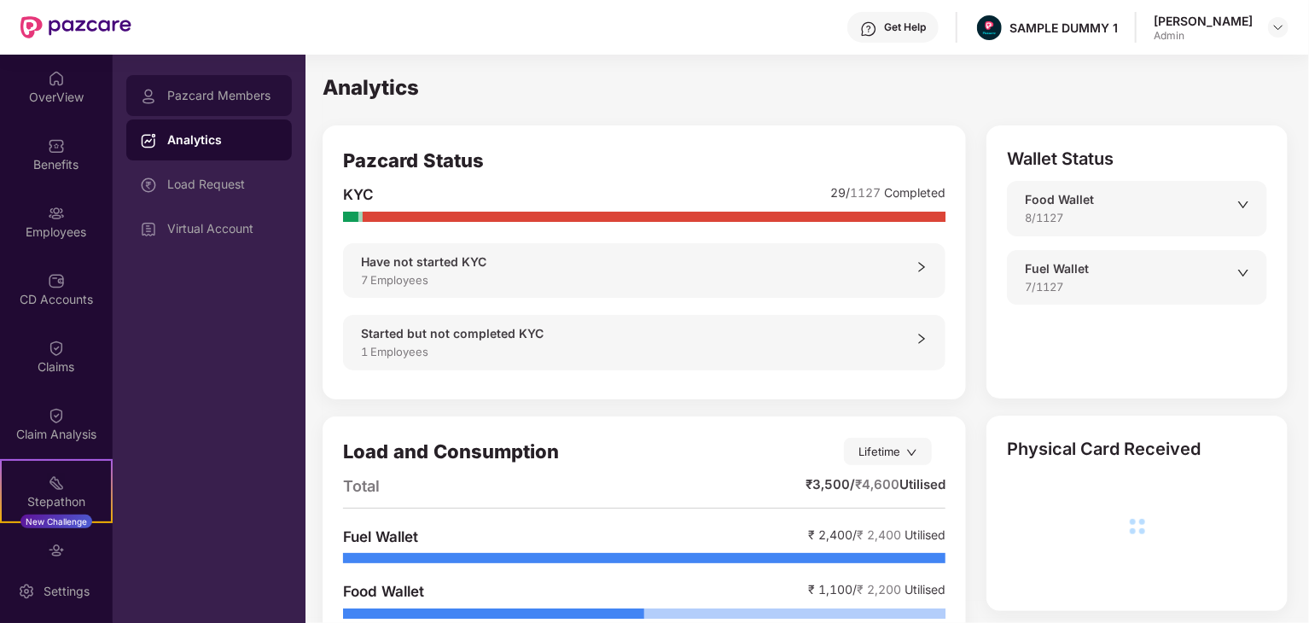
click at [236, 90] on div "Pazcard Members" at bounding box center [222, 96] width 111 height 14
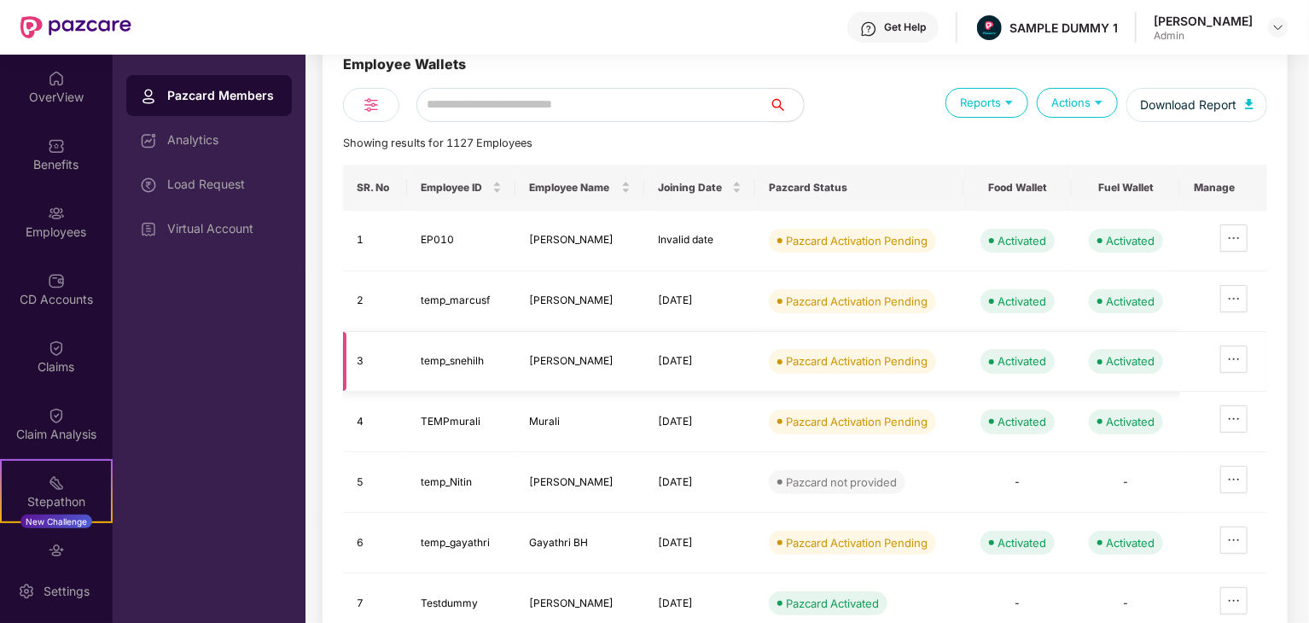
scroll to position [96, 0]
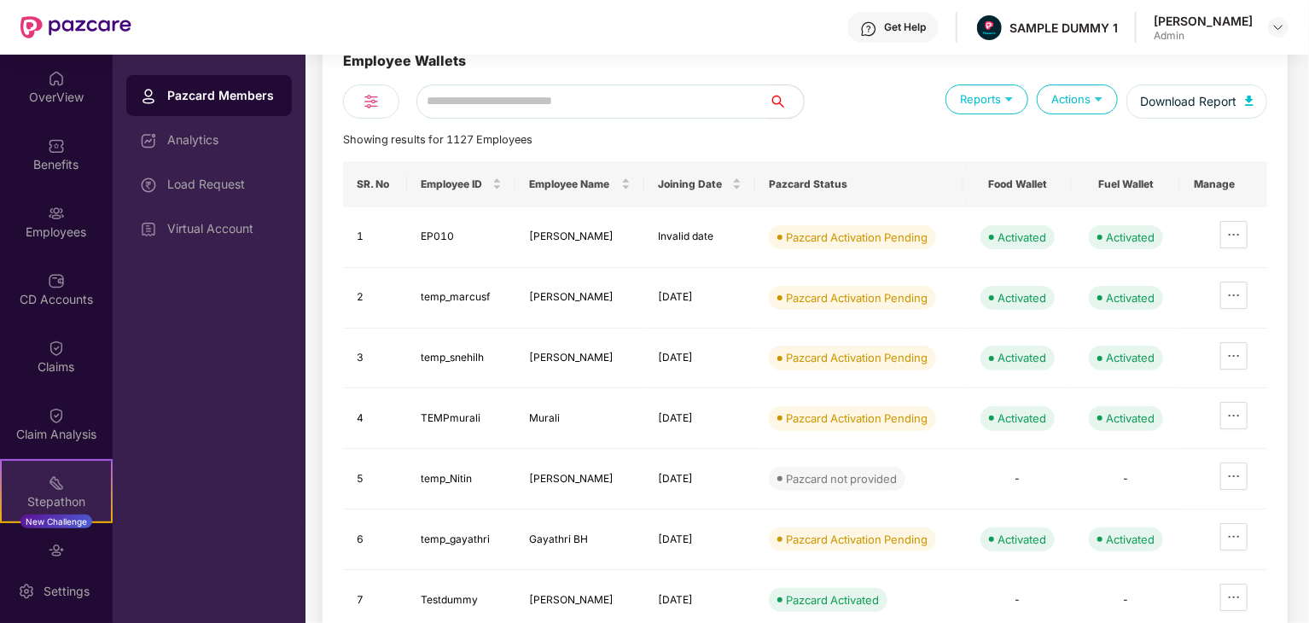
click at [58, 486] on img at bounding box center [56, 483] width 17 height 17
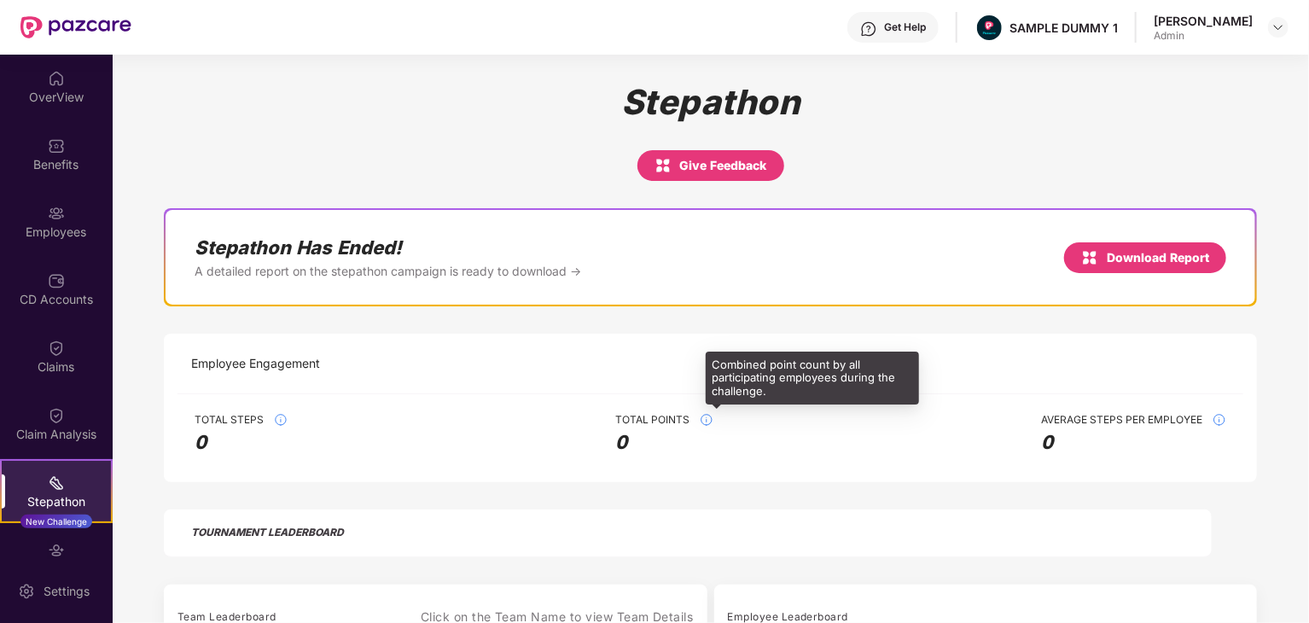
click at [702, 417] on img at bounding box center [707, 420] width 14 height 14
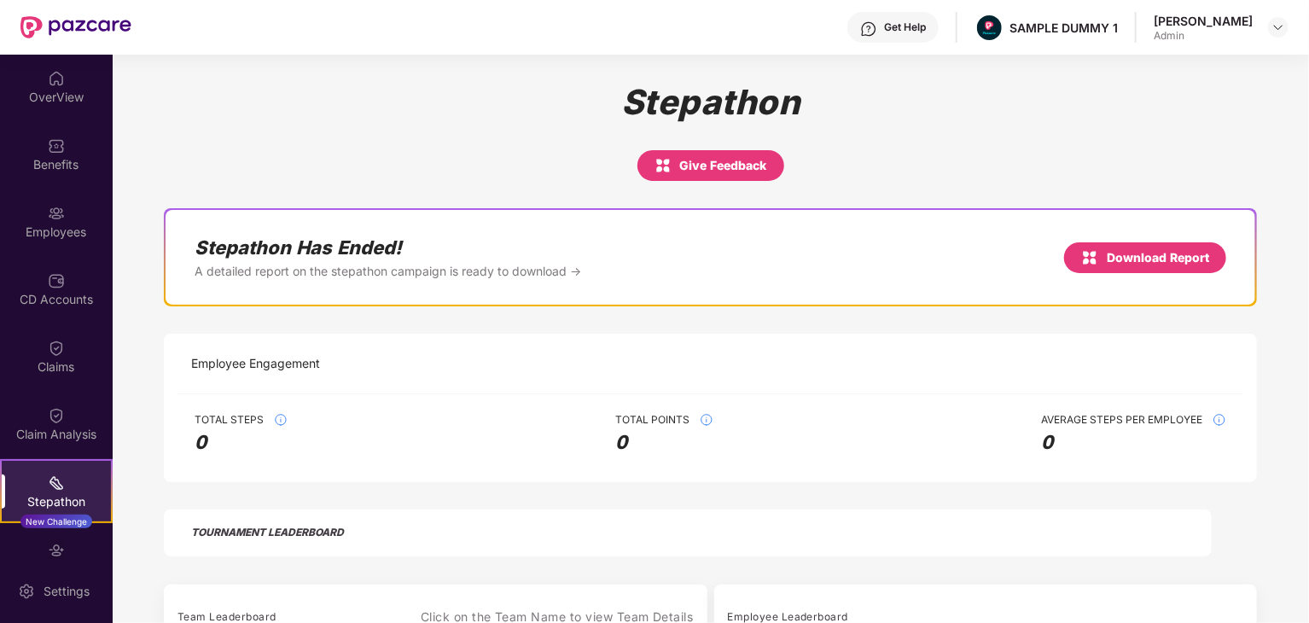
click at [639, 421] on span "Total Points" at bounding box center [652, 420] width 74 height 14
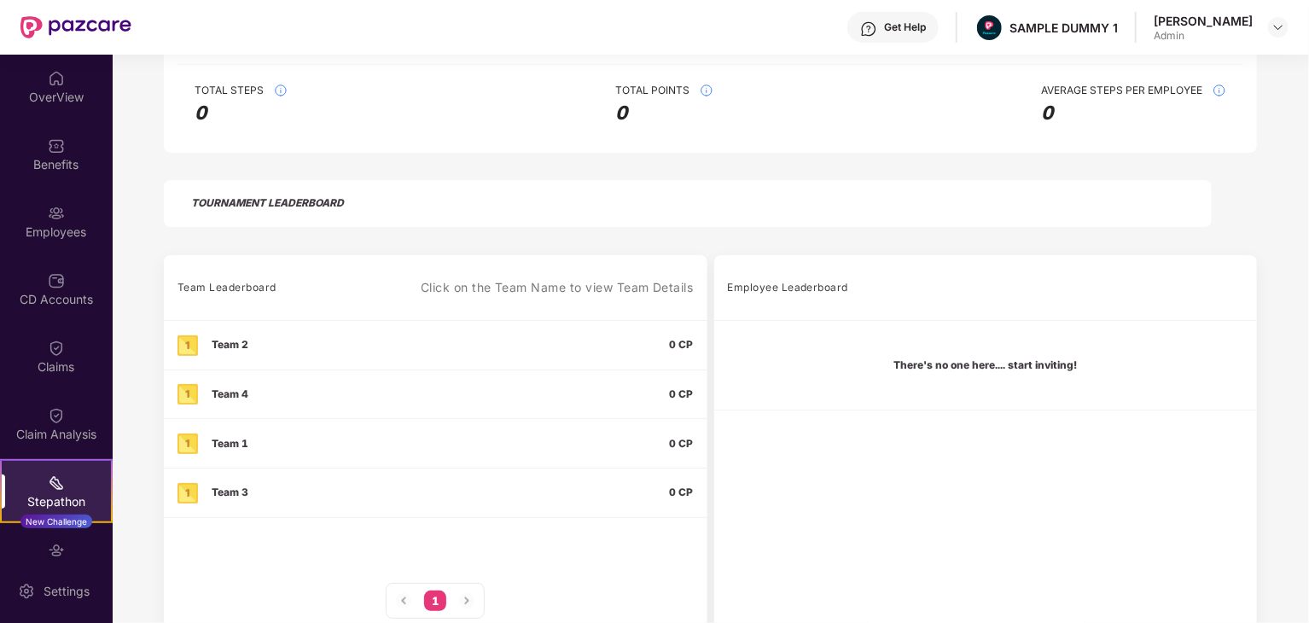
scroll to position [331, 0]
click at [216, 346] on div "Team 2" at bounding box center [230, 343] width 37 height 20
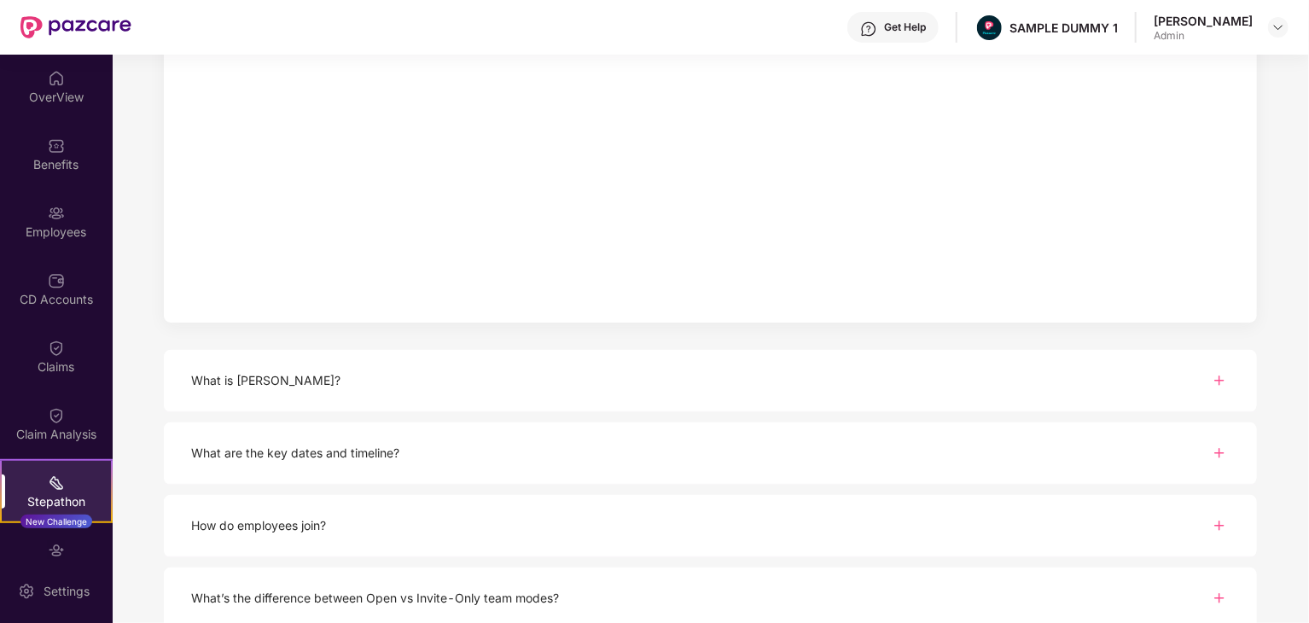
scroll to position [399, 0]
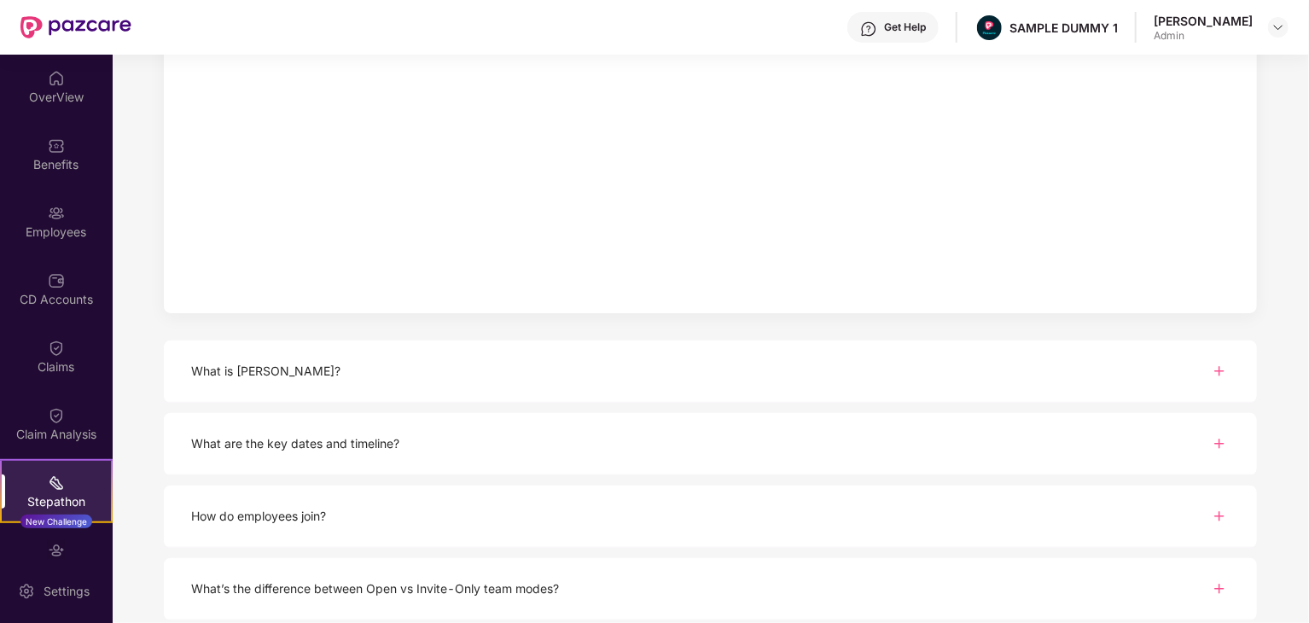
click at [699, 350] on div "What is Stepathon?" at bounding box center [710, 372] width 1093 height 62
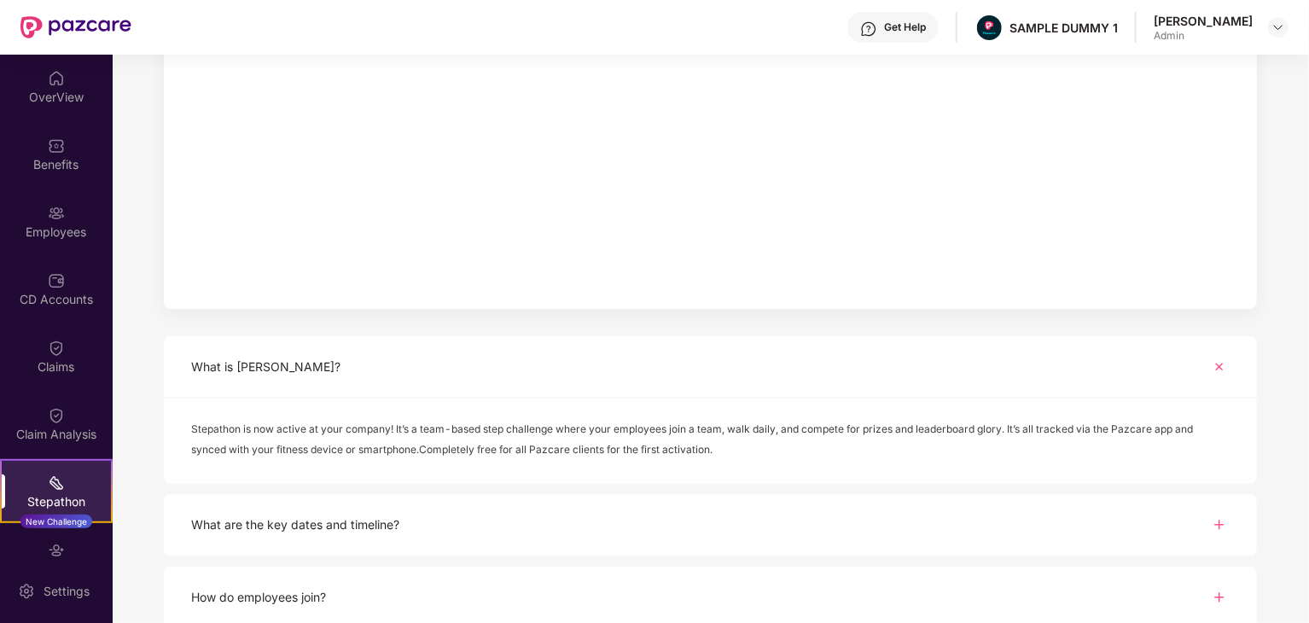
scroll to position [495, 0]
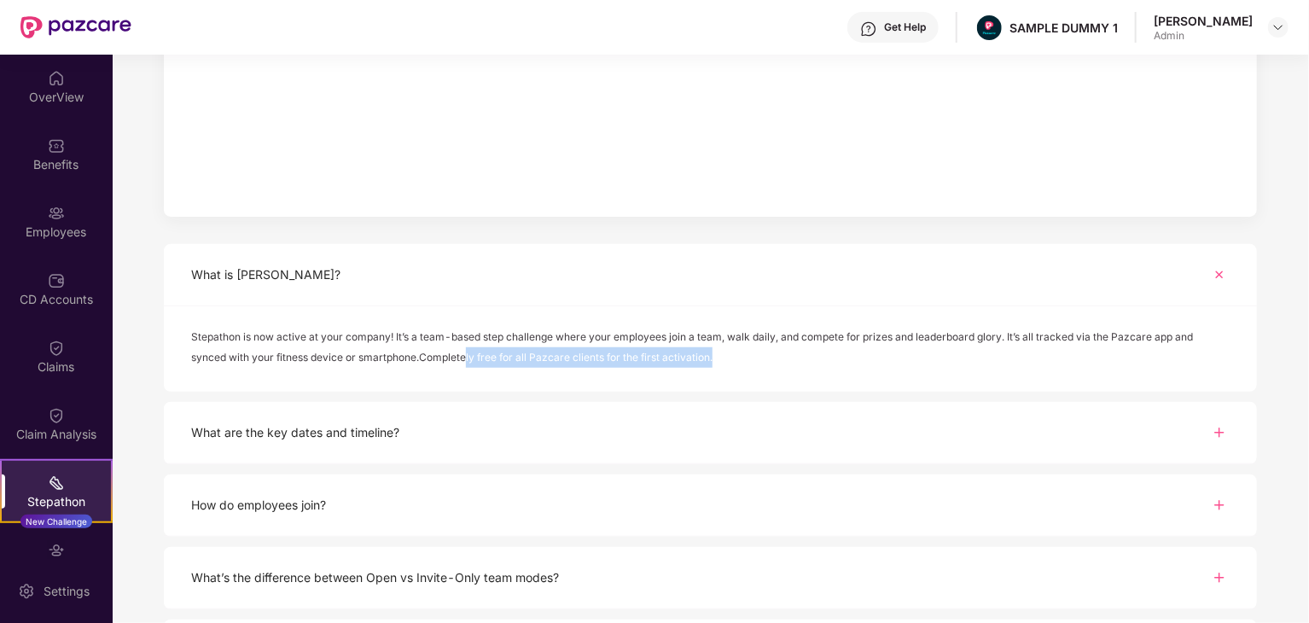
drag, startPoint x: 468, startPoint y: 348, endPoint x: 854, endPoint y: 383, distance: 387.4
click at [854, 383] on div "Stepathon is now active at your company! It’s a team-based step challenge where…" at bounding box center [710, 348] width 1093 height 85
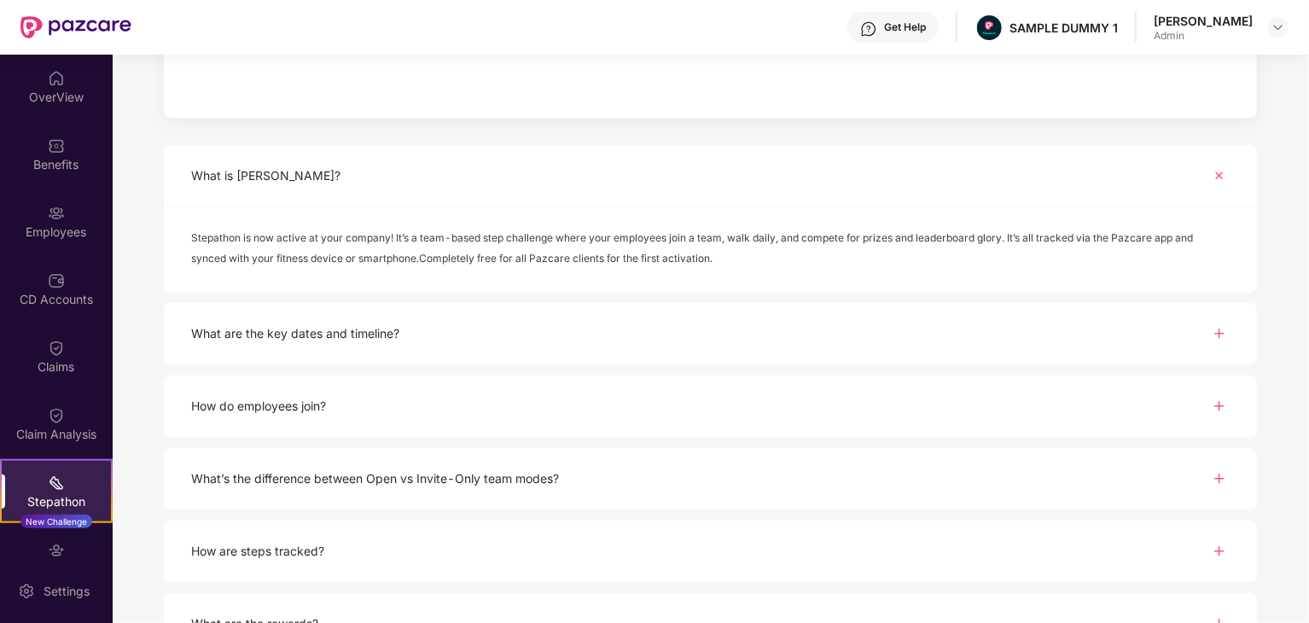
scroll to position [650, 0]
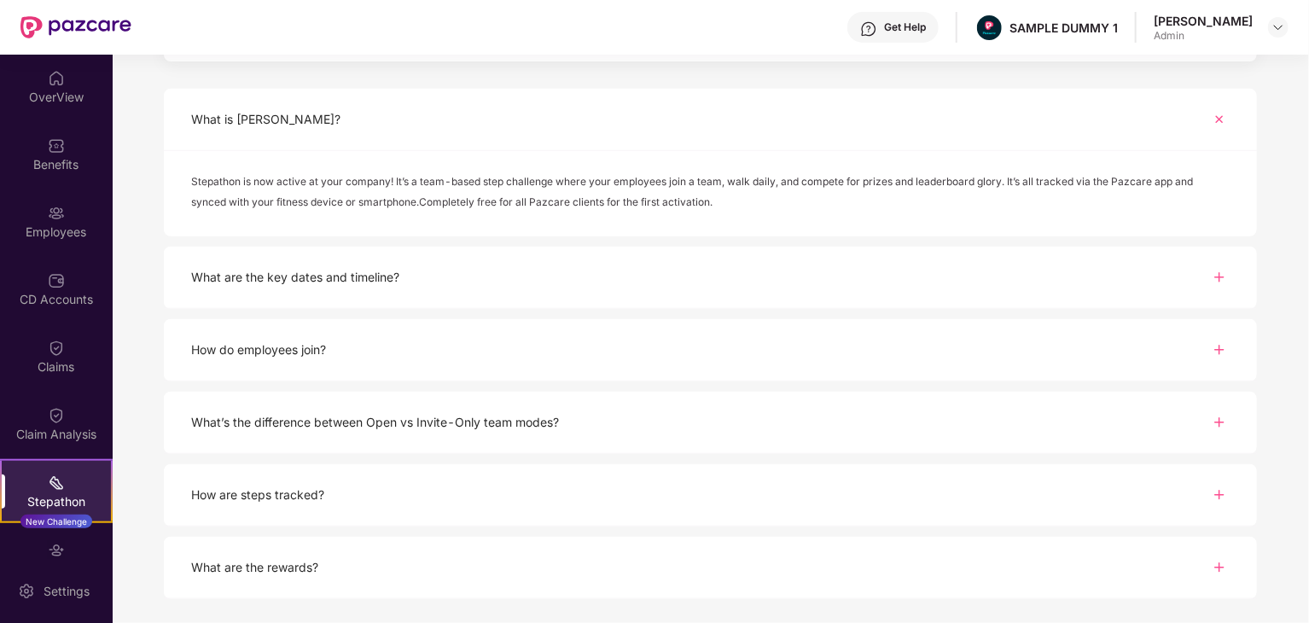
click at [726, 288] on div "What are the key dates and timeline?" at bounding box center [710, 278] width 1093 height 62
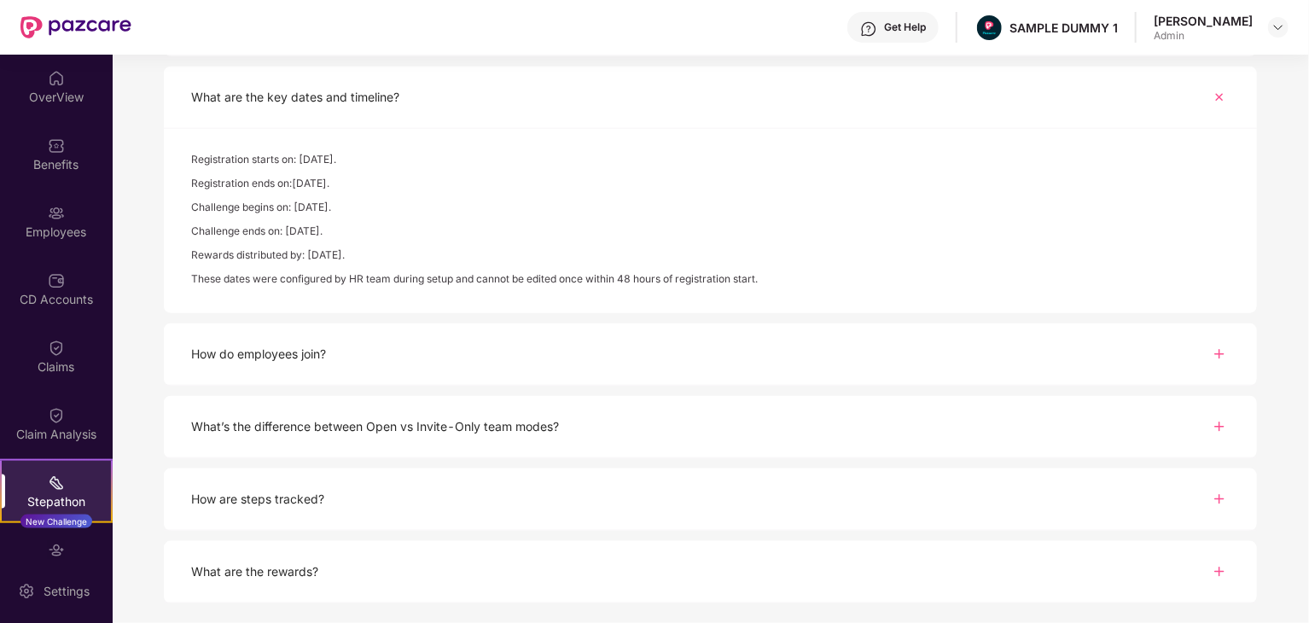
scroll to position [835, 0]
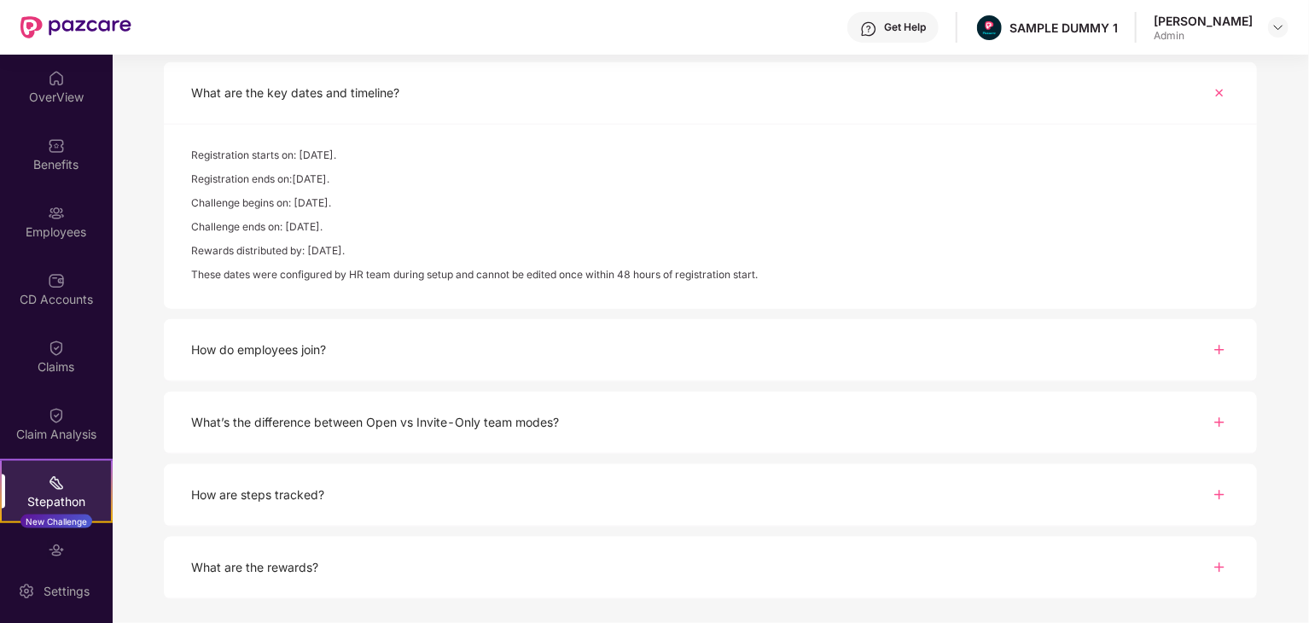
click at [557, 339] on div "How do employees join?" at bounding box center [710, 350] width 1093 height 62
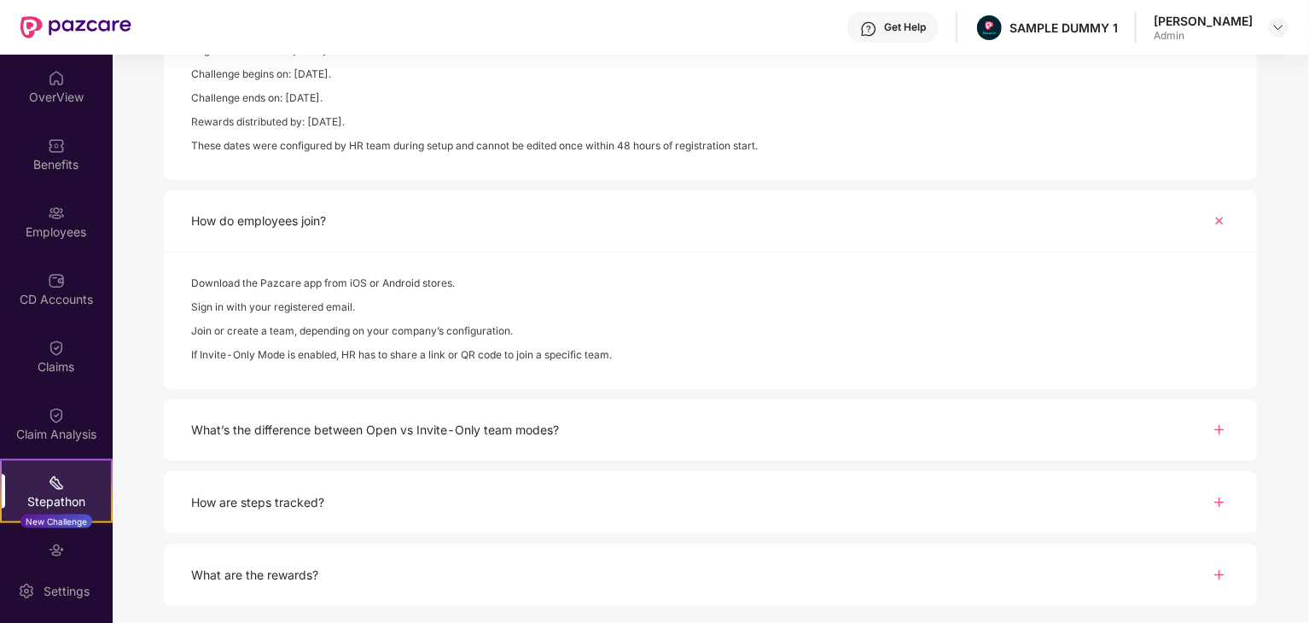
scroll to position [971, 0]
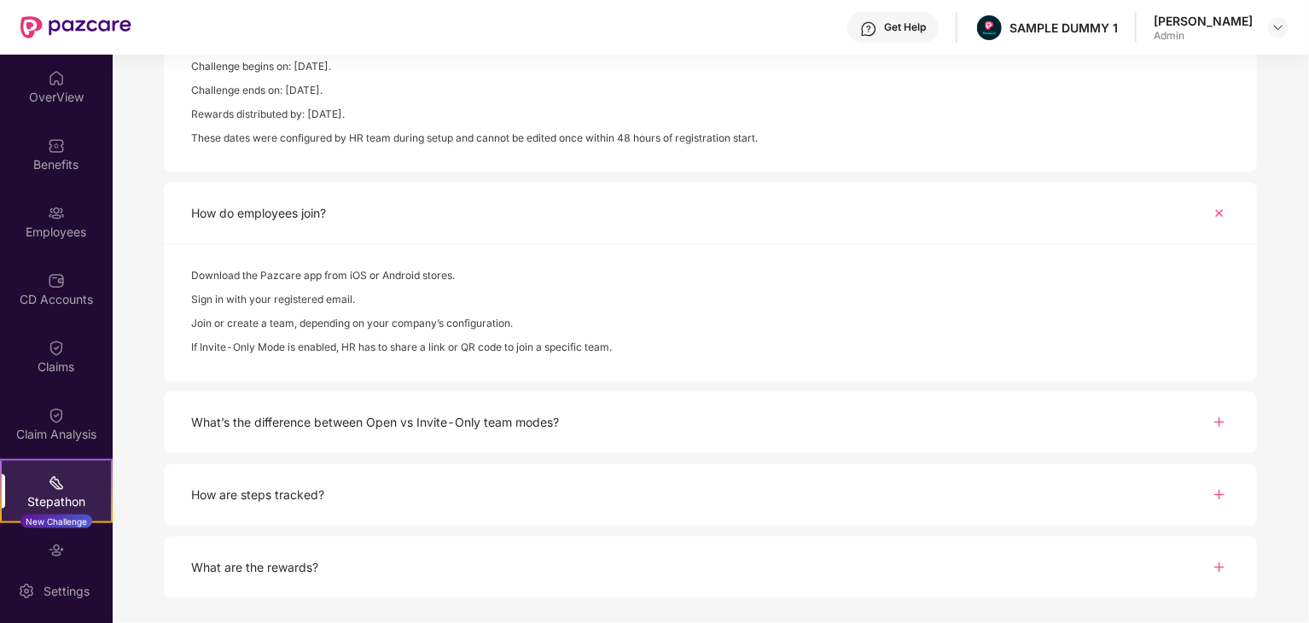
click at [519, 422] on div "What’s the difference between Open vs Invite-Only team modes?" at bounding box center [375, 422] width 368 height 19
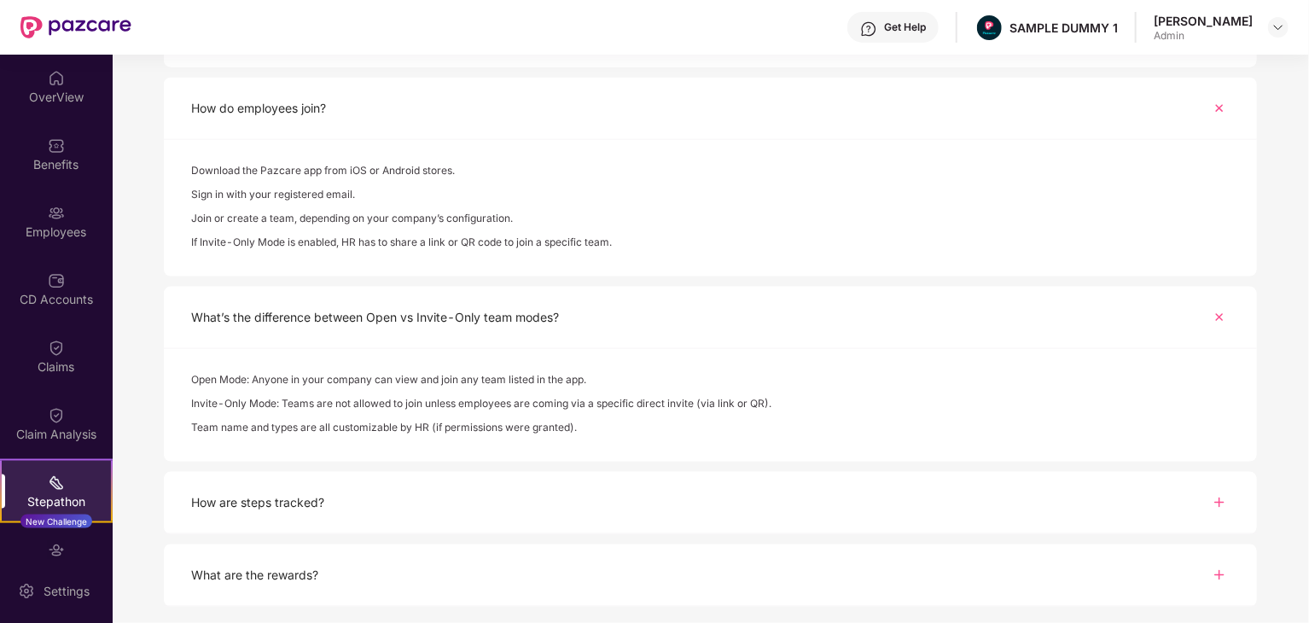
scroll to position [1084, 0]
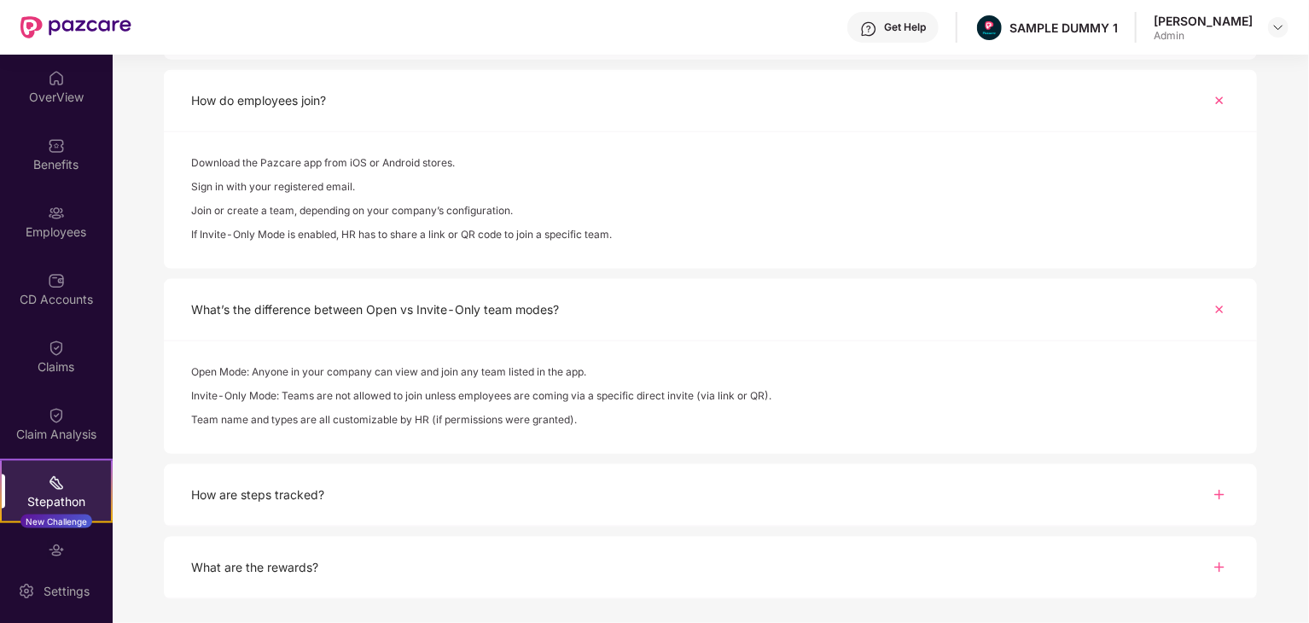
click at [422, 475] on div "How are steps tracked?" at bounding box center [710, 495] width 1093 height 62
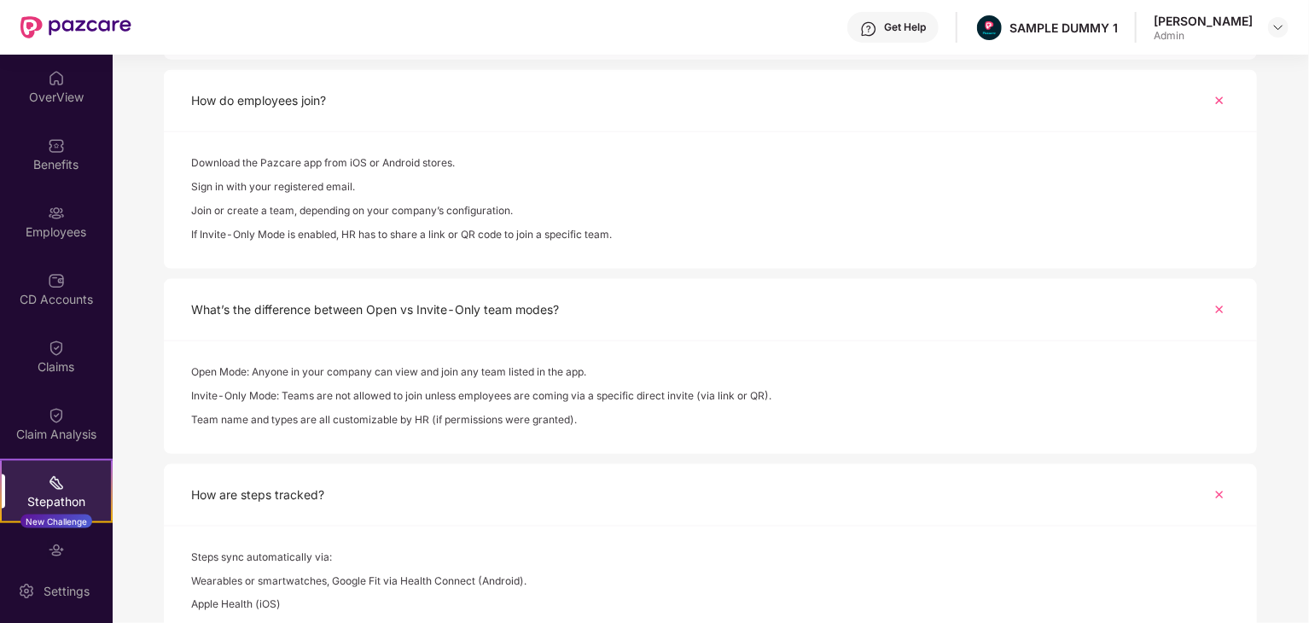
scroll to position [1197, 0]
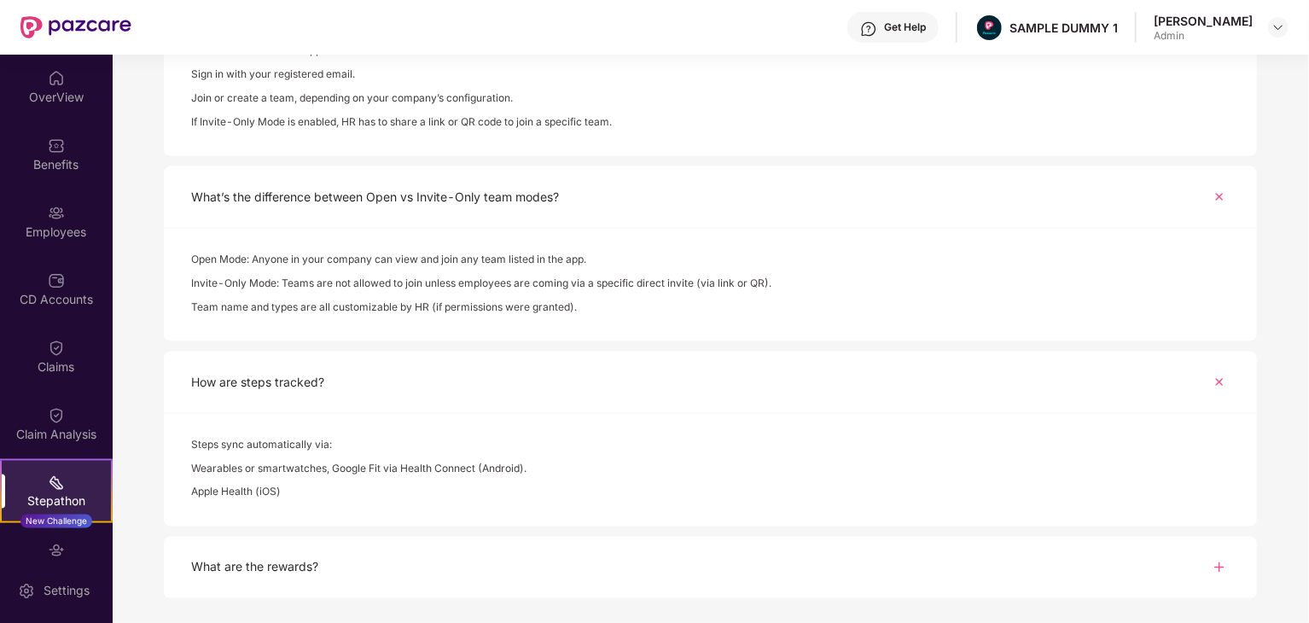
click at [358, 570] on div "What are the rewards?" at bounding box center [710, 568] width 1093 height 62
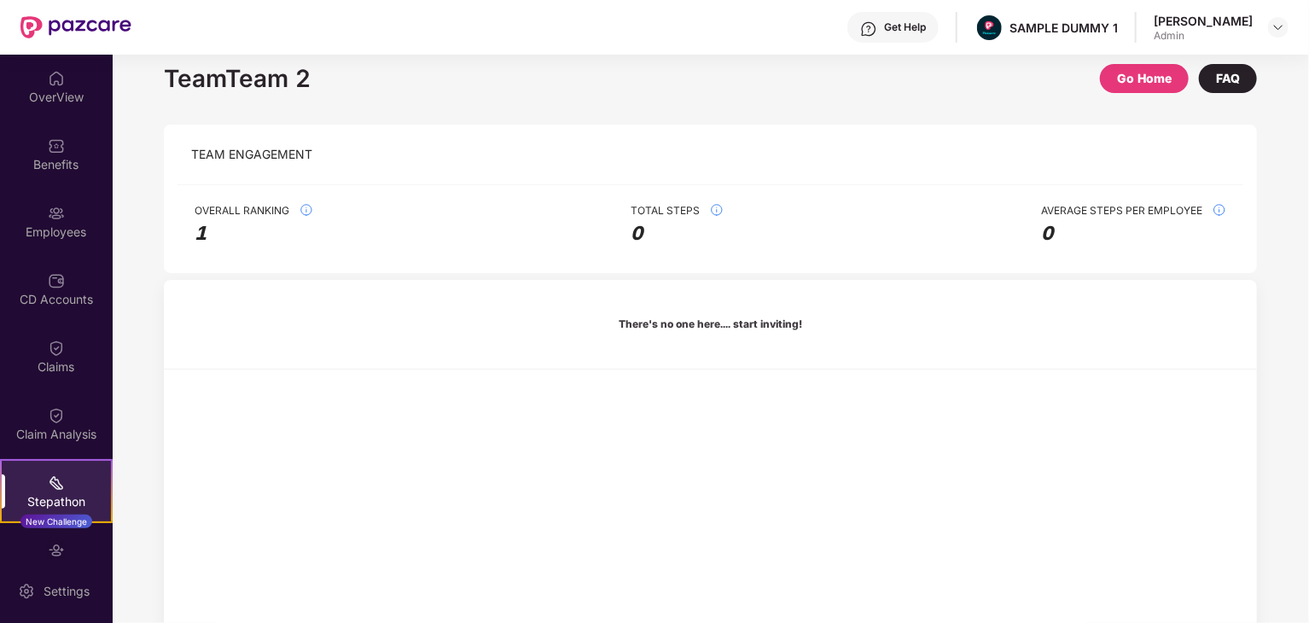
scroll to position [0, 0]
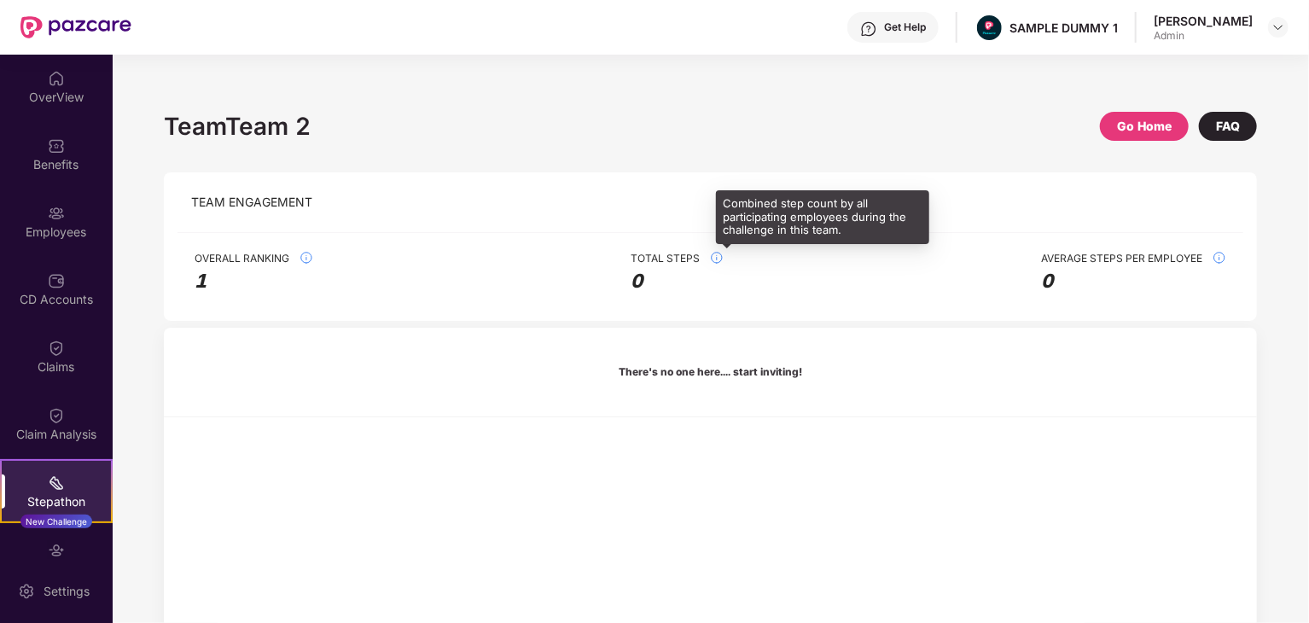
click at [716, 260] on img at bounding box center [717, 258] width 14 height 14
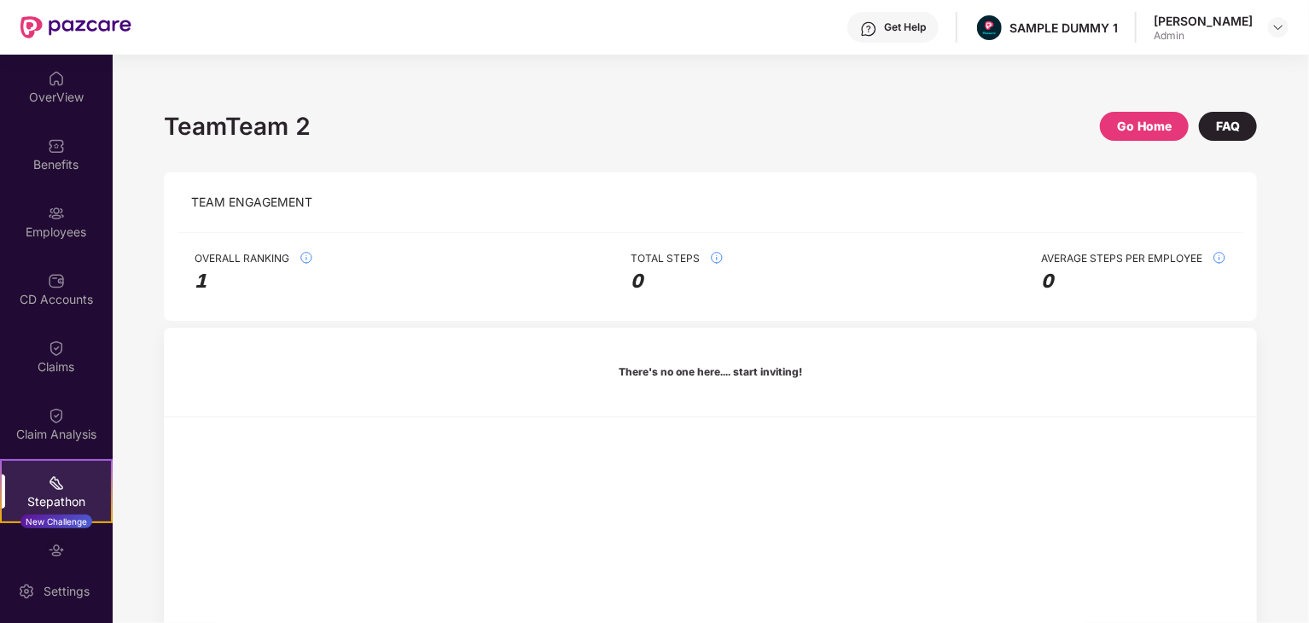
click at [1247, 120] on div "FAQ" at bounding box center [1228, 126] width 58 height 29
click at [1139, 137] on div "Go Home" at bounding box center [1144, 126] width 89 height 29
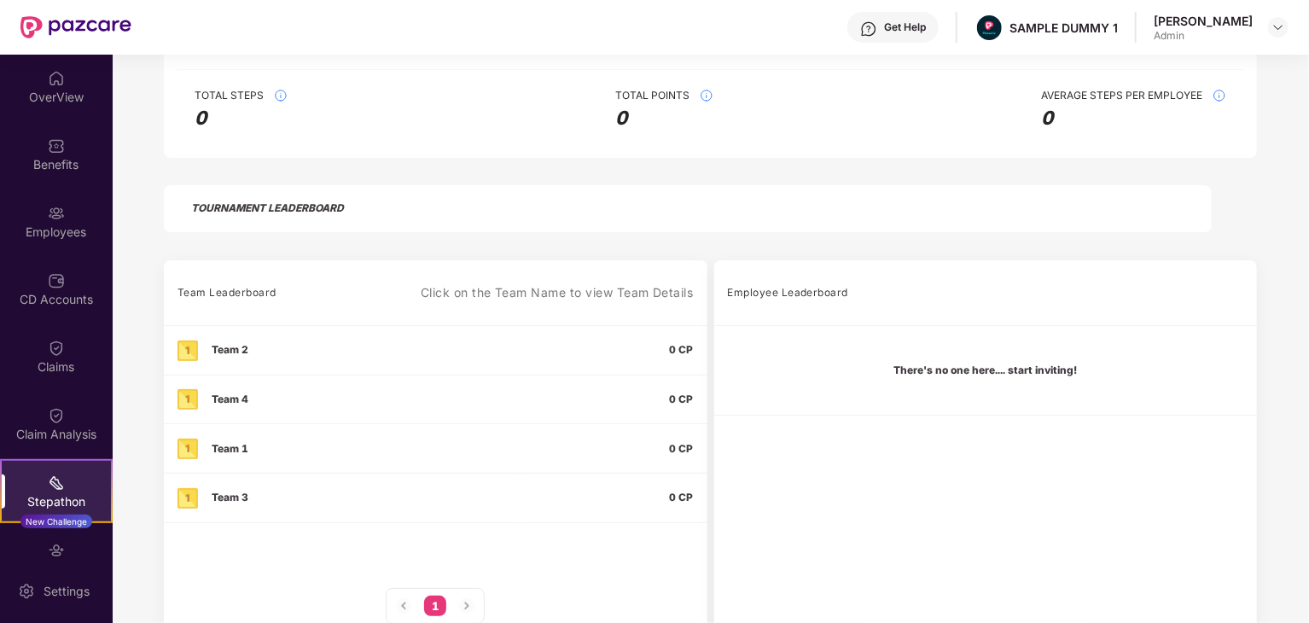
scroll to position [324, 0]
click at [234, 396] on div "Team 4" at bounding box center [230, 399] width 37 height 20
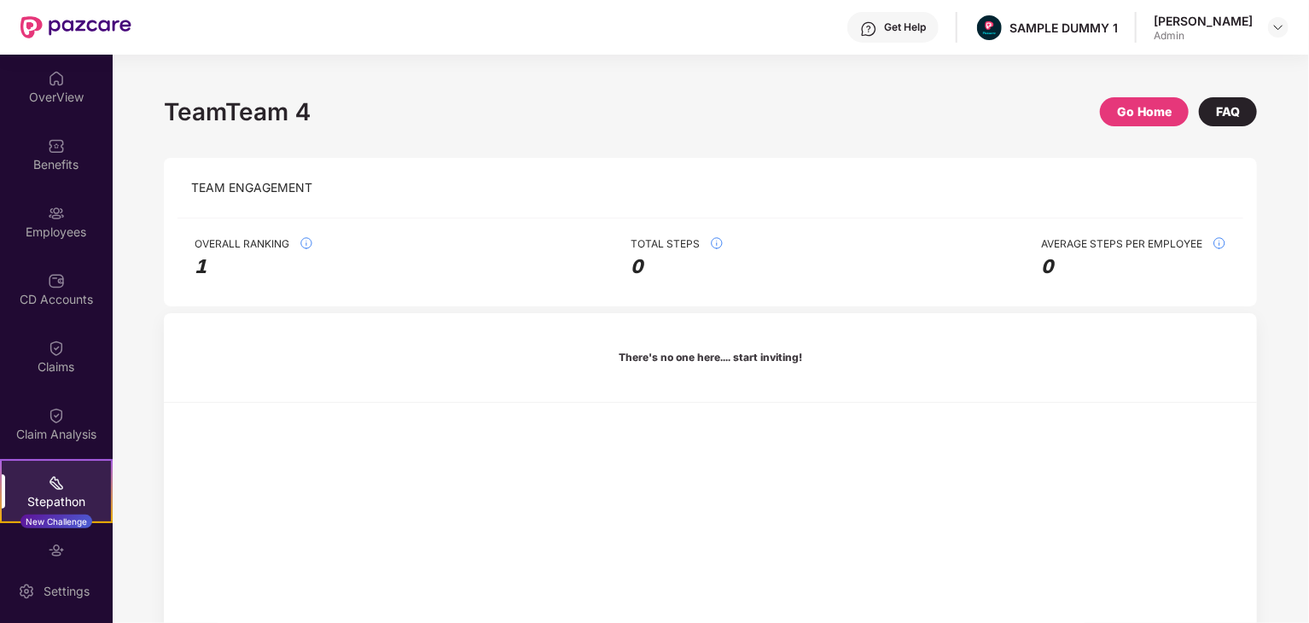
scroll to position [0, 0]
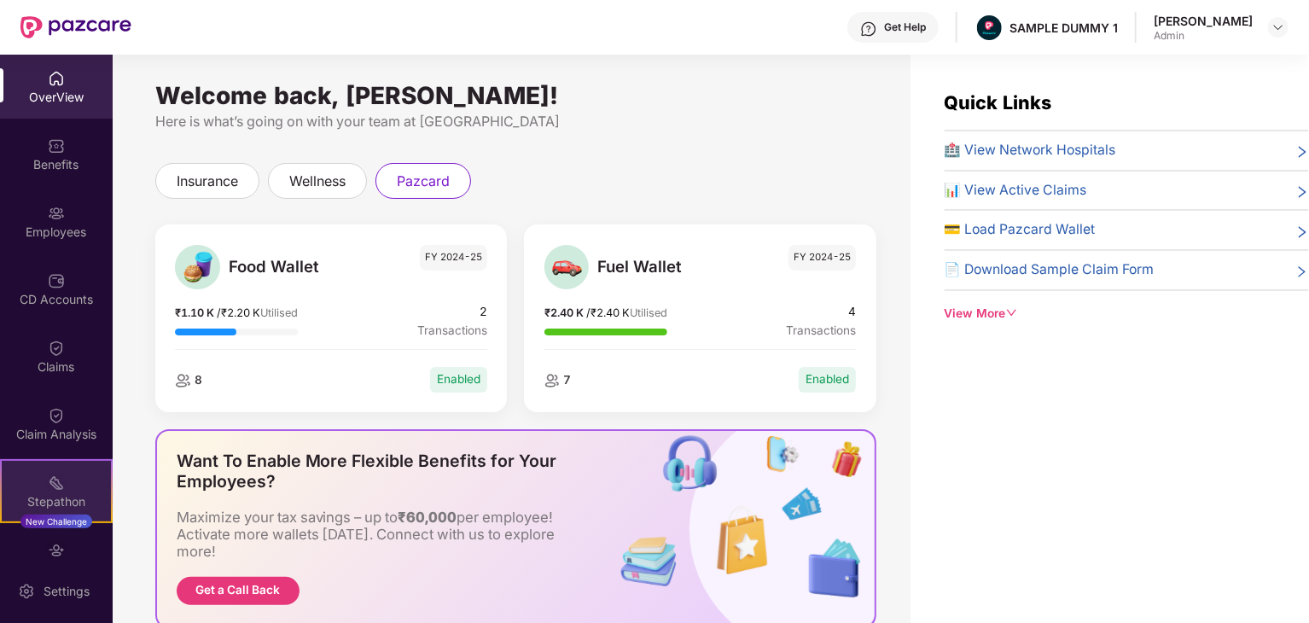
click at [53, 493] on div "Stepathon" at bounding box center [56, 501] width 109 height 17
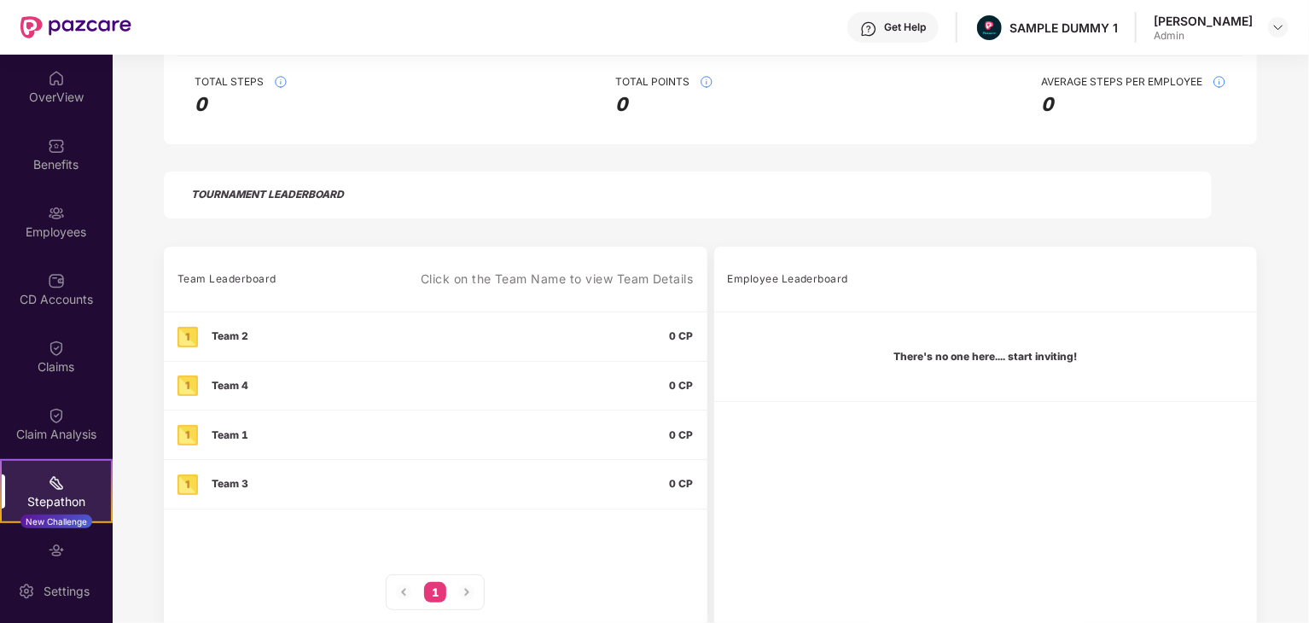
scroll to position [340, 0]
click at [82, 90] on div "OverView" at bounding box center [56, 97] width 113 height 17
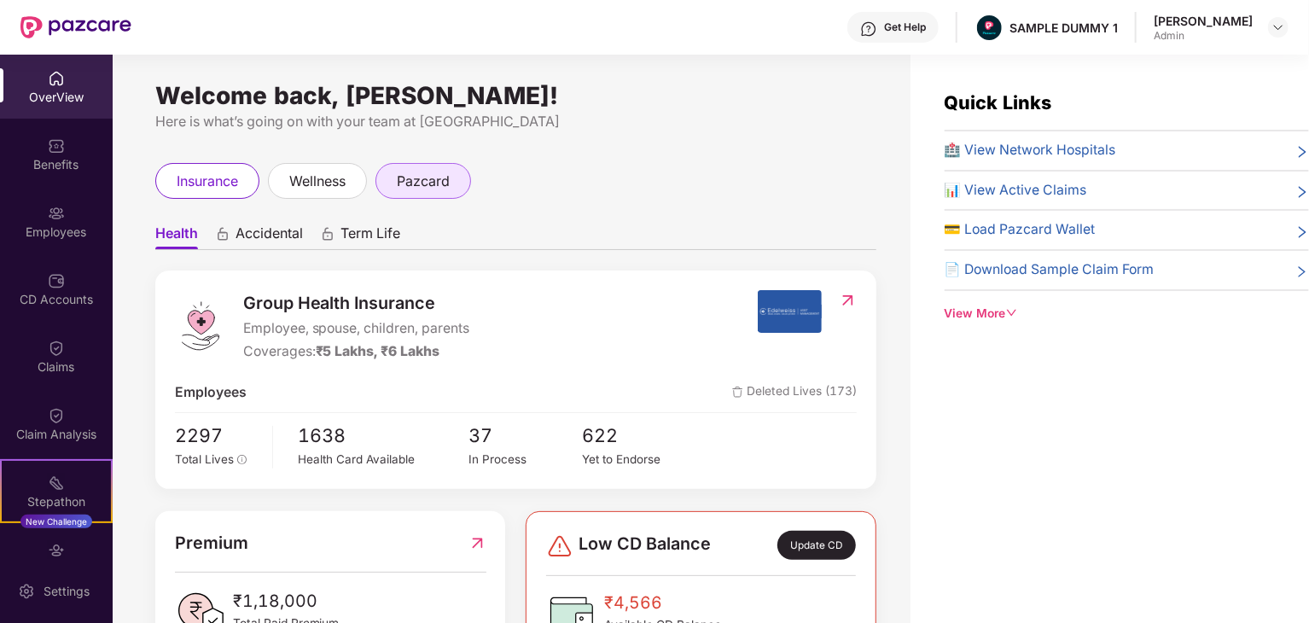
click at [428, 184] on span "pazcard" at bounding box center [423, 181] width 53 height 21
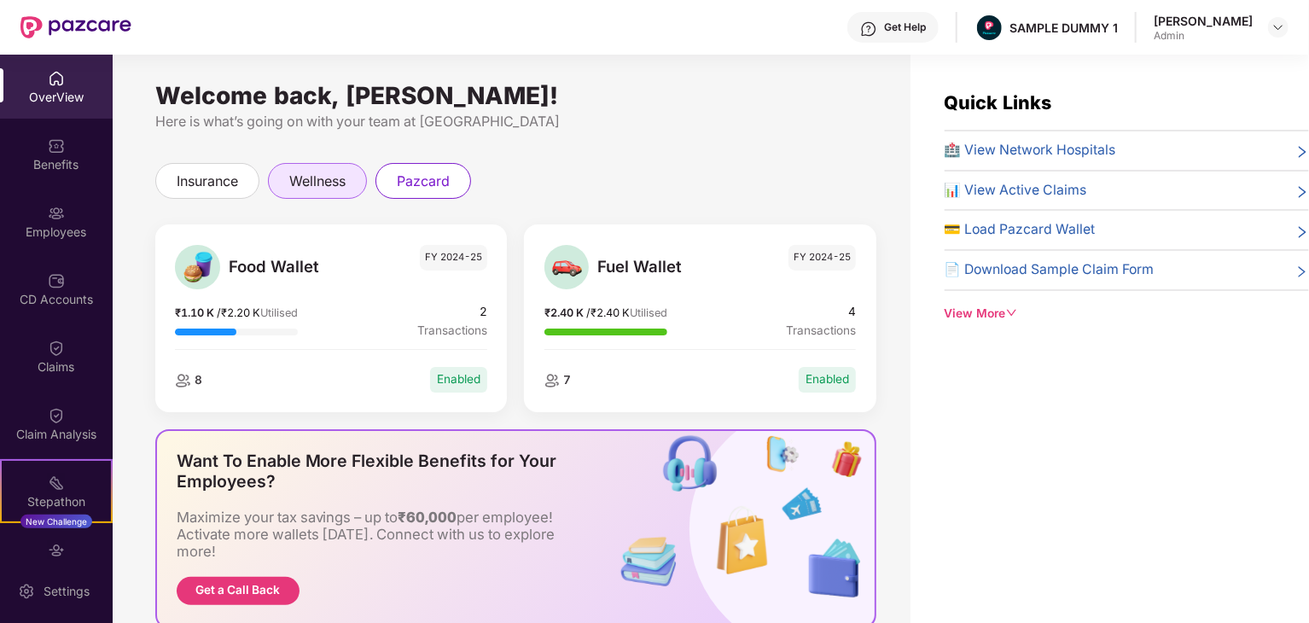
click at [361, 183] on div "wellness" at bounding box center [317, 181] width 99 height 36
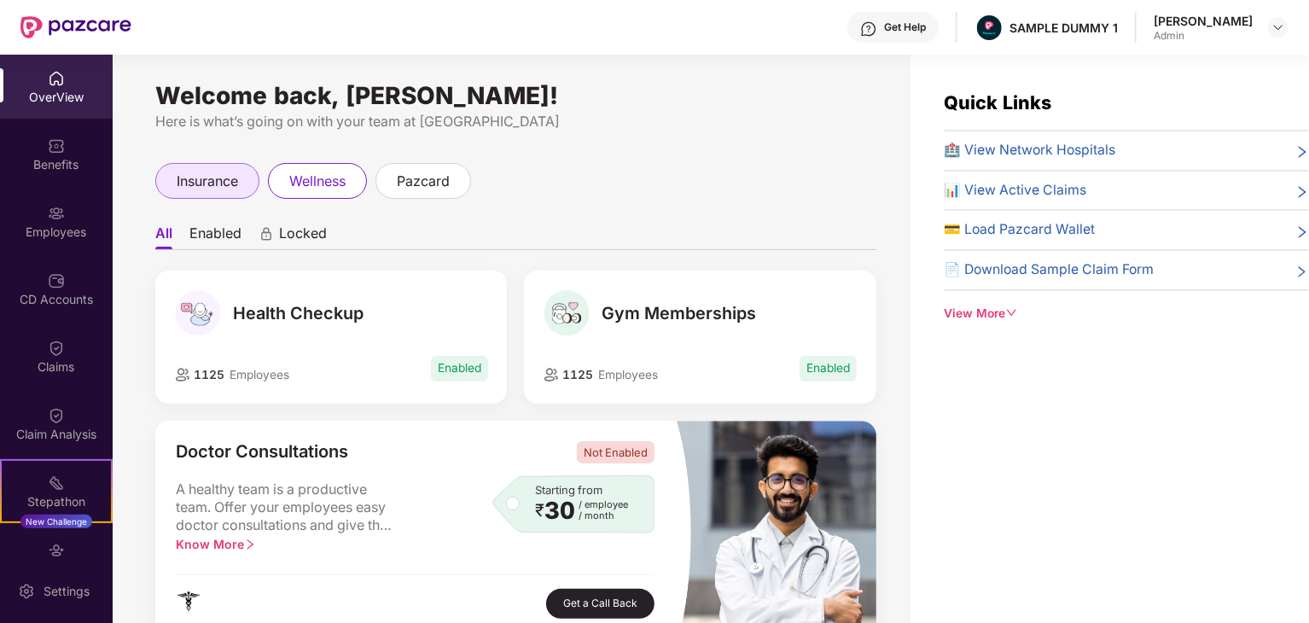
click at [216, 177] on span "insurance" at bounding box center [207, 181] width 61 height 21
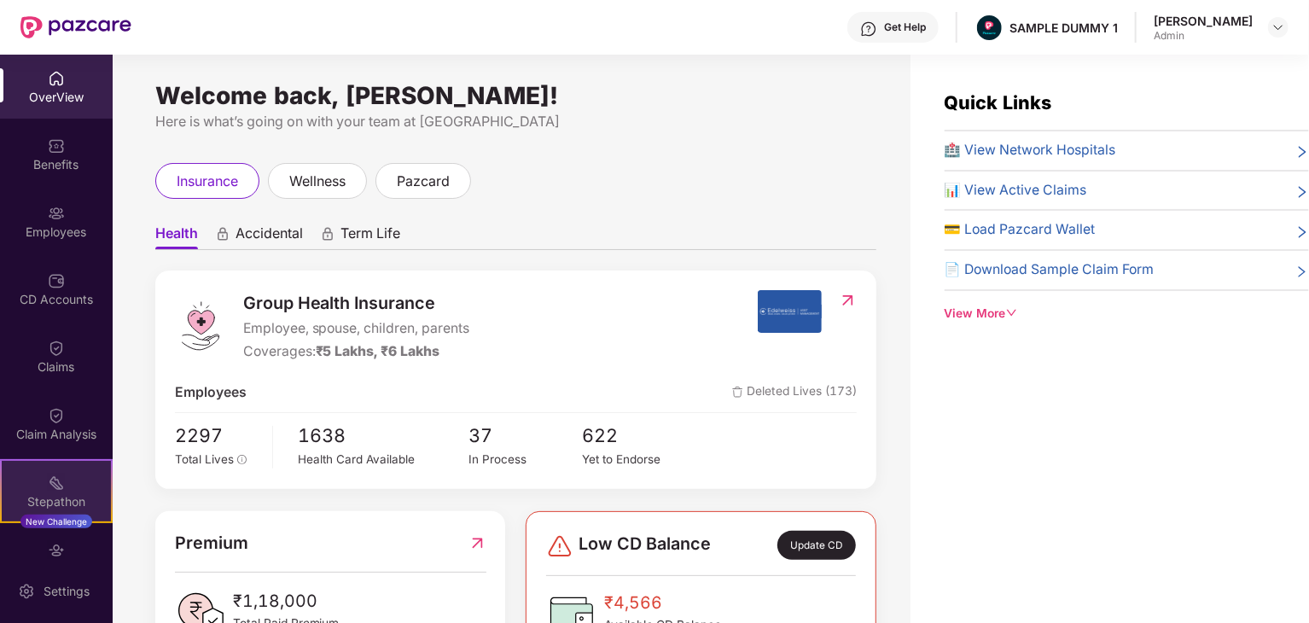
click at [55, 493] on div "Stepathon" at bounding box center [56, 501] width 109 height 17
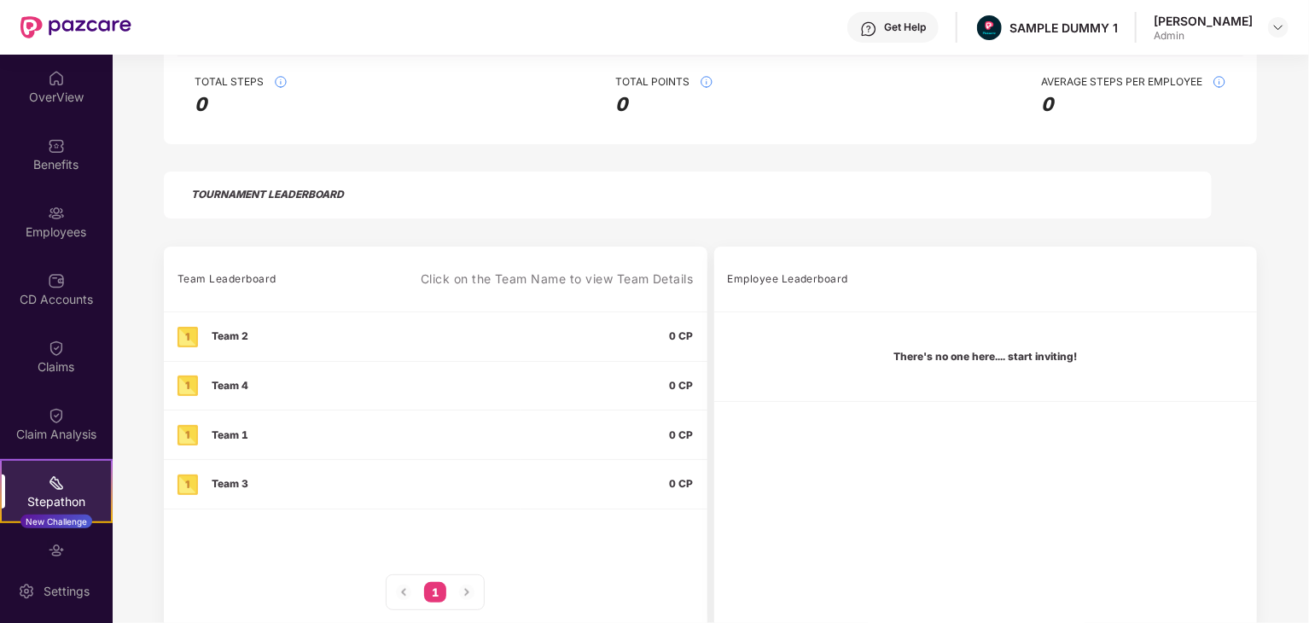
scroll to position [362, 0]
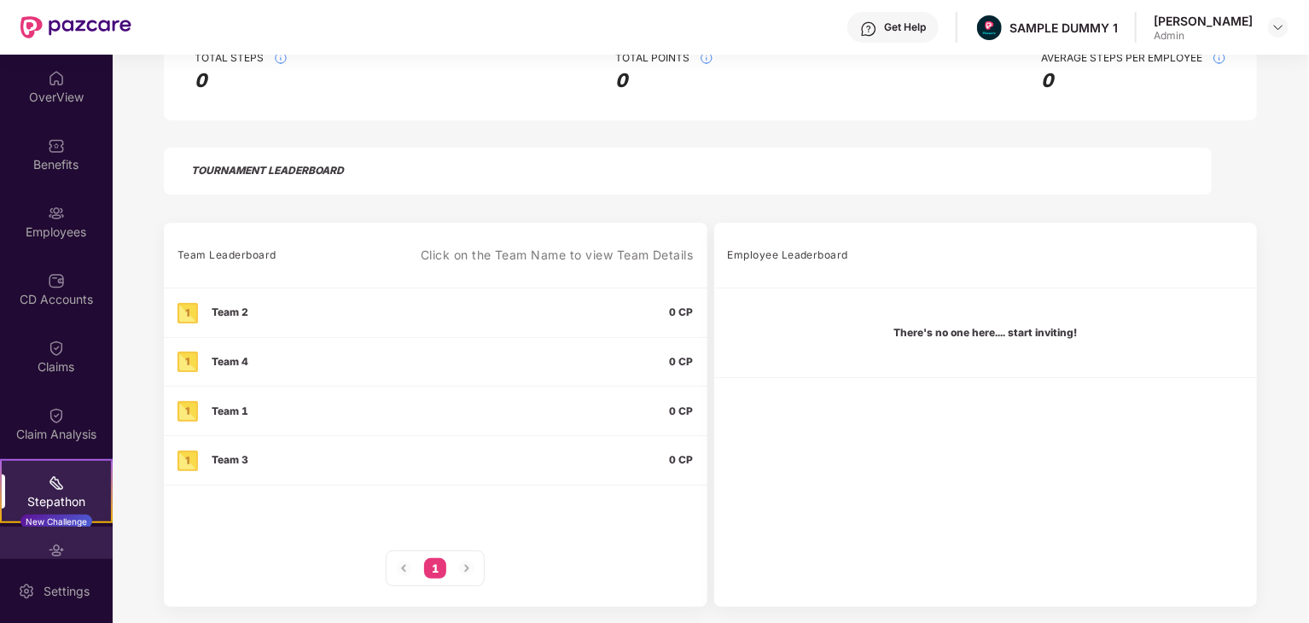
click at [41, 544] on div "Endorsements" at bounding box center [56, 559] width 113 height 64
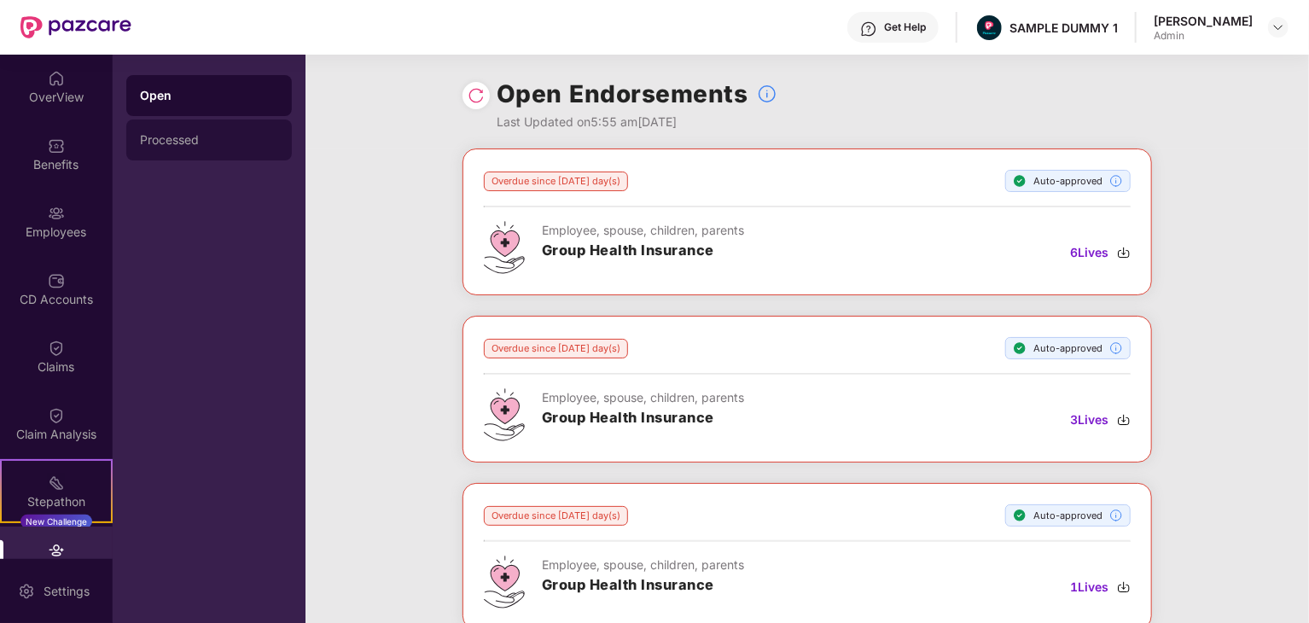
click at [184, 154] on div "Processed" at bounding box center [209, 139] width 166 height 41
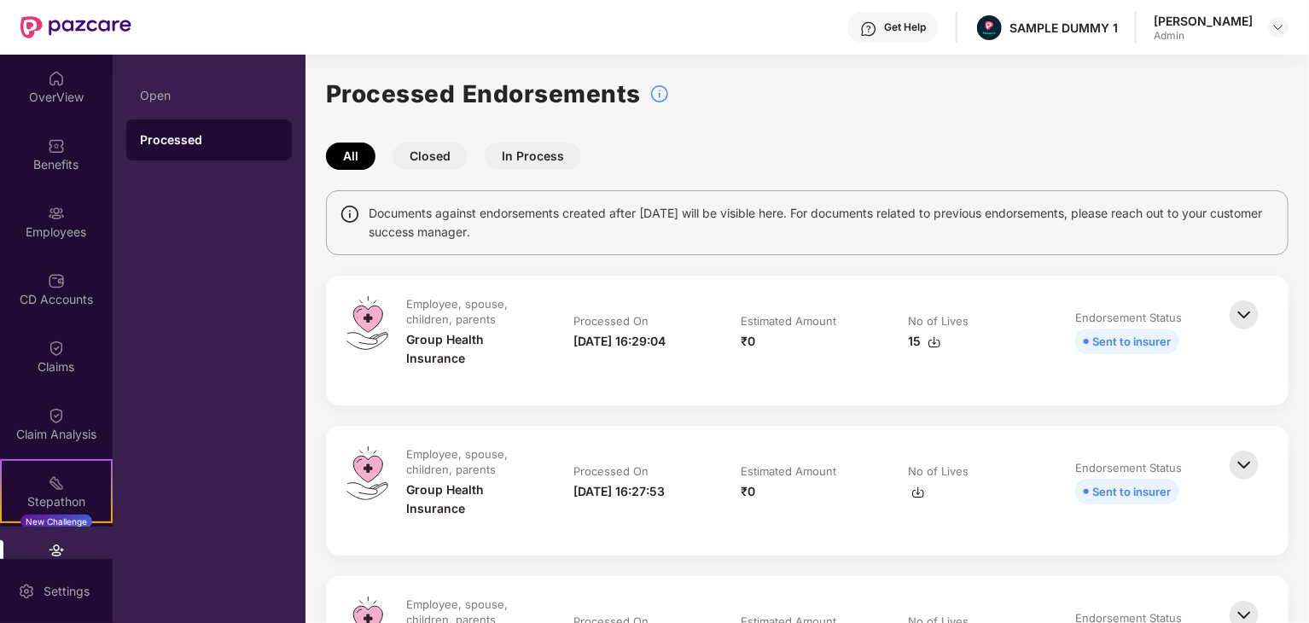
click at [421, 152] on button "Closed" at bounding box center [430, 156] width 75 height 27
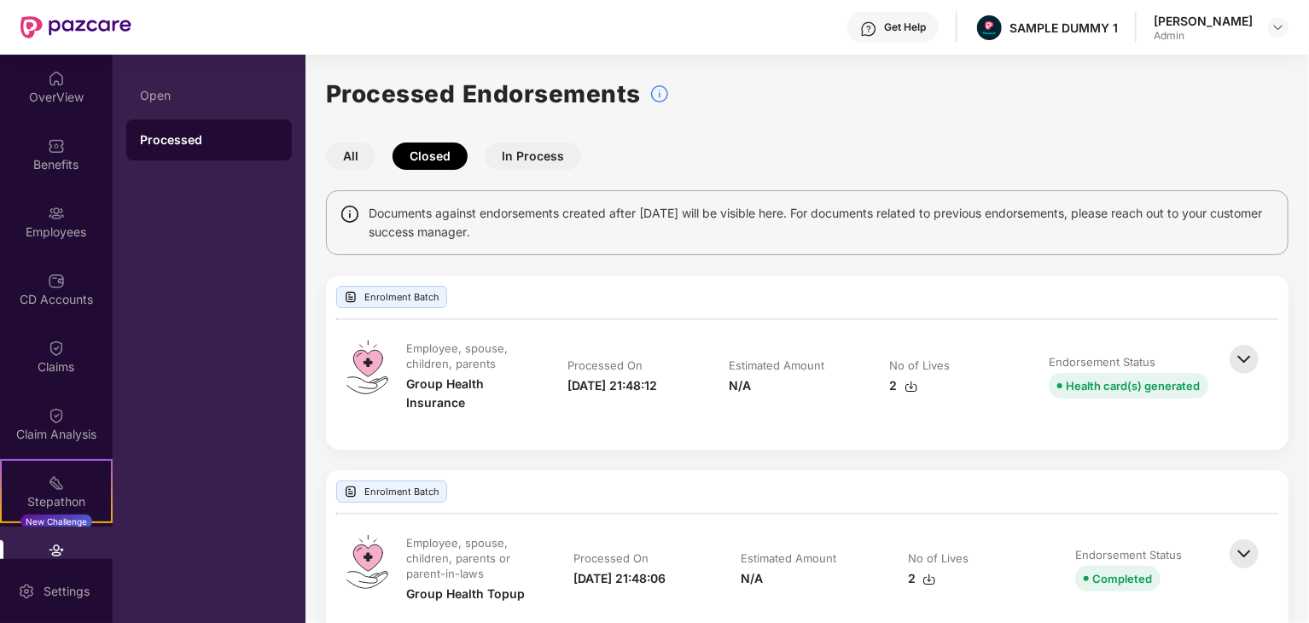
click at [526, 159] on button "In Process" at bounding box center [533, 156] width 96 height 27
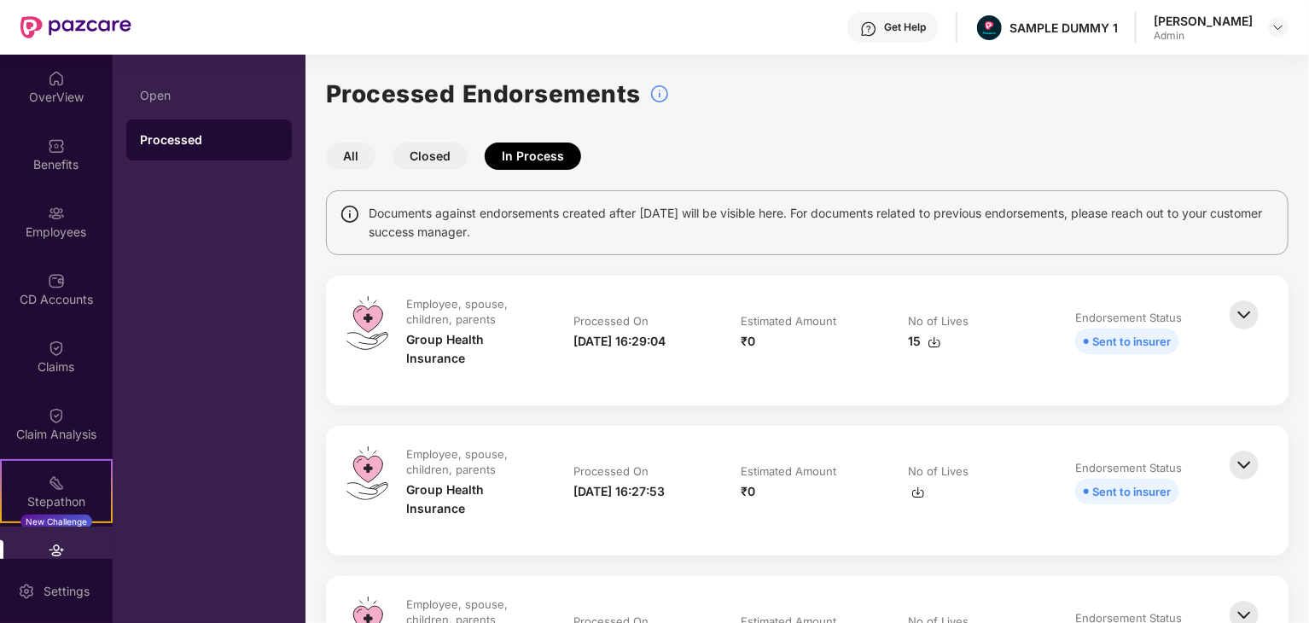
click at [356, 160] on button "All" at bounding box center [351, 156] width 50 height 27
click at [1245, 335] on div at bounding box center [1247, 340] width 43 height 89
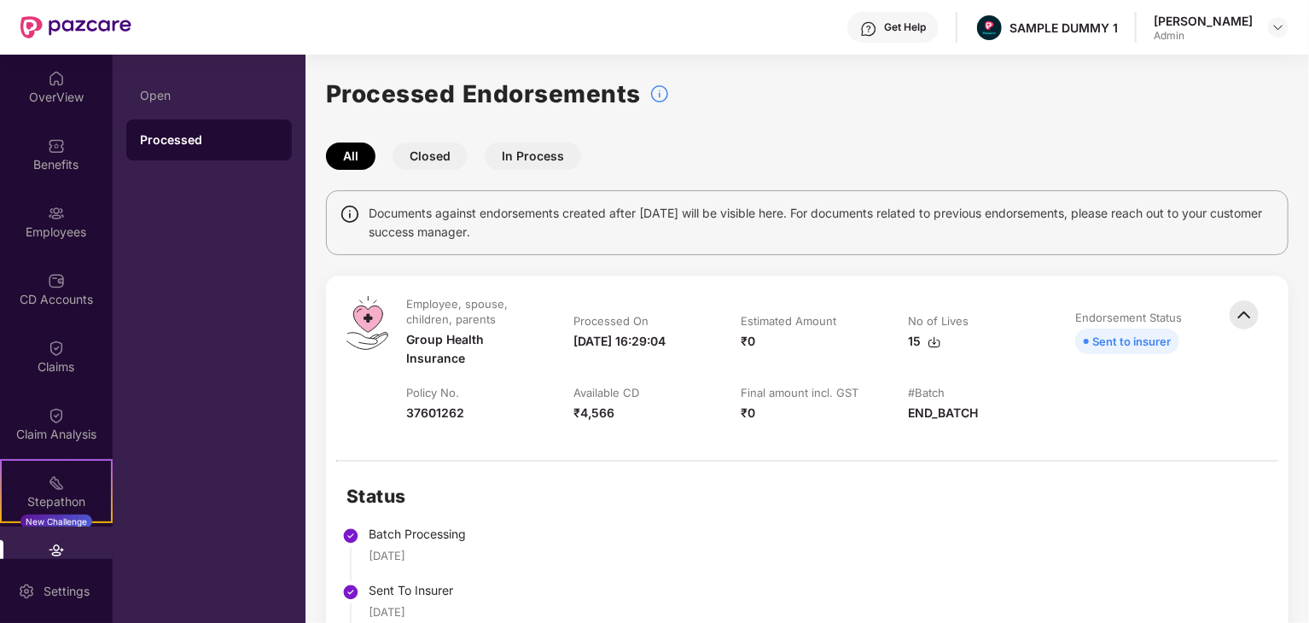
click at [418, 151] on button "Closed" at bounding box center [430, 156] width 75 height 27
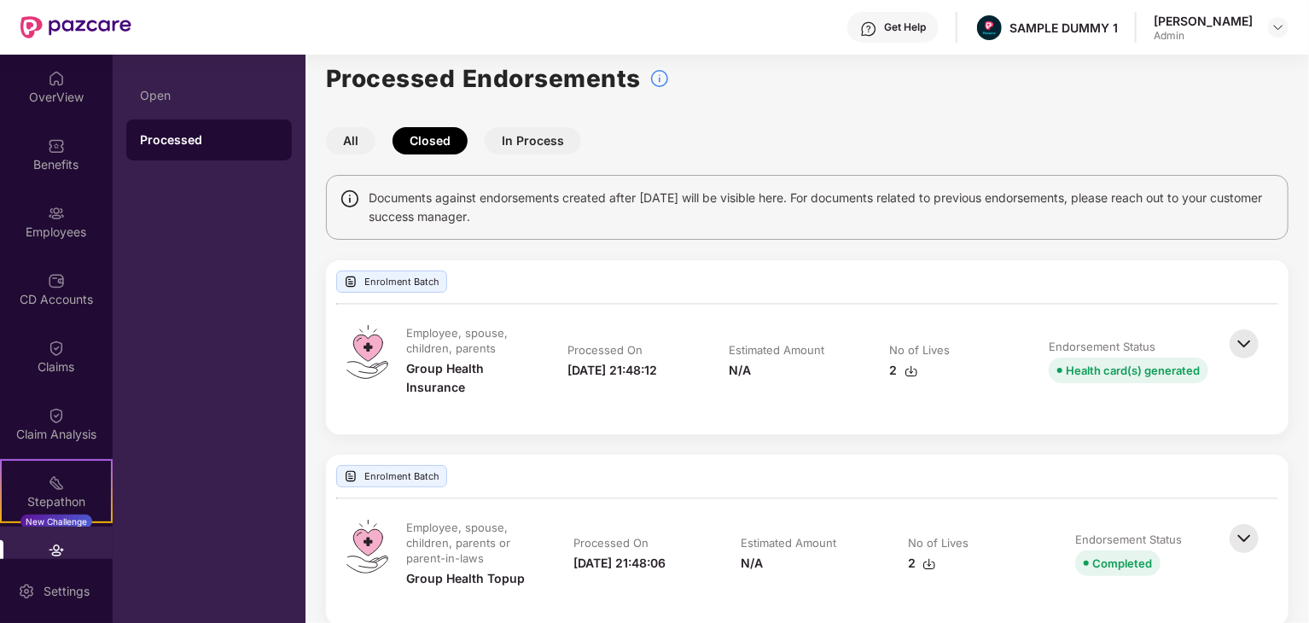
scroll to position [16, 0]
click at [1246, 335] on img at bounding box center [1245, 343] width 38 height 38
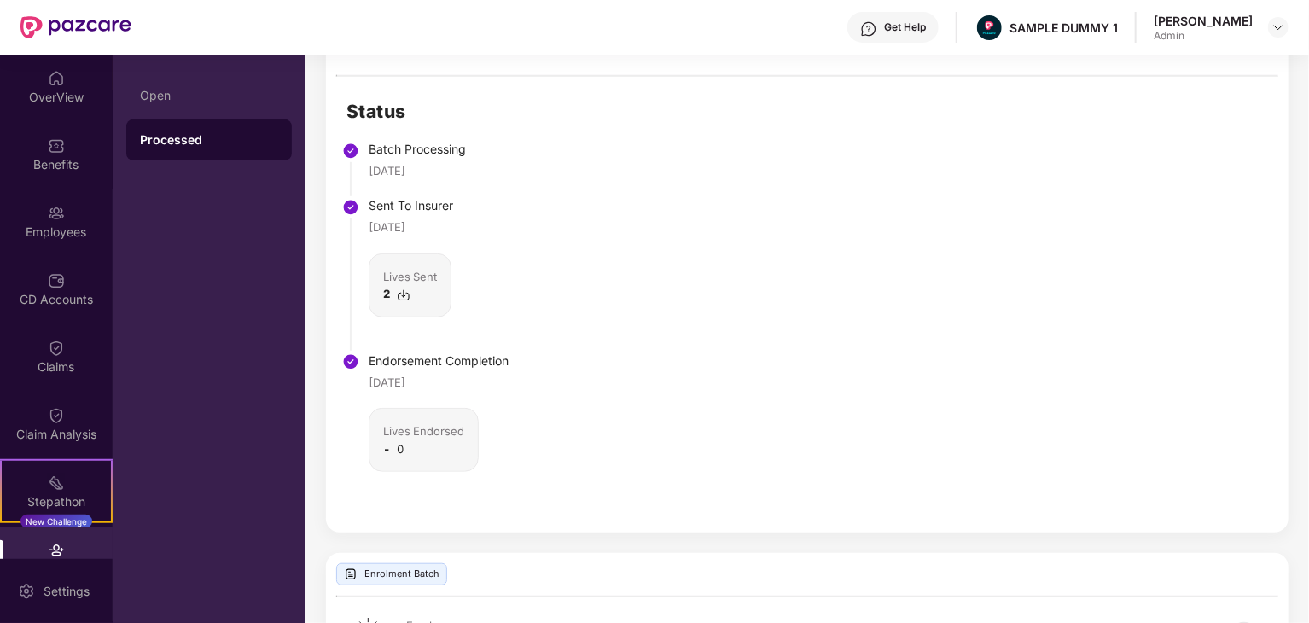
scroll to position [0, 0]
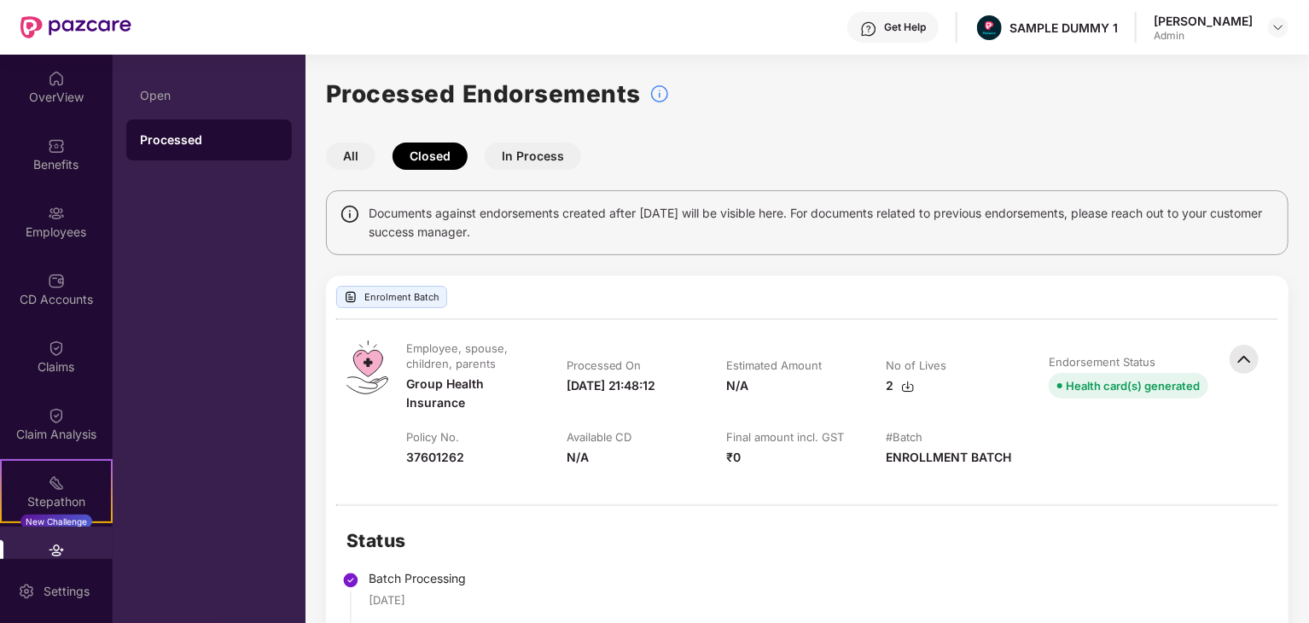
click at [528, 154] on button "In Process" at bounding box center [533, 156] width 96 height 27
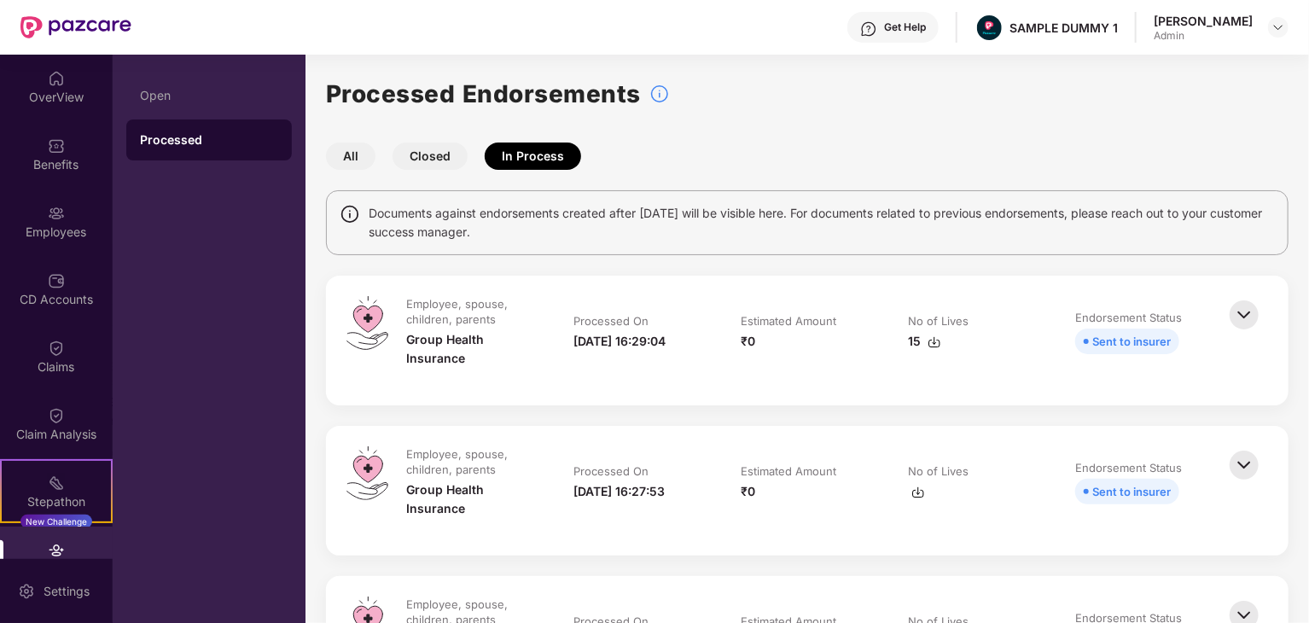
click at [1246, 318] on img at bounding box center [1245, 315] width 38 height 38
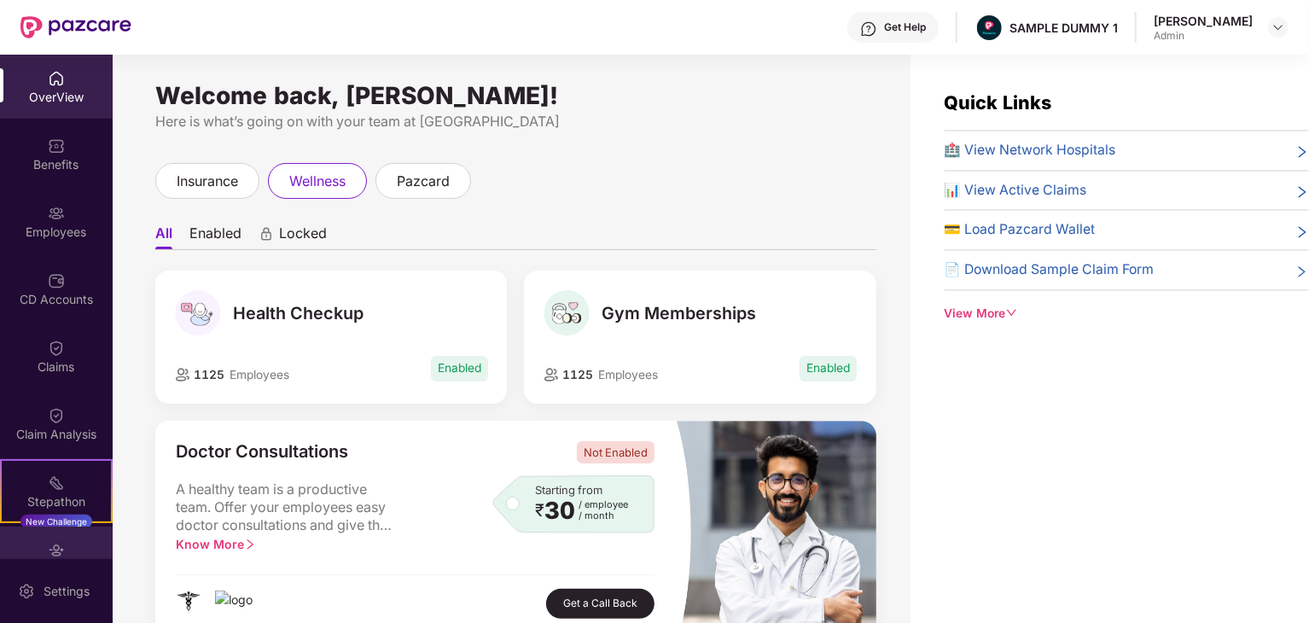
click at [66, 548] on div "Endorsements" at bounding box center [56, 559] width 113 height 64
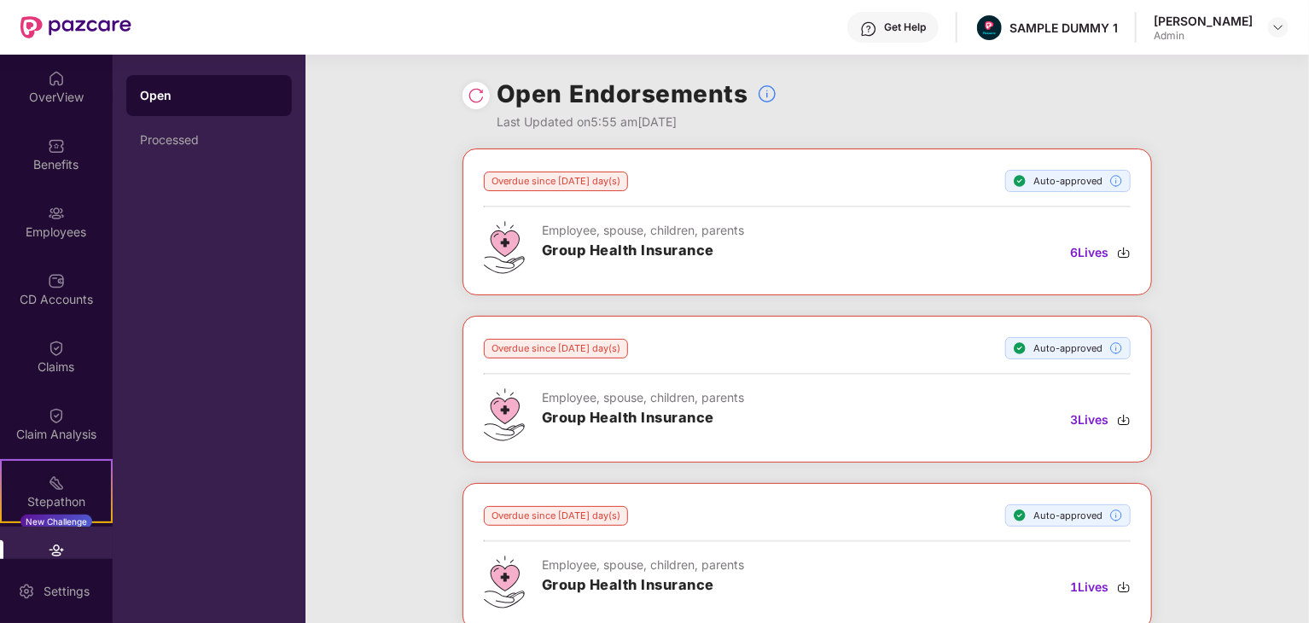
click at [471, 100] on img at bounding box center [476, 95] width 17 height 17
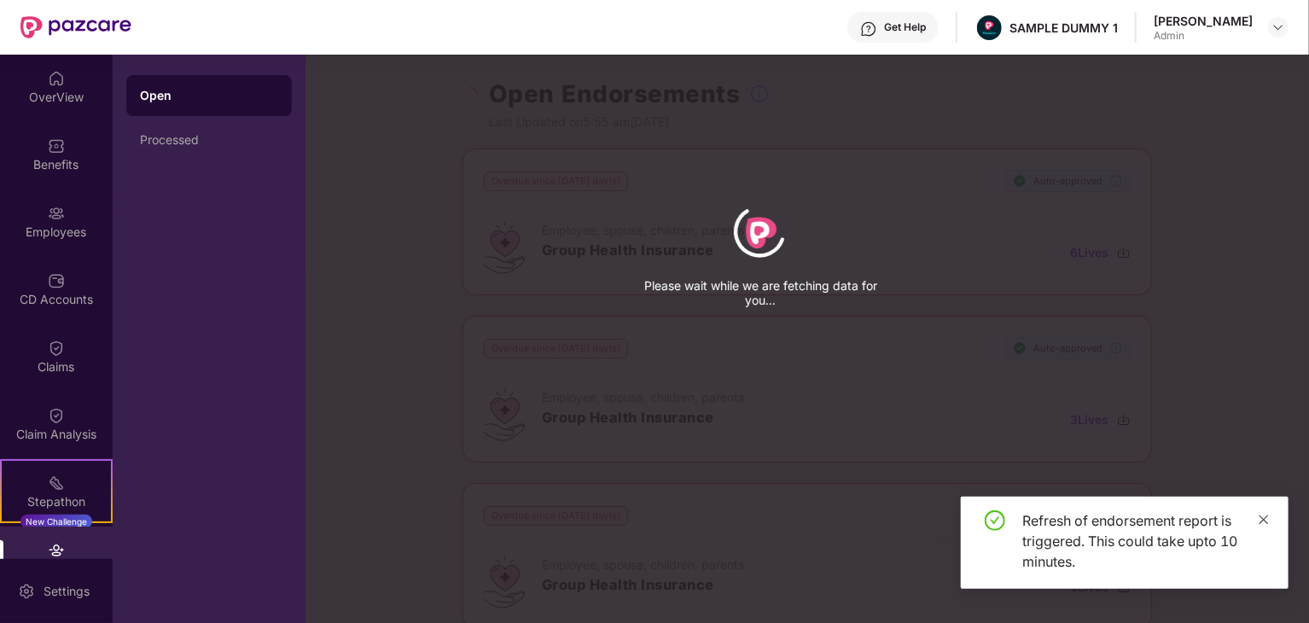
click at [1264, 516] on icon "close" at bounding box center [1264, 520] width 12 height 12
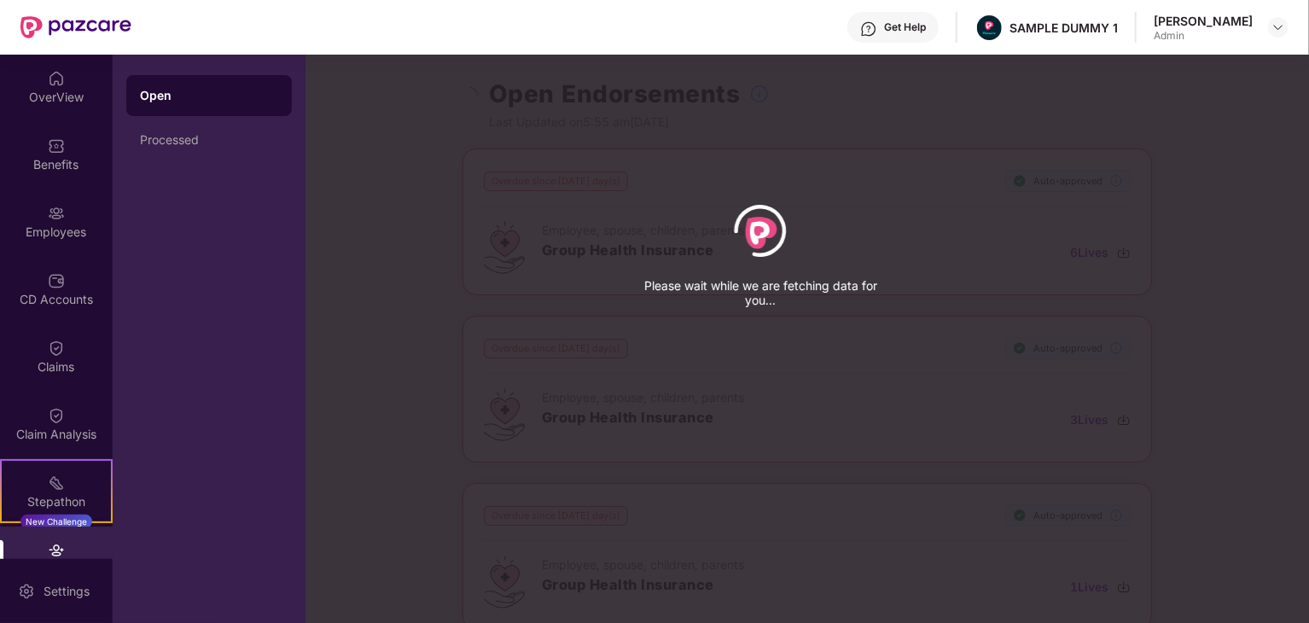
click at [912, 377] on div "Please wait while we are fetching data for you..." at bounding box center [960, 311] width 1309 height 623
click at [758, 100] on div "Please wait while we are fetching data for you..." at bounding box center [960, 311] width 1309 height 623
drag, startPoint x: 160, startPoint y: 312, endPoint x: 560, endPoint y: 457, distance: 425.5
click at [560, 457] on div "OverView Benefits Employees CD Accounts Claims Claim Analysis Stepathon New Cha…" at bounding box center [654, 339] width 1309 height 568
click at [262, 356] on div "Open Processed" at bounding box center [209, 339] width 193 height 568
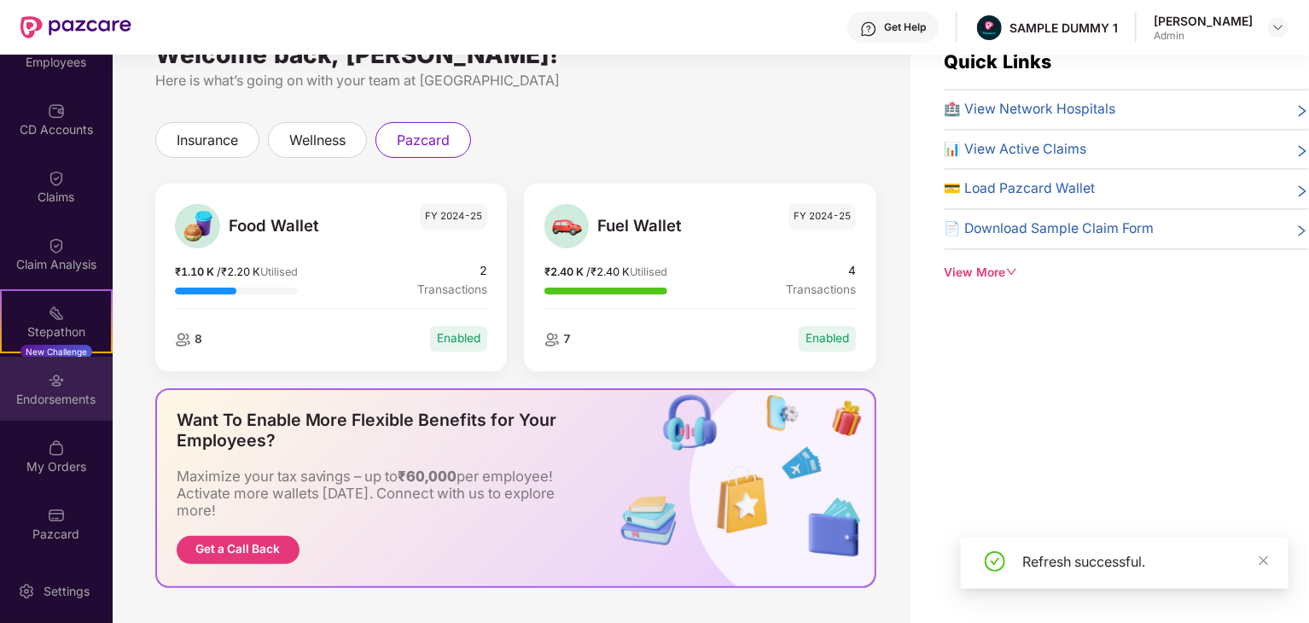
scroll to position [38, 0]
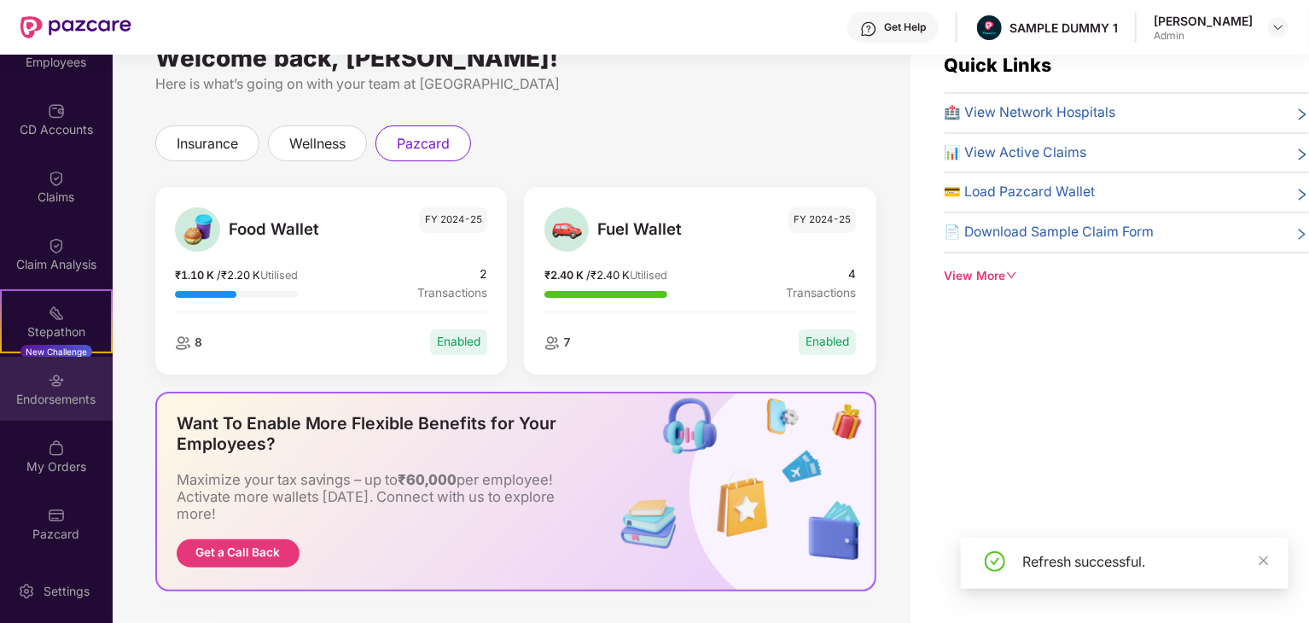
click at [64, 398] on div "Endorsements" at bounding box center [56, 399] width 113 height 17
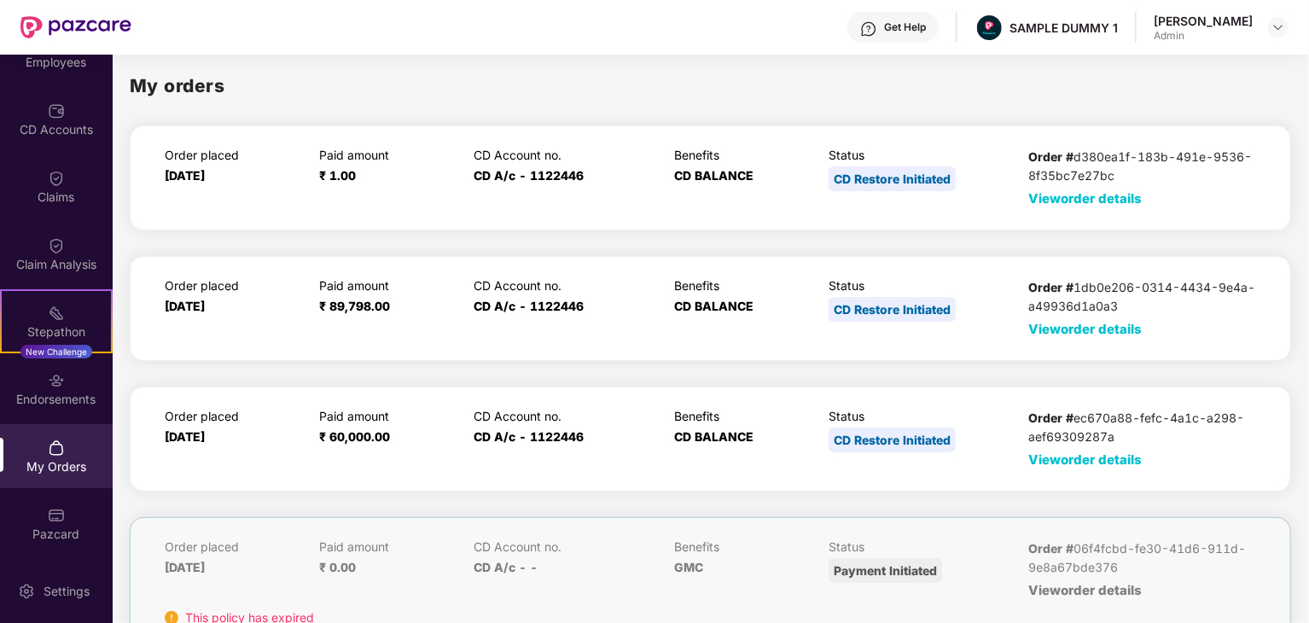
click at [1131, 194] on span "View order details" at bounding box center [1086, 198] width 114 height 16
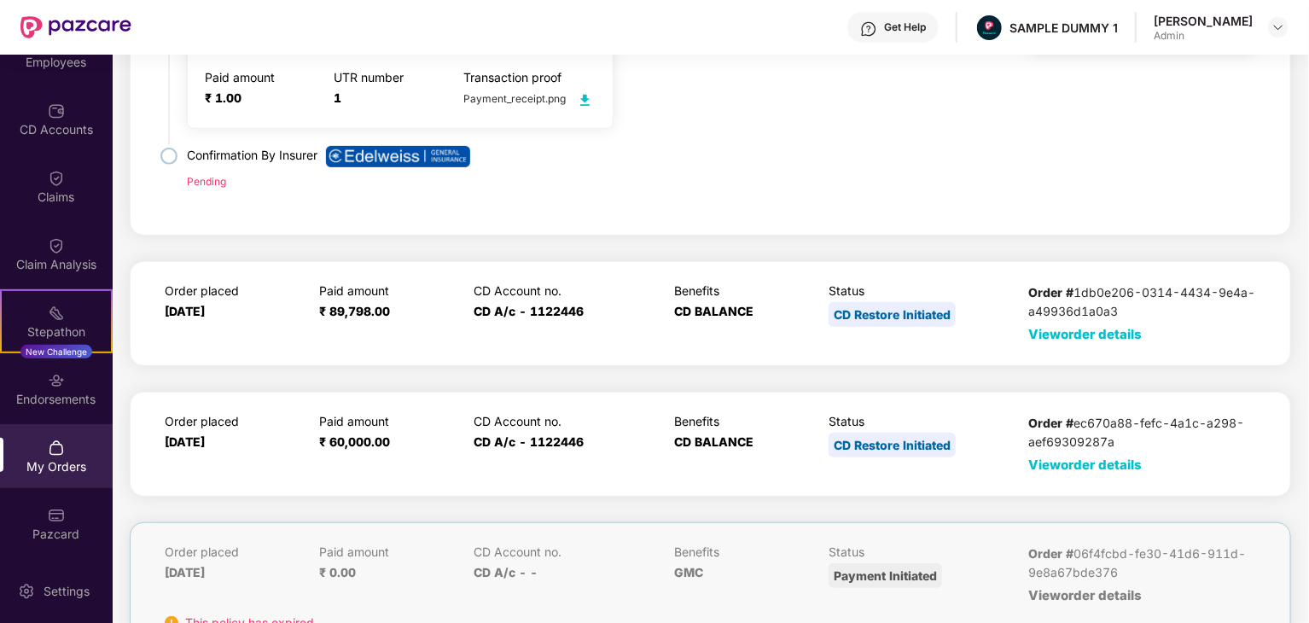
scroll to position [341, 0]
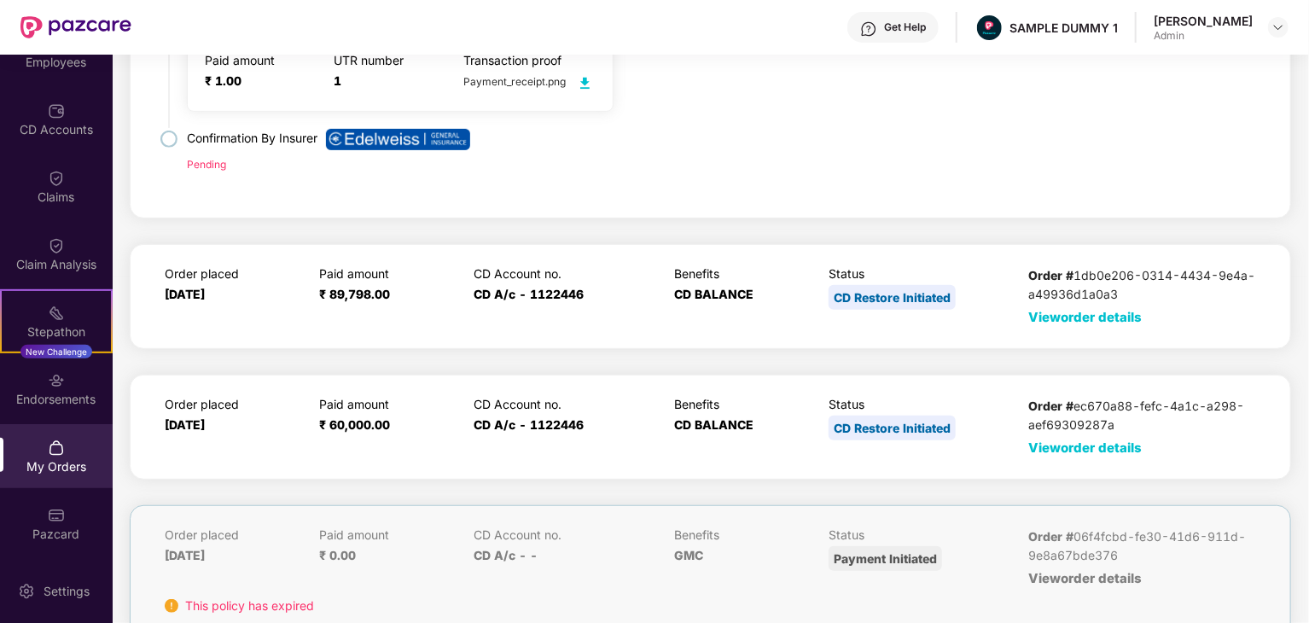
click at [1097, 318] on span "View order details" at bounding box center [1086, 317] width 114 height 16
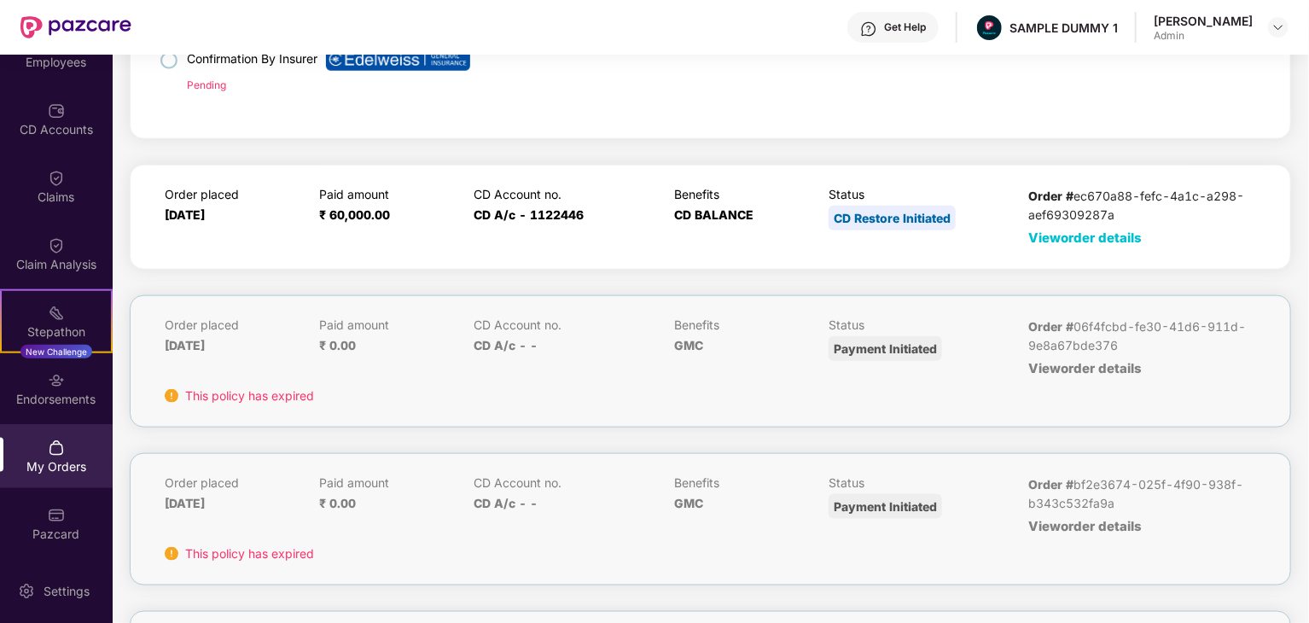
scroll to position [881, 0]
click at [1069, 363] on span "View order details" at bounding box center [1086, 367] width 114 height 16
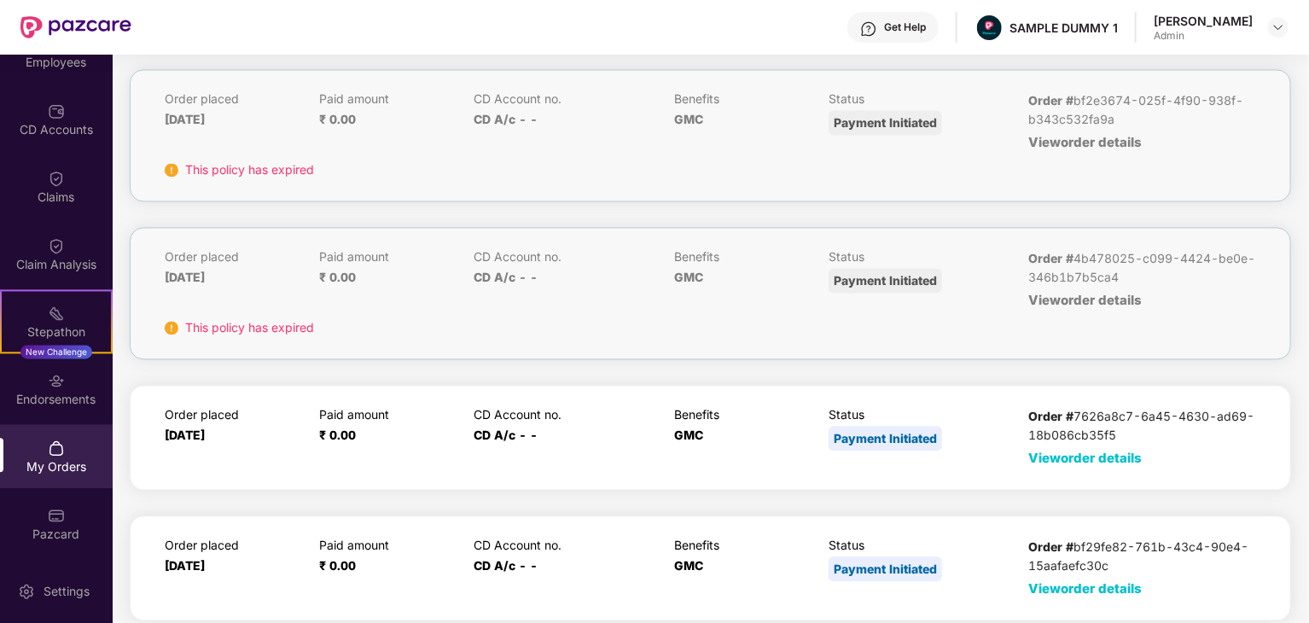
scroll to position [1717, 0]
click at [1048, 449] on span "View order details" at bounding box center [1086, 457] width 114 height 16
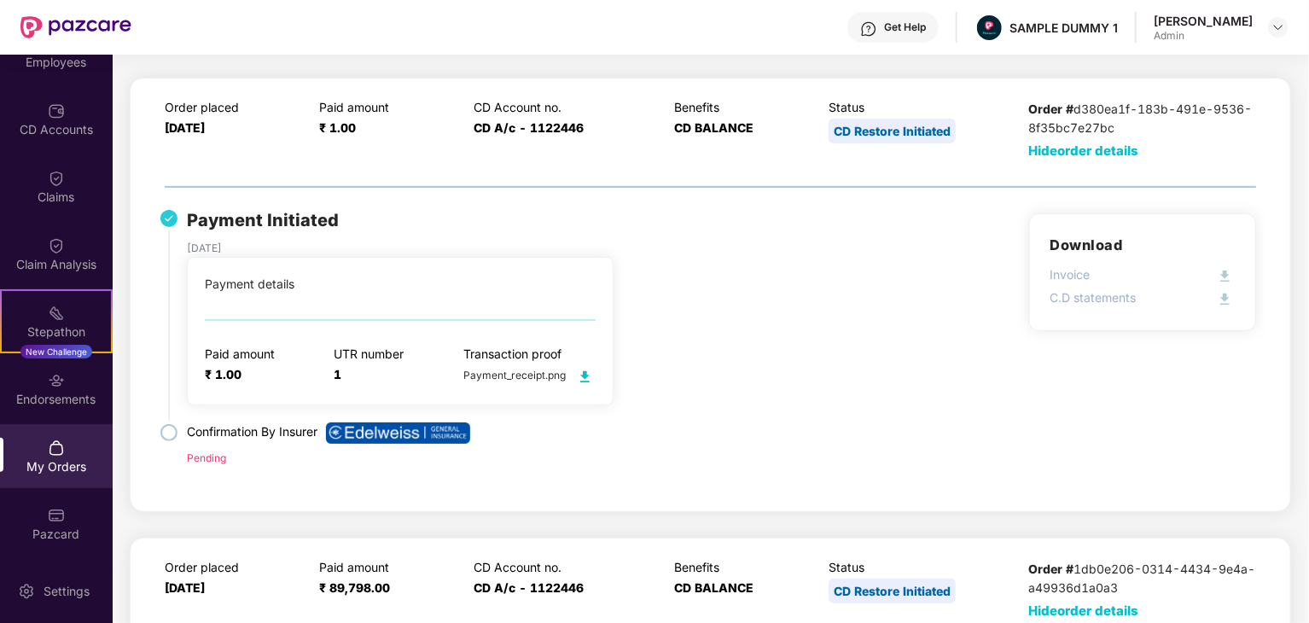
scroll to position [0, 0]
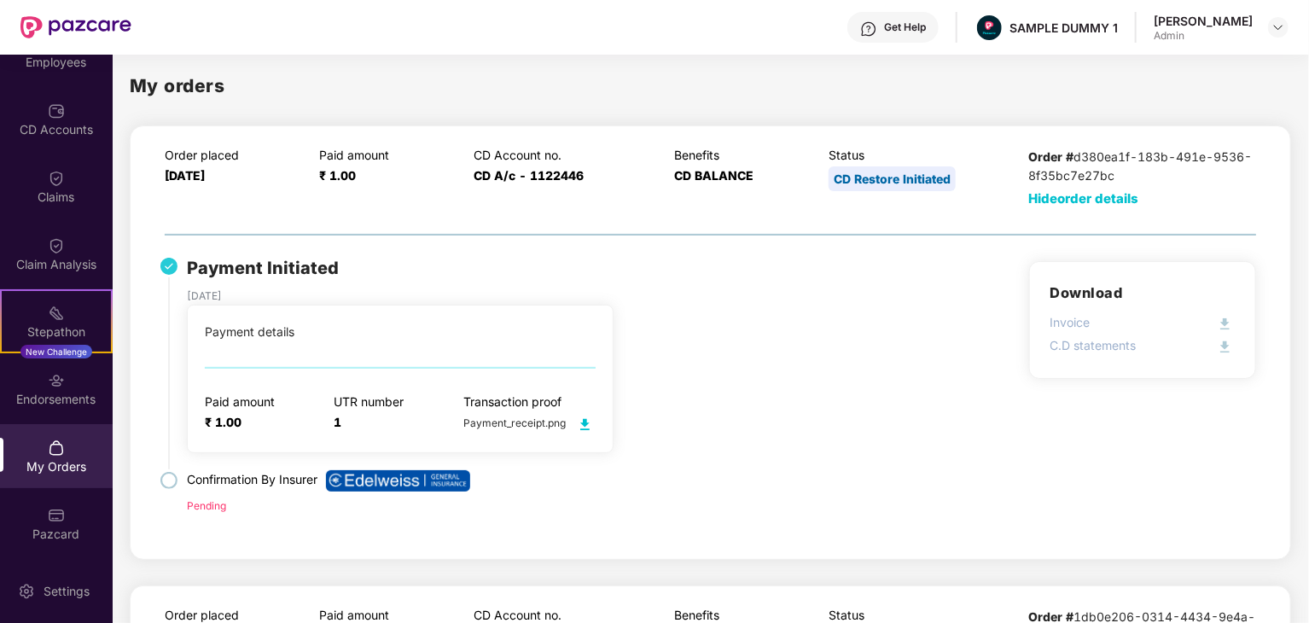
click at [1073, 195] on span "Hide order details" at bounding box center [1084, 198] width 110 height 16
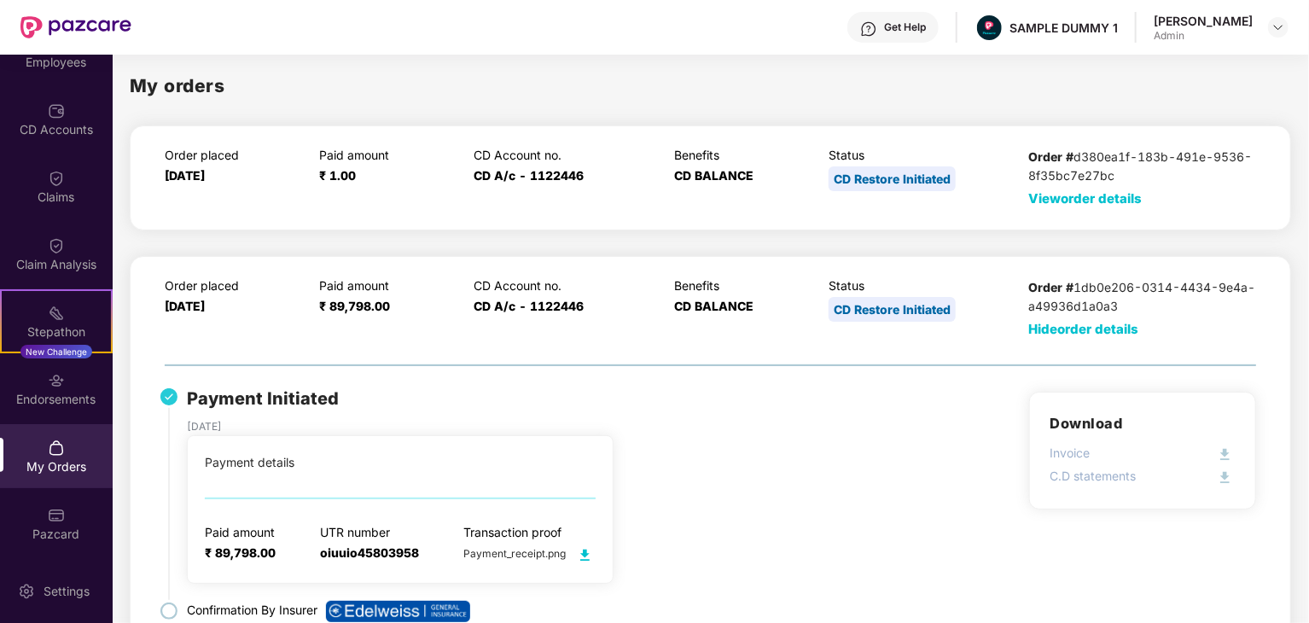
click at [1085, 339] on div "Order placed 06 Sept 2024 Paid amount ₹ 89,798.00 CD Account no. CD A/c - 11224…" at bounding box center [711, 473] width 1092 height 390
click at [1087, 332] on span "Hide order details" at bounding box center [1084, 329] width 110 height 16
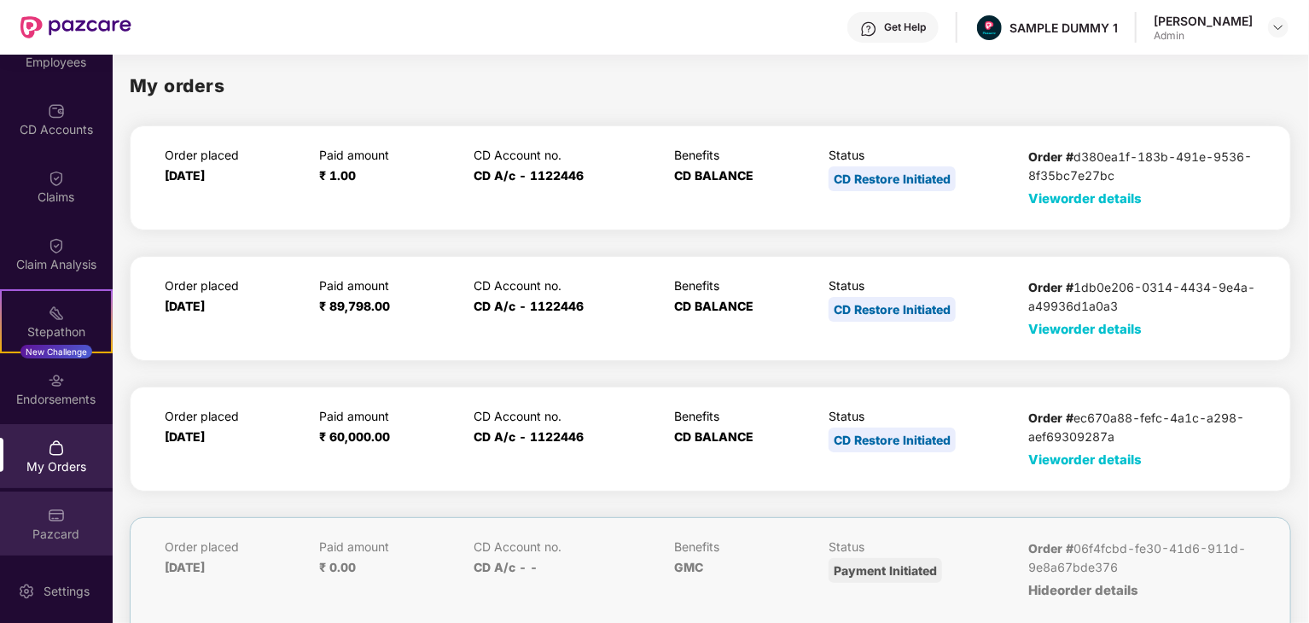
click at [62, 517] on div "Pazcard" at bounding box center [56, 524] width 113 height 64
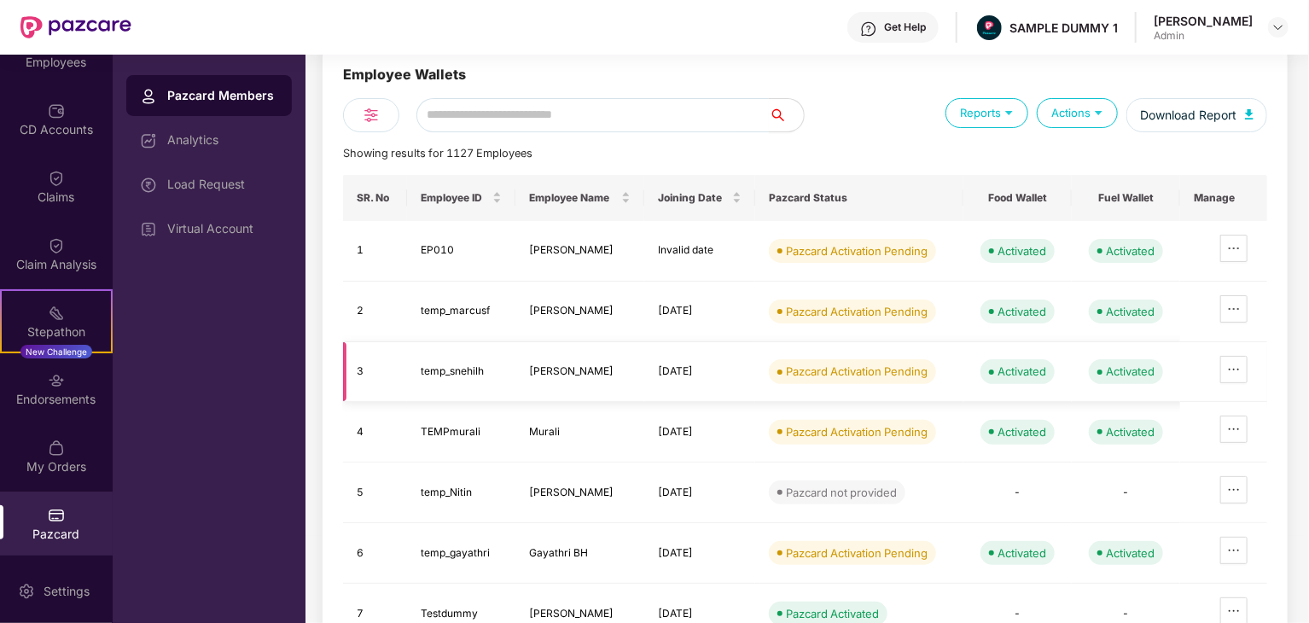
scroll to position [85, 0]
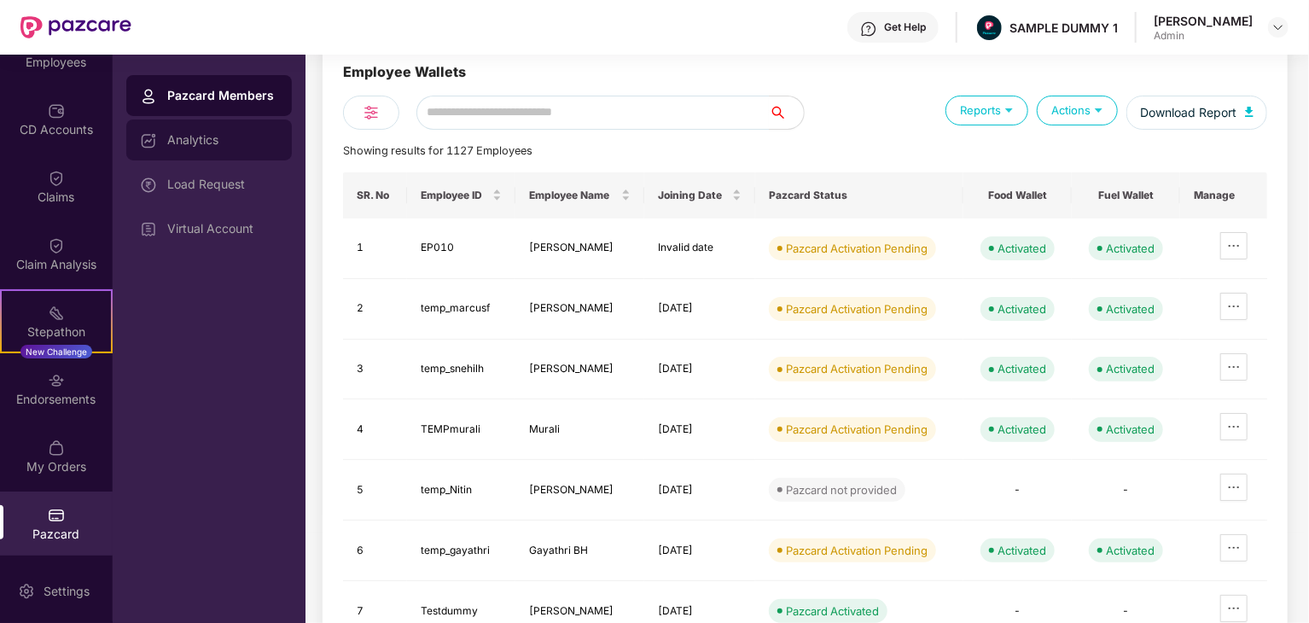
click at [263, 147] on div "Analytics" at bounding box center [209, 139] width 166 height 41
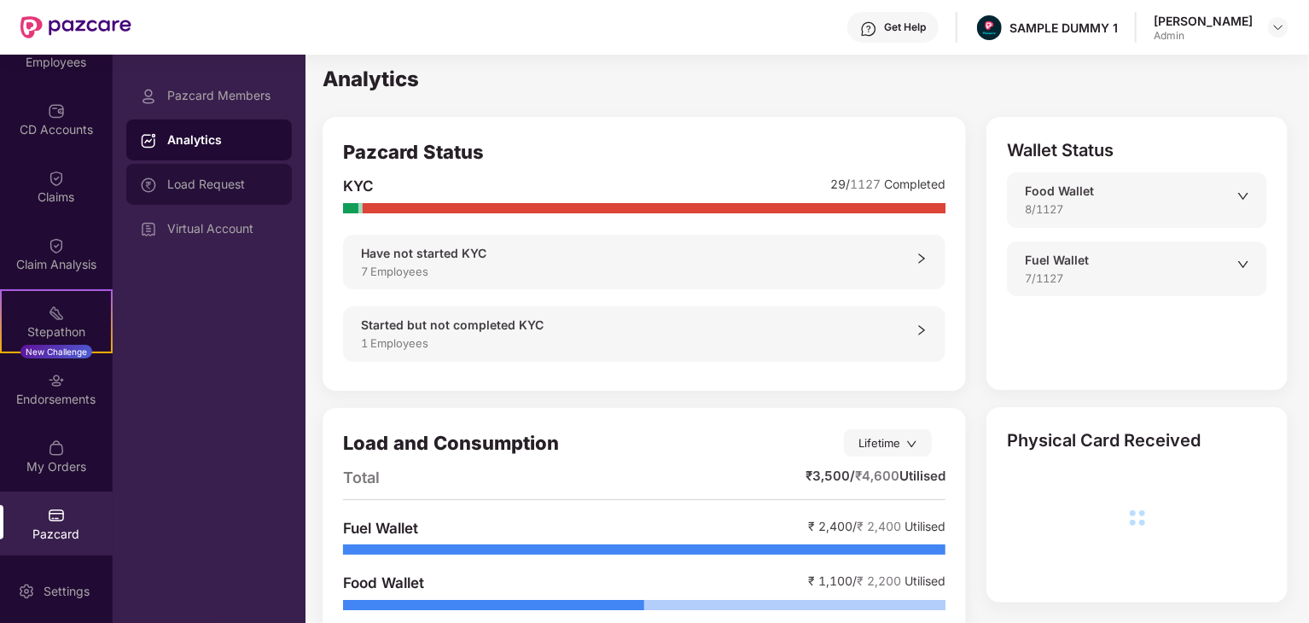
scroll to position [68, 0]
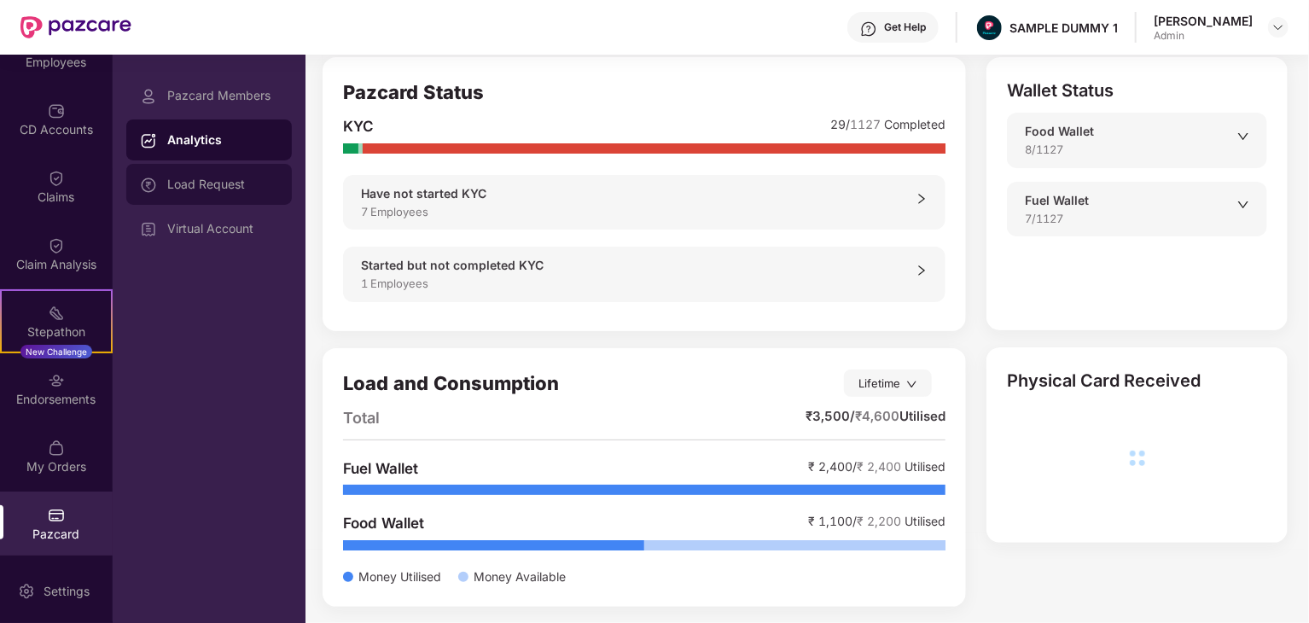
click at [247, 178] on div "Load Request" at bounding box center [222, 185] width 111 height 14
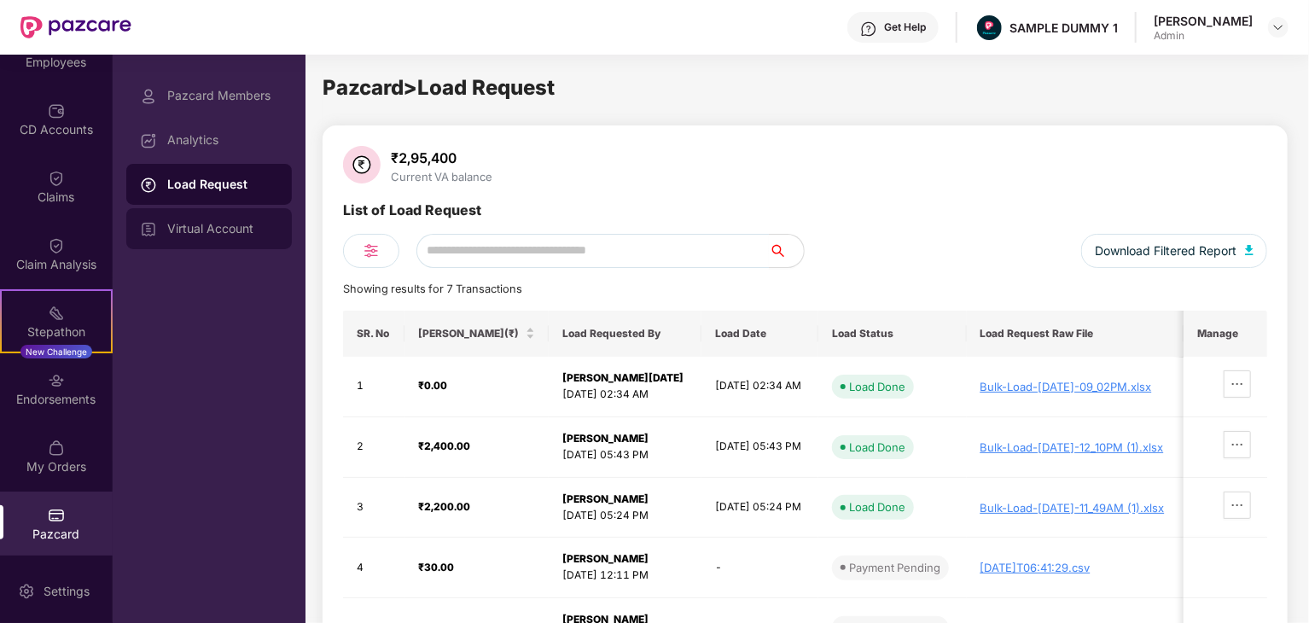
click at [236, 233] on div "Virtual Account" at bounding box center [222, 229] width 111 height 14
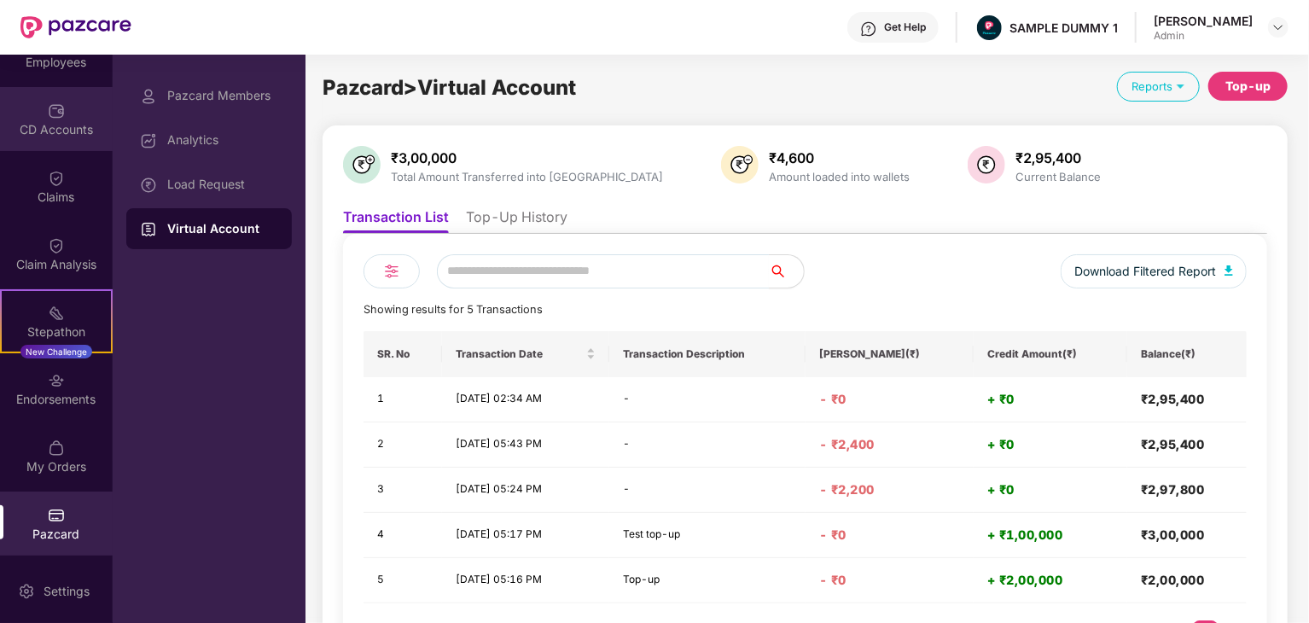
click at [55, 123] on div "CD Accounts" at bounding box center [56, 129] width 113 height 17
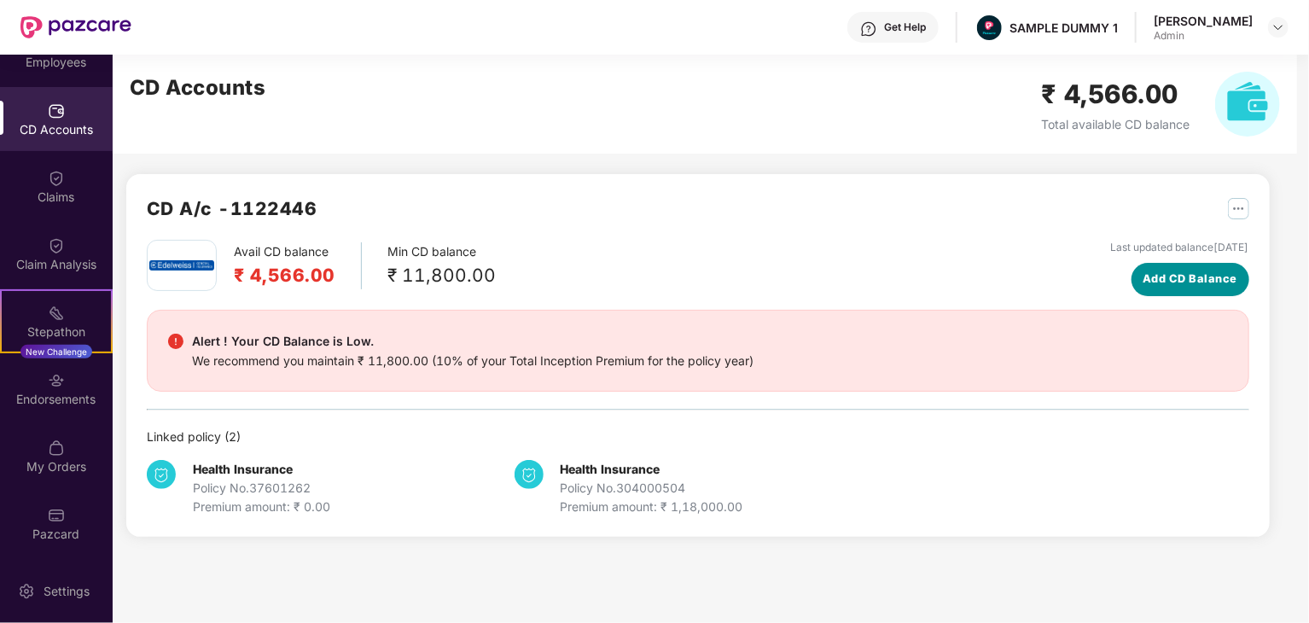
click at [1172, 280] on span "Add CD Balance" at bounding box center [1190, 279] width 95 height 17
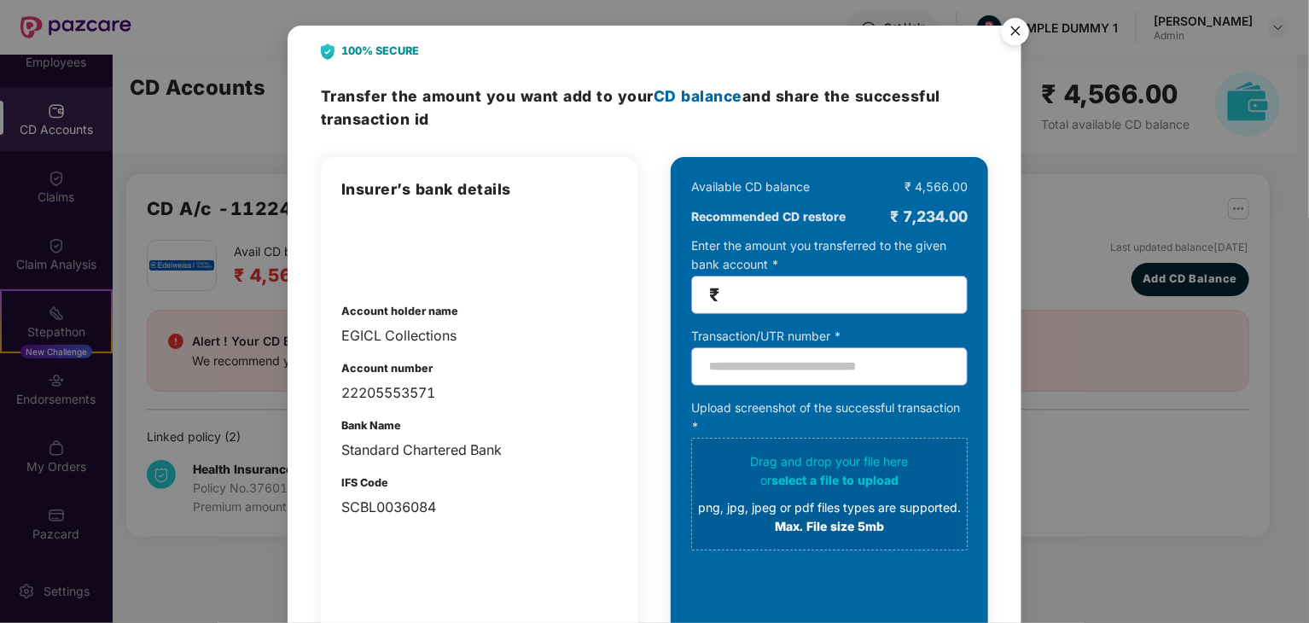
click at [1013, 29] on img "Close" at bounding box center [1016, 34] width 48 height 48
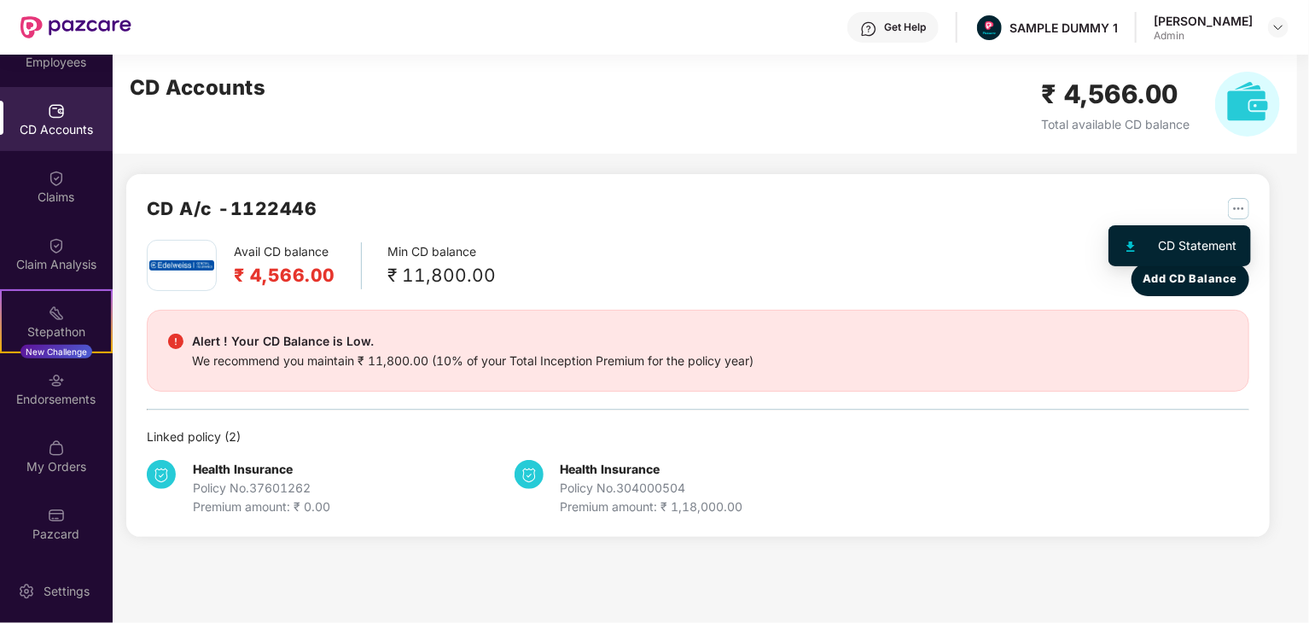
click at [1240, 204] on img "button" at bounding box center [1238, 208] width 21 height 21
click at [1233, 209] on img "button" at bounding box center [1238, 208] width 21 height 21
click at [1139, 108] on h2 "₹ 4,566.00" at bounding box center [1115, 94] width 149 height 40
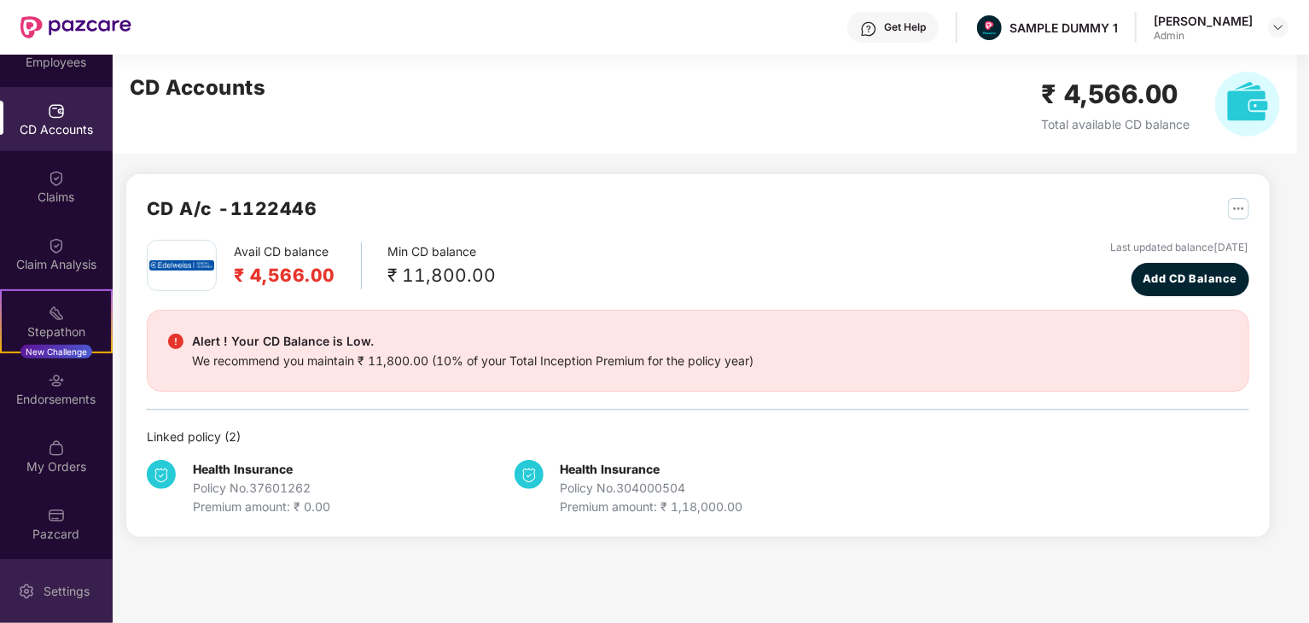
click at [61, 583] on div "Settings" at bounding box center [66, 591] width 56 height 17
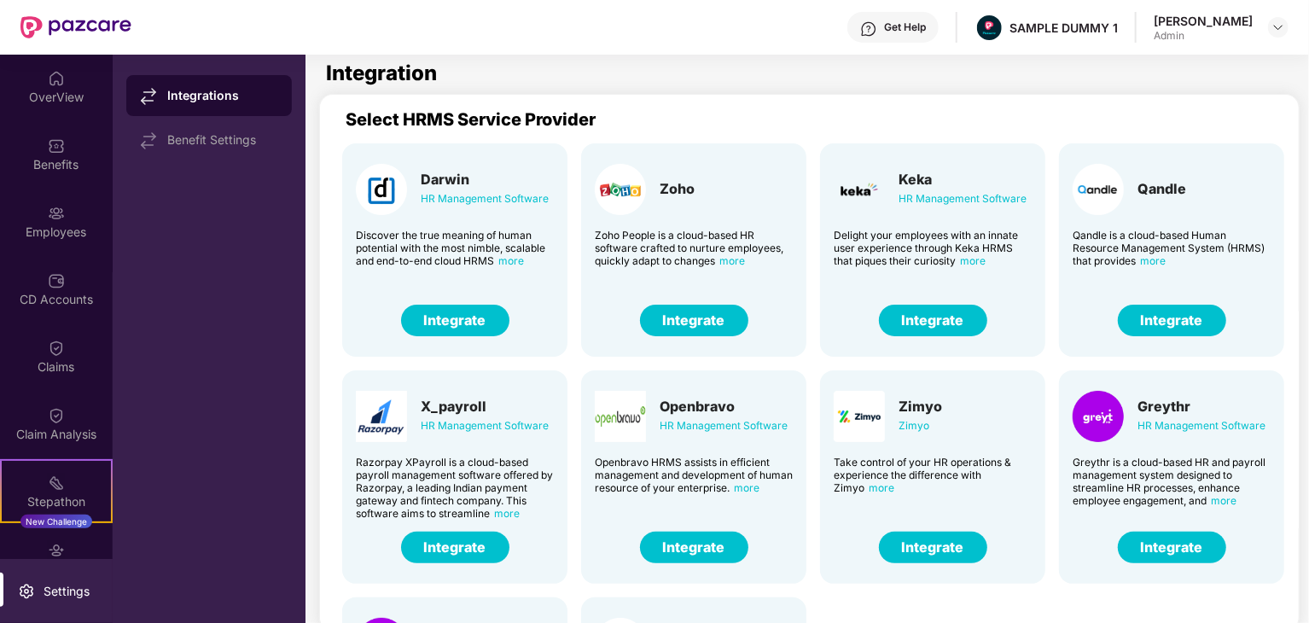
click at [460, 315] on button "Integrate" at bounding box center [455, 321] width 108 height 32
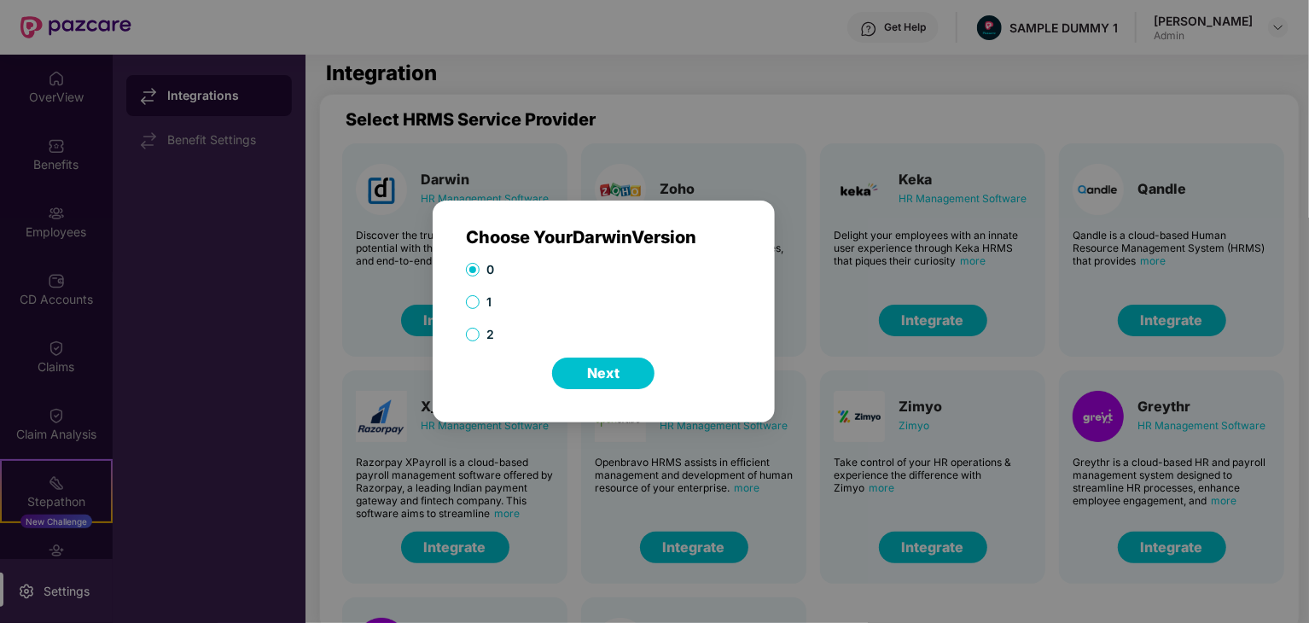
click at [476, 321] on div "0 1 2" at bounding box center [604, 308] width 276 height 97
click at [600, 363] on button "Next" at bounding box center [603, 374] width 102 height 32
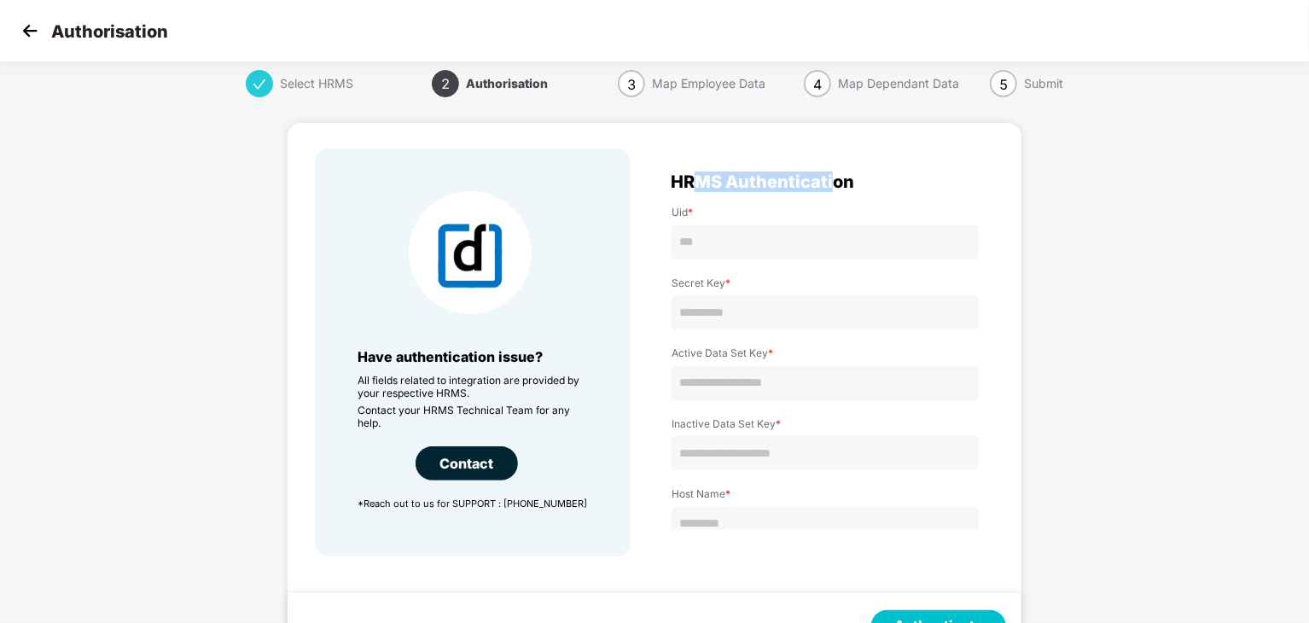
drag, startPoint x: 693, startPoint y: 178, endPoint x: 831, endPoint y: 182, distance: 137.5
click at [831, 182] on span "HRMS Authentication" at bounding box center [763, 182] width 184 height 14
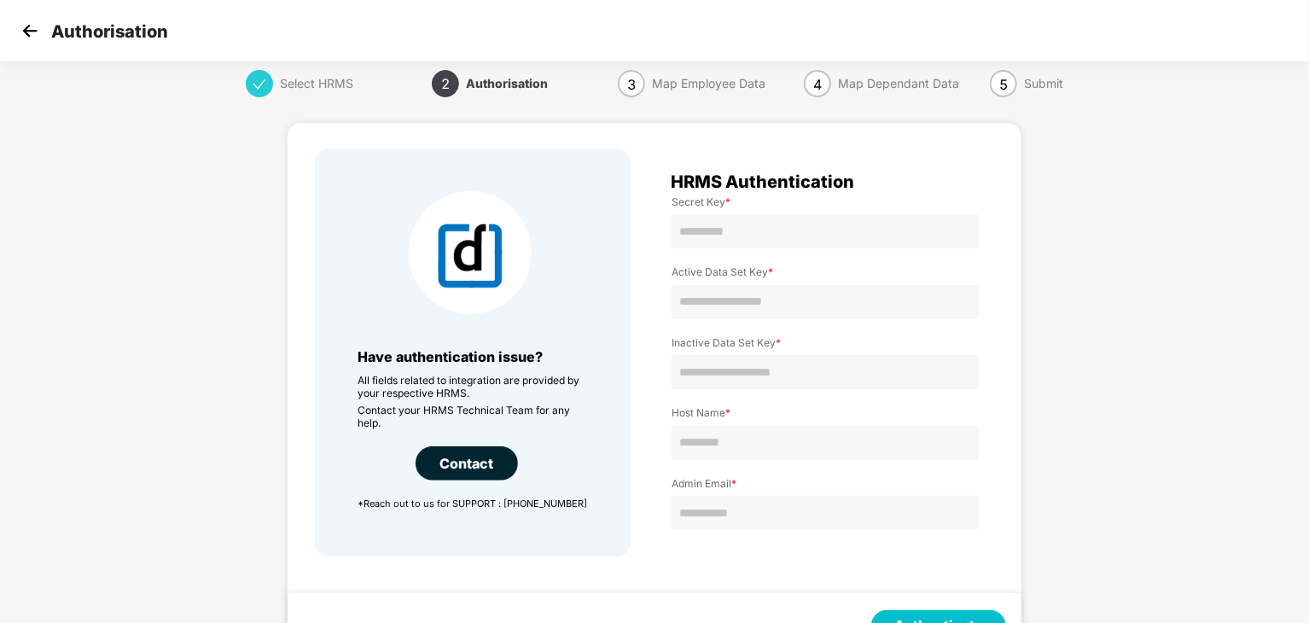
click at [927, 617] on button "Authenticate" at bounding box center [938, 626] width 135 height 32
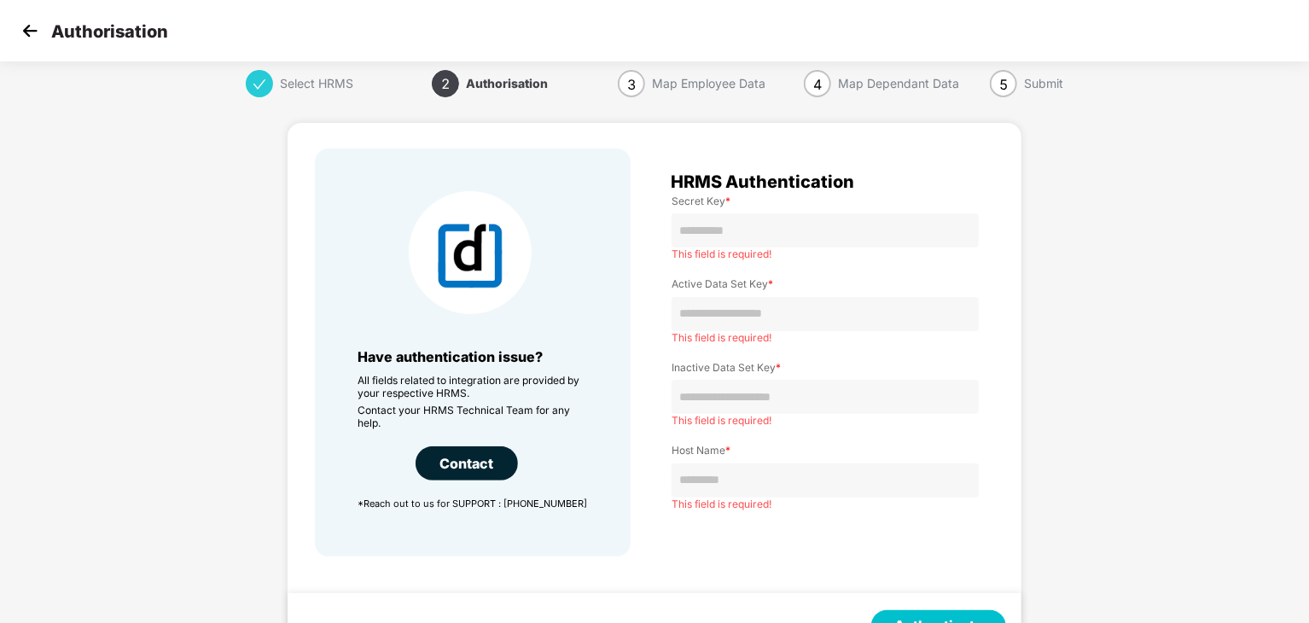
click at [493, 463] on div "Contact" at bounding box center [467, 463] width 102 height 34
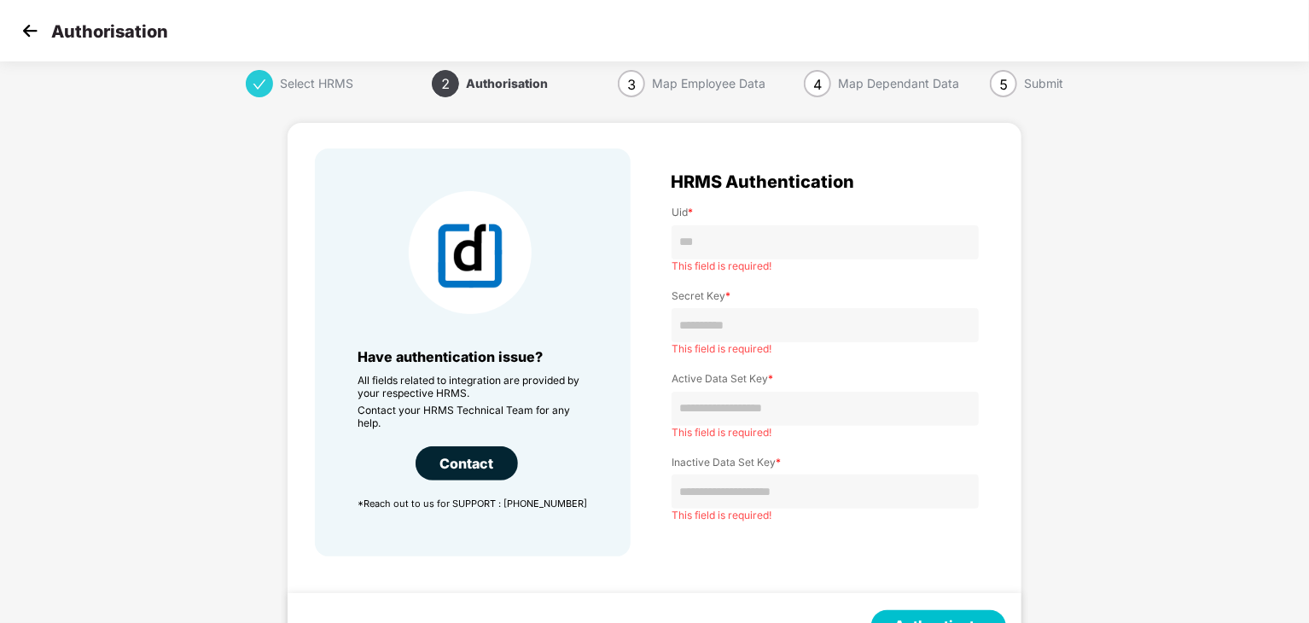
click at [679, 90] on div "Map Employee Data" at bounding box center [709, 83] width 114 height 27
click at [901, 99] on form "Have authentication issue? All fields related to integration are provided by yo…" at bounding box center [655, 388] width 734 height 582
click at [1075, 83] on div "Select HRMS 2 Authorisation 3 Map Employee Data 4 Map Dependant Data 5 Submit H…" at bounding box center [654, 374] width 1309 height 609
click at [715, 227] on input "text" at bounding box center [825, 242] width 307 height 34
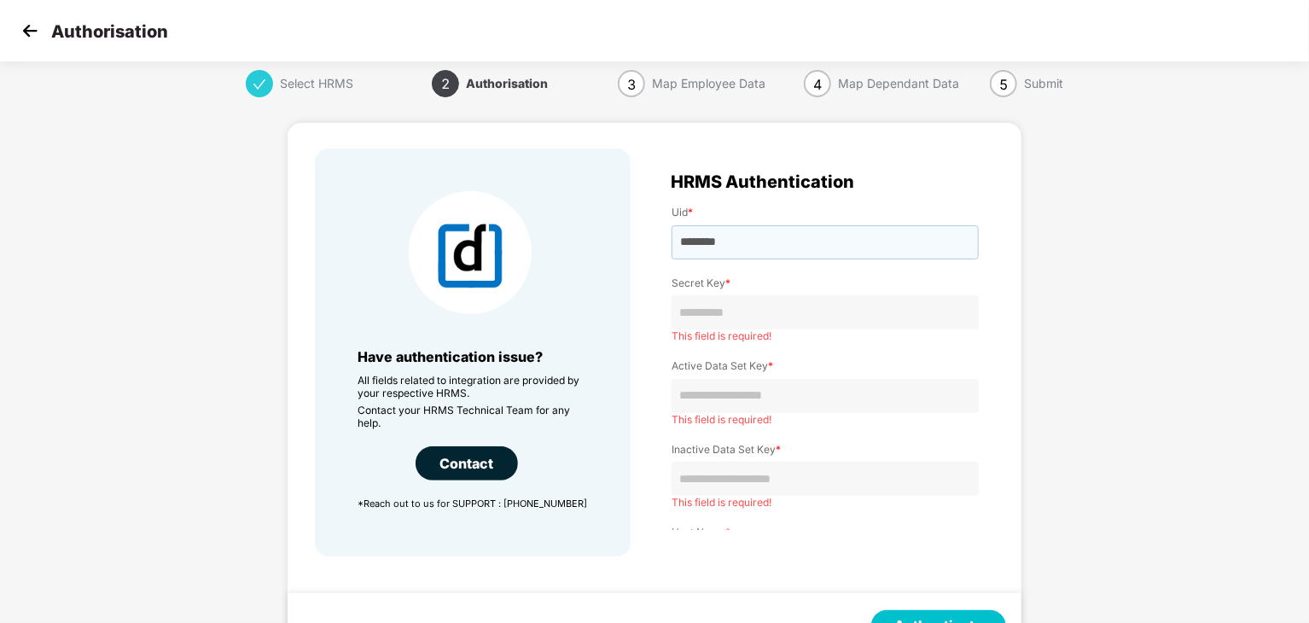
type input "********"
click at [713, 311] on input "text" at bounding box center [825, 312] width 307 height 34
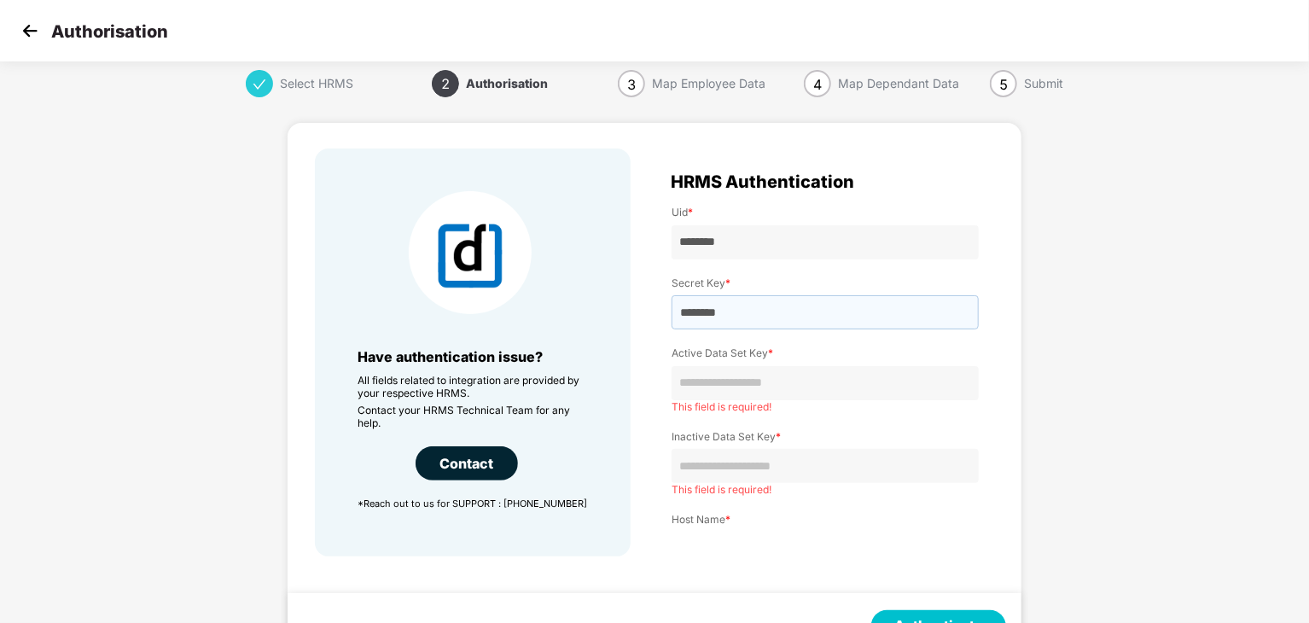
type input "********"
click at [722, 373] on input "text" at bounding box center [825, 383] width 307 height 34
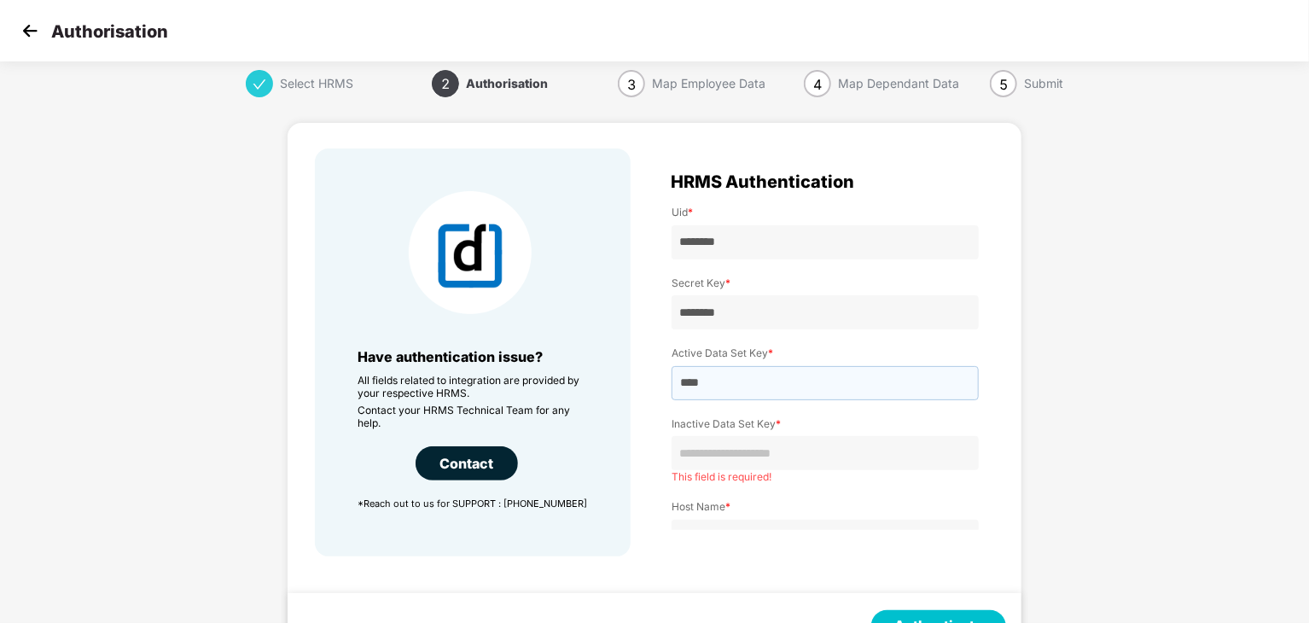
type input "****"
click at [734, 455] on input "**" at bounding box center [825, 453] width 307 height 34
type input "*******"
click at [734, 518] on input "text" at bounding box center [825, 524] width 307 height 34
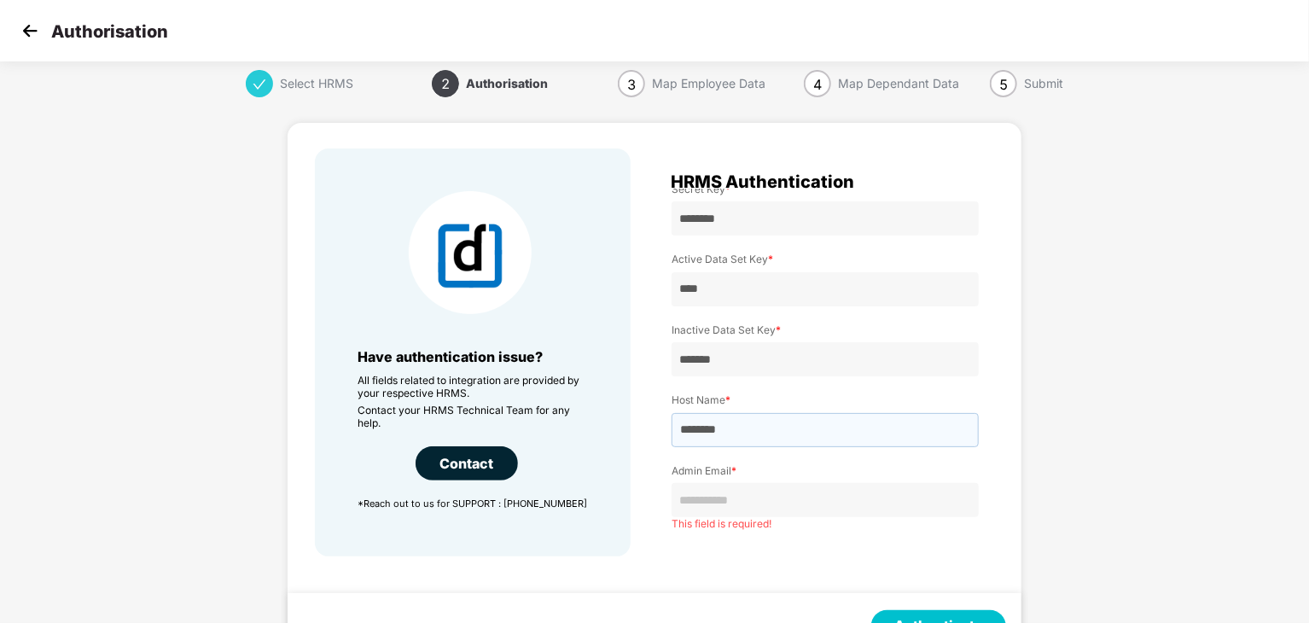
type input "********"
click at [763, 513] on input "text" at bounding box center [825, 500] width 307 height 34
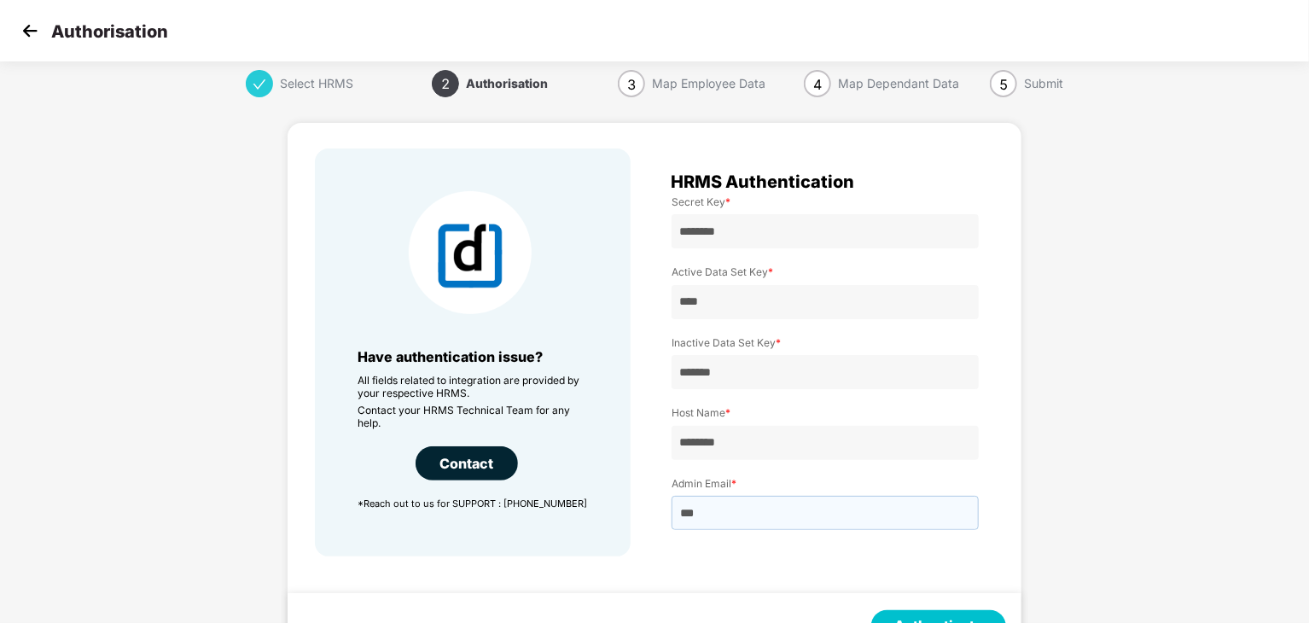
scroll to position [82, 0]
type input "*******"
click at [910, 615] on button "Authenticate" at bounding box center [938, 626] width 135 height 32
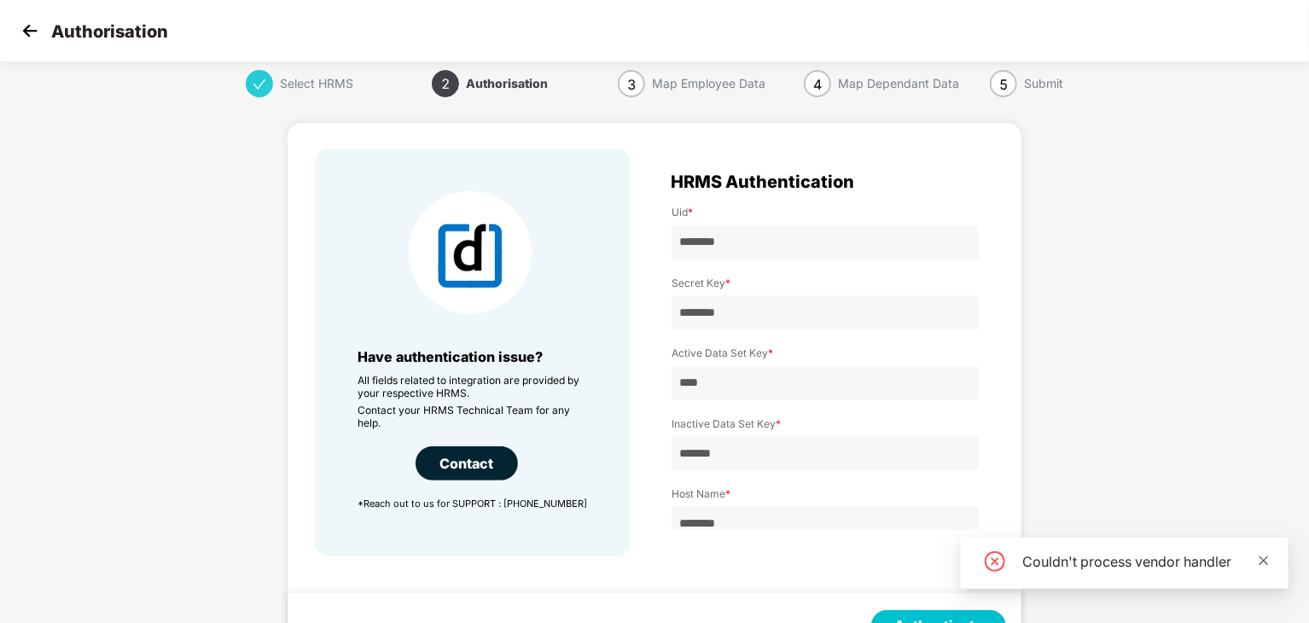
click at [1266, 555] on icon "close" at bounding box center [1264, 561] width 12 height 12
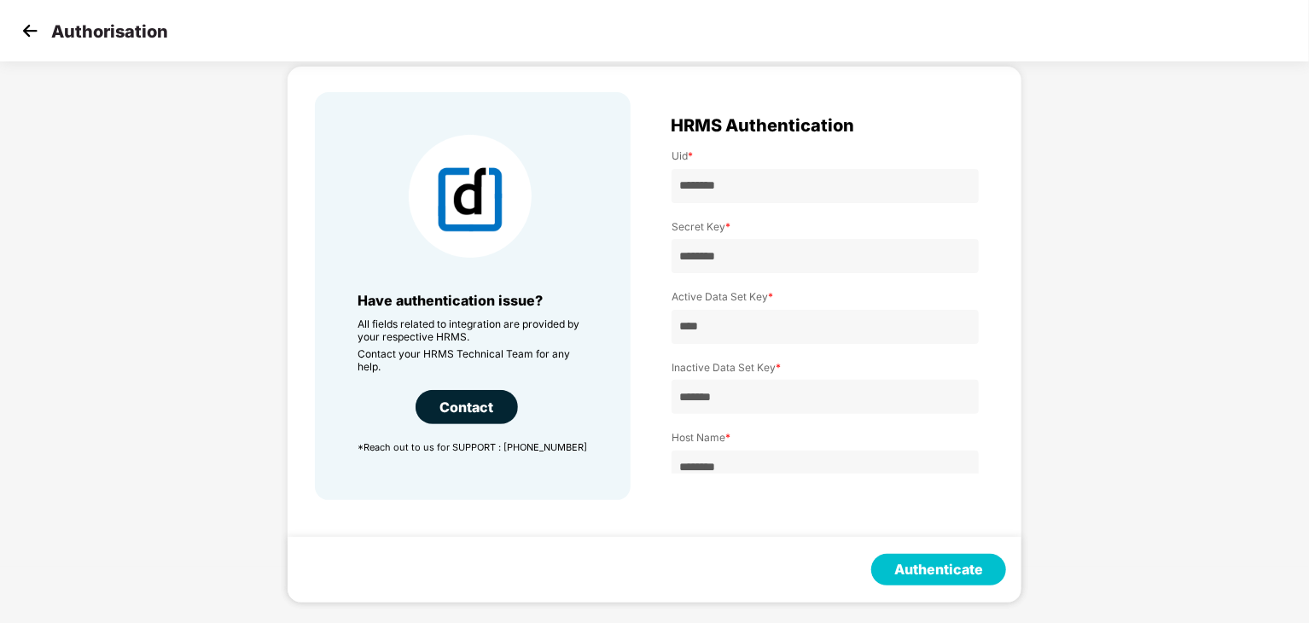
scroll to position [0, 0]
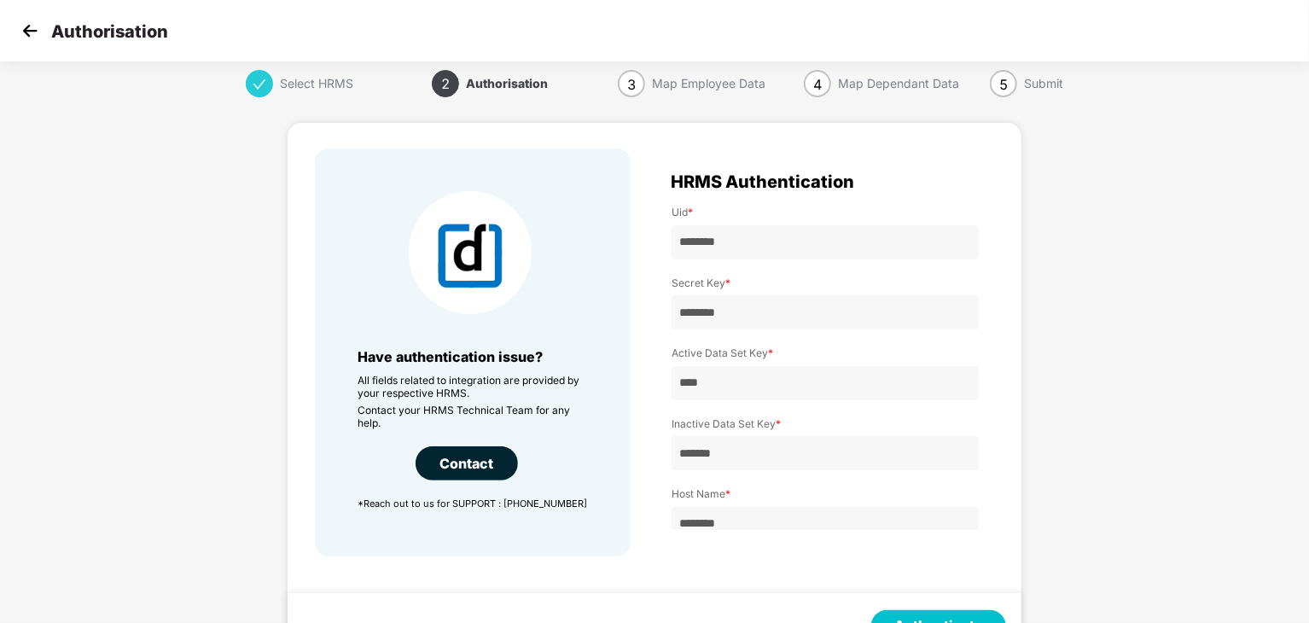
click at [20, 31] on img at bounding box center [30, 31] width 26 height 26
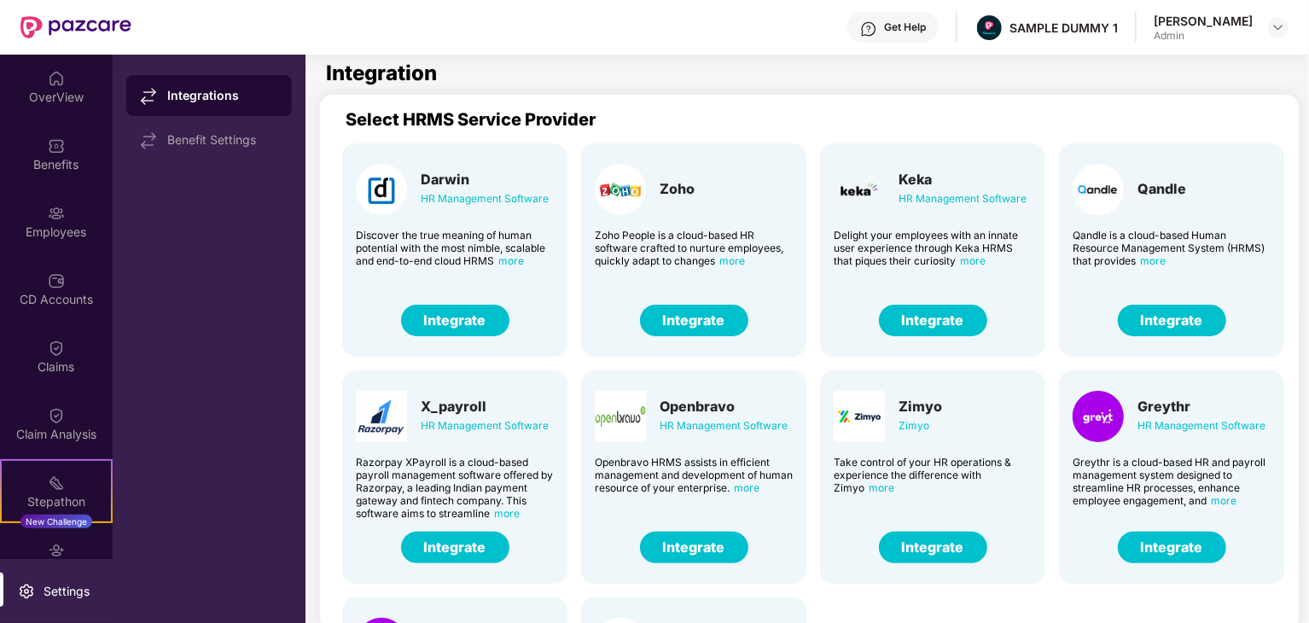
click at [707, 325] on button "Integrate" at bounding box center [694, 321] width 108 height 32
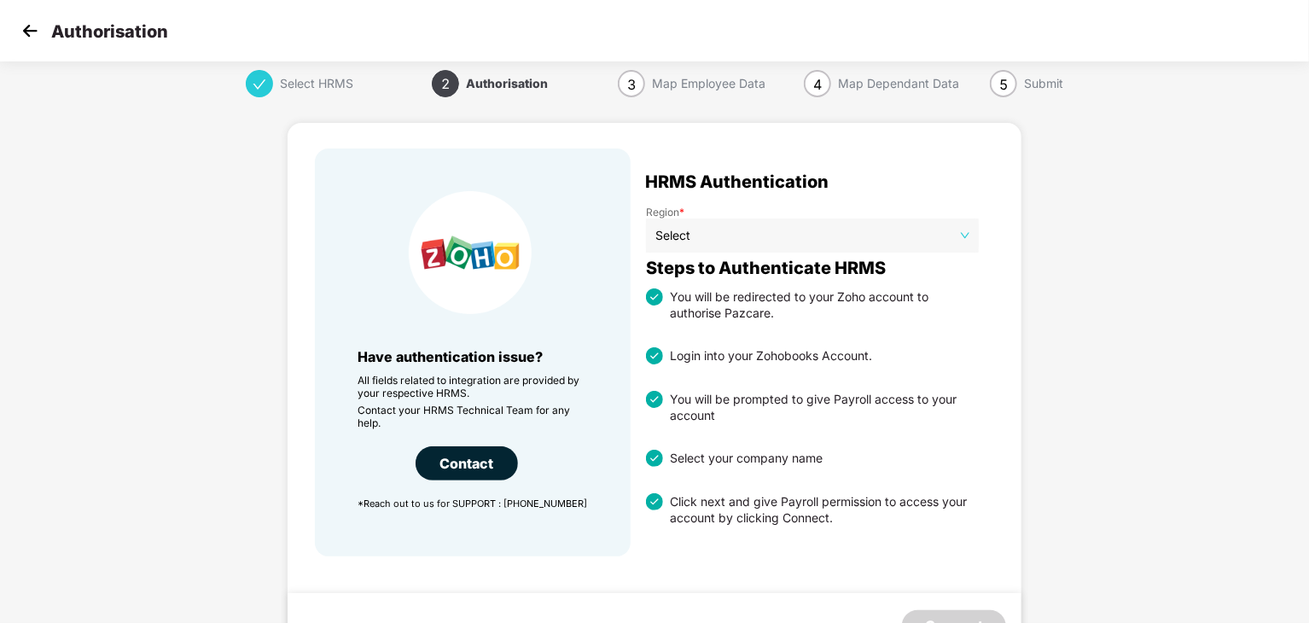
scroll to position [9, 0]
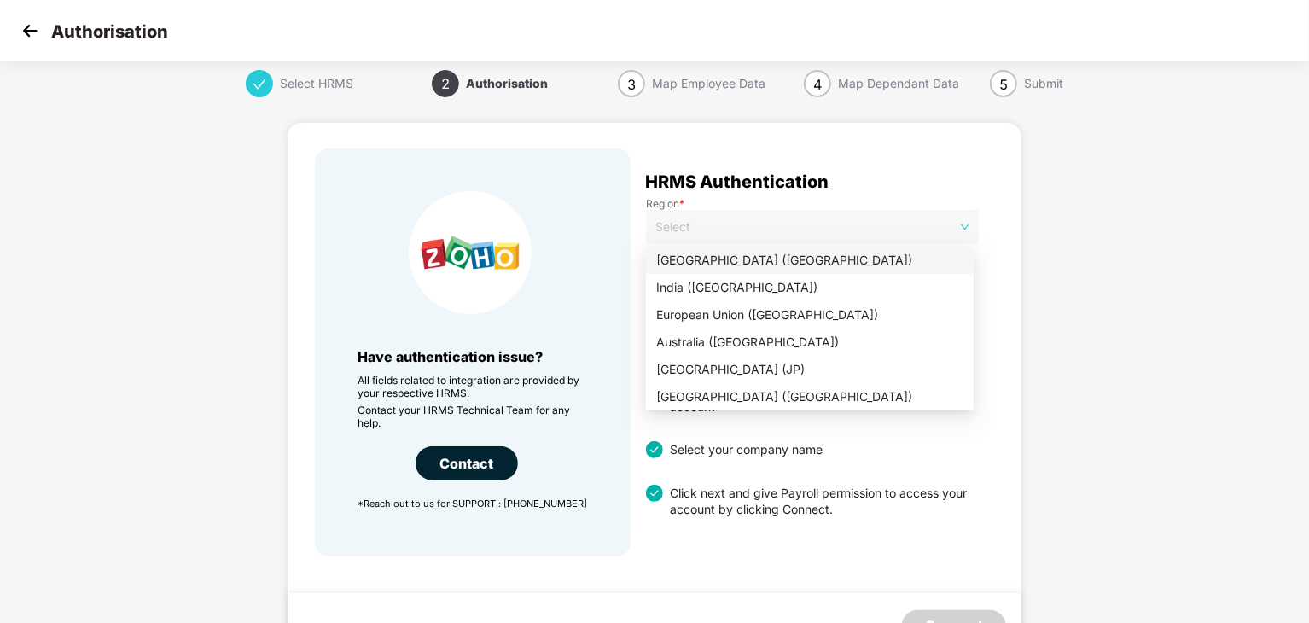
click at [870, 230] on span "Select" at bounding box center [813, 227] width 314 height 26
click at [772, 292] on div "India (IN)" at bounding box center [809, 287] width 307 height 19
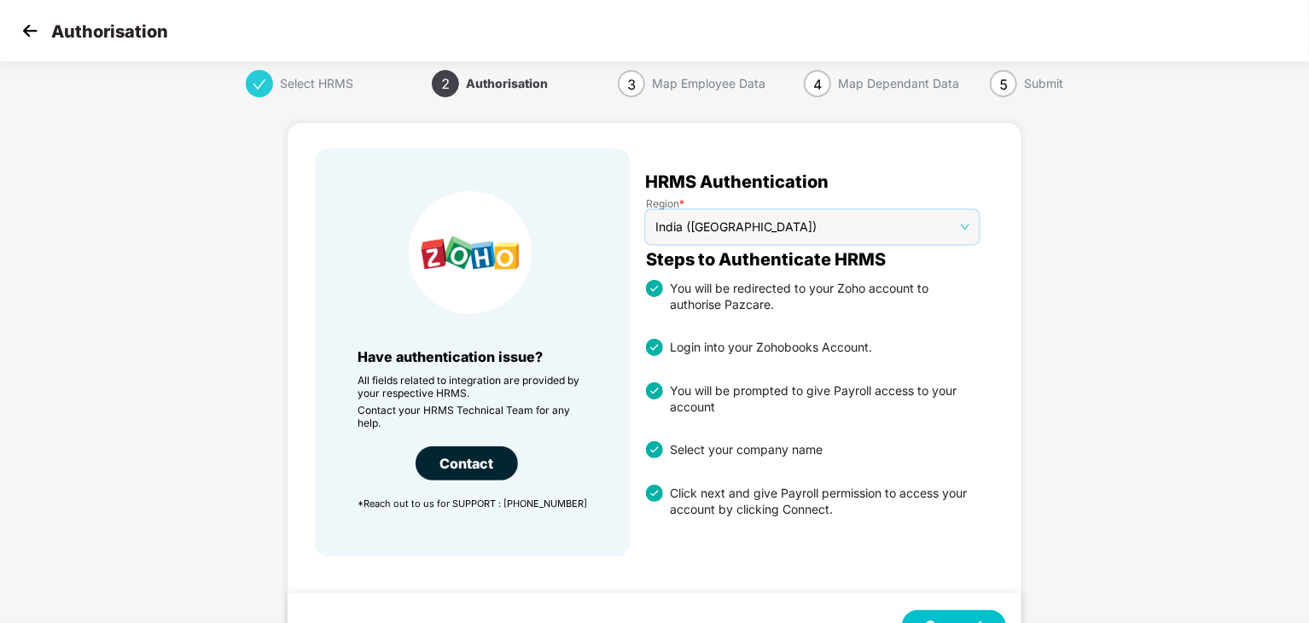
scroll to position [56, 0]
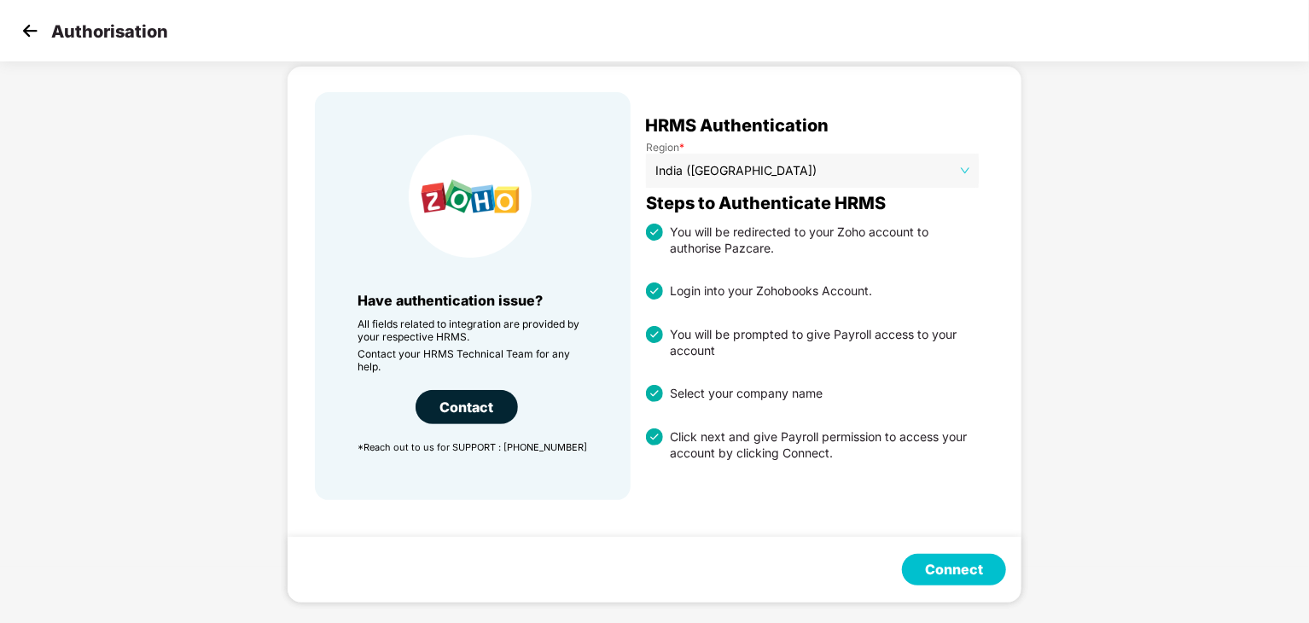
click at [970, 564] on button "Connect" at bounding box center [954, 570] width 104 height 32
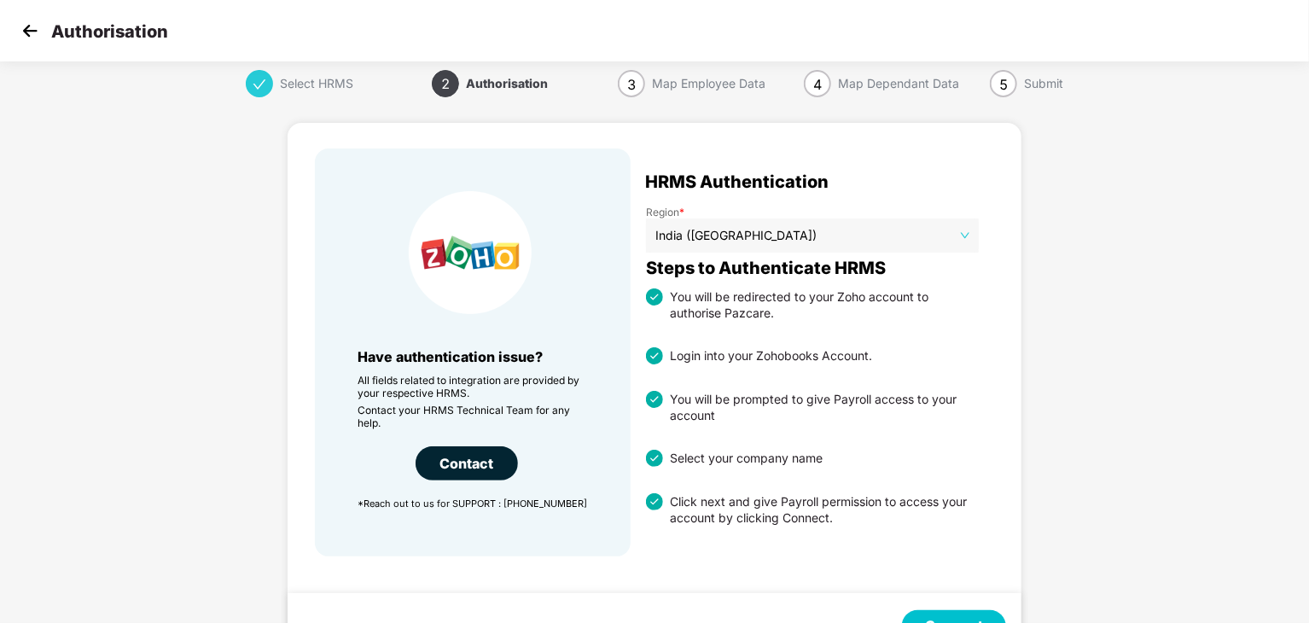
click at [16, 17] on div "Authorisation" at bounding box center [654, 30] width 1309 height 61
click at [24, 26] on img at bounding box center [30, 31] width 26 height 26
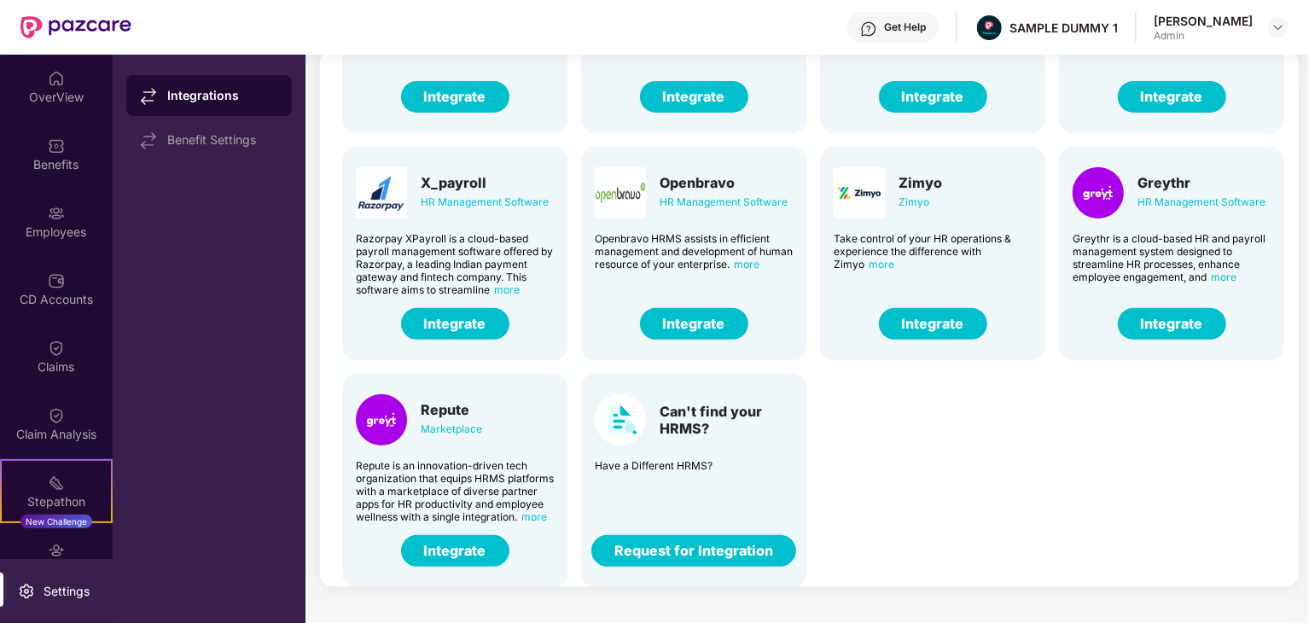
scroll to position [44, 0]
click at [748, 555] on button "Request for Integration" at bounding box center [694, 551] width 205 height 32
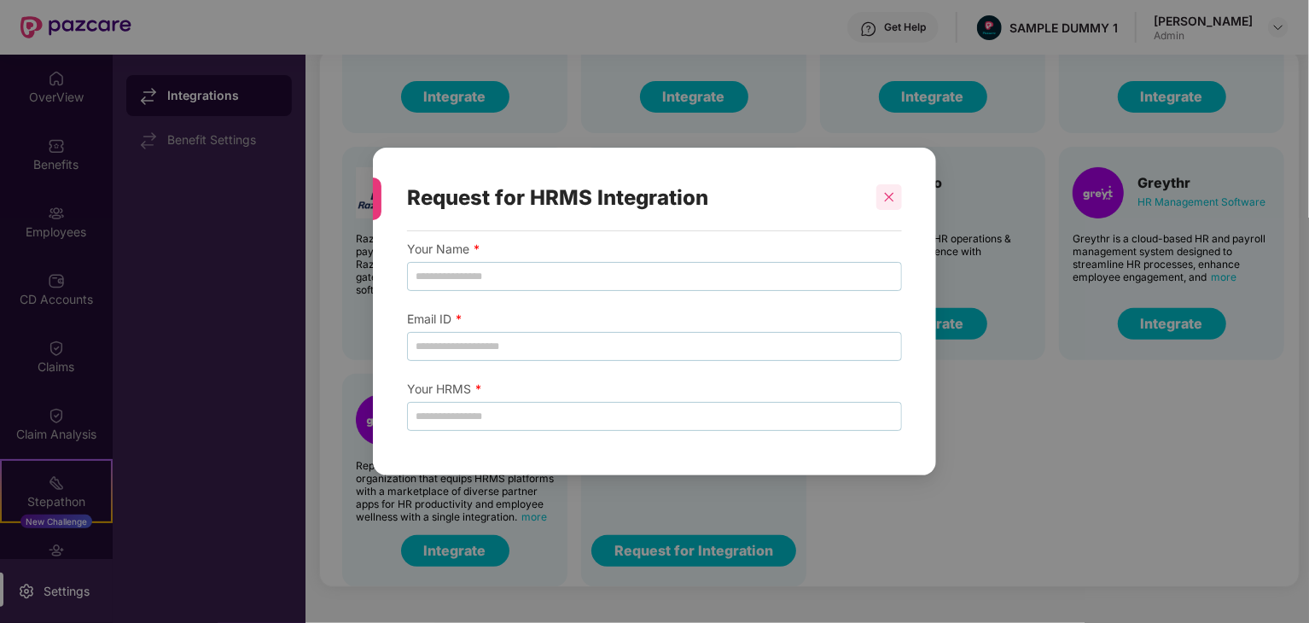
click at [894, 195] on icon "close" at bounding box center [889, 197] width 12 height 12
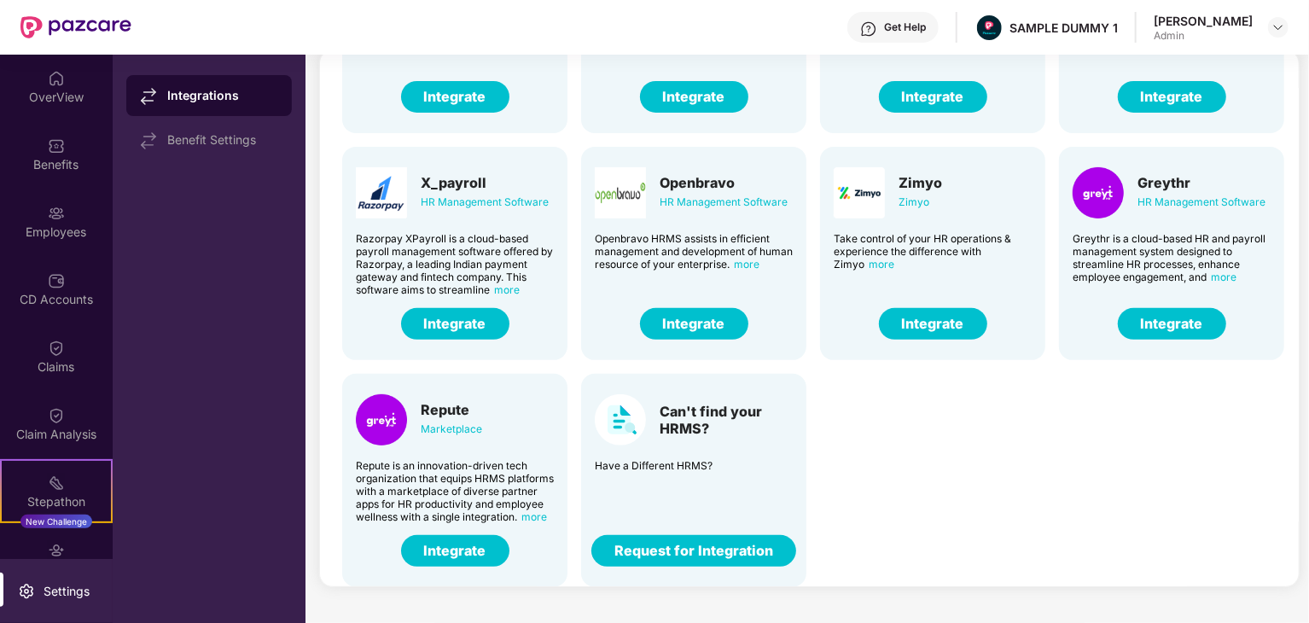
click at [976, 314] on button "Integrate" at bounding box center [933, 324] width 108 height 32
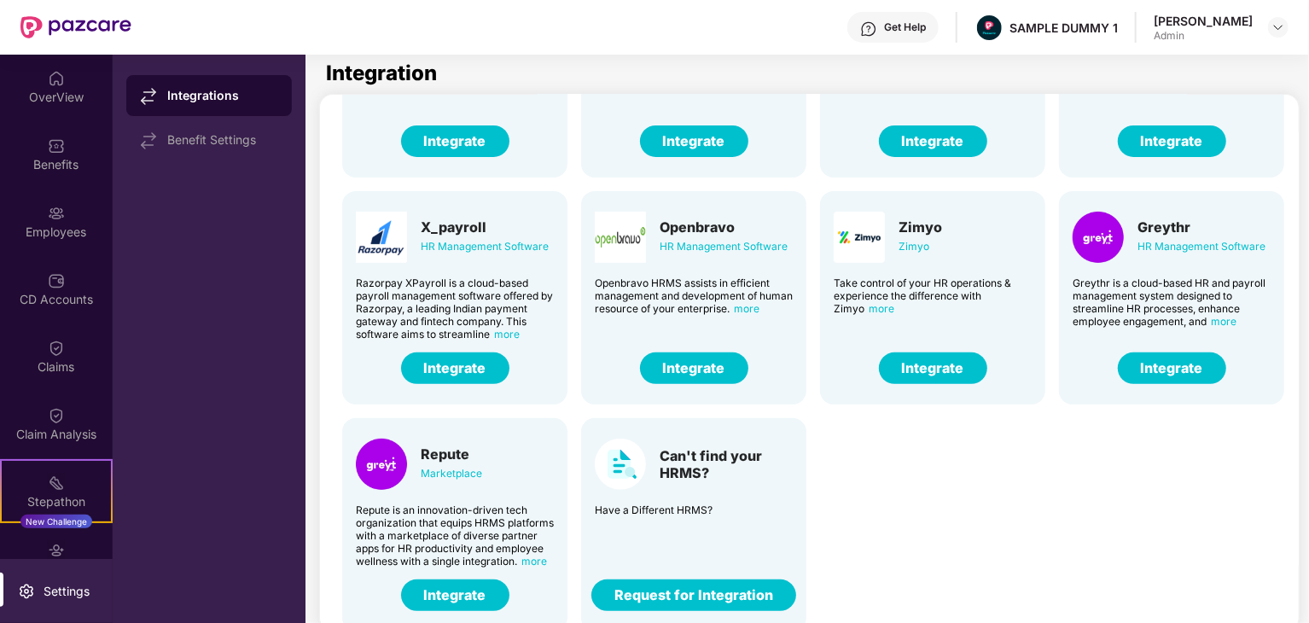
scroll to position [0, 0]
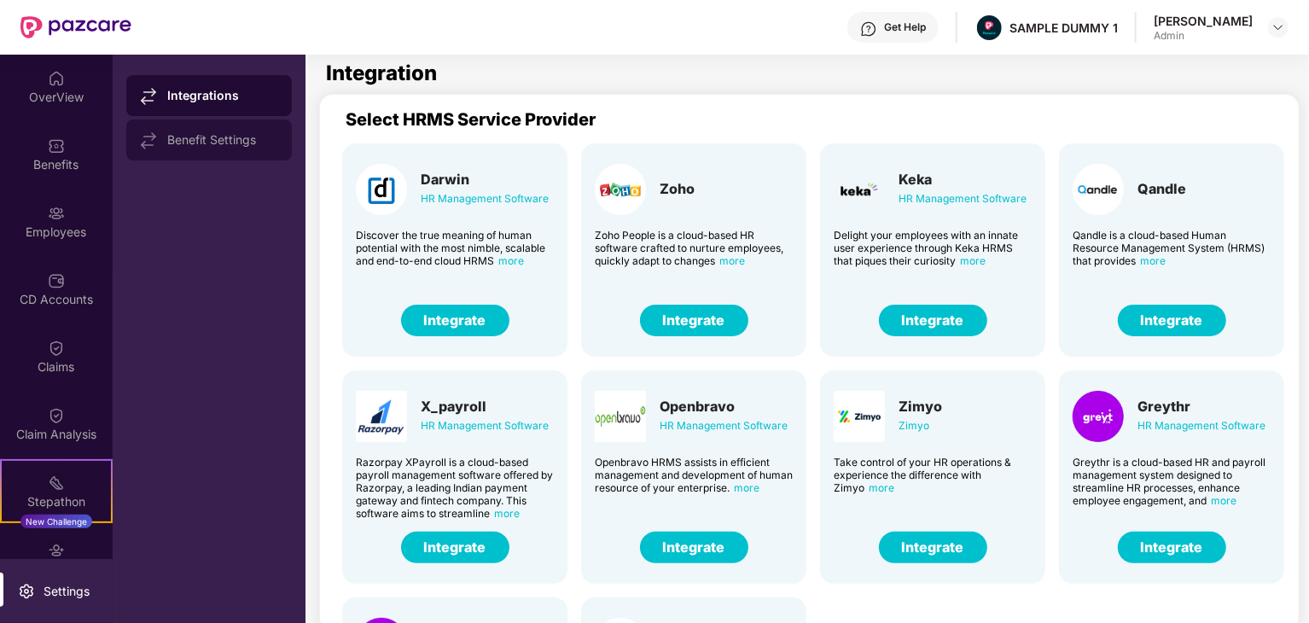
click at [189, 149] on div "Benefit Settings" at bounding box center [209, 139] width 166 height 41
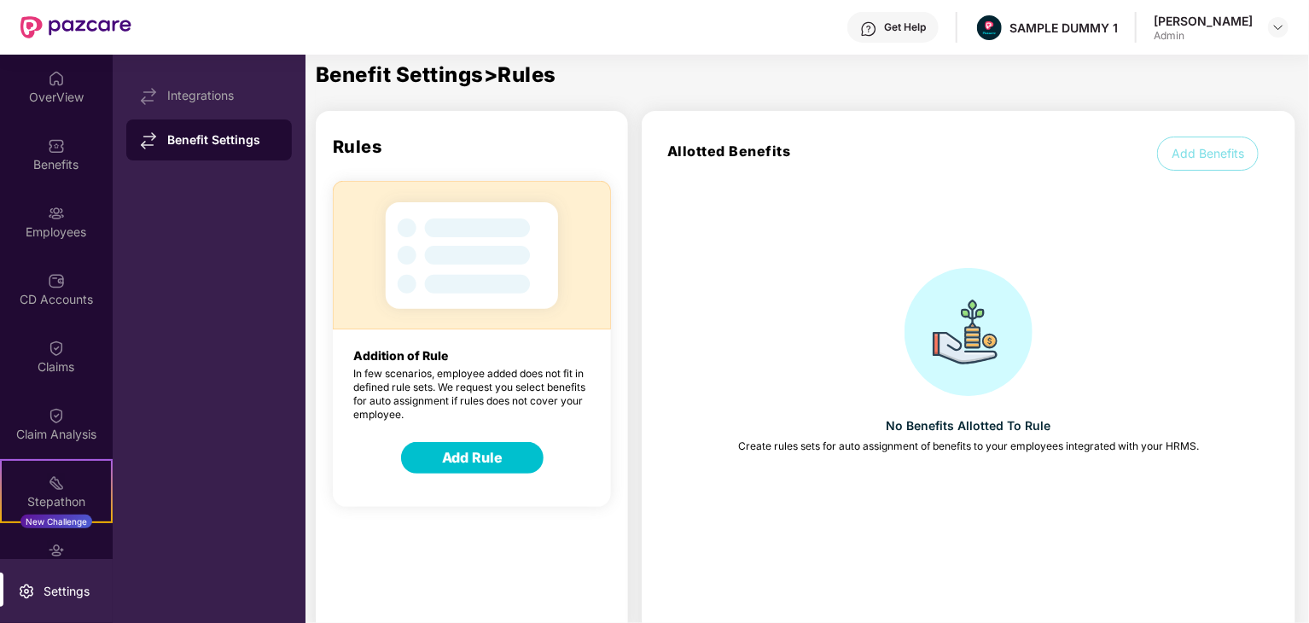
click at [493, 454] on button "Add Rule" at bounding box center [472, 458] width 143 height 32
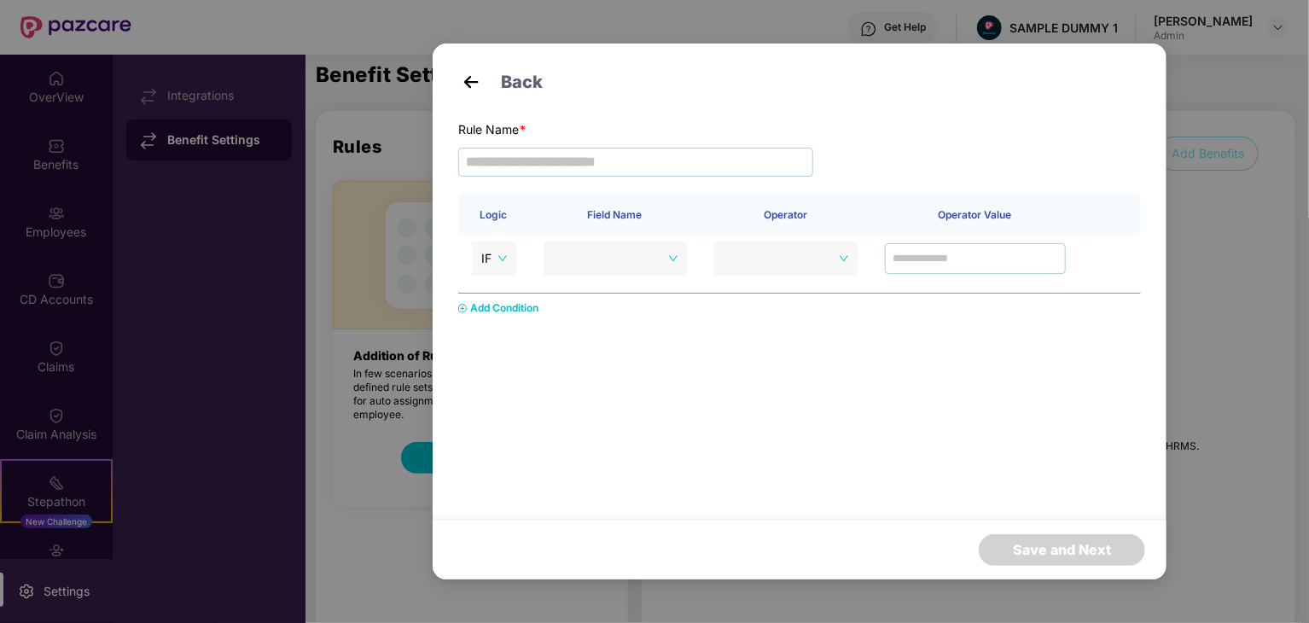
click at [1211, 320] on div "Back Rule Name * Logic Field Name Operator Operator Value IF Add Condition Save…" at bounding box center [654, 311] width 1309 height 623
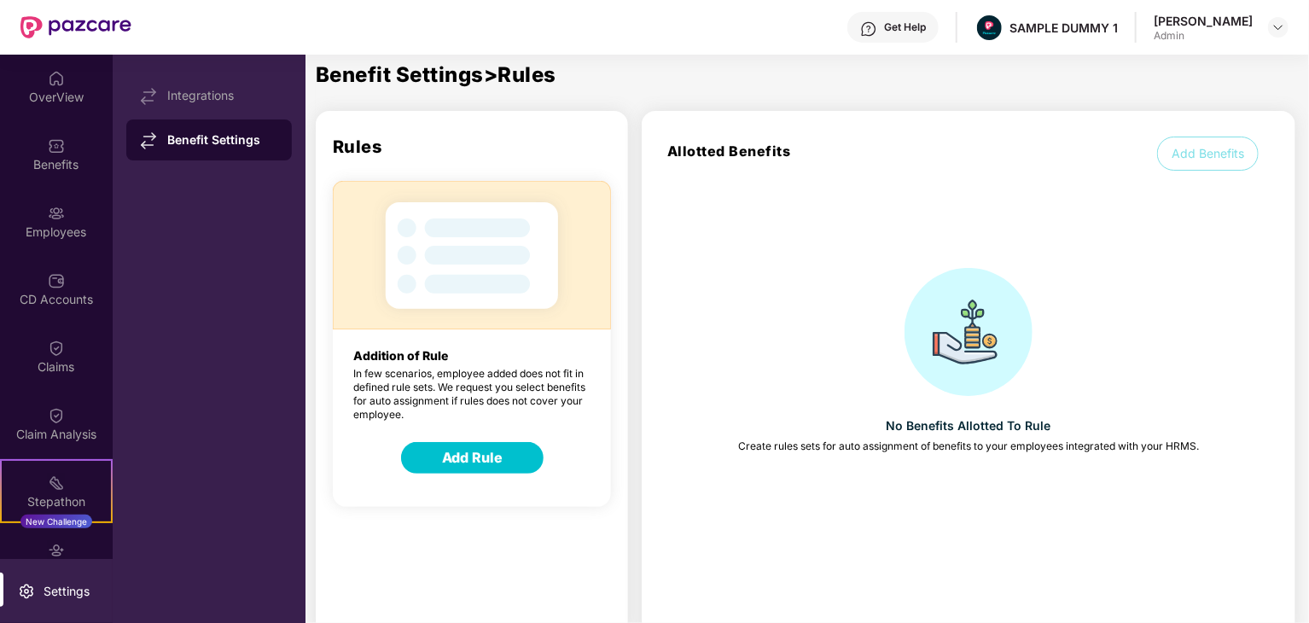
click at [1215, 158] on button "Add Benefits" at bounding box center [1208, 154] width 102 height 34
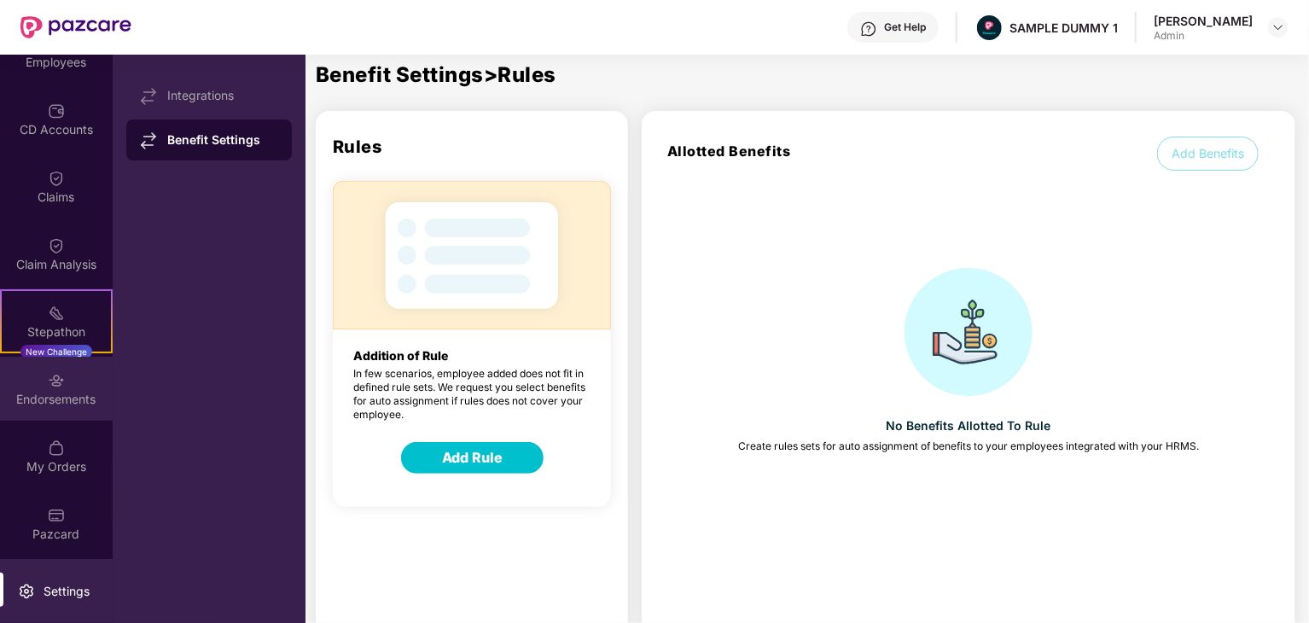
scroll to position [171, 0]
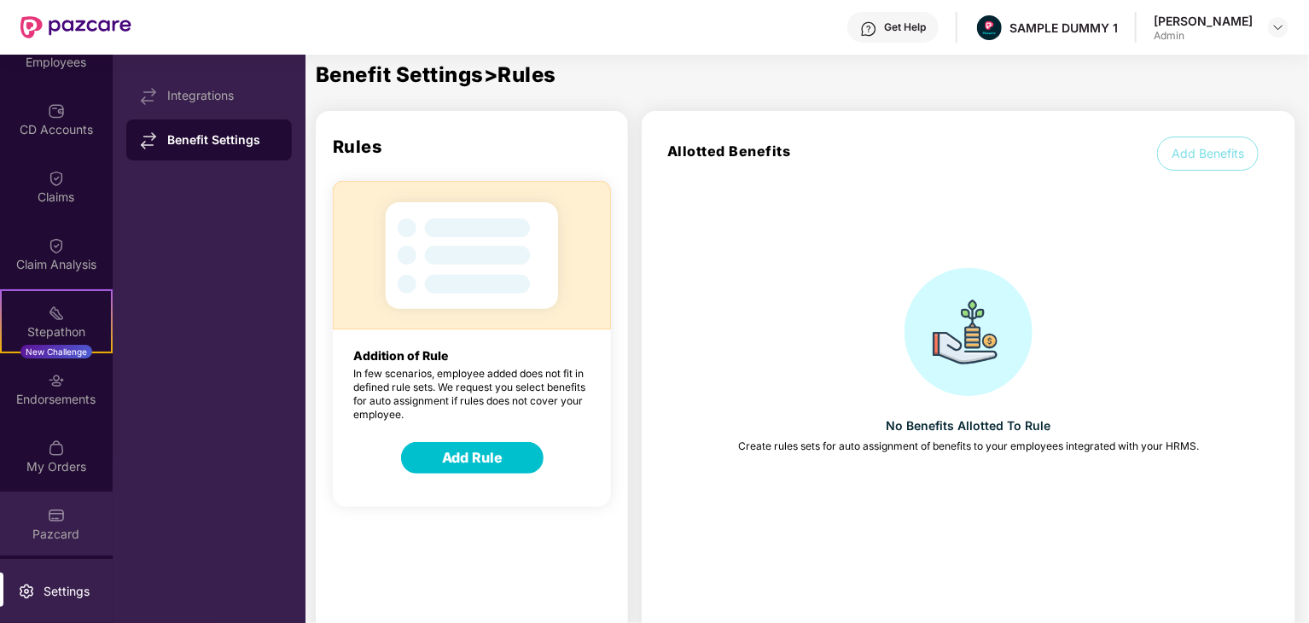
click at [84, 519] on div "Pazcard" at bounding box center [56, 524] width 113 height 64
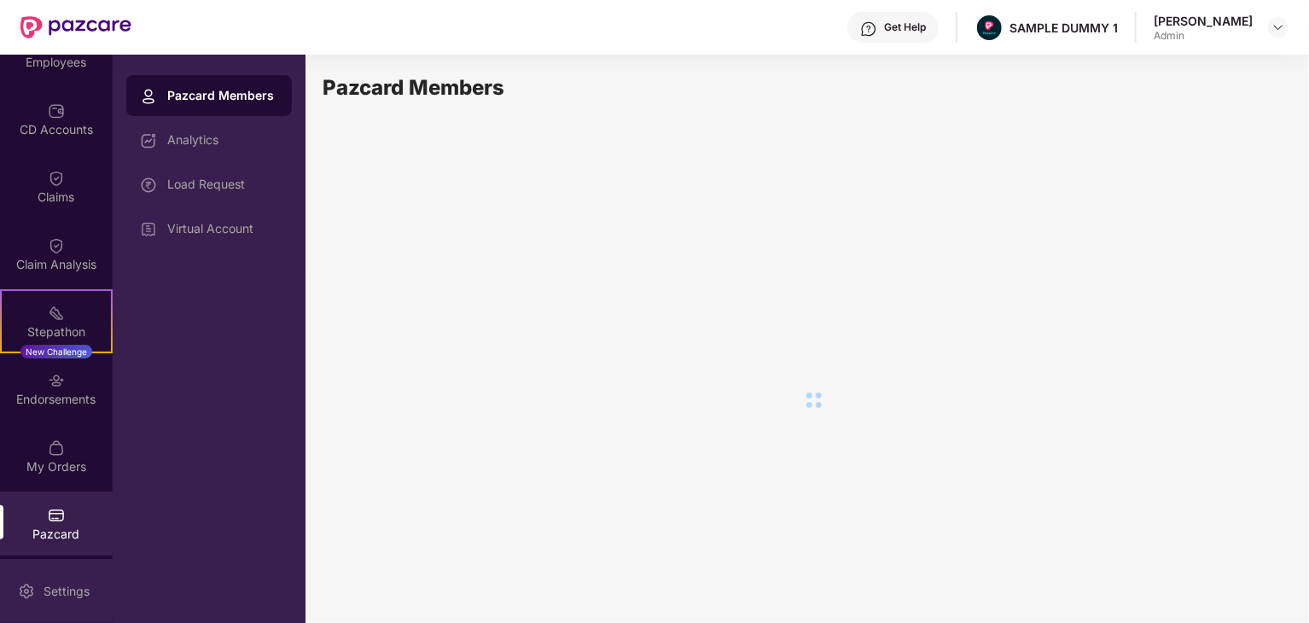
click at [71, 568] on div "Settings" at bounding box center [56, 591] width 113 height 64
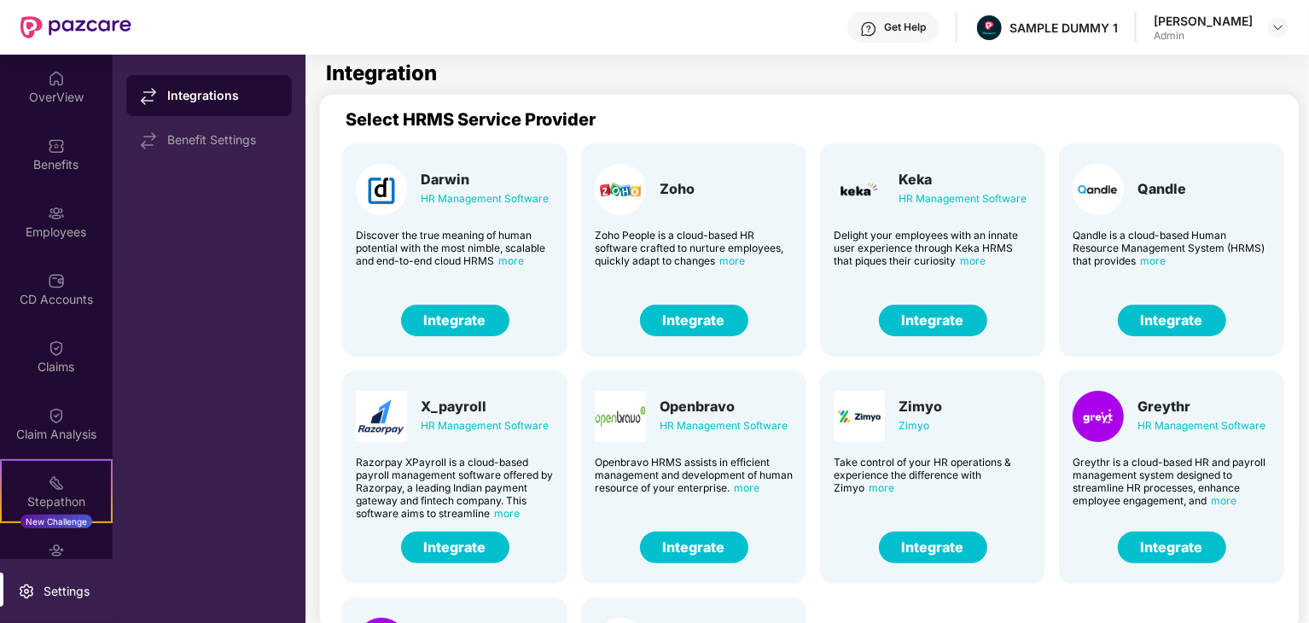
click at [908, 32] on div "Get Help" at bounding box center [905, 27] width 42 height 14
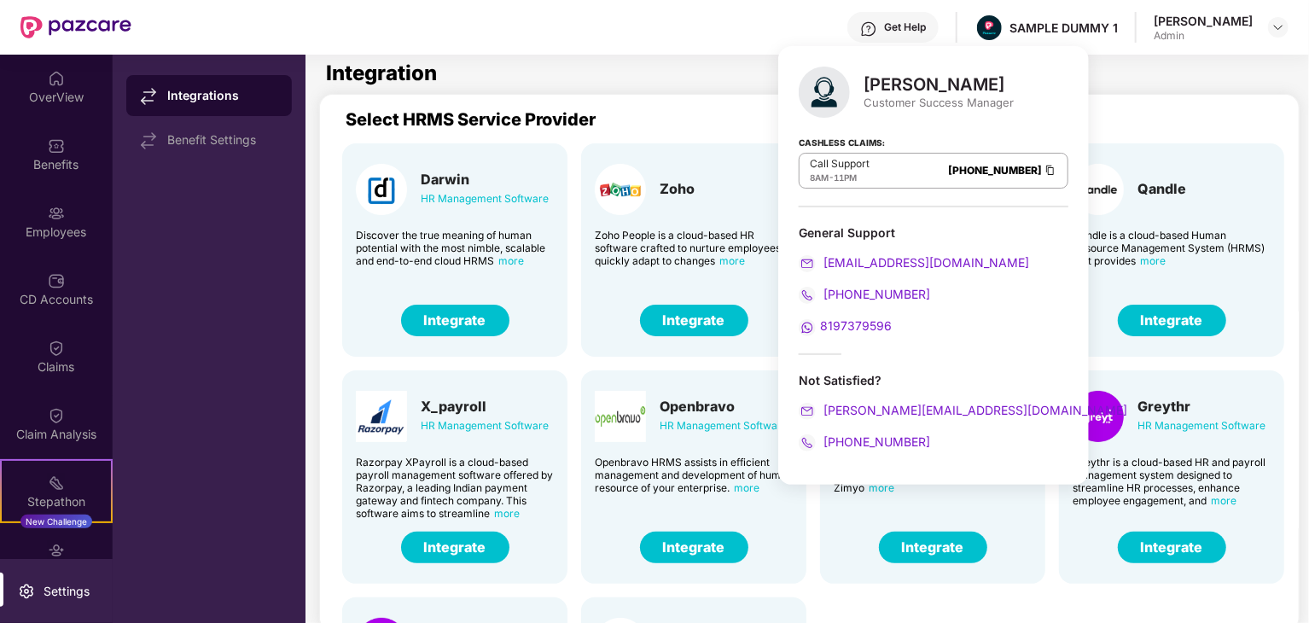
click at [835, 322] on span "8197379596" at bounding box center [856, 325] width 72 height 15
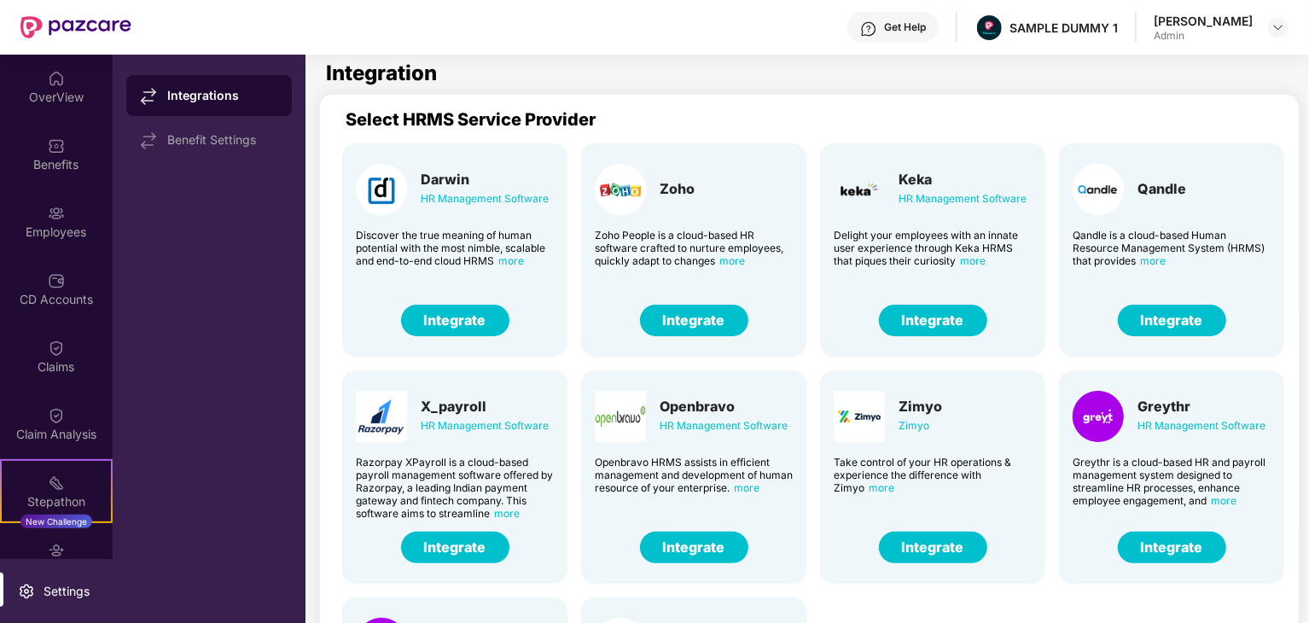
click at [1070, 85] on section "Integration Select HRMS Service Provider Darwin HR Management Software Discover…" at bounding box center [796, 366] width 981 height 623
click at [1070, 38] on div "SAMPLE DUMMY 1" at bounding box center [1046, 28] width 143 height 30
click at [993, 18] on img at bounding box center [989, 27] width 25 height 25
click at [1279, 34] on div at bounding box center [1278, 27] width 20 height 20
click at [1153, 156] on div "Admin" at bounding box center [1184, 163] width 99 height 14
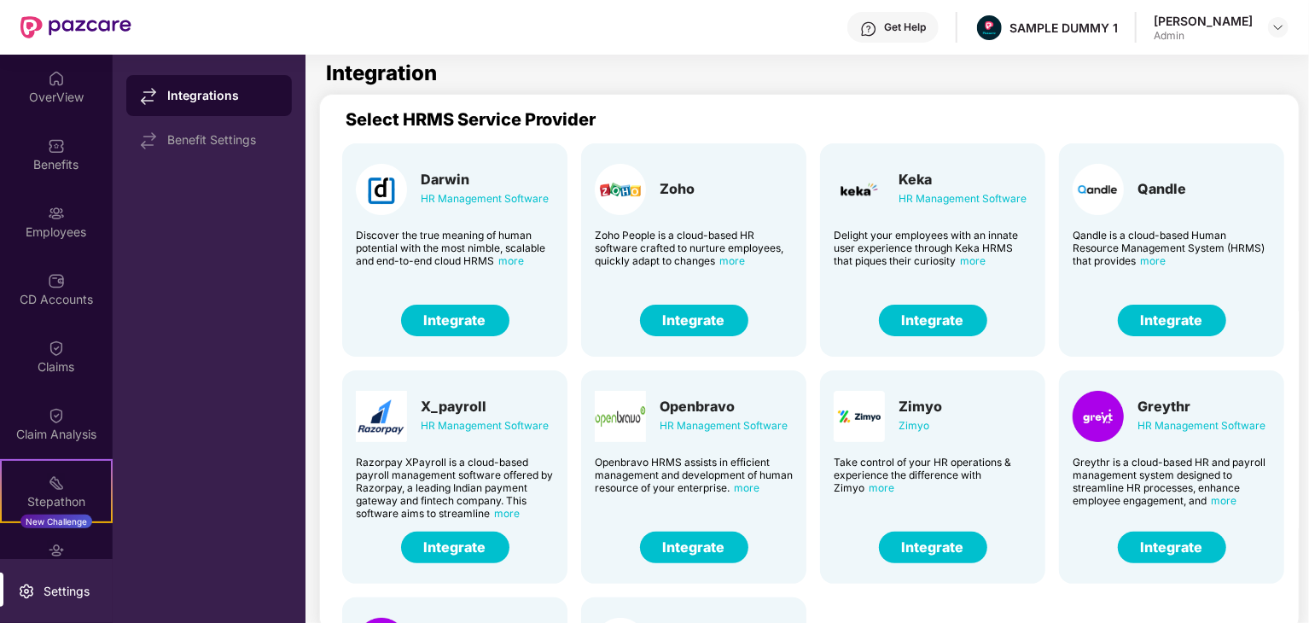
click at [1217, 29] on div "Admin" at bounding box center [1203, 36] width 99 height 14
click at [1280, 35] on div at bounding box center [1278, 27] width 20 height 20
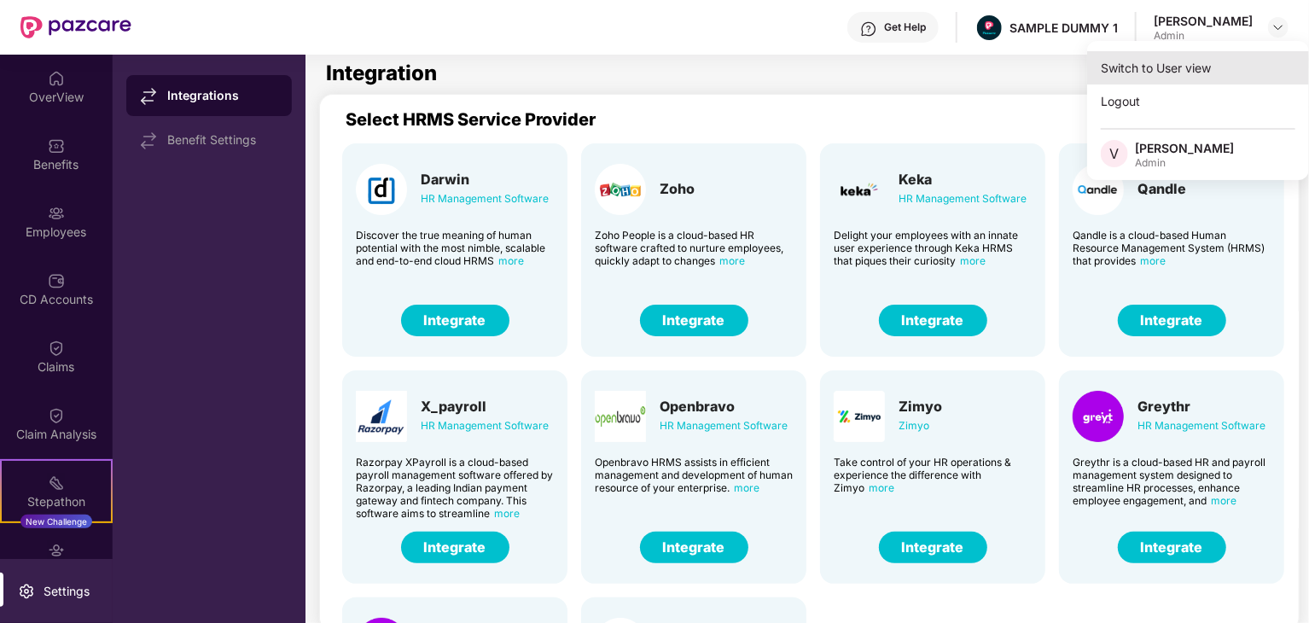
click at [1211, 65] on div "Switch to User view" at bounding box center [1198, 67] width 222 height 33
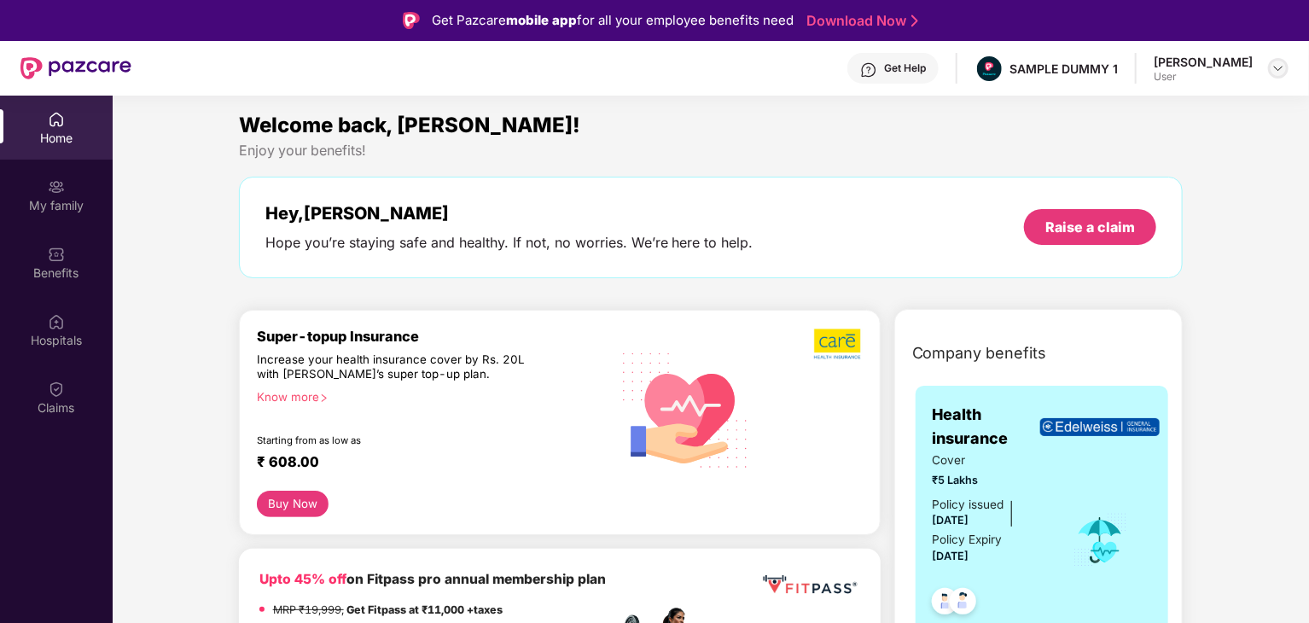
click at [1280, 67] on img at bounding box center [1279, 68] width 14 height 14
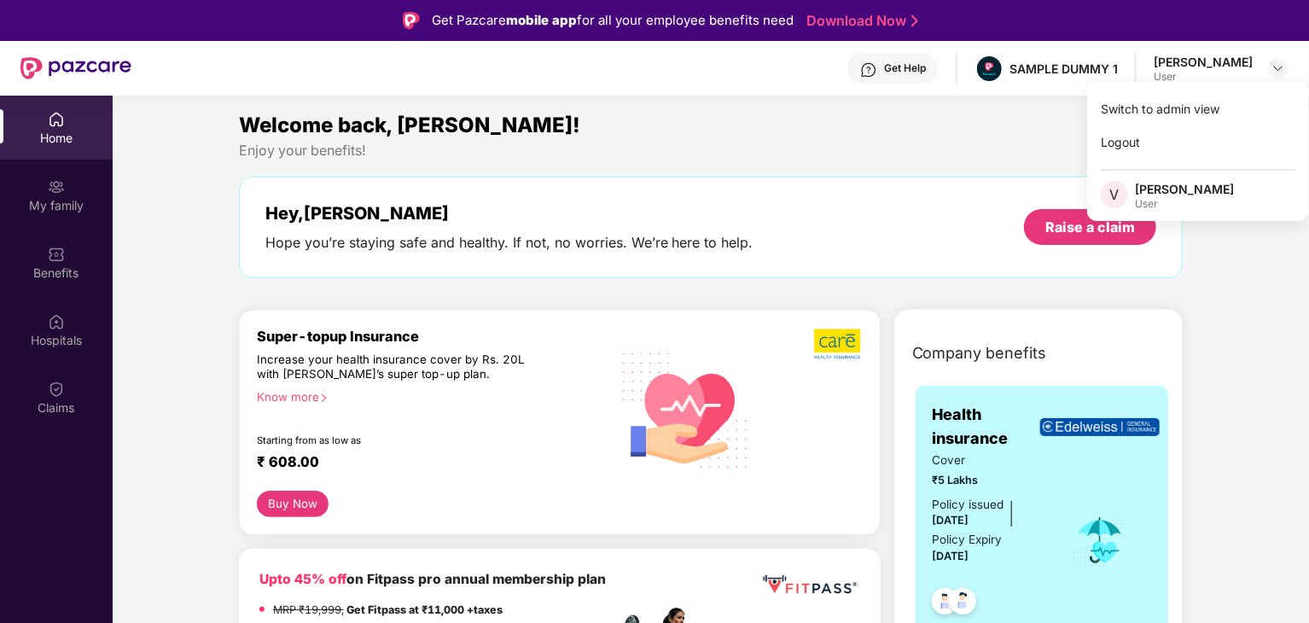
click at [898, 137] on div "Welcome back, Varsha!" at bounding box center [711, 125] width 945 height 32
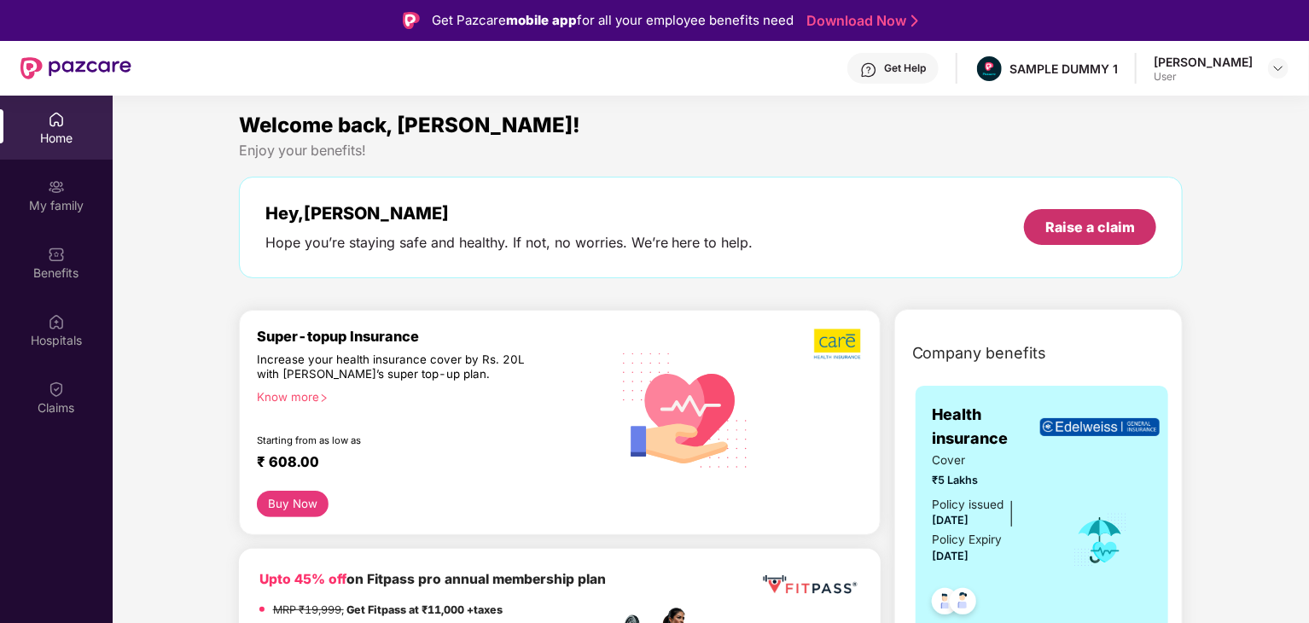
click at [1058, 230] on div "Raise a claim" at bounding box center [1091, 227] width 90 height 19
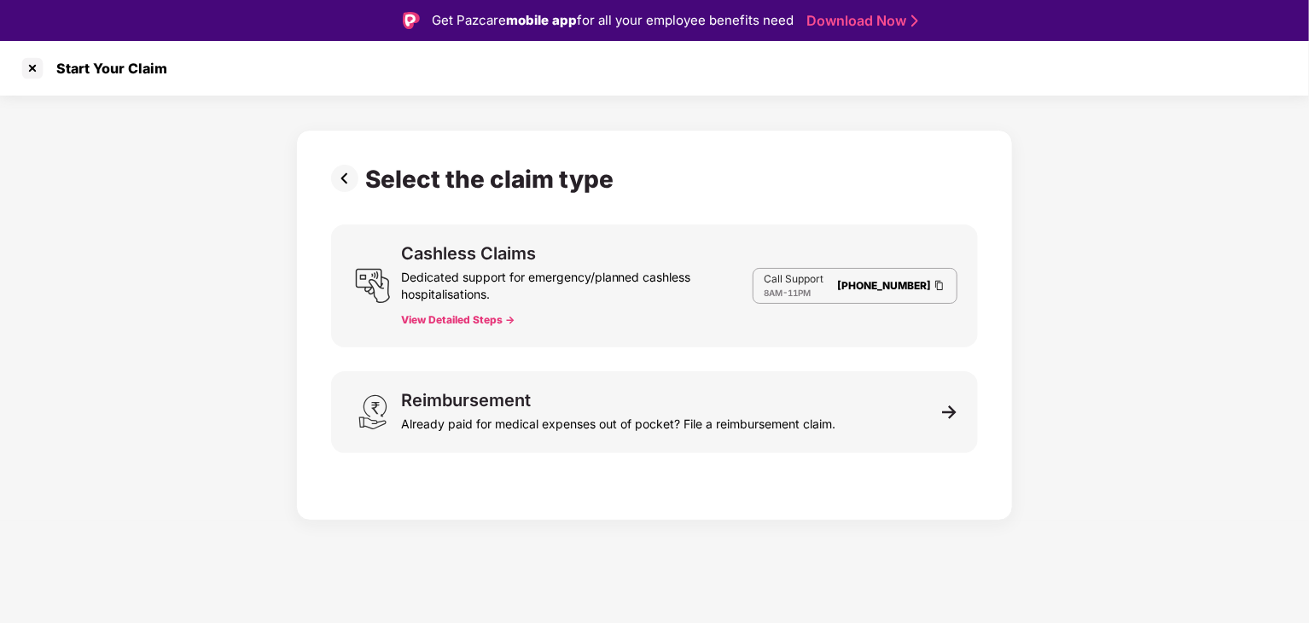
scroll to position [23, 0]
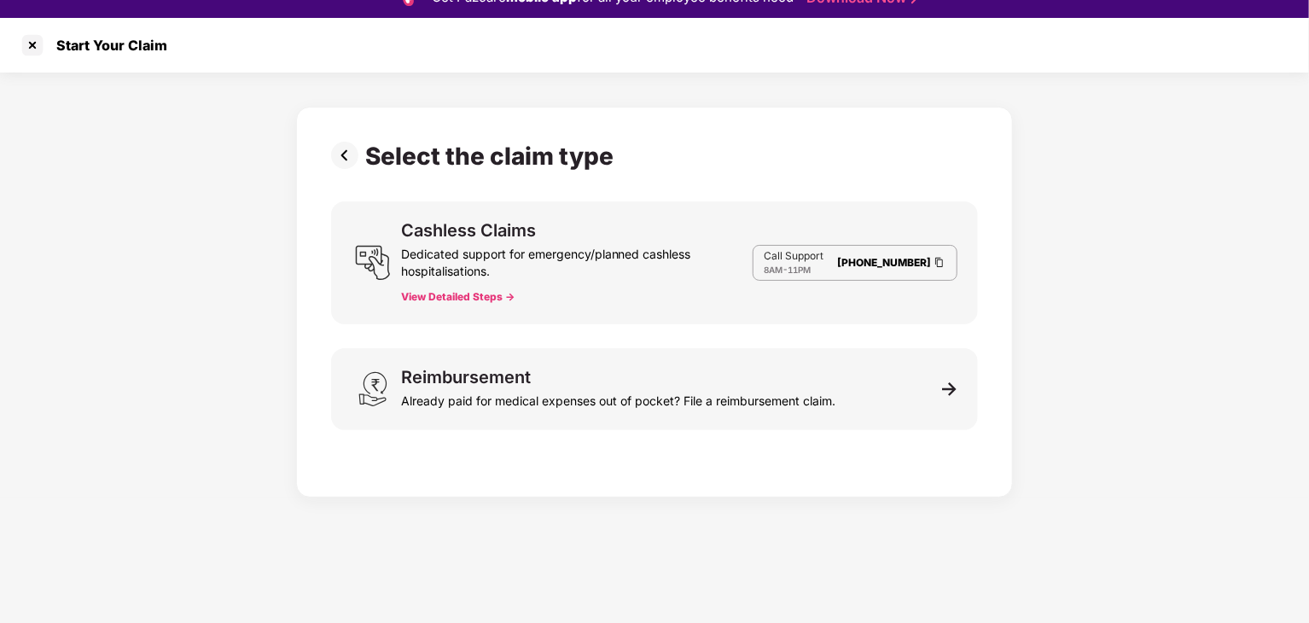
click at [488, 301] on button "View Detailed Steps ->" at bounding box center [458, 297] width 114 height 14
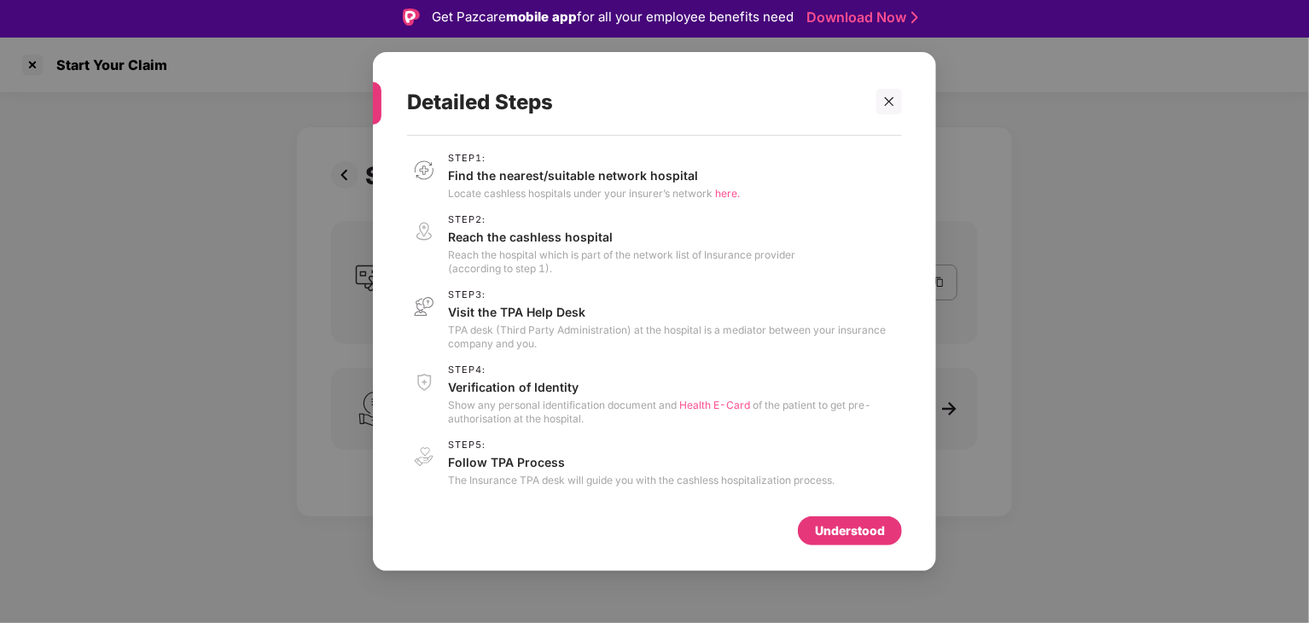
scroll to position [0, 0]
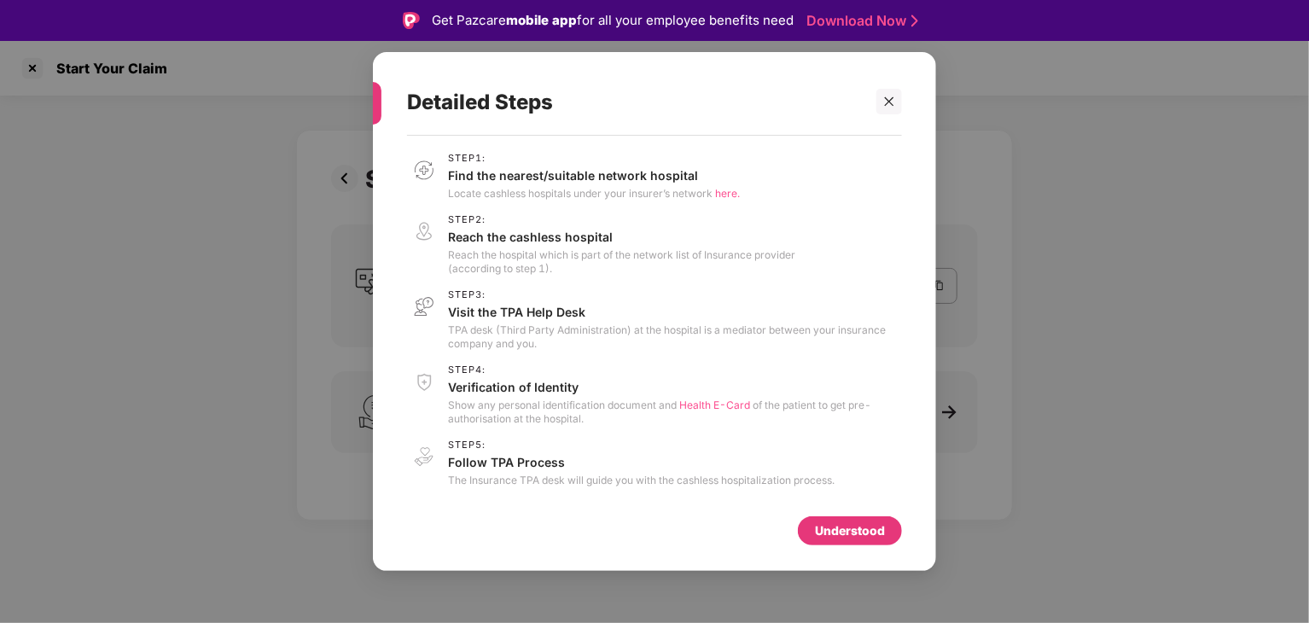
click at [839, 535] on div "Understood" at bounding box center [850, 531] width 70 height 19
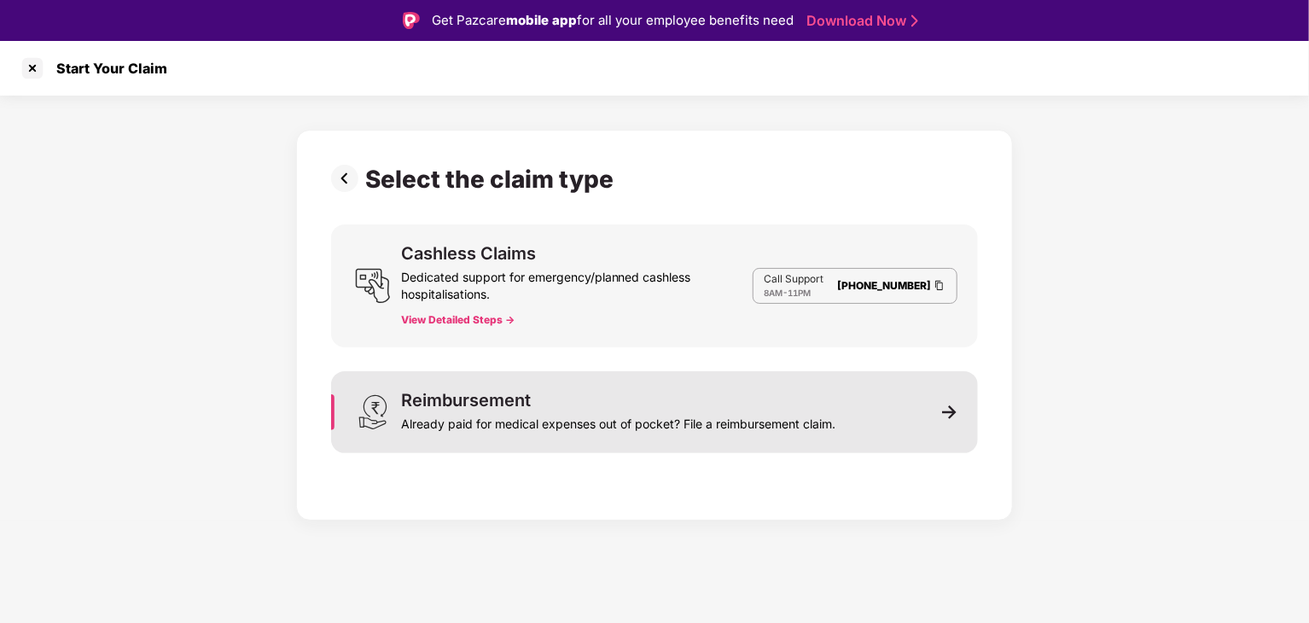
click at [949, 412] on img at bounding box center [949, 412] width 15 height 15
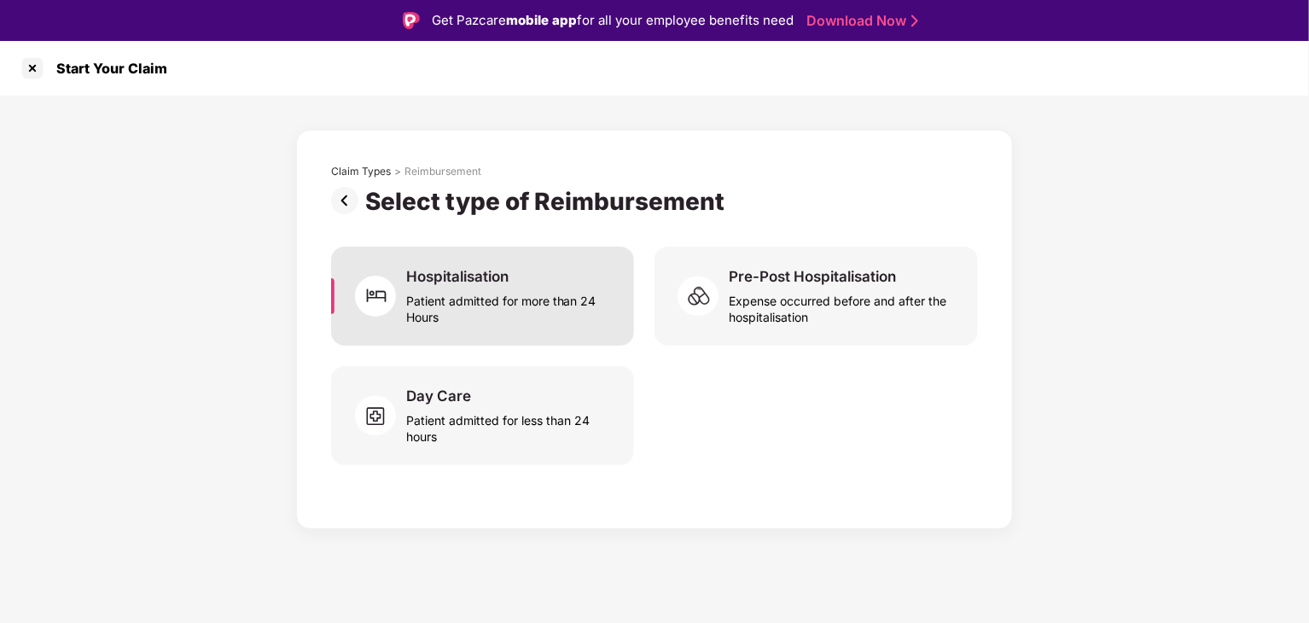
click at [476, 298] on div "Patient admitted for more than 24 Hours" at bounding box center [509, 305] width 207 height 39
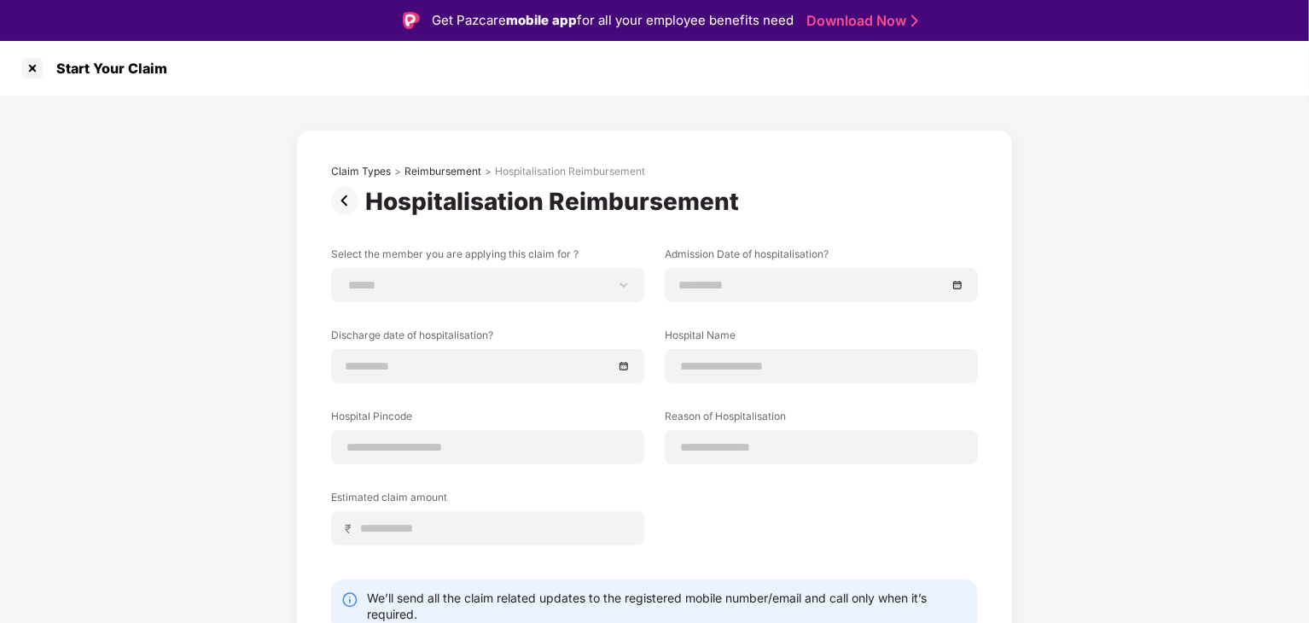
scroll to position [73, 0]
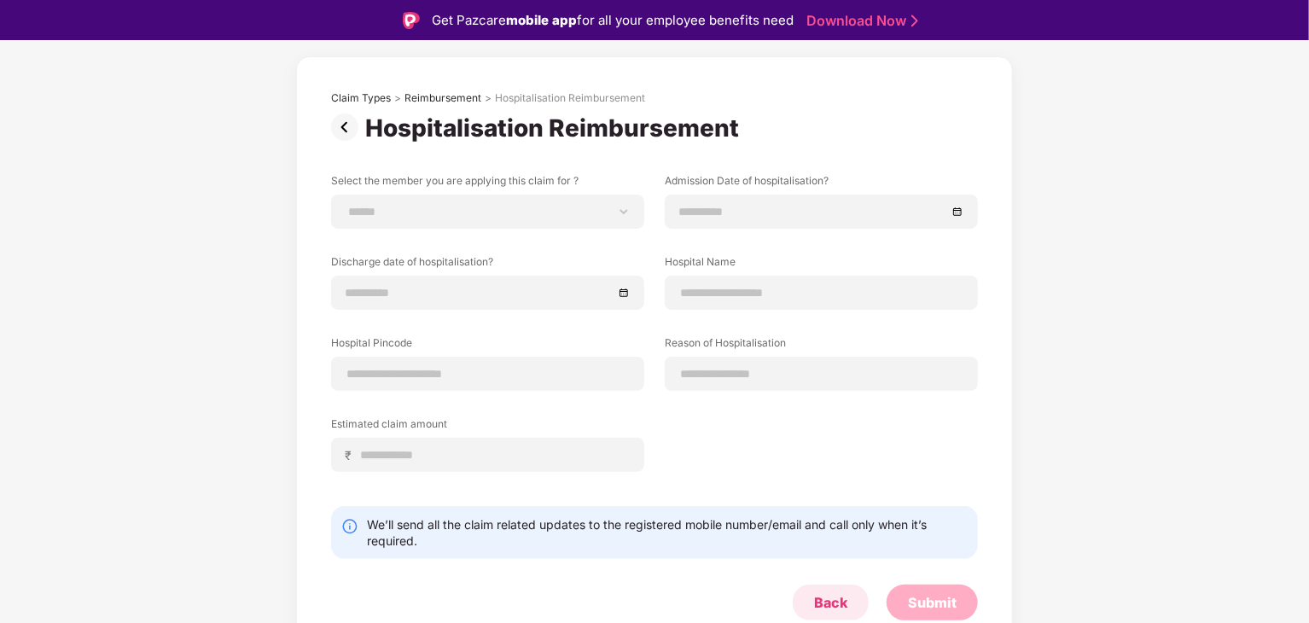
click at [834, 606] on div "Back" at bounding box center [830, 602] width 33 height 19
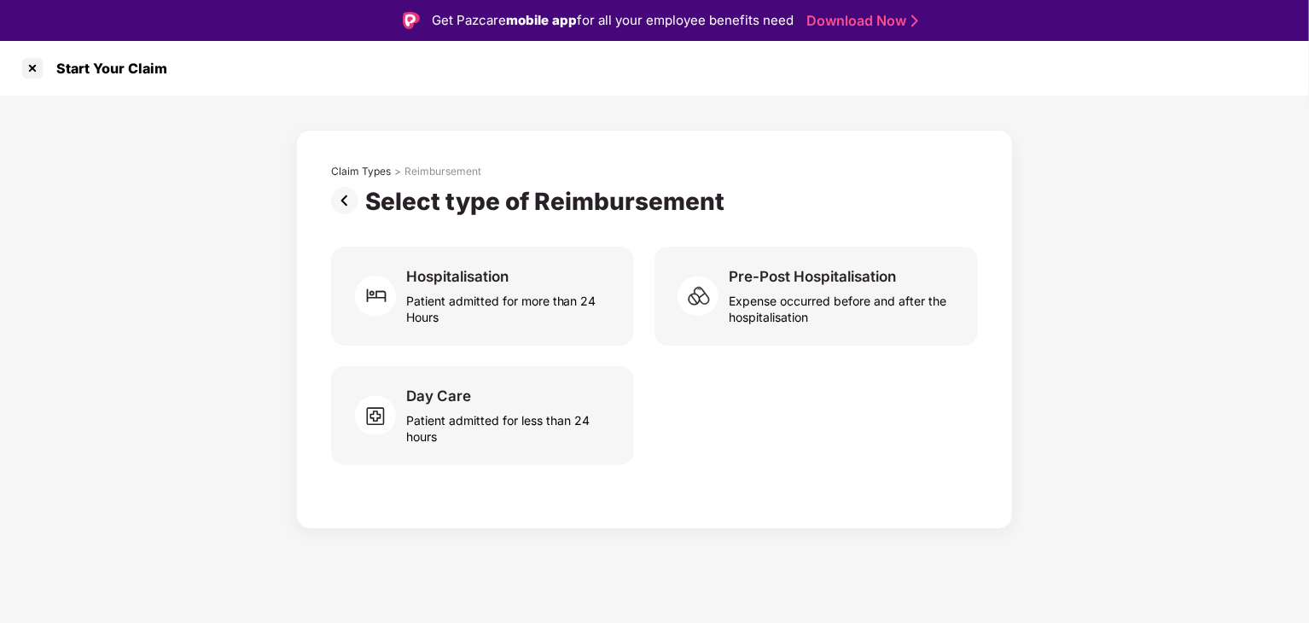
scroll to position [0, 0]
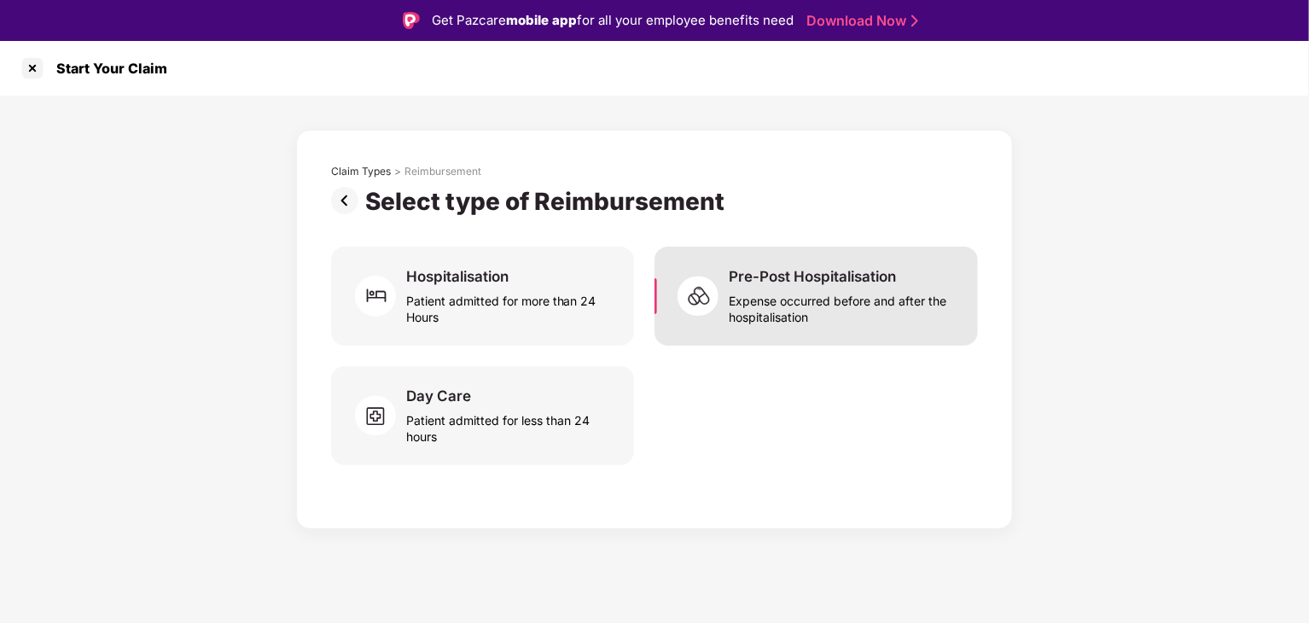
click at [789, 301] on div "Expense occurred before and after the hospitalisation" at bounding box center [843, 305] width 229 height 39
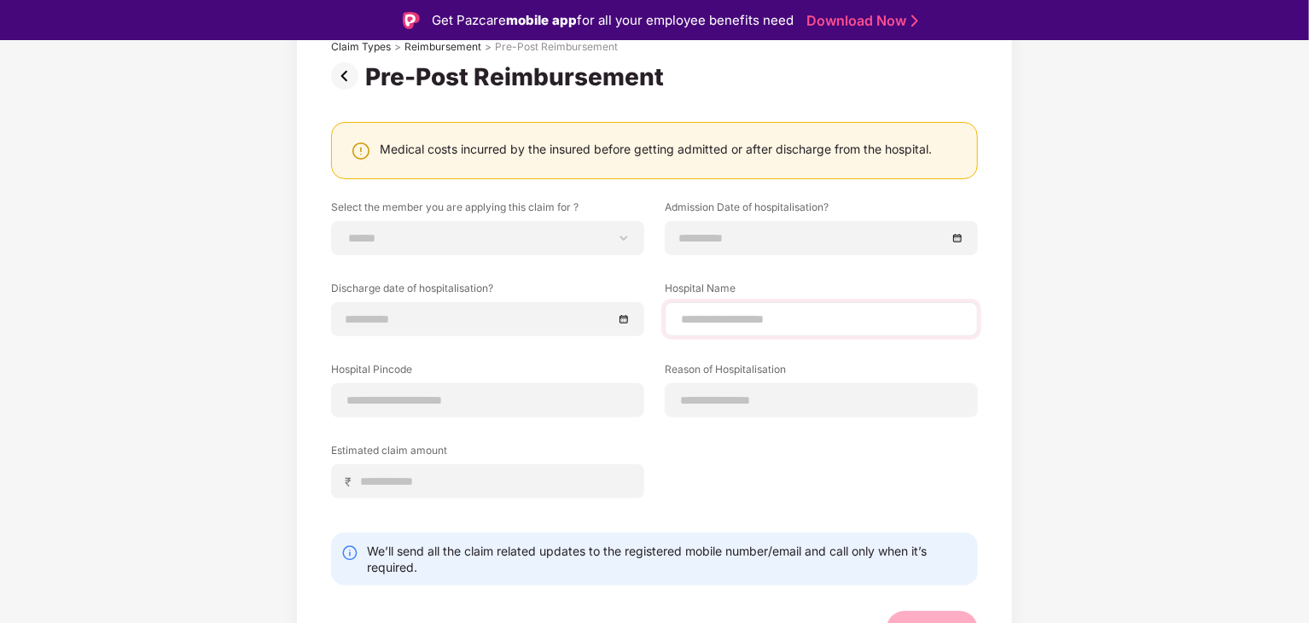
scroll to position [150, 0]
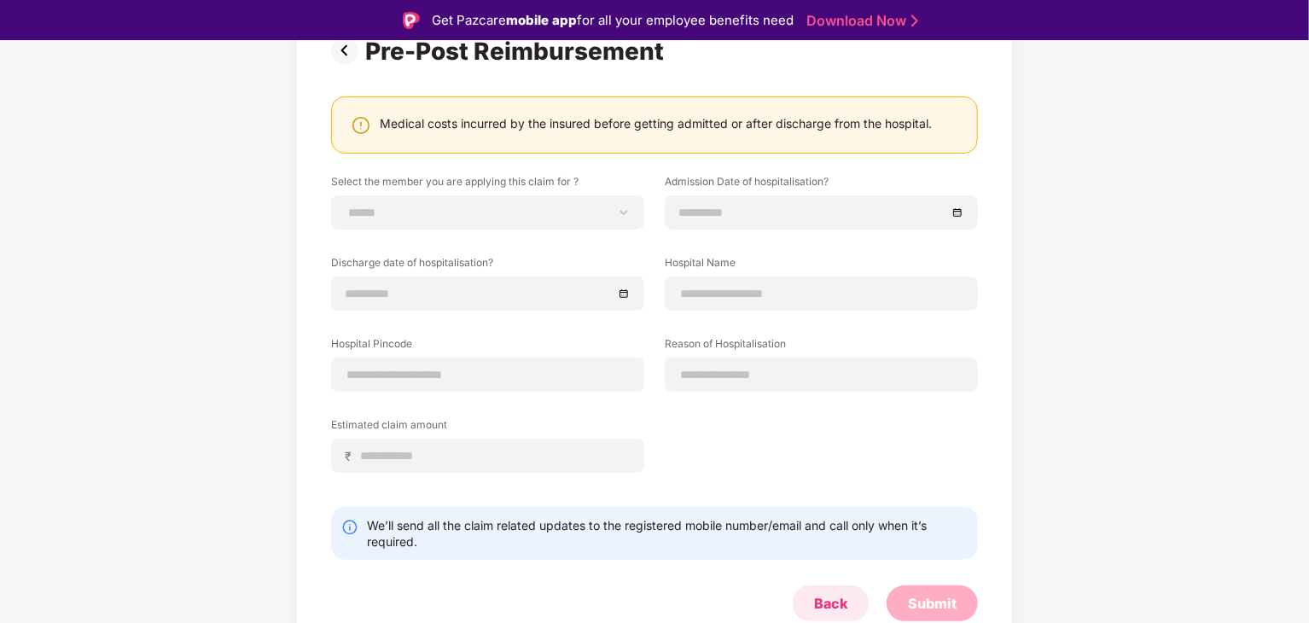
click at [820, 594] on div "Back" at bounding box center [830, 603] width 33 height 19
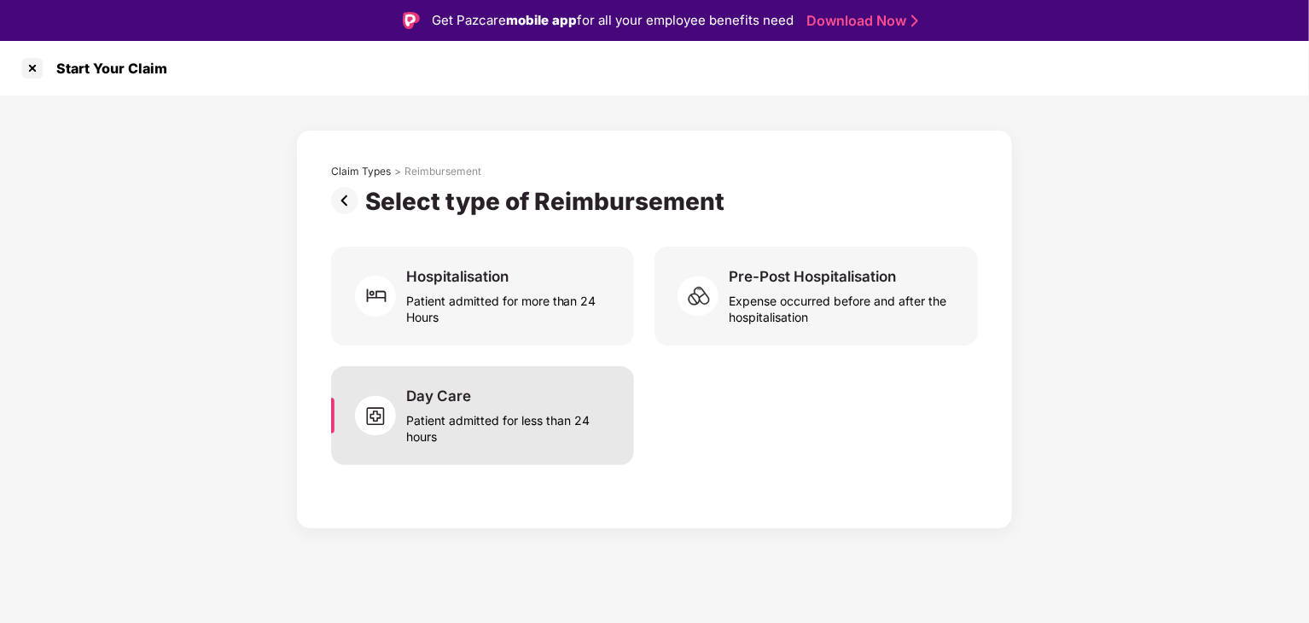
click at [487, 424] on div "Patient admitted for less than 24 hours" at bounding box center [509, 424] width 207 height 39
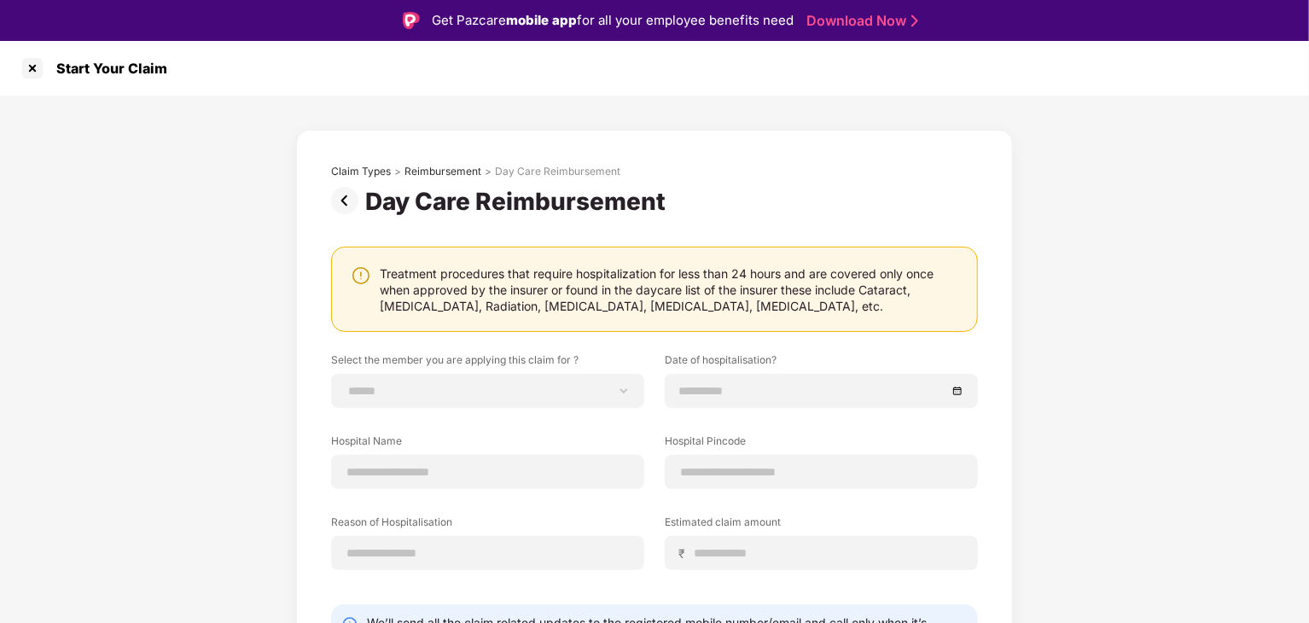
scroll to position [97, 0]
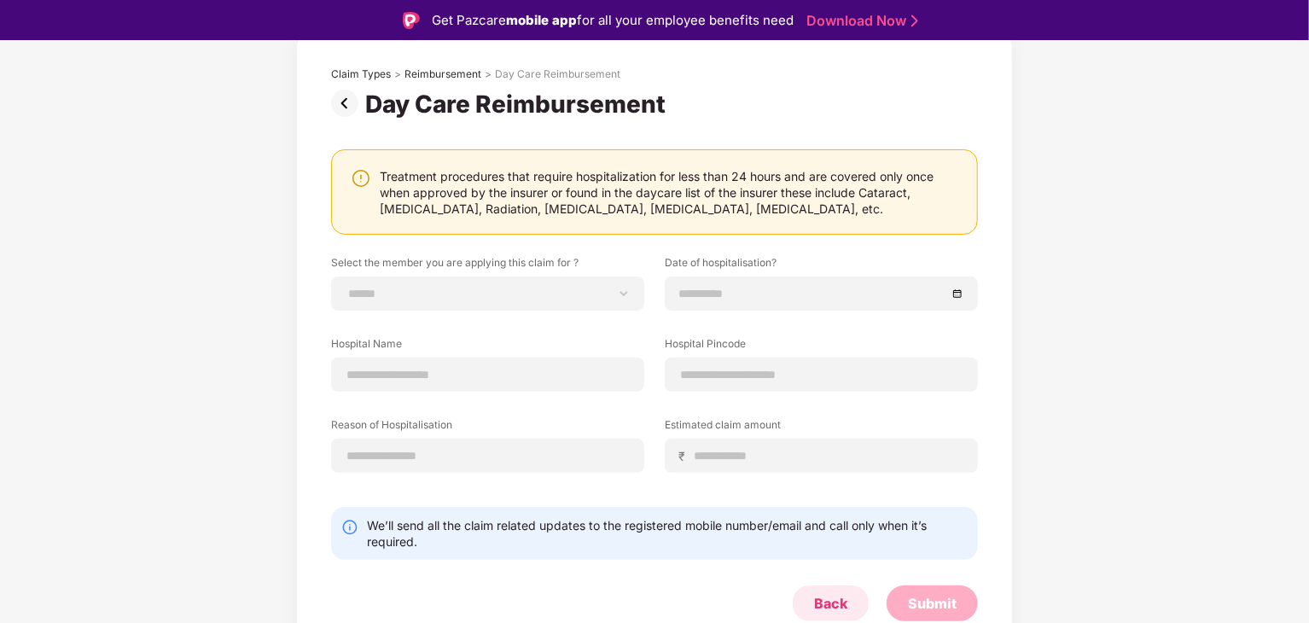
click at [851, 599] on div "Back" at bounding box center [831, 604] width 76 height 36
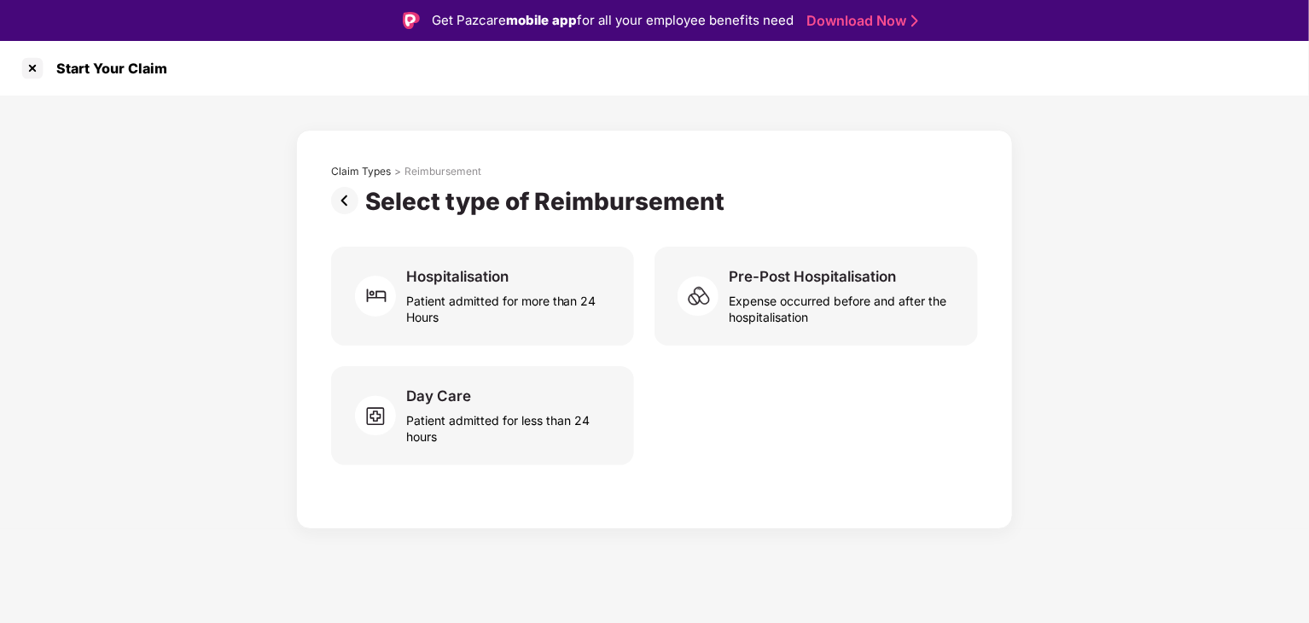
scroll to position [41, 0]
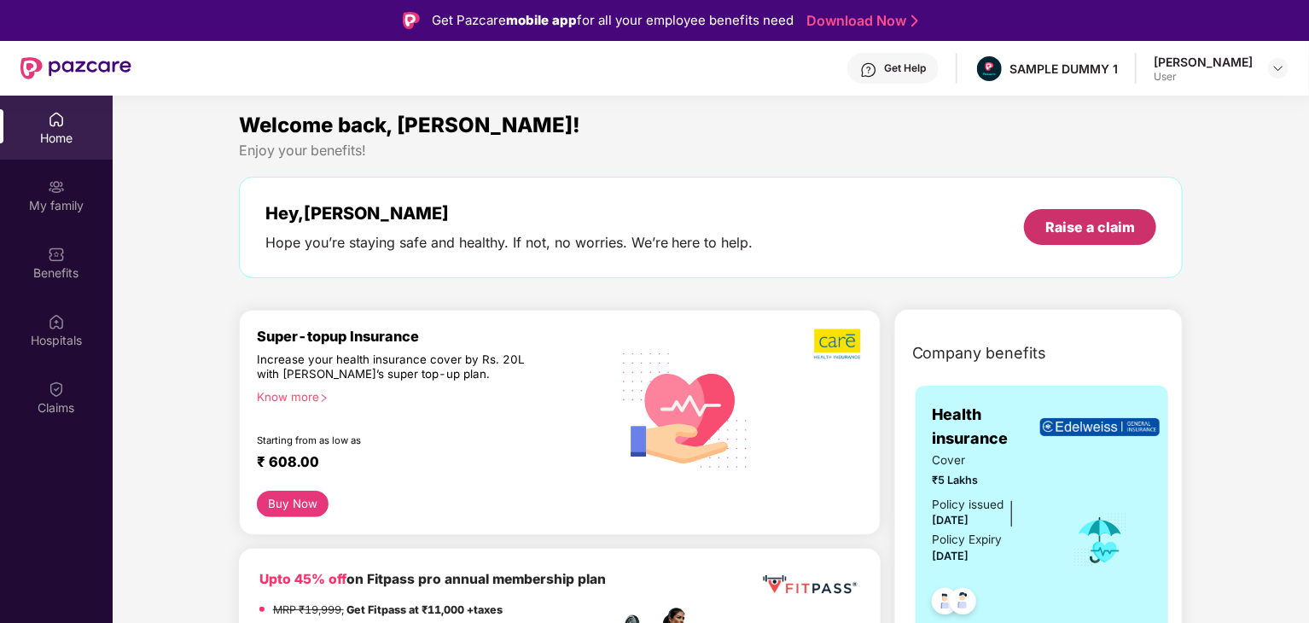
click at [1092, 227] on div "Raise a claim" at bounding box center [1091, 227] width 90 height 19
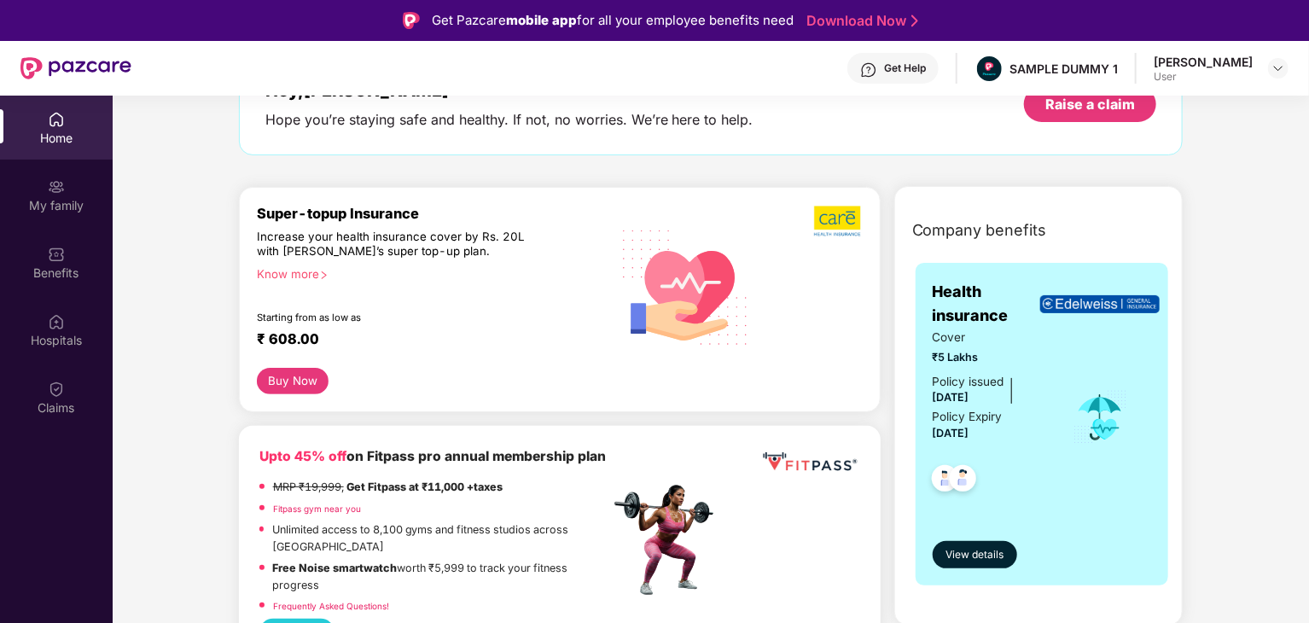
scroll to position [125, 0]
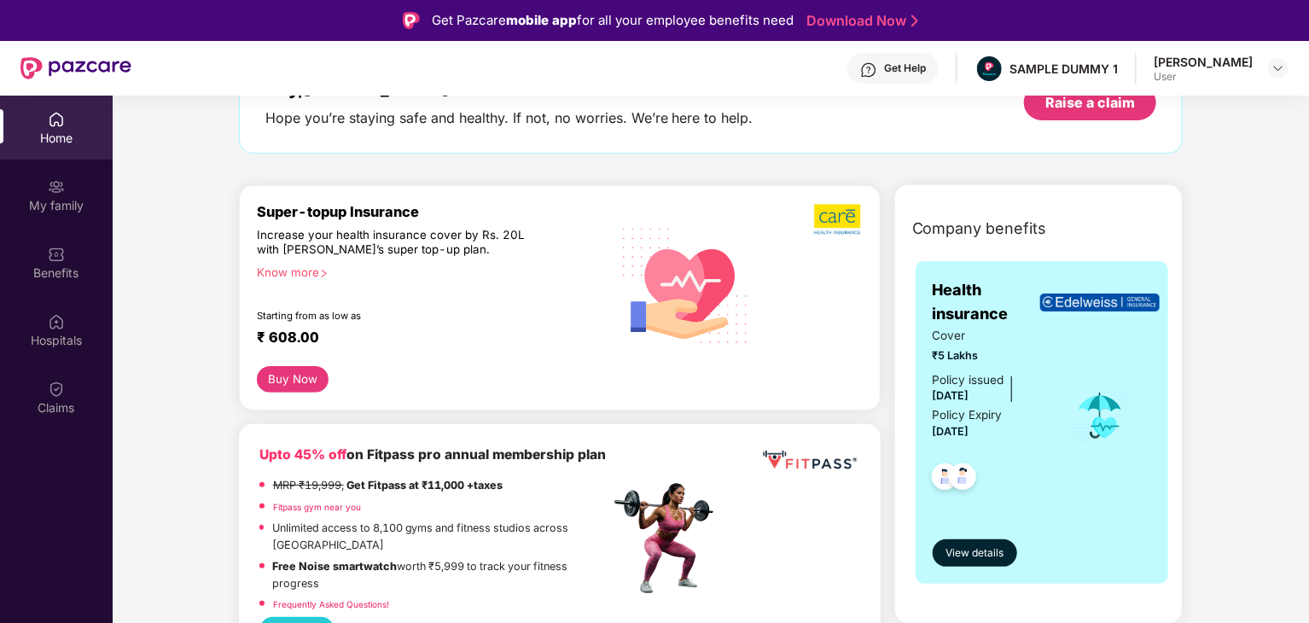
click at [298, 376] on button "Buy Now" at bounding box center [293, 379] width 73 height 26
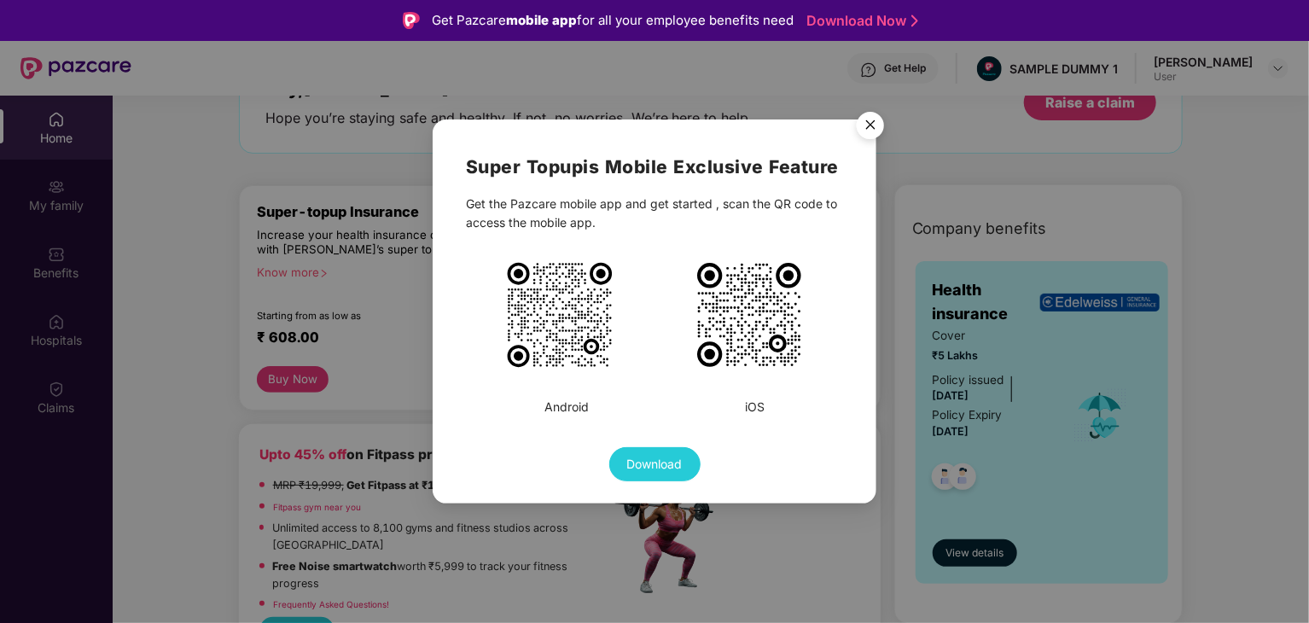
scroll to position [64, 0]
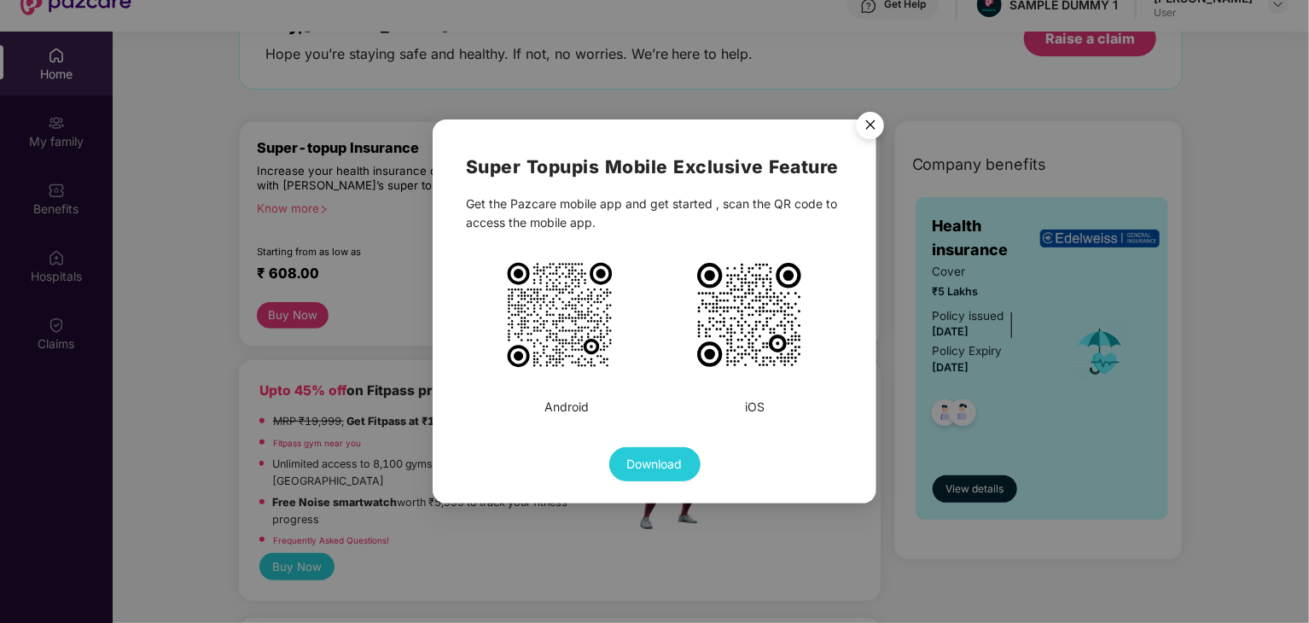
click at [878, 127] on img "Close" at bounding box center [871, 128] width 48 height 48
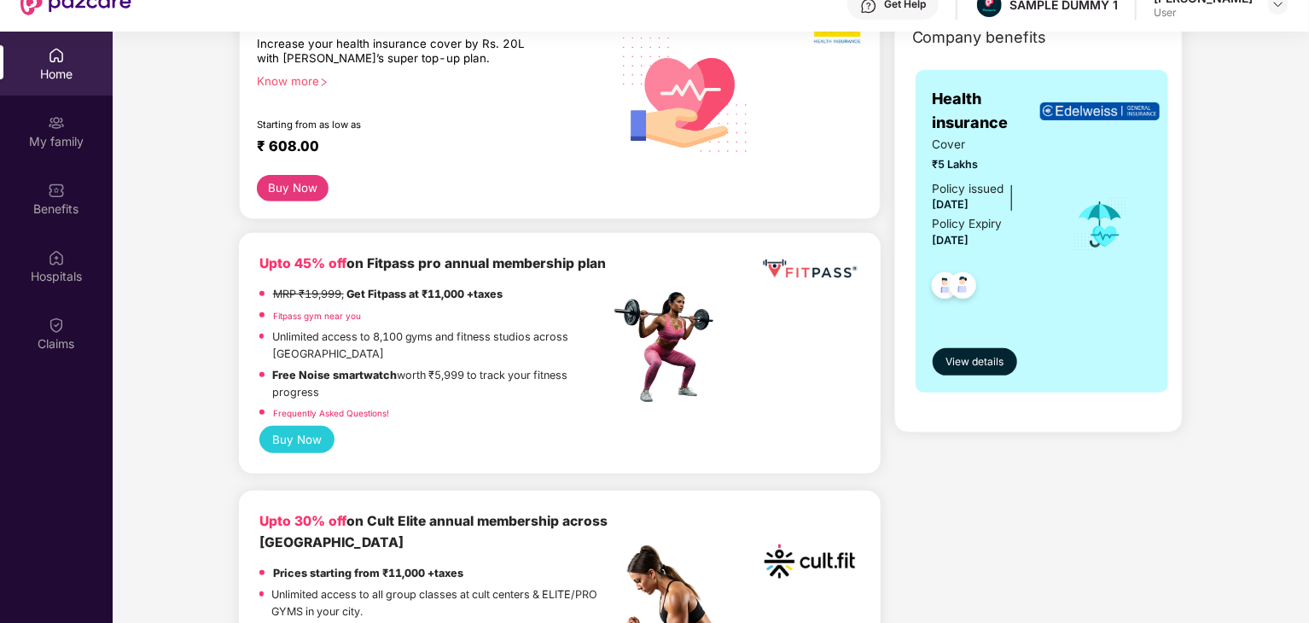
scroll to position [280, 0]
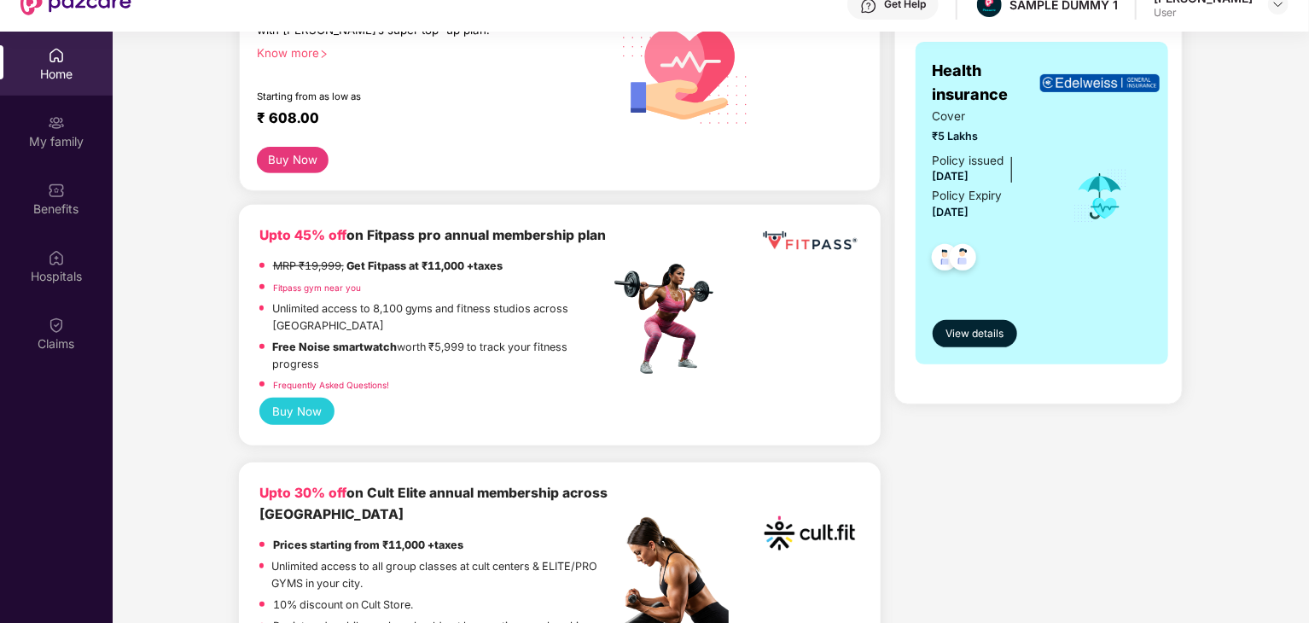
click at [287, 411] on button "Buy Now" at bounding box center [297, 411] width 76 height 27
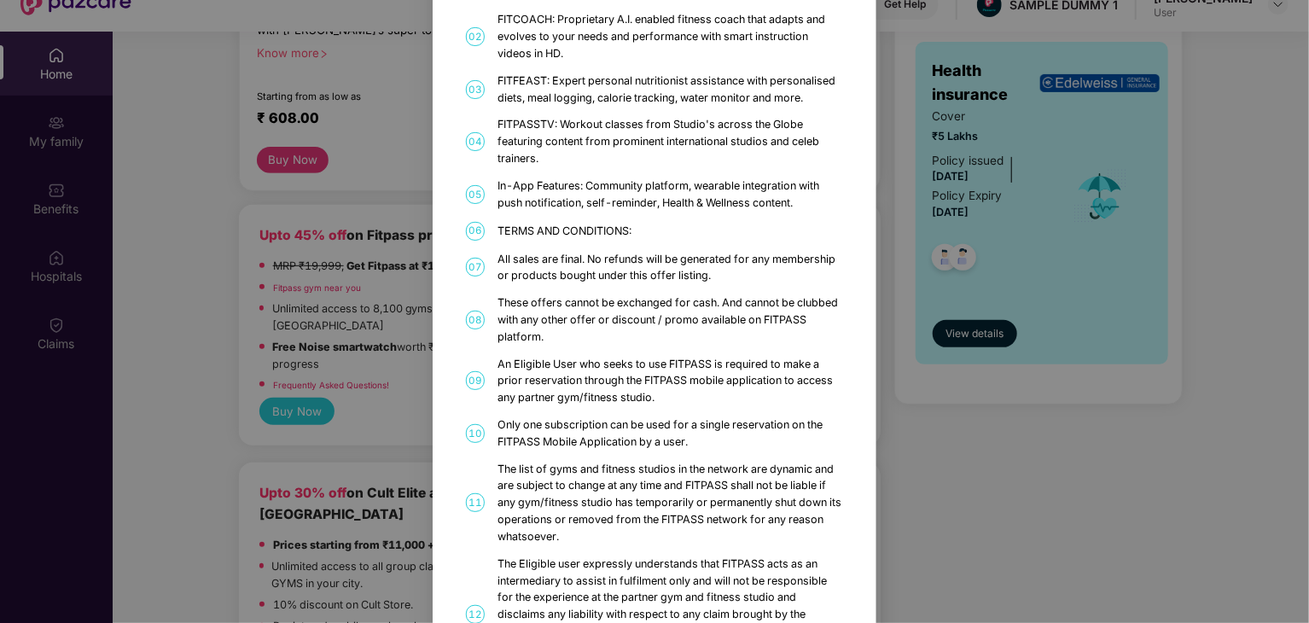
scroll to position [196, 0]
drag, startPoint x: 502, startPoint y: 91, endPoint x: 547, endPoint y: 93, distance: 45.3
click at [547, 93] on div "FITFEAST: Expert personal nutritionist assistance with personalised diets, meal…" at bounding box center [671, 88] width 346 height 34
click at [626, 230] on div "FITPASS Details and T&C How to Avail 01 FITPASS: One membership to India’s larg…" at bounding box center [655, 554] width 444 height 1485
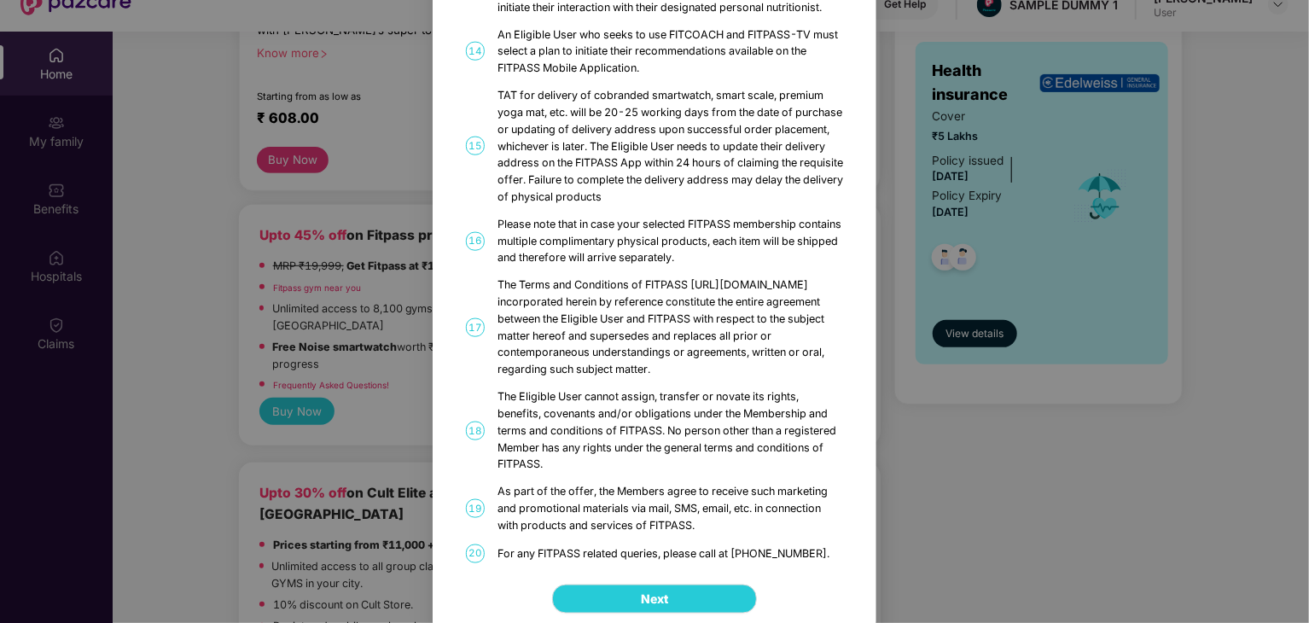
scroll to position [959, 0]
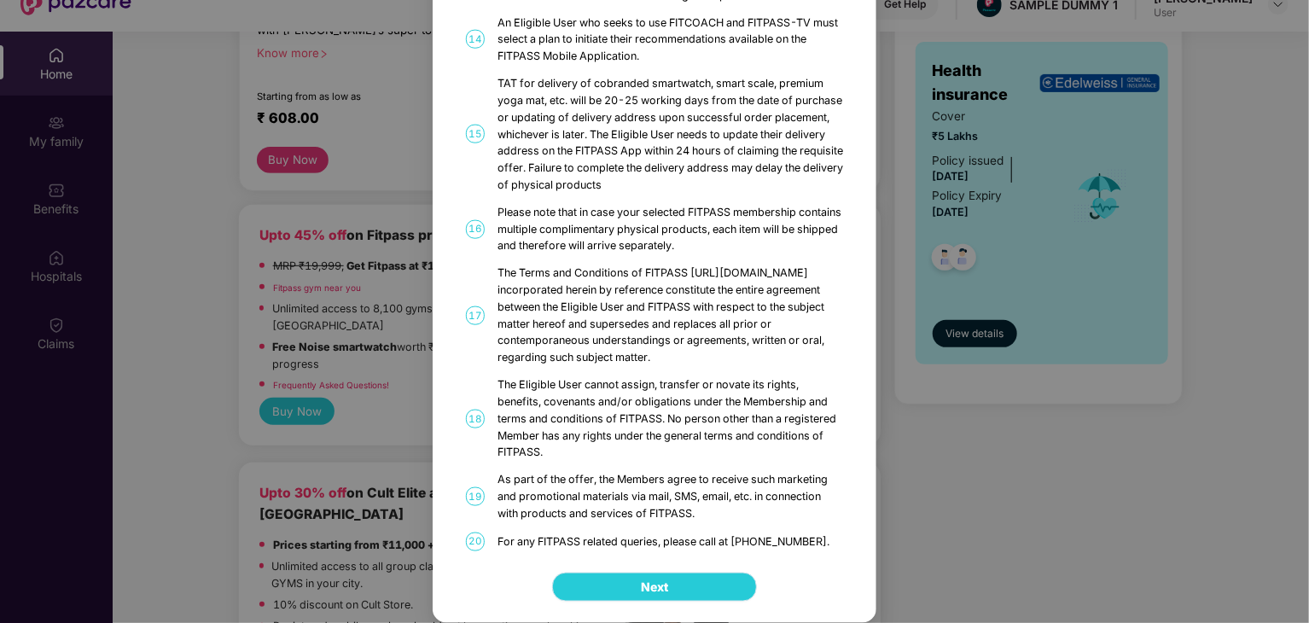
click at [658, 586] on span "Next" at bounding box center [654, 587] width 27 height 19
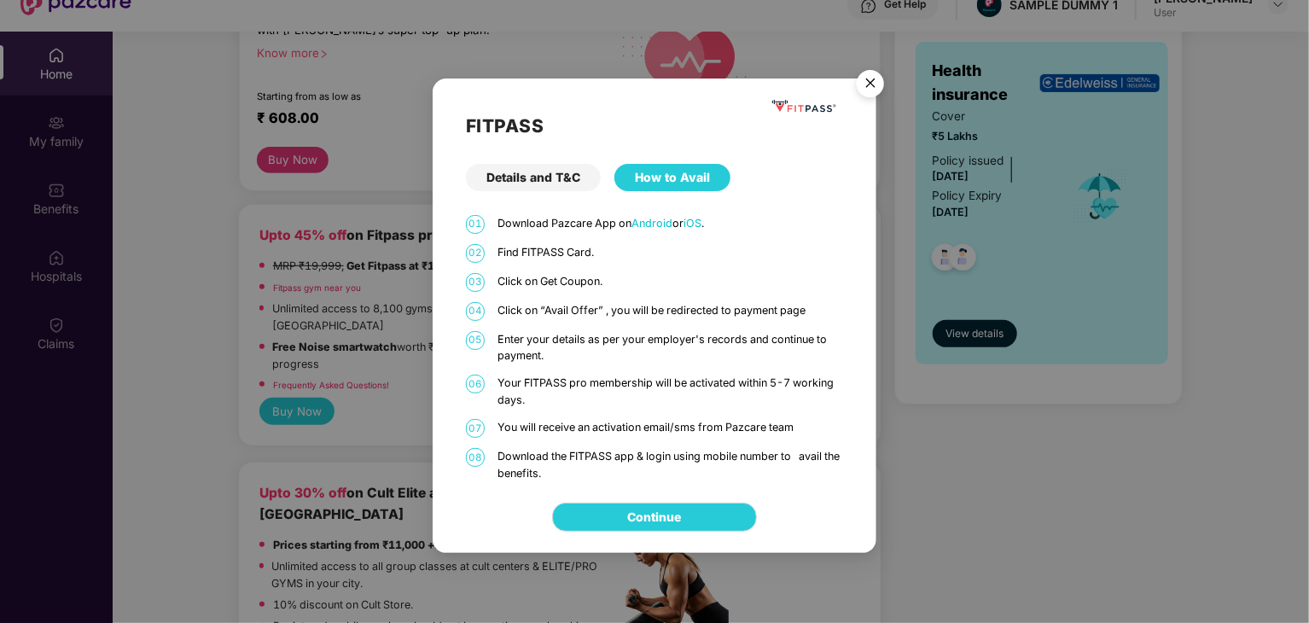
scroll to position [0, 0]
click at [654, 509] on link "Continue" at bounding box center [655, 517] width 54 height 19
click at [877, 73] on img "Close" at bounding box center [871, 86] width 48 height 48
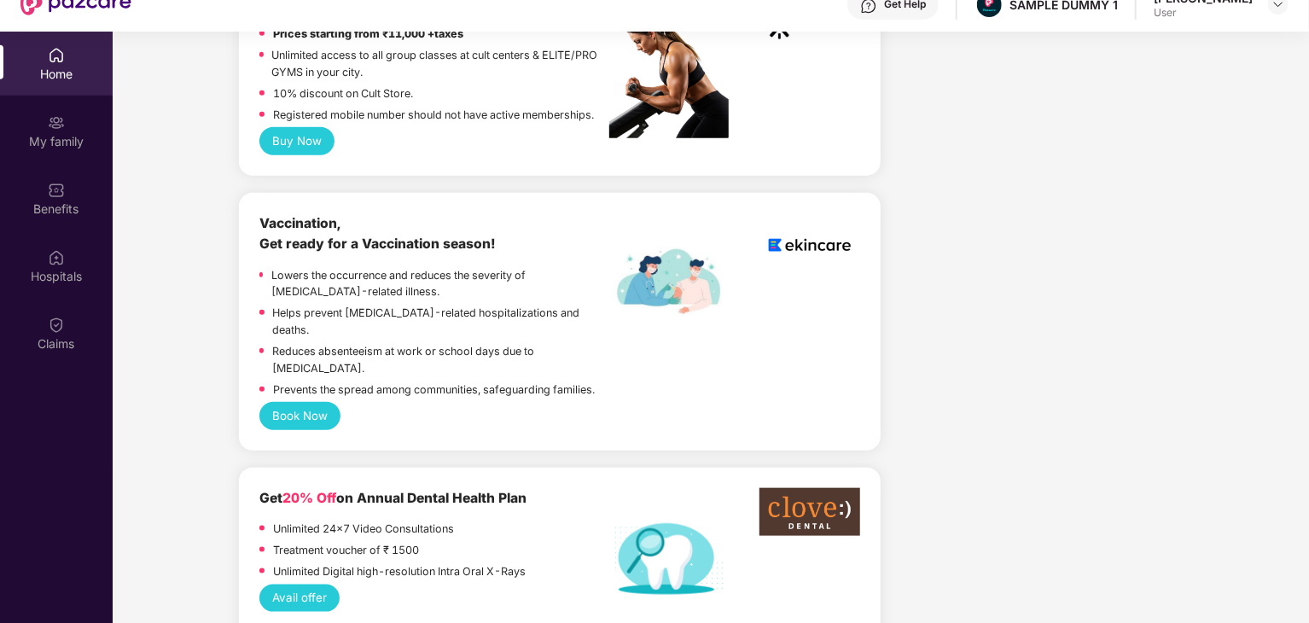
scroll to position [789, 0]
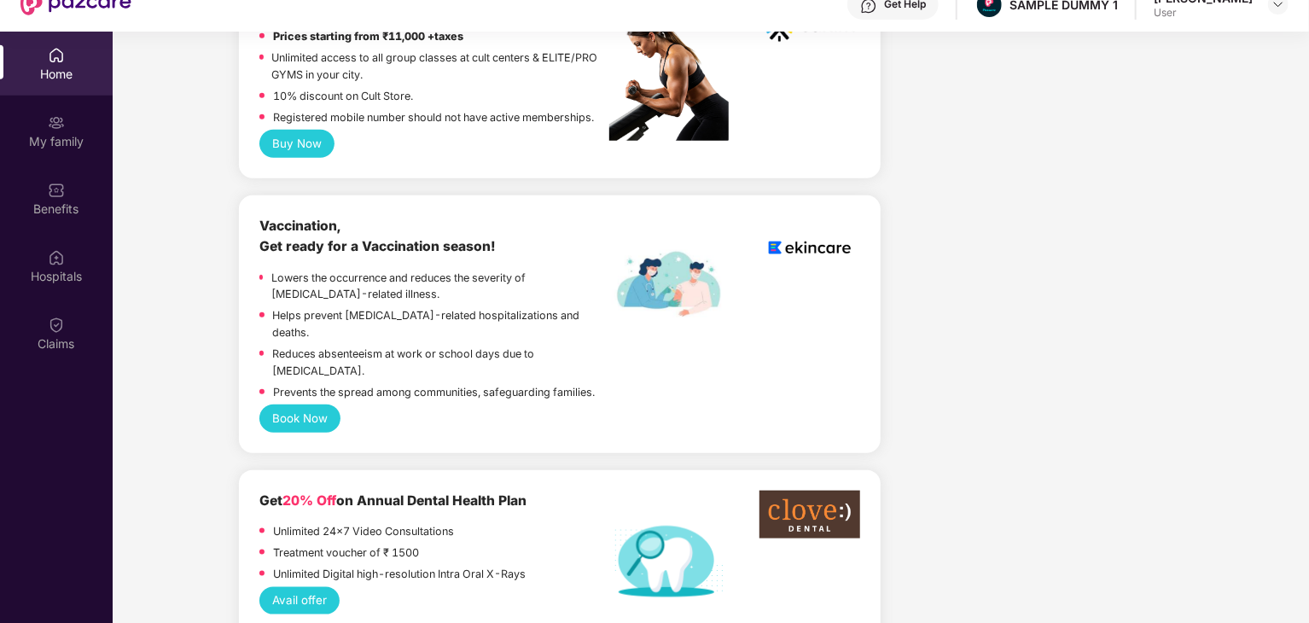
click at [313, 151] on button "Buy Now" at bounding box center [297, 143] width 76 height 27
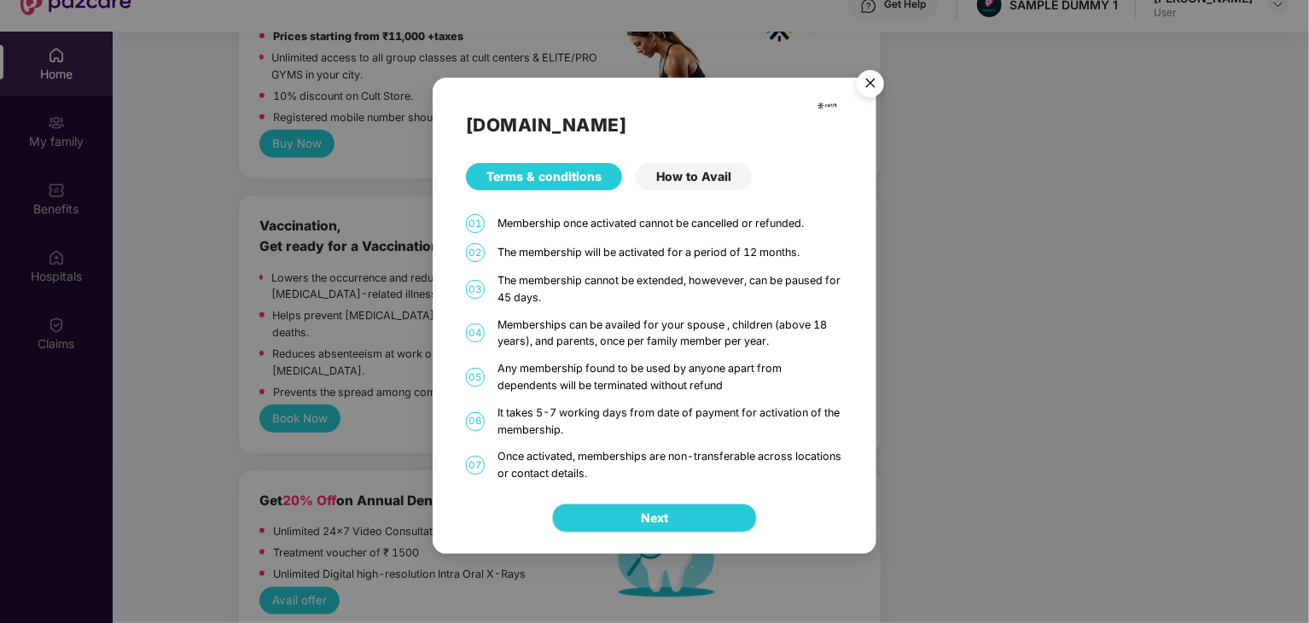
click at [335, 292] on div "Cult.fit Terms & conditions How to Avail 01 Membership once activated cannot be…" at bounding box center [654, 311] width 1309 height 623
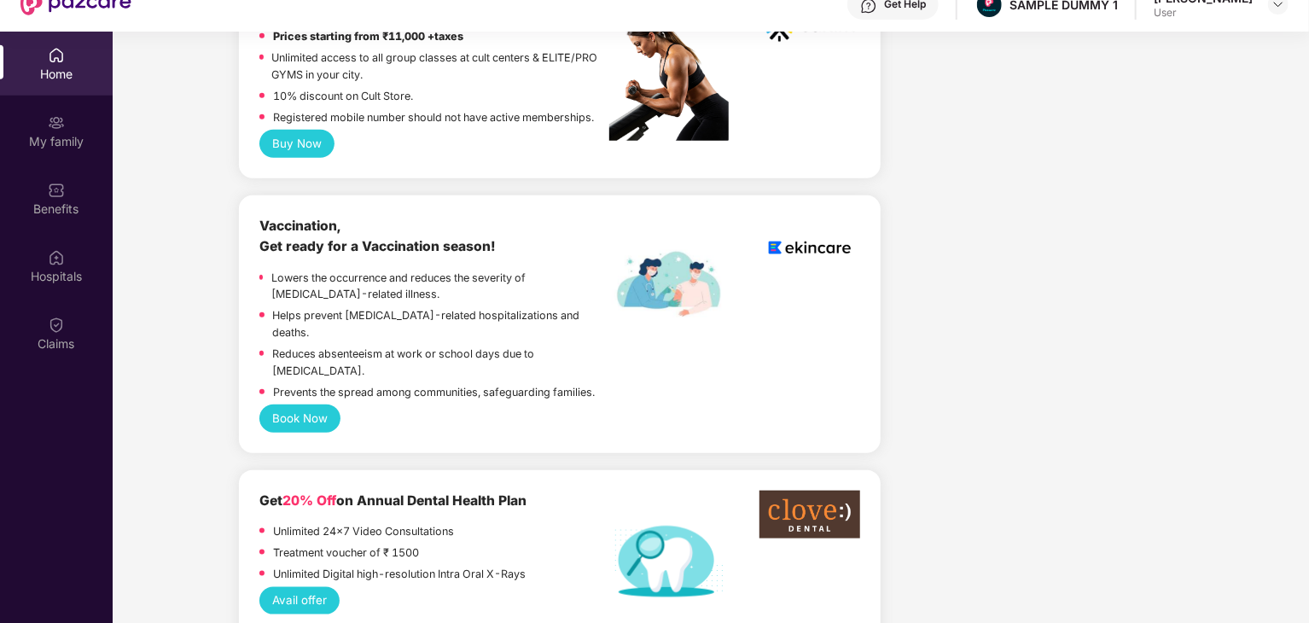
click at [312, 405] on button "Book Now" at bounding box center [300, 418] width 82 height 27
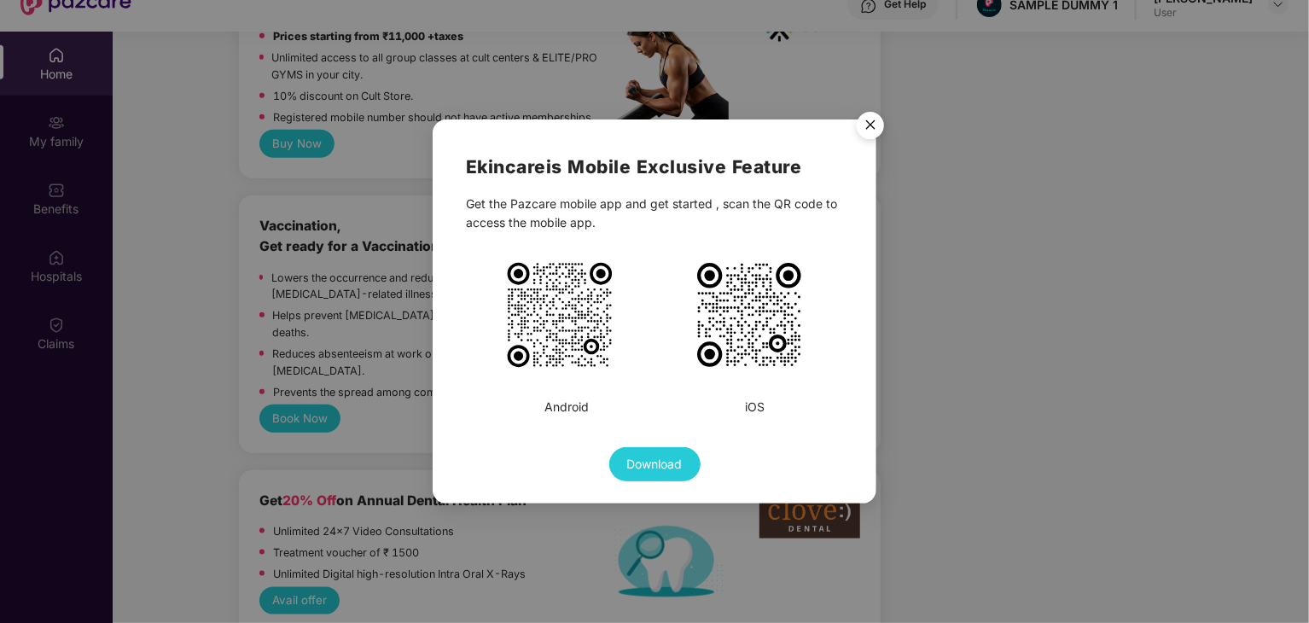
click at [285, 327] on div "Ekincare is Mobile Exclusive Feature Get the Pazcare mobile app and get started…" at bounding box center [654, 311] width 1309 height 623
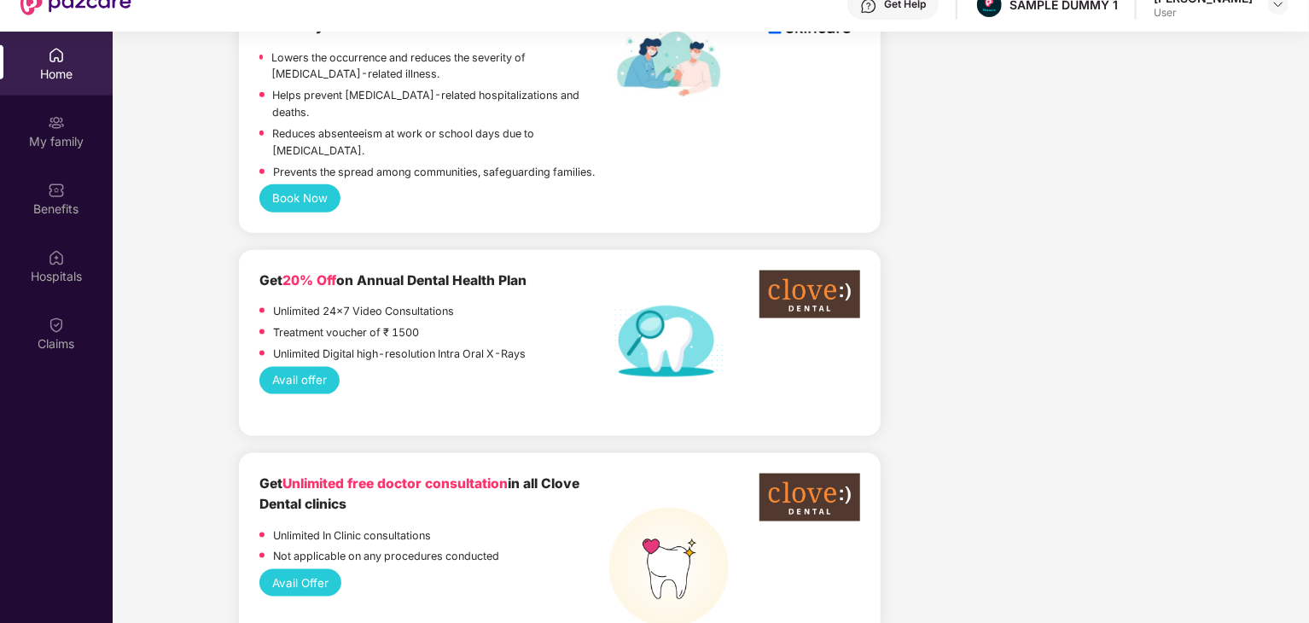
scroll to position [1011, 0]
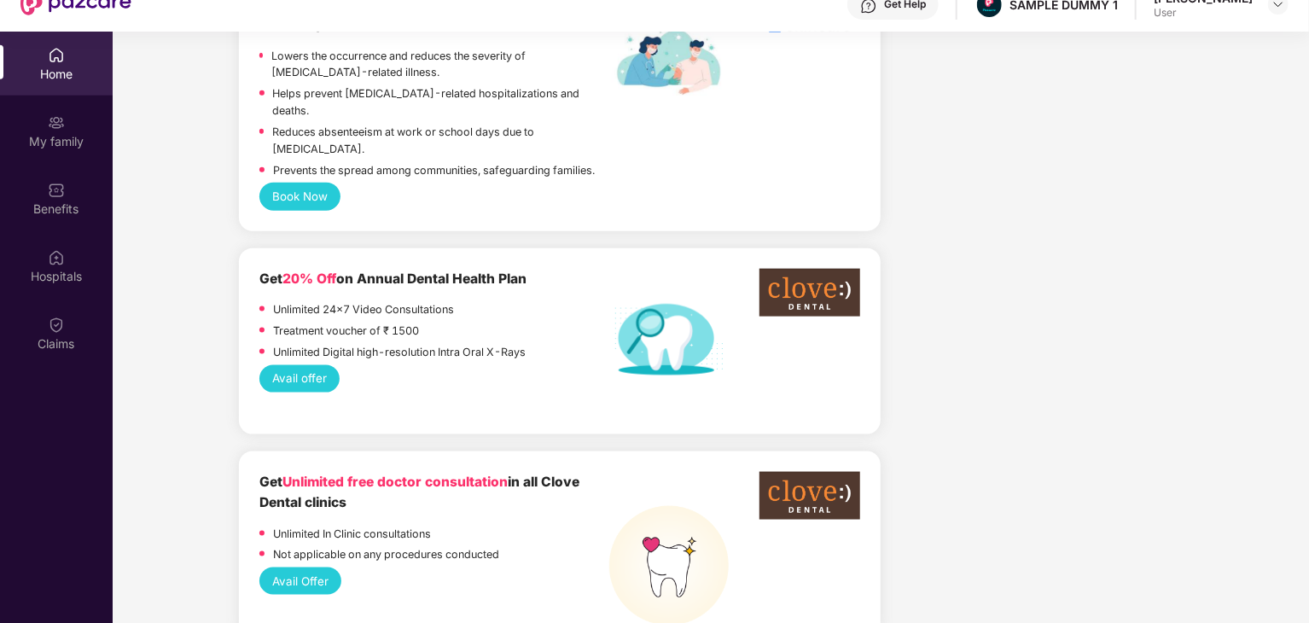
click at [311, 365] on button "Avail offer" at bounding box center [299, 378] width 81 height 27
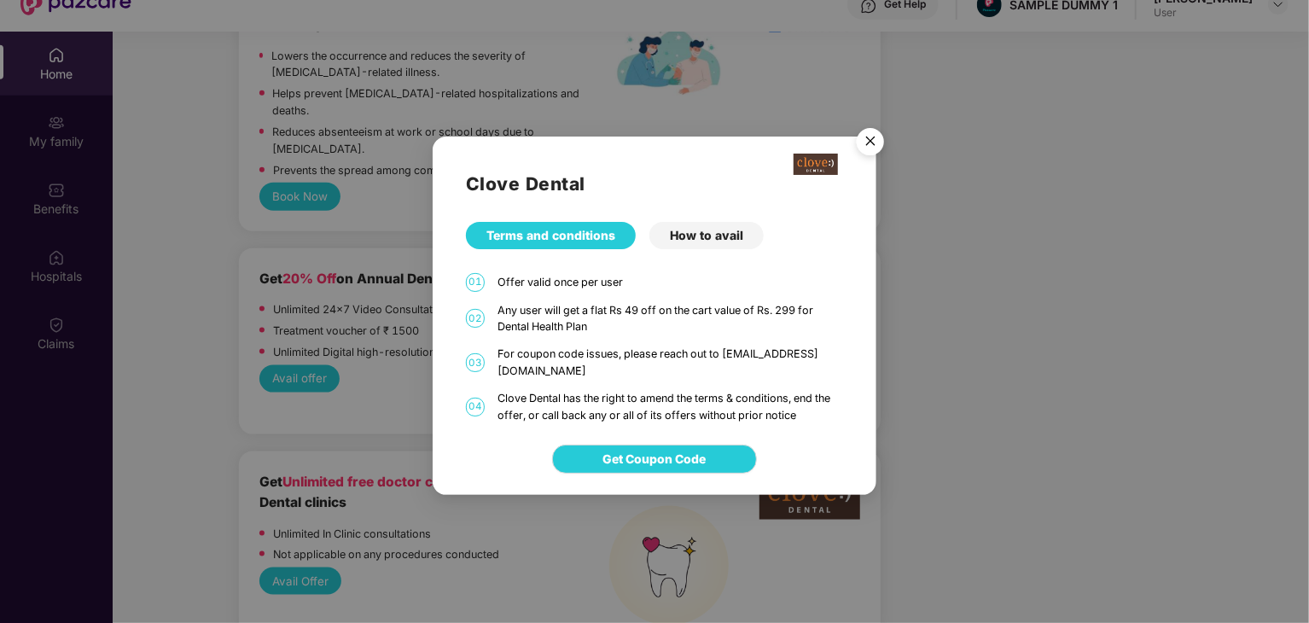
click at [304, 311] on div "Clove Dental Terms and conditions How to avail 01 Offer valid once per user 02 …" at bounding box center [654, 311] width 1309 height 623
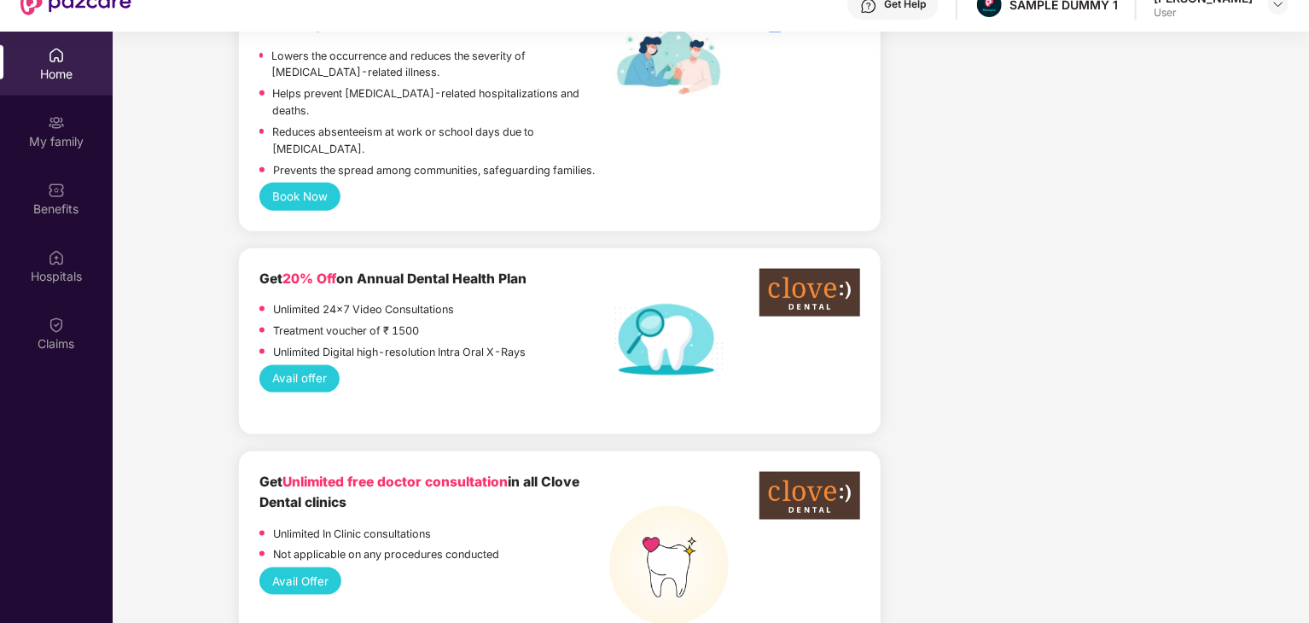
click at [304, 311] on body "Get Pazcare mobile app for all your employee benefits need Download Now Get Hel…" at bounding box center [654, 247] width 1309 height 623
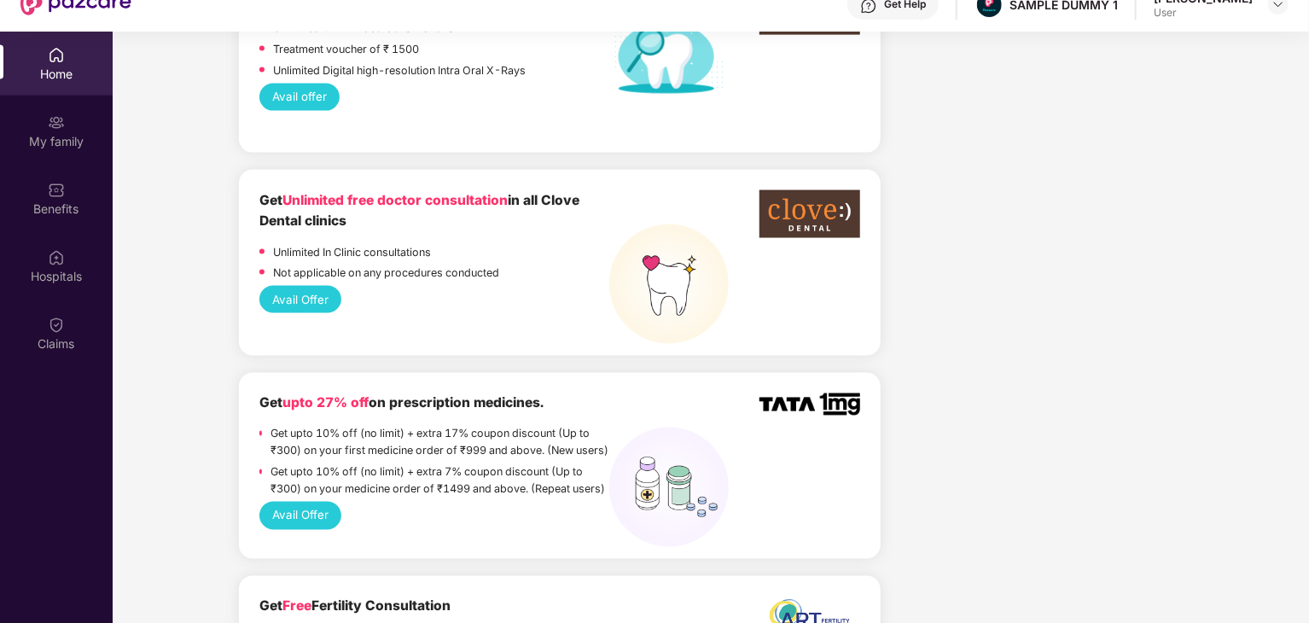
scroll to position [1323, 0]
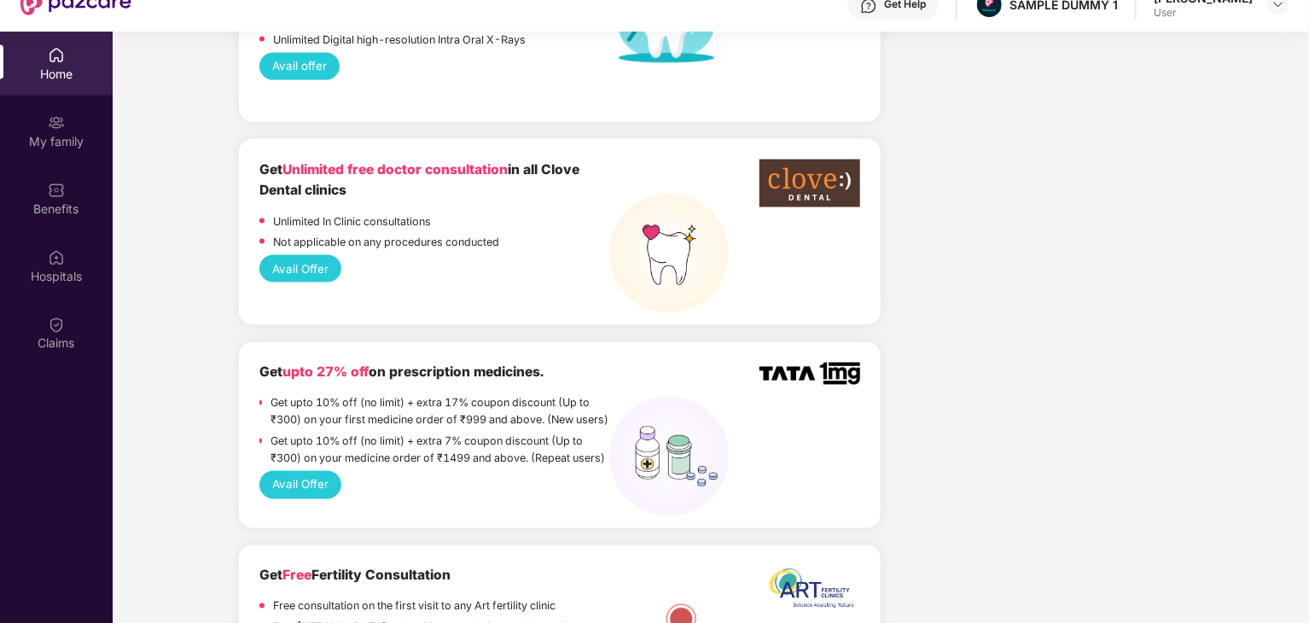
click at [300, 255] on button "Avail Offer" at bounding box center [300, 268] width 83 height 27
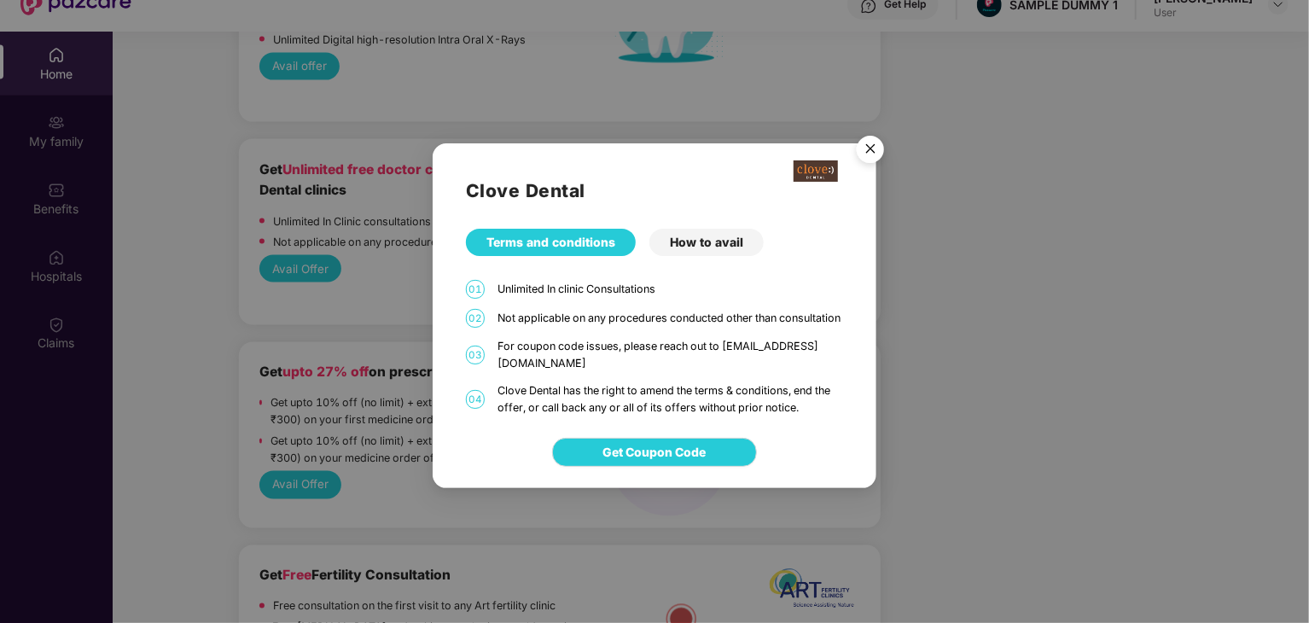
click at [187, 316] on div "Clove Dental Terms and conditions How to avail 01 Unlimited In clinic Consultat…" at bounding box center [654, 311] width 1309 height 623
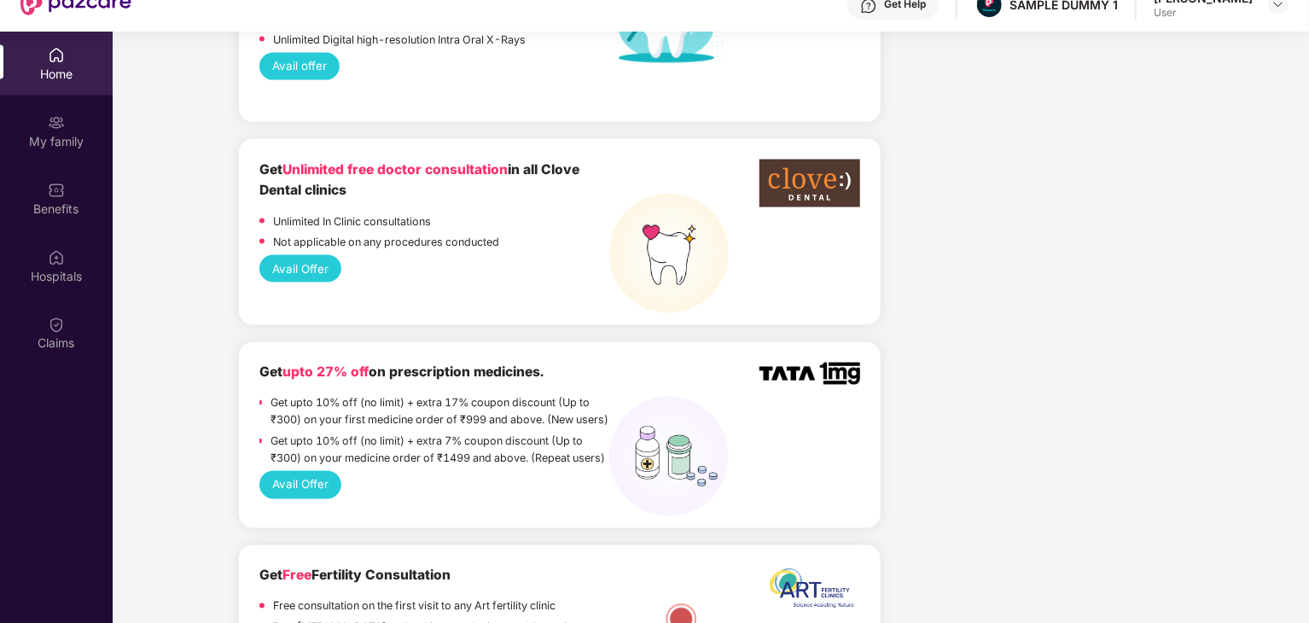
click at [300, 471] on button "Avail Offer" at bounding box center [300, 484] width 83 height 27
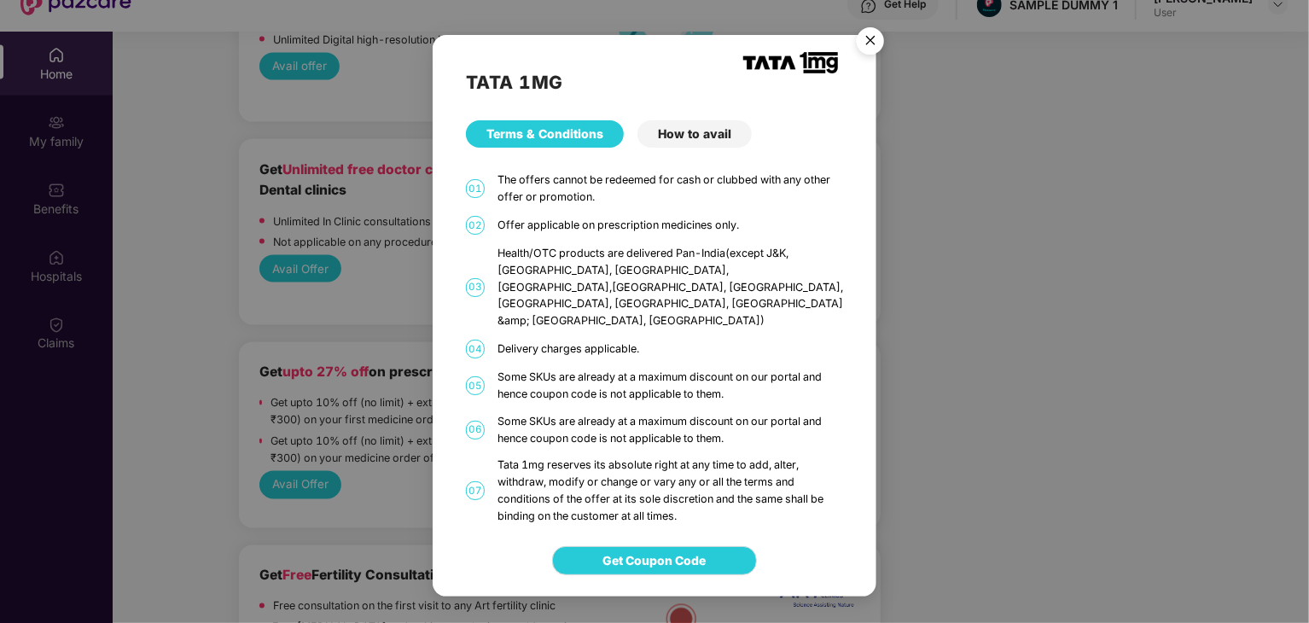
click at [662, 148] on div "How to avail" at bounding box center [695, 133] width 114 height 27
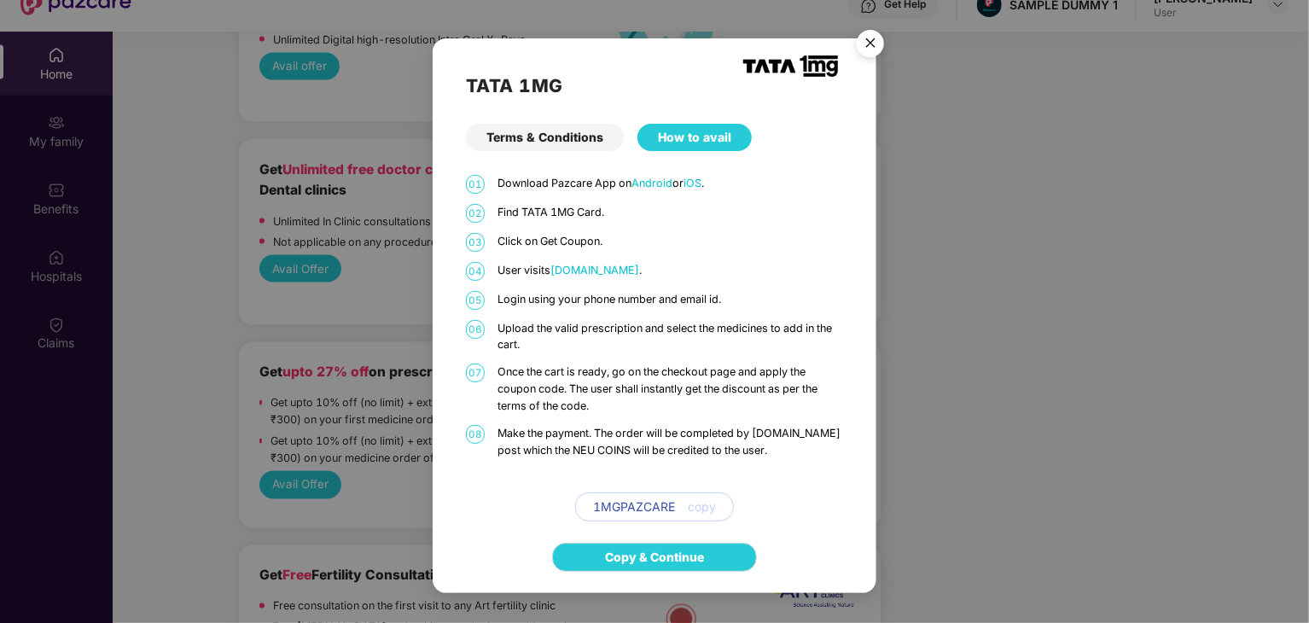
scroll to position [96, 0]
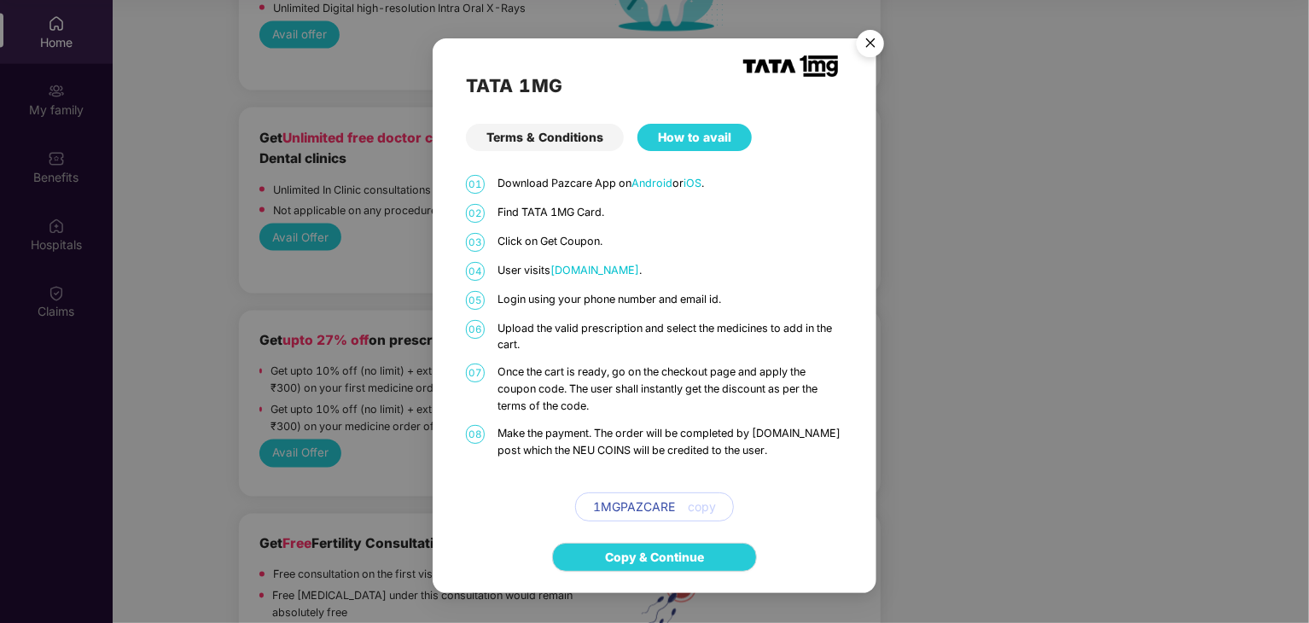
click at [337, 370] on div "TATA 1MG Terms & Conditions How to avail 01 Download Pazcare App on Android or …" at bounding box center [654, 311] width 1309 height 623
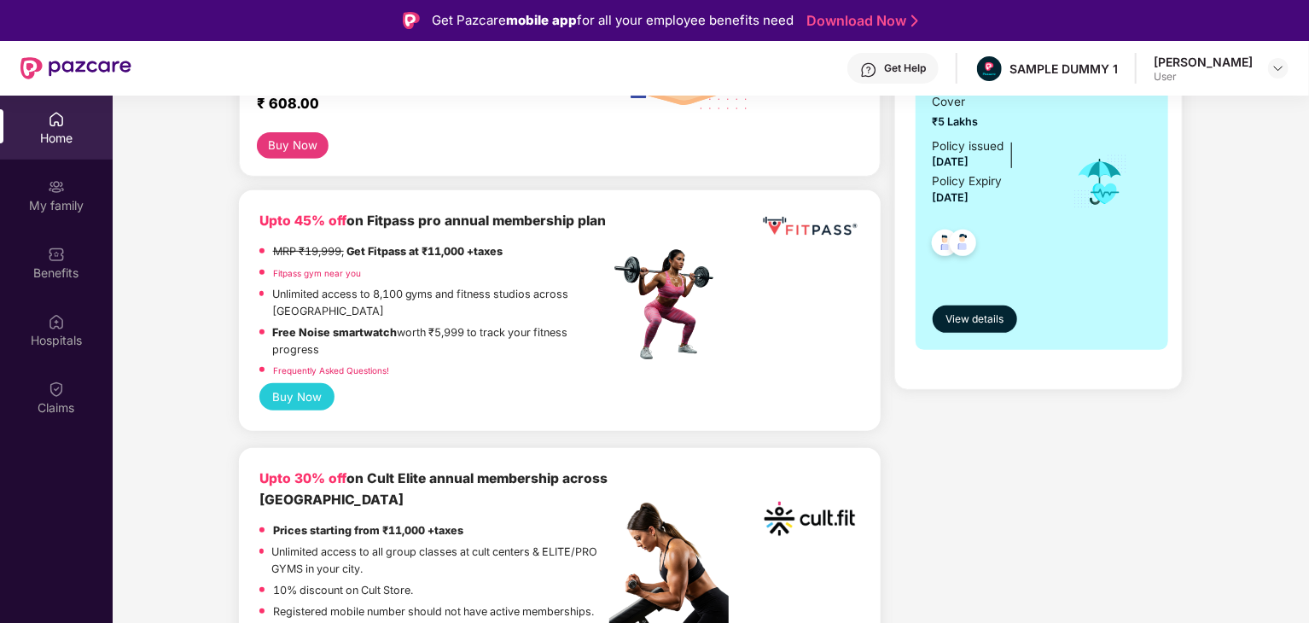
scroll to position [358, 0]
click at [988, 312] on span "View details" at bounding box center [975, 320] width 58 height 16
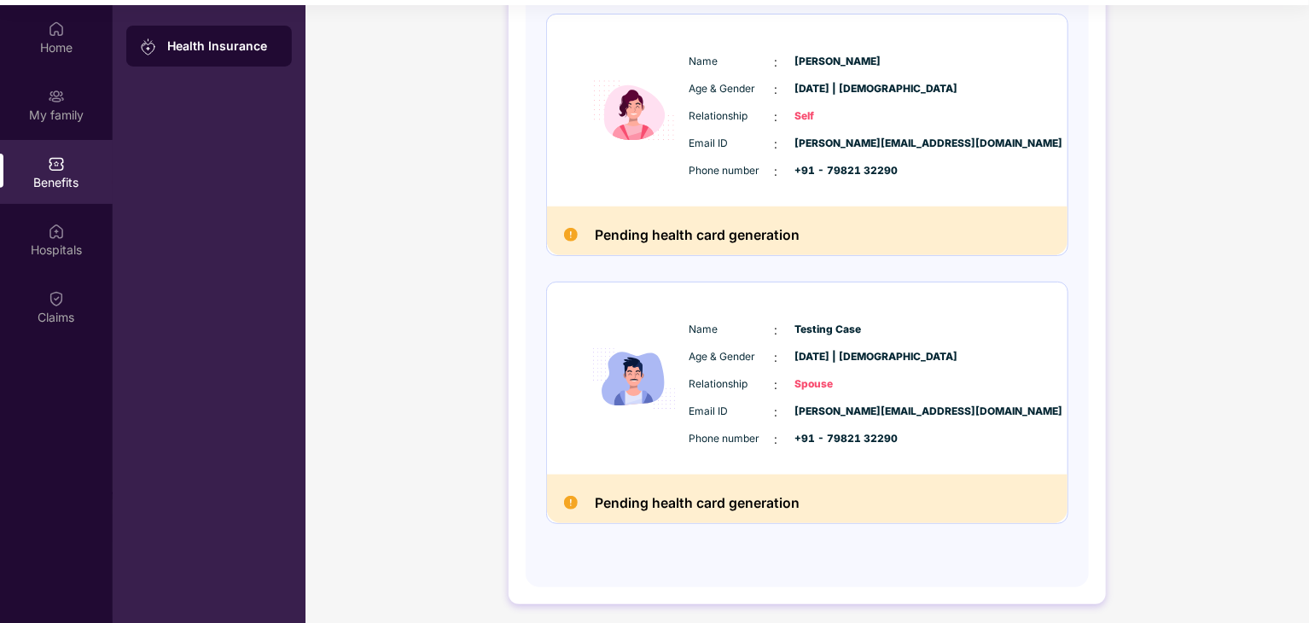
scroll to position [96, 0]
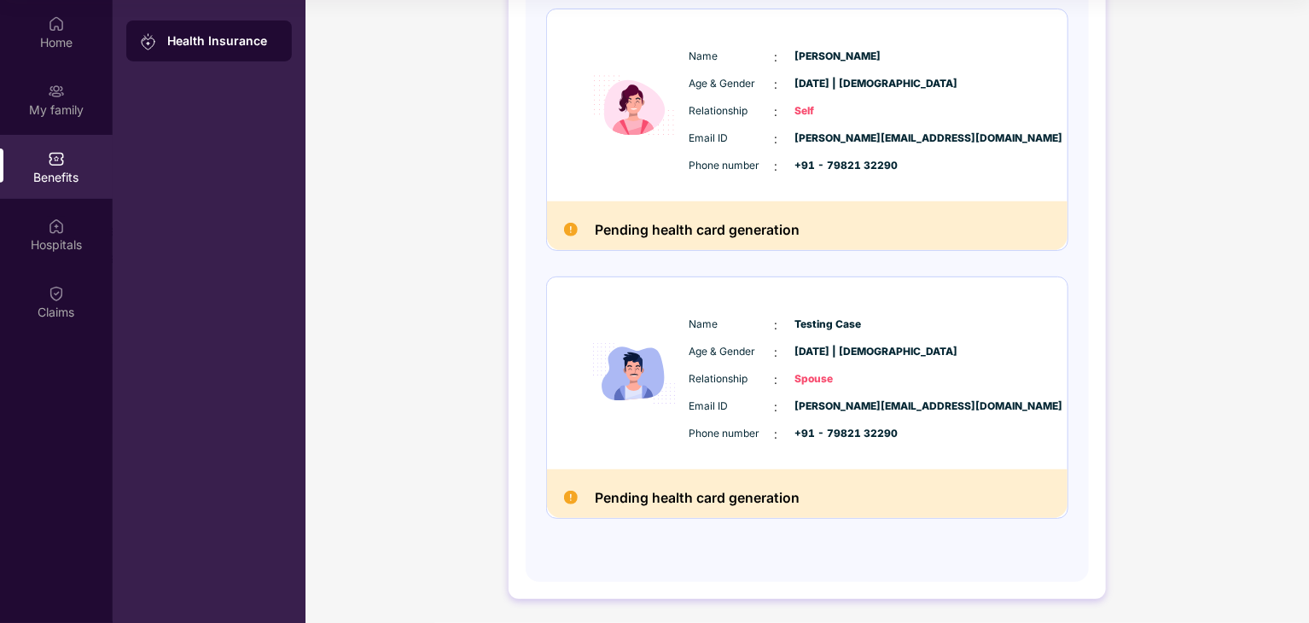
click at [570, 499] on img at bounding box center [571, 498] width 14 height 14
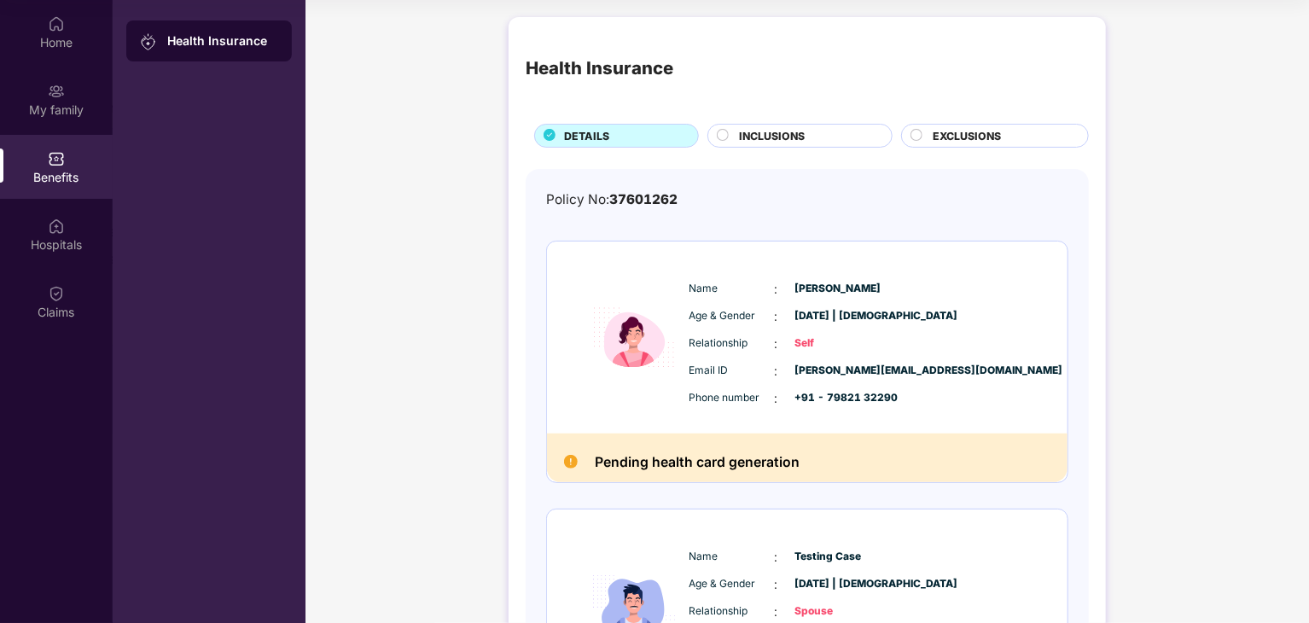
scroll to position [0, 0]
click at [768, 131] on span "INCLUSIONS" at bounding box center [772, 136] width 66 height 16
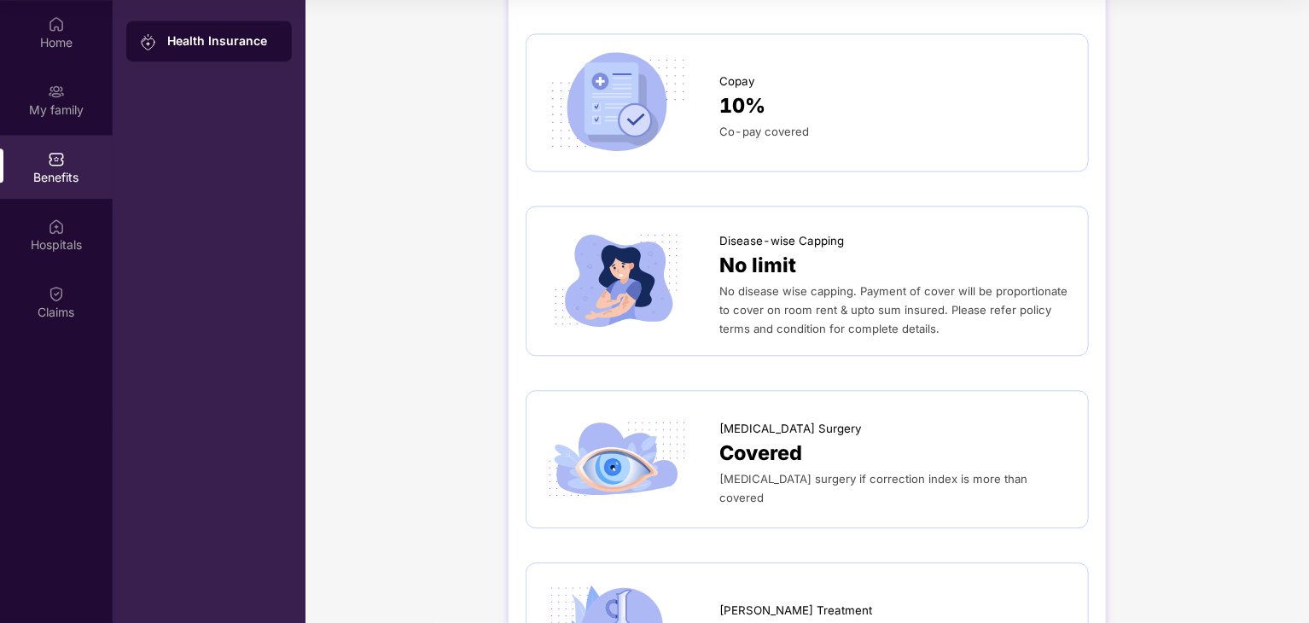
scroll to position [1907, 0]
click at [781, 250] on span "No limit" at bounding box center [758, 264] width 77 height 32
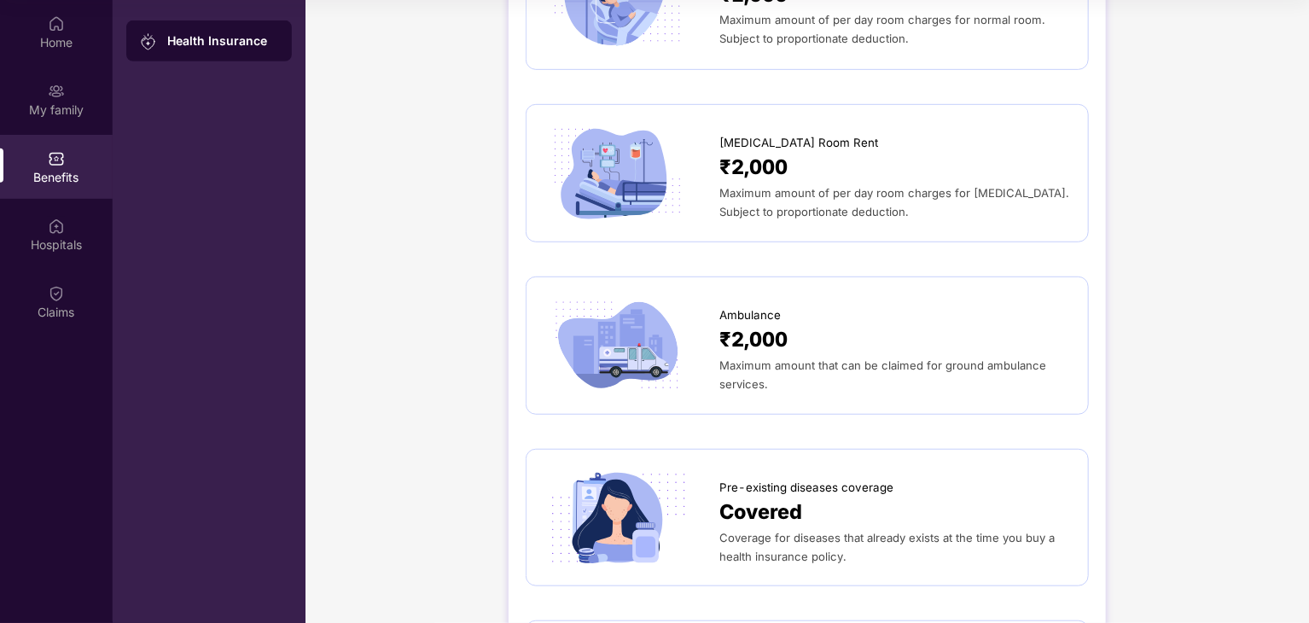
scroll to position [0, 0]
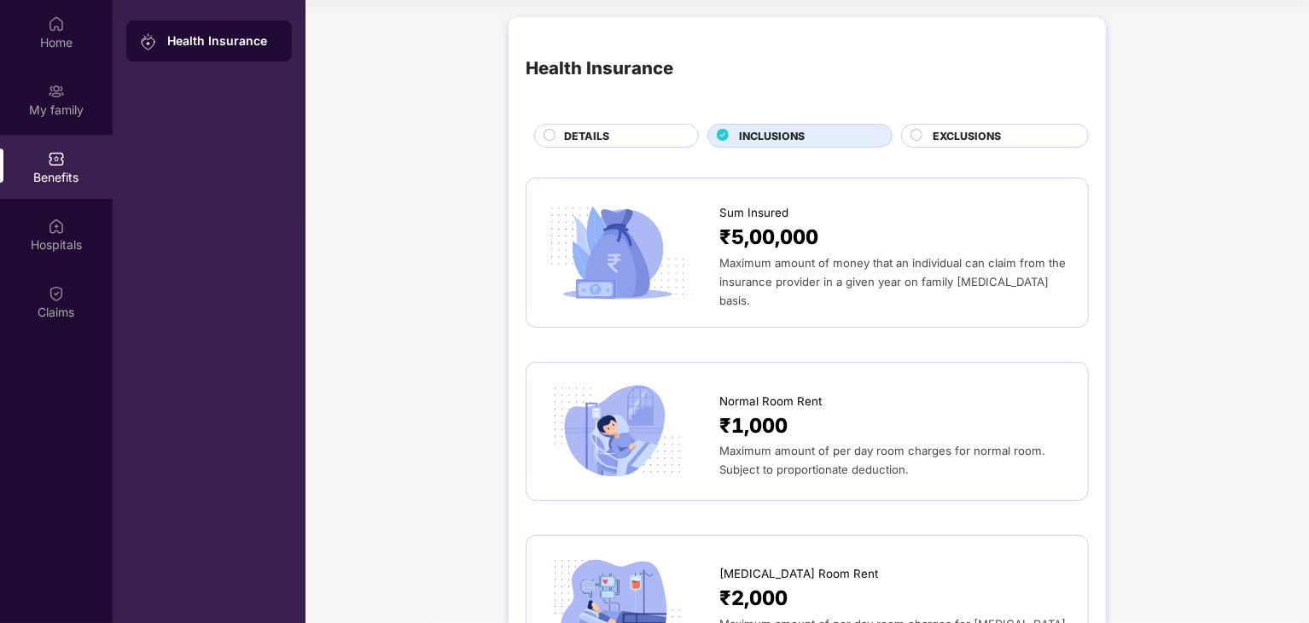
click at [1005, 131] on div "EXCLUSIONS" at bounding box center [1001, 137] width 155 height 19
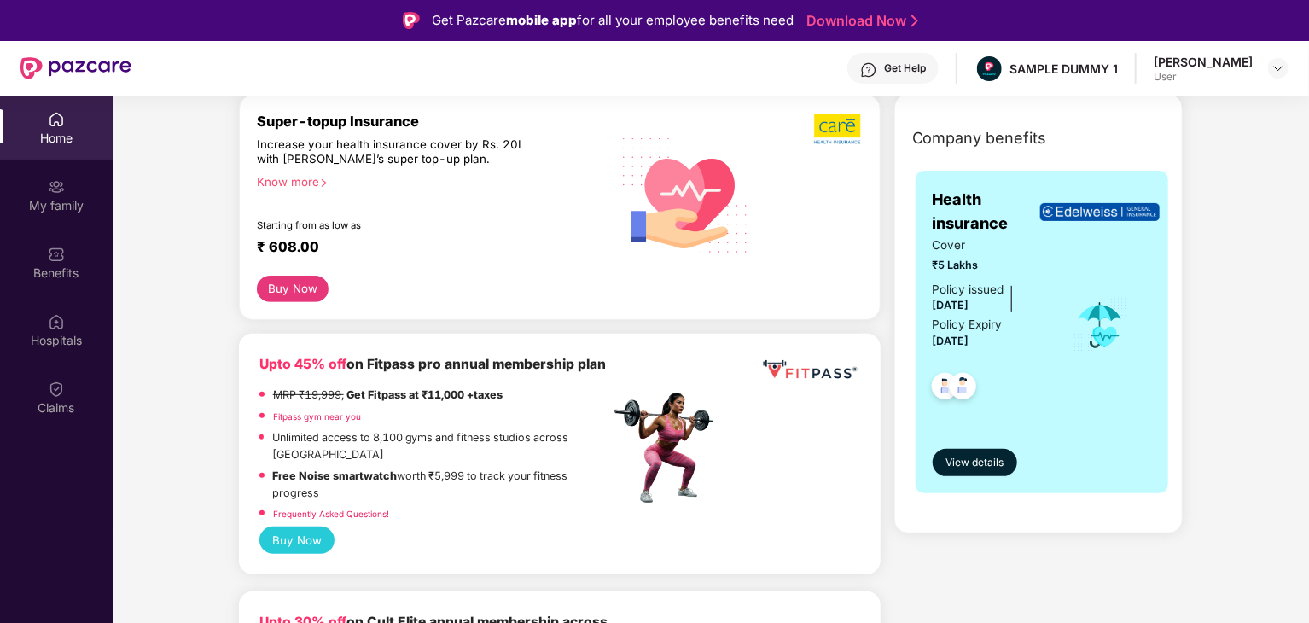
scroll to position [219, 0]
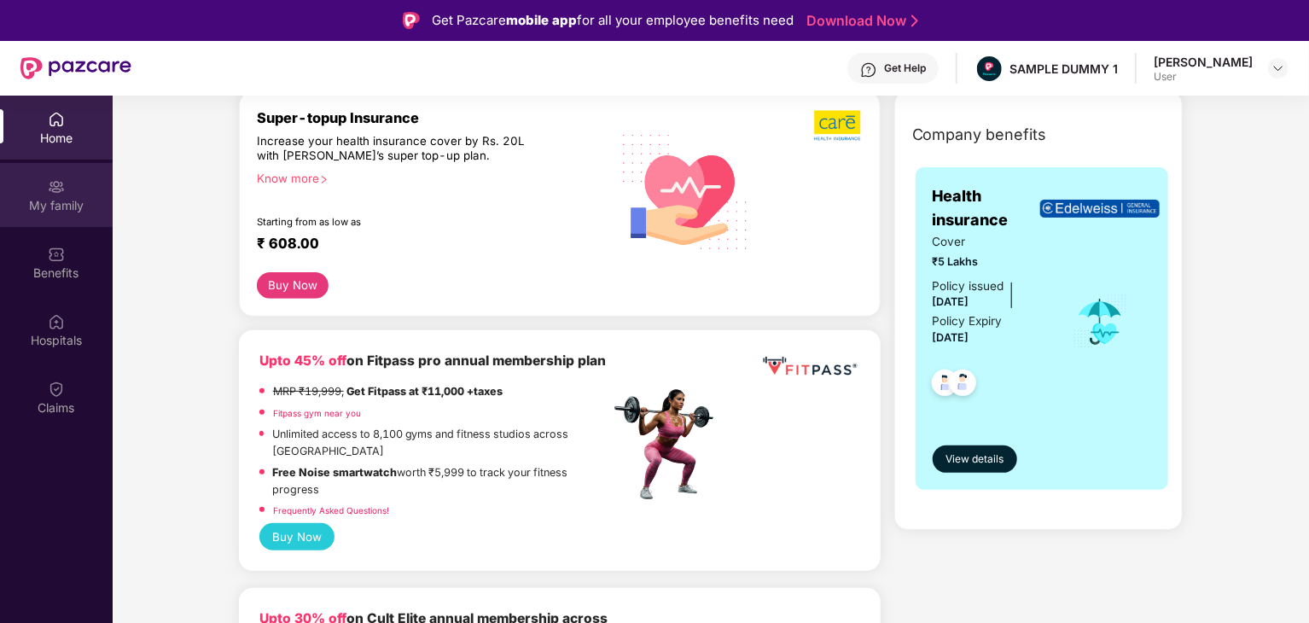
click at [58, 208] on div "My family" at bounding box center [56, 205] width 113 height 17
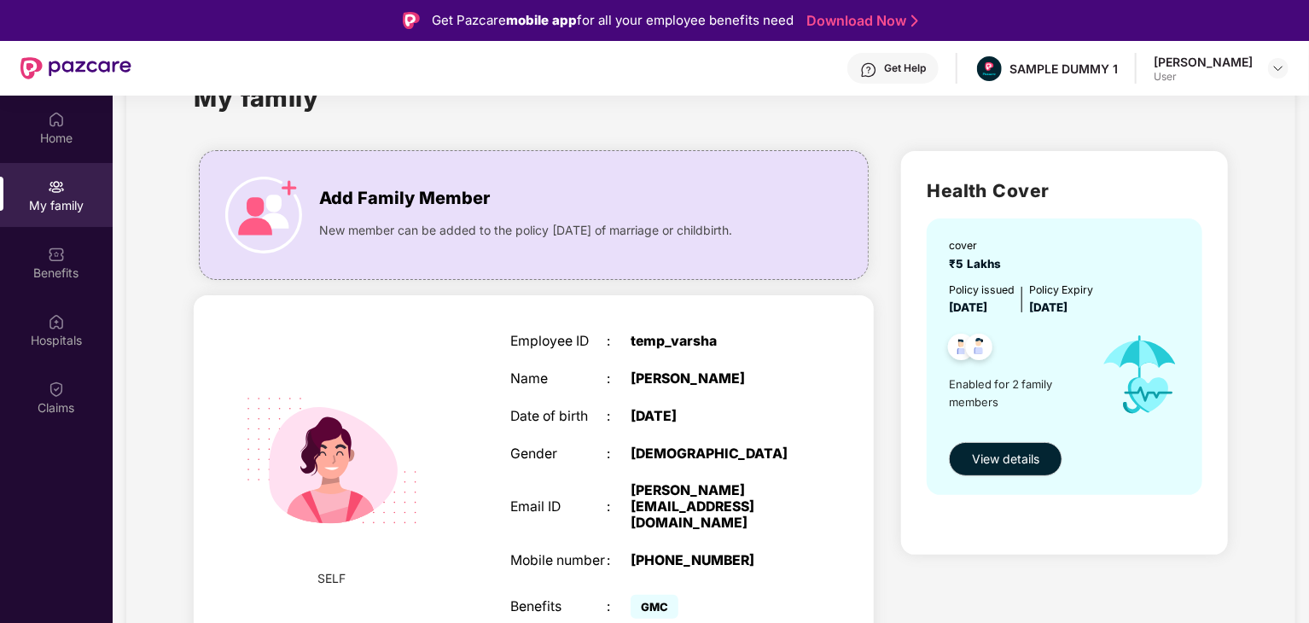
scroll to position [51, 0]
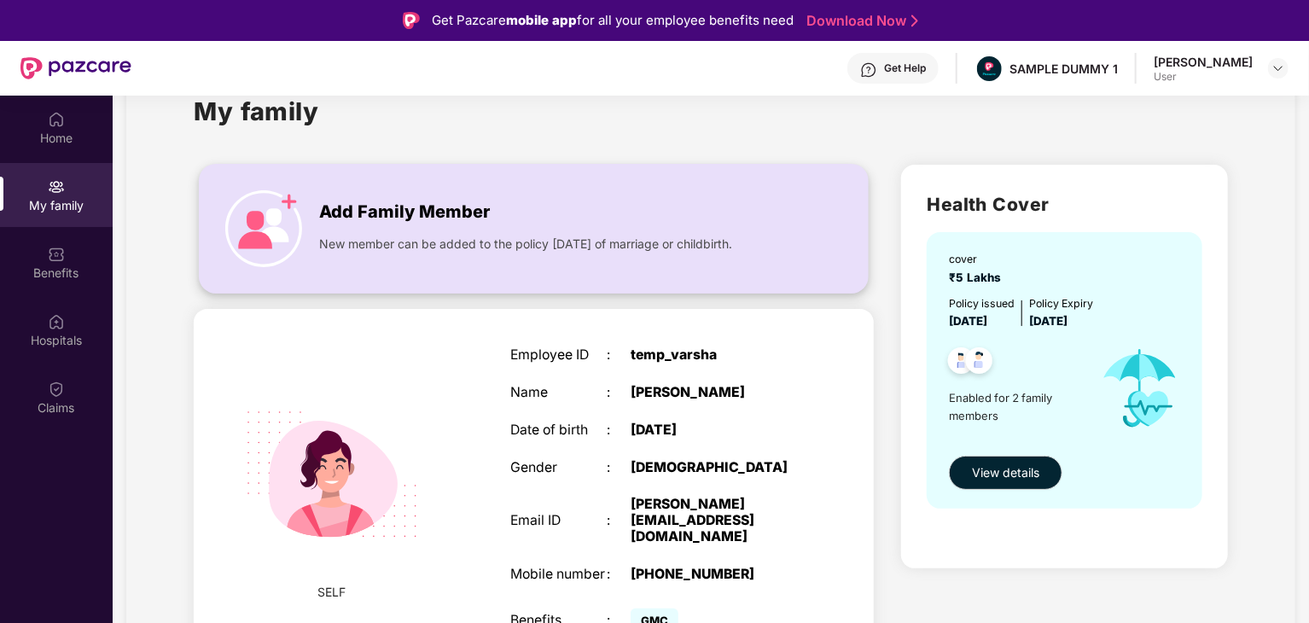
click at [307, 266] on div "Add Family Member New member can be added to the policy within 0 days of marria…" at bounding box center [534, 229] width 668 height 94
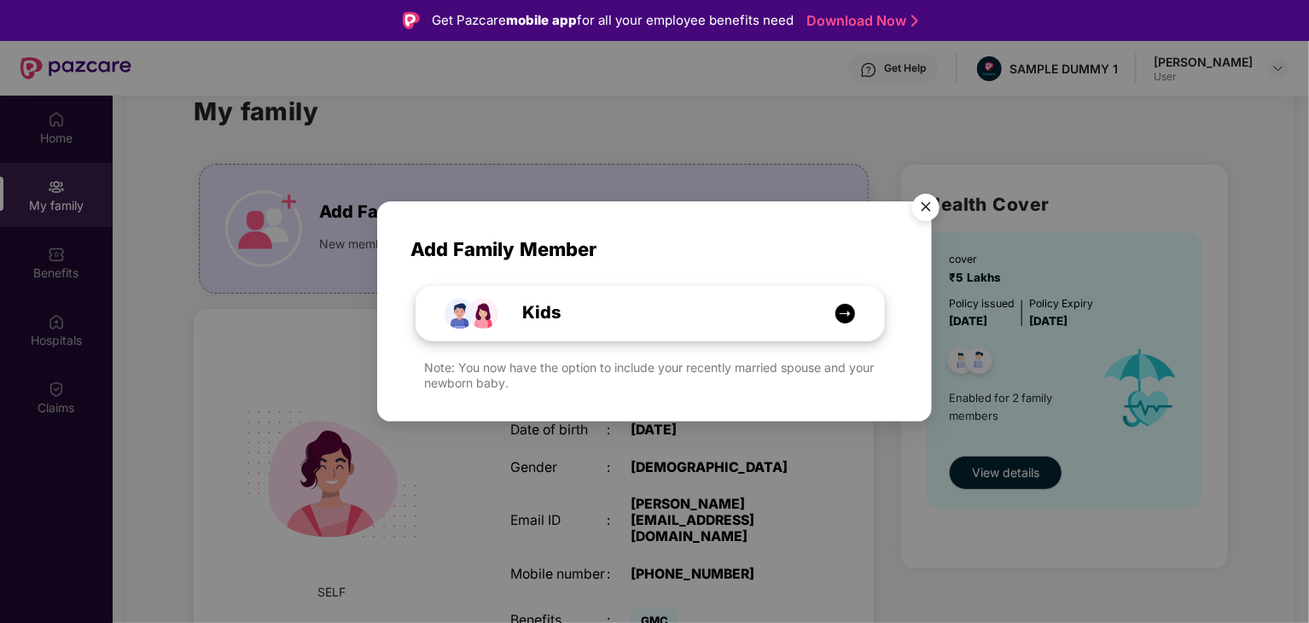
click at [761, 322] on div "Kids" at bounding box center [659, 313] width 351 height 26
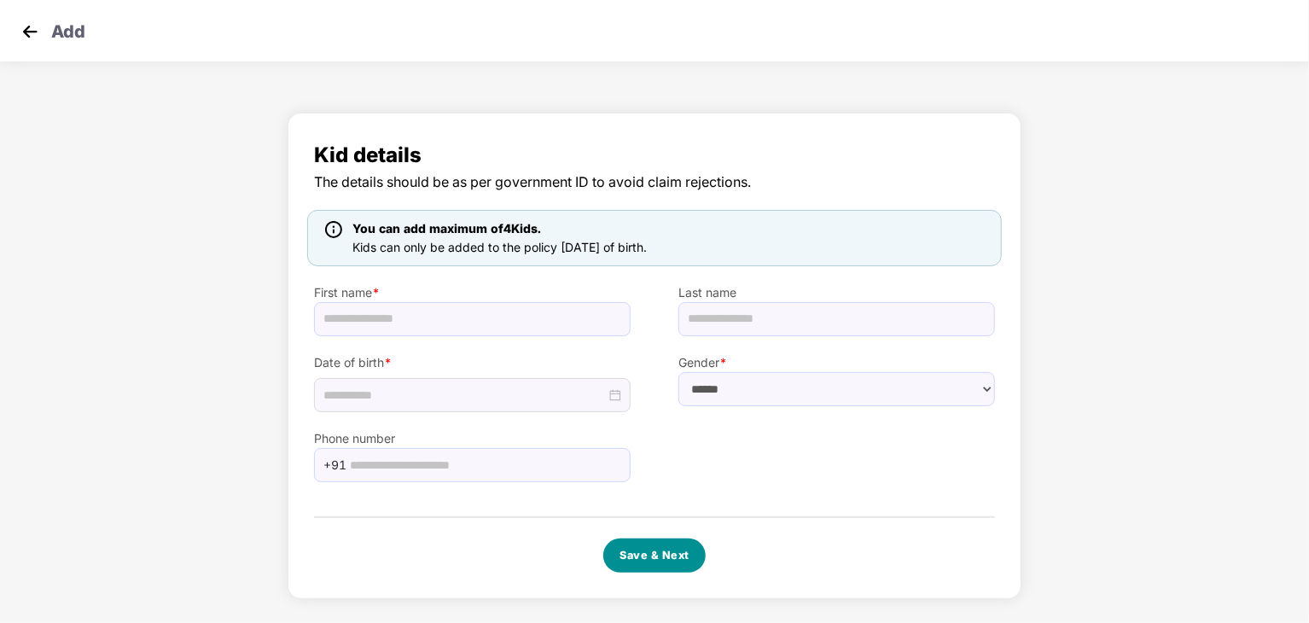
click at [691, 554] on button "Save & Next" at bounding box center [654, 556] width 102 height 34
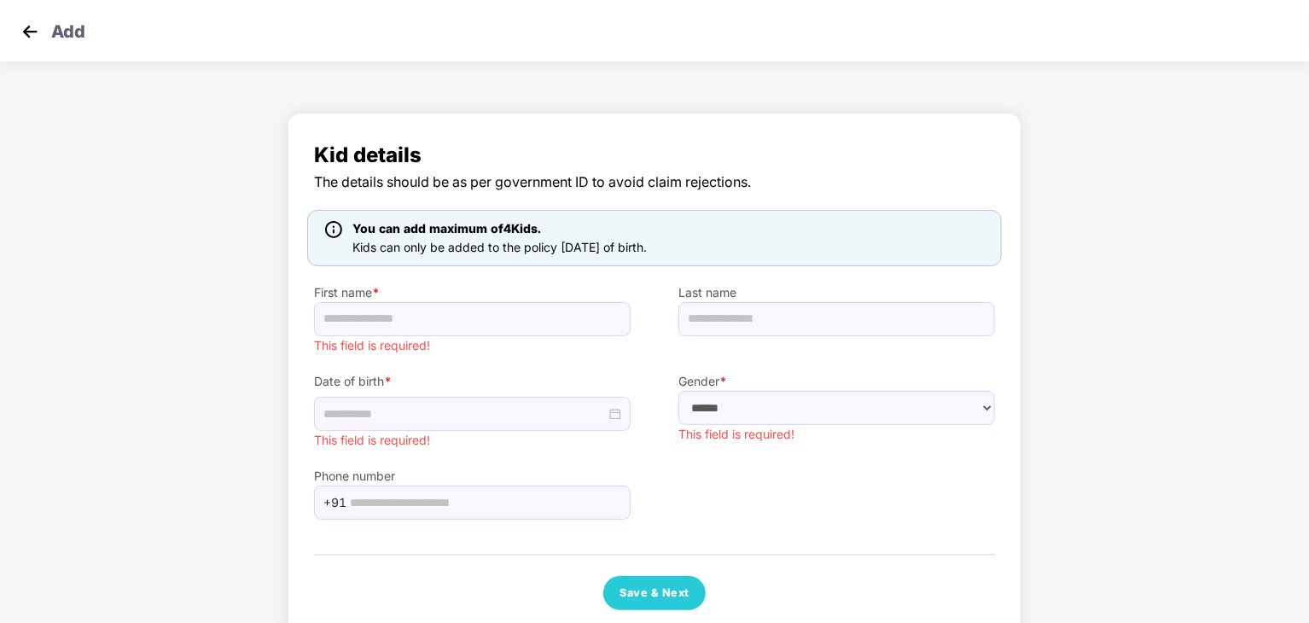
click at [522, 340] on div "First name * This field is required!" at bounding box center [472, 310] width 364 height 89
click at [520, 324] on input "text" at bounding box center [472, 319] width 317 height 34
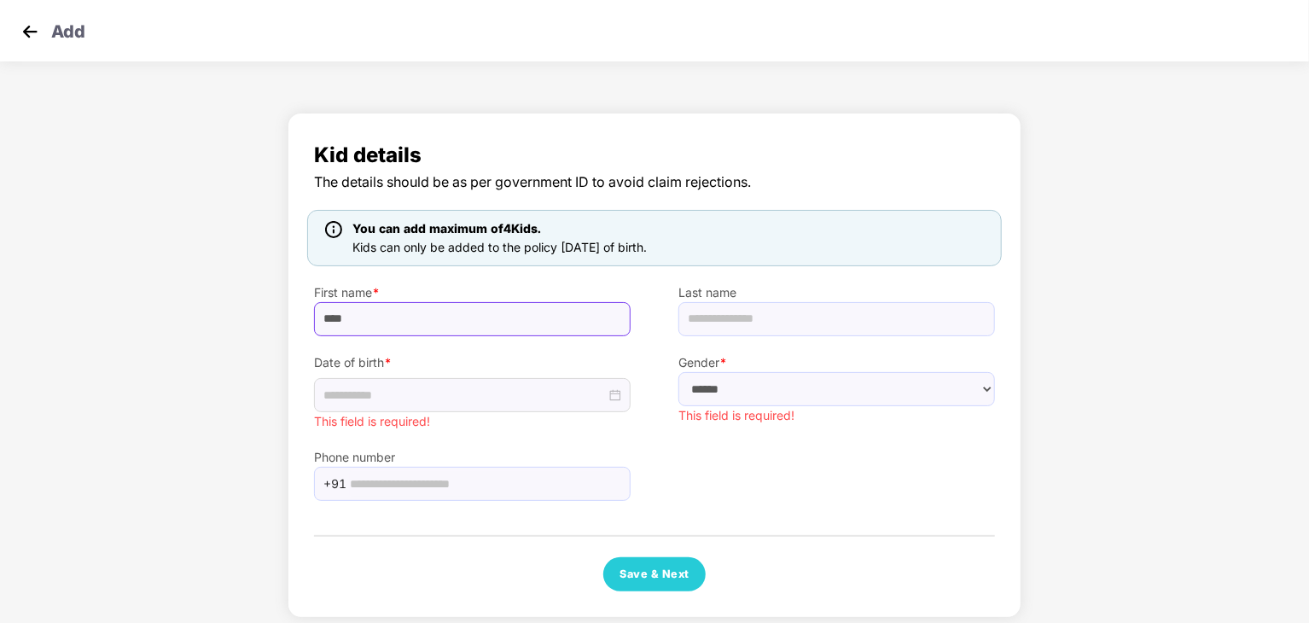
type input "****"
click at [751, 318] on input "text" at bounding box center [837, 319] width 317 height 34
type input "*********"
click at [727, 383] on select "****** **** ******" at bounding box center [837, 389] width 317 height 34
click at [679, 372] on select "****** **** ******" at bounding box center [837, 389] width 317 height 34
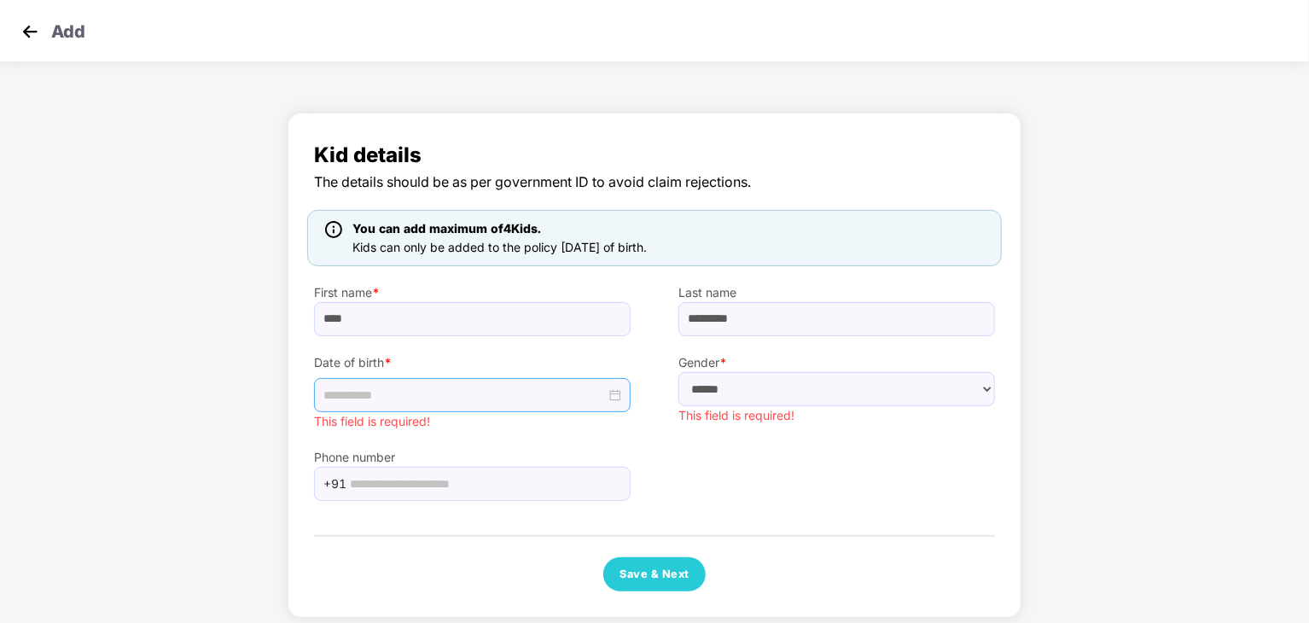
click at [393, 382] on div at bounding box center [472, 395] width 317 height 34
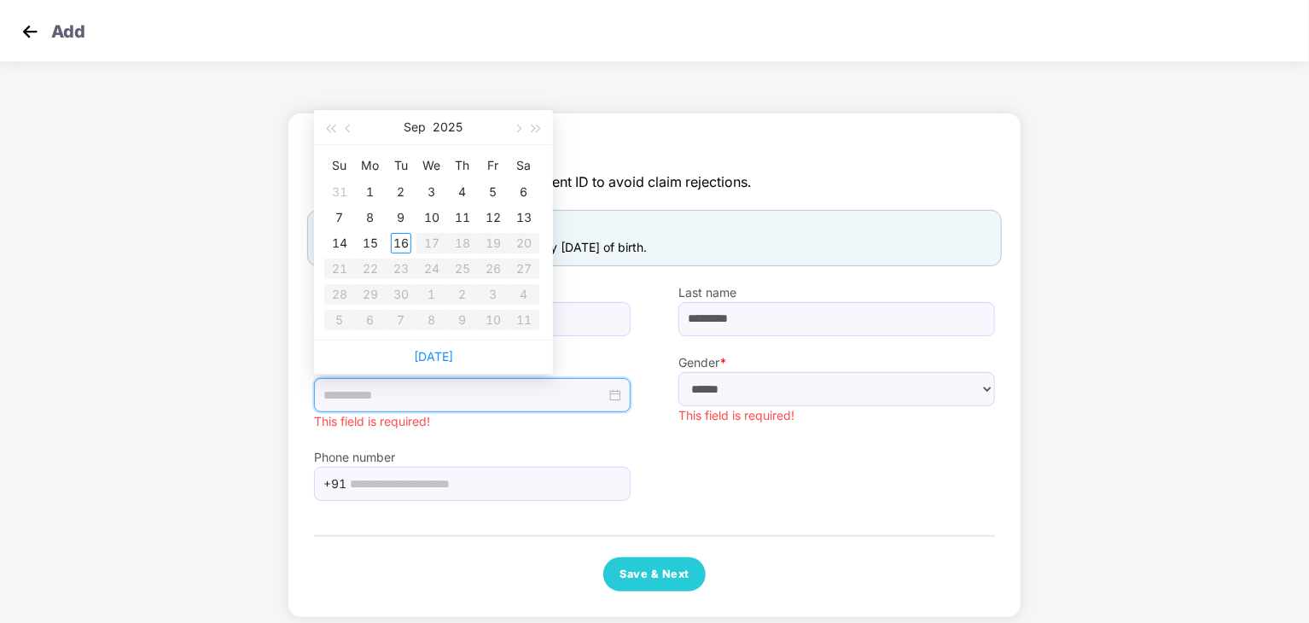
scroll to position [11, 0]
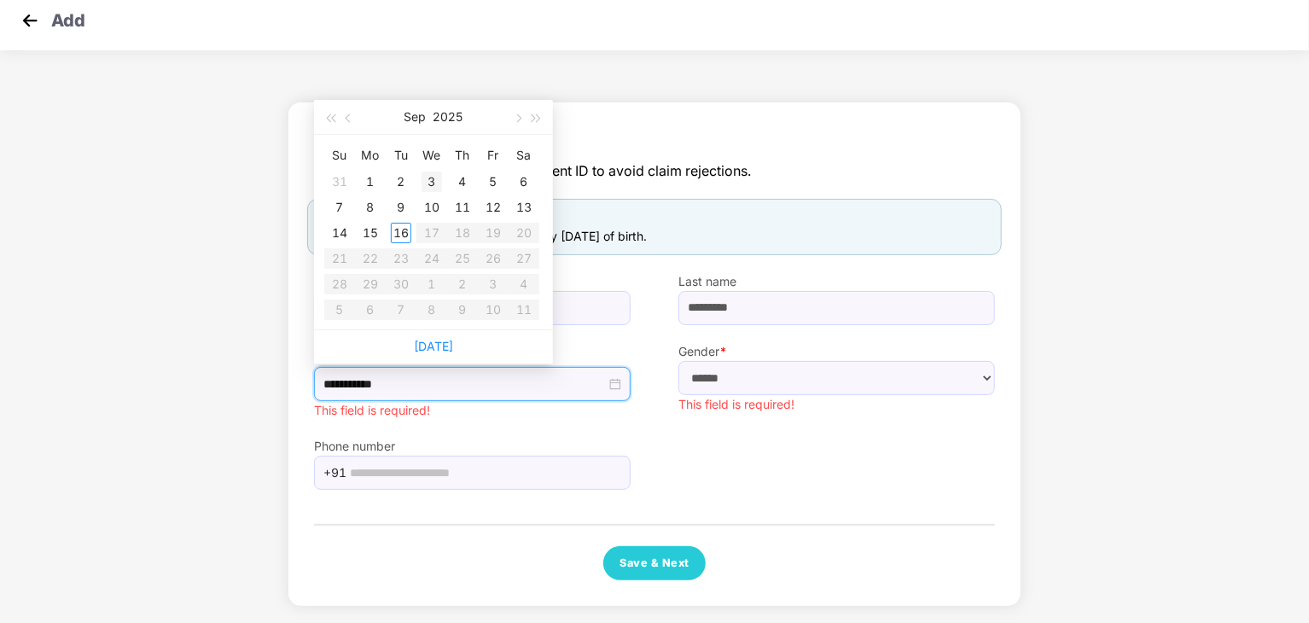
type input "**********"
click at [443, 172] on td "3" at bounding box center [432, 182] width 31 height 26
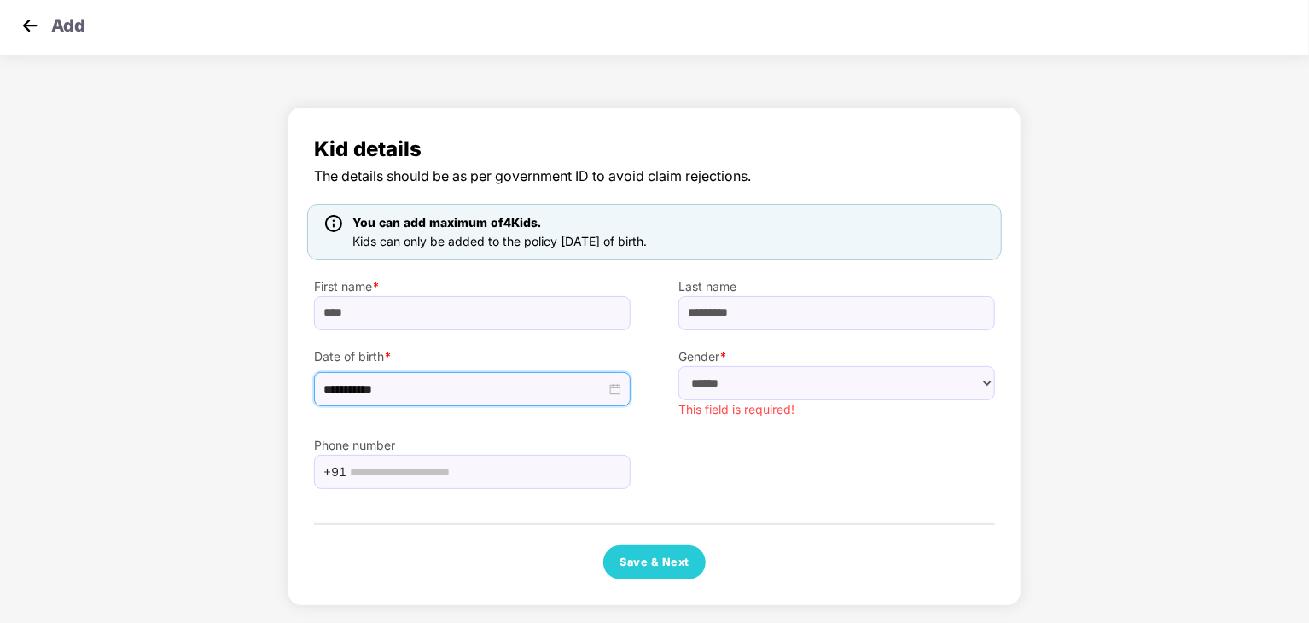
scroll to position [5, 0]
click at [496, 472] on input "text" at bounding box center [485, 473] width 271 height 26
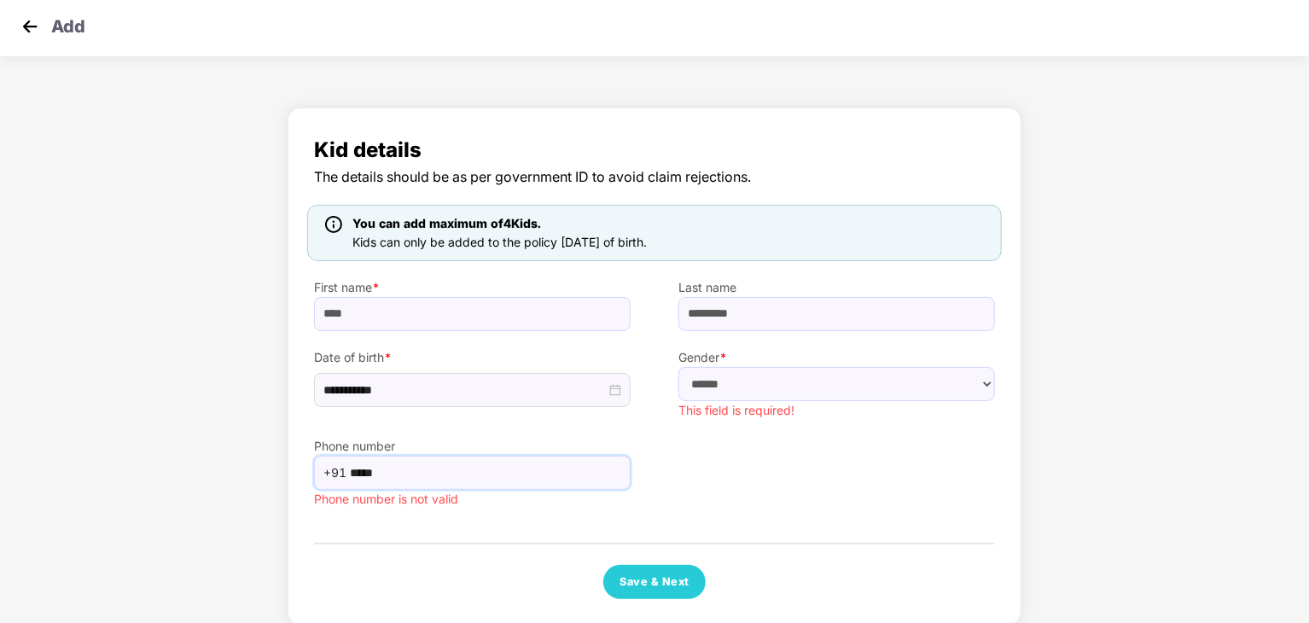
type input "*****"
click at [622, 558] on div "**********" at bounding box center [654, 366] width 681 height 465
click at [648, 582] on button "Save & Next" at bounding box center [654, 582] width 102 height 34
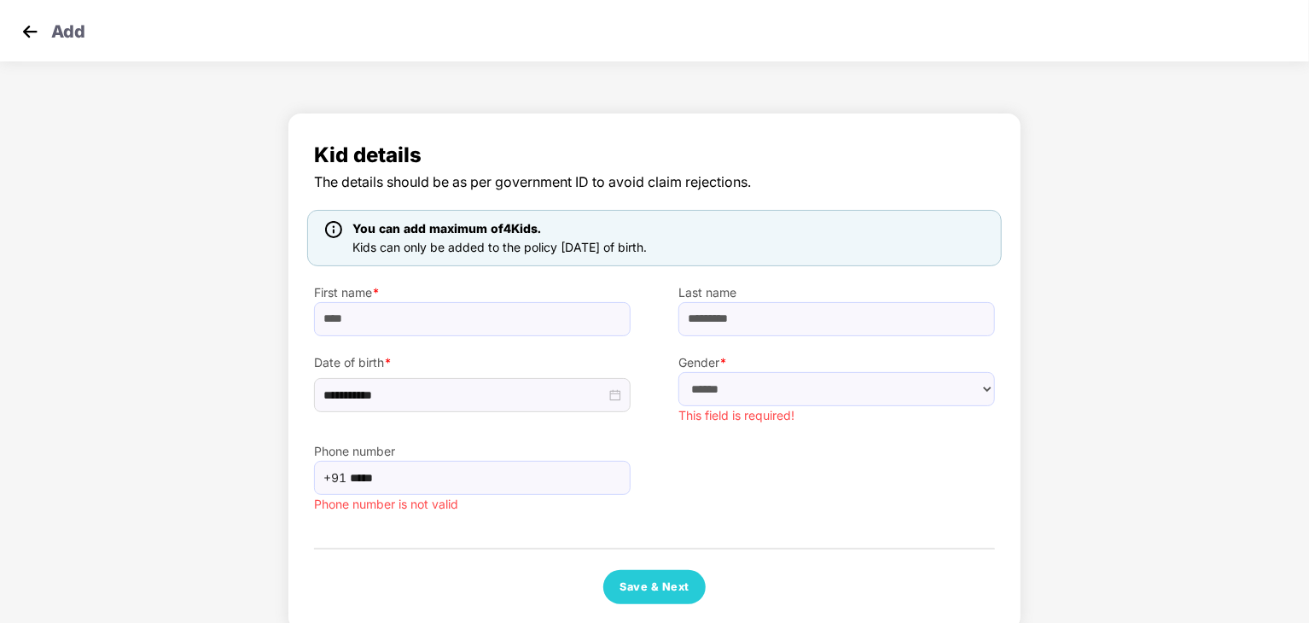
click at [34, 28] on img at bounding box center [30, 32] width 26 height 26
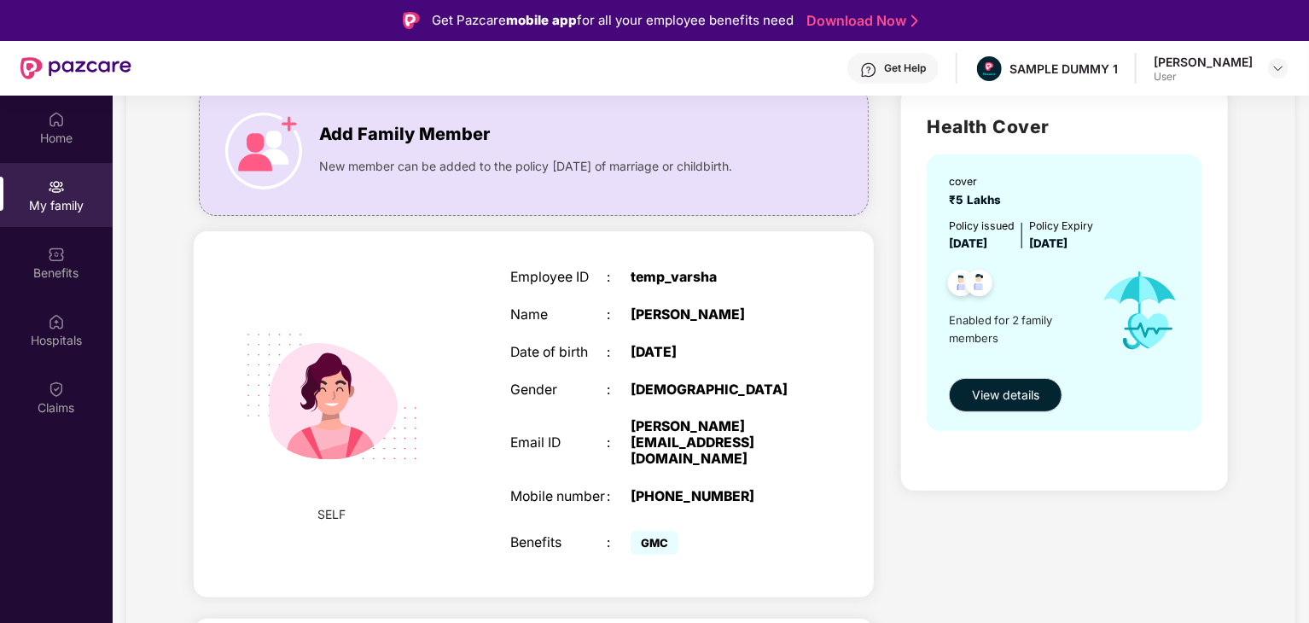
scroll to position [130, 0]
click at [1028, 397] on span "View details" at bounding box center [1005, 394] width 67 height 19
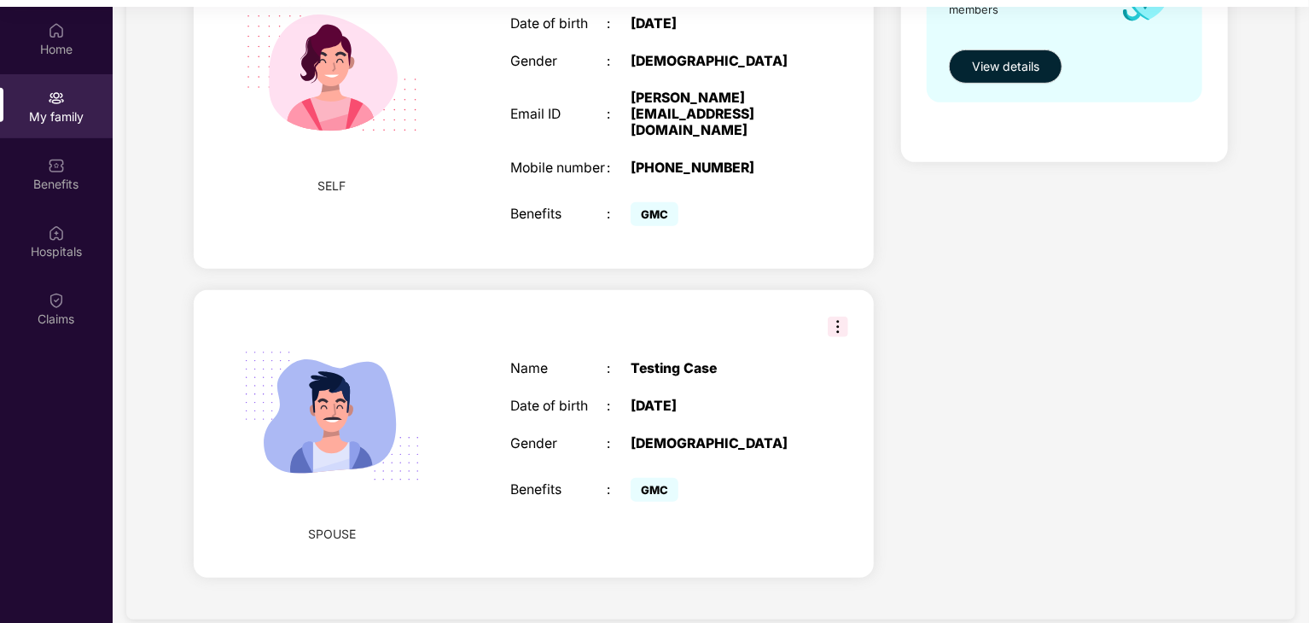
scroll to position [96, 0]
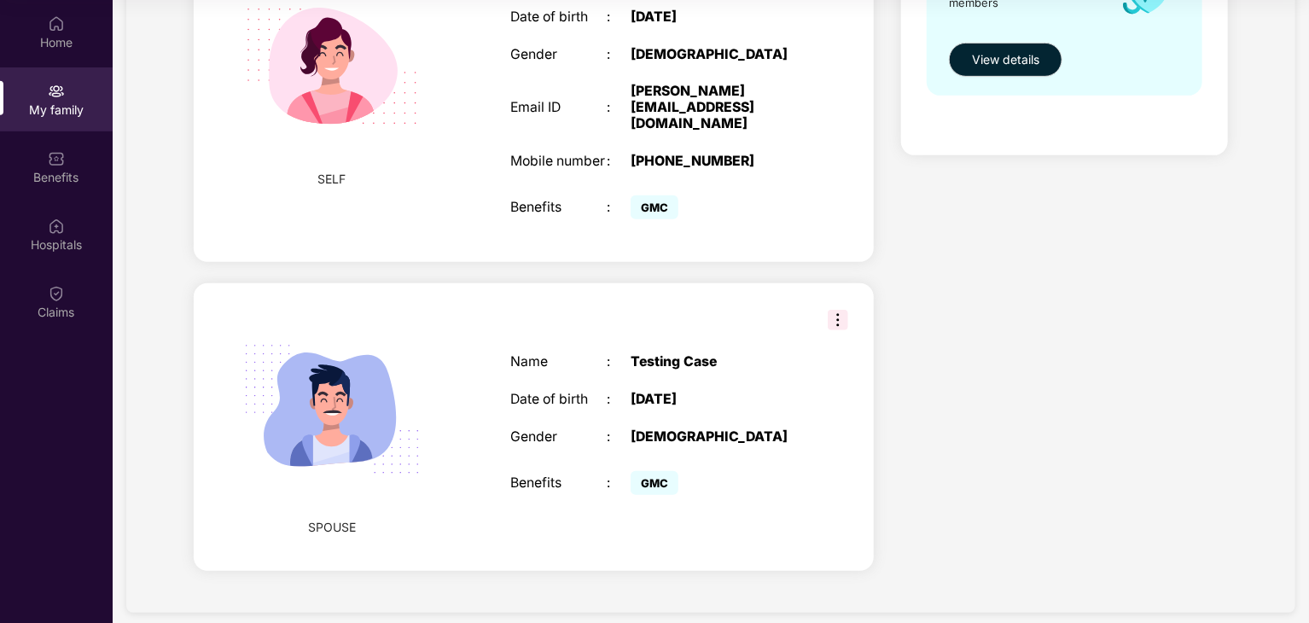
click at [841, 310] on img at bounding box center [838, 320] width 20 height 20
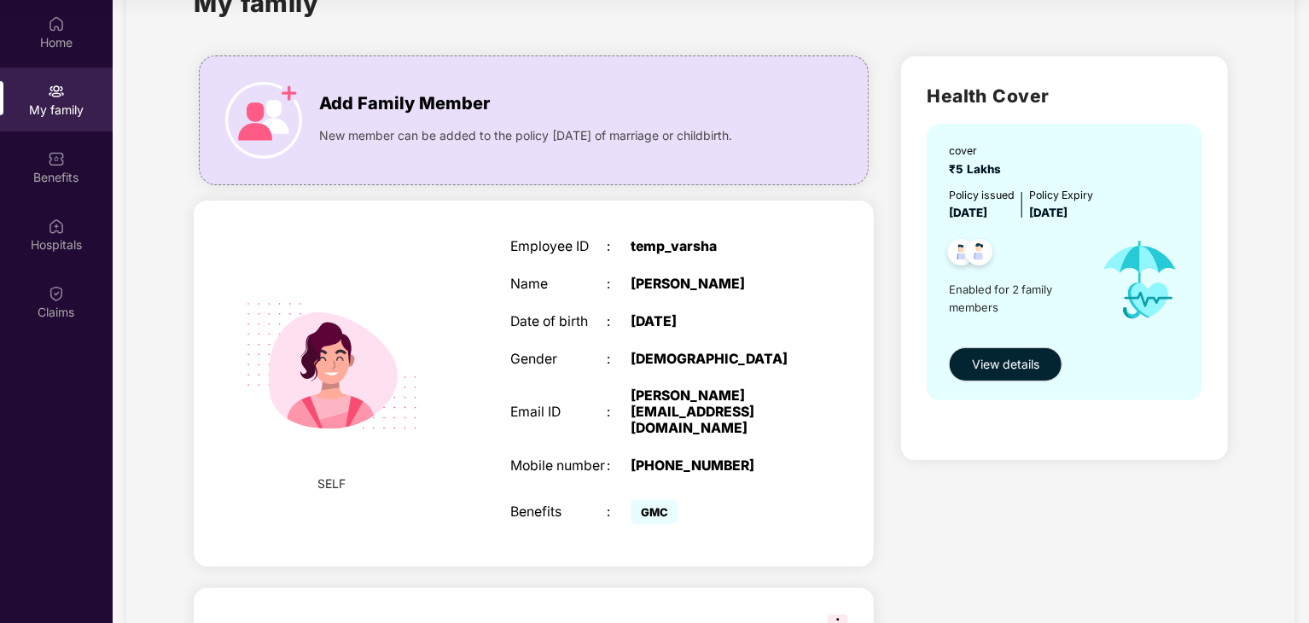
scroll to position [369, 0]
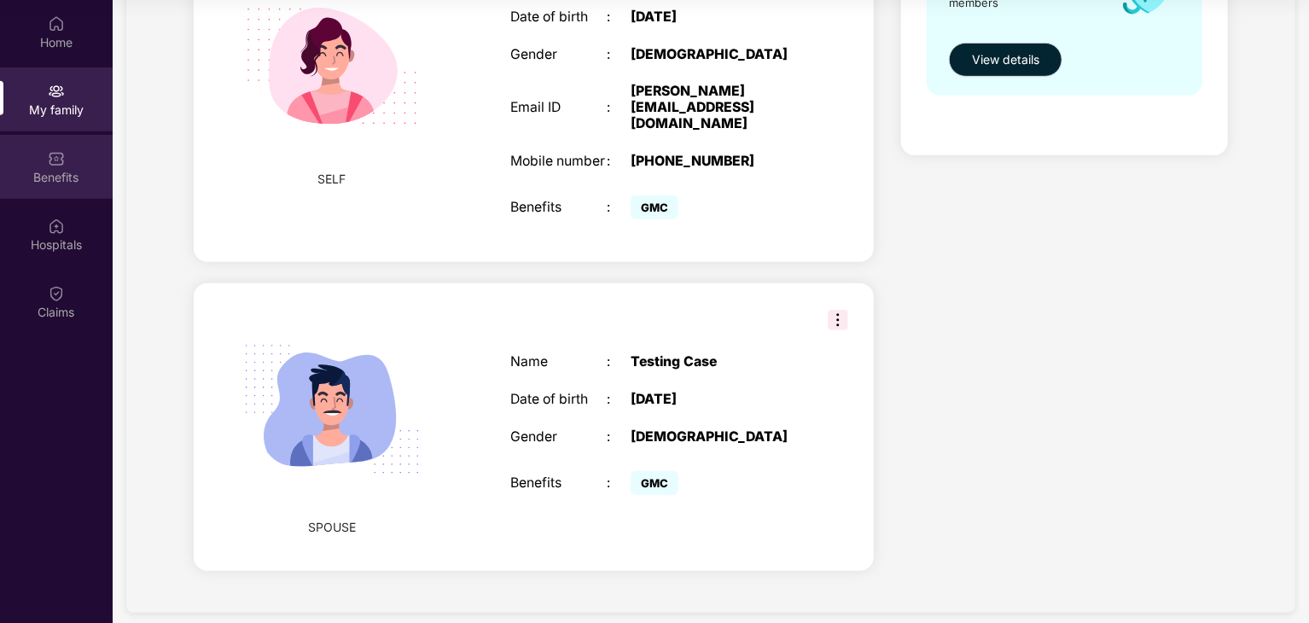
click at [56, 160] on img at bounding box center [56, 158] width 17 height 17
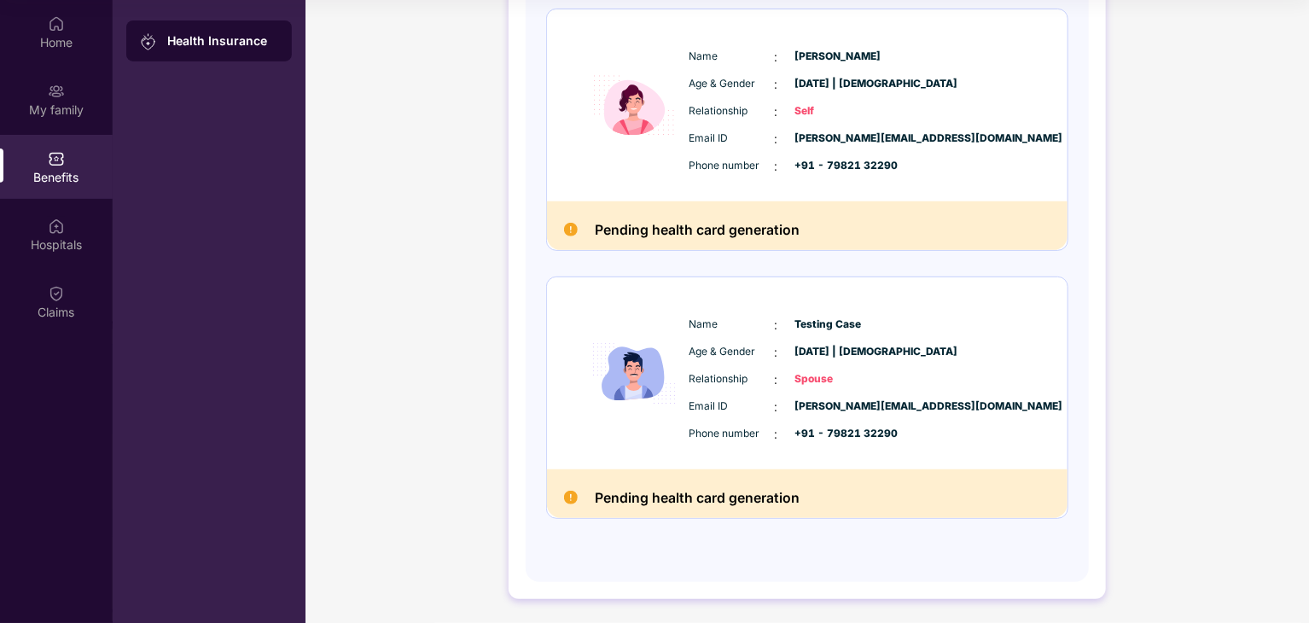
scroll to position [0, 0]
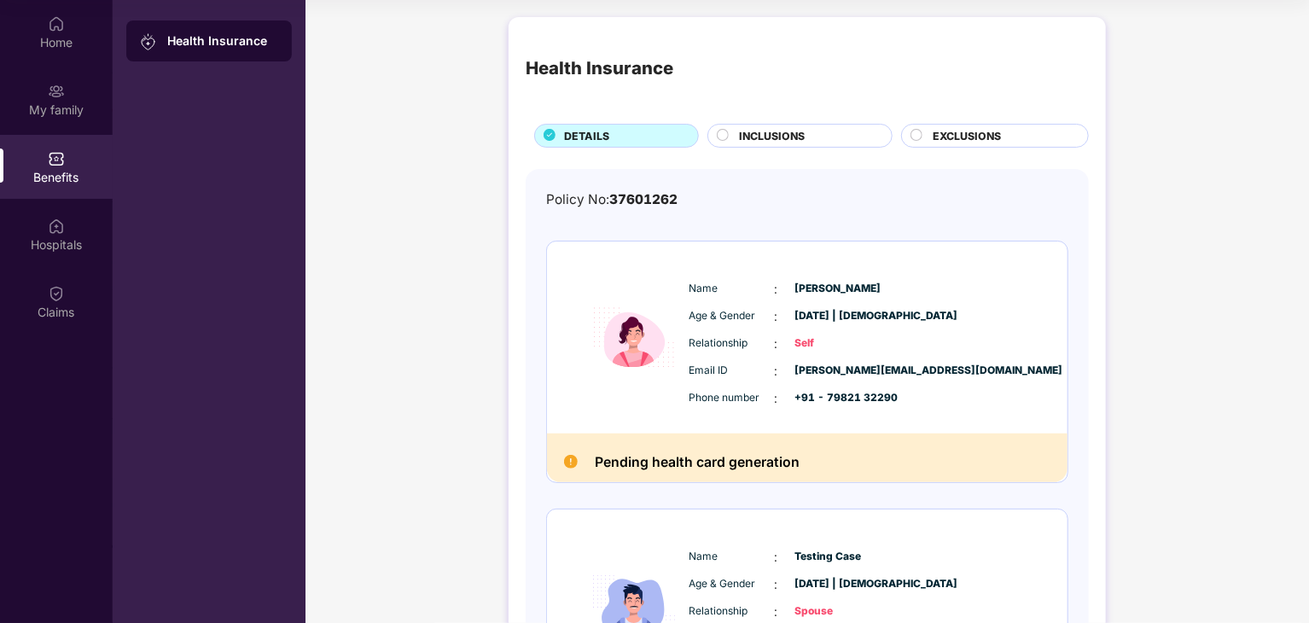
click at [812, 132] on div "INCLUSIONS" at bounding box center [807, 137] width 153 height 19
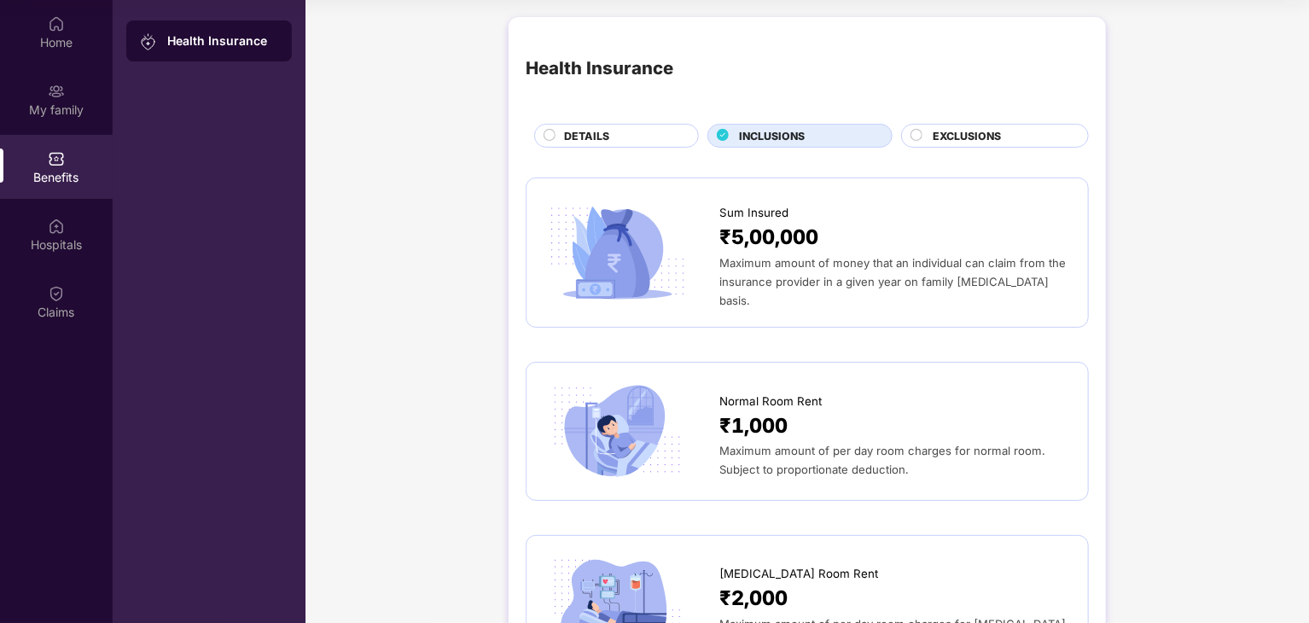
click at [930, 135] on div "EXCLUSIONS" at bounding box center [1001, 137] width 155 height 19
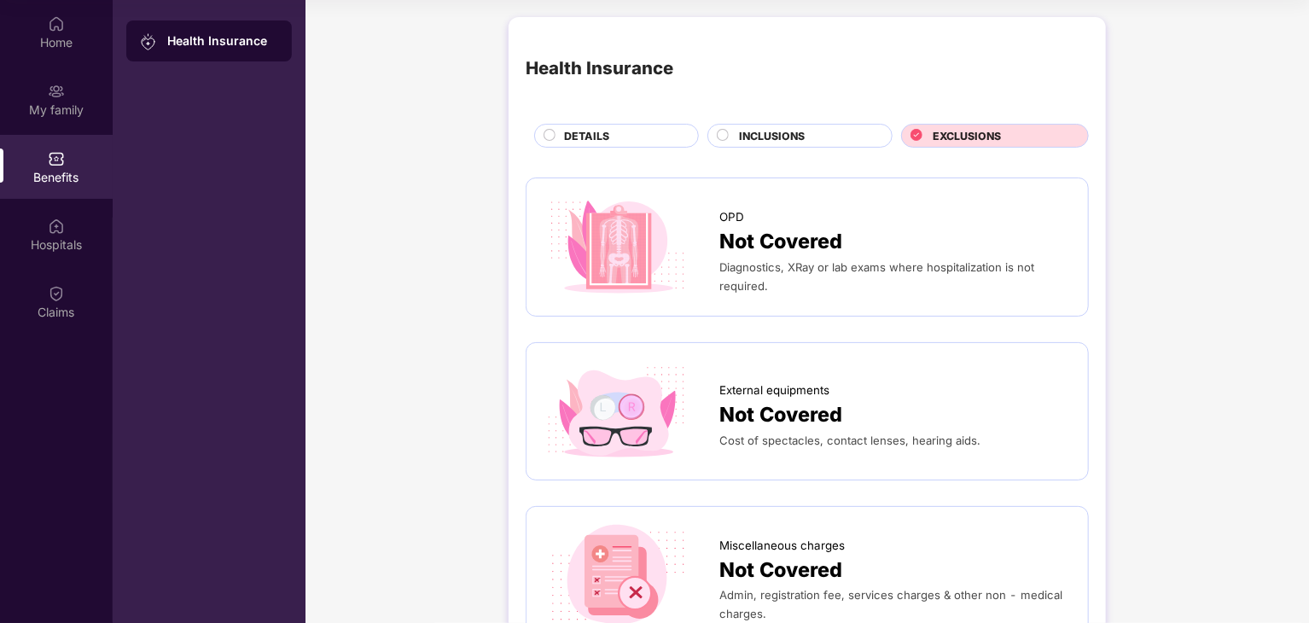
click at [656, 134] on div "DETAILS" at bounding box center [623, 137] width 134 height 19
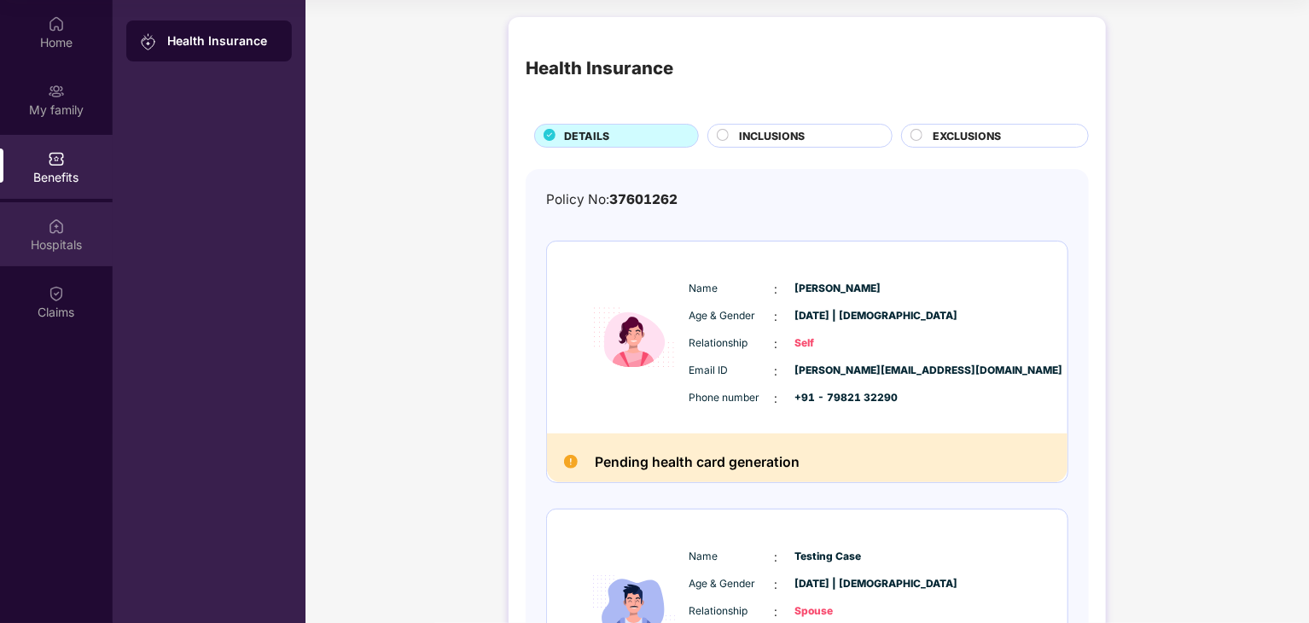
click at [67, 242] on div "Hospitals" at bounding box center [56, 244] width 113 height 17
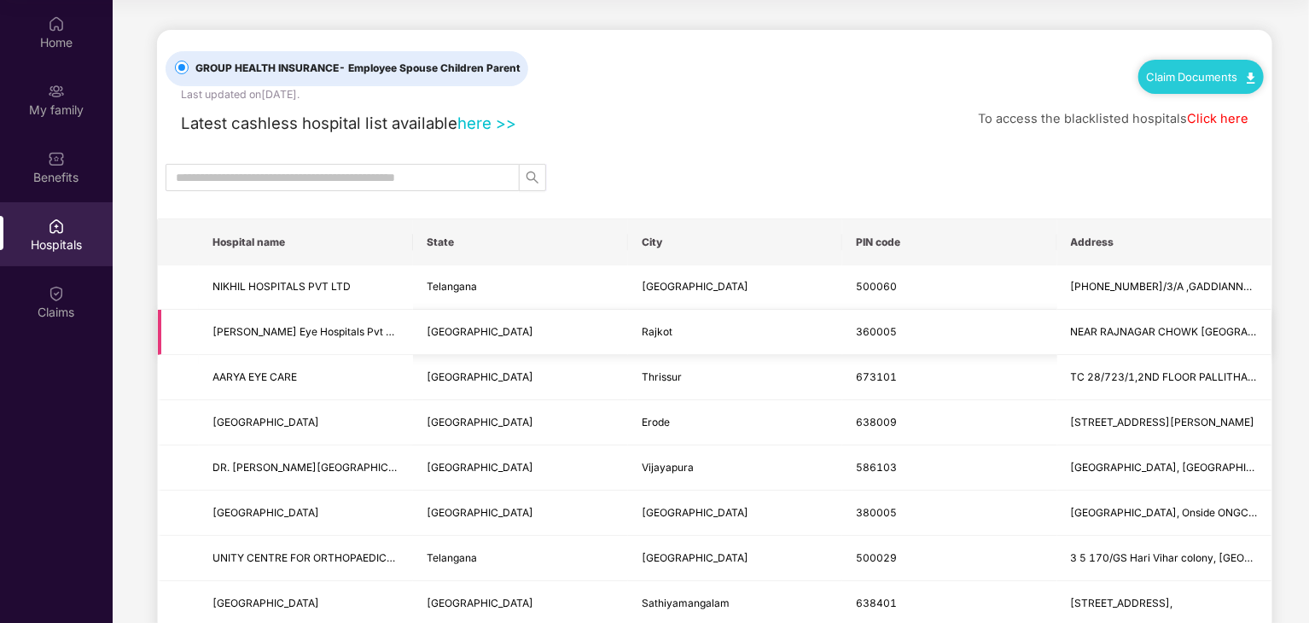
scroll to position [24, 0]
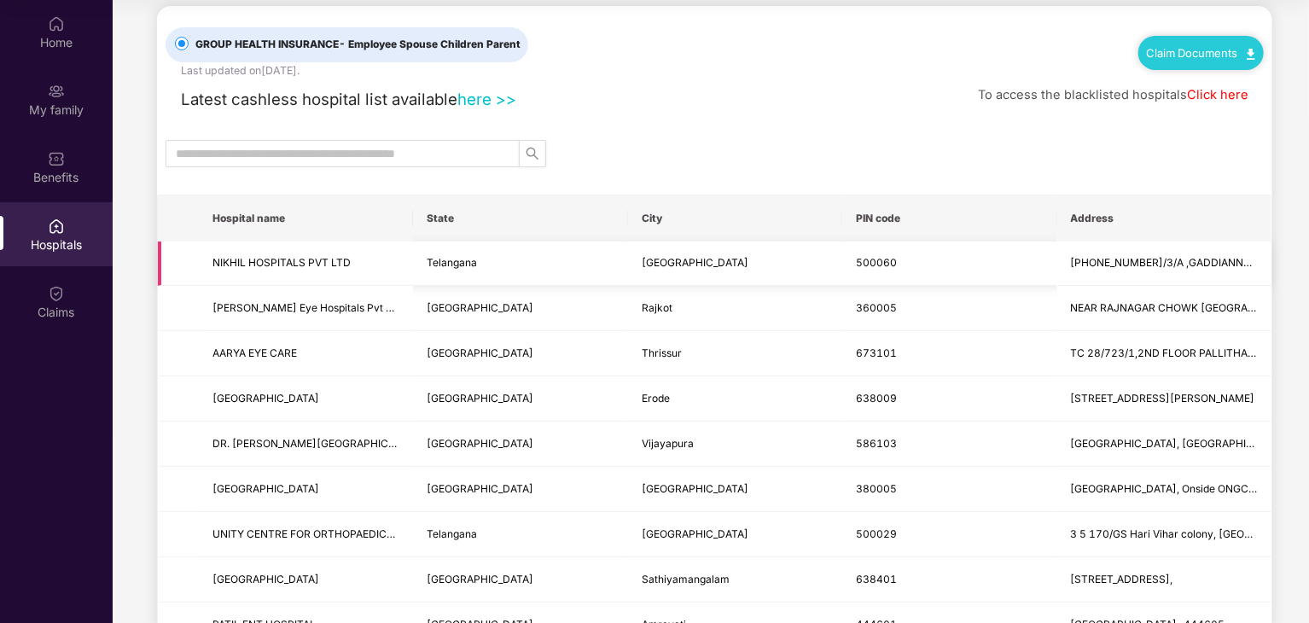
click at [396, 261] on span "NIKHIL HOSPITALS PVT LTD" at bounding box center [306, 263] width 187 height 16
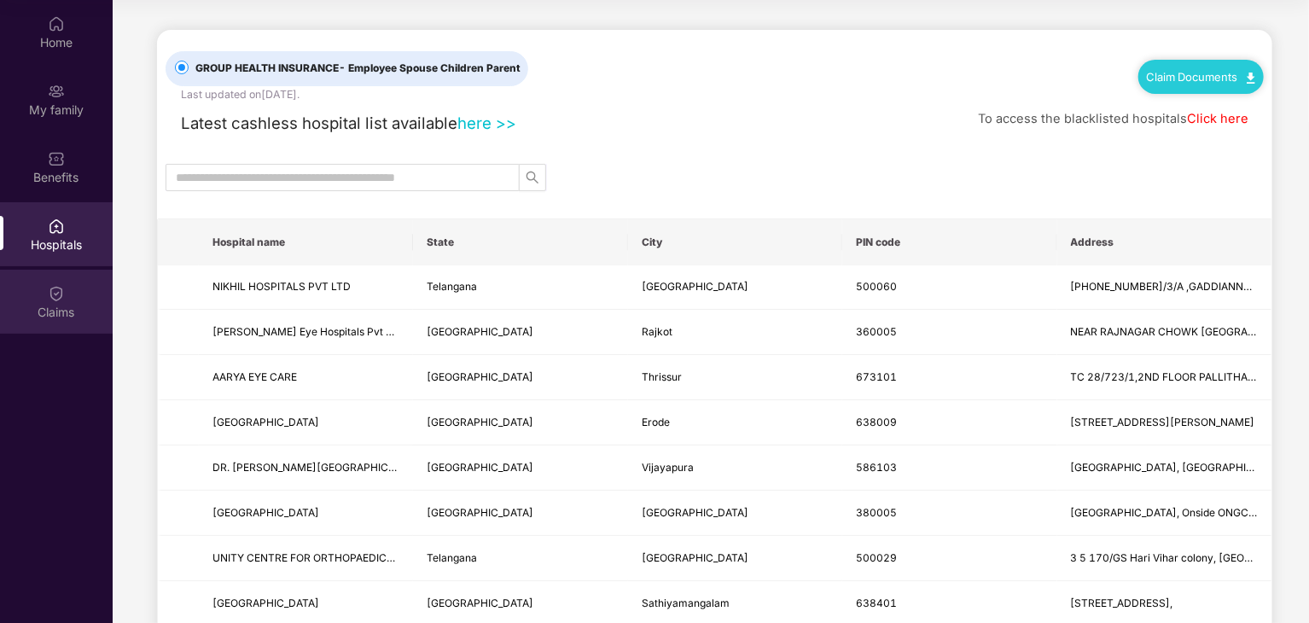
click at [44, 291] on div "Claims" at bounding box center [56, 302] width 113 height 64
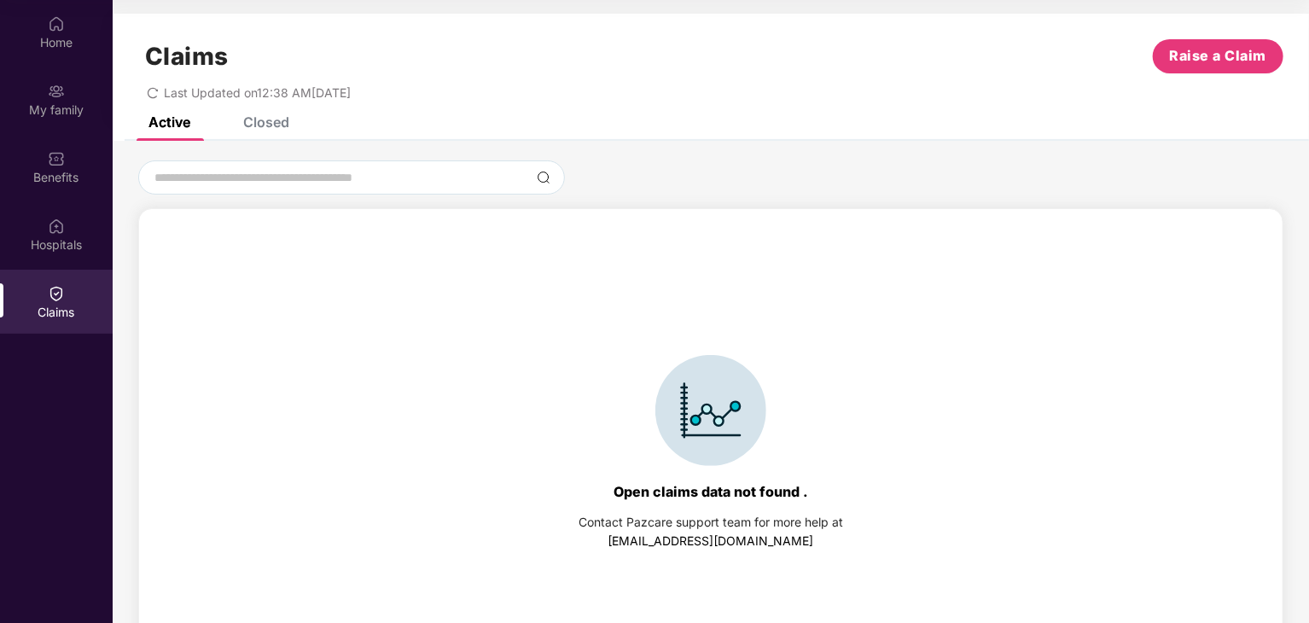
click at [271, 124] on div "Closed" at bounding box center [266, 122] width 46 height 17
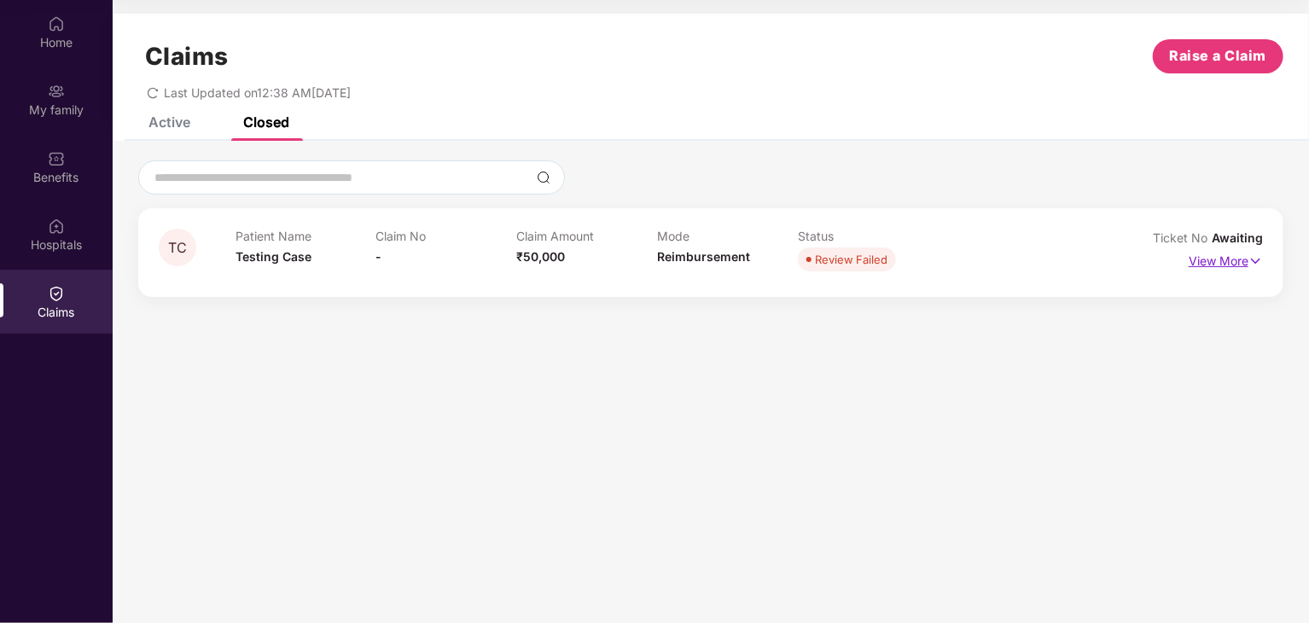
click at [1230, 254] on p "View More" at bounding box center [1226, 259] width 74 height 23
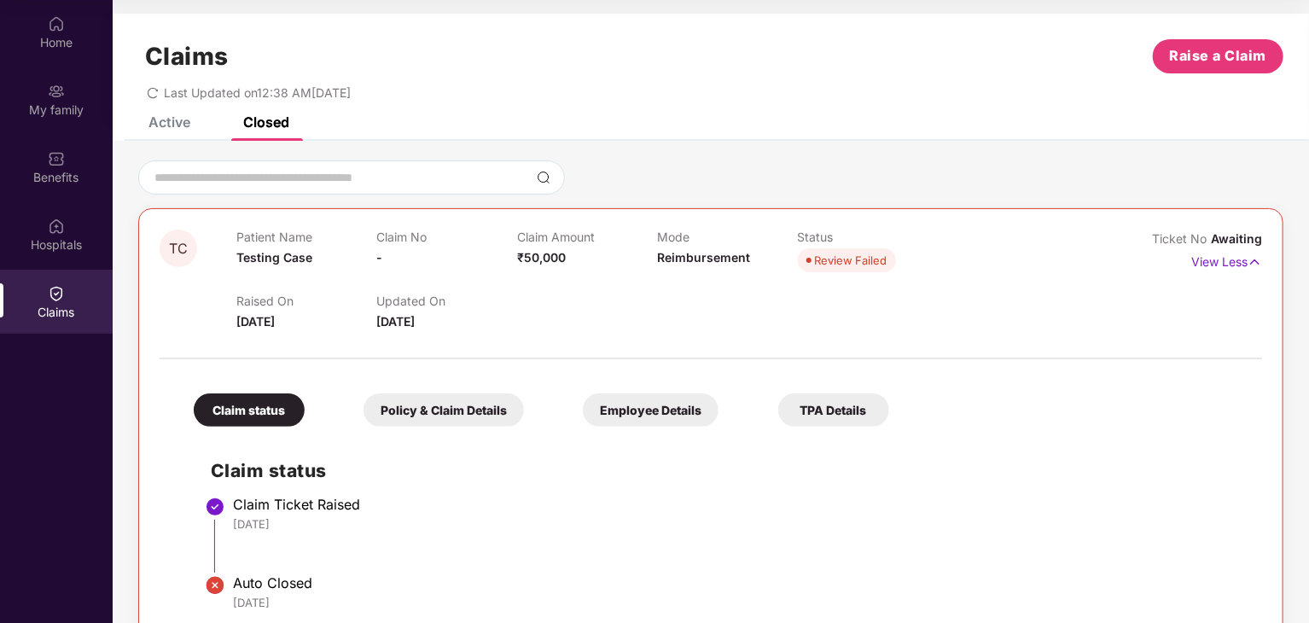
scroll to position [37, 0]
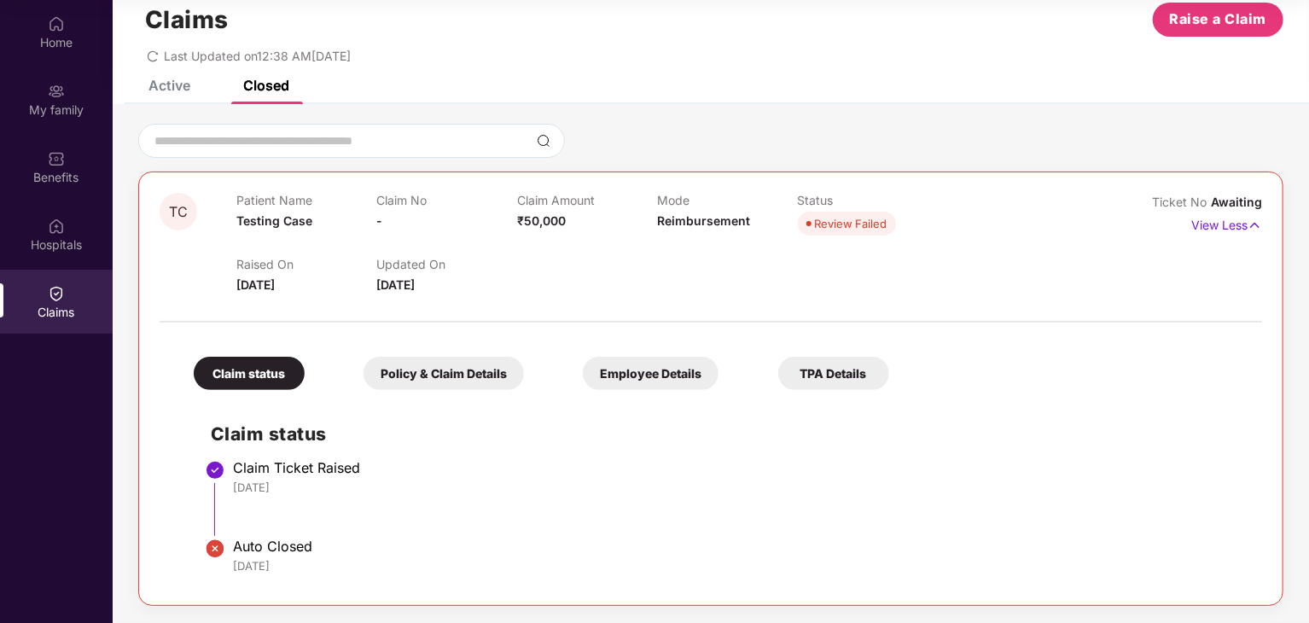
click at [452, 363] on div "Policy & Claim Details" at bounding box center [444, 373] width 160 height 33
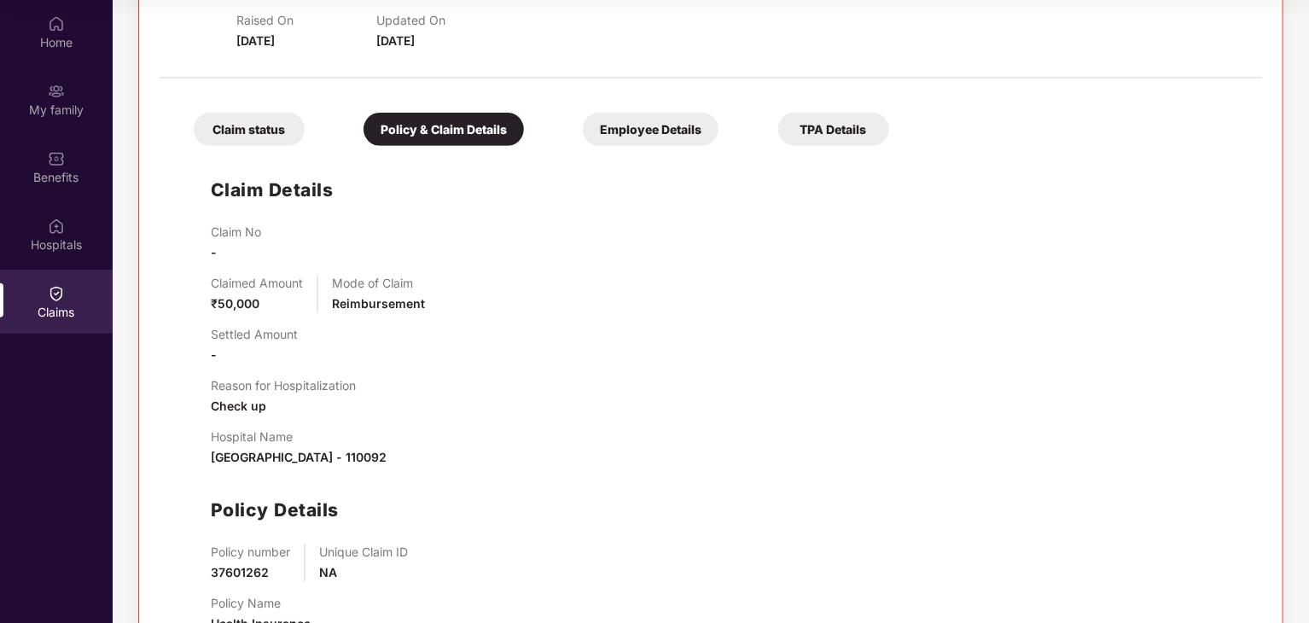
scroll to position [343, 0]
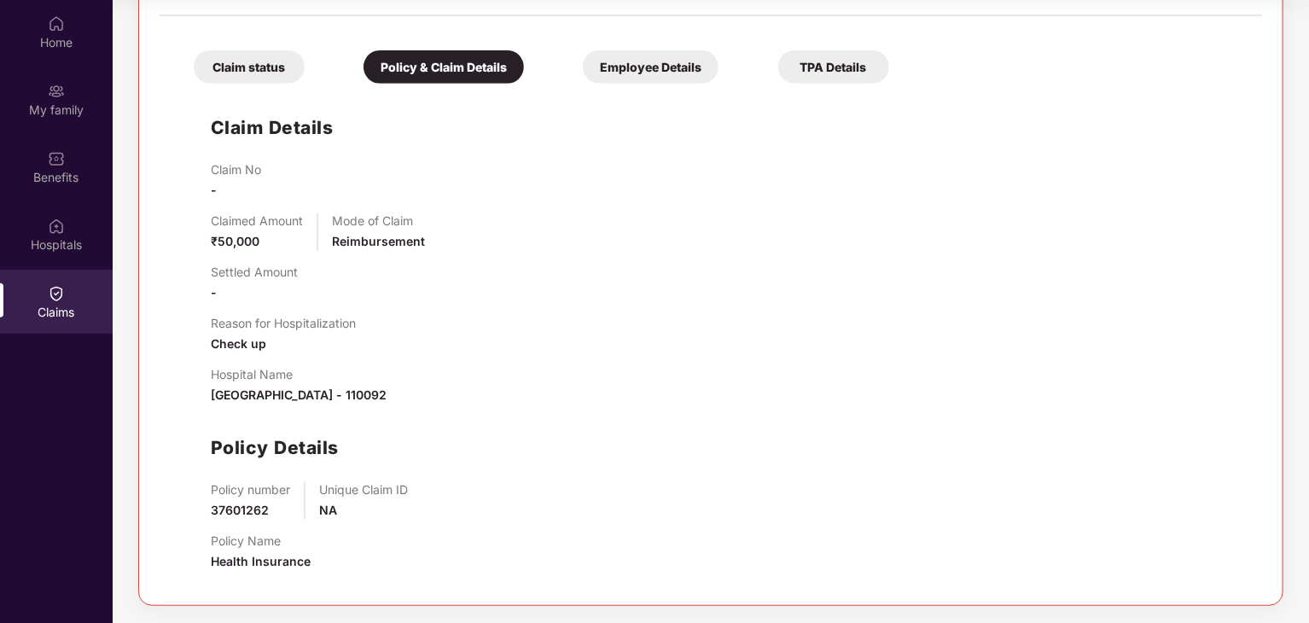
click at [666, 61] on div "Employee Details" at bounding box center [651, 66] width 136 height 33
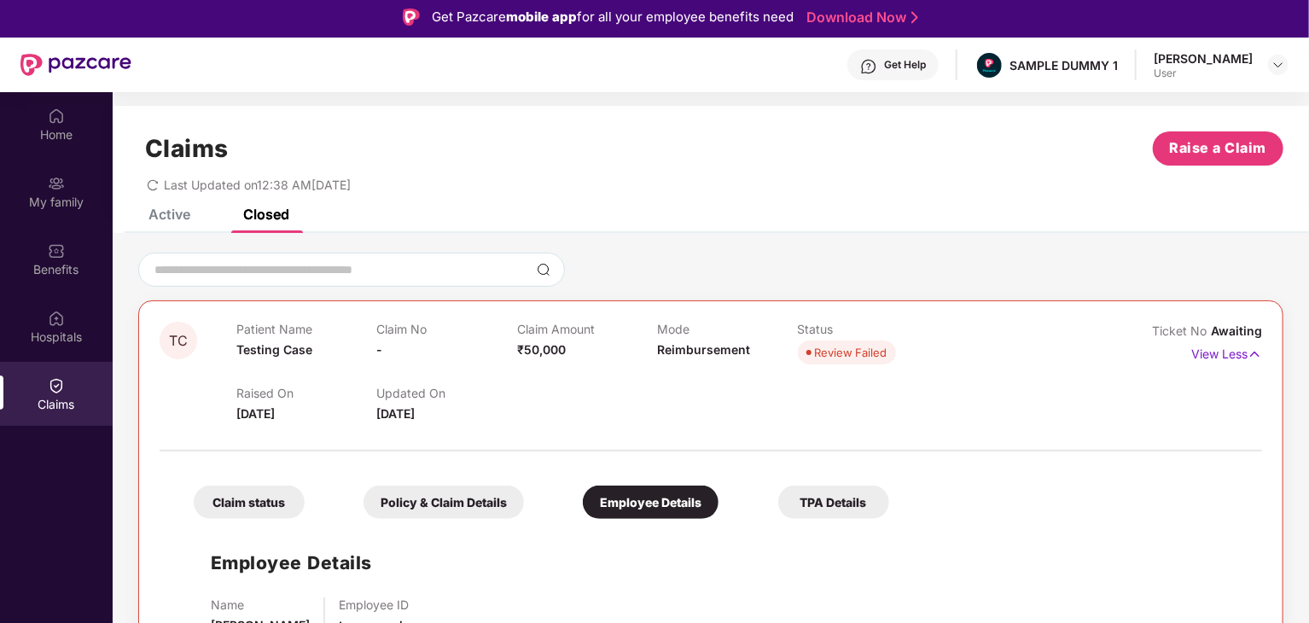
scroll to position [0, 0]
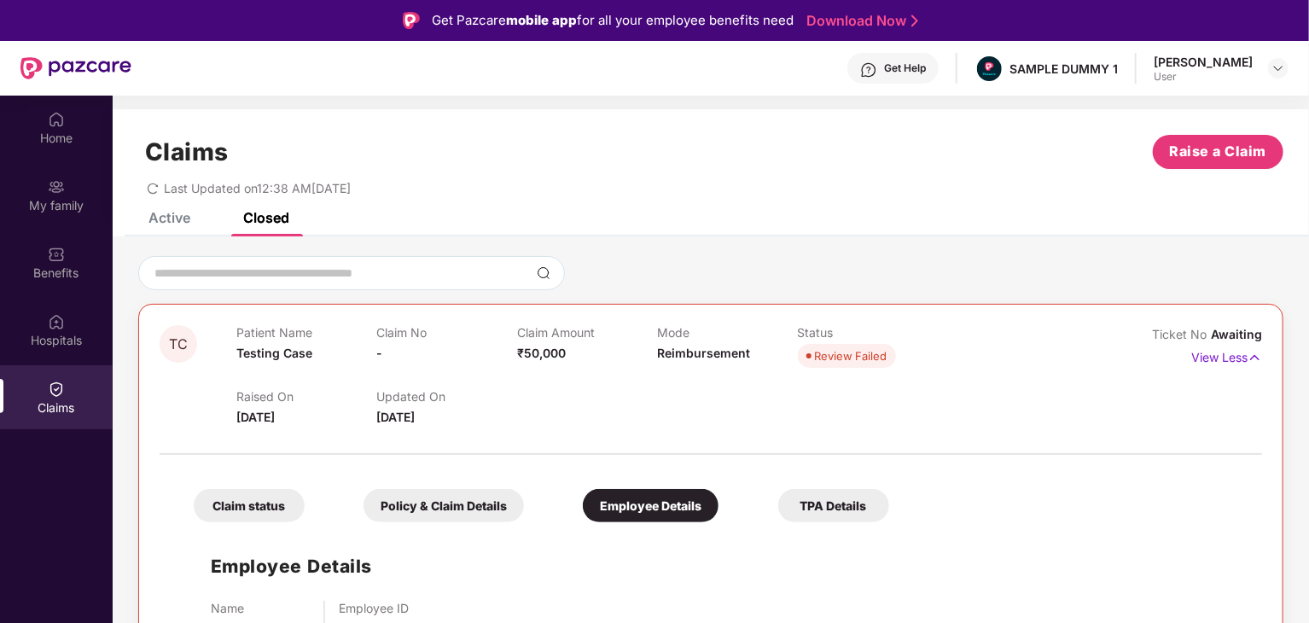
click at [850, 491] on div "TPA Details" at bounding box center [833, 505] width 111 height 33
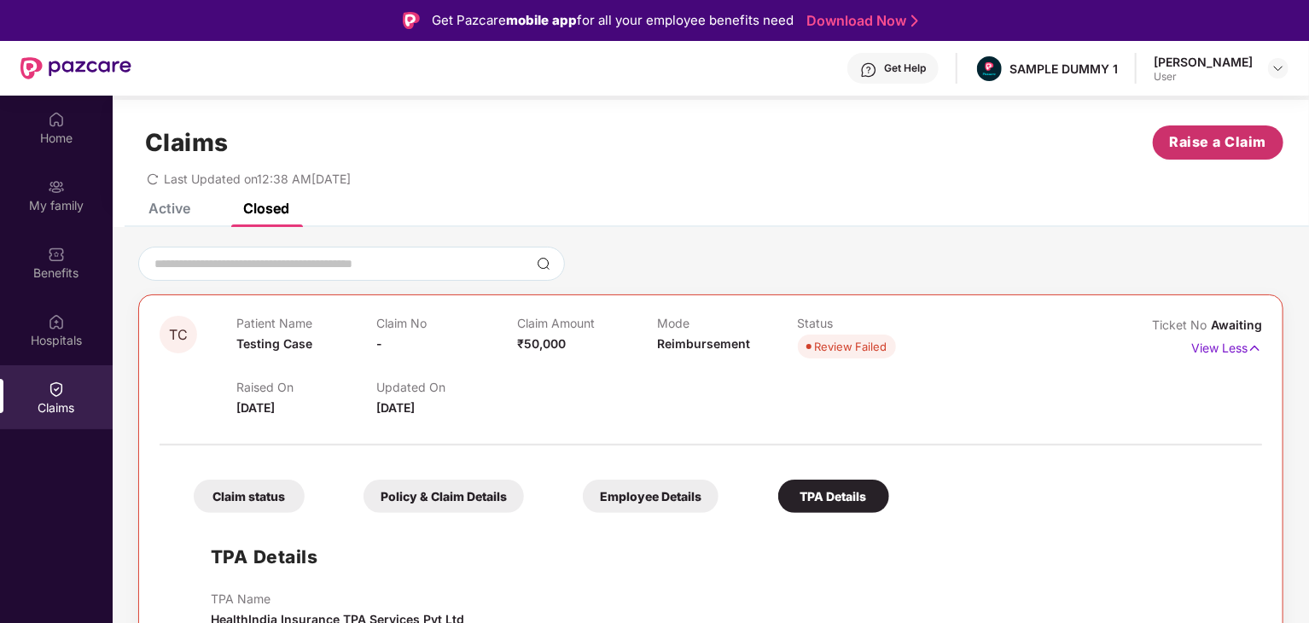
click at [1206, 137] on span "Raise a Claim" at bounding box center [1218, 141] width 97 height 21
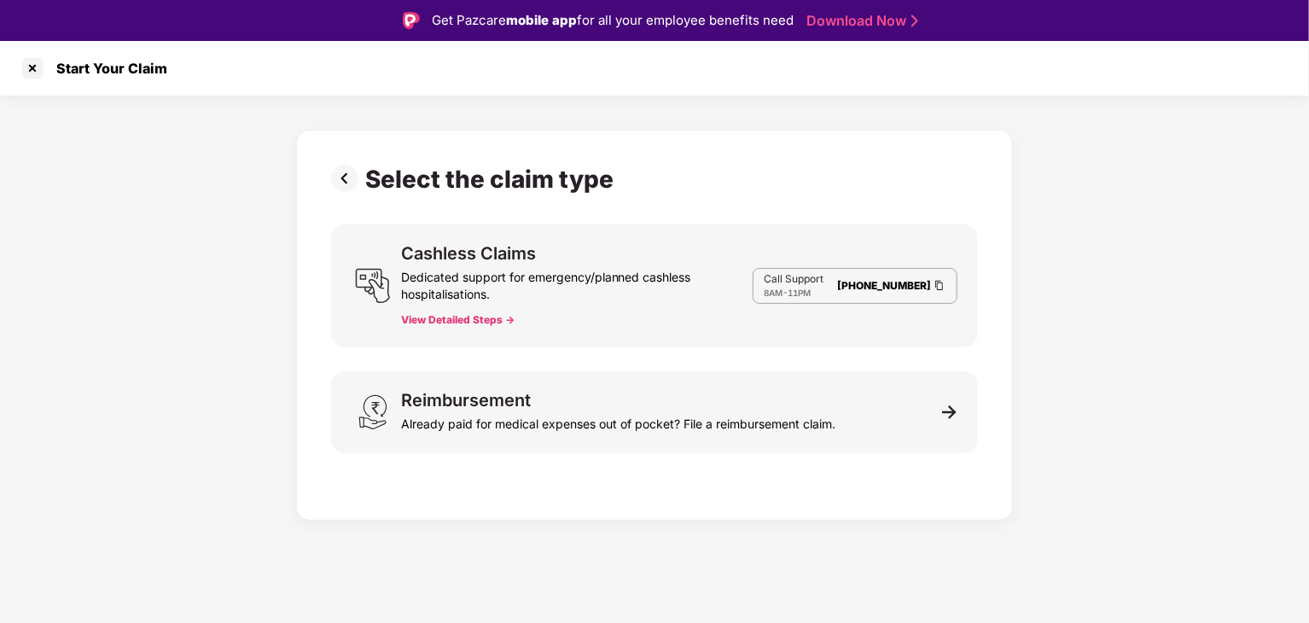
scroll to position [41, 0]
